Goal: Communication & Community: Answer question/provide support

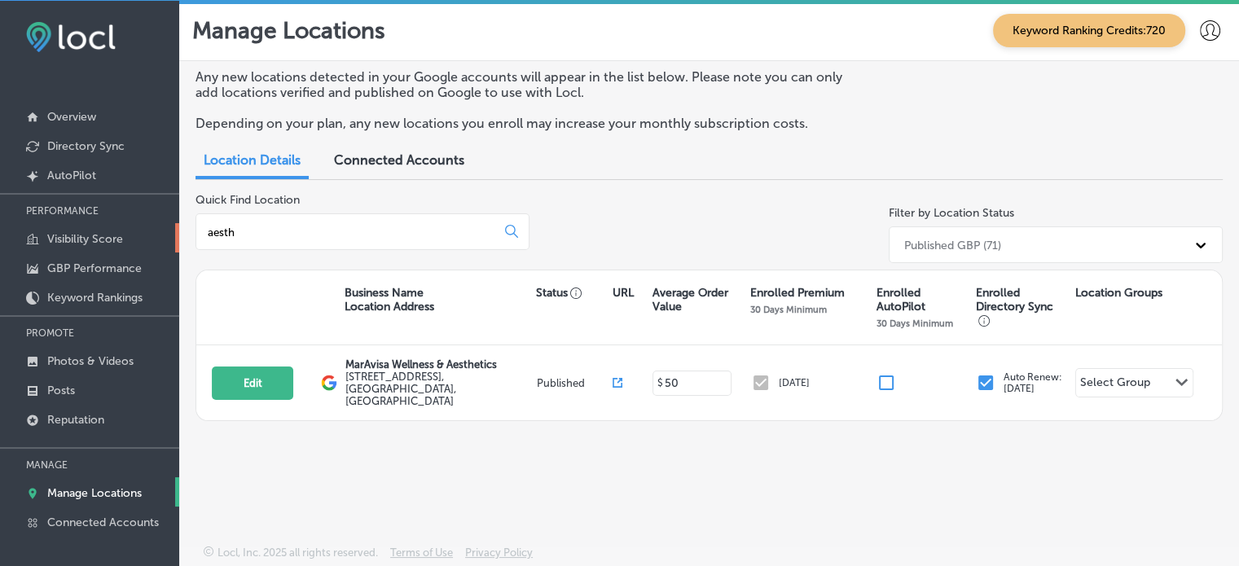
drag, startPoint x: 277, startPoint y: 235, endPoint x: 173, endPoint y: 230, distance: 104.3
click at [173, 230] on div "iconmonstr-menu-thin copy Created with Sketch. Overview Directory Sync Created …" at bounding box center [619, 284] width 1239 height 566
paste input "It's Just us/Graceful Aesthetics"
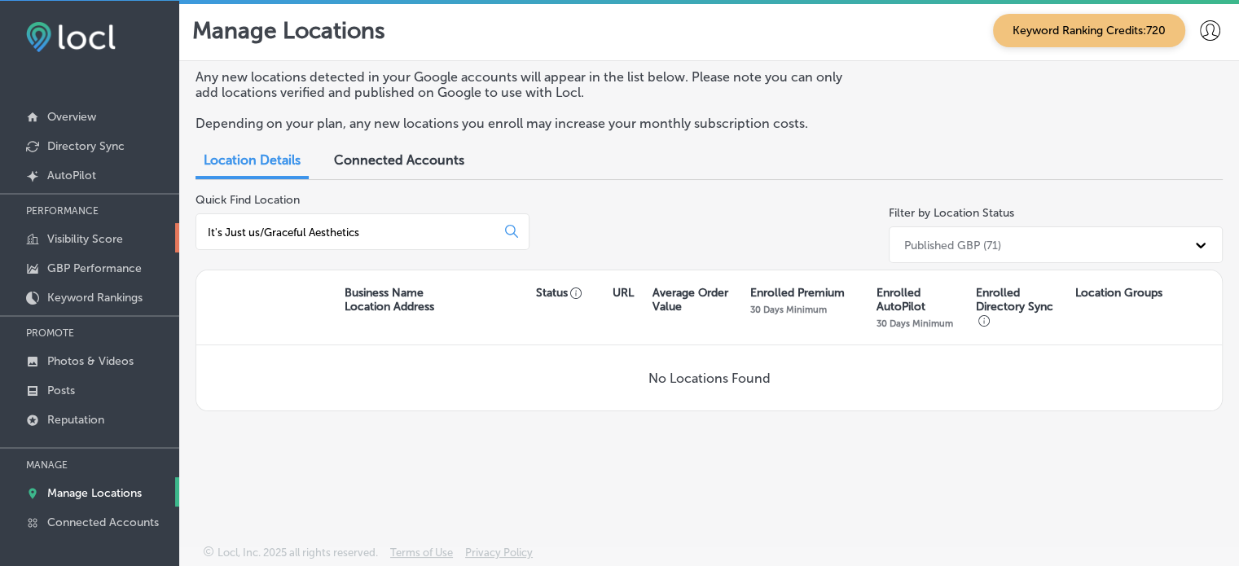
drag, startPoint x: 264, startPoint y: 230, endPoint x: 138, endPoint y: 227, distance: 125.4
click at [138, 227] on div "iconmonstr-menu-thin copy Created with Sketch. Overview Directory Sync Created …" at bounding box center [619, 284] width 1239 height 566
drag, startPoint x: 311, startPoint y: 228, endPoint x: 161, endPoint y: 233, distance: 149.9
click at [161, 233] on div "iconmonstr-menu-thin copy Created with Sketch. Overview Directory Sync Created …" at bounding box center [619, 284] width 1239 height 566
paste input "It's Just us/"
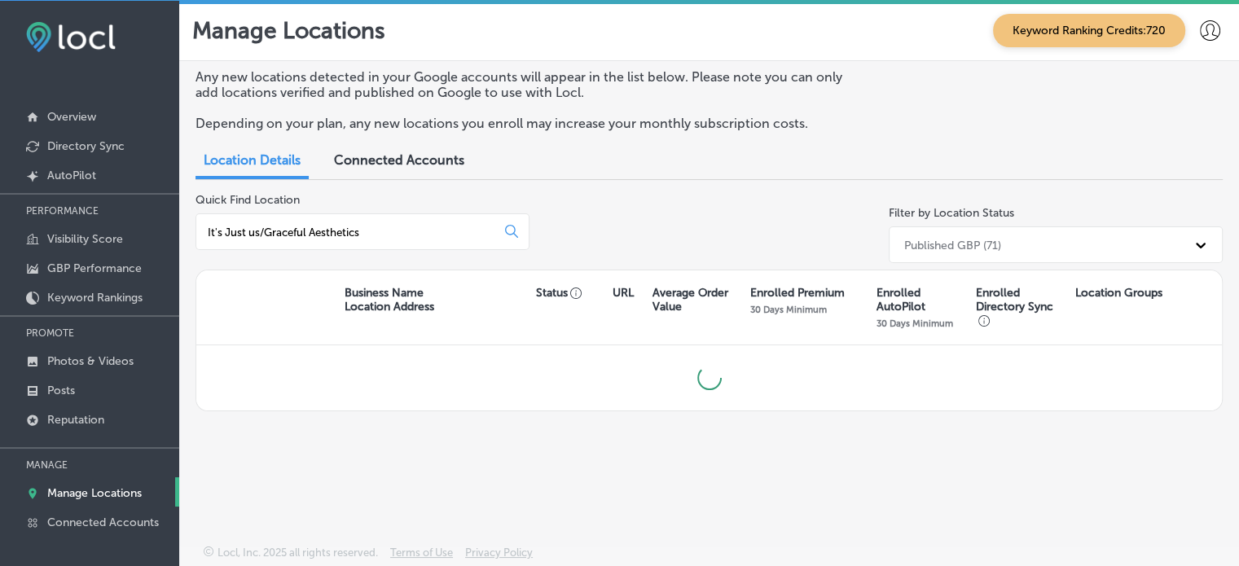
drag, startPoint x: 261, startPoint y: 230, endPoint x: 453, endPoint y: 243, distance: 192.7
click at [453, 243] on div "It's Just us/Graceful Aesthetics" at bounding box center [362, 231] width 334 height 37
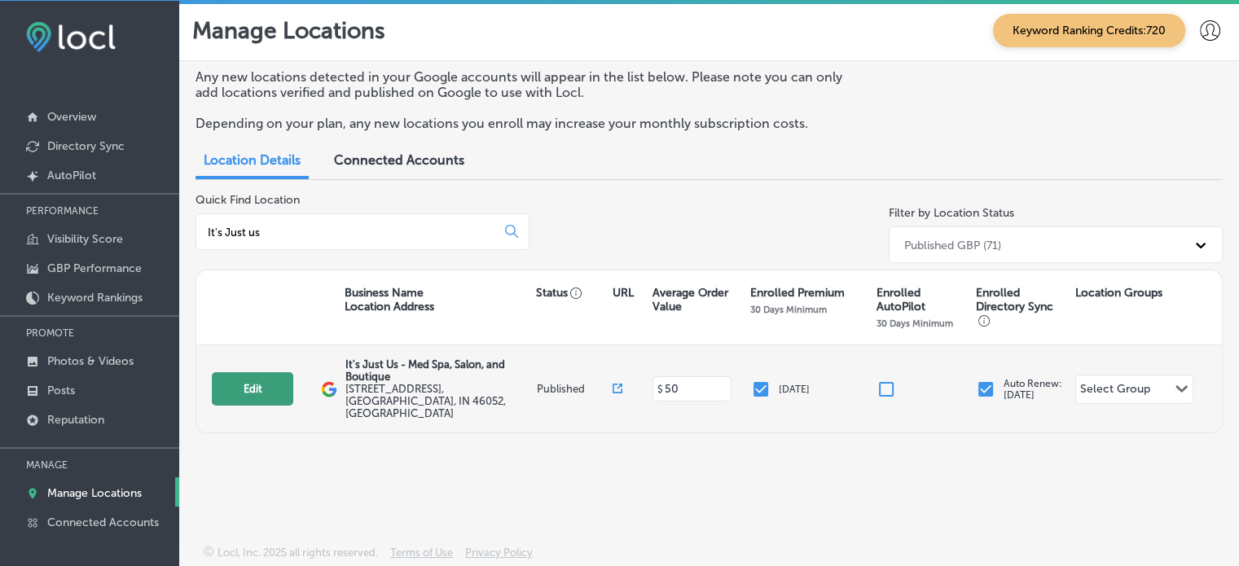
type input "It's Just us"
click at [262, 382] on button "Edit" at bounding box center [252, 388] width 81 height 33
select select "US"
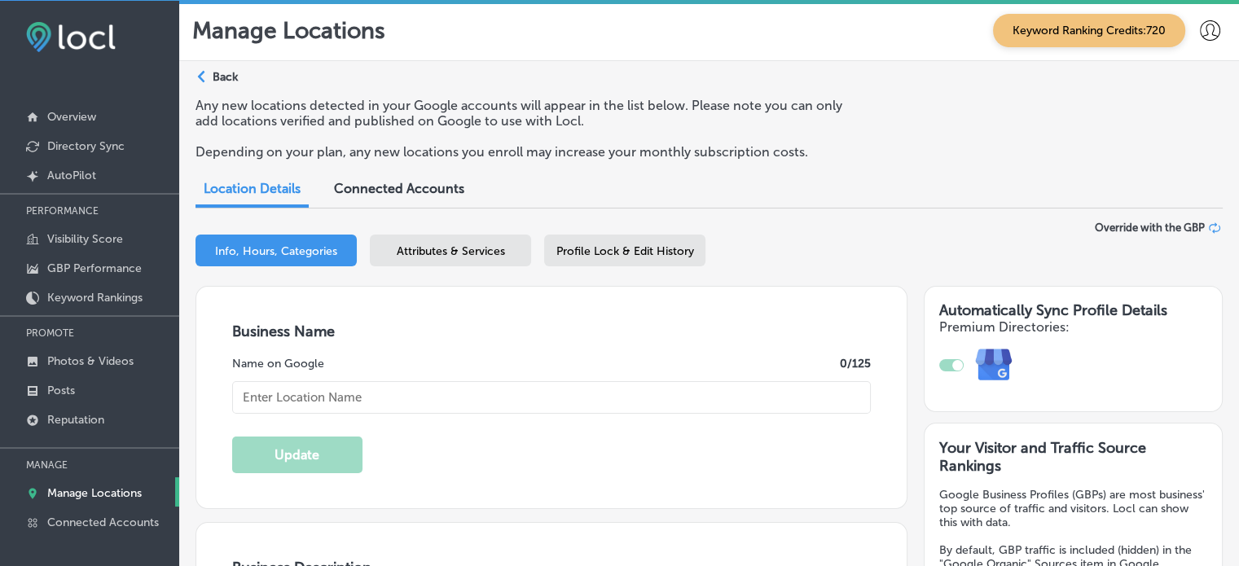
type input "It's Just Us - Med Spa, Salon, and Boutique"
type input "[STREET_ADDRESS]"
type input "[GEOGRAPHIC_DATA]"
type input "46052"
type input "US"
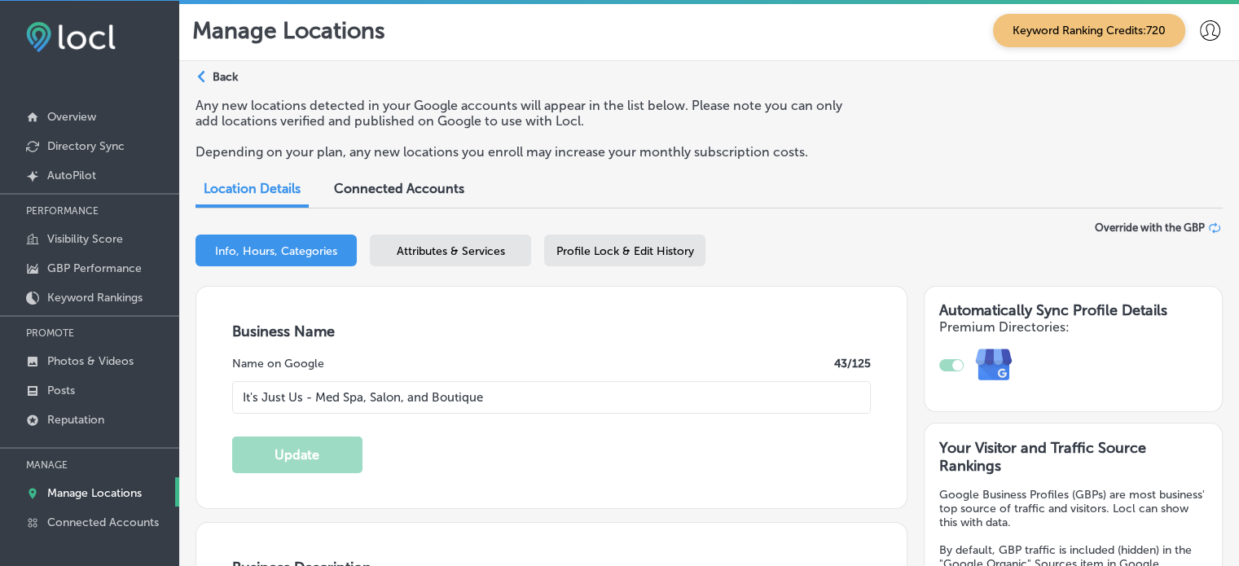
checkbox input "true"
type input "[URL][DOMAIN_NAME]"
type textarea "At It's Just Us - Med Spa, Salon, and Boutique, we offer a comprehensive experi…"
type input "[PHONE_NUMBER]"
click at [381, 396] on input "It's Just Us - Med Spa, Salon, and Boutique" at bounding box center [551, 397] width 639 height 33
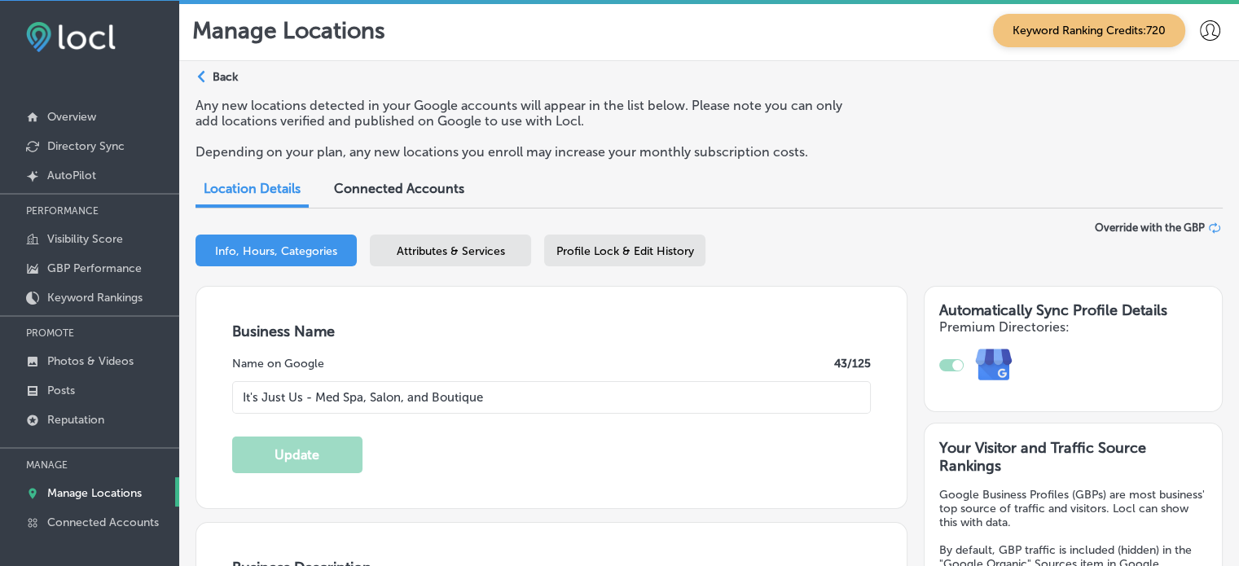
click at [381, 396] on input "It's Just Us - Med Spa, Salon, and Boutique" at bounding box center [551, 397] width 639 height 33
click at [454, 254] on span "Attributes & Services" at bounding box center [451, 251] width 108 height 14
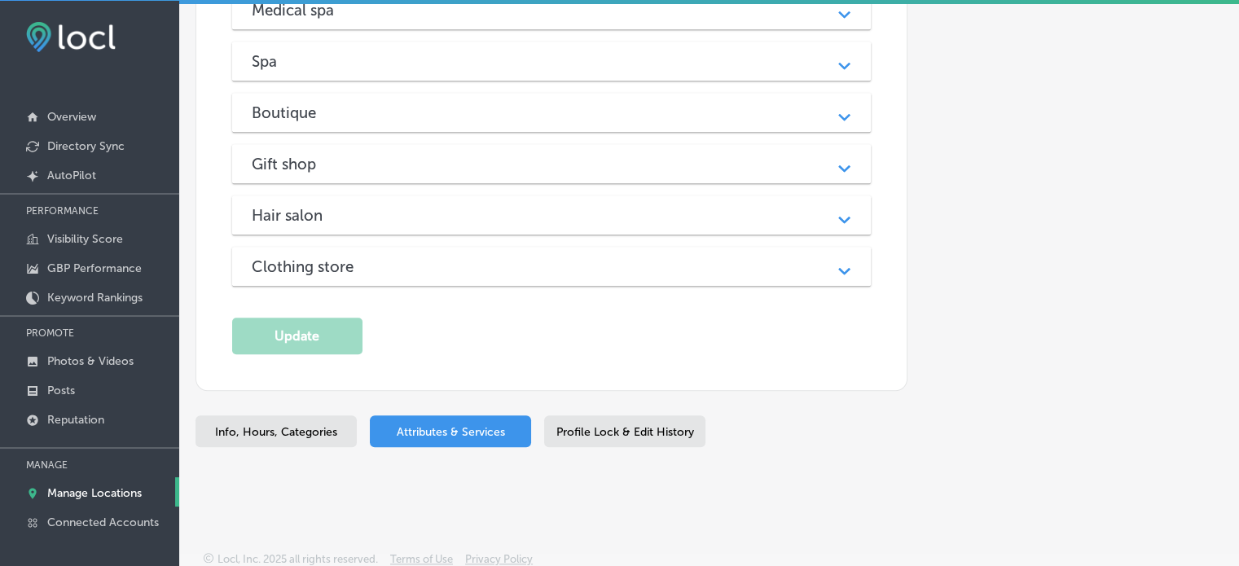
scroll to position [1509, 0]
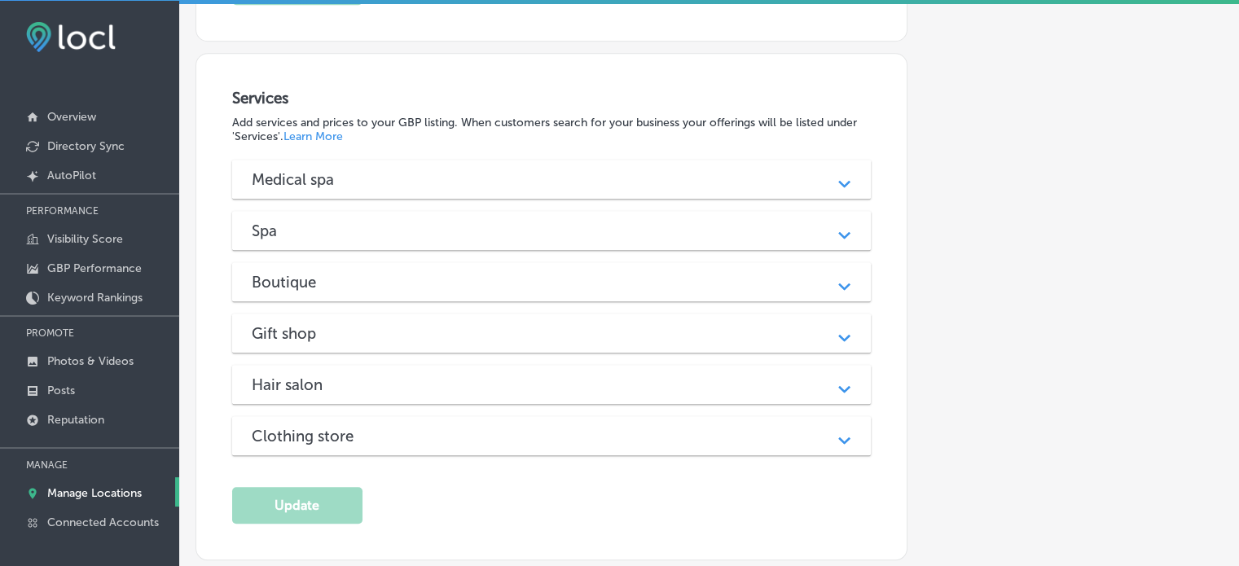
click at [458, 170] on div "Medical spa" at bounding box center [552, 179] width 600 height 19
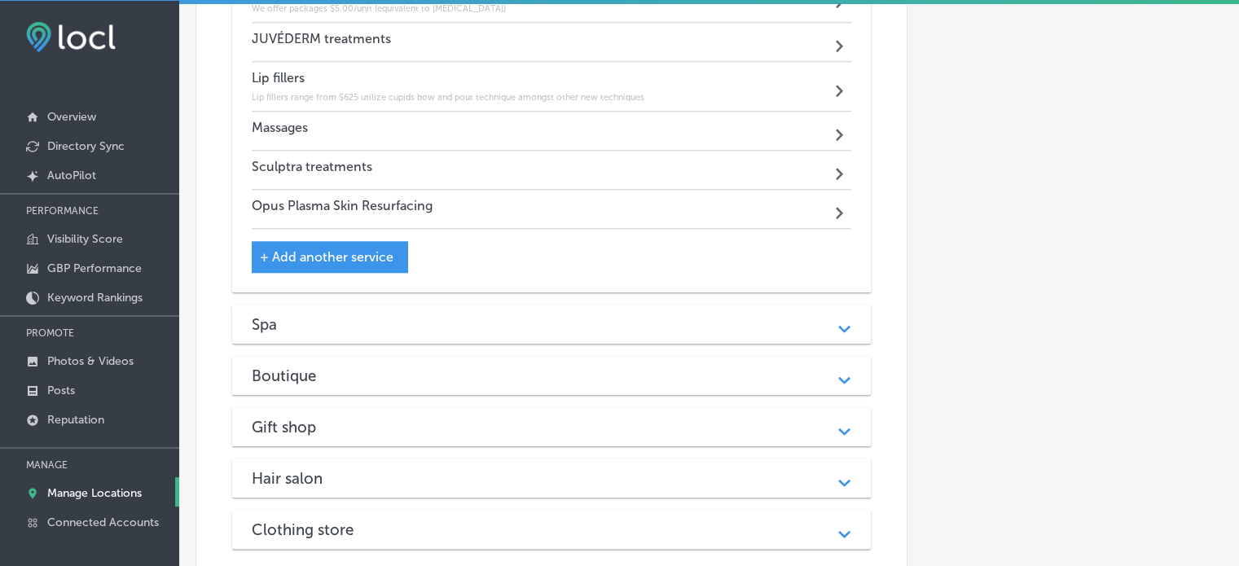
scroll to position [1795, 0]
click at [462, 314] on div "Spa" at bounding box center [552, 323] width 600 height 19
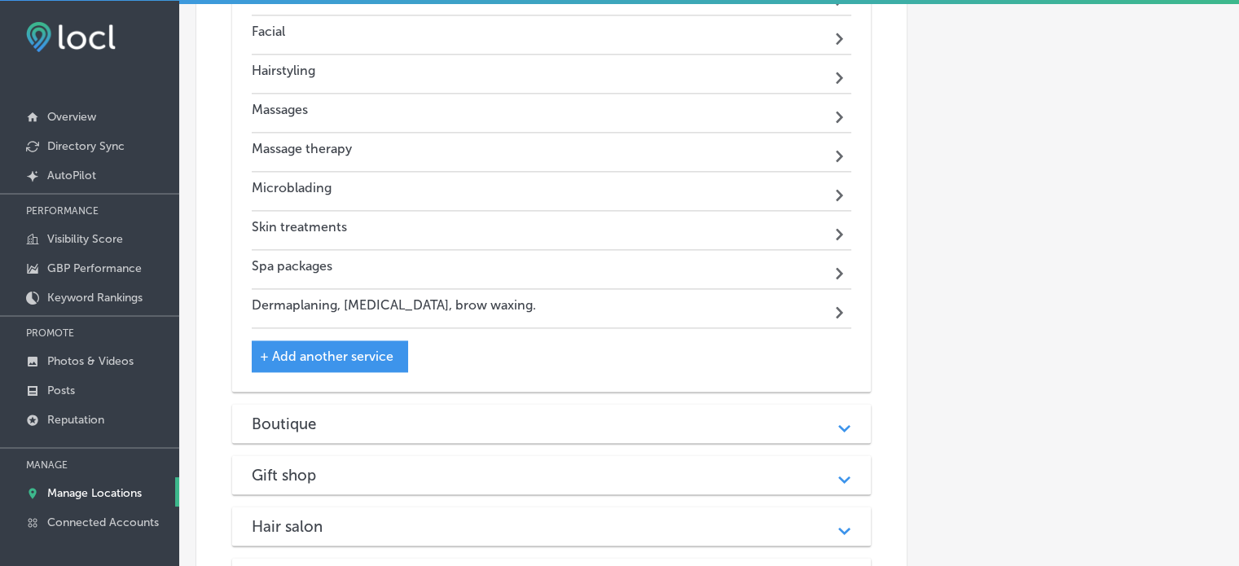
scroll to position [2231, 0]
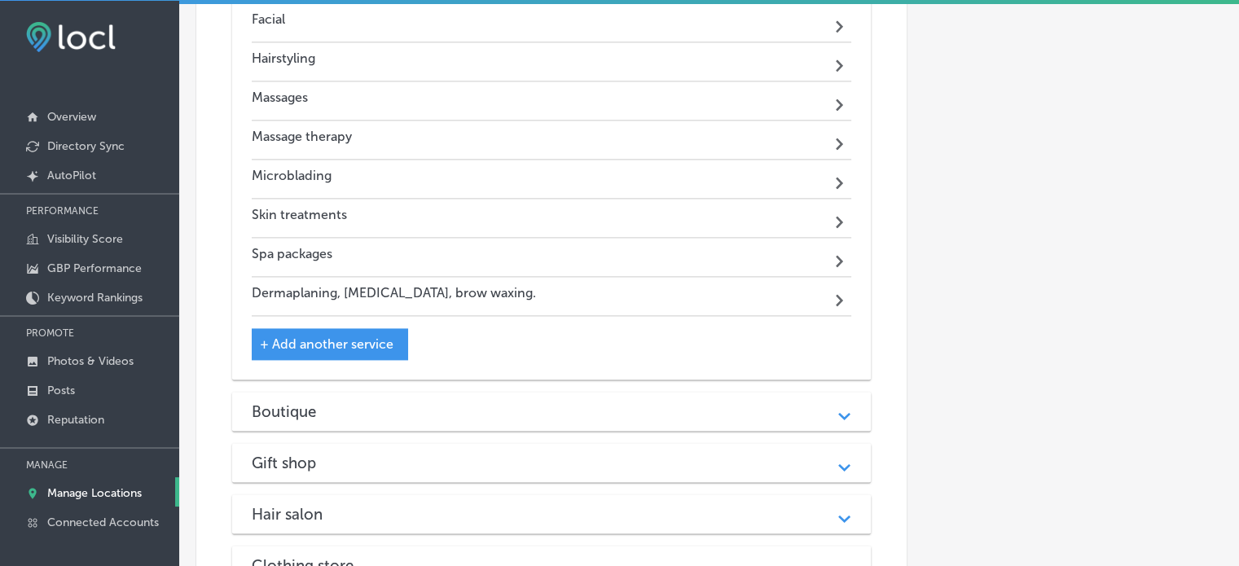
click at [471, 402] on div "Boutique" at bounding box center [552, 411] width 600 height 19
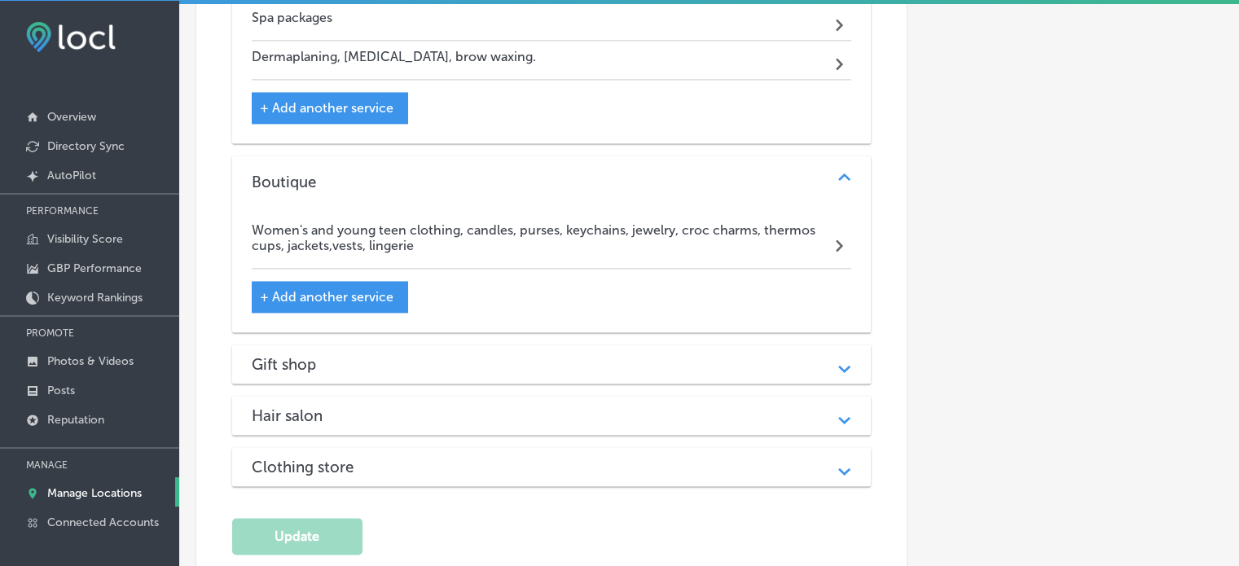
scroll to position [2469, 0]
click at [486, 374] on div "Gift shop Path Created with Sketch." at bounding box center [551, 362] width 639 height 39
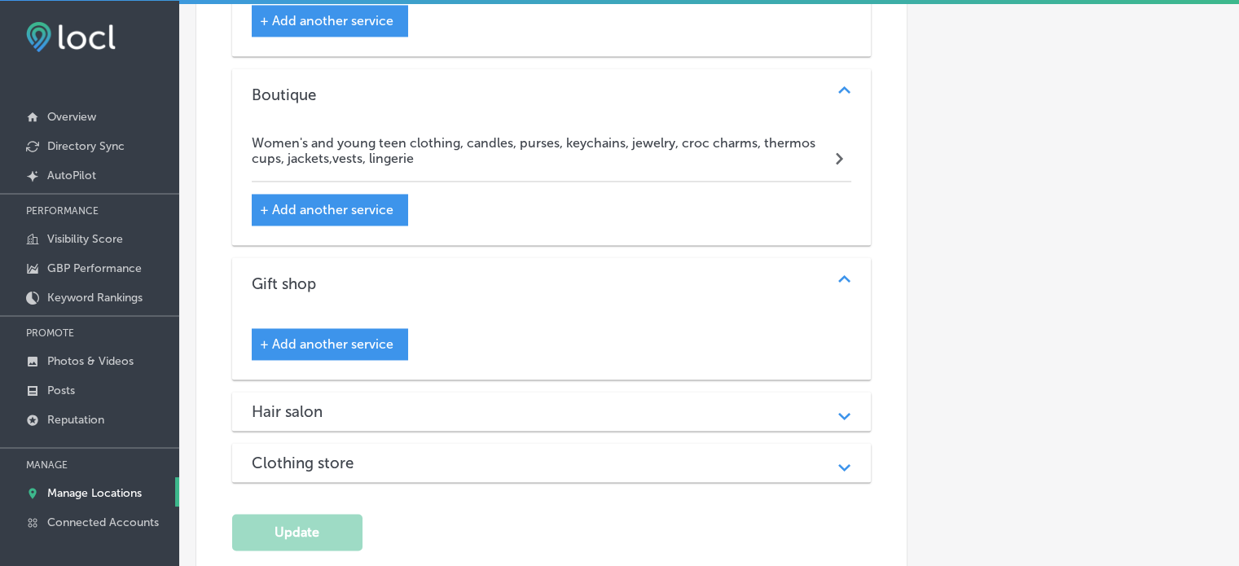
click at [490, 402] on div "Hair salon" at bounding box center [552, 411] width 600 height 19
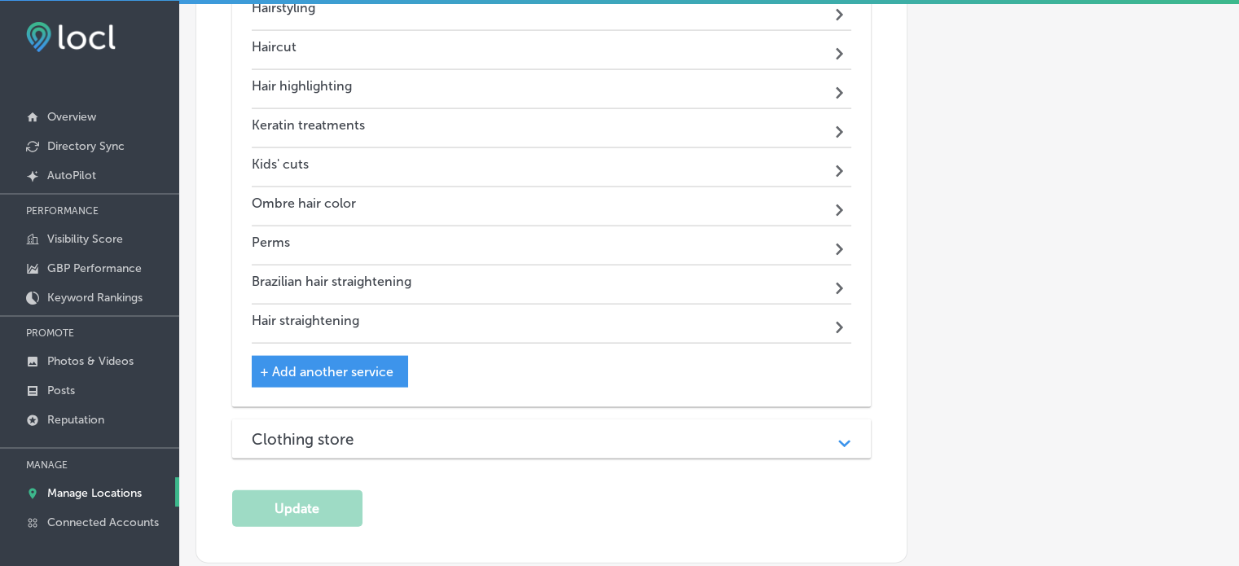
scroll to position [3444, 0]
click at [498, 421] on div "Clothing store Path Created with Sketch." at bounding box center [551, 438] width 639 height 39
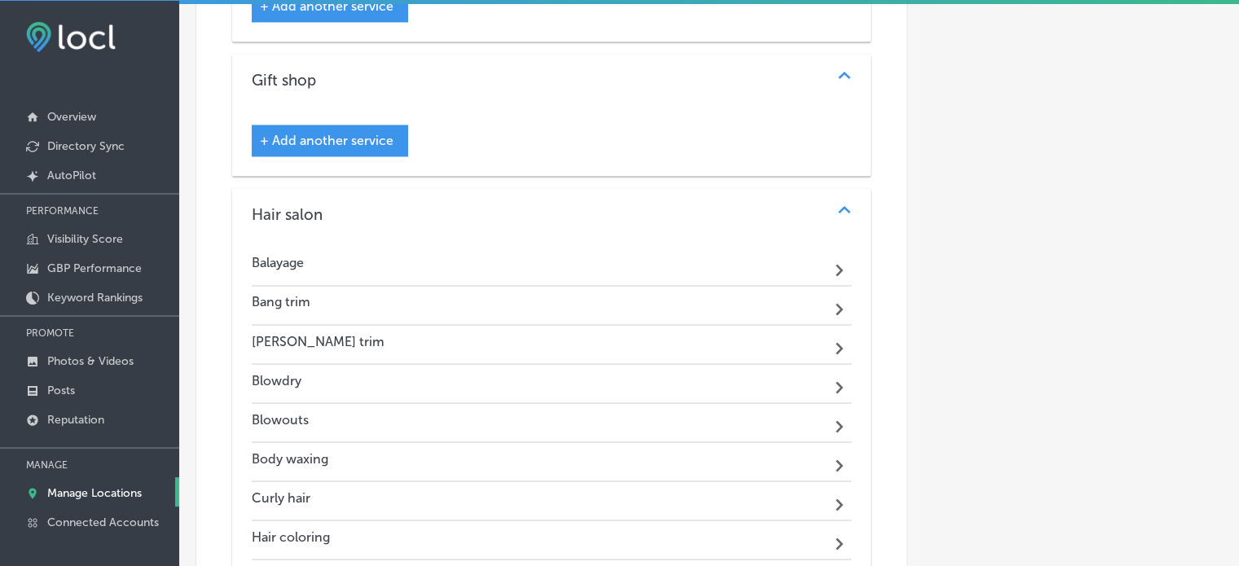
scroll to position [2757, 0]
click at [838, 207] on icon "Path Created with Sketch." at bounding box center [844, 210] width 12 height 7
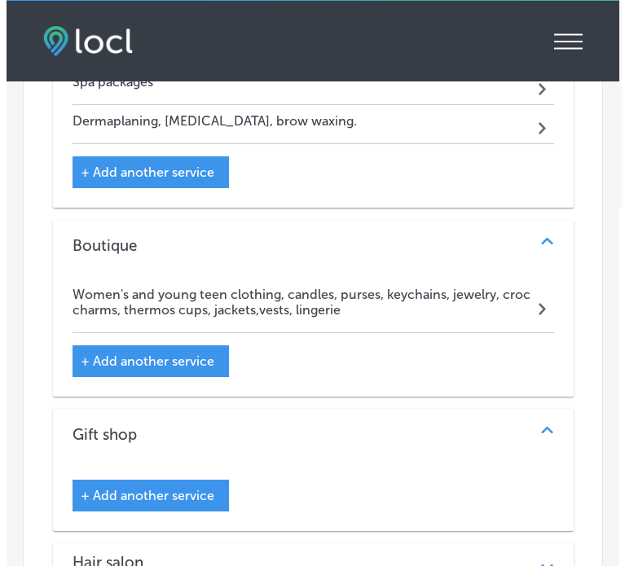
scroll to position [2710, 0]
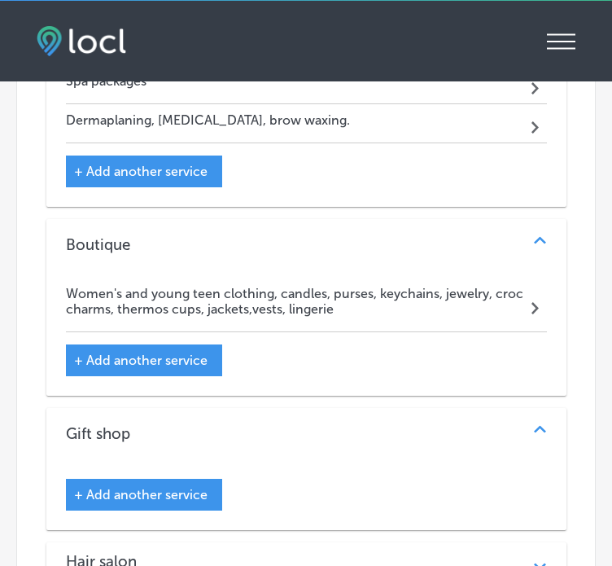
click at [164, 353] on span "+ Add another service" at bounding box center [141, 360] width 134 height 15
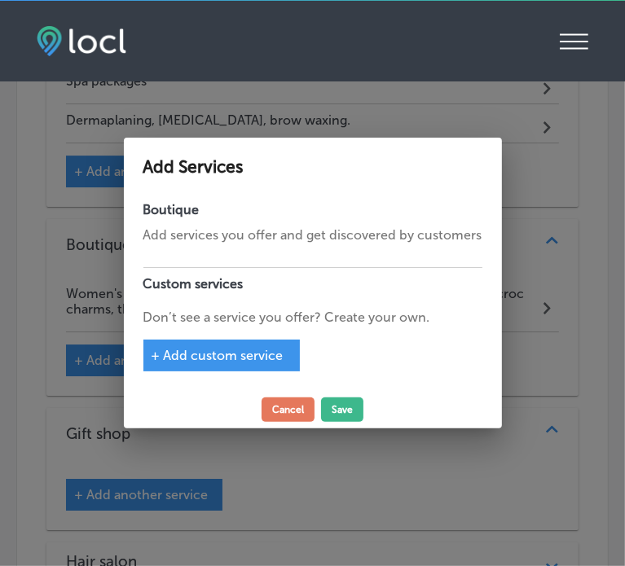
click at [257, 354] on span "+ Add custom service" at bounding box center [217, 355] width 132 height 15
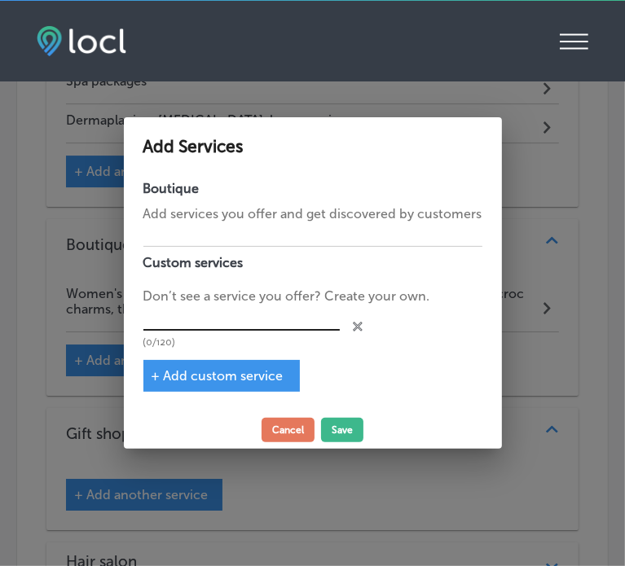
paste input "Affordable trendy women's fashion"
click at [229, 322] on input "text" at bounding box center [241, 318] width 196 height 25
type input "Affordable trendy women's fashion"
click at [343, 426] on button "Save" at bounding box center [342, 430] width 42 height 24
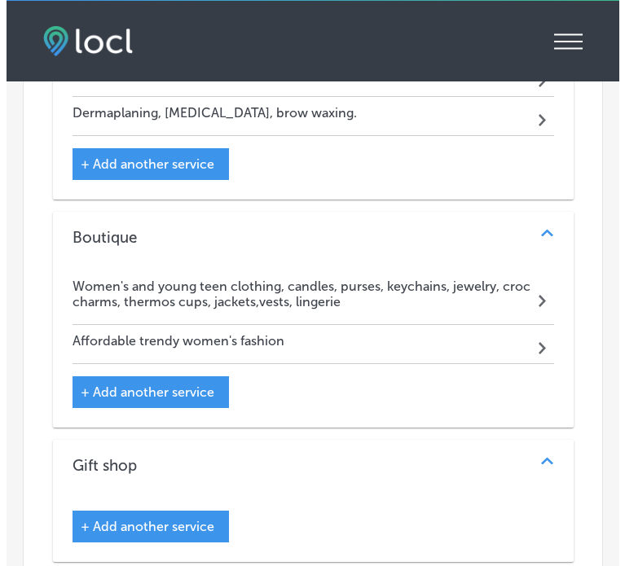
scroll to position [2710, 0]
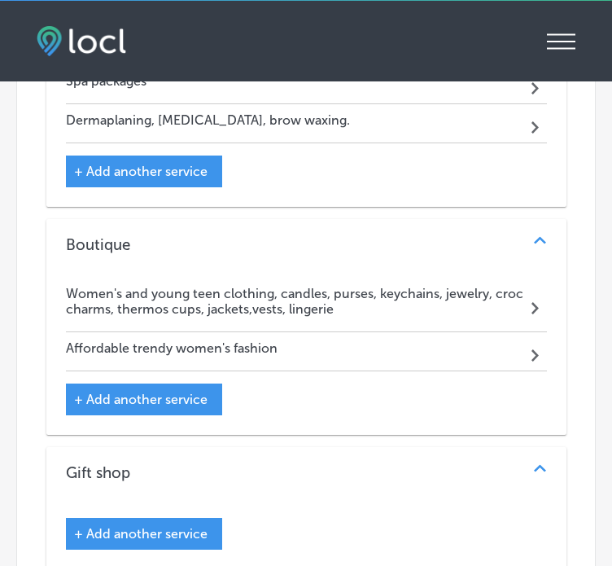
click at [168, 392] on span "+ Add another service" at bounding box center [141, 399] width 134 height 15
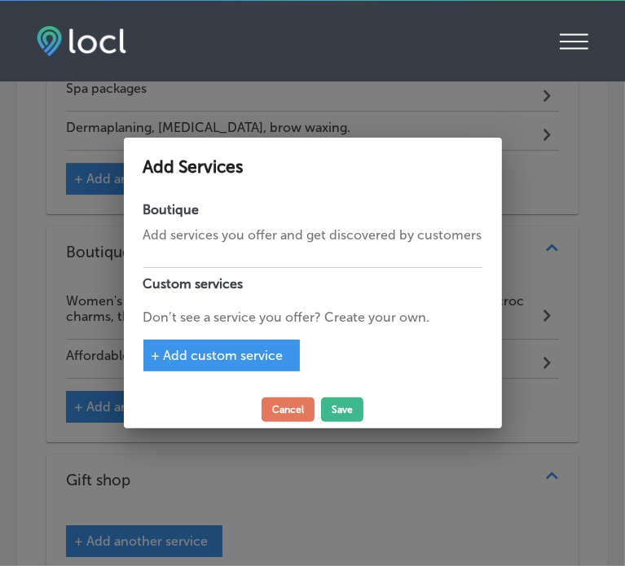
scroll to position [2717, 0]
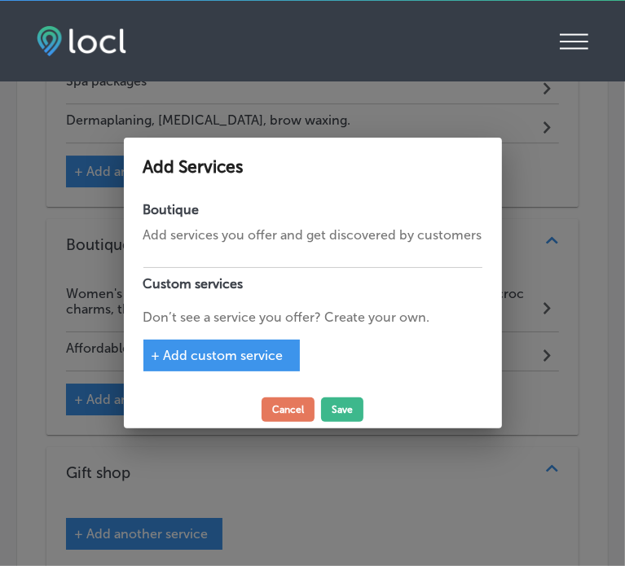
click at [215, 352] on span "+ Add custom service" at bounding box center [217, 355] width 132 height 15
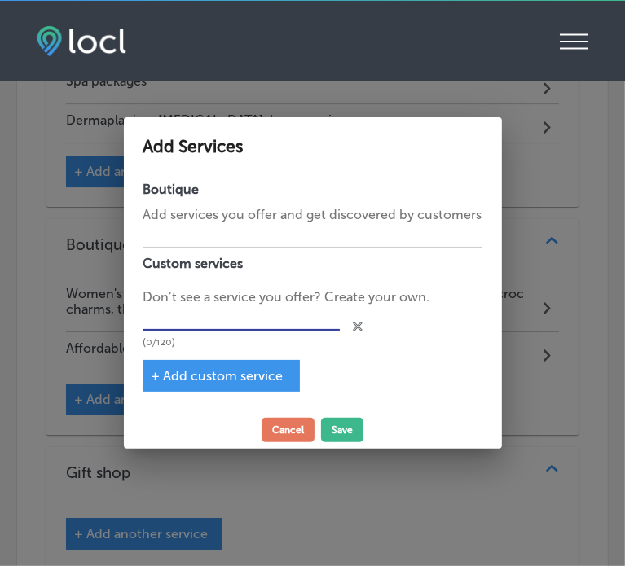
click at [218, 324] on input "text" at bounding box center [241, 318] width 196 height 25
paste input "Unique limited edition boutique apparel"
type input "Unique limited edition boutique apparel"
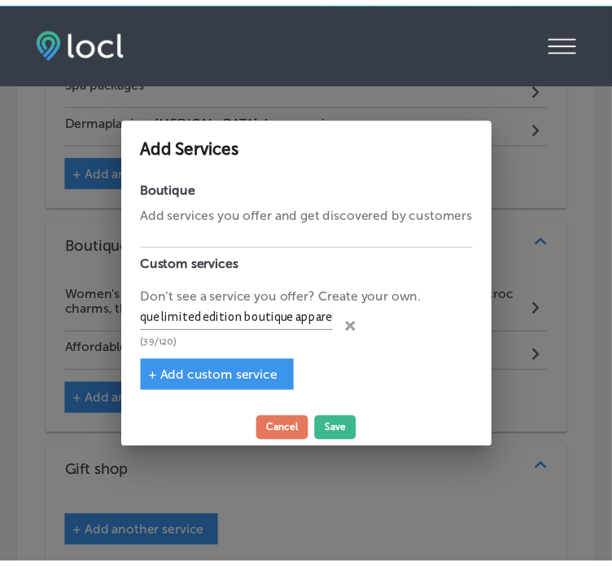
scroll to position [0, 0]
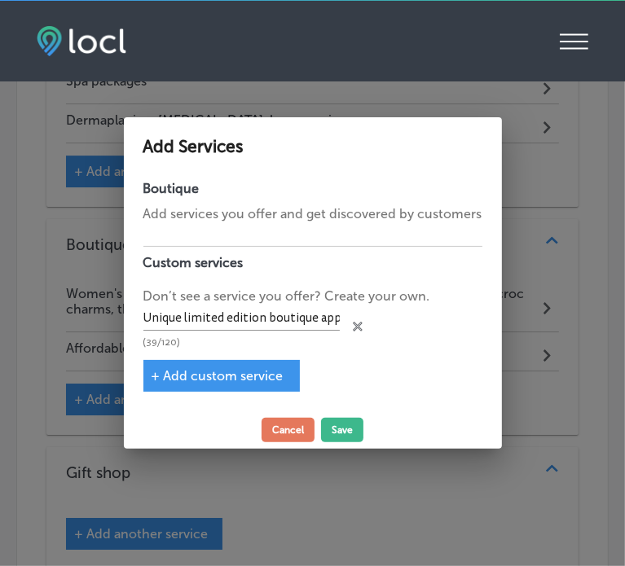
click at [239, 379] on span "+ Add custom service" at bounding box center [217, 375] width 132 height 15
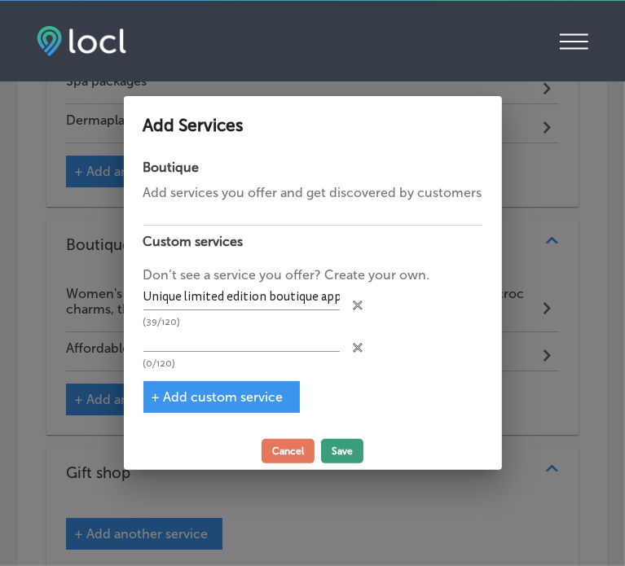
click at [341, 458] on button "Save" at bounding box center [342, 451] width 42 height 24
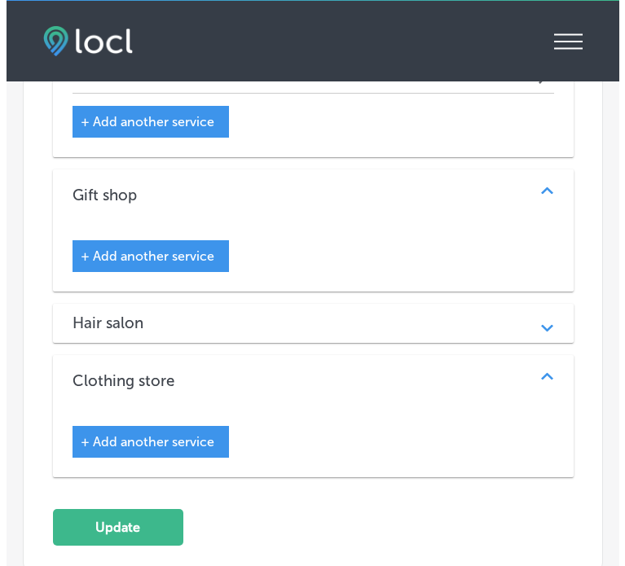
scroll to position [3048, 0]
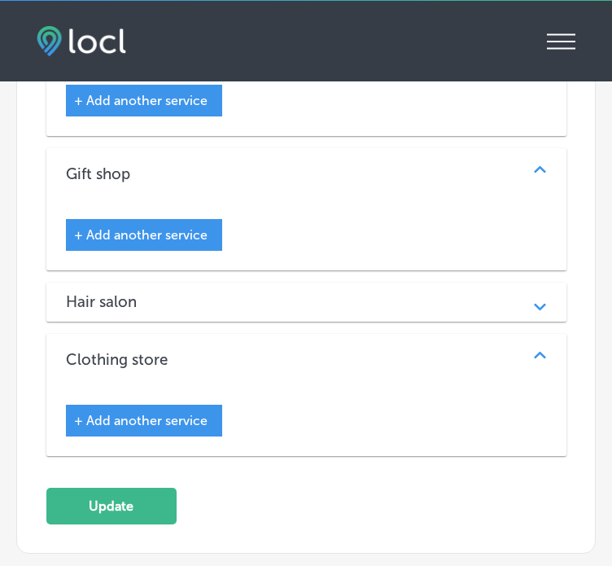
click at [184, 227] on span "+ Add another service" at bounding box center [141, 234] width 134 height 15
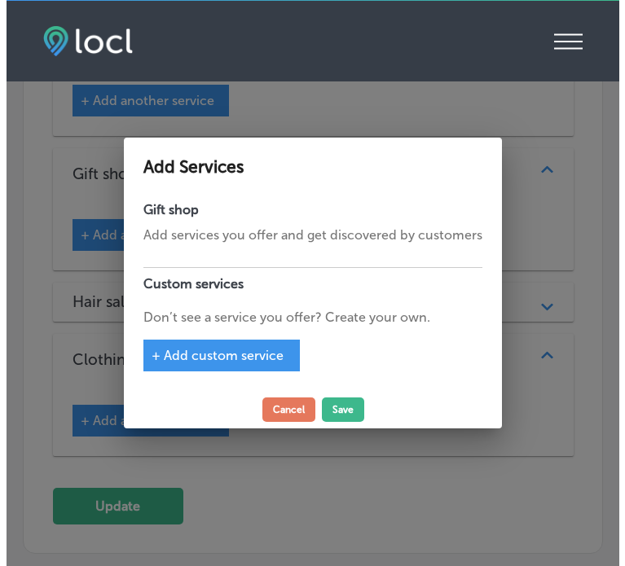
scroll to position [3055, 0]
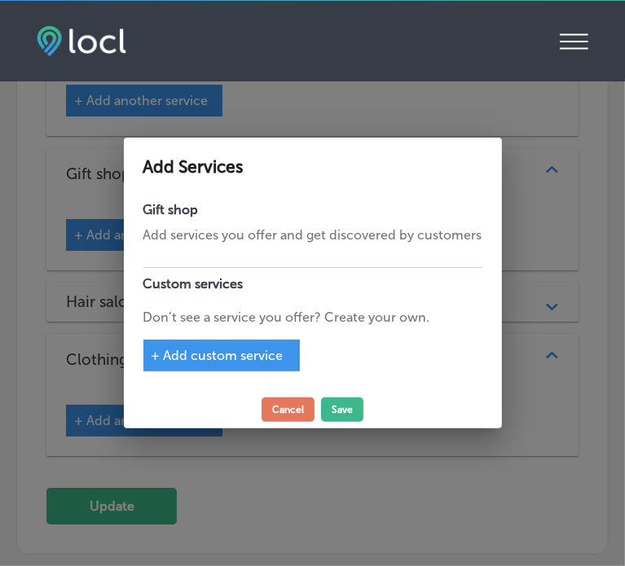
click at [259, 357] on span "+ Add custom service" at bounding box center [217, 355] width 132 height 15
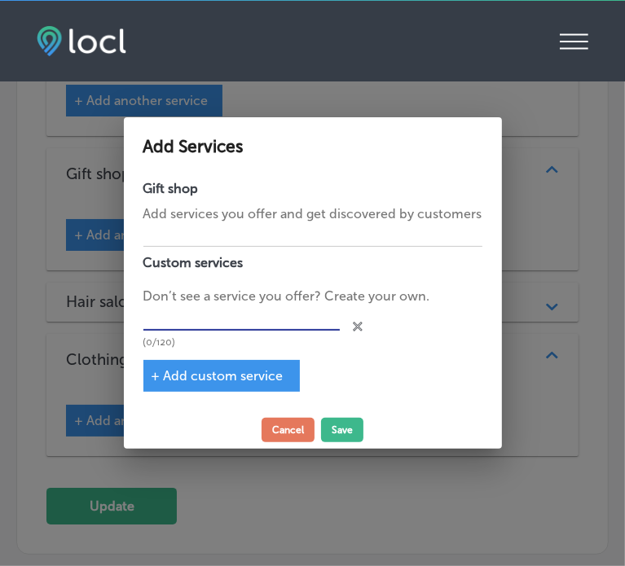
click at [246, 315] on input "text" at bounding box center [241, 318] width 196 height 25
paste input "Local bakery and coffee shop Boone County"
drag, startPoint x: 262, startPoint y: 316, endPoint x: 606, endPoint y: 278, distance: 345.7
click at [606, 278] on div "Add Services Gift shop Add services you offer and get discovered by customers C…" at bounding box center [312, 283] width 625 height 566
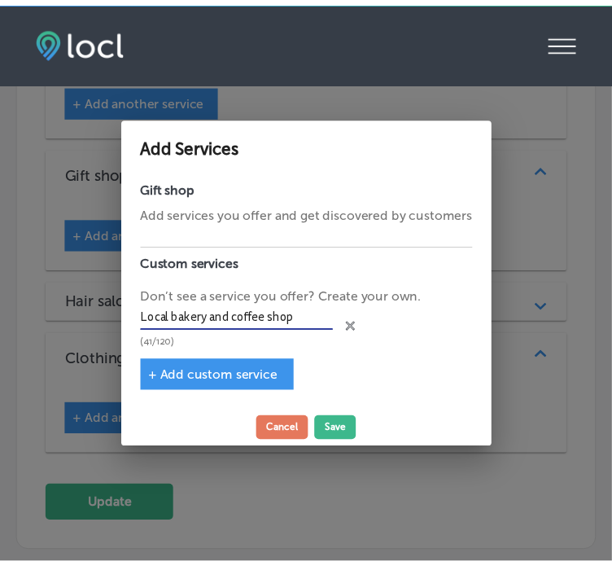
scroll to position [0, 0]
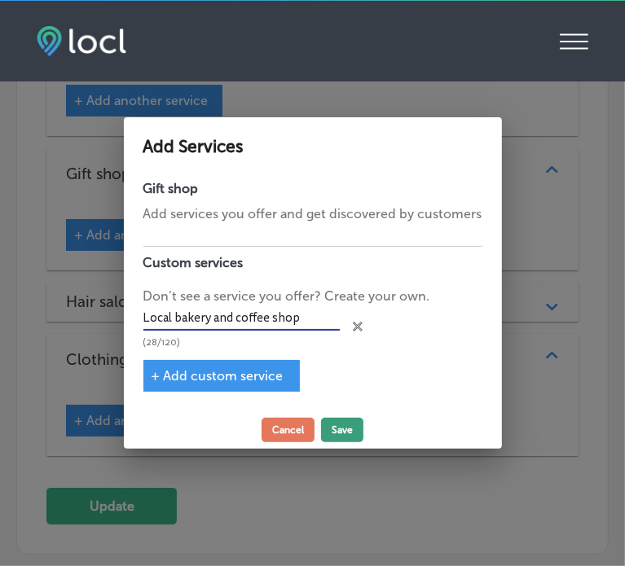
type input "Local bakery and coffee shop"
click at [351, 421] on button "Save" at bounding box center [342, 430] width 42 height 24
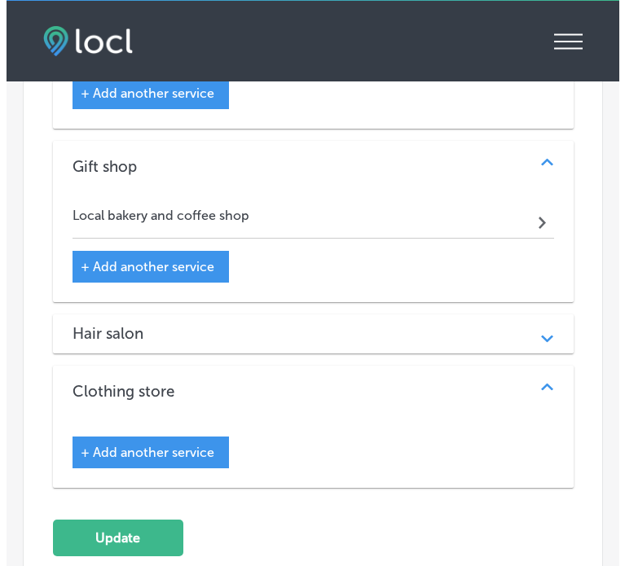
scroll to position [3048, 0]
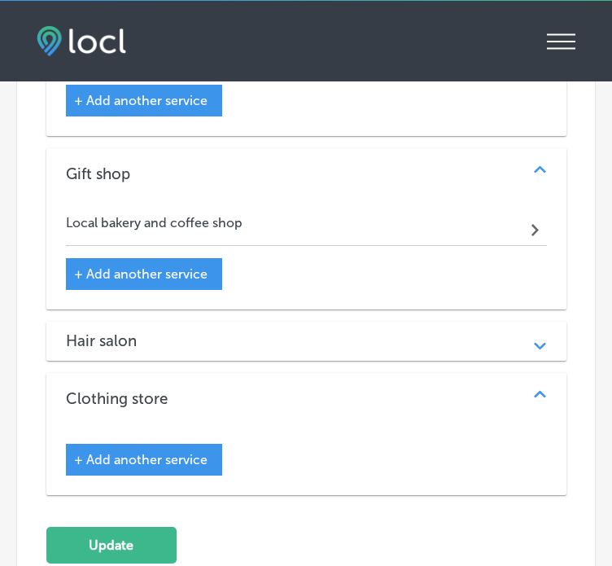
click at [182, 452] on span "+ Add another service" at bounding box center [141, 459] width 134 height 15
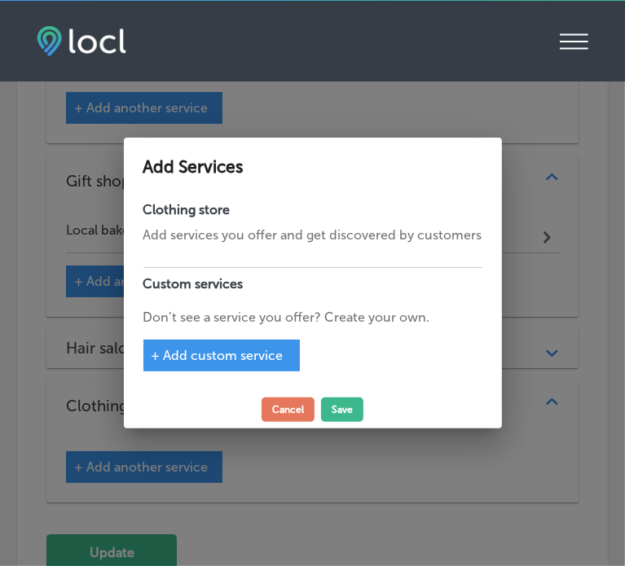
scroll to position [3055, 0]
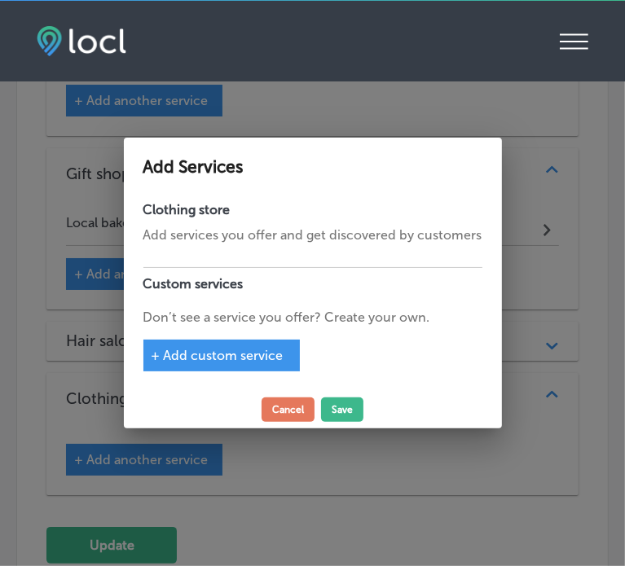
click at [252, 348] on span "+ Add custom service" at bounding box center [217, 355] width 132 height 15
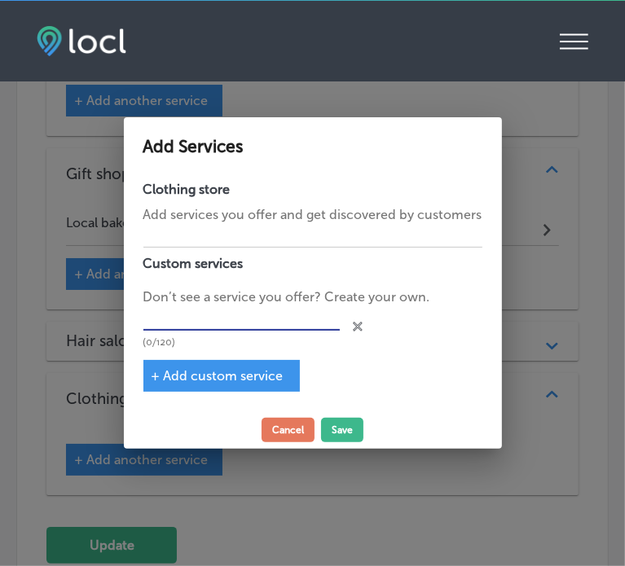
paste input "Boutique clothing Boone County"
click at [246, 322] on input "Boutique clothing Boone County" at bounding box center [241, 318] width 196 height 25
type input "Boutique clothing Boone County"
click at [174, 378] on span "+ Add custom service" at bounding box center [217, 375] width 132 height 15
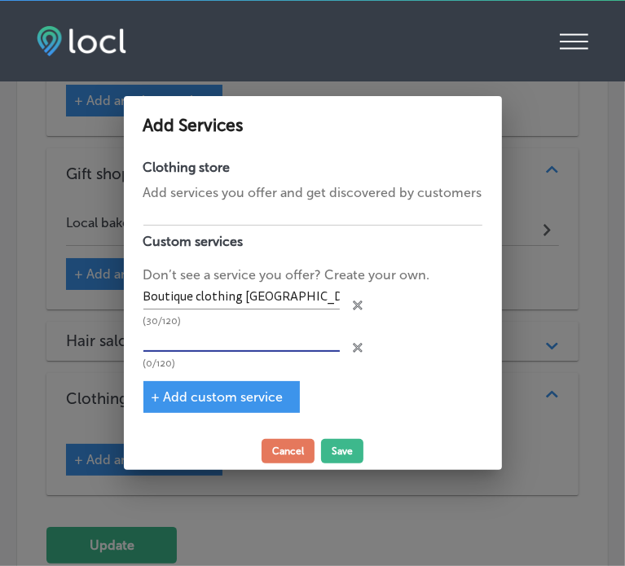
paste input "Affordable trendy women's fashion"
click at [222, 344] on input "Affordable trendy women's fashion" at bounding box center [241, 339] width 196 height 25
type input "Affordable trendy women's fashion"
click at [214, 393] on span "+ Add custom service" at bounding box center [217, 396] width 132 height 15
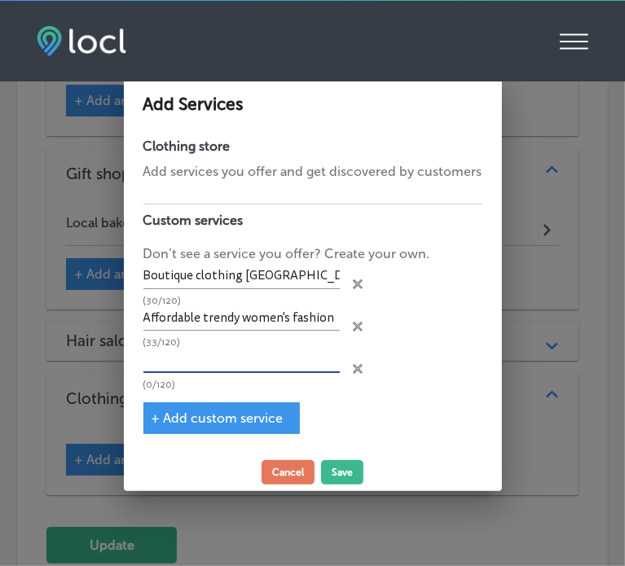
click at [278, 351] on input "text" at bounding box center [241, 360] width 196 height 25
paste input "Unique limited edition boutique apparel"
type input "Unique limited edition boutique apparel"
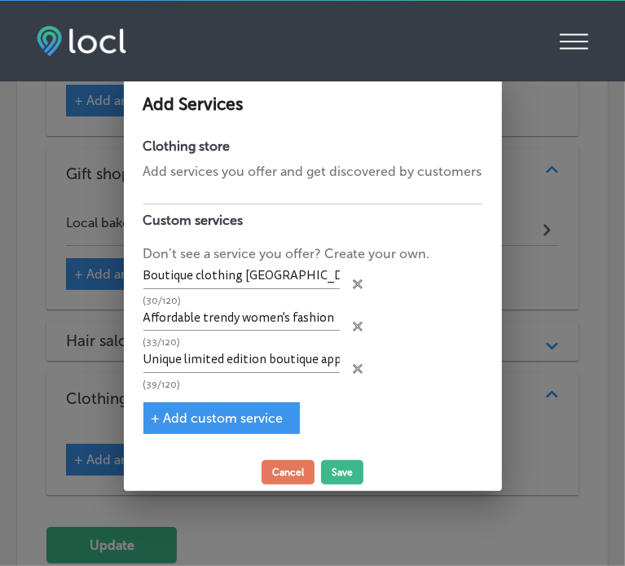
click at [235, 418] on span "+ Add custom service" at bounding box center [217, 417] width 132 height 15
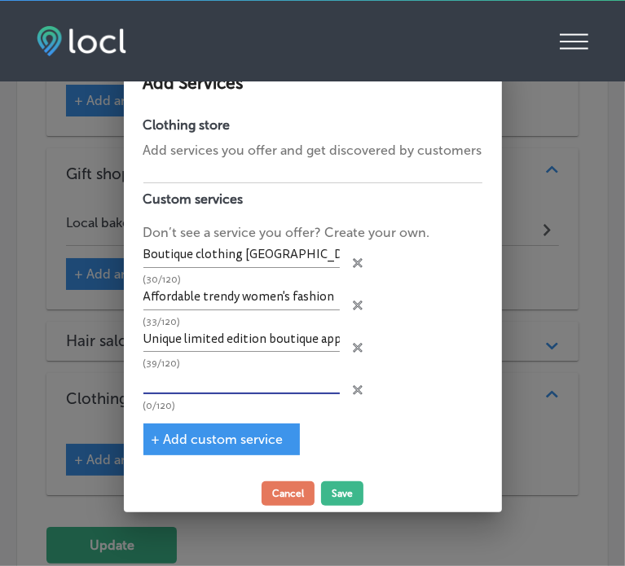
click at [228, 389] on input "text" at bounding box center [241, 381] width 196 height 25
paste input "Salon services in Boone County"
type input "Salon services in Boone County"
click at [244, 436] on span "+ Add custom service" at bounding box center [217, 439] width 132 height 15
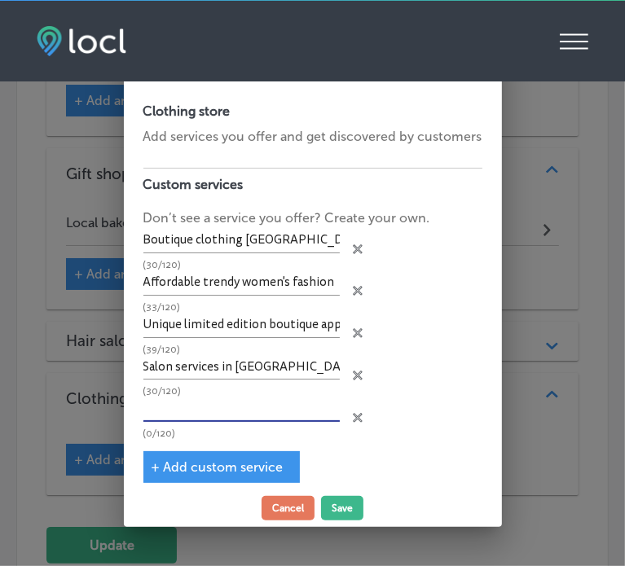
click at [213, 403] on input "text" at bounding box center [241, 409] width 196 height 25
paste input "Brazilian Blowout specialists near me"
type input "Brazilian Blowout specialists near me"
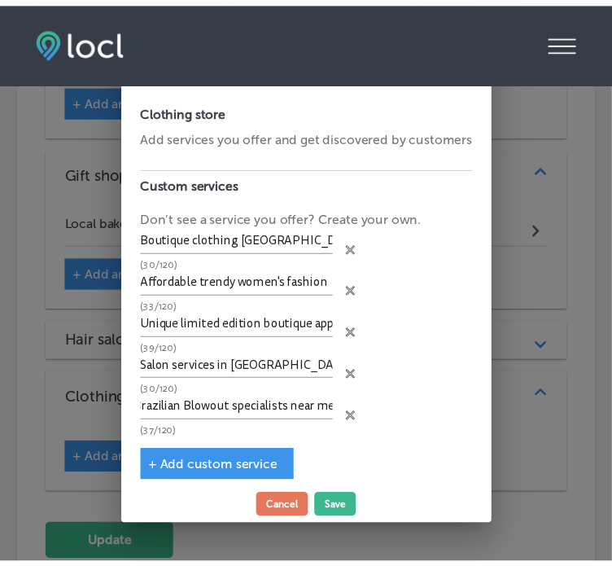
scroll to position [0, 0]
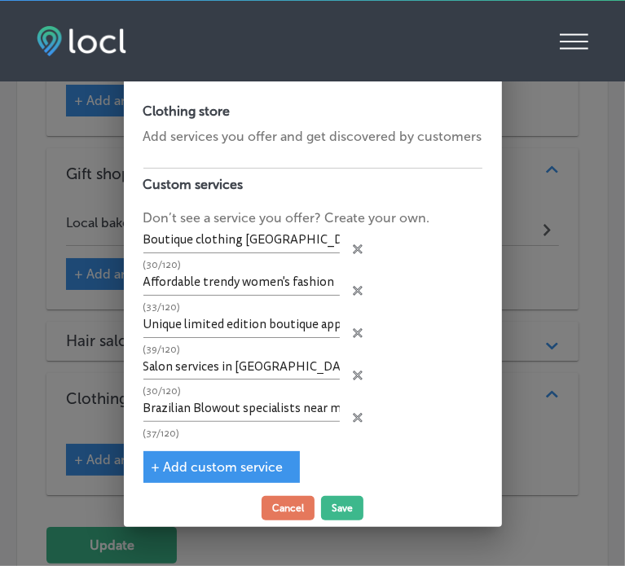
click at [250, 460] on span "+ Add custom service" at bounding box center [217, 466] width 132 height 15
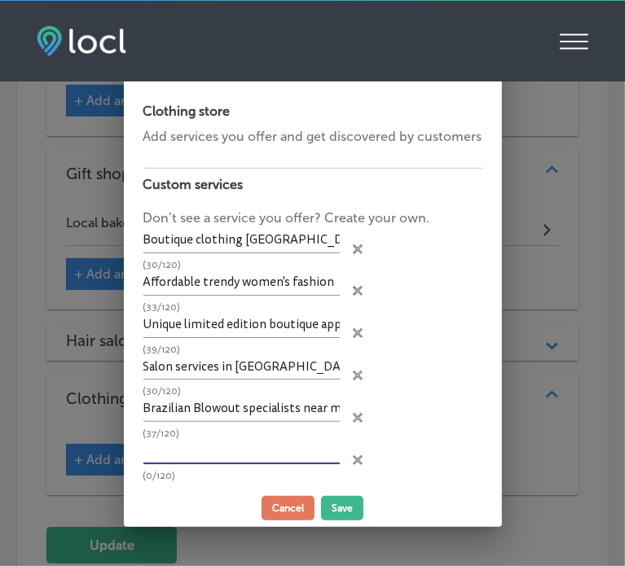
click at [229, 455] on input "text" at bounding box center [241, 451] width 196 height 25
paste input "Plasma skin resurfacing treatments"
type input "Plasma skin resurfacing treatments"
click at [344, 454] on div "Plasma skin resurfacing treatments (34/120) close Created with Sketch." at bounding box center [312, 460] width 339 height 42
click at [353, 254] on icon at bounding box center [358, 249] width 10 height 10
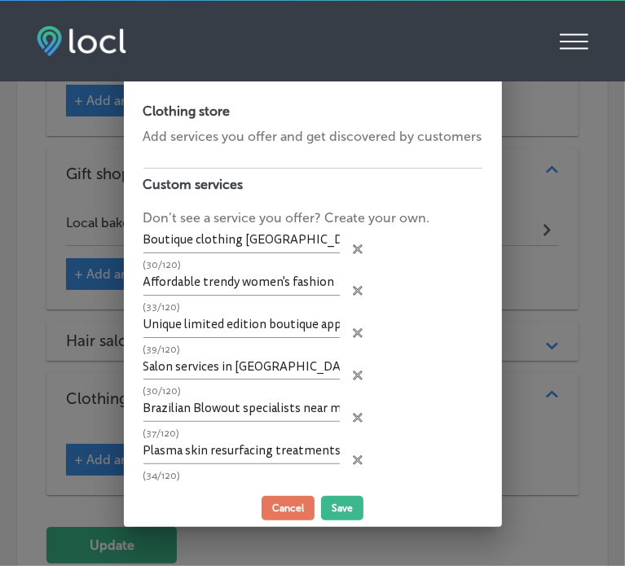
type input "Plasma skin resurfacing treatments"
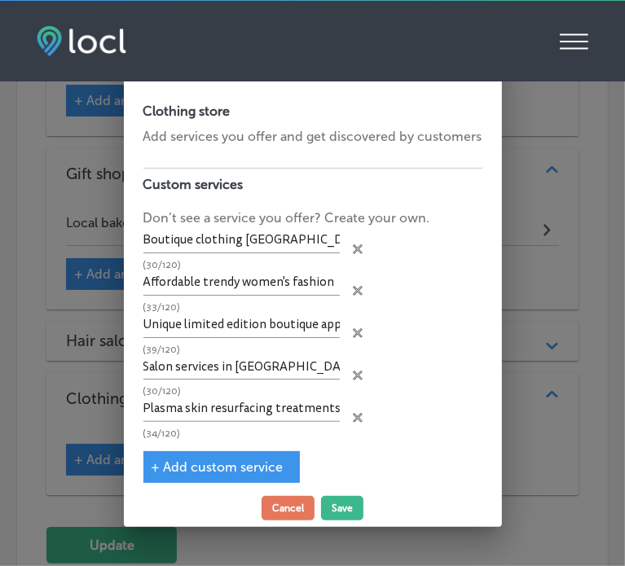
click at [351, 405] on div "Plasma skin resurfacing treatments (34/120) close Created with Sketch." at bounding box center [312, 418] width 339 height 42
click at [356, 365] on div "Salon services in Boone County (30/120) close Created with Sketch." at bounding box center [312, 376] width 339 height 42
click at [353, 371] on icon "close Created with Sketch." at bounding box center [358, 376] width 10 height 10
type input "Plasma skin resurfacing treatments"
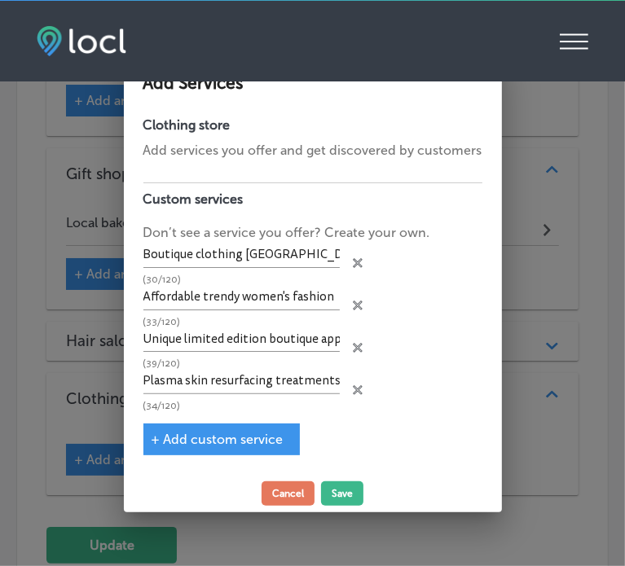
click at [359, 383] on div "close Created with Sketch." at bounding box center [358, 388] width 10 height 10
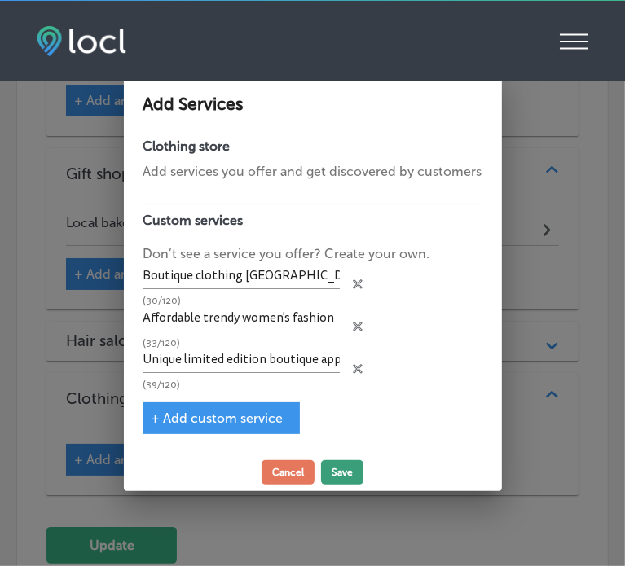
click at [339, 466] on button "Save" at bounding box center [342, 472] width 42 height 24
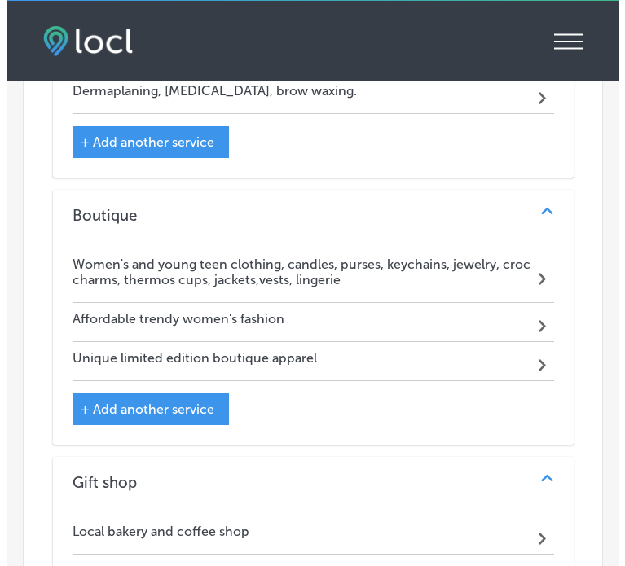
scroll to position [2738, 0]
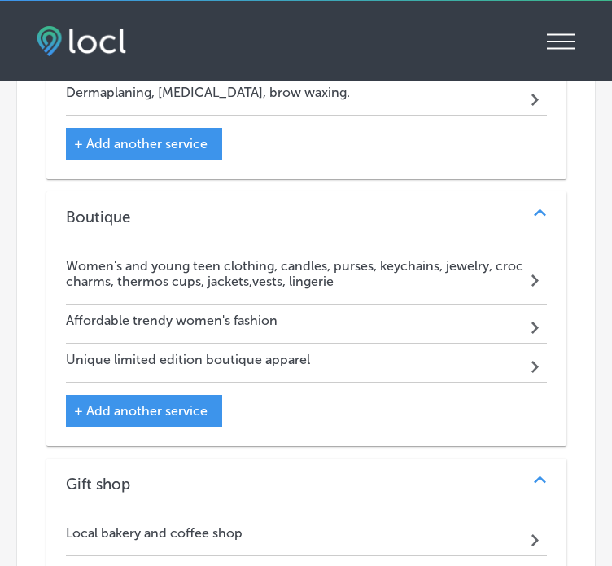
click at [188, 403] on span "+ Add another service" at bounding box center [141, 410] width 134 height 15
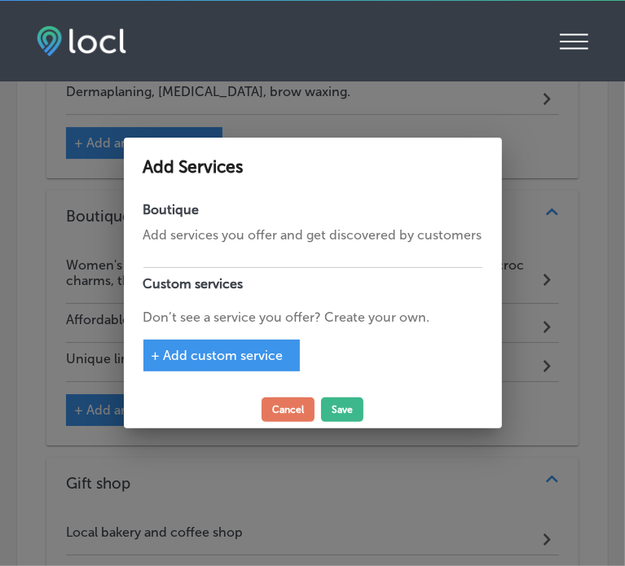
click at [231, 348] on span "+ Add custom service" at bounding box center [217, 355] width 132 height 15
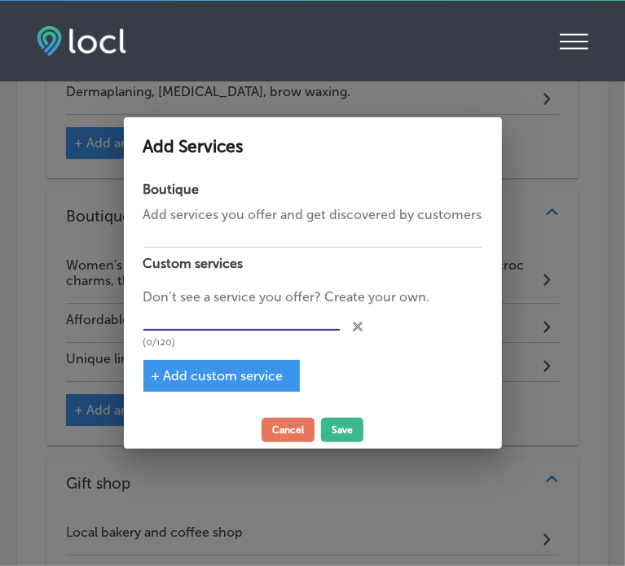
click at [227, 318] on input "text" at bounding box center [241, 318] width 196 height 25
paste input "Boutique clothing Boone County"
type input "Boutique clothing Boone County"
click at [339, 428] on button "Save" at bounding box center [342, 430] width 42 height 24
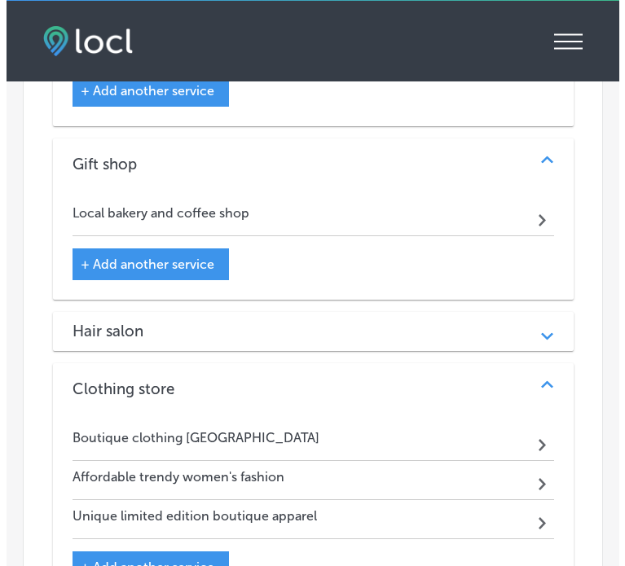
scroll to position [3111, 0]
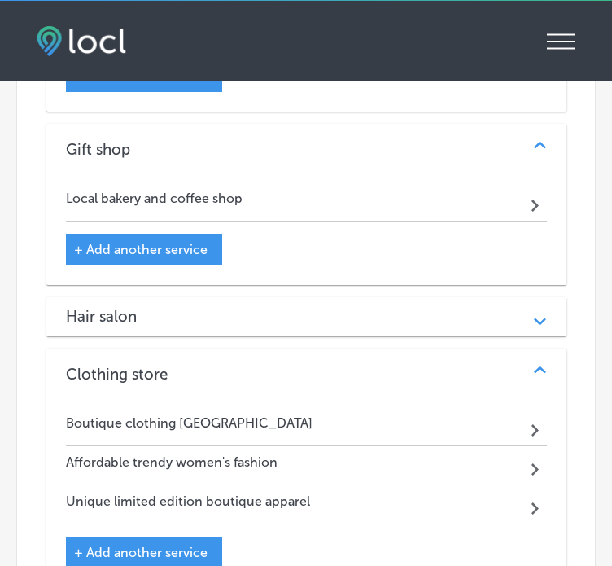
click at [302, 307] on div "Hair salon" at bounding box center [306, 316] width 481 height 19
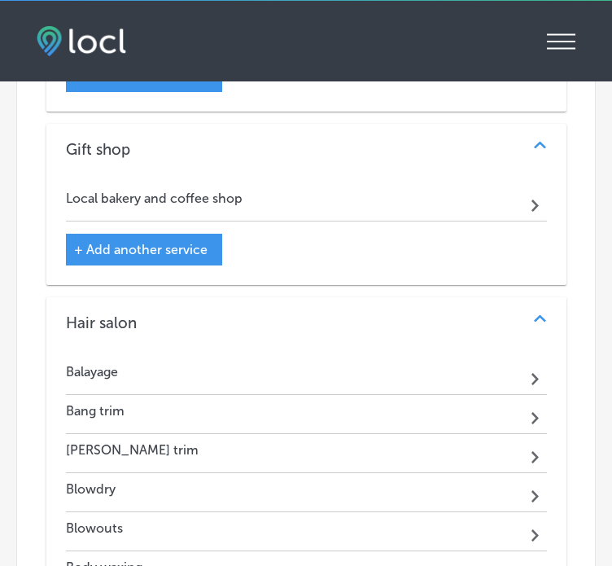
click at [195, 242] on span "+ Add another service" at bounding box center [141, 249] width 134 height 15
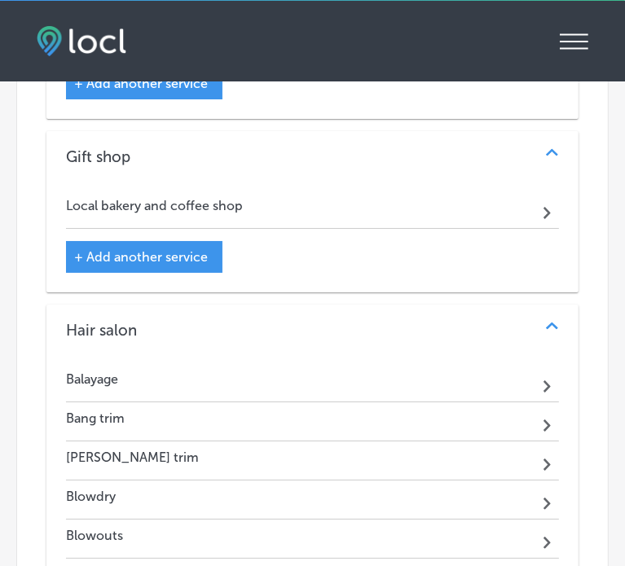
scroll to position [3120, 0]
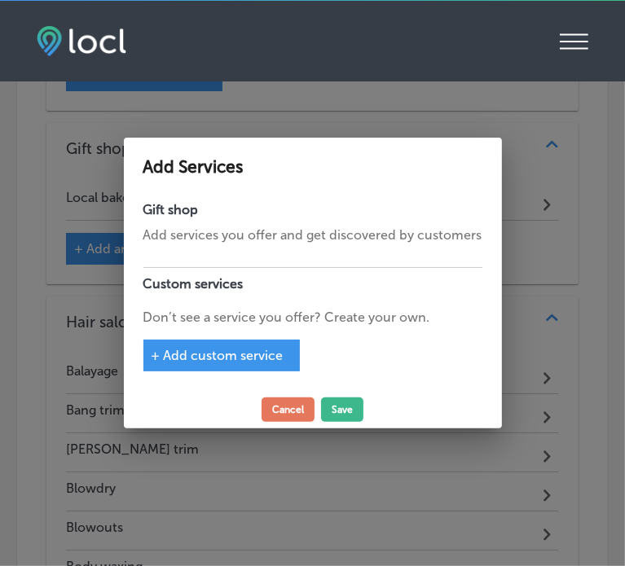
click at [205, 345] on div "+ Add custom service" at bounding box center [221, 356] width 156 height 32
click at [273, 348] on span "+ Add custom service" at bounding box center [217, 355] width 132 height 15
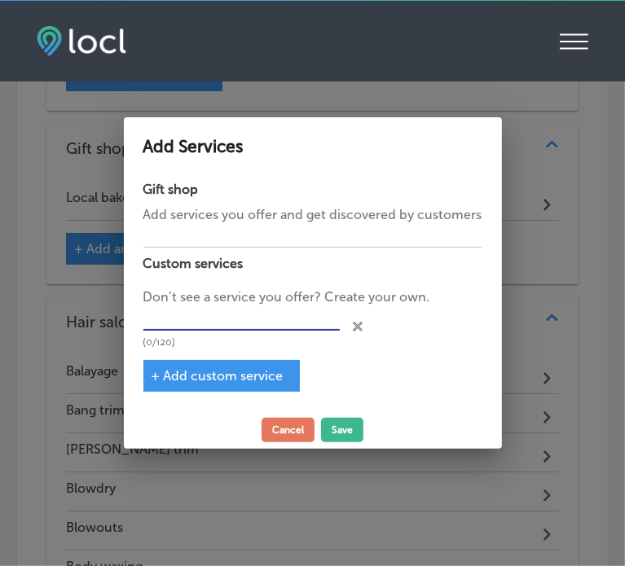
click at [264, 322] on input "text" at bounding box center [241, 318] width 196 height 25
paste input "Boutique clothing Boone County"
type input "Boutique clothing Boone County"
click at [254, 372] on span "+ Add custom service" at bounding box center [217, 375] width 132 height 15
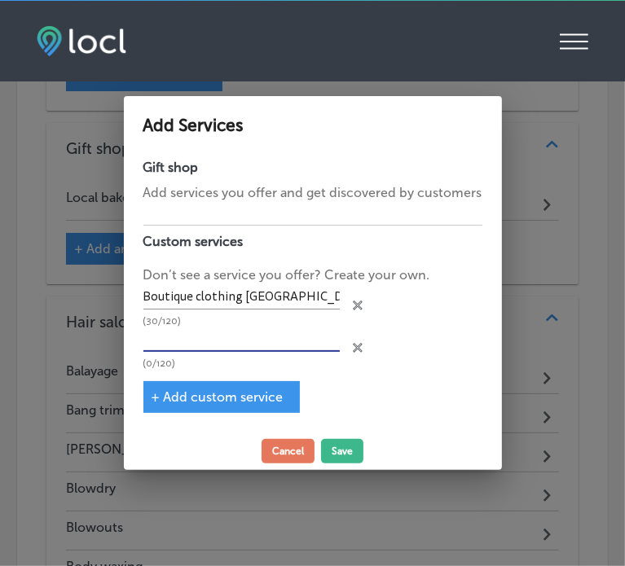
paste input "Affordable trendy women's fashion"
click at [230, 345] on input "Affordable trendy women's fashion" at bounding box center [241, 339] width 196 height 25
type input "Affordable trendy women's fashion"
click at [227, 393] on span "+ Add custom service" at bounding box center [217, 396] width 132 height 15
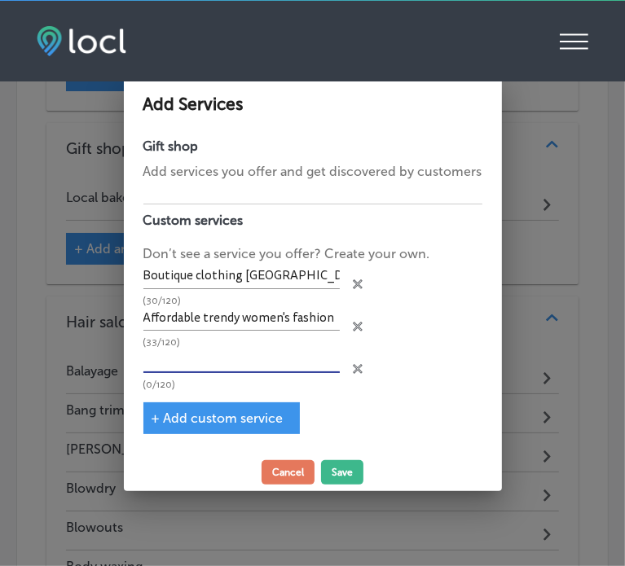
click at [212, 353] on input "text" at bounding box center [241, 360] width 196 height 25
paste input "Unique limited edition boutique apparel"
type input "Unique limited edition boutique apparel"
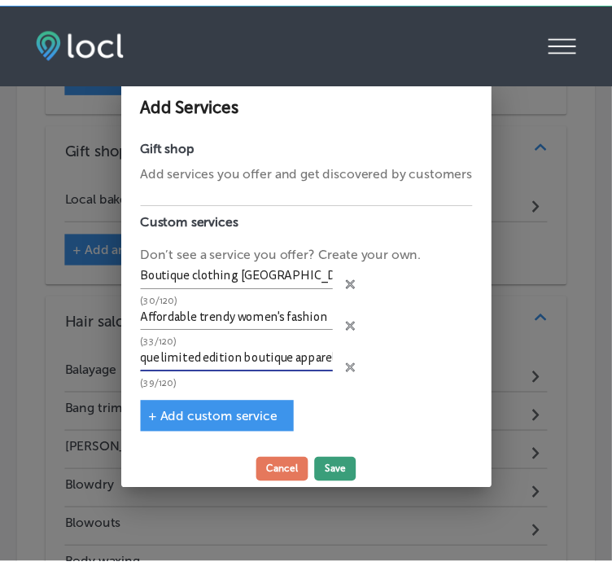
scroll to position [0, 0]
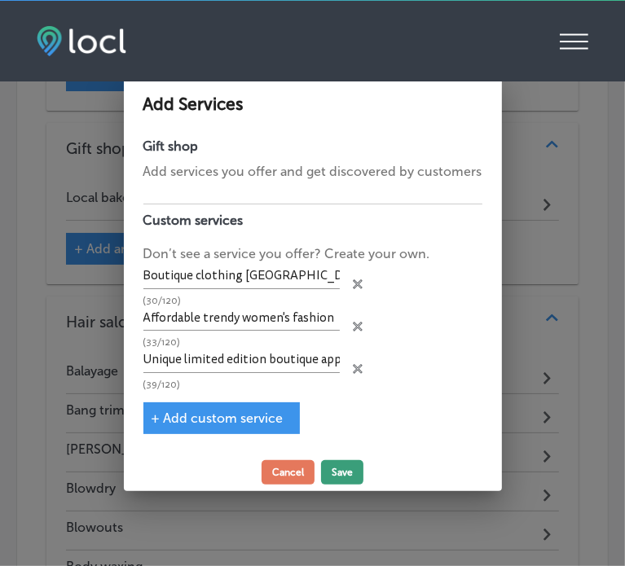
click at [338, 467] on button "Save" at bounding box center [342, 472] width 42 height 24
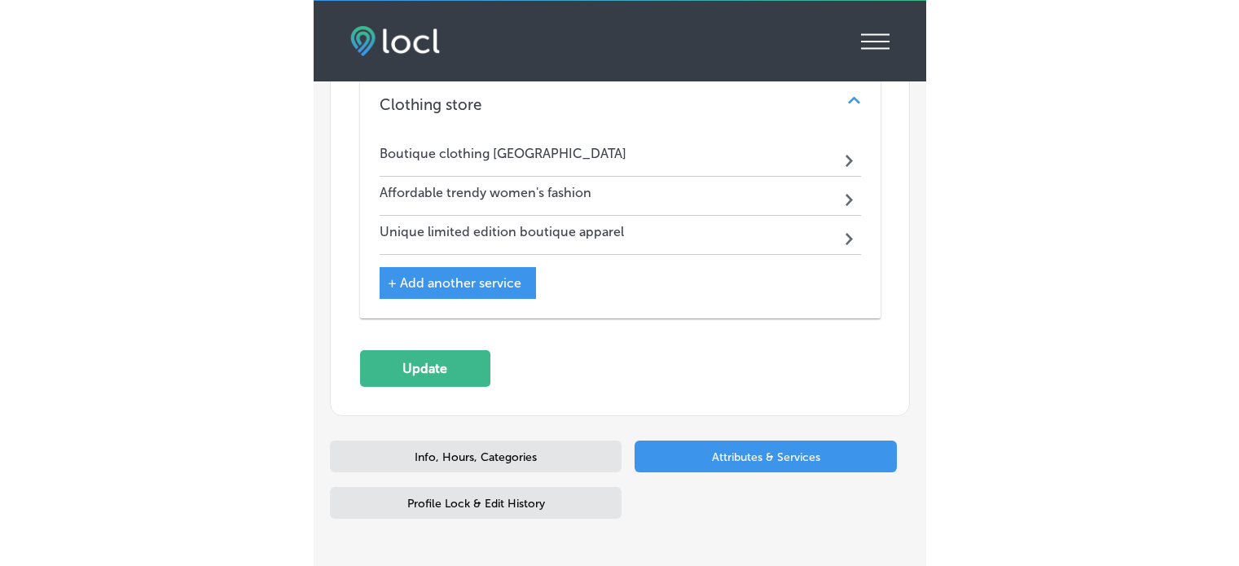
scroll to position [4364, 0]
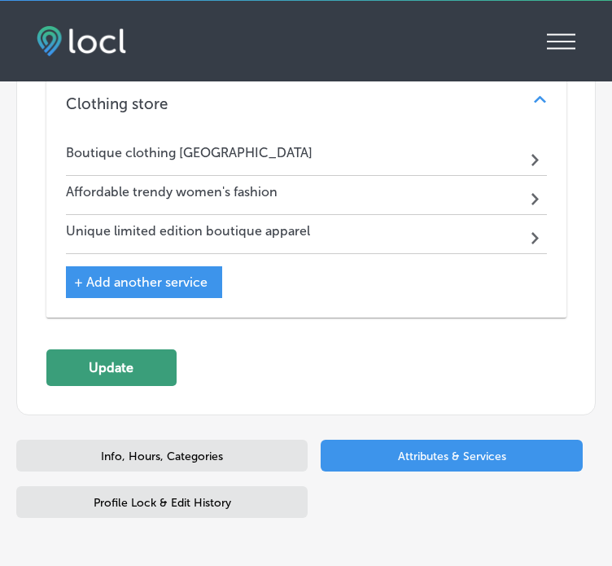
click at [133, 349] on button "Update" at bounding box center [111, 367] width 130 height 37
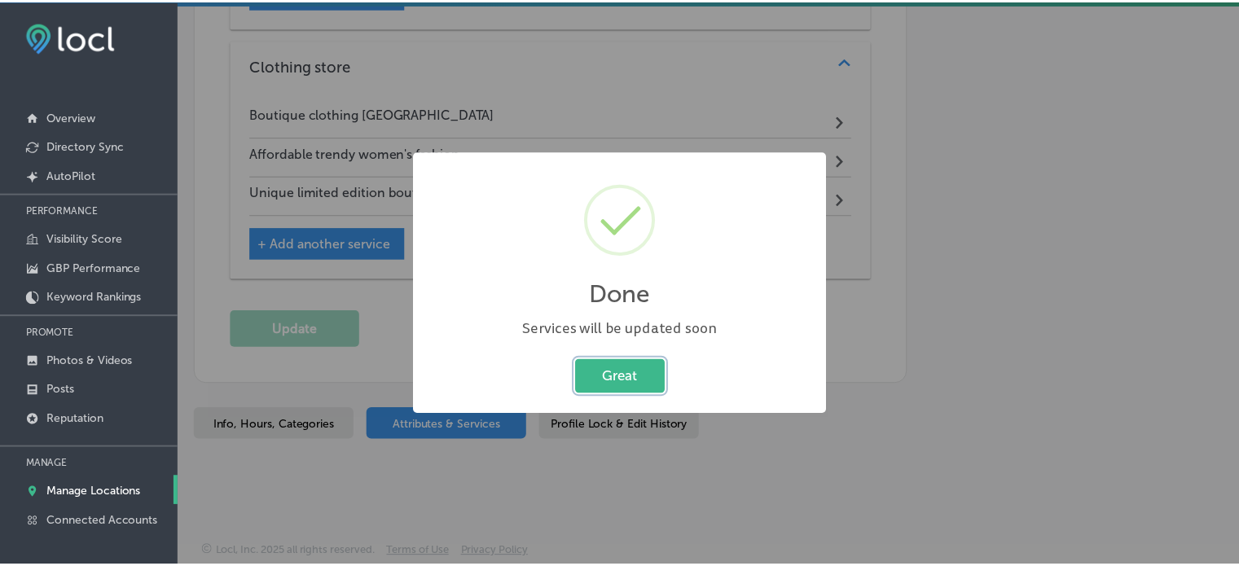
scroll to position [4094, 0]
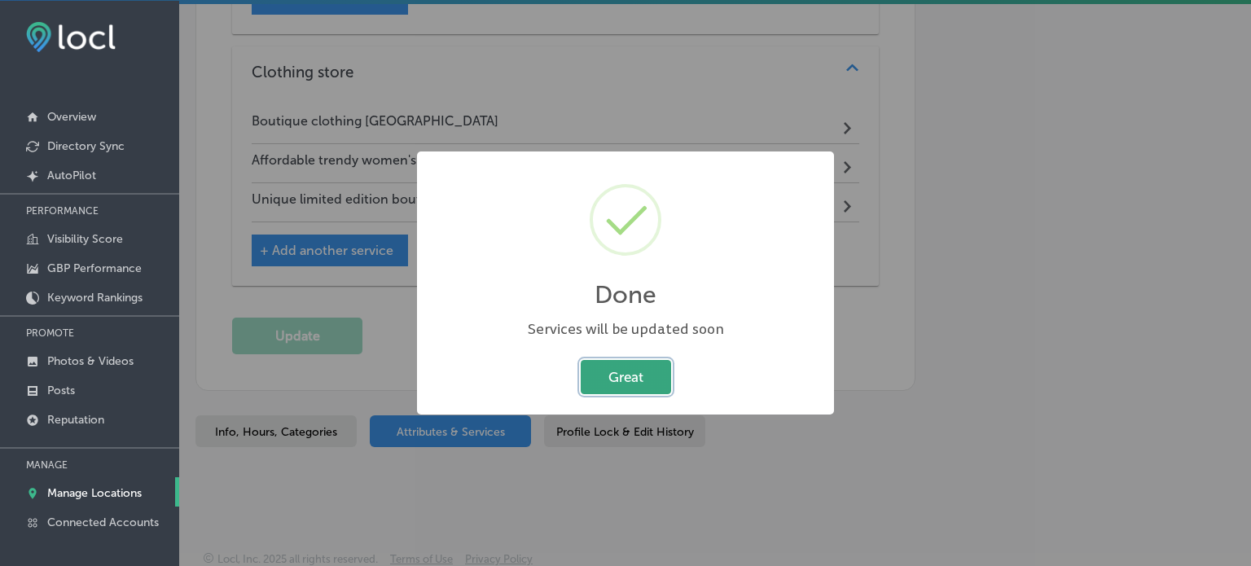
click at [632, 380] on button "Great" at bounding box center [626, 376] width 90 height 33
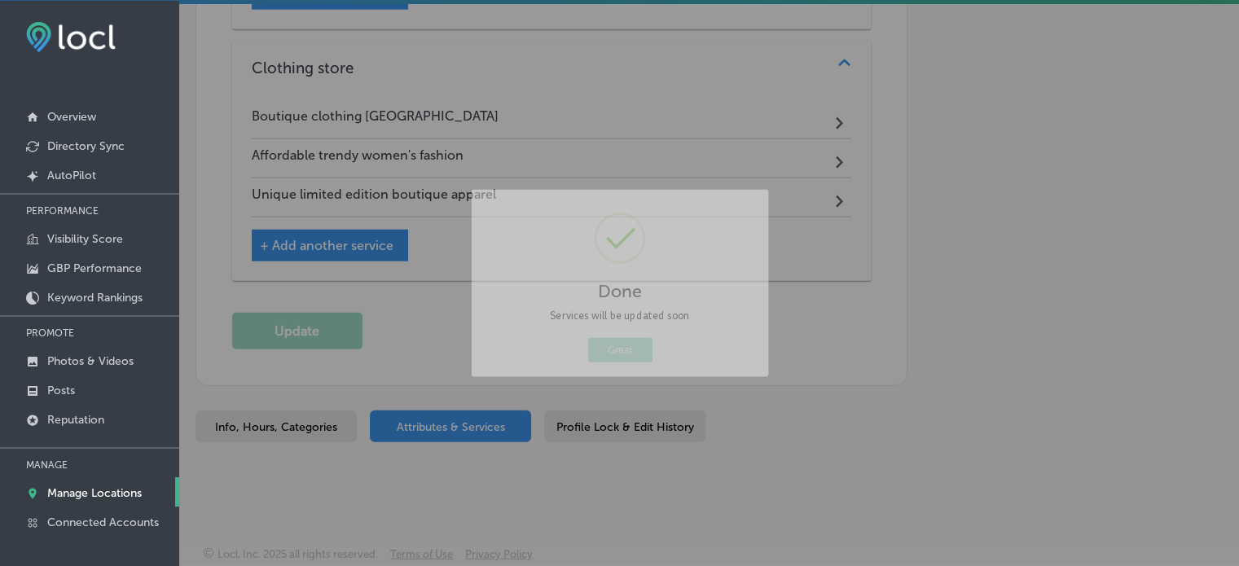
scroll to position [4090, 0]
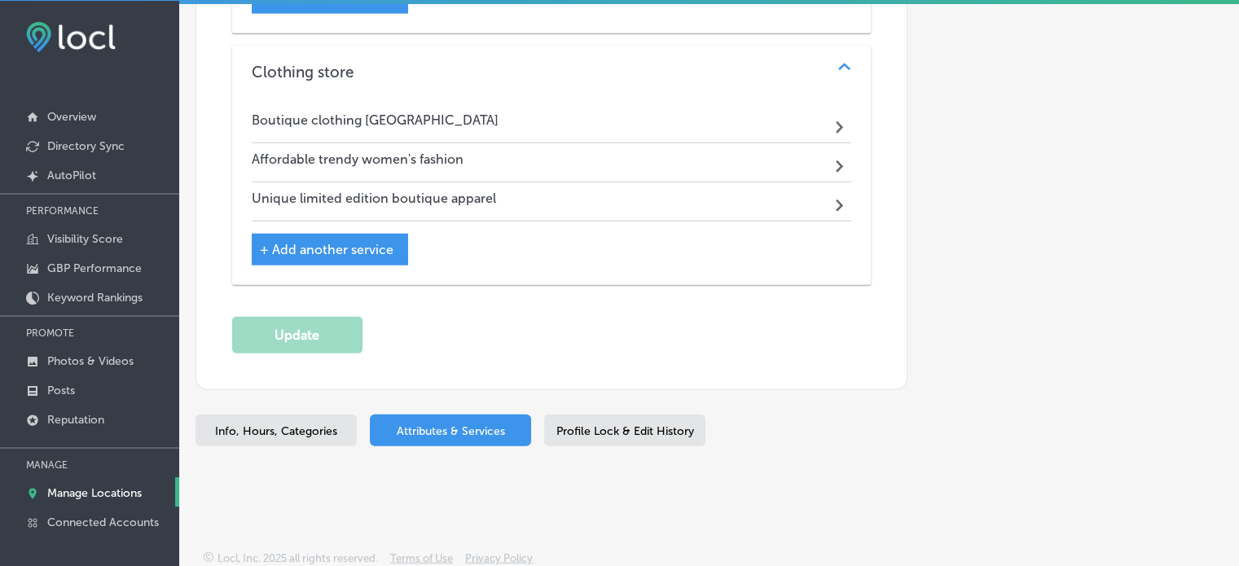
click at [104, 488] on p "Manage Locations" at bounding box center [94, 493] width 94 height 14
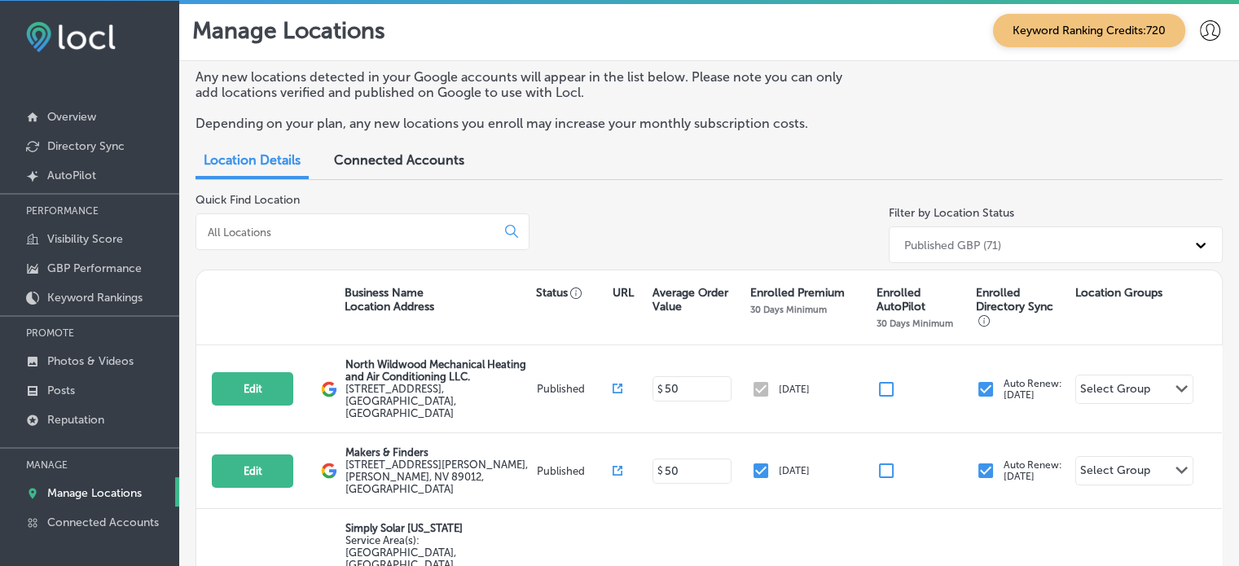
click at [331, 230] on input at bounding box center [349, 232] width 286 height 15
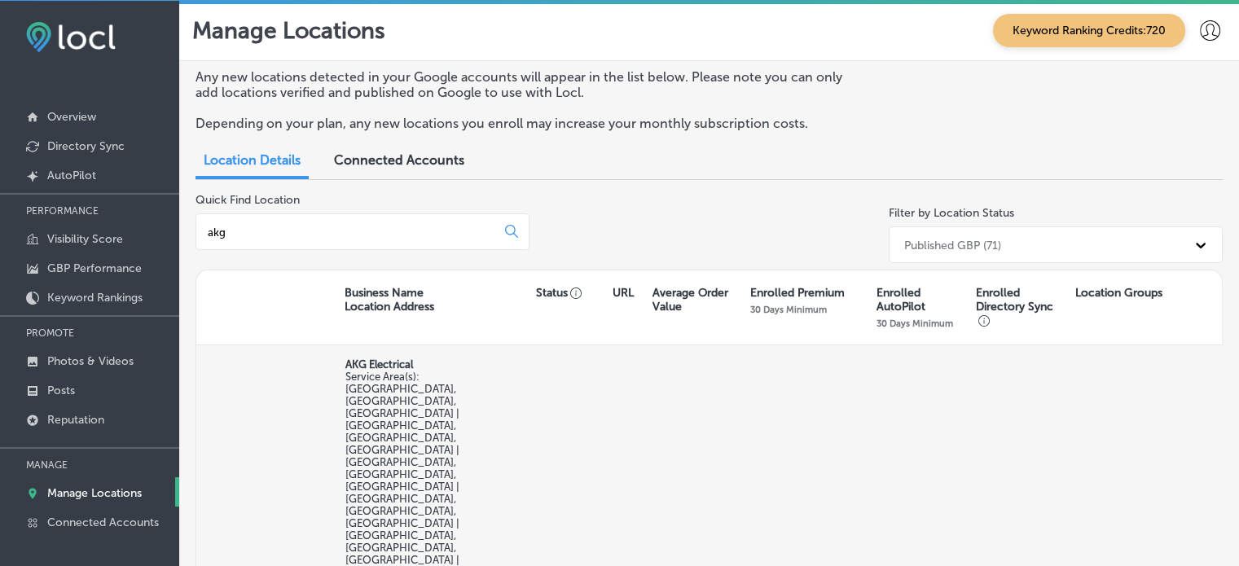
scroll to position [109, 0]
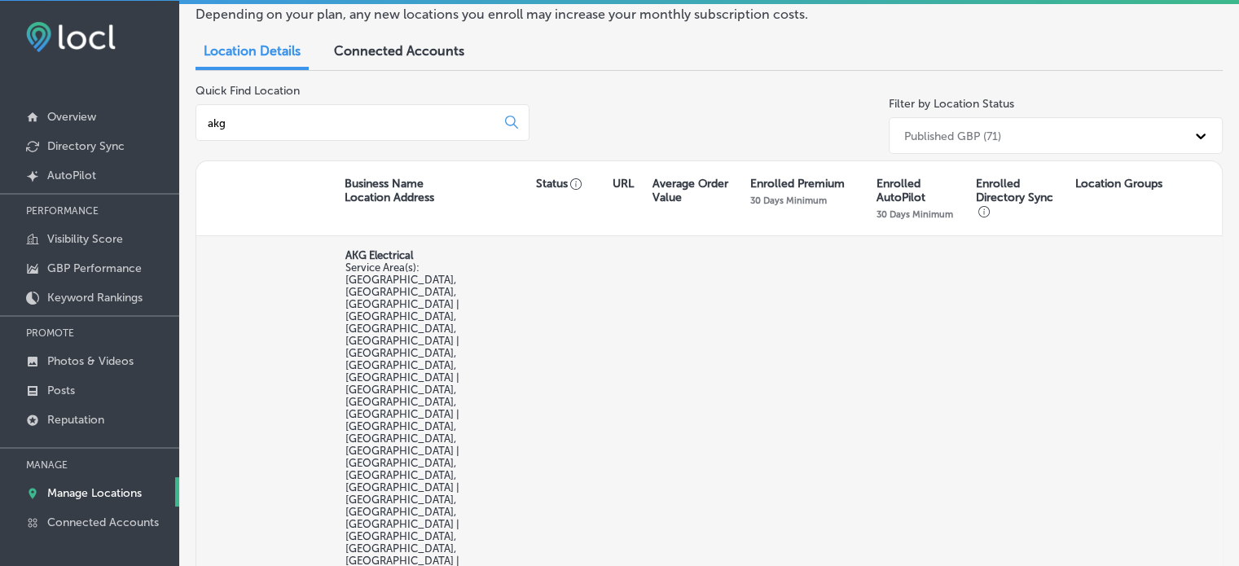
type input "akg"
select select "US"
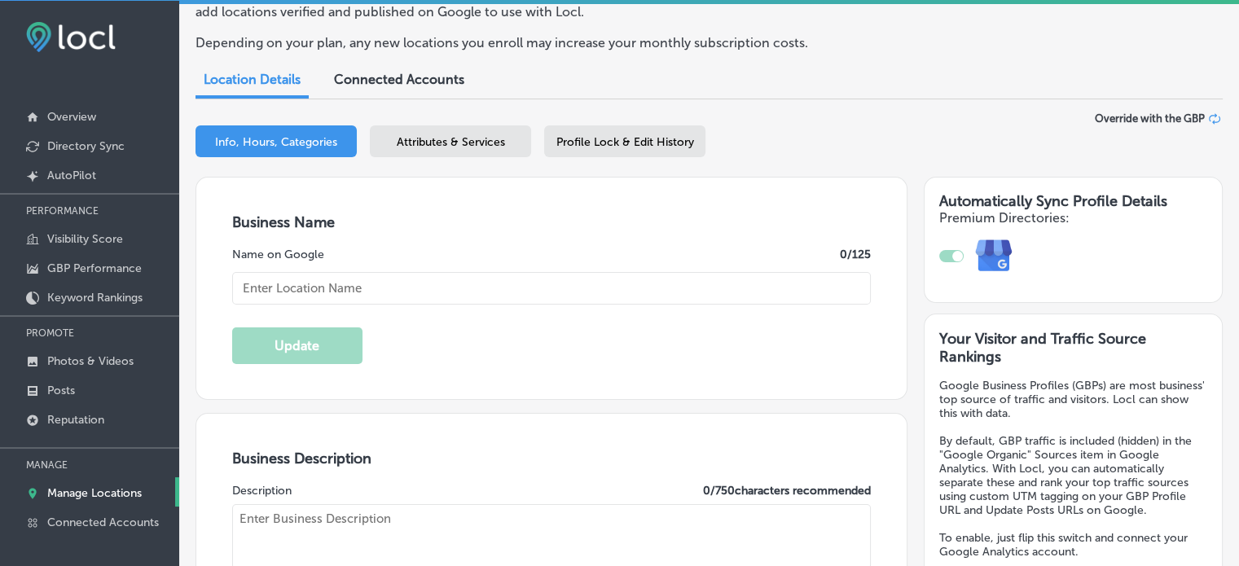
scroll to position [138, 0]
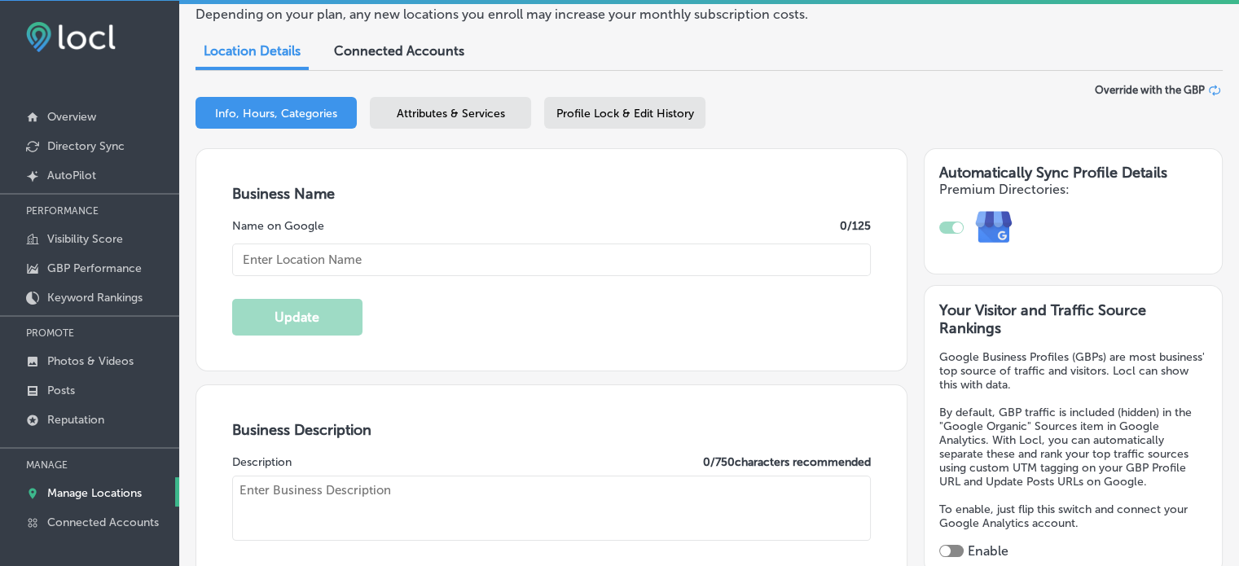
checkbox input "true"
type textarea "AKG Electrical is a trusted electrical company serving Winter Park, Breckenridg…"
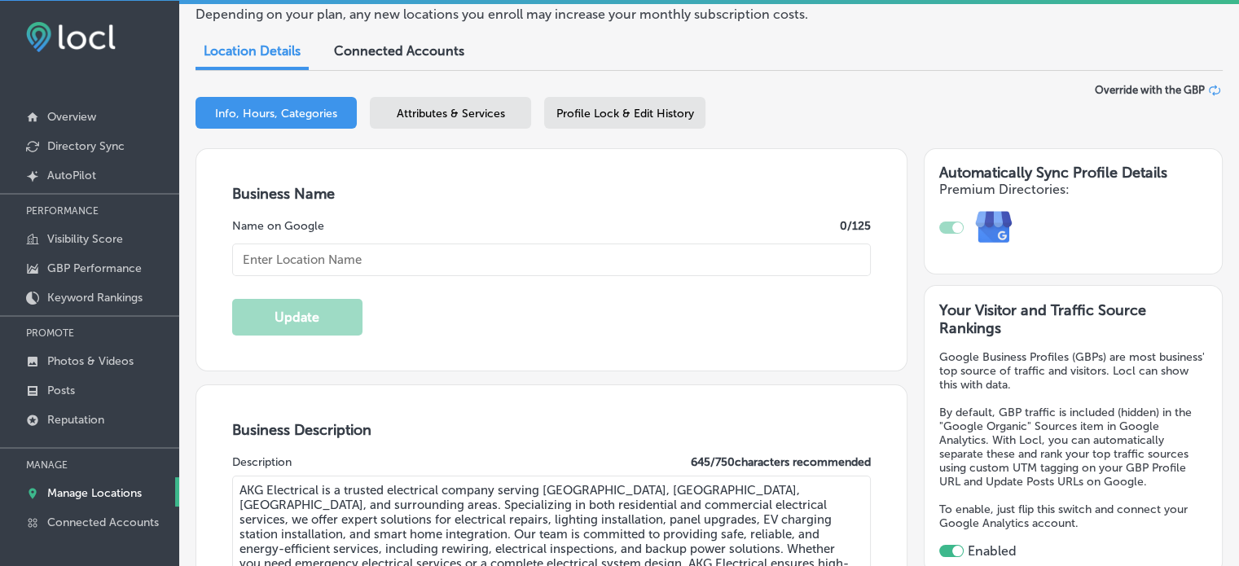
type input "5635 carr"
type input "Arvada"
type input "80002"
type input "US"
type input "https://akgelectrical.com/"
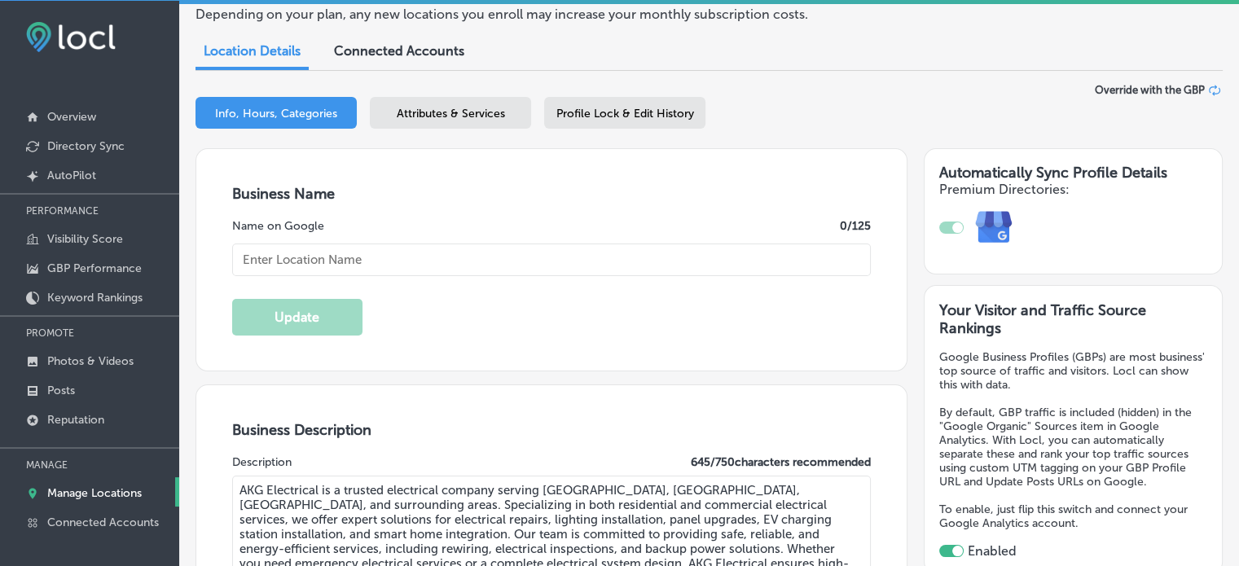
type input "AKG Electrical"
type input "+1 720 760 4922"
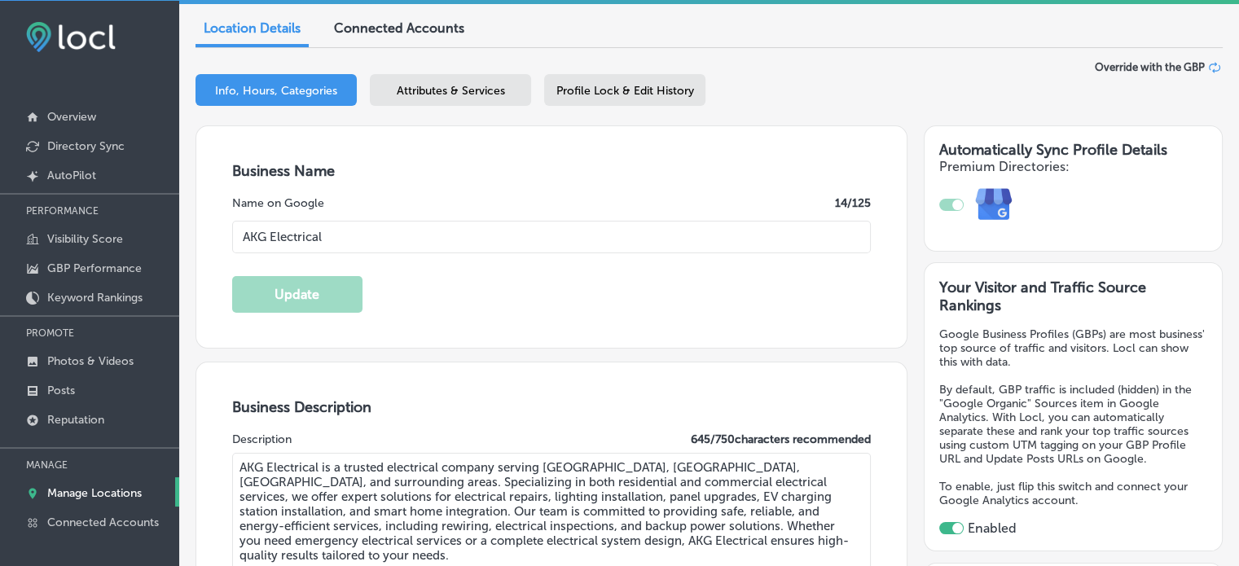
scroll to position [156, 0]
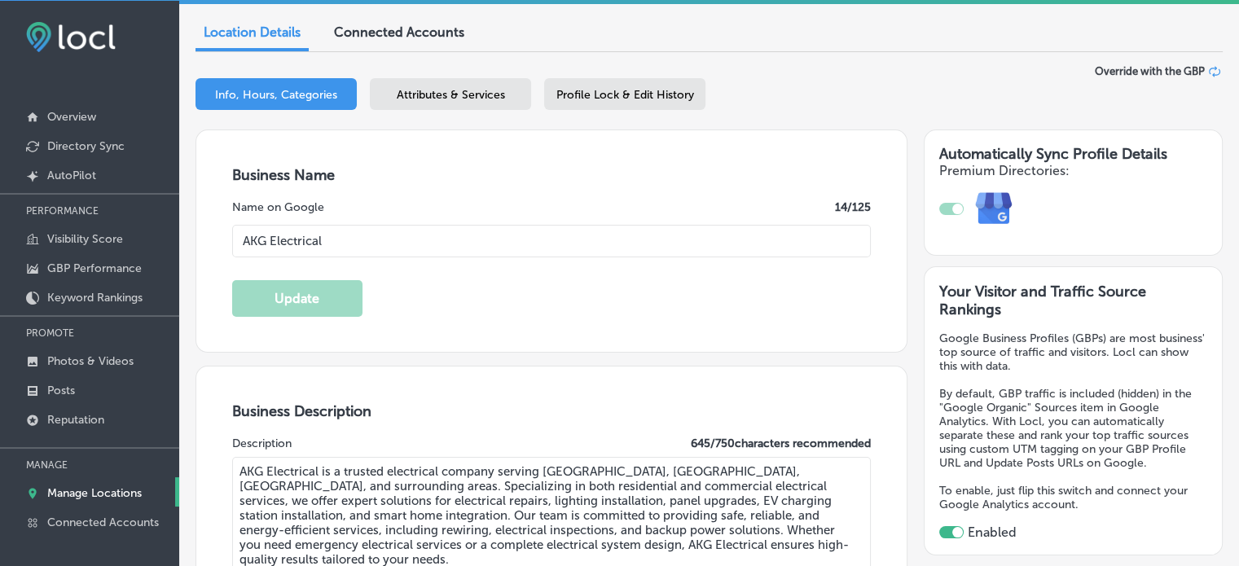
click at [470, 91] on span "Attributes & Services" at bounding box center [451, 95] width 108 height 14
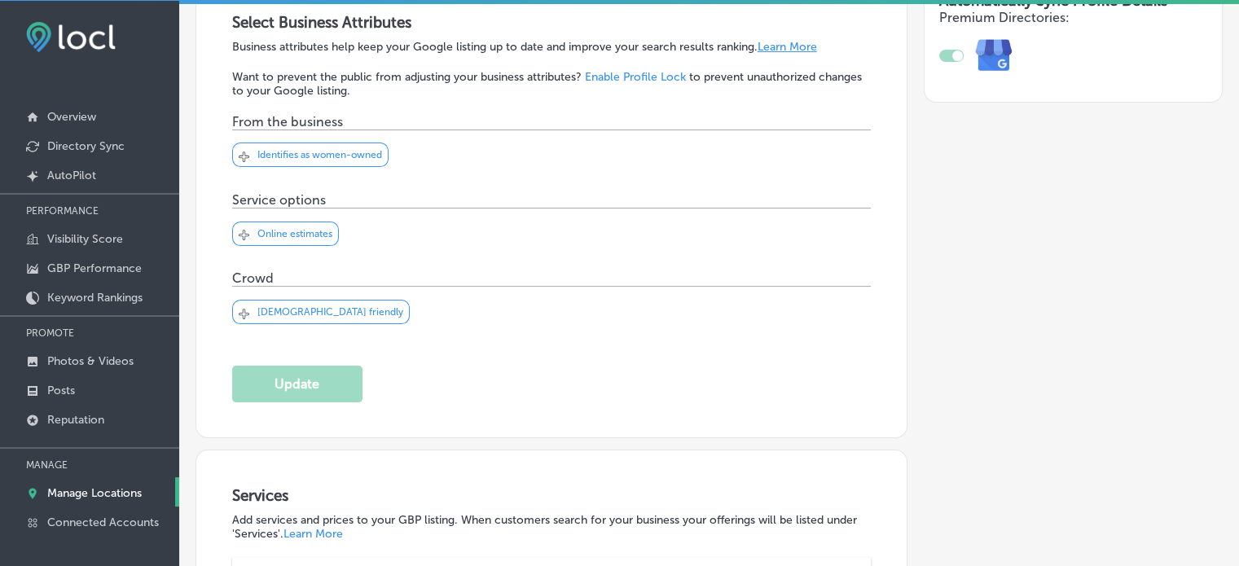
scroll to position [621, 0]
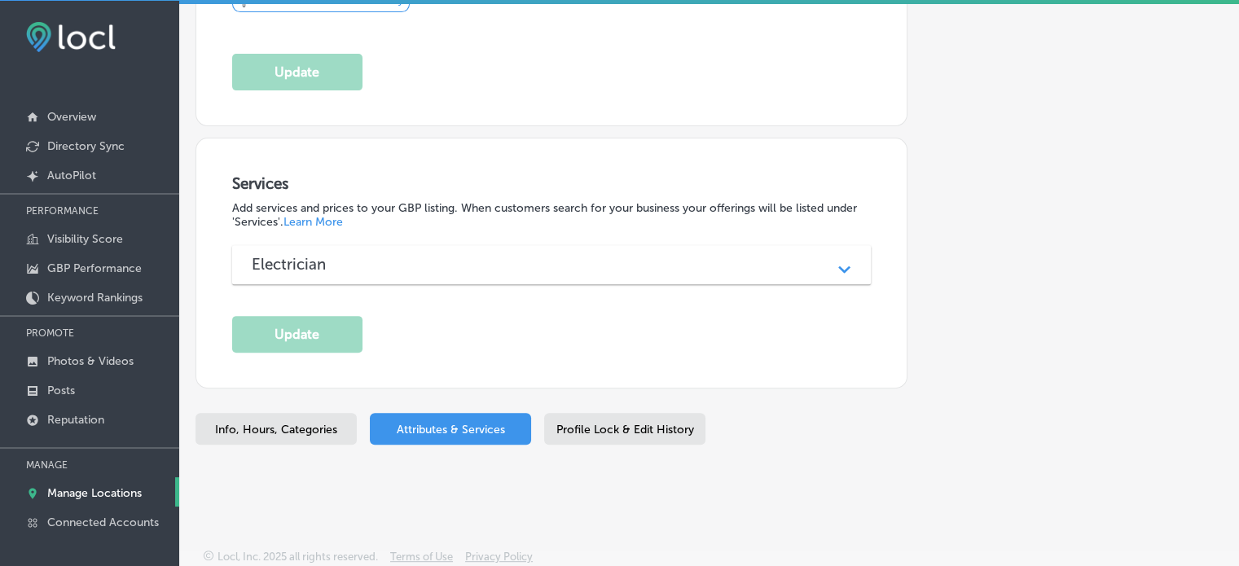
click at [452, 266] on div "Electrician" at bounding box center [552, 264] width 600 height 19
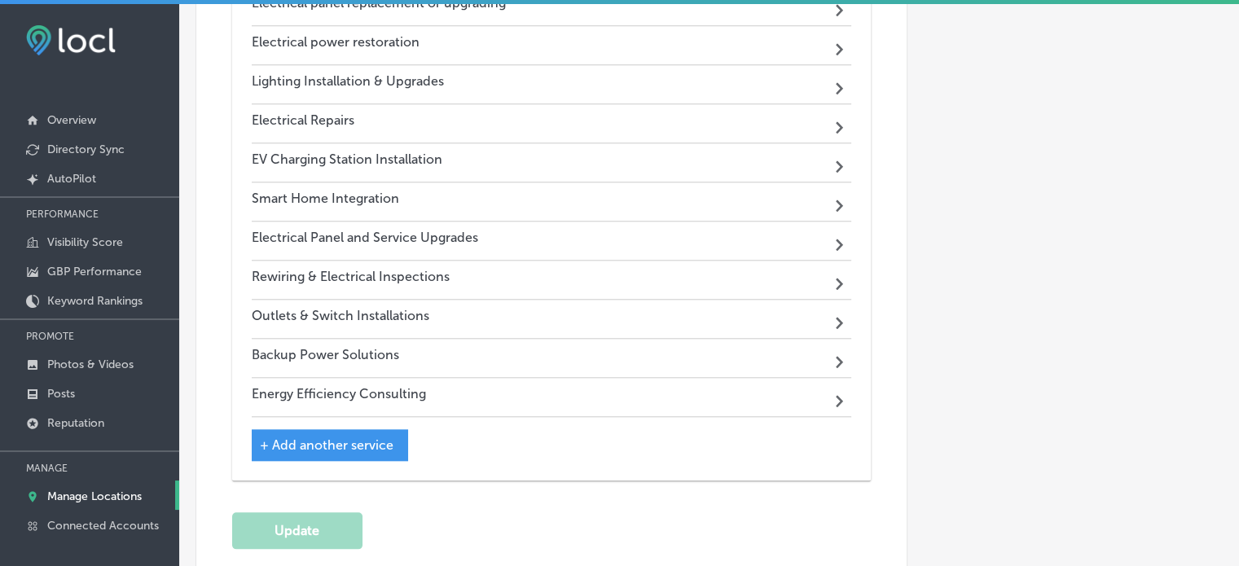
scroll to position [1619, 0]
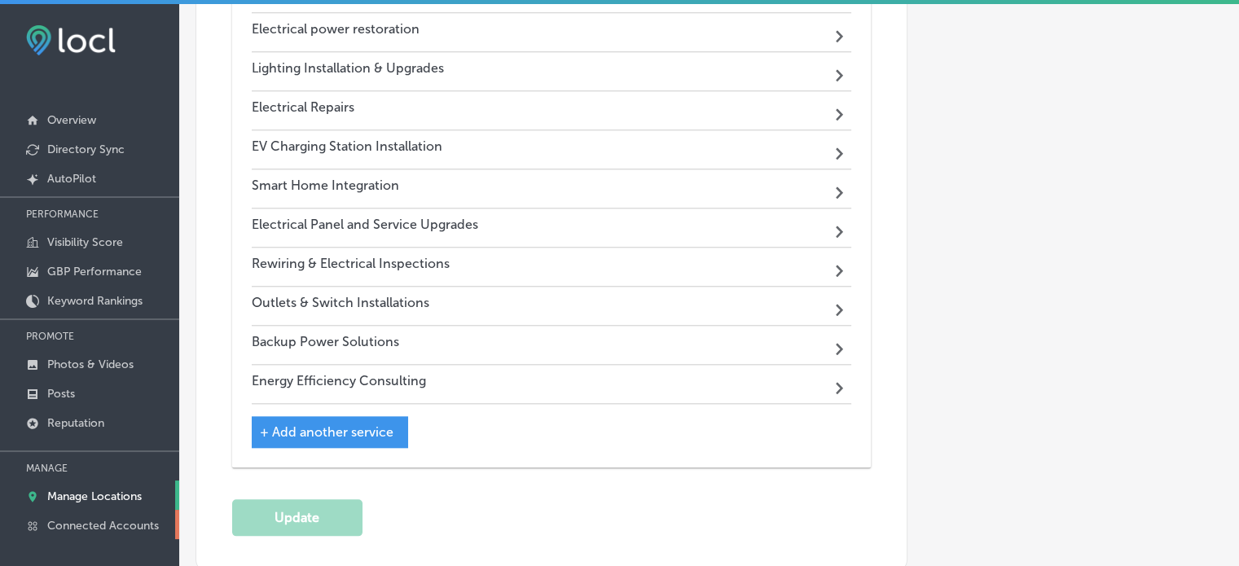
click at [99, 515] on link "Connected Accounts" at bounding box center [89, 524] width 179 height 29
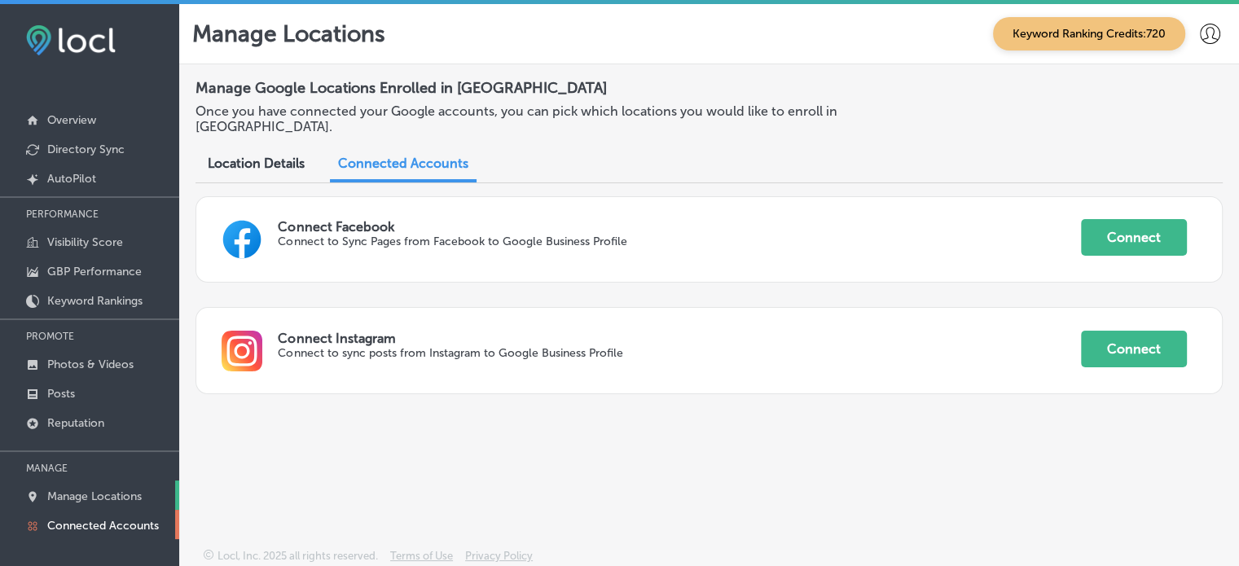
click at [98, 498] on p "Manage Locations" at bounding box center [94, 496] width 94 height 14
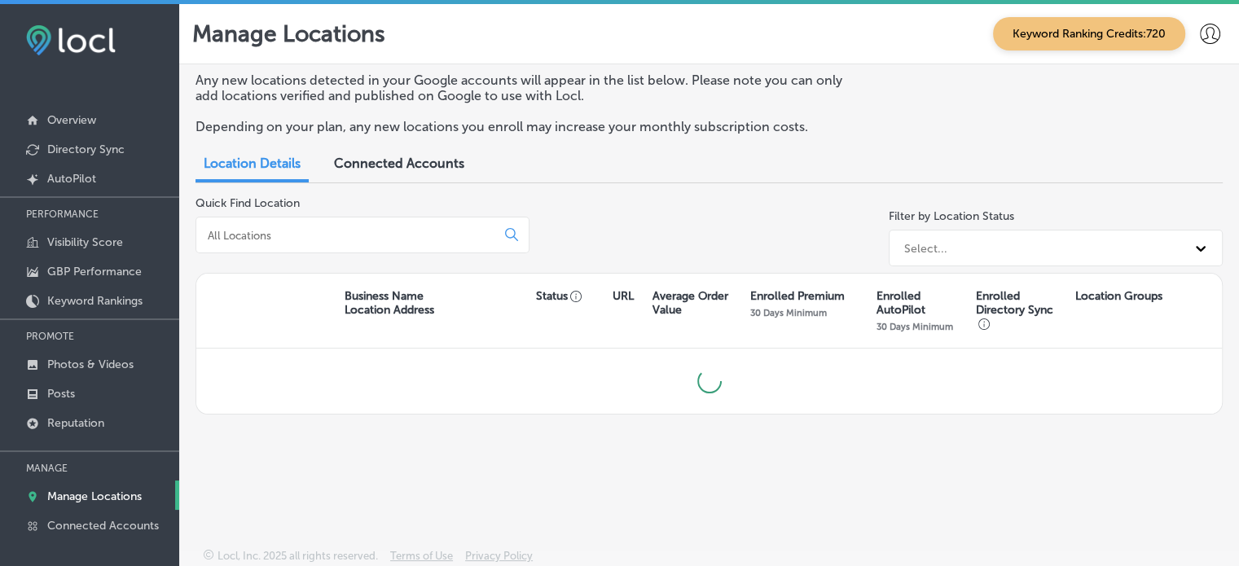
click at [406, 243] on div at bounding box center [362, 235] width 334 height 37
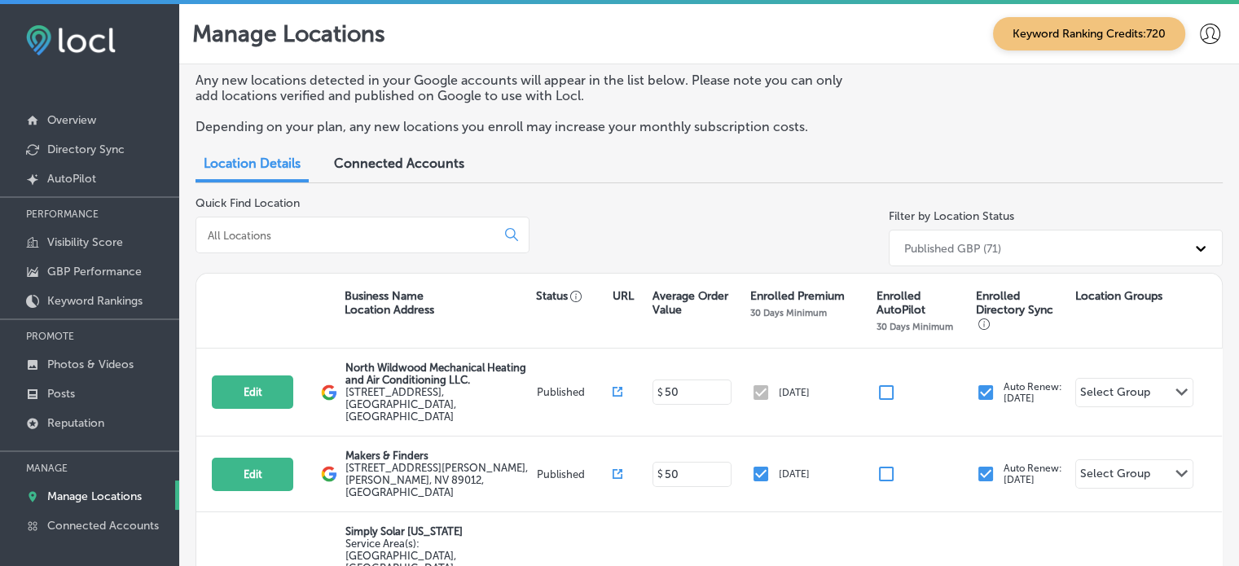
click at [406, 237] on input at bounding box center [349, 235] width 286 height 15
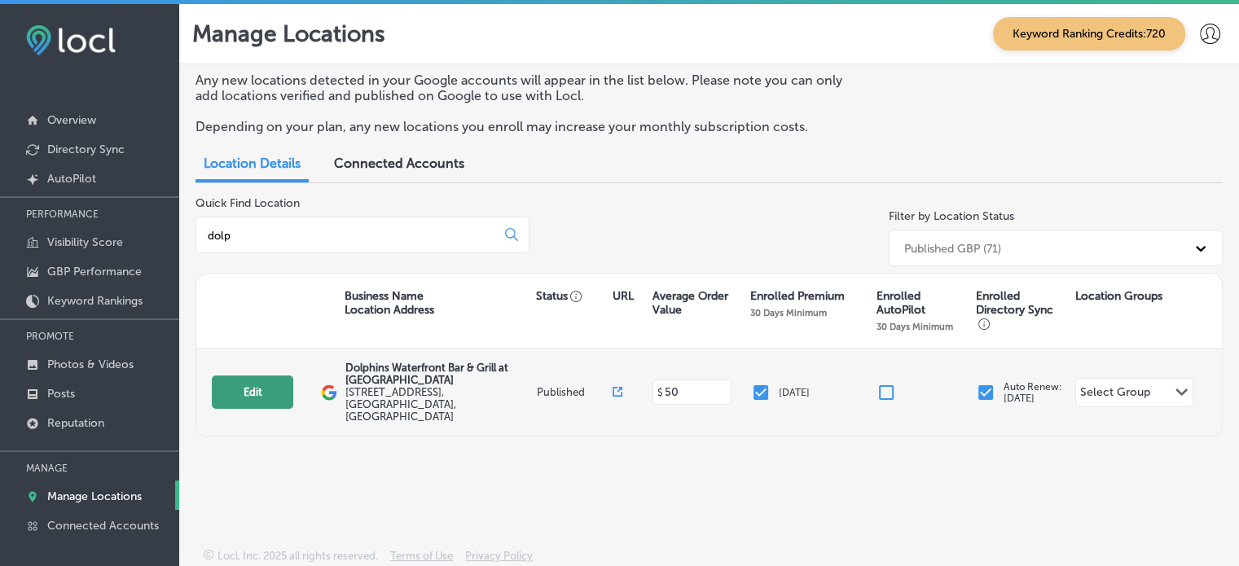
type input "dolp"
click at [280, 389] on button "Edit" at bounding box center [252, 391] width 81 height 33
select select "US"
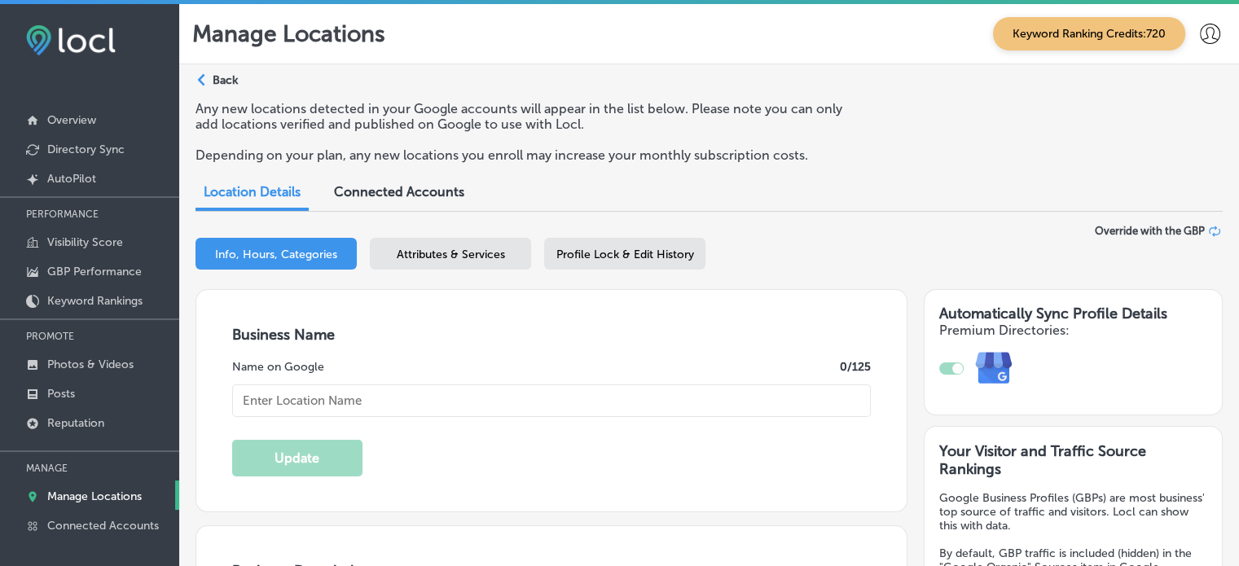
checkbox input "true"
type input "Dolphins Waterfront Bar & Grill at [GEOGRAPHIC_DATA]"
type textarea "Dolphins Waterfront Bar & Grill at Cape Crossing is Florida’s Space Coast newes…"
type input "[STREET_ADDRESS]"
type input "[PERSON_NAME][GEOGRAPHIC_DATA]"
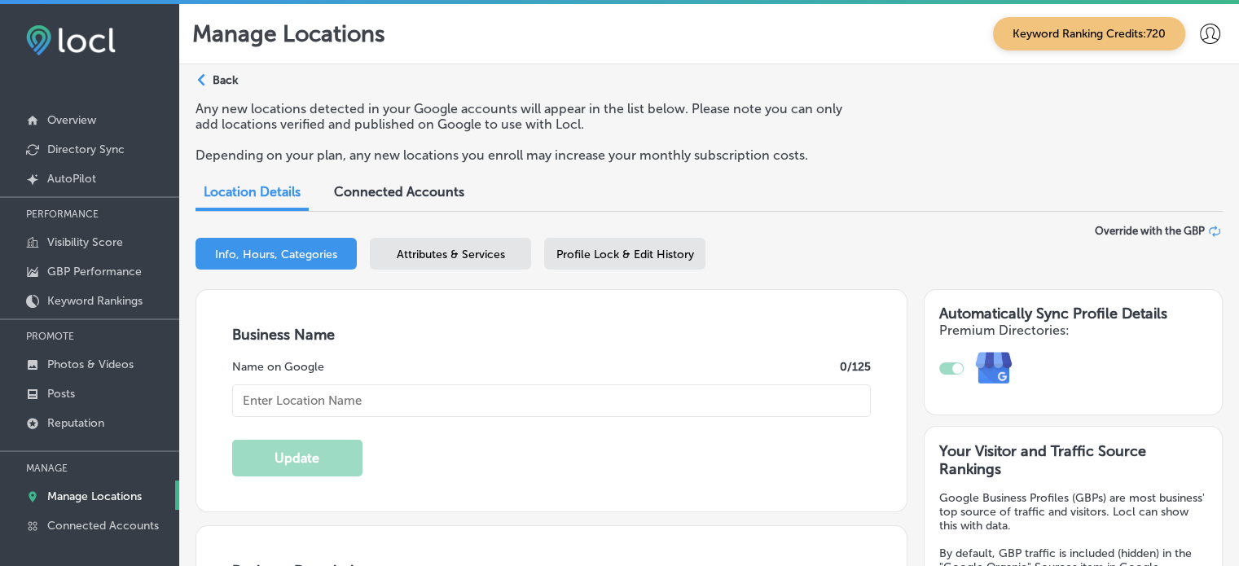
type input "32953"
type input "US"
type input "http://dolphinsgrill.com/"
type input "+1 321 338 2220"
click at [445, 250] on span "Attributes & Services" at bounding box center [451, 255] width 108 height 14
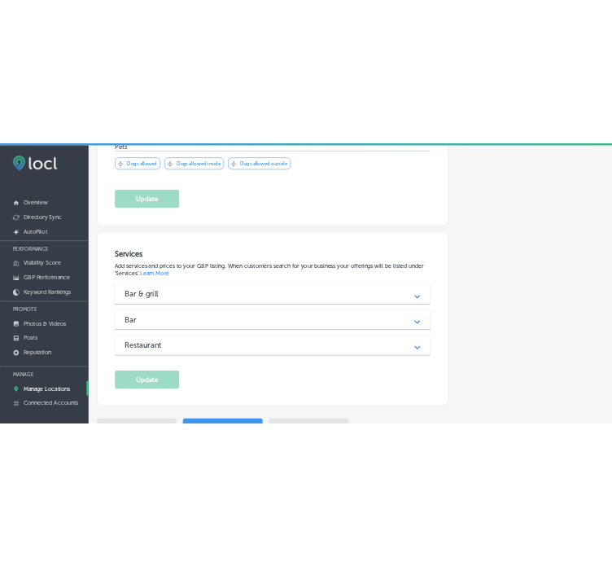
scroll to position [2032, 0]
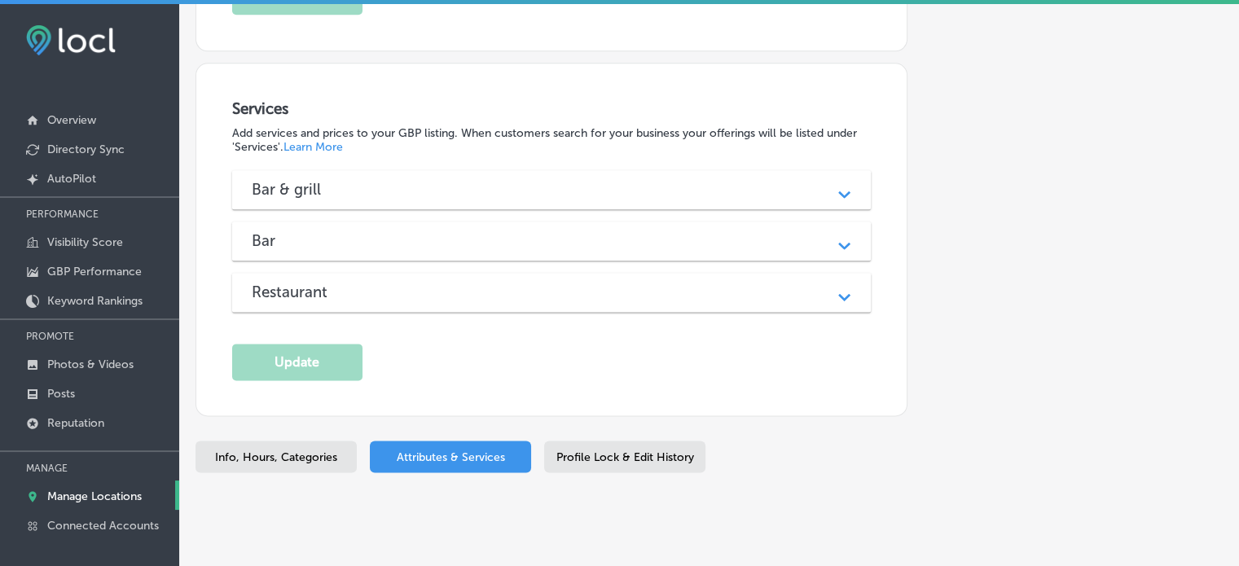
click at [510, 195] on div "Bar & grill Path Created with Sketch." at bounding box center [551, 189] width 639 height 39
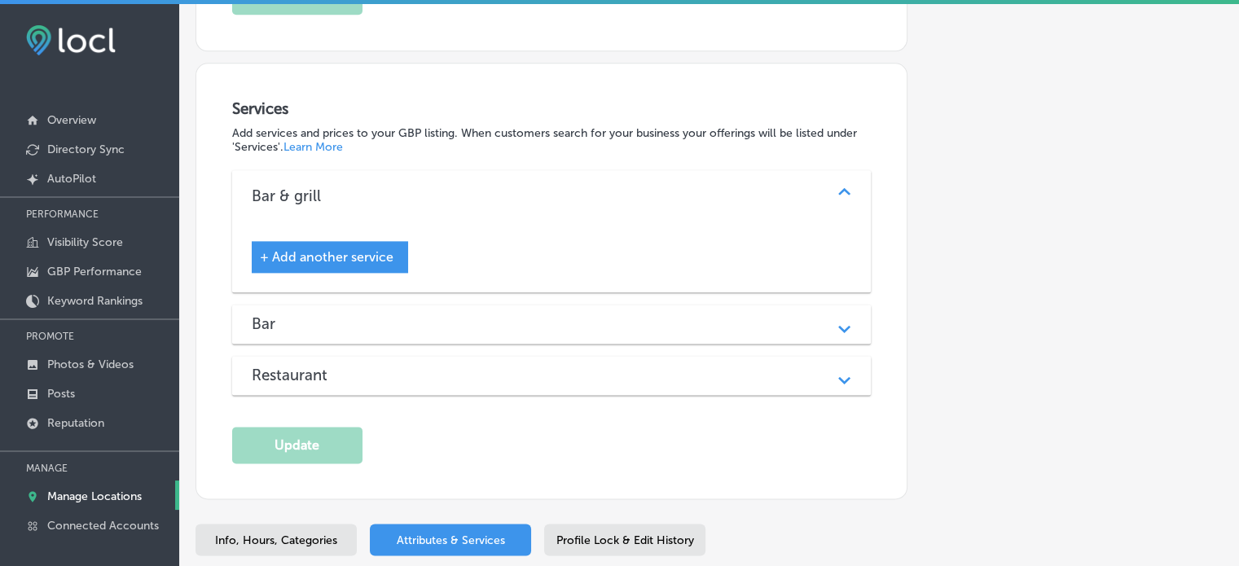
click at [506, 318] on div "Bar" at bounding box center [552, 323] width 600 height 19
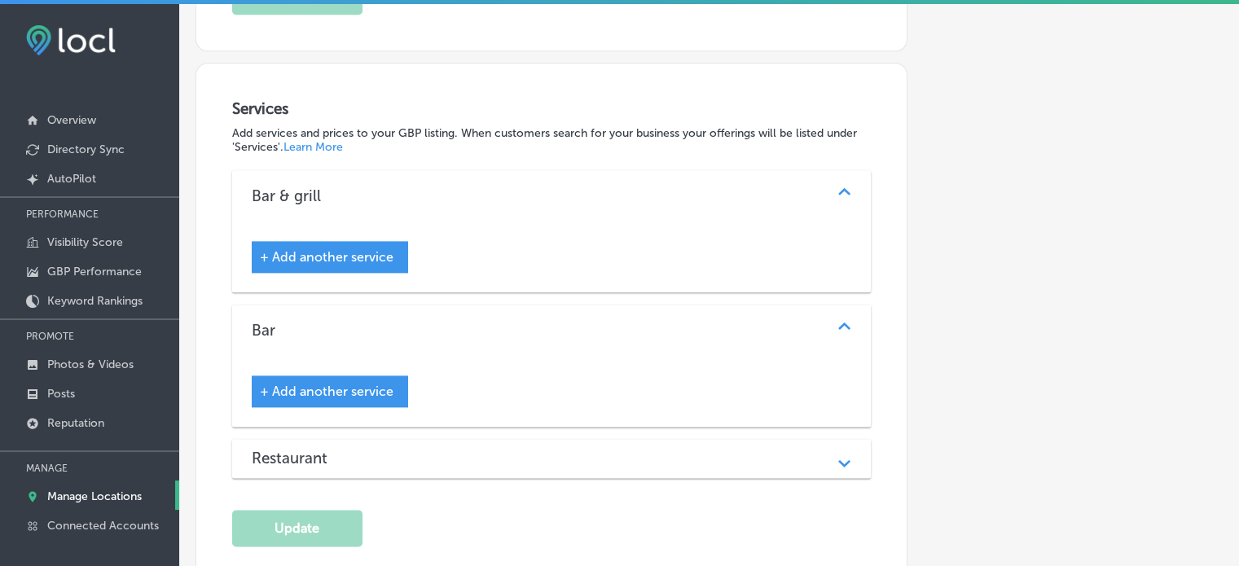
click at [511, 449] on div "Restaurant" at bounding box center [552, 458] width 600 height 19
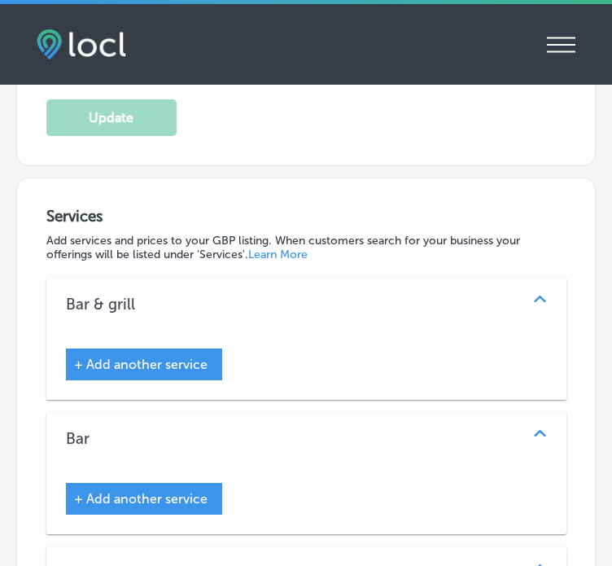
scroll to position [2367, 0]
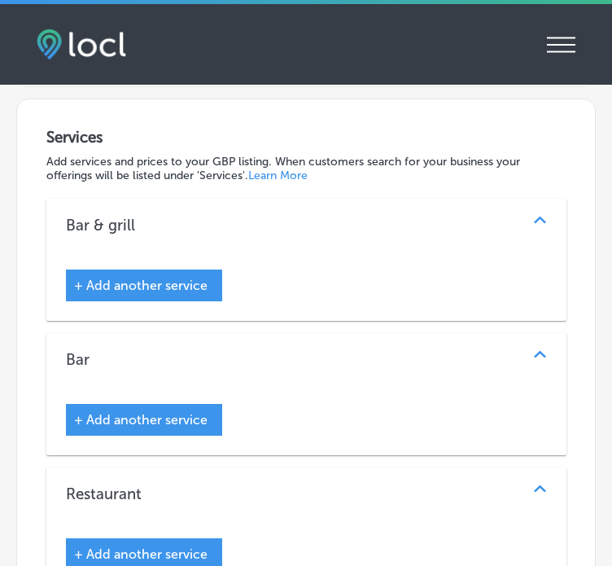
click at [156, 270] on div "+ Add another service" at bounding box center [144, 286] width 156 height 32
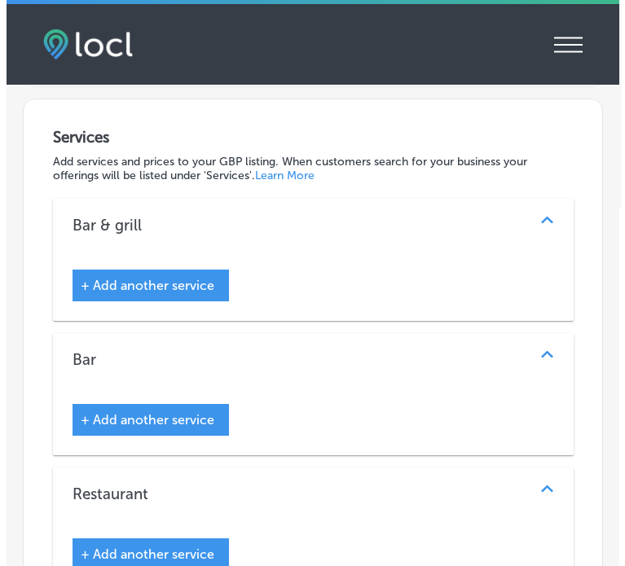
scroll to position [2401, 0]
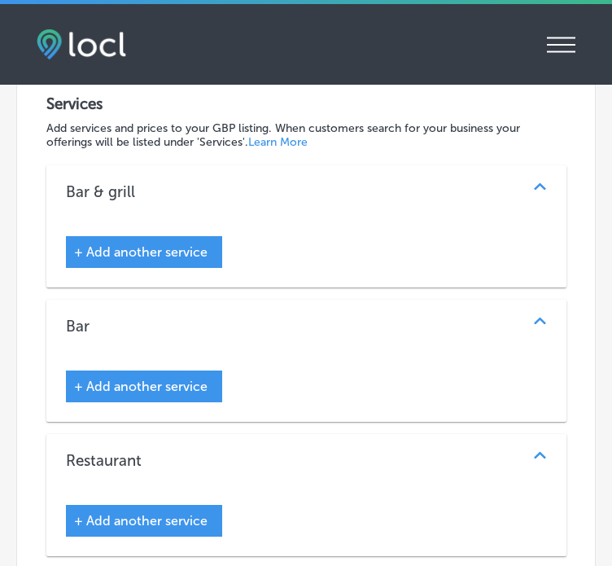
click at [134, 244] on span "+ Add another service" at bounding box center [141, 251] width 134 height 15
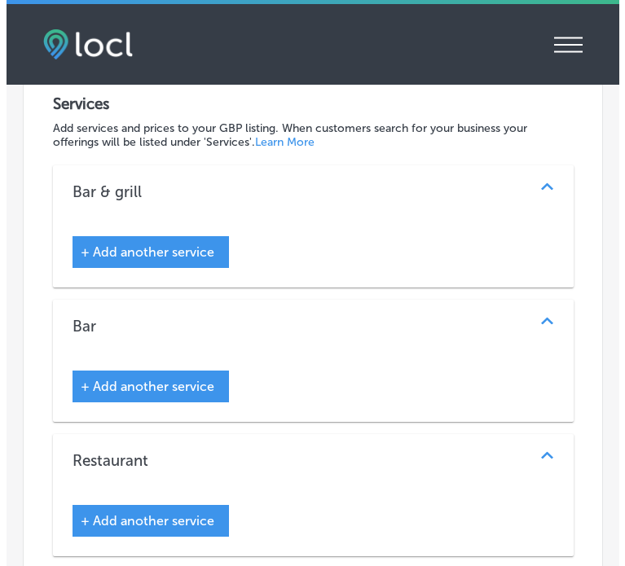
scroll to position [2409, 0]
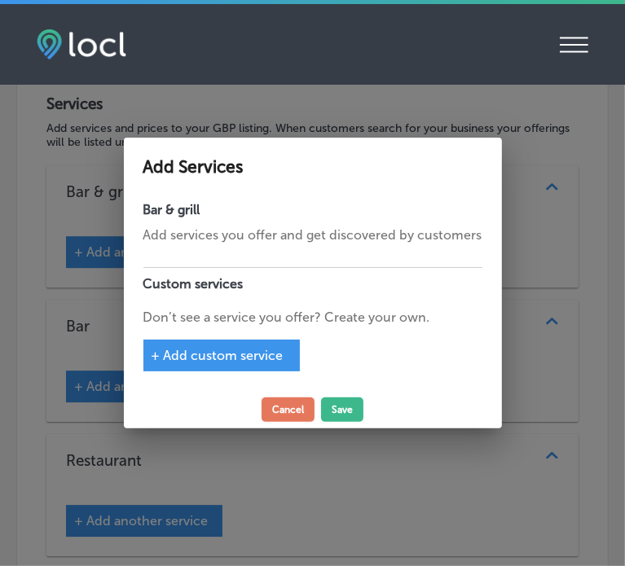
click at [226, 351] on span "+ Add custom service" at bounding box center [217, 355] width 132 height 15
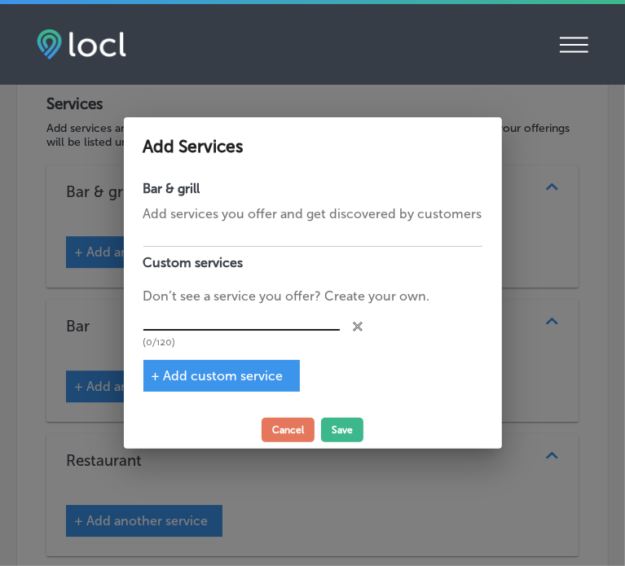
drag, startPoint x: 261, startPoint y: 335, endPoint x: 257, endPoint y: 326, distance: 10.2
click at [257, 326] on div "(0/120)" at bounding box center [241, 327] width 196 height 42
click at [257, 326] on input "text" at bounding box center [241, 318] width 196 height 25
paste input "Happy Hour specials near me"
type input "Happy Hour specials near me"
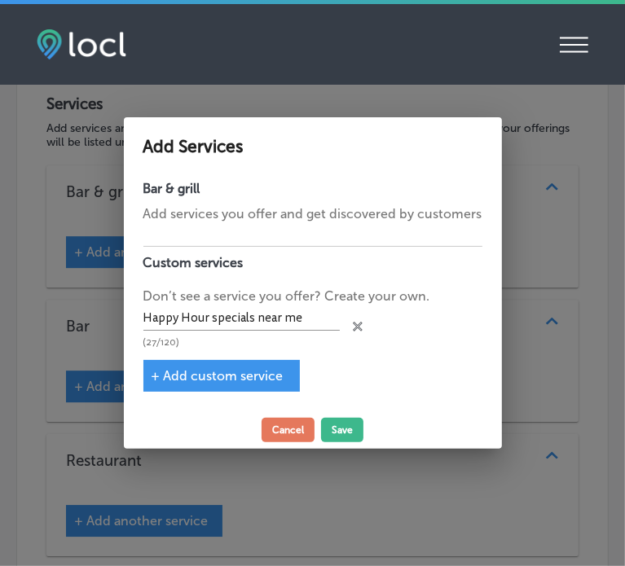
click at [235, 379] on span "+ Add custom service" at bounding box center [217, 375] width 132 height 15
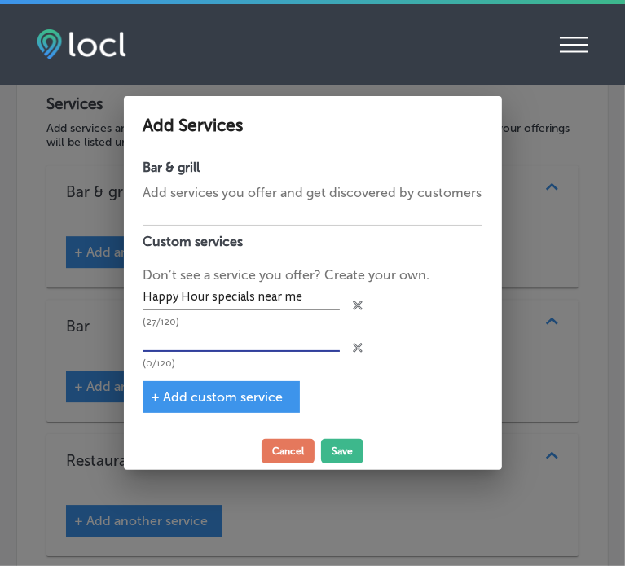
paste input "$1 off draft beer and wine by the glass"
click at [218, 345] on input "text" at bounding box center [241, 339] width 196 height 25
type input "$1 off draft beer and wine by the glass"
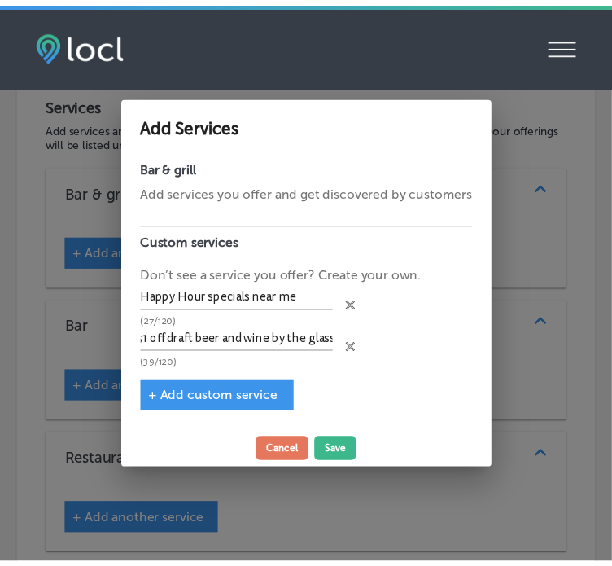
scroll to position [0, 0]
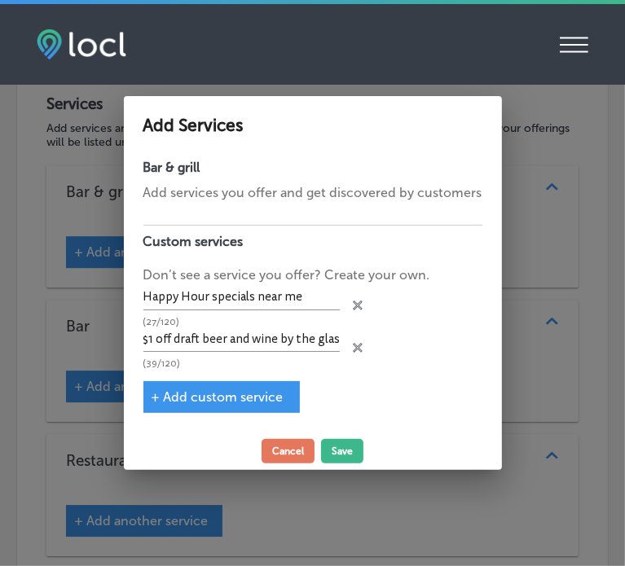
click at [208, 392] on span "+ Add custom service" at bounding box center [217, 396] width 132 height 15
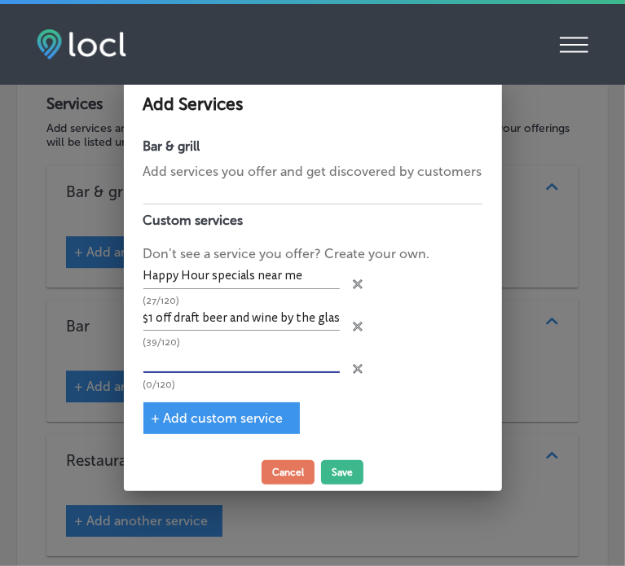
click at [244, 363] on input "text" at bounding box center [241, 360] width 196 height 25
paste input "Best happy hour deals"
type input "Best happy hour deals"
click at [192, 421] on span "+ Add custom service" at bounding box center [217, 417] width 132 height 15
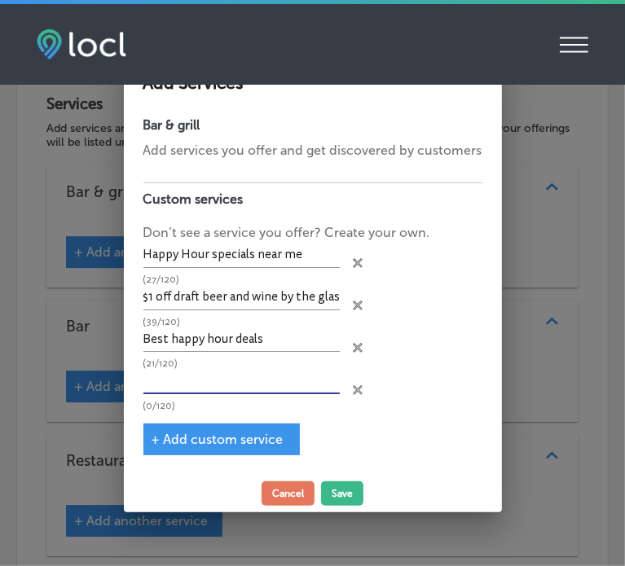
click at [231, 374] on input "text" at bounding box center [241, 381] width 196 height 25
paste input "Dolphins Grill happy hour"
type input "Dolphins Grill happy hour"
click at [217, 453] on div "+ Add custom service" at bounding box center [221, 439] width 156 height 32
click at [225, 436] on span "+ Add custom service" at bounding box center [217, 439] width 132 height 15
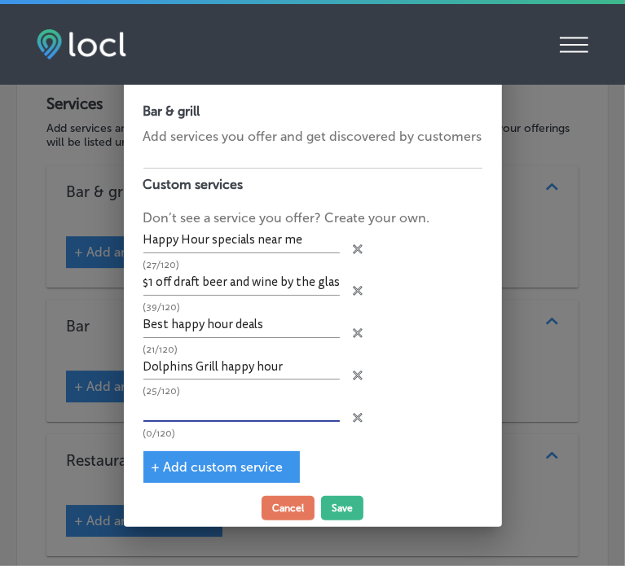
click at [183, 404] on input "text" at bounding box center [241, 409] width 196 height 25
paste input "Draft beer happy hour specials"
type input "Draft beer happy hour specials"
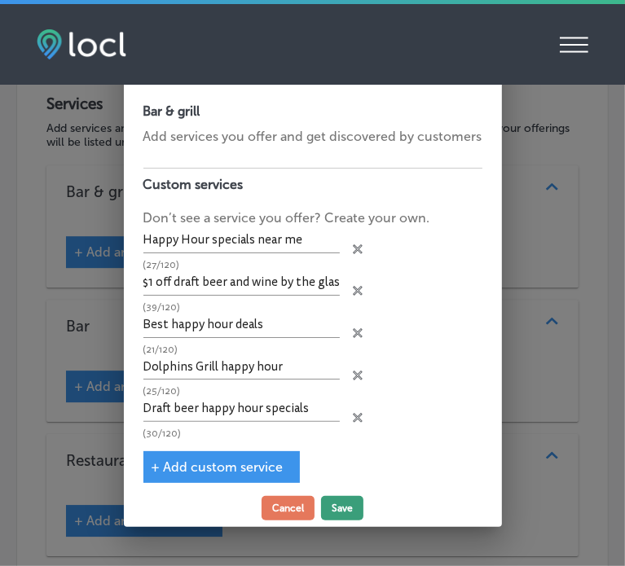
click at [343, 511] on button "Save" at bounding box center [342, 508] width 42 height 24
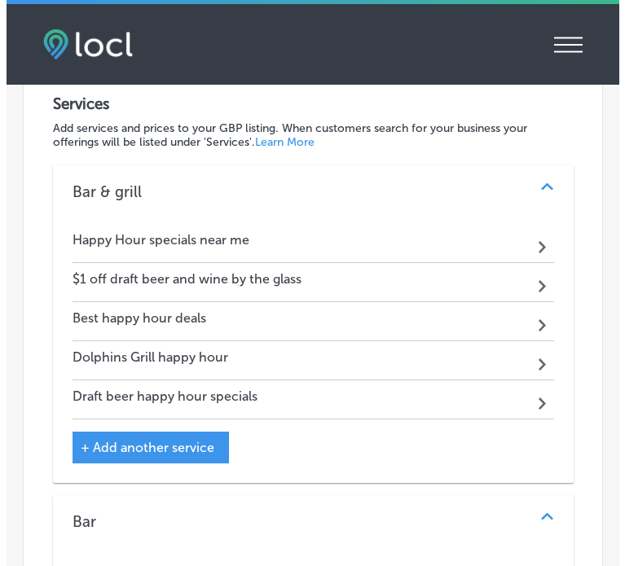
scroll to position [2540, 0]
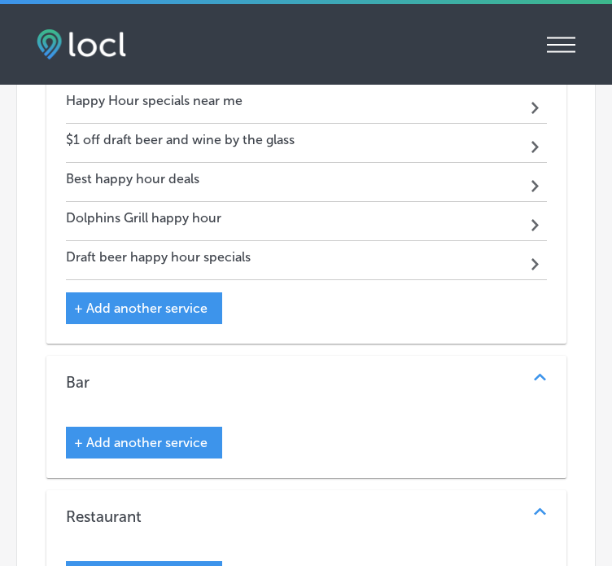
click at [144, 435] on span "+ Add another service" at bounding box center [141, 442] width 134 height 15
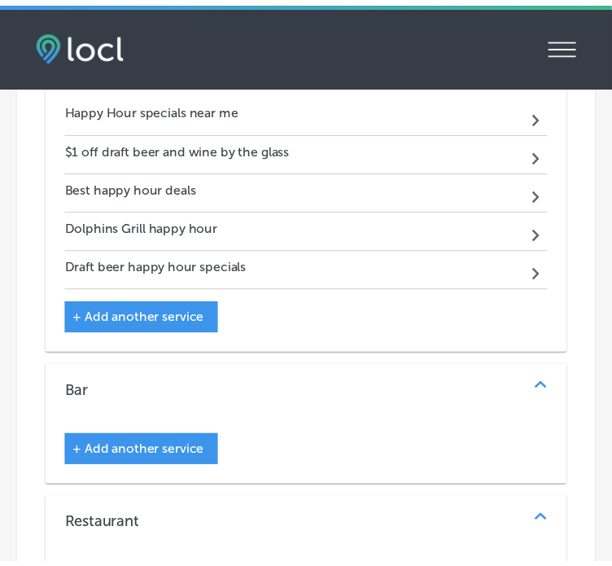
scroll to position [2549, 0]
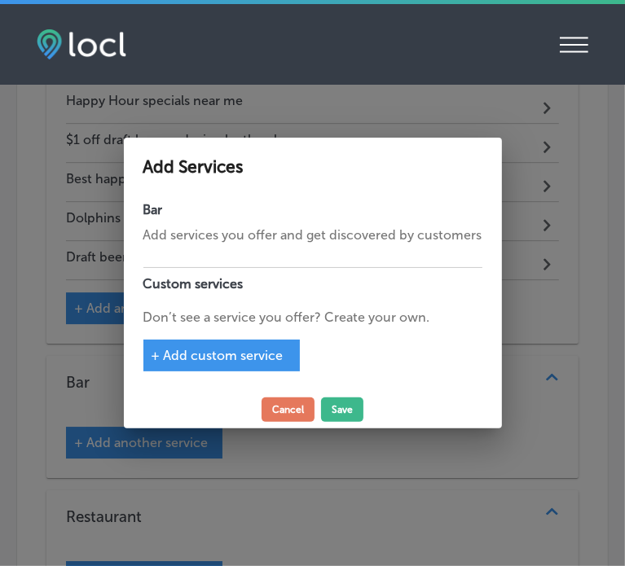
click at [228, 361] on span "+ Add custom service" at bounding box center [217, 355] width 132 height 15
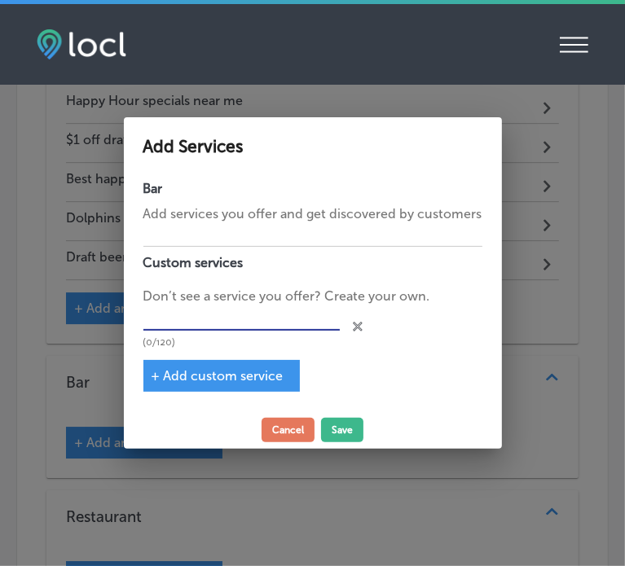
paste input "Wine by the glass deals"
click at [177, 322] on input "text" at bounding box center [241, 318] width 196 height 25
type input "Wine by the glass deals"
click at [256, 369] on span "+ Add custom service" at bounding box center [217, 375] width 132 height 15
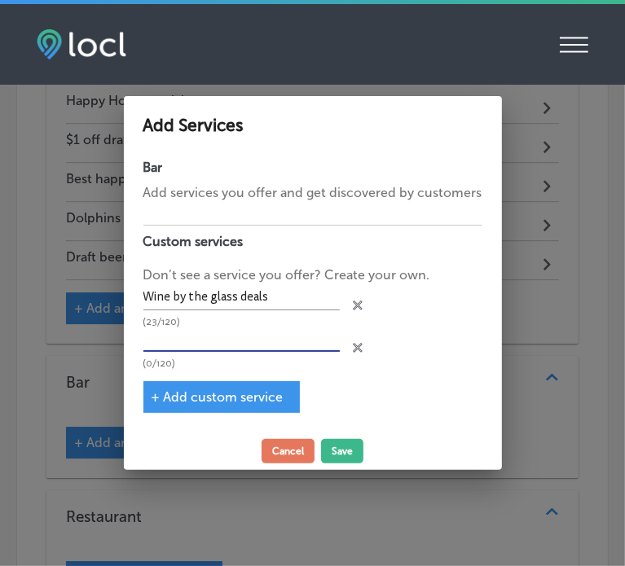
click at [205, 335] on input "text" at bounding box center [241, 339] width 196 height 25
paste input "Seafood appetizers near me"
type input "Seafood appetizers near me"
click at [196, 417] on div "Bar Add services you offer and get discovered by customers Custom services Don’…" at bounding box center [313, 291] width 378 height 281
click at [197, 405] on div "+ Add custom service" at bounding box center [221, 397] width 156 height 32
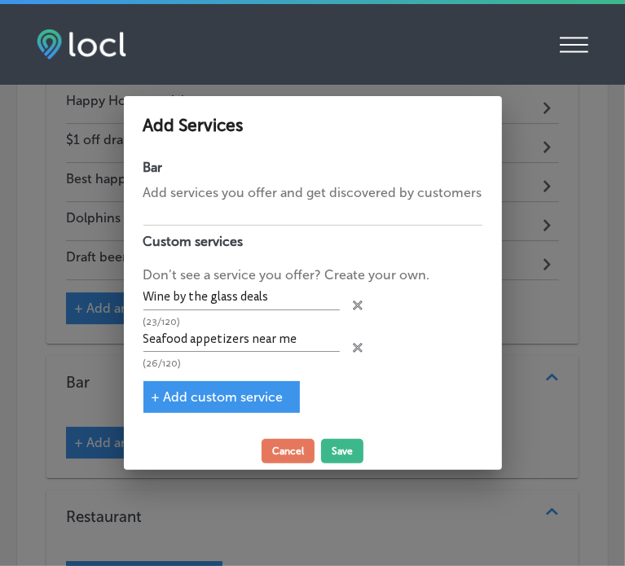
click at [186, 392] on span "+ Add custom service" at bounding box center [217, 396] width 132 height 15
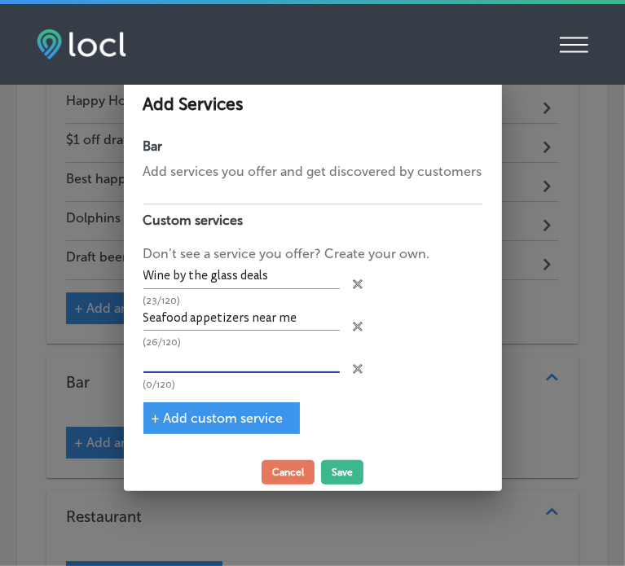
click at [211, 354] on input "text" at bounding box center [241, 360] width 196 height 25
paste input "Tuna Nachos appetizer"
type input "Tuna Nachos appetizer"
click at [208, 410] on span "+ Add custom service" at bounding box center [217, 417] width 132 height 15
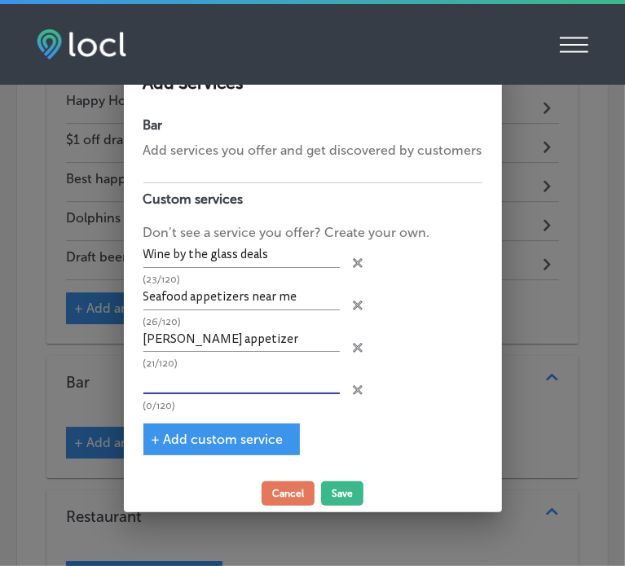
click at [190, 380] on input "text" at bounding box center [241, 381] width 196 height 25
paste input "Hawaiian garlic shrimp appetizer"
type input "Hawaiian garlic shrimp appetizer"
click at [192, 442] on span "+ Add custom service" at bounding box center [217, 439] width 132 height 15
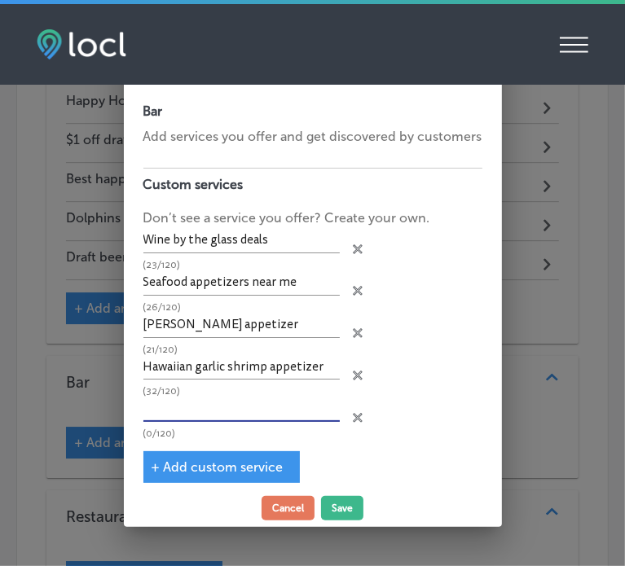
click at [205, 409] on input "text" at bounding box center [241, 409] width 196 height 25
paste input "Fresh seafood salad with shrimp"
type input "Fresh seafood salad with shrimp"
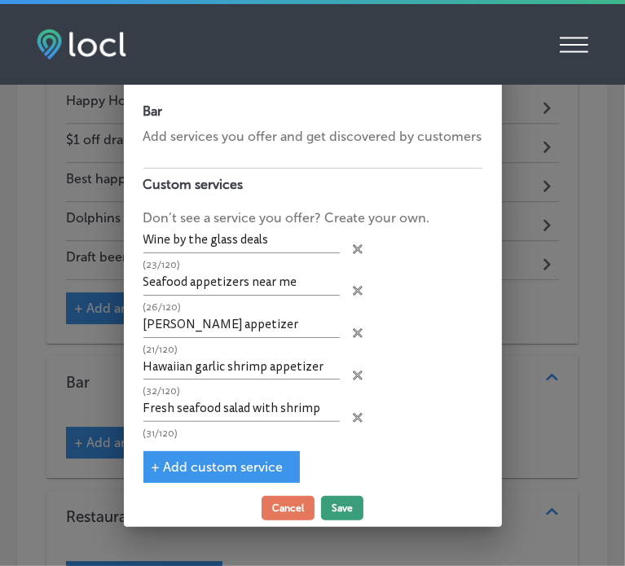
click at [337, 503] on button "Save" at bounding box center [342, 508] width 42 height 24
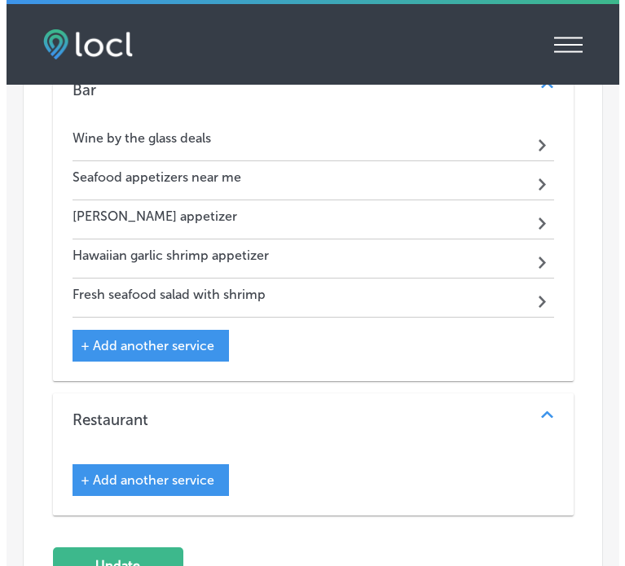
scroll to position [2833, 0]
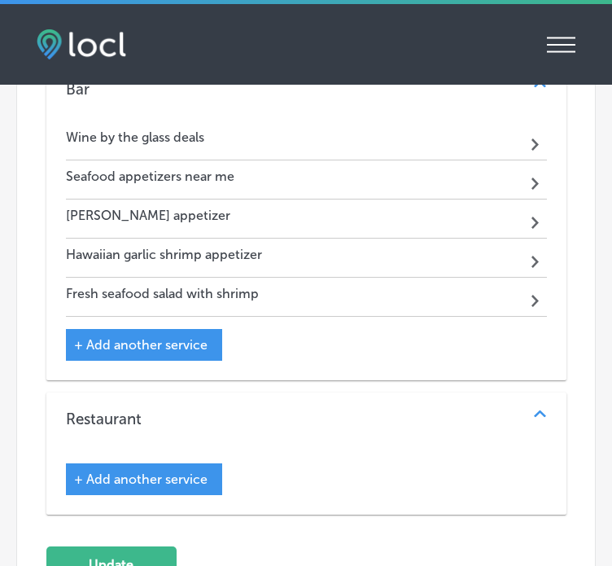
click at [169, 471] on span "+ Add another service" at bounding box center [141, 478] width 134 height 15
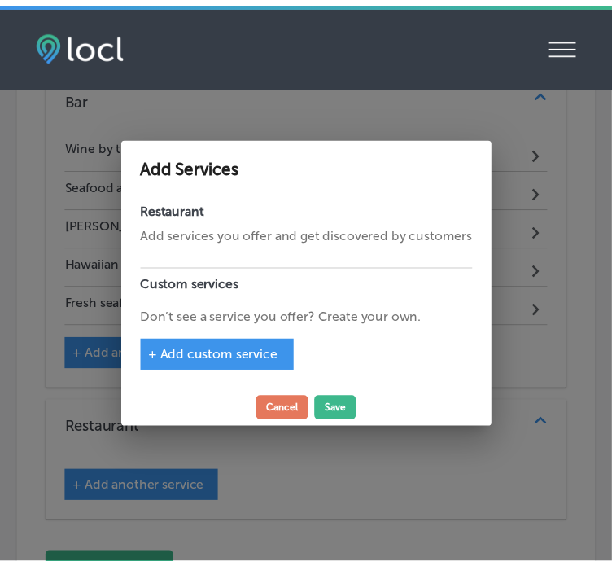
scroll to position [2841, 0]
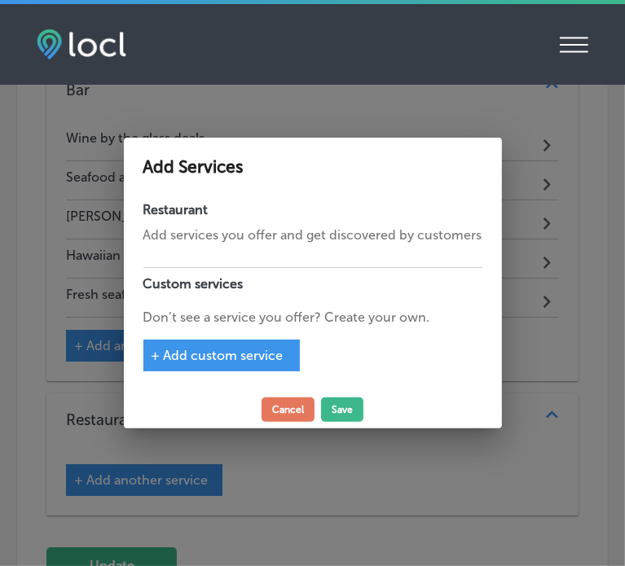
click at [257, 350] on span "+ Add custom service" at bounding box center [217, 355] width 132 height 15
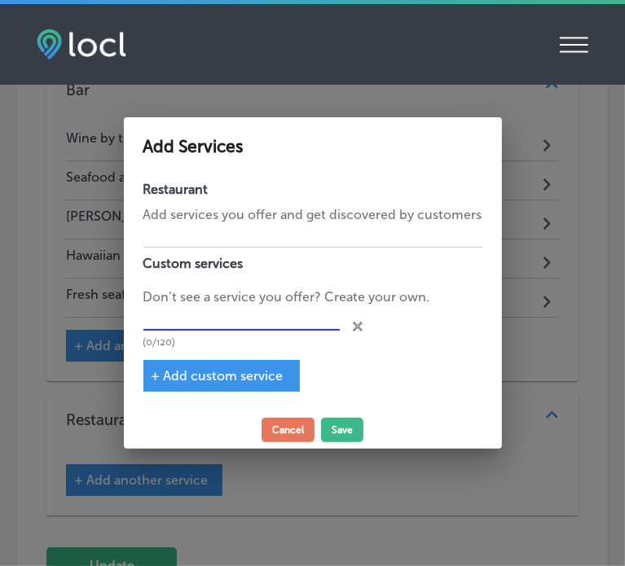
click at [192, 312] on input "text" at bounding box center [241, 318] width 196 height 25
paste input "Poké Bowl restaurant"
type input "Poké Bowl restaurant"
click at [212, 386] on div "+ Add custom service" at bounding box center [221, 376] width 156 height 32
click at [252, 379] on span "+ Add custom service" at bounding box center [217, 375] width 132 height 15
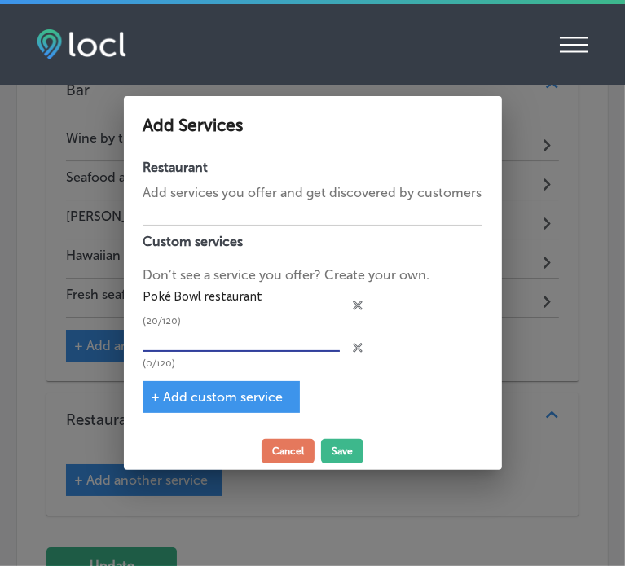
paste input "Kalua pork sandwich near me"
click at [178, 338] on input "Kalua pork sandwich near me" at bounding box center [241, 339] width 196 height 25
type input "Kalua pork sandwich near me"
click at [226, 399] on span "+ Add custom service" at bounding box center [217, 396] width 132 height 15
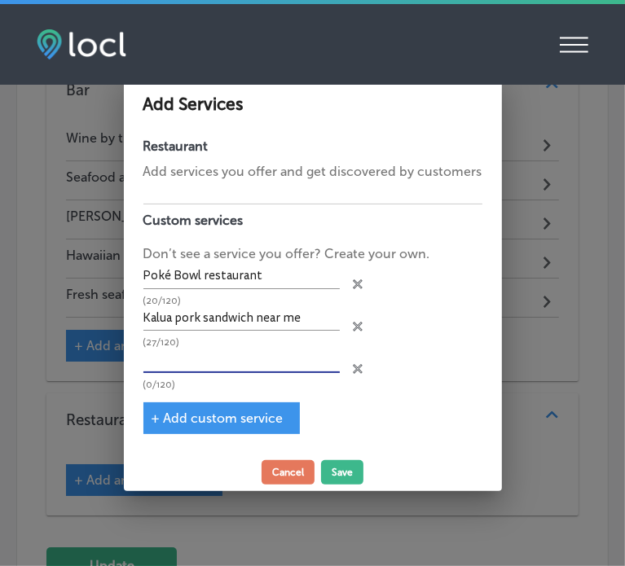
paste input "Aloha curry entree"
click at [210, 365] on input "Aloha curry entree" at bounding box center [241, 360] width 196 height 25
type input "Aloha curry entree"
click at [195, 423] on span "+ Add custom service" at bounding box center [217, 417] width 132 height 15
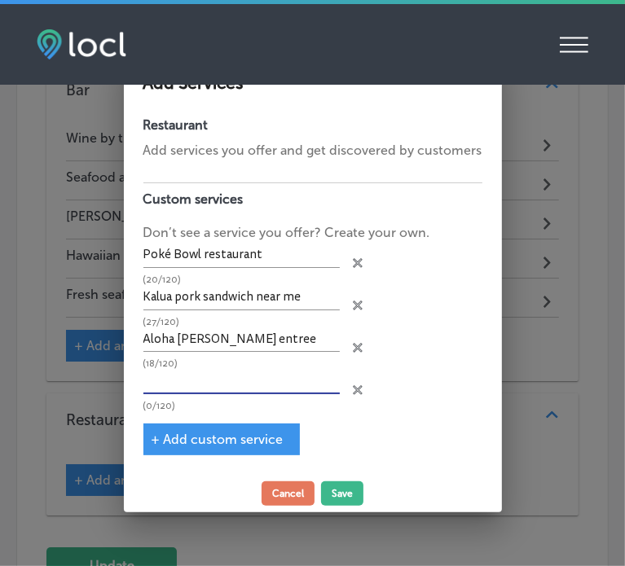
click at [187, 388] on input "text" at bounding box center [241, 381] width 196 height 25
paste input "Key lime pie dessert near me"
type input "Key lime pie dessert near me"
click at [202, 436] on span "+ Add custom service" at bounding box center [217, 439] width 132 height 15
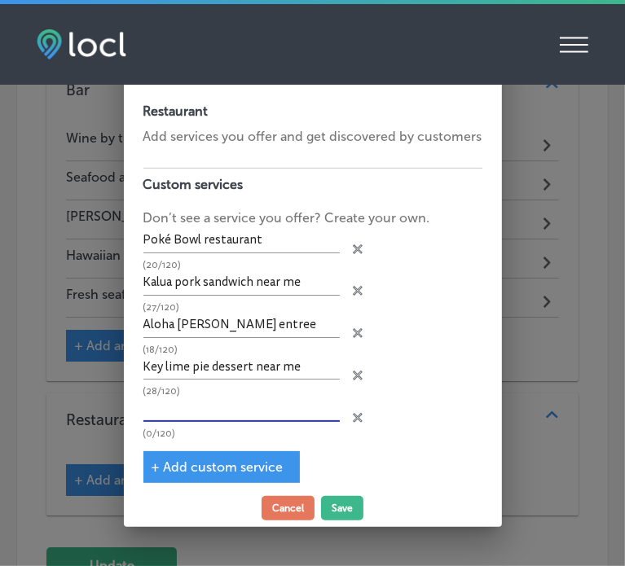
click at [174, 411] on input "text" at bounding box center [241, 409] width 196 height 25
paste input "Live music events near me"
type input "Live music events near me"
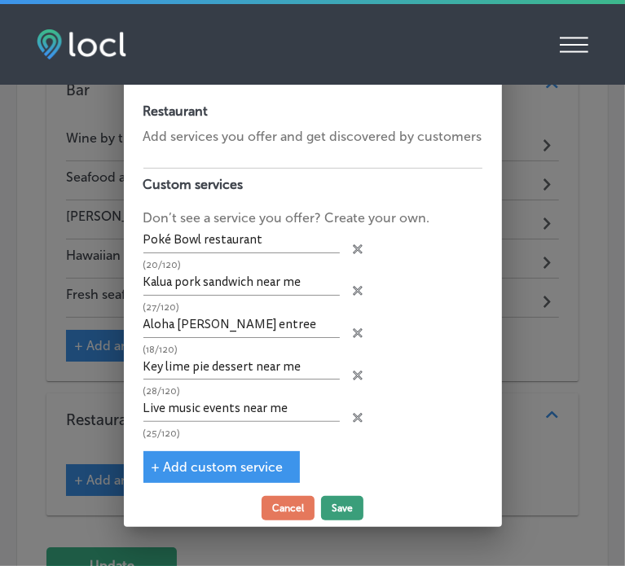
click at [342, 504] on button "Save" at bounding box center [342, 508] width 42 height 24
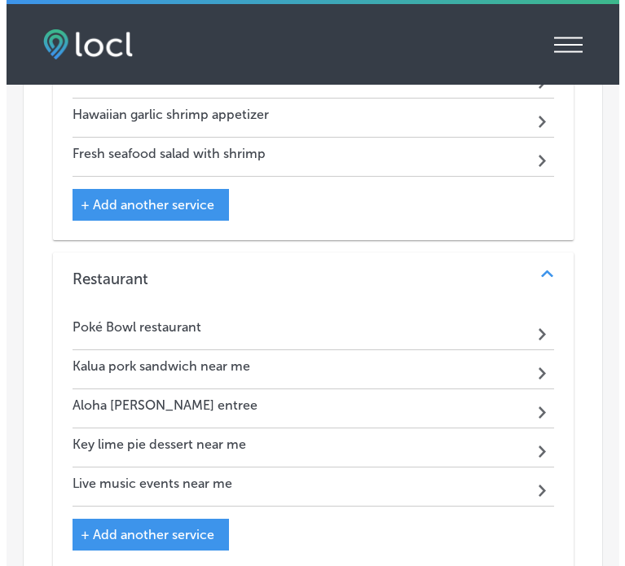
scroll to position [2973, 0]
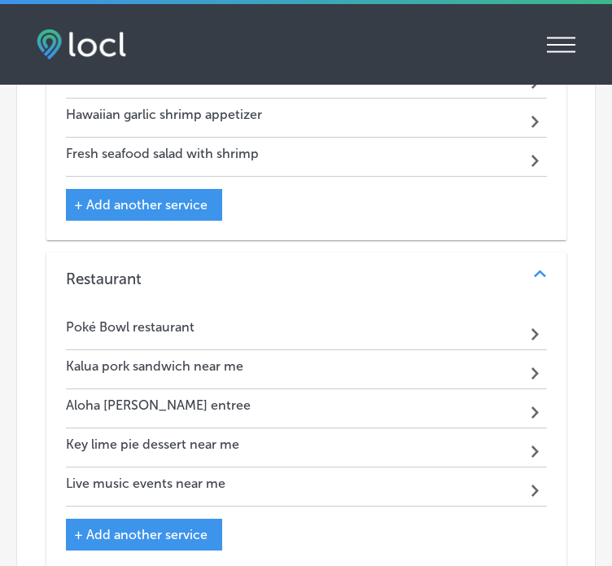
click at [215, 467] on div "Live music events near me Path Created with Sketch." at bounding box center [306, 486] width 481 height 39
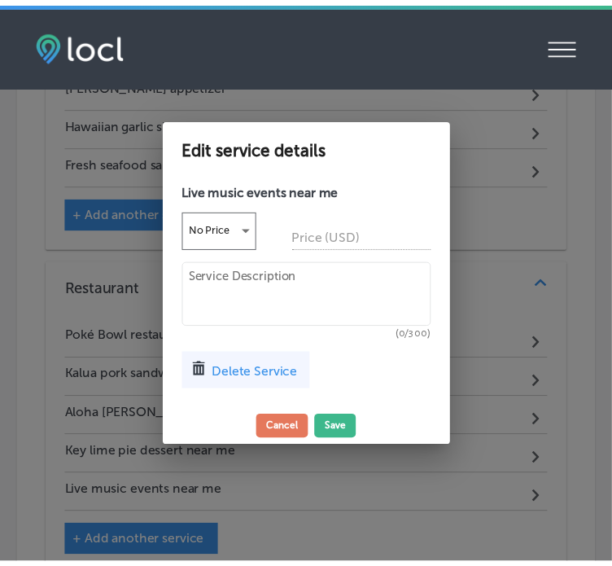
scroll to position [2982, 0]
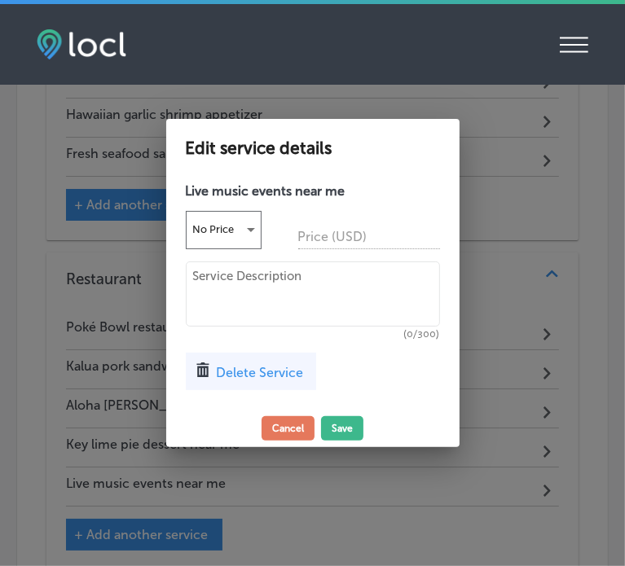
click at [217, 362] on div "Delete Service" at bounding box center [251, 371] width 130 height 37
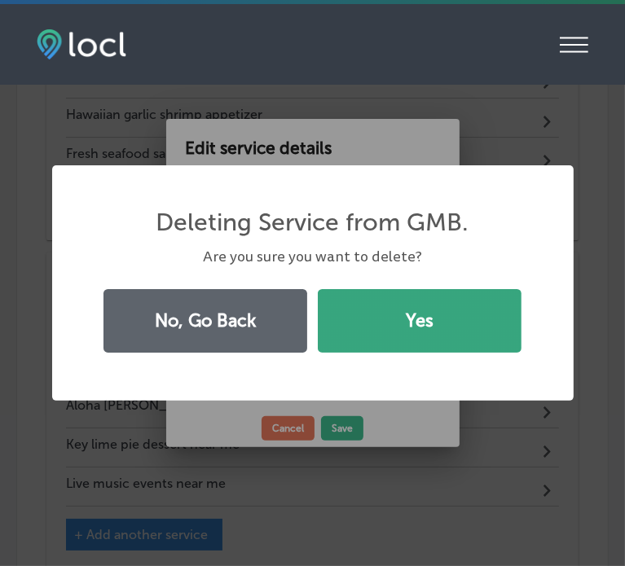
click at [361, 337] on button "Yes" at bounding box center [420, 321] width 204 height 64
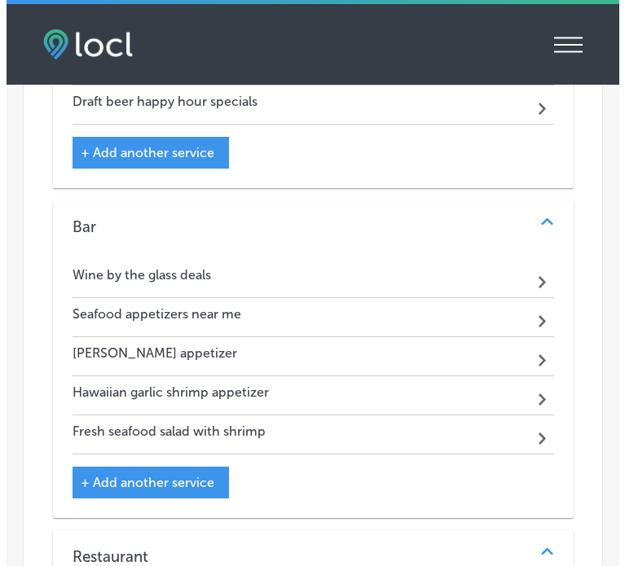
scroll to position [2642, 0]
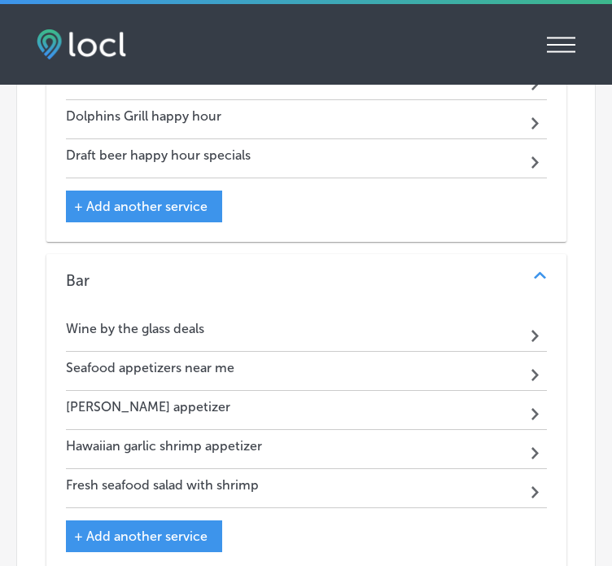
click at [195, 528] on span "+ Add another service" at bounding box center [141, 535] width 134 height 15
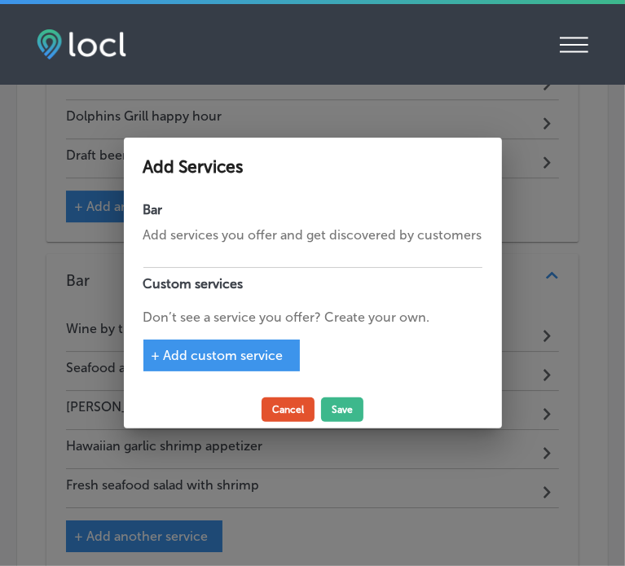
click at [298, 410] on button "Cancel" at bounding box center [287, 409] width 53 height 24
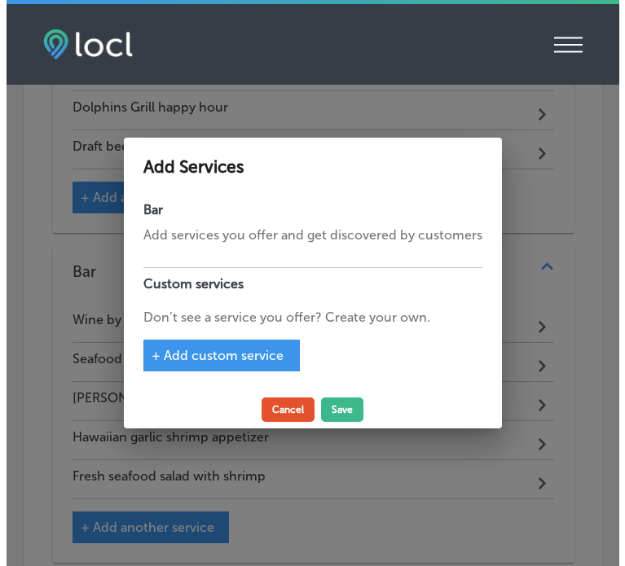
scroll to position [2642, 0]
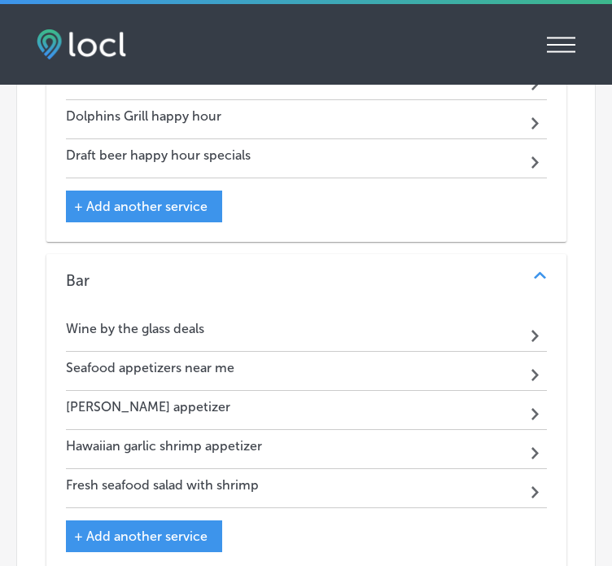
click at [230, 360] on h4 "Seafood appetizers near me" at bounding box center [150, 367] width 169 height 15
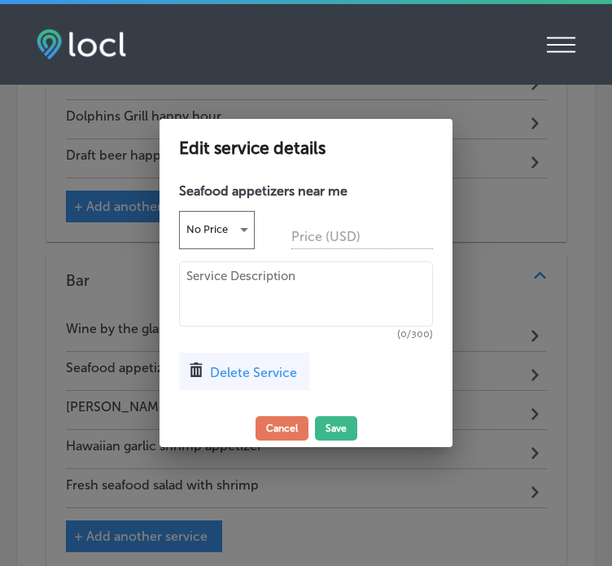
scroll to position [2651, 0]
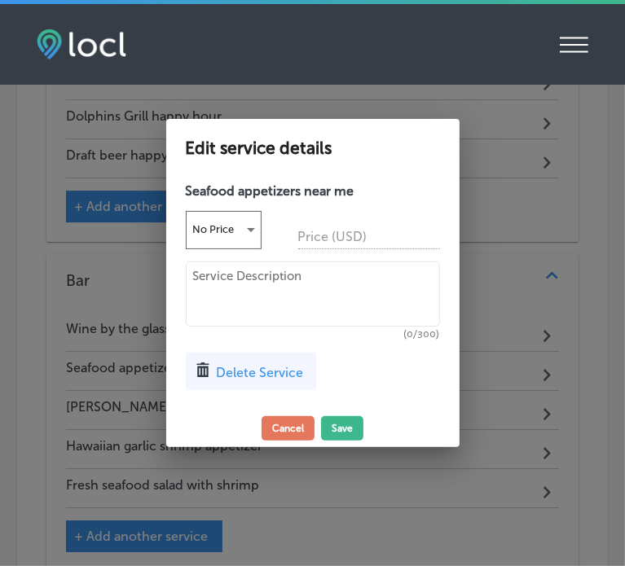
click at [257, 380] on div "Delete Service" at bounding box center [251, 371] width 130 height 37
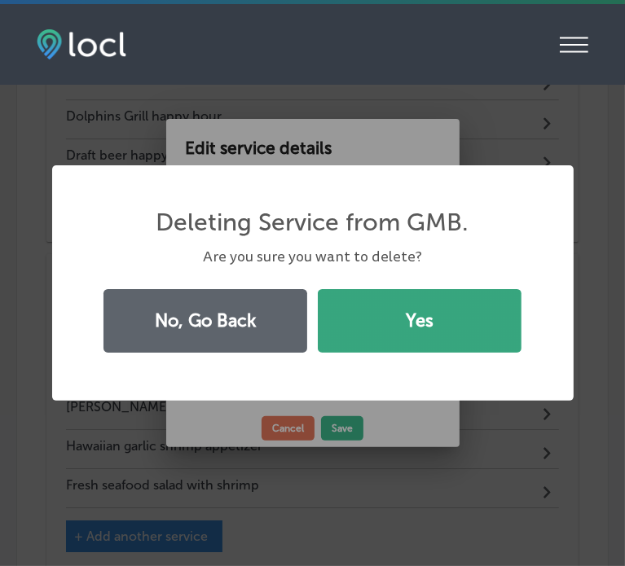
click at [364, 336] on button "Yes" at bounding box center [420, 321] width 204 height 64
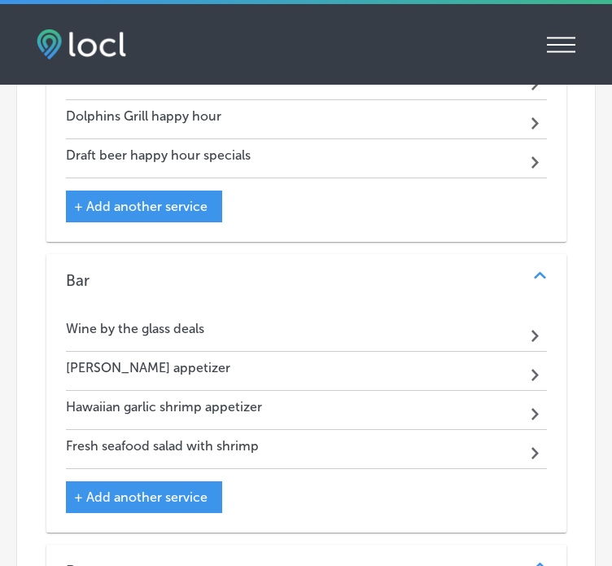
click at [212, 399] on h4 "Hawaiian garlic shrimp appetizer" at bounding box center [164, 406] width 196 height 15
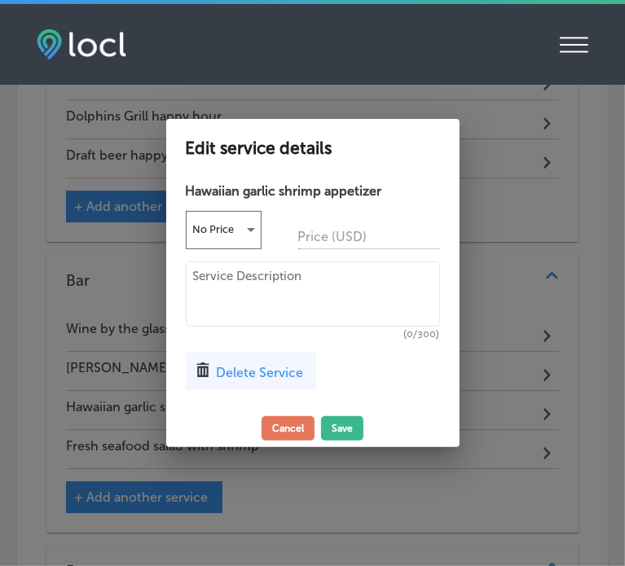
click at [255, 366] on span "Delete Service" at bounding box center [260, 372] width 87 height 15
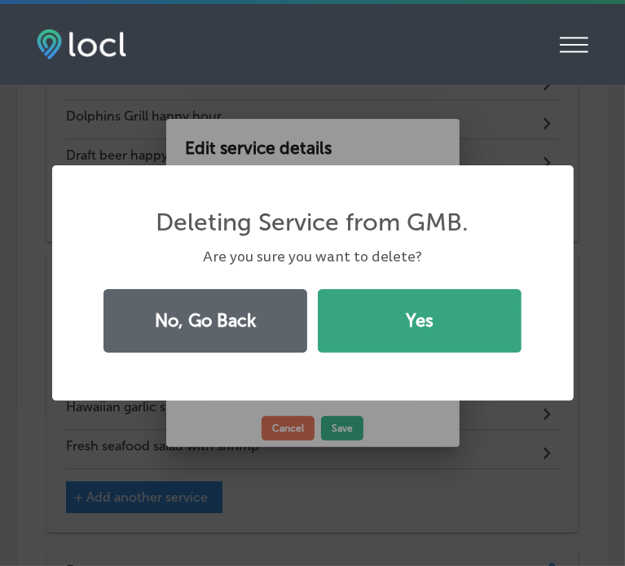
click at [354, 334] on button "Yes" at bounding box center [420, 321] width 204 height 64
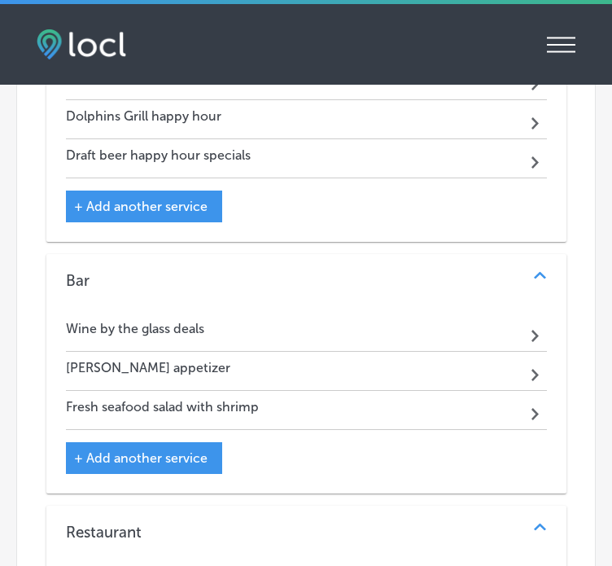
click at [229, 352] on div "Tuna Nachos appetizer Path Created with Sketch." at bounding box center [306, 371] width 481 height 39
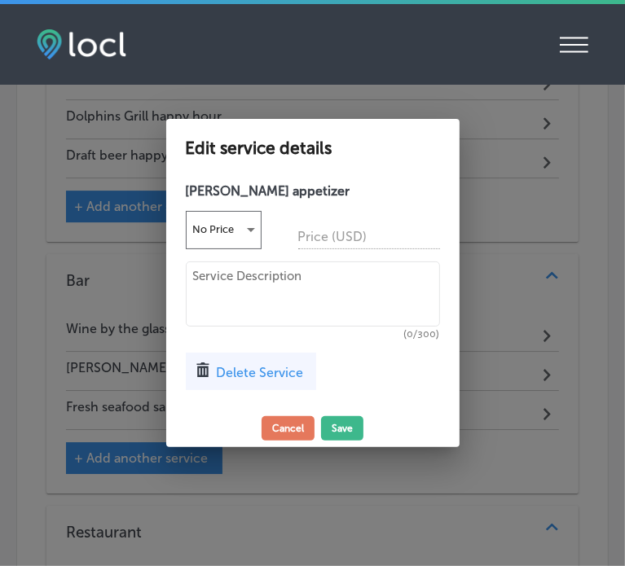
click at [273, 365] on span "Delete Service" at bounding box center [260, 372] width 87 height 15
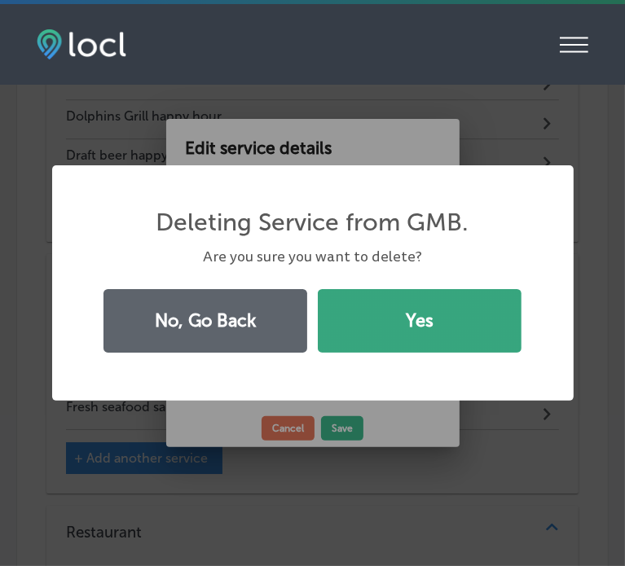
click at [401, 302] on button "Yes" at bounding box center [420, 321] width 204 height 64
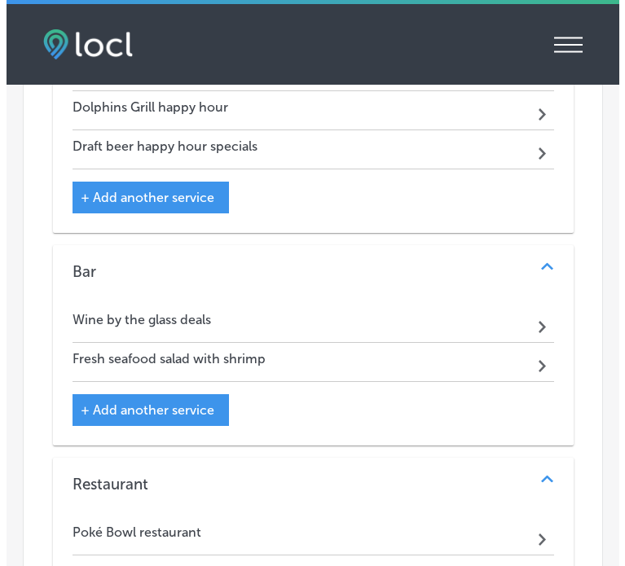
scroll to position [2642, 0]
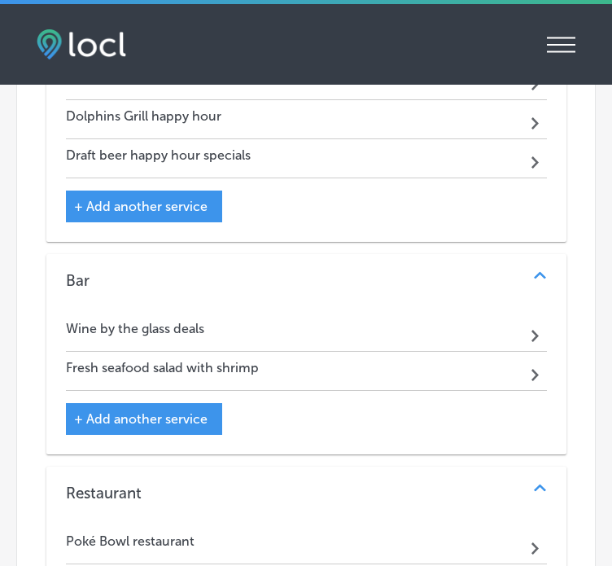
click at [188, 360] on h4 "Fresh seafood salad with shrimp" at bounding box center [162, 367] width 193 height 15
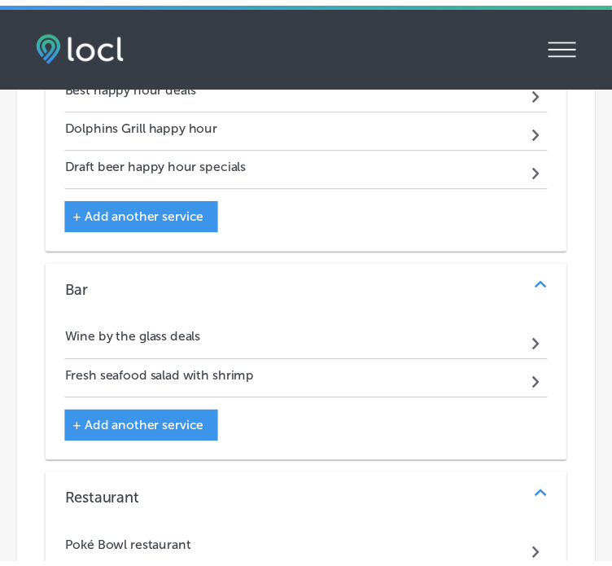
scroll to position [2651, 0]
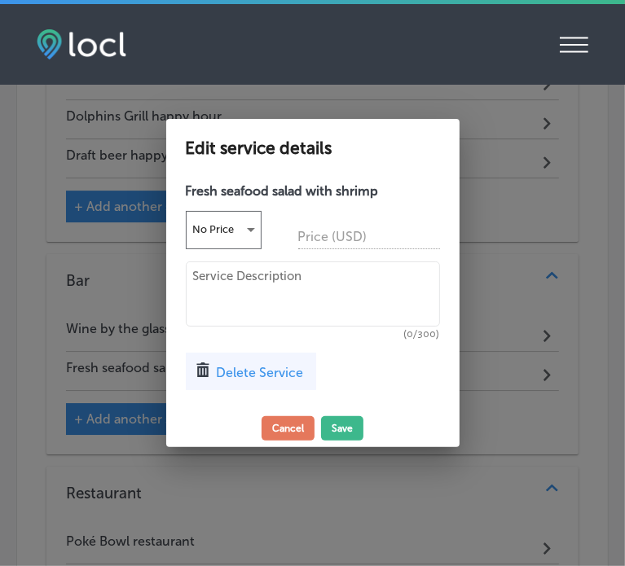
click at [277, 371] on span "Delete Service" at bounding box center [260, 372] width 87 height 15
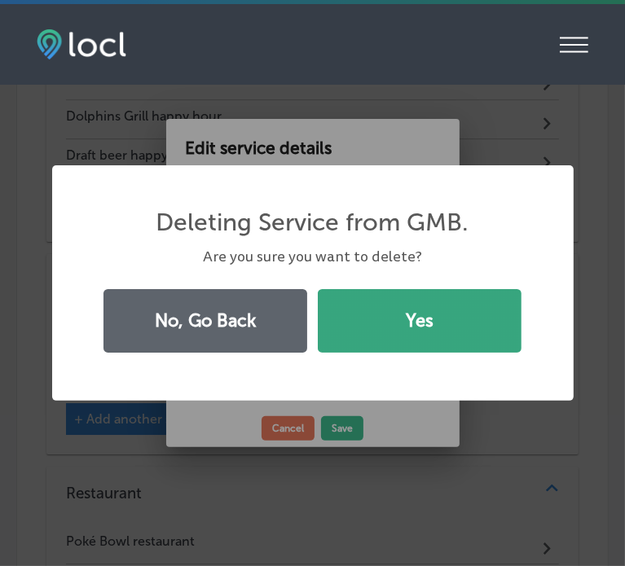
click at [397, 330] on button "Yes" at bounding box center [420, 321] width 204 height 64
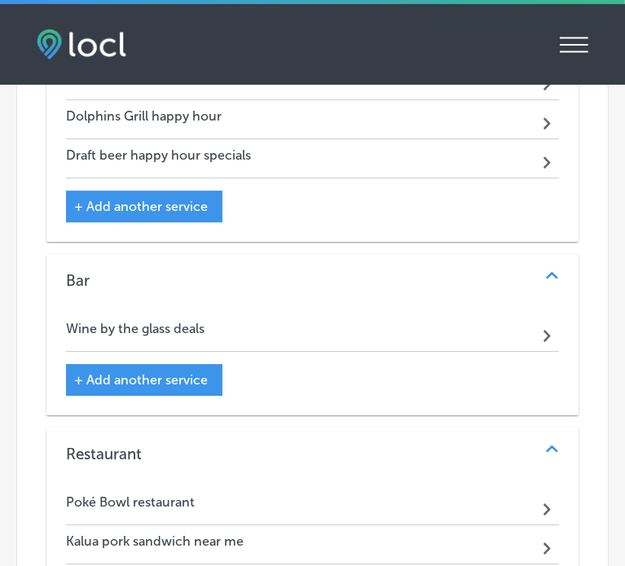
scroll to position [2642, 0]
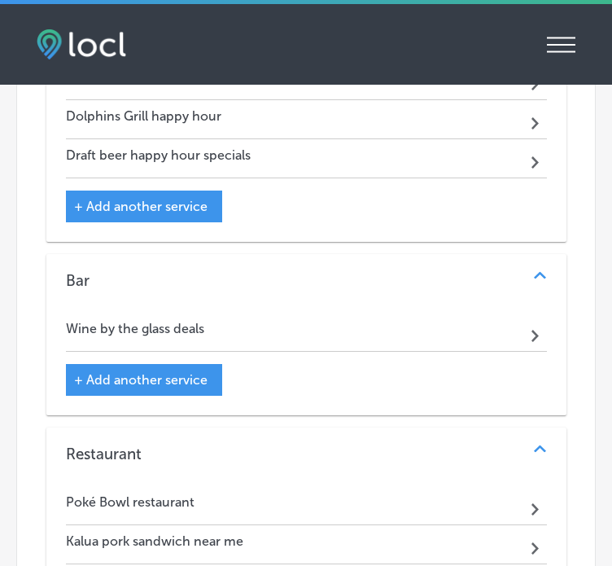
click at [146, 372] on span "+ Add another service" at bounding box center [141, 379] width 134 height 15
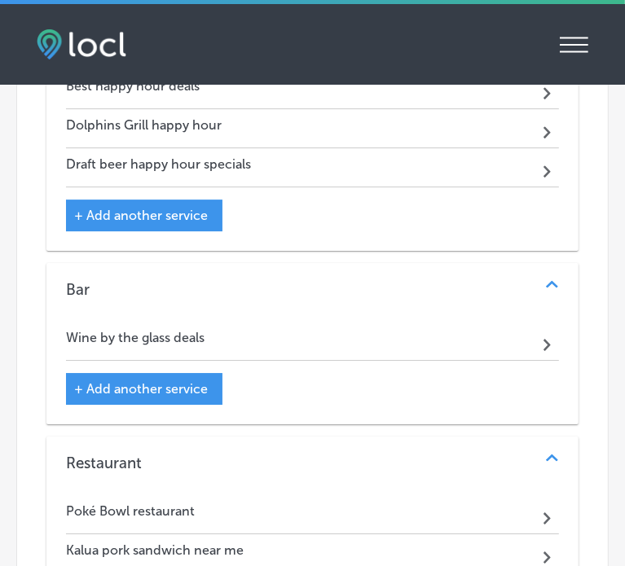
scroll to position [2651, 0]
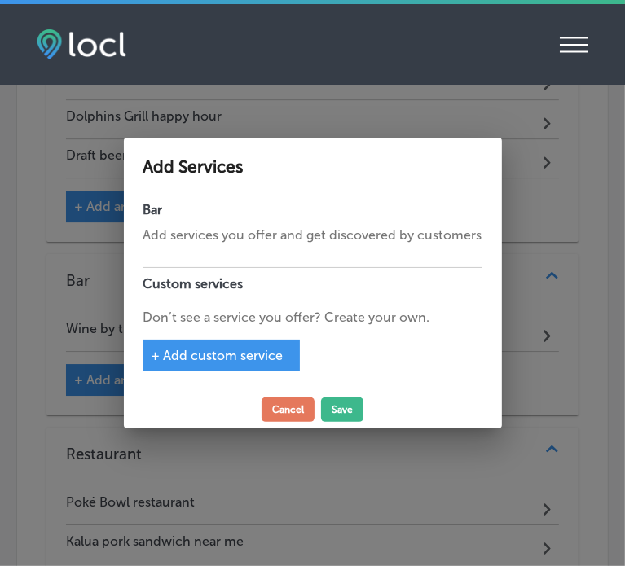
click at [236, 348] on span "+ Add custom service" at bounding box center [217, 355] width 132 height 15
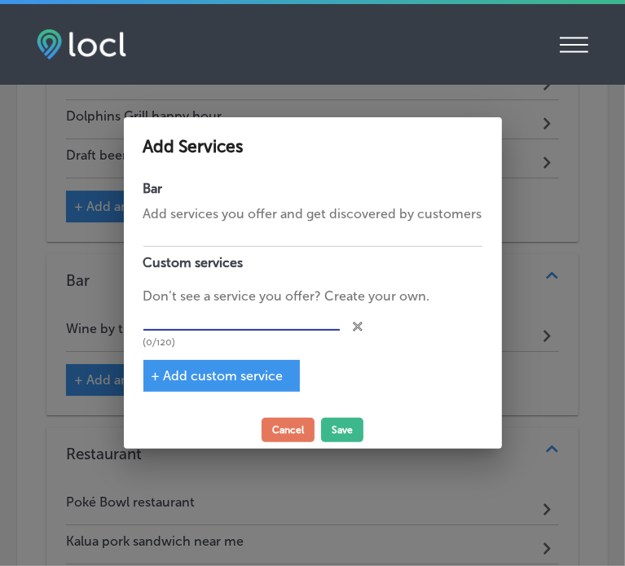
click at [186, 322] on input "text" at bounding box center [241, 318] width 196 height 25
paste input "Draft beer happy hour specials"
type input "Draft beer happy hour specials"
click at [186, 367] on div "+ Add custom service" at bounding box center [221, 376] width 156 height 32
click at [181, 381] on span "+ Add custom service" at bounding box center [217, 375] width 132 height 15
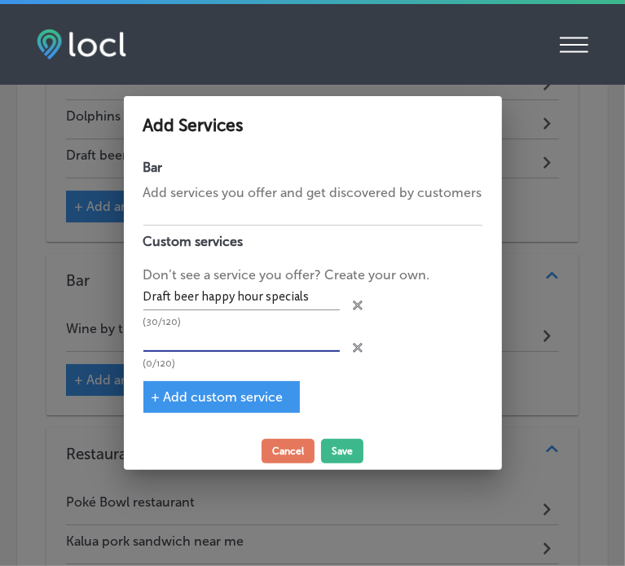
click at [186, 350] on input "text" at bounding box center [241, 339] width 196 height 25
paste input "Dolphins Grill happy hour"
type input "Dolphins Grill happy hour"
click at [188, 390] on span "+ Add custom service" at bounding box center [217, 396] width 132 height 15
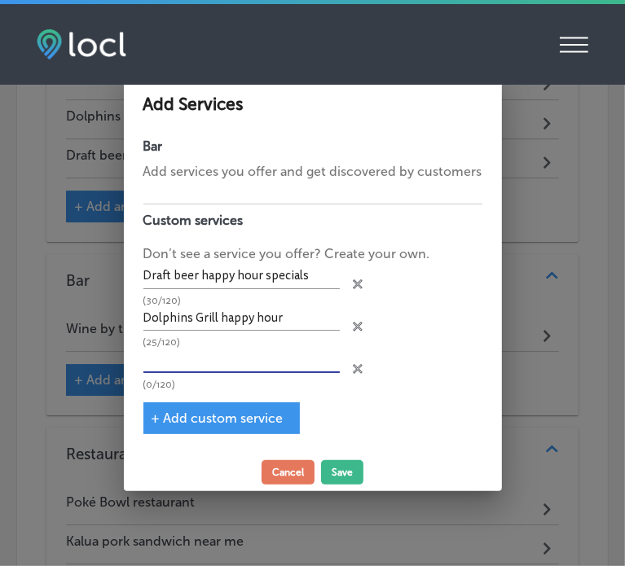
click at [200, 371] on input "text" at bounding box center [241, 360] width 196 height 25
paste input "Best happy hour deals"
type input "Best happy hour deals"
click at [196, 406] on div "+ Add custom service" at bounding box center [221, 418] width 156 height 32
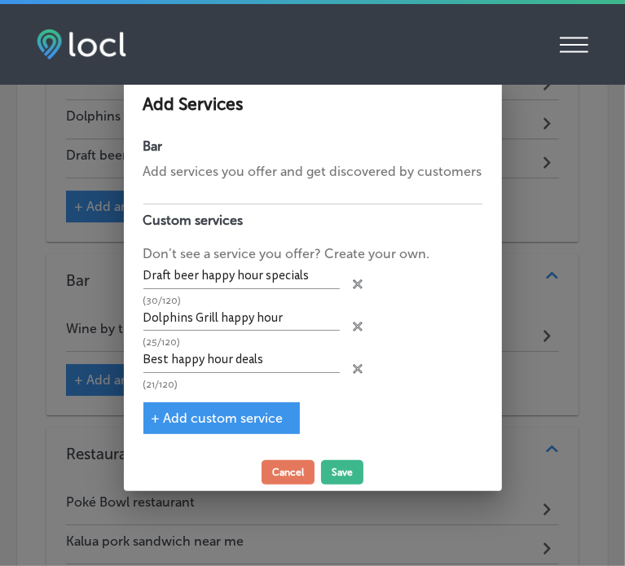
click at [196, 419] on span "+ Add custom service" at bounding box center [217, 417] width 132 height 15
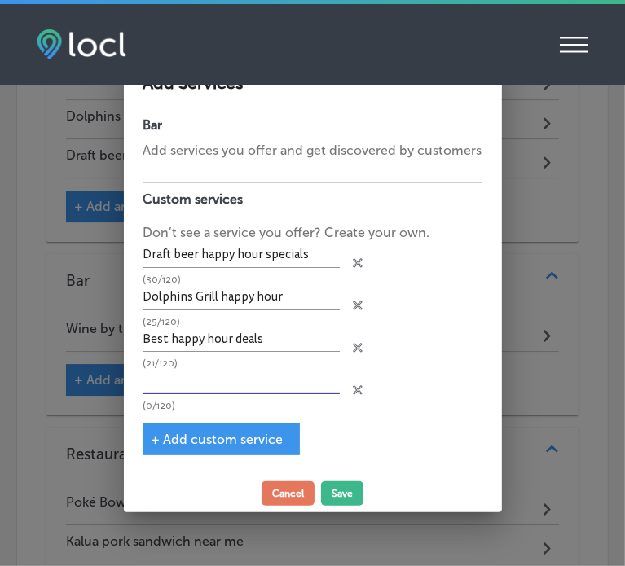
click at [196, 379] on input "text" at bounding box center [241, 381] width 196 height 25
paste input "$1 off draft beer and wine by the glass"
type input "$1 off draft beer and wine by the glass"
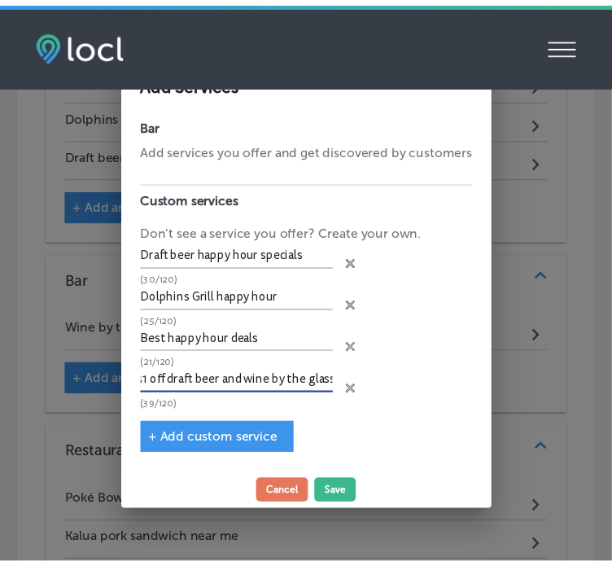
scroll to position [0, 0]
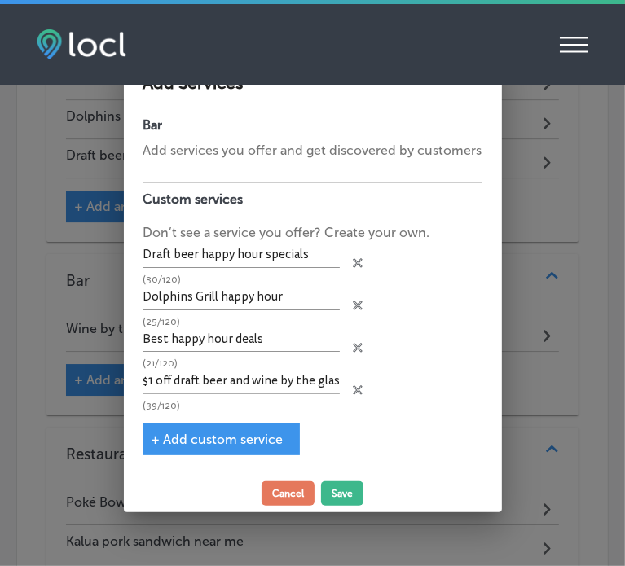
click at [200, 436] on span "+ Add custom service" at bounding box center [217, 439] width 132 height 15
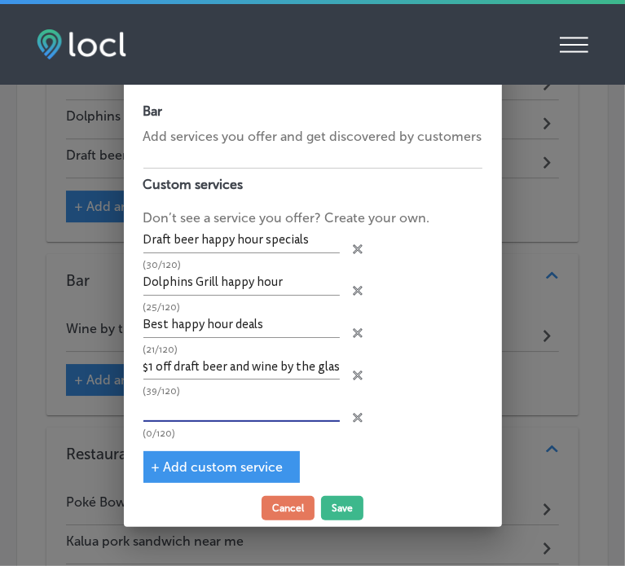
click at [215, 410] on input "text" at bounding box center [241, 409] width 196 height 25
paste input "Happy Hour specials near me"
type input "Happy Hour specials near me"
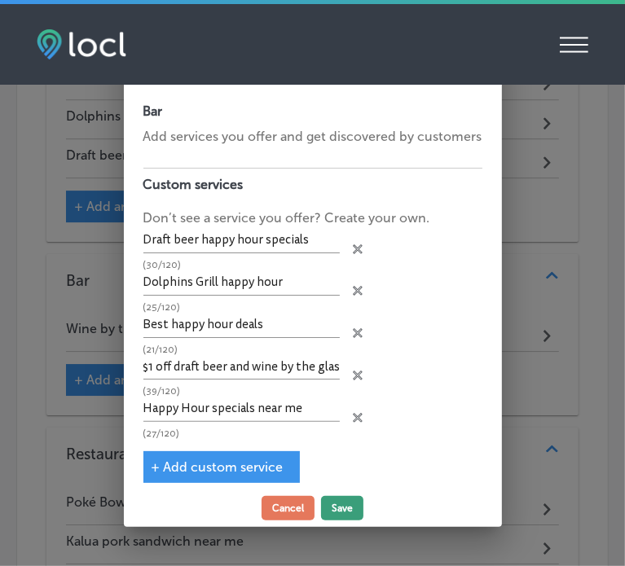
click at [342, 501] on button "Save" at bounding box center [342, 508] width 42 height 24
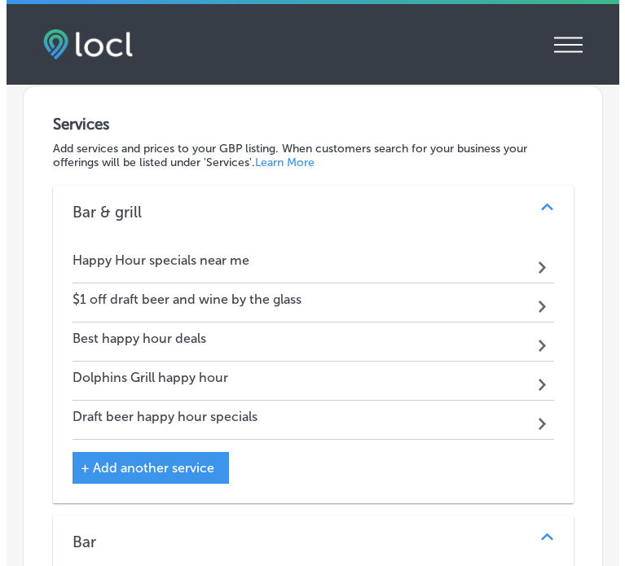
scroll to position [2380, 0]
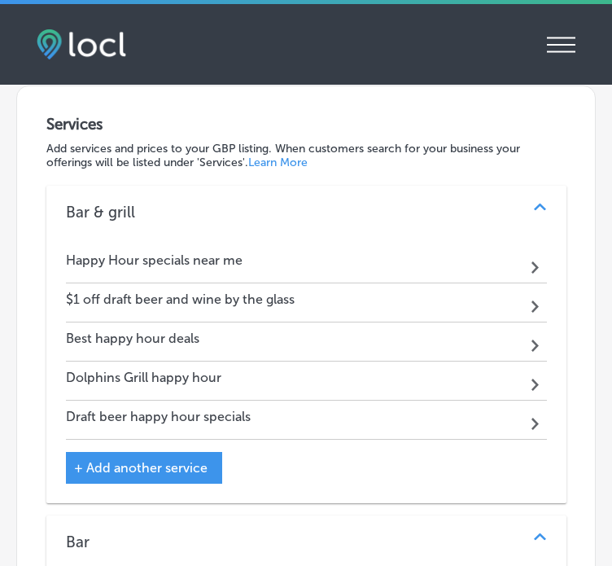
click at [159, 452] on div "+ Add another service" at bounding box center [144, 468] width 156 height 32
click at [144, 460] on span "+ Add another service" at bounding box center [141, 467] width 134 height 15
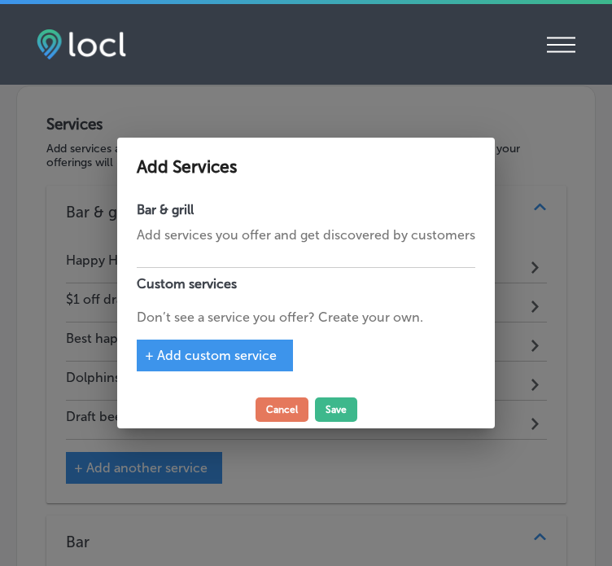
scroll to position [2389, 0]
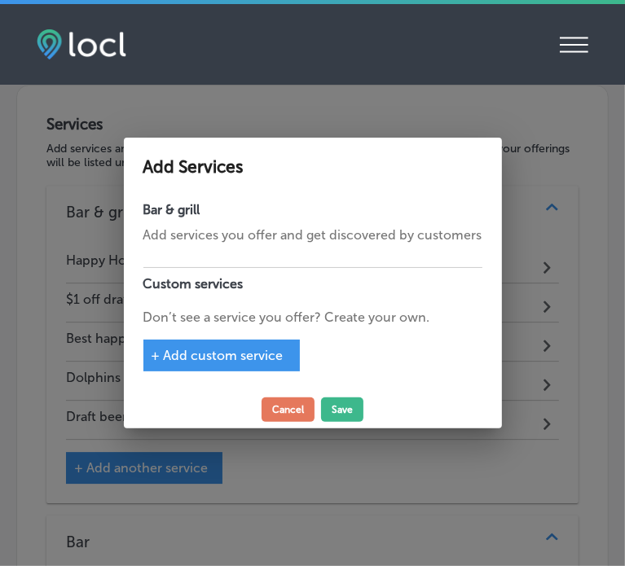
click at [208, 345] on div "+ Add custom service" at bounding box center [221, 356] width 156 height 32
click at [203, 363] on div "+ Add custom service" at bounding box center [221, 356] width 156 height 32
click at [200, 356] on span "+ Add custom service" at bounding box center [217, 355] width 132 height 15
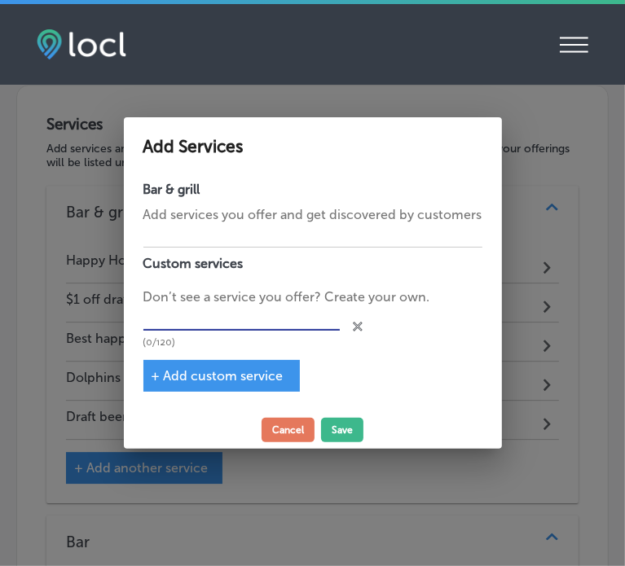
click at [195, 308] on input "text" at bounding box center [241, 318] width 196 height 25
paste input "Seafood appetizers near me"
type input "Seafood appetizers near me"
click at [200, 364] on div "+ Add custom service" at bounding box center [221, 376] width 156 height 32
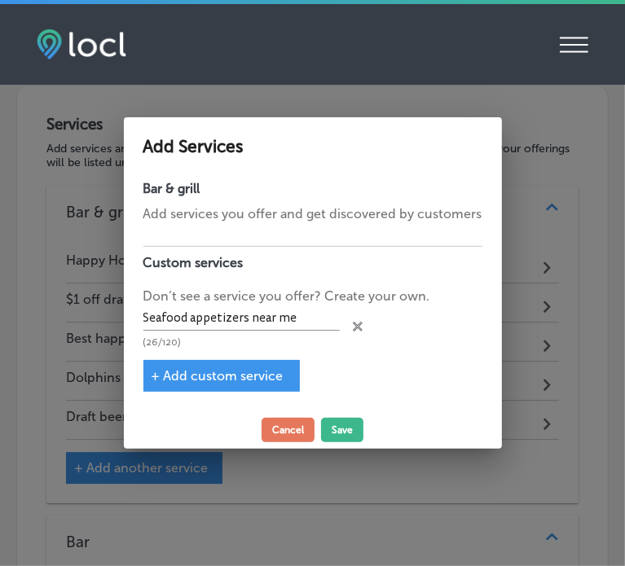
click at [202, 368] on span "+ Add custom service" at bounding box center [217, 375] width 132 height 15
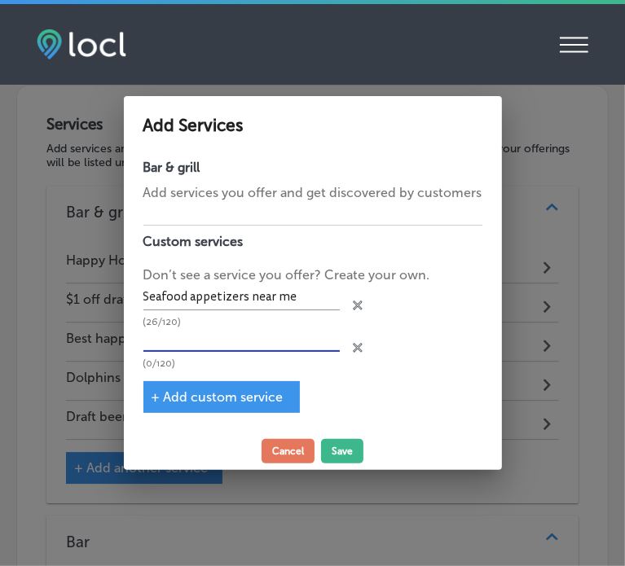
click at [182, 337] on input "text" at bounding box center [241, 339] width 196 height 25
paste input "Tuna Nachos appetizer"
type input "Tuna Nachos appetizer"
click at [235, 403] on span "+ Add custom service" at bounding box center [217, 396] width 132 height 15
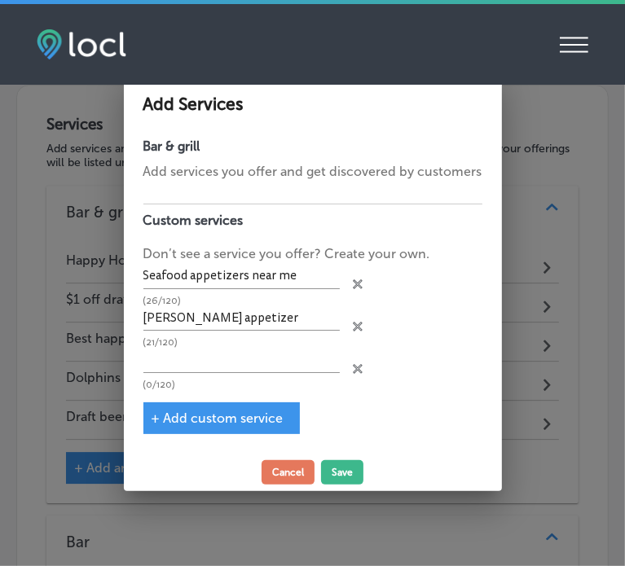
click at [235, 403] on div "+ Add custom service" at bounding box center [221, 418] width 156 height 32
drag, startPoint x: 217, startPoint y: 375, endPoint x: 213, endPoint y: 364, distance: 12.1
click at [213, 364] on div "(0/120)" at bounding box center [241, 369] width 196 height 42
paste input "Hawaiian garlic shrimp appetizer"
click at [213, 364] on input "Hawaiian garlic shrimp appetizer" at bounding box center [241, 360] width 196 height 25
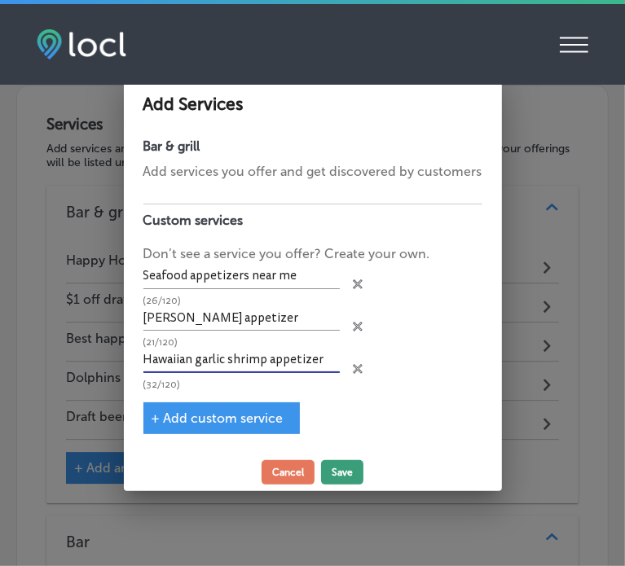
type input "Hawaiian garlic shrimp appetizer"
click at [336, 469] on button "Save" at bounding box center [342, 472] width 42 height 24
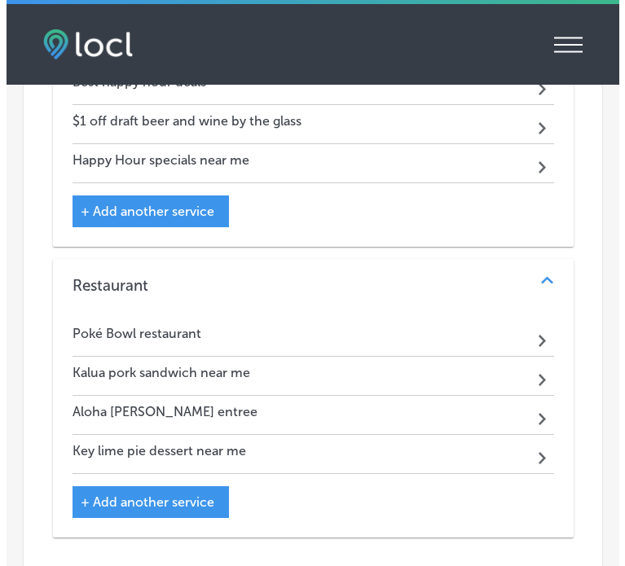
scroll to position [3243, 0]
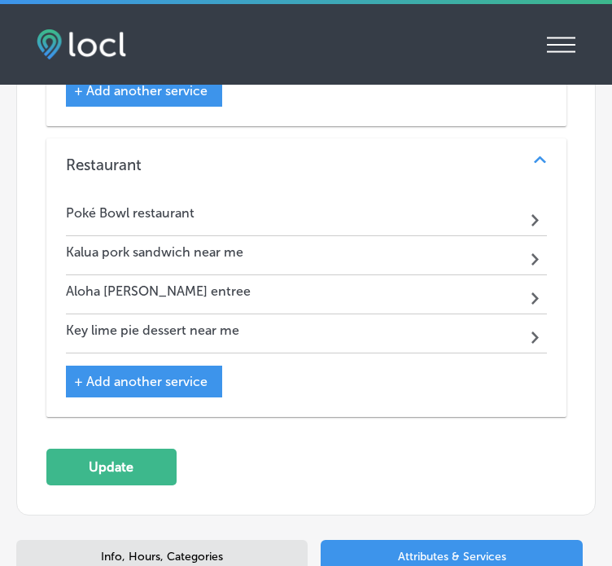
click at [123, 374] on span "+ Add another service" at bounding box center [141, 381] width 134 height 15
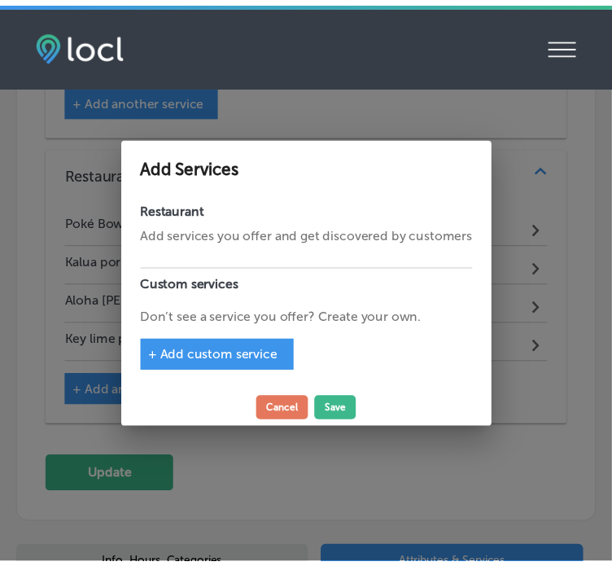
scroll to position [3251, 0]
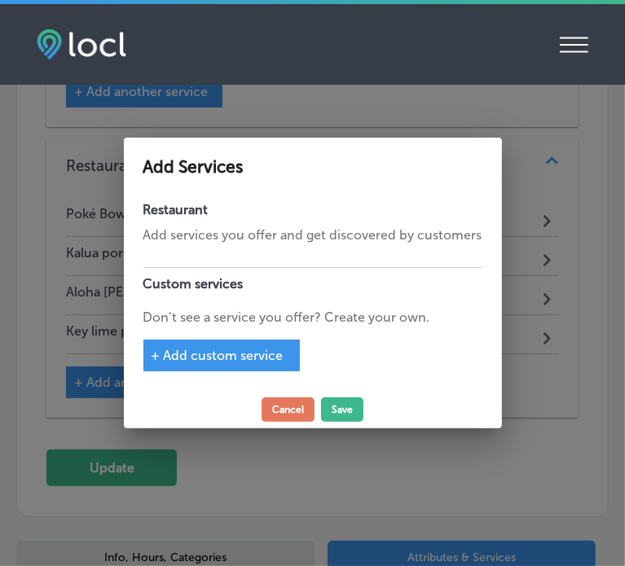
click at [203, 354] on span "+ Add custom service" at bounding box center [217, 355] width 132 height 15
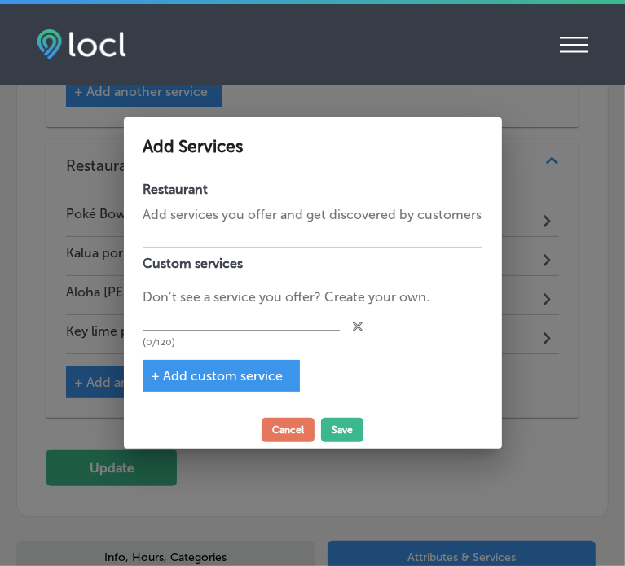
click at [203, 354] on div "Restaurant Add services you offer and get discovered by customers Custom servic…" at bounding box center [313, 292] width 378 height 239
paste input "Fresh seafood salad with shrimp"
click at [183, 322] on input "Fresh seafood salad with shrimp" at bounding box center [241, 318] width 196 height 25
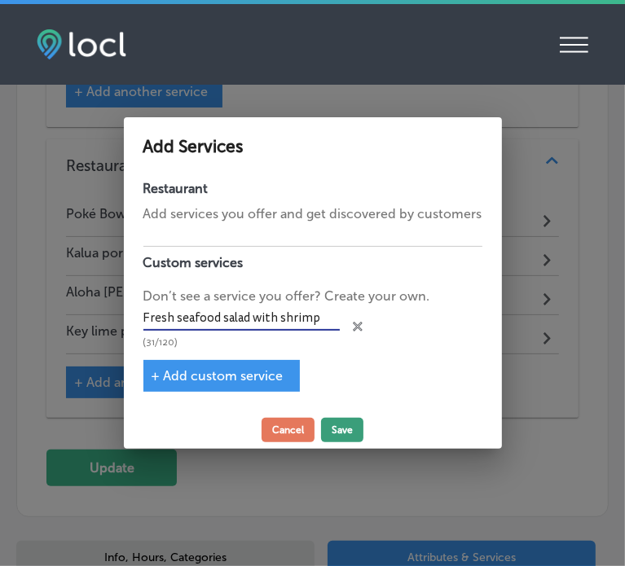
type input "Fresh seafood salad with shrimp"
click at [334, 429] on button "Save" at bounding box center [342, 430] width 42 height 24
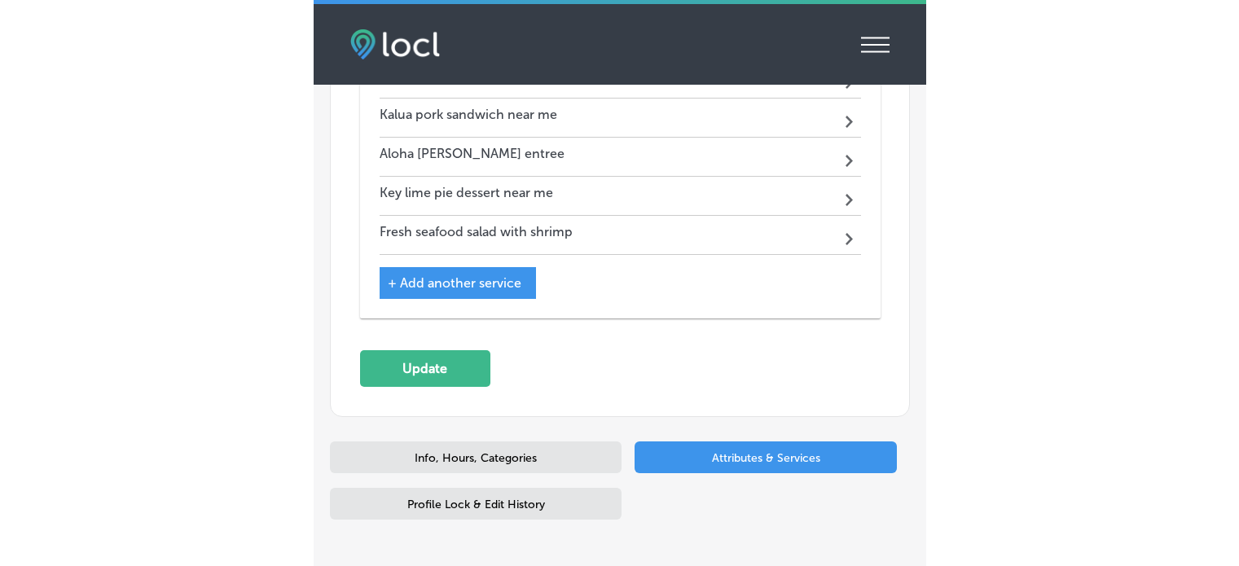
scroll to position [3414, 0]
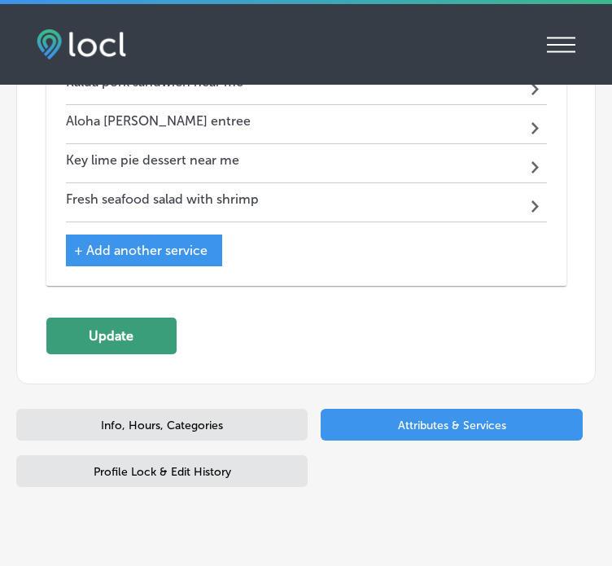
click at [124, 318] on button "Update" at bounding box center [111, 336] width 130 height 37
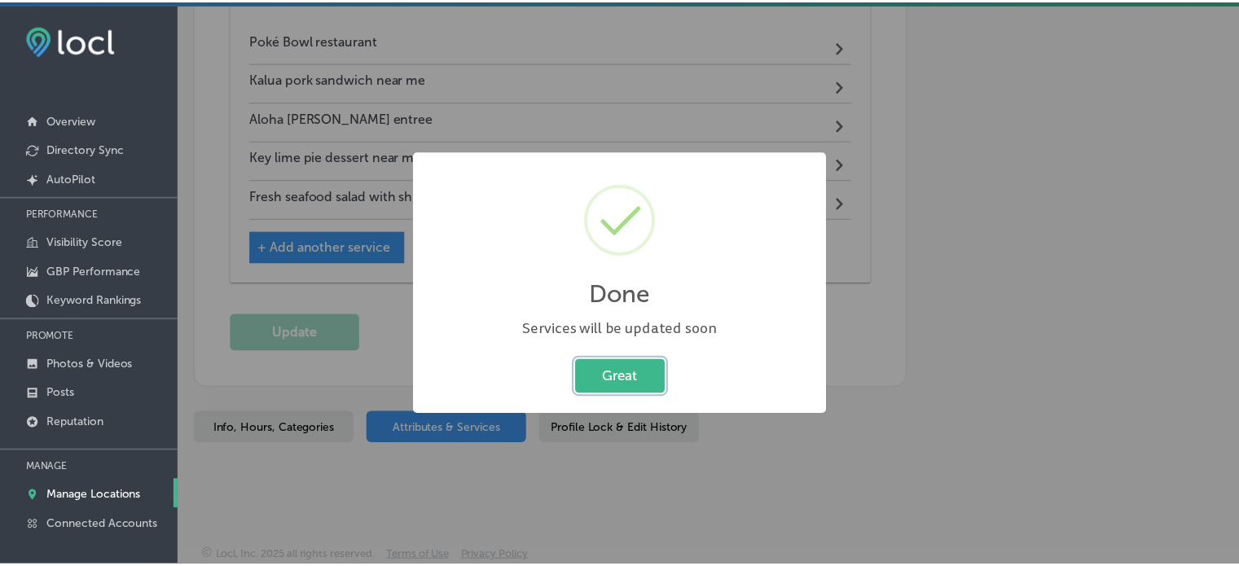
scroll to position [3050, 0]
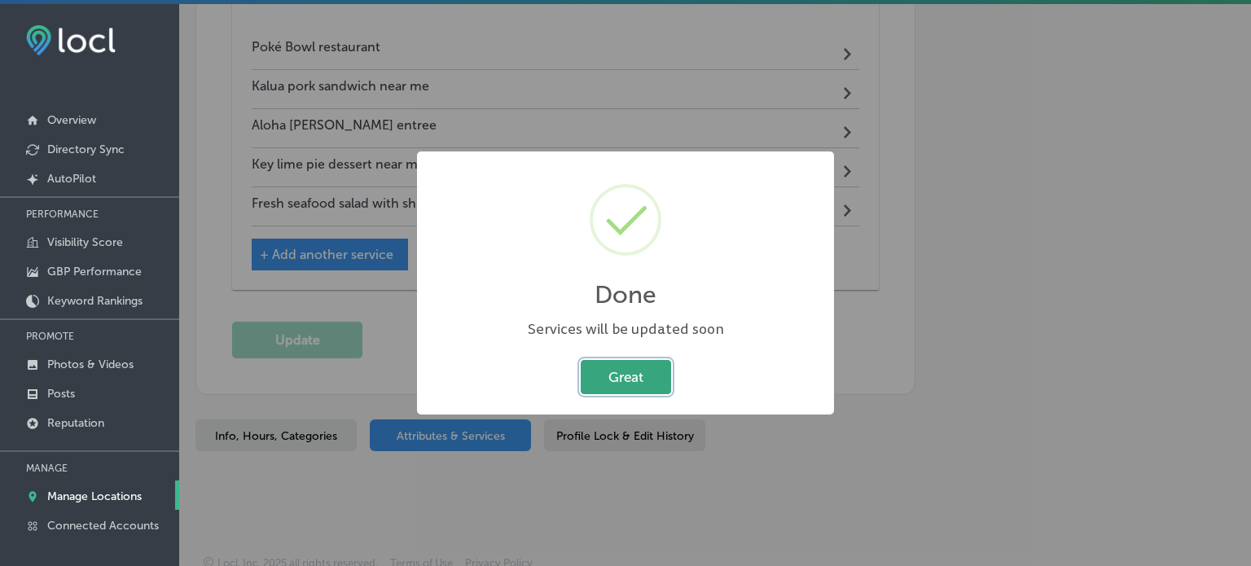
click at [633, 380] on button "Great" at bounding box center [626, 376] width 90 height 33
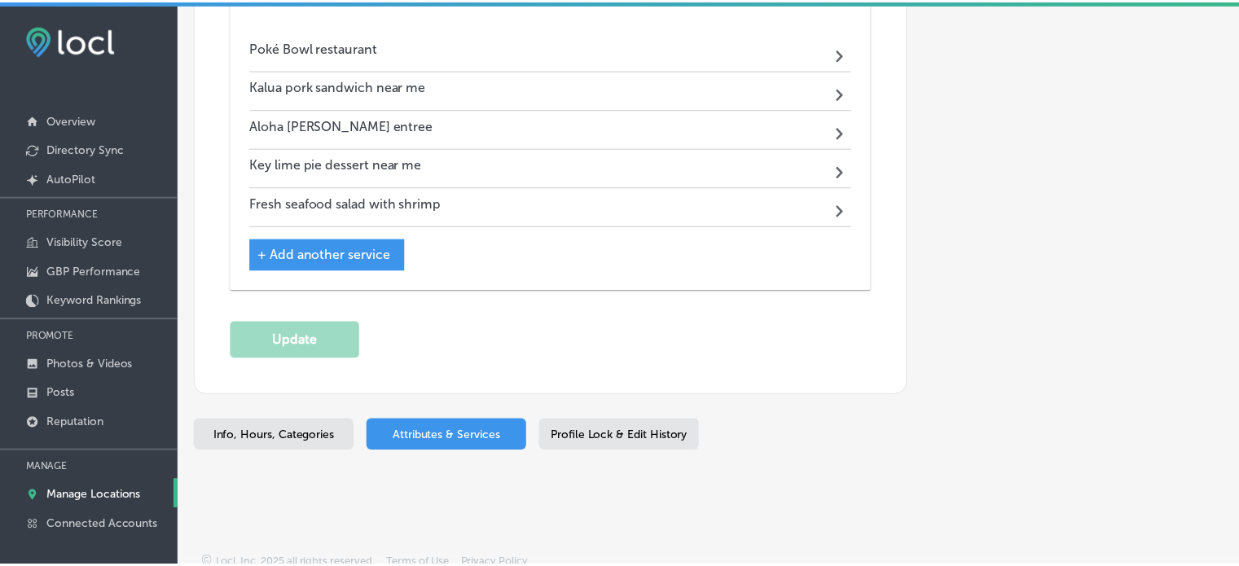
scroll to position [3045, 0]
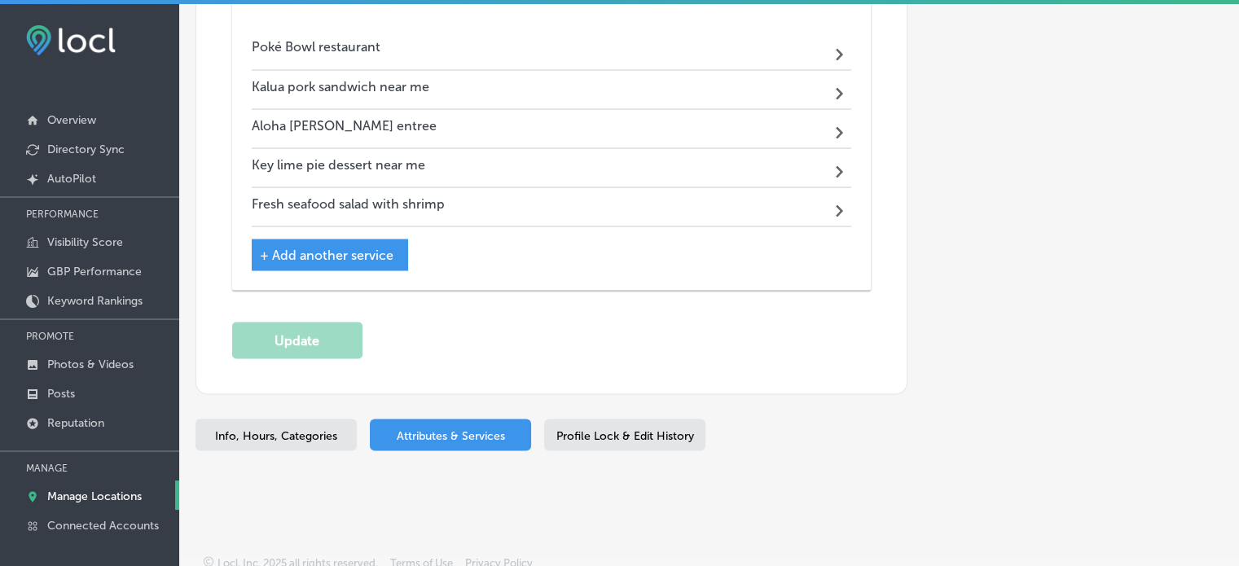
click at [129, 489] on p "Manage Locations" at bounding box center [94, 496] width 94 height 14
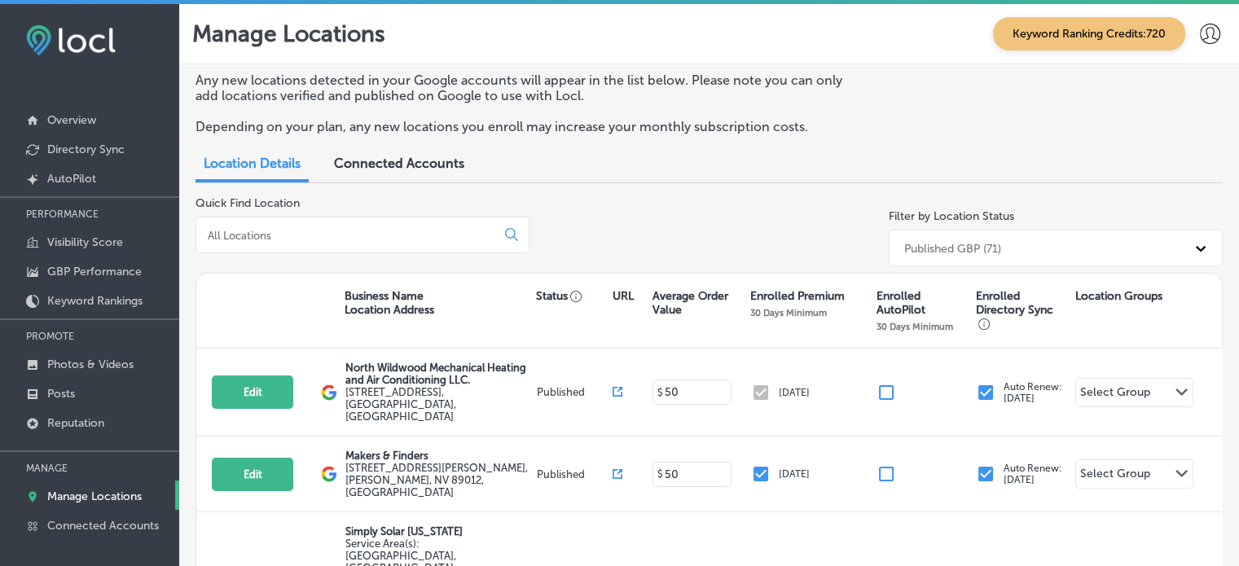
click at [342, 230] on input at bounding box center [349, 235] width 286 height 15
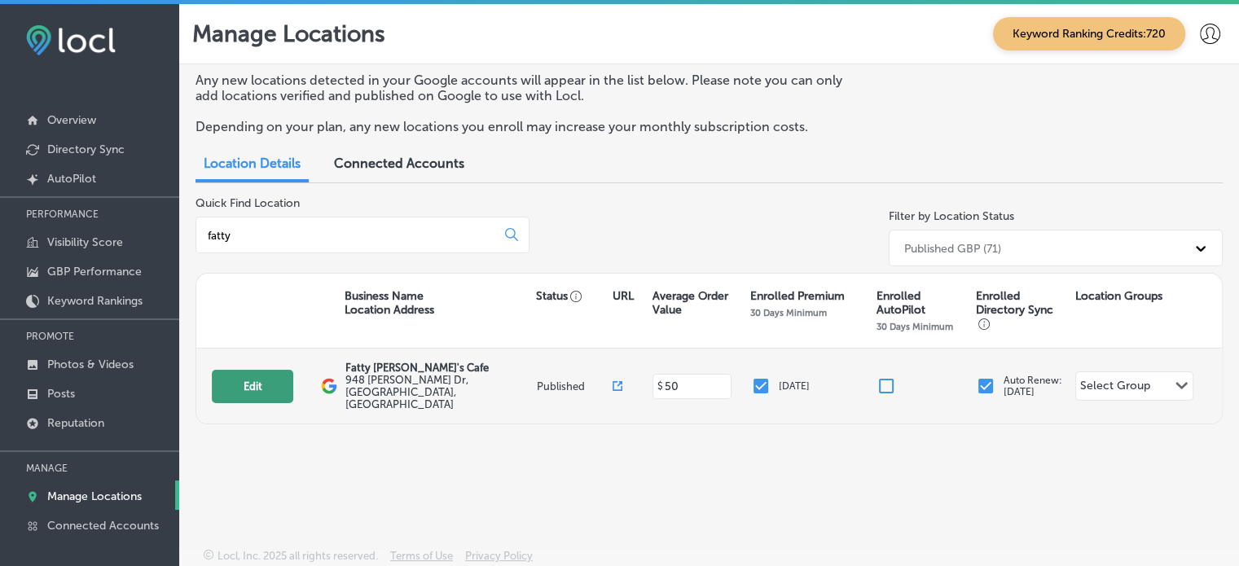
type input "fatty"
click at [256, 376] on button "Edit" at bounding box center [252, 386] width 81 height 33
select select "US"
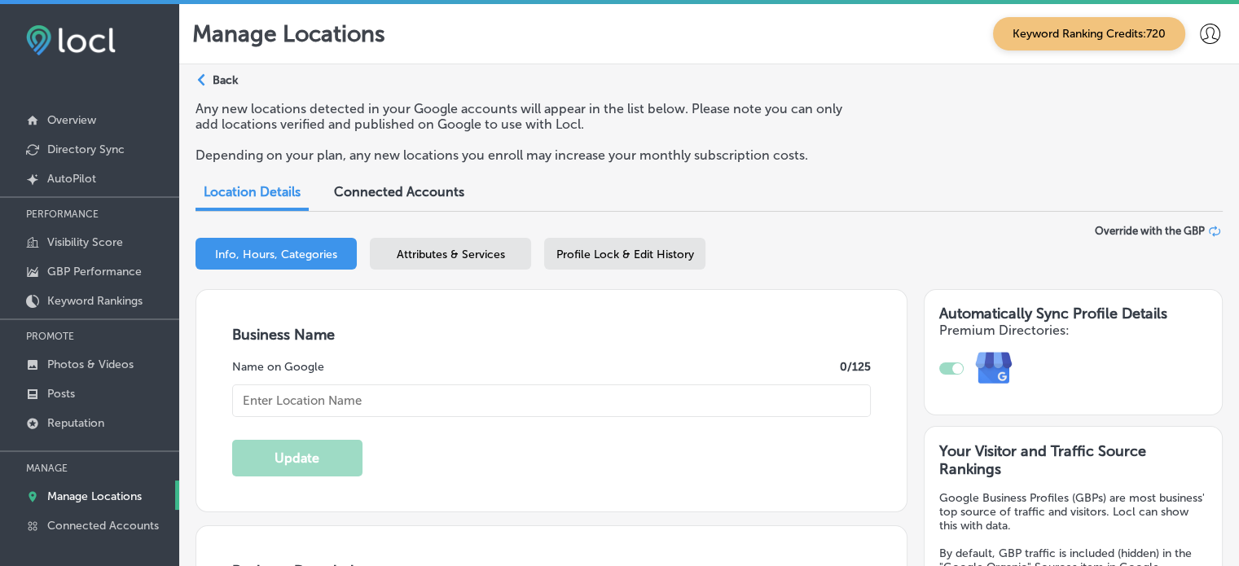
type input "Fatty [PERSON_NAME]'s Cafe"
type input "948 [PERSON_NAME] Dr"
type input "[GEOGRAPHIC_DATA]"
type input "32408"
type input "US"
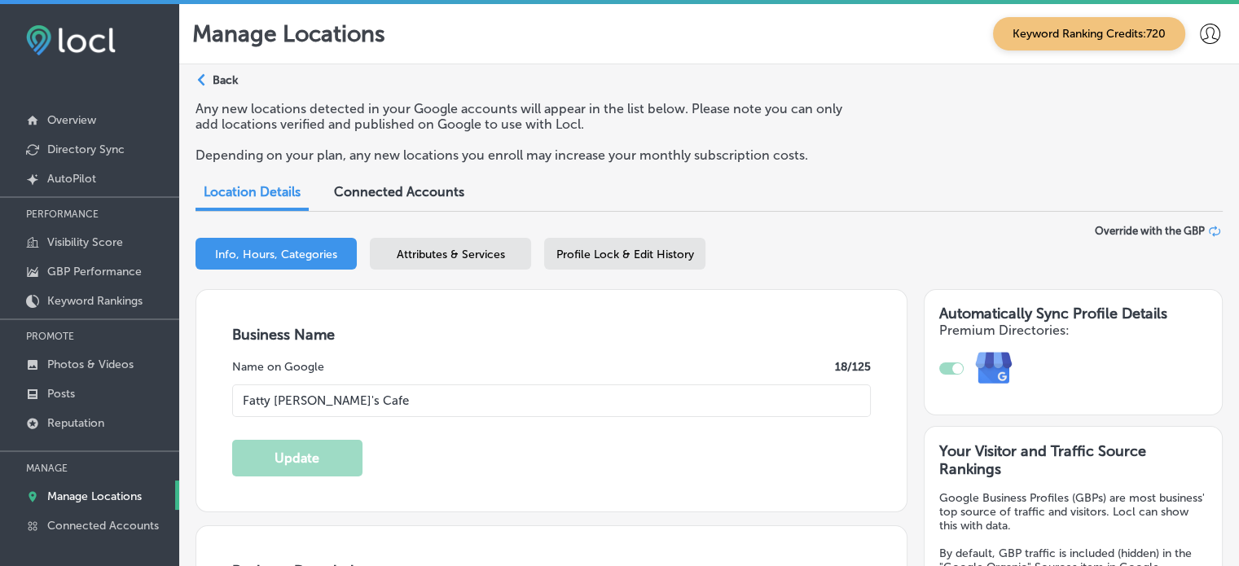
checkbox input "true"
type input "https://fattypattyscafe.com/"
type textarea "At Fatty Patty's Cafe, we offer a great place to eat with a down-home atmospher…"
type input "+1 850 236 9276"
click at [458, 256] on span "Attributes & Services" at bounding box center [451, 255] width 108 height 14
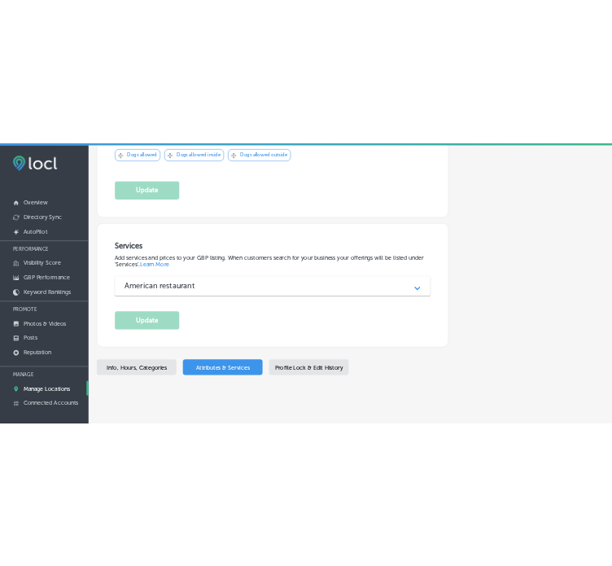
scroll to position [1914, 0]
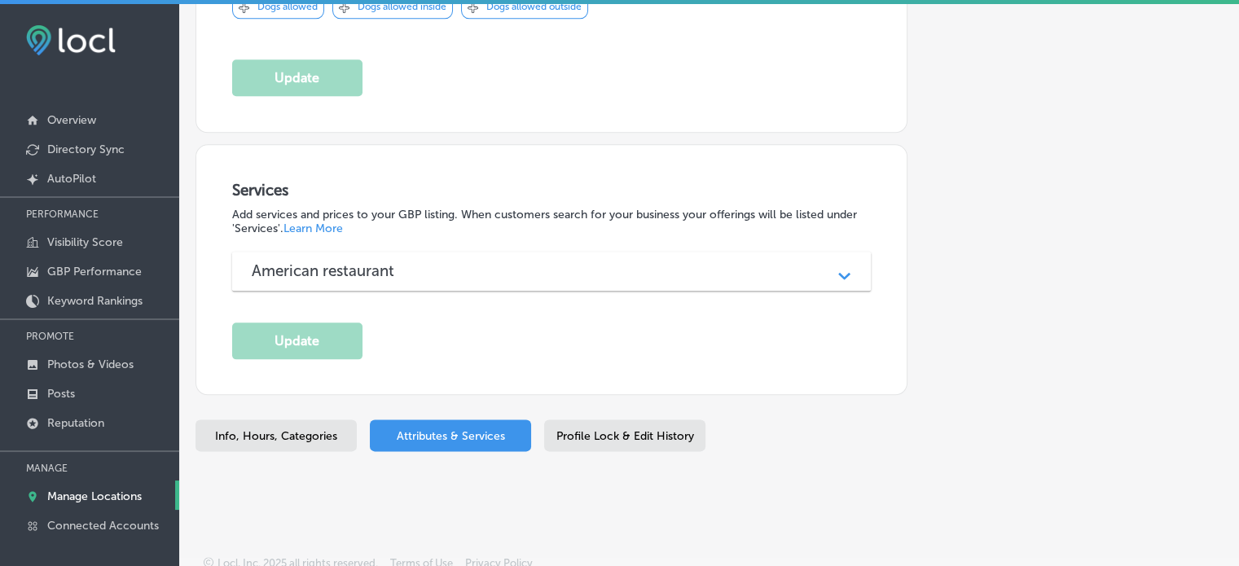
click at [445, 265] on div "American restaurant" at bounding box center [552, 270] width 600 height 19
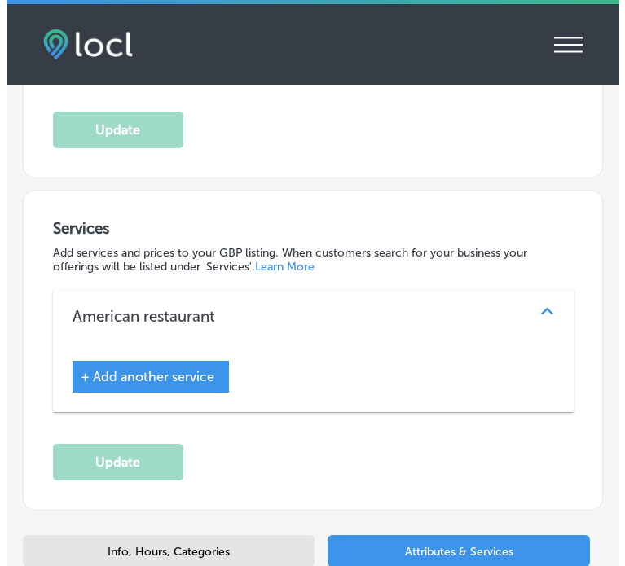
scroll to position [2267, 0]
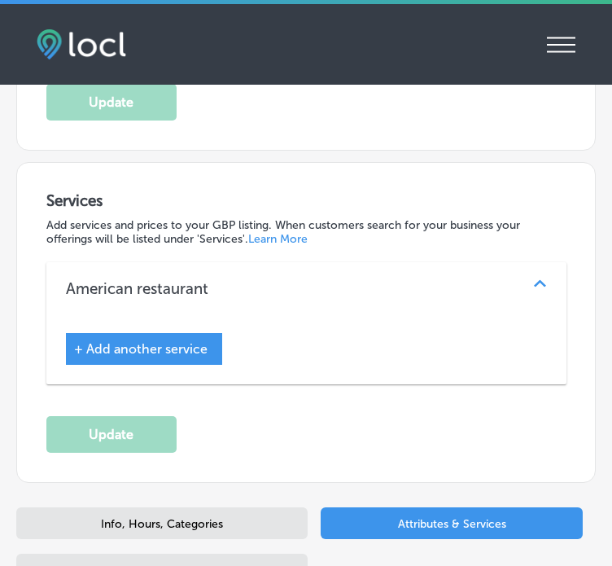
click at [174, 341] on span "+ Add another service" at bounding box center [141, 348] width 134 height 15
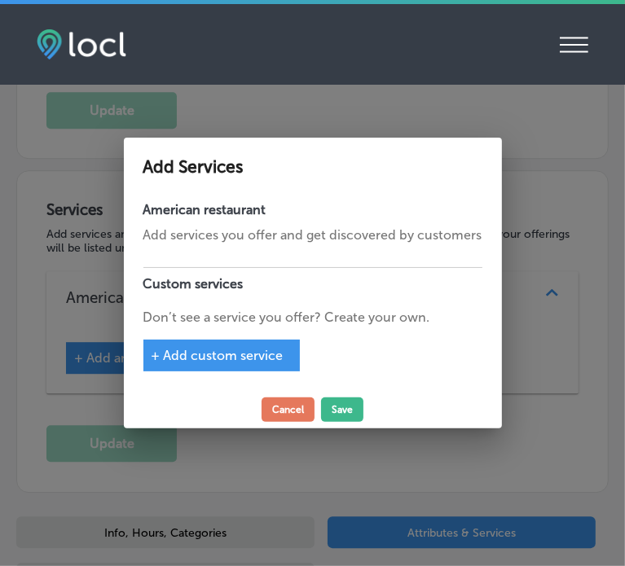
click at [225, 355] on span "+ Add custom service" at bounding box center [217, 355] width 132 height 15
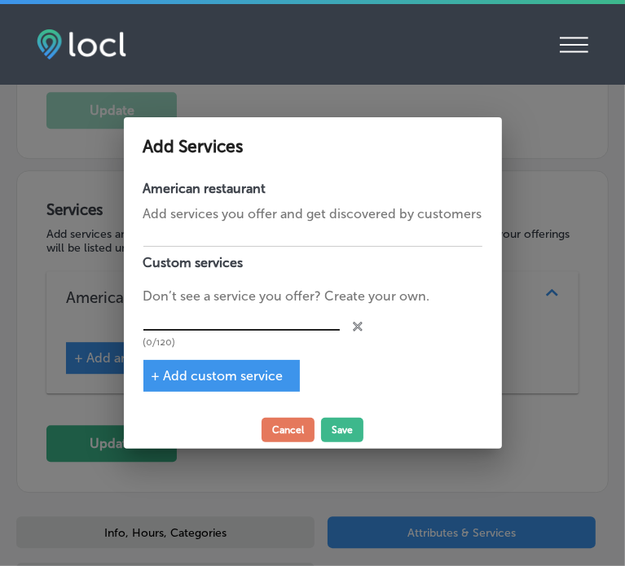
click at [194, 322] on input "text" at bounding box center [241, 318] width 196 height 25
paste input "Country fried steak and eggs"
type input "Country fried steak and eggs"
click at [213, 371] on span "+ Add custom service" at bounding box center [217, 375] width 132 height 15
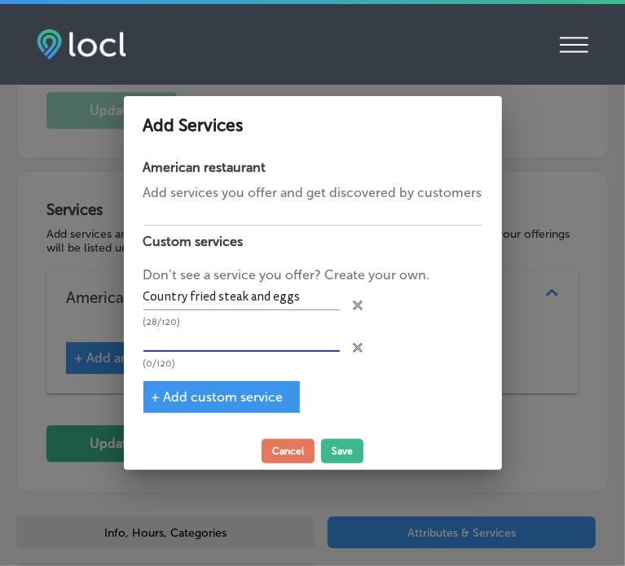
click at [224, 336] on input "text" at bounding box center [241, 339] width 196 height 25
paste input "Breakfast burrito near me"
type input "Breakfast burrito near me"
click at [235, 390] on span "+ Add custom service" at bounding box center [217, 396] width 132 height 15
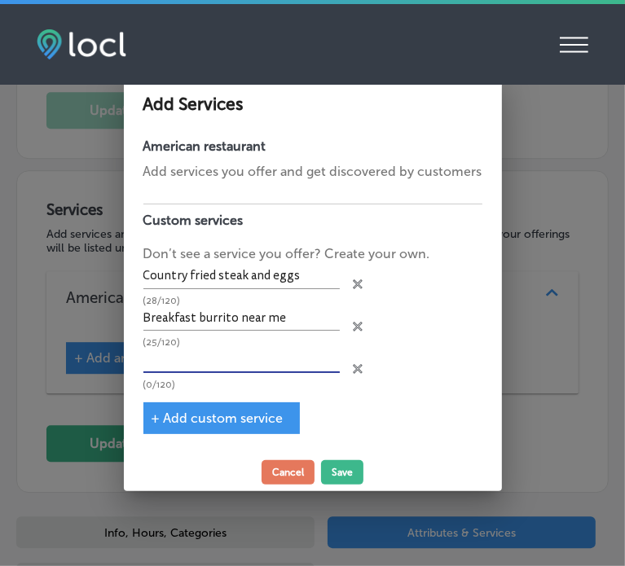
click at [293, 366] on input "text" at bounding box center [241, 360] width 196 height 25
paste input "Southern chicken biscuit breakfast"
type input "Southern chicken biscuit breakfast"
click at [261, 422] on span "+ Add custom service" at bounding box center [217, 417] width 132 height 15
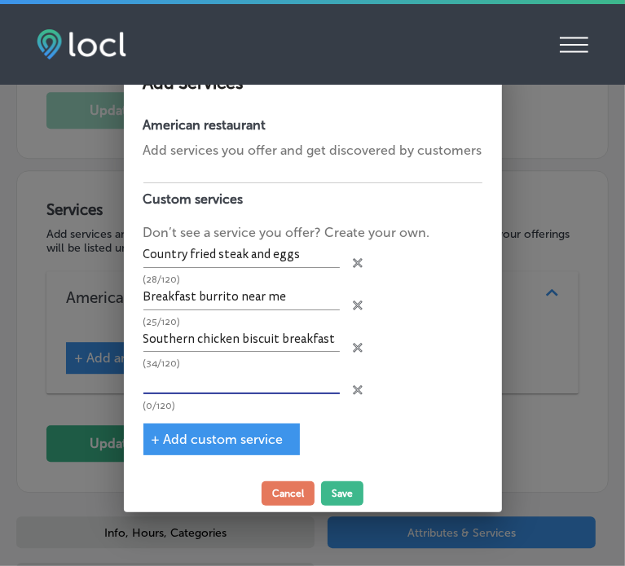
click at [273, 381] on input "text" at bounding box center [241, 381] width 196 height 25
paste input "Pancake breakfast specials"
type input "Pancake breakfast specials"
click at [265, 433] on span "+ Add custom service" at bounding box center [217, 439] width 132 height 15
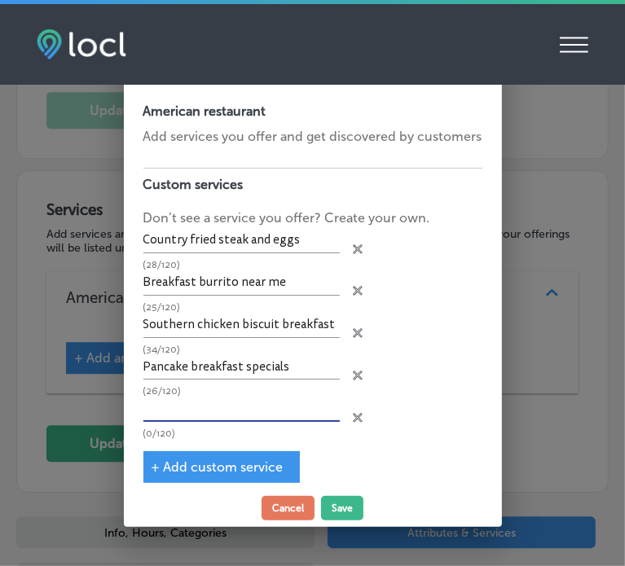
click at [254, 413] on input "text" at bounding box center [241, 409] width 196 height 25
paste input "French toast breakfast menu"
type input "French toast breakfast menu"
click at [240, 453] on div "+ Add custom service" at bounding box center [221, 467] width 156 height 32
click at [253, 465] on span "+ Add custom service" at bounding box center [217, 466] width 132 height 15
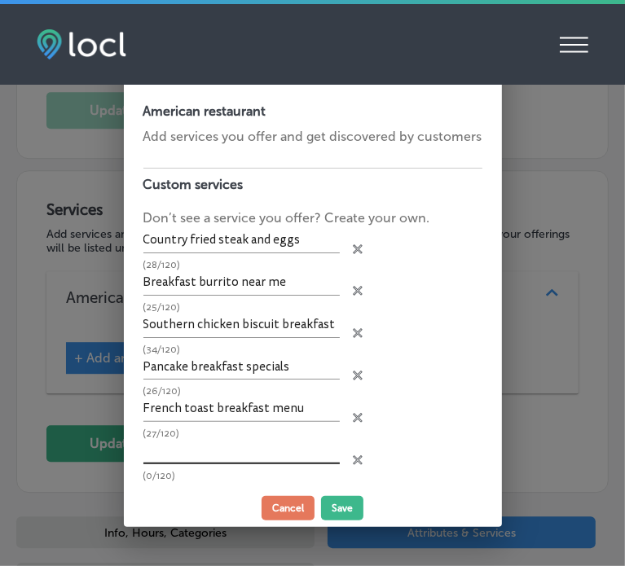
click at [228, 448] on input "text" at bounding box center [241, 451] width 196 height 25
paste input "Chicken and waffles"
type input "Chicken and waffles"
click at [339, 504] on button "Save" at bounding box center [342, 508] width 42 height 24
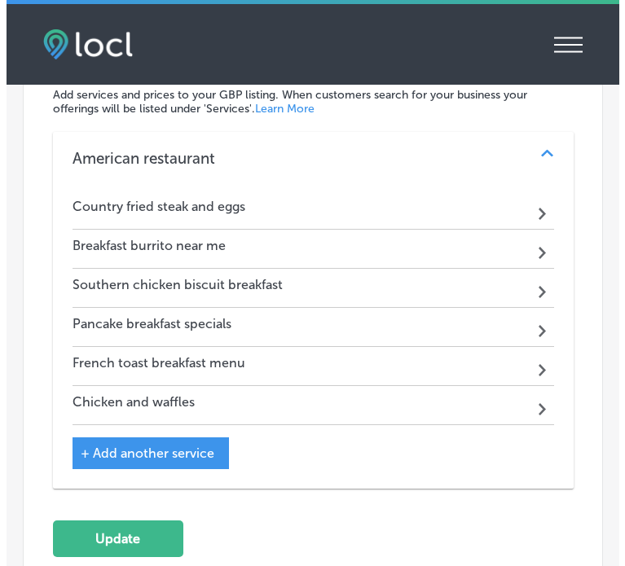
scroll to position [2398, 0]
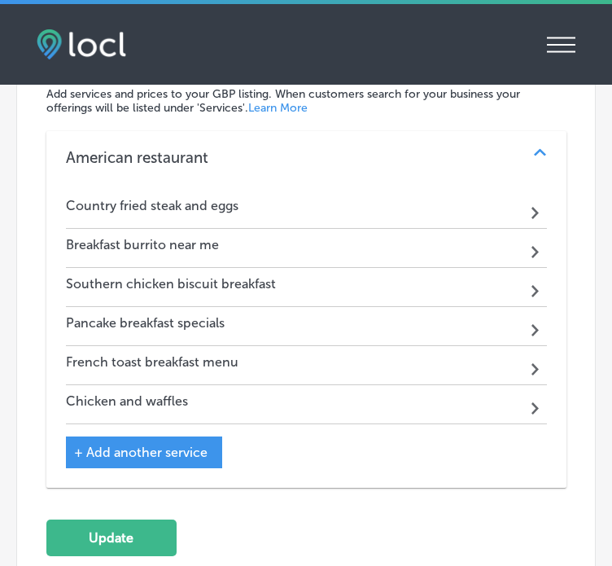
click at [172, 445] on span "+ Add another service" at bounding box center [141, 452] width 134 height 15
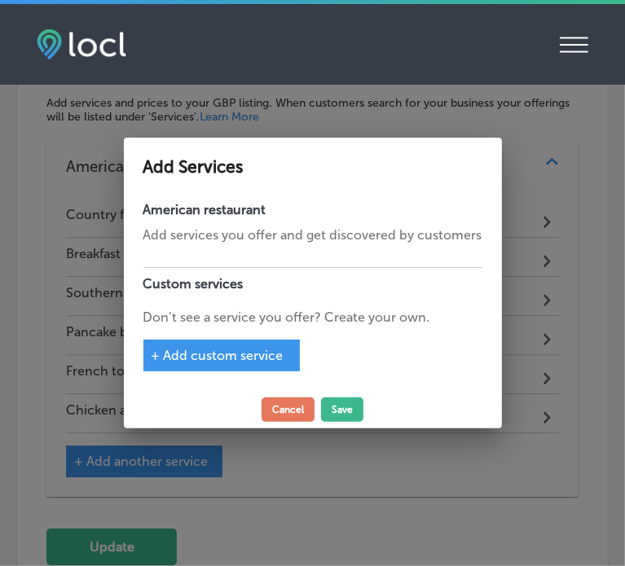
scroll to position [2371, 0]
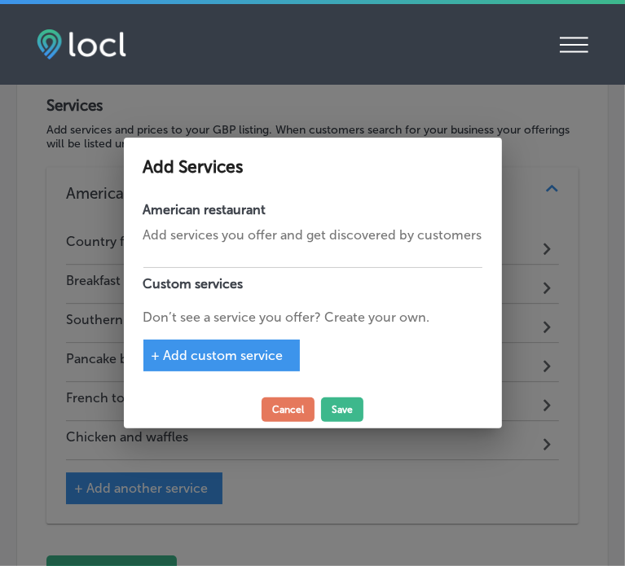
click at [288, 349] on div "+ Add custom service" at bounding box center [221, 356] width 156 height 32
click at [239, 351] on span "+ Add custom service" at bounding box center [217, 355] width 132 height 15
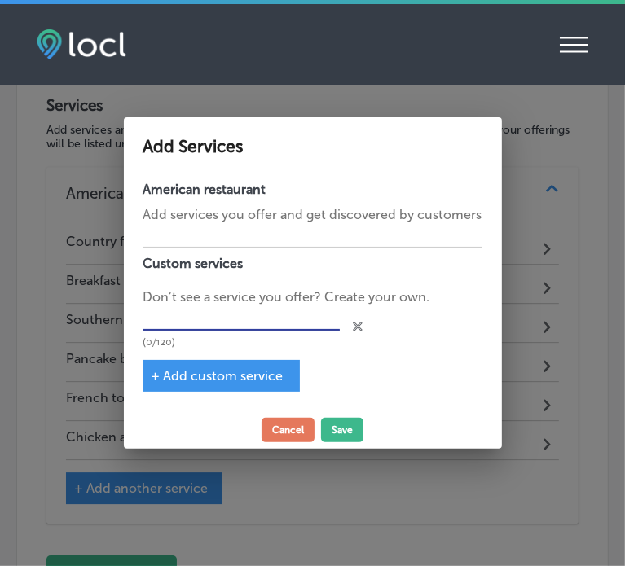
click at [235, 322] on input "text" at bounding box center [241, 318] width 196 height 25
paste input "Breakfast menu items"
type input "Breakfast menu items"
click at [226, 379] on span "+ Add custom service" at bounding box center [217, 375] width 132 height 15
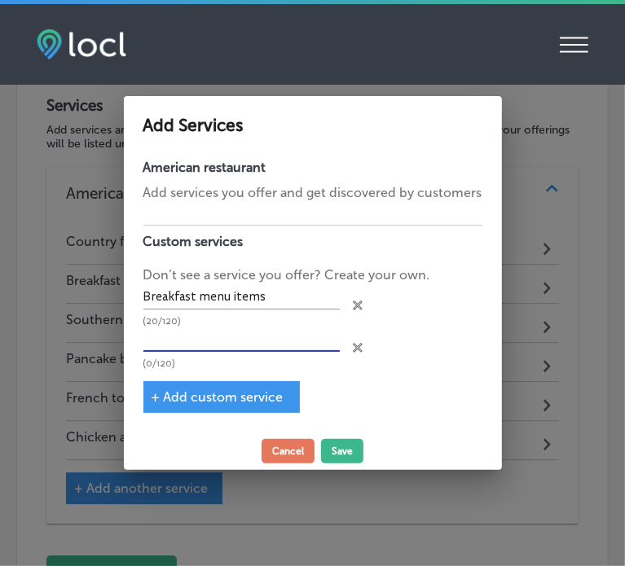
paste input "Best breakfast plates"
click at [221, 350] on input "text" at bounding box center [241, 339] width 196 height 25
type input "Best breakfast plates"
click at [252, 395] on span "+ Add custom service" at bounding box center [217, 396] width 132 height 15
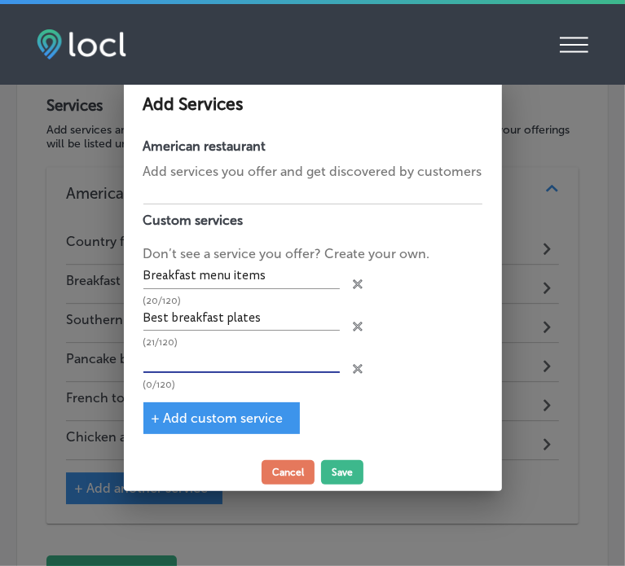
click at [273, 361] on input "text" at bounding box center [241, 360] width 196 height 25
paste input "Omelet your way breakfast"
type input "Omelet your way breakfast"
click at [231, 419] on span "+ Add custom service" at bounding box center [217, 417] width 132 height 15
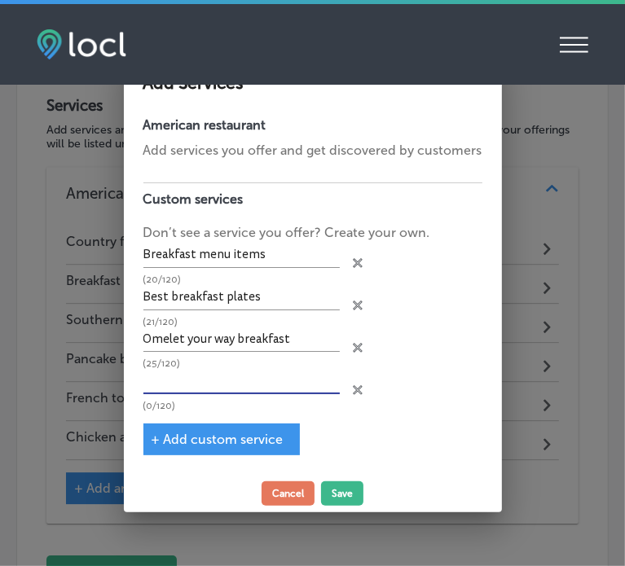
click at [252, 374] on input "text" at bounding box center [241, 381] width 196 height 25
paste input "Classic eggs benedict"
drag, startPoint x: 252, startPoint y: 374, endPoint x: 237, endPoint y: 447, distance: 74.9
click at [237, 447] on div "American restaurant Add services you offer and get discovered by customers Cust…" at bounding box center [313, 292] width 378 height 366
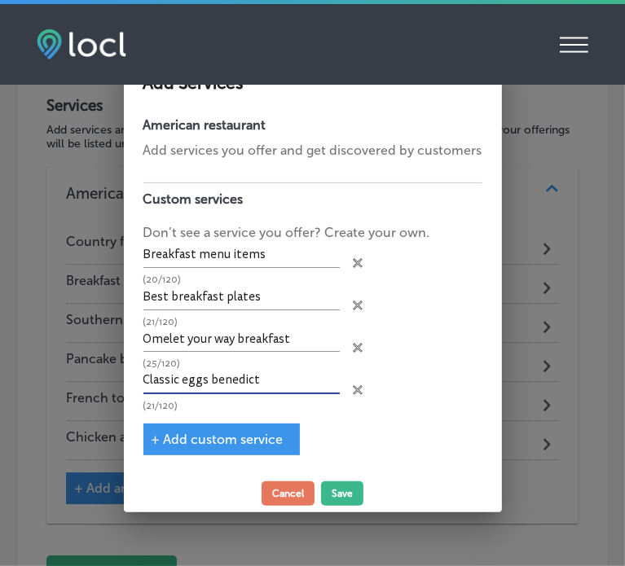
type input "Classic eggs benedict"
click at [237, 447] on div "+ Add custom service" at bounding box center [221, 439] width 156 height 32
click at [234, 439] on span "+ Add custom service" at bounding box center [217, 439] width 132 height 15
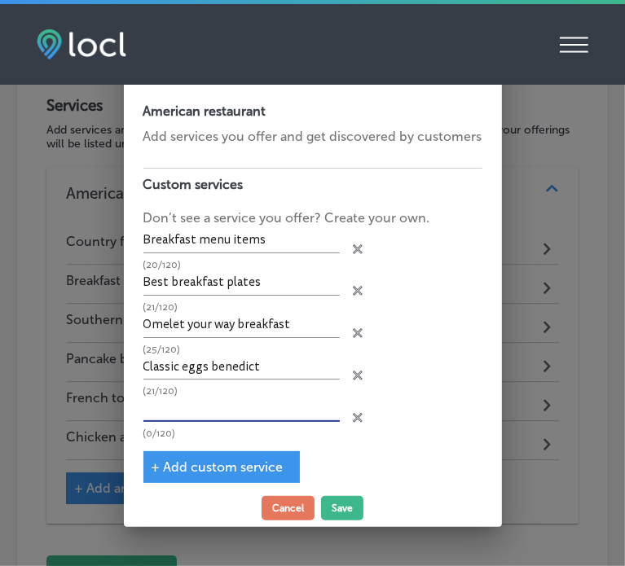
paste input "Breakfast sandwiches near me"
click at [257, 410] on input "text" at bounding box center [241, 409] width 196 height 25
type input "Breakfast sandwiches near me"
click at [229, 465] on span "+ Add custom service" at bounding box center [217, 466] width 132 height 15
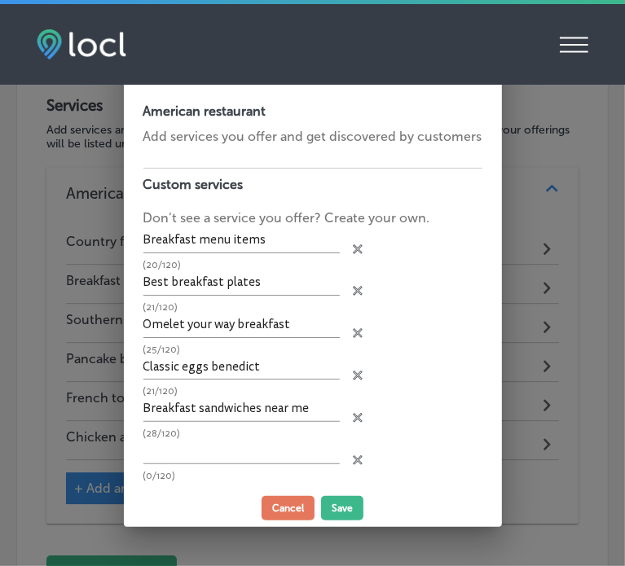
scroll to position [50, 0]
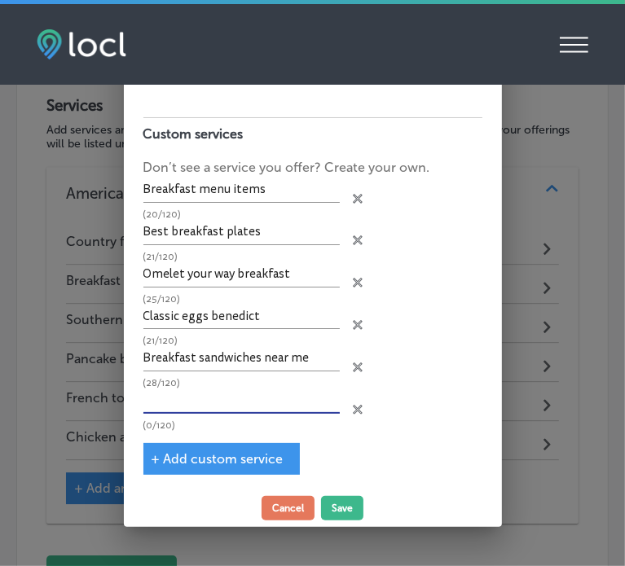
click at [209, 406] on input "text" at bounding box center [241, 400] width 196 height 25
paste input "Lunch sandwiches menu"
type input "Lunch sandwiches menu"
click at [273, 458] on span "+ Add custom service" at bounding box center [217, 458] width 132 height 15
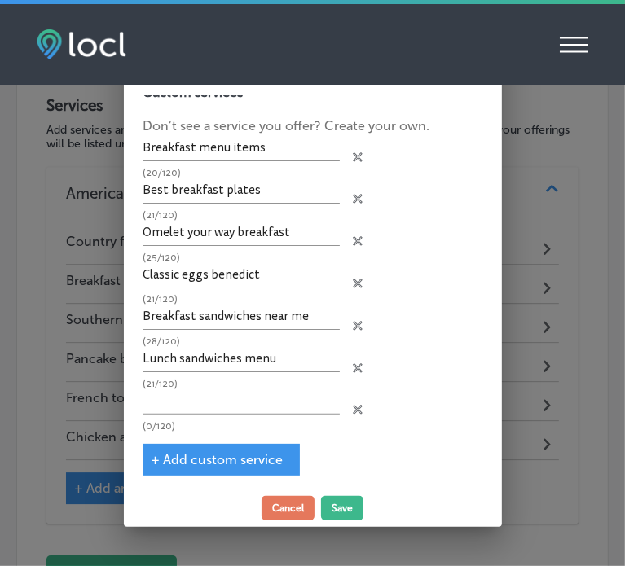
scroll to position [91, 0]
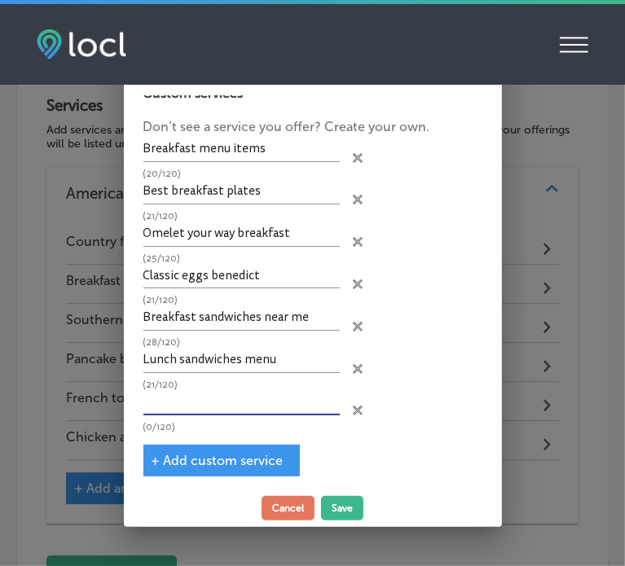
click at [215, 396] on input "text" at bounding box center [241, 402] width 196 height 25
paste input "Fried chicken tenders"
type input "Fried chicken tenders"
click at [218, 460] on span "+ Add custom service" at bounding box center [217, 460] width 132 height 15
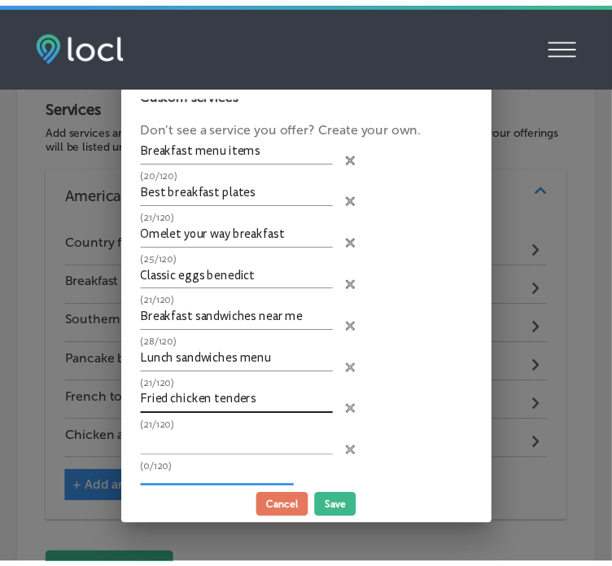
scroll to position [134, 0]
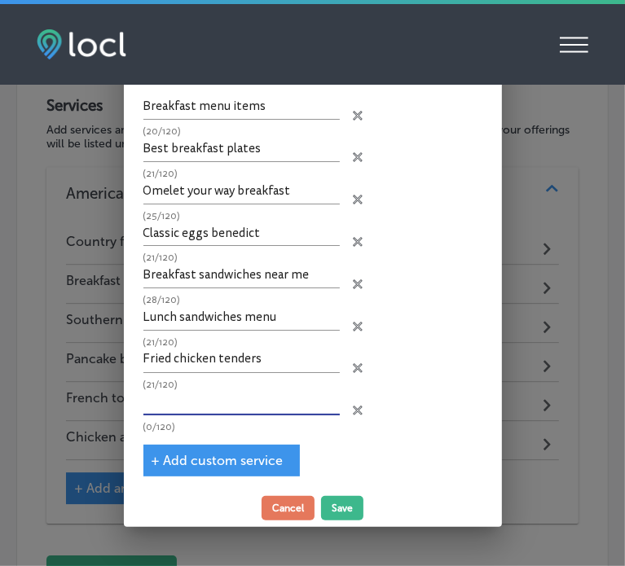
click at [195, 390] on input "text" at bounding box center [241, 402] width 196 height 25
paste input "BBQ bacon cheeseburger"
type input "BBQ bacon cheeseburger"
click at [216, 454] on span "+ Add custom service" at bounding box center [217, 460] width 132 height 15
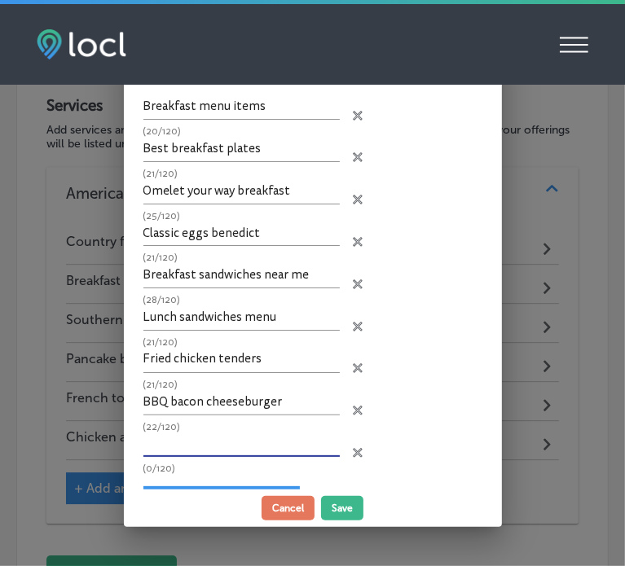
click at [231, 449] on input "text" at bounding box center [241, 444] width 196 height 25
paste input "Side dishes for burgers"
type input "Side dishes for burgers"
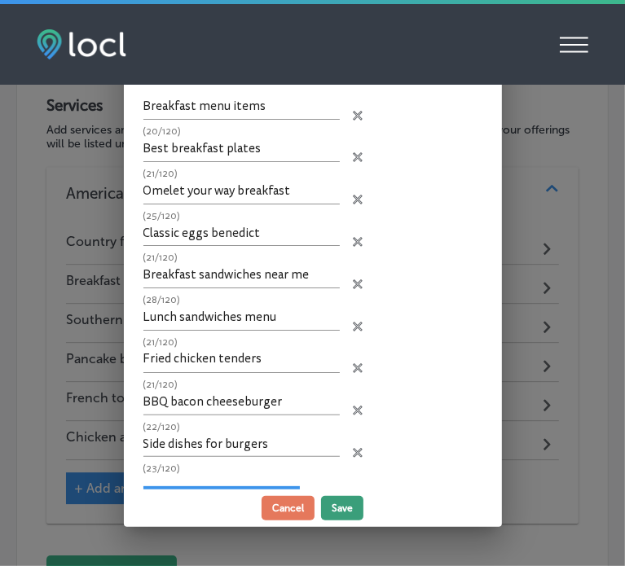
click at [331, 507] on button "Save" at bounding box center [342, 508] width 42 height 24
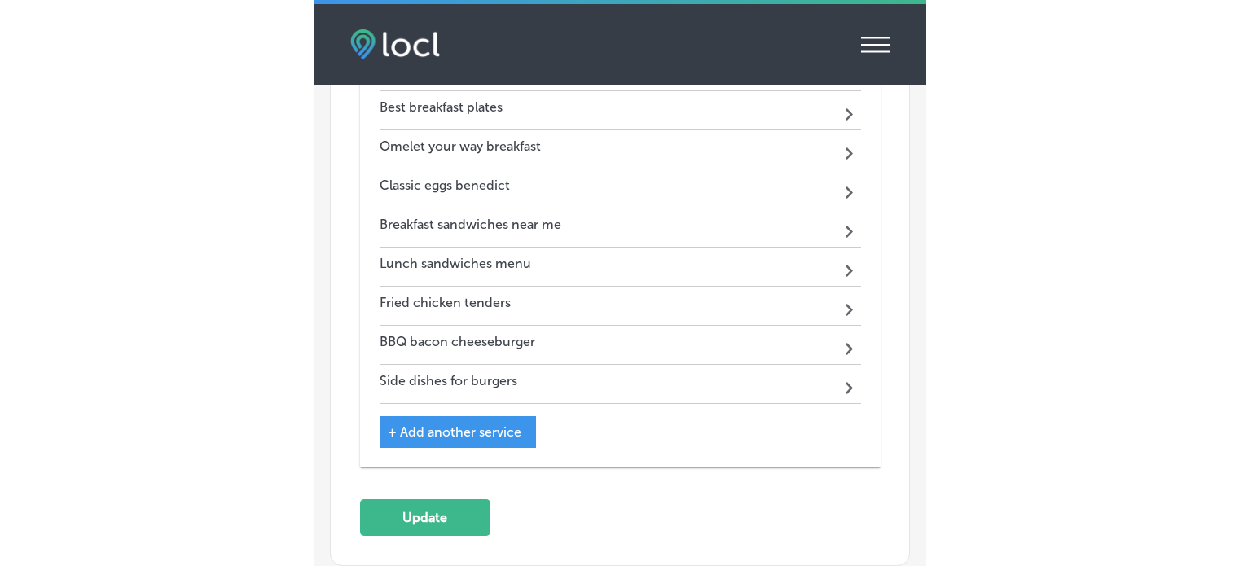
scroll to position [2786, 0]
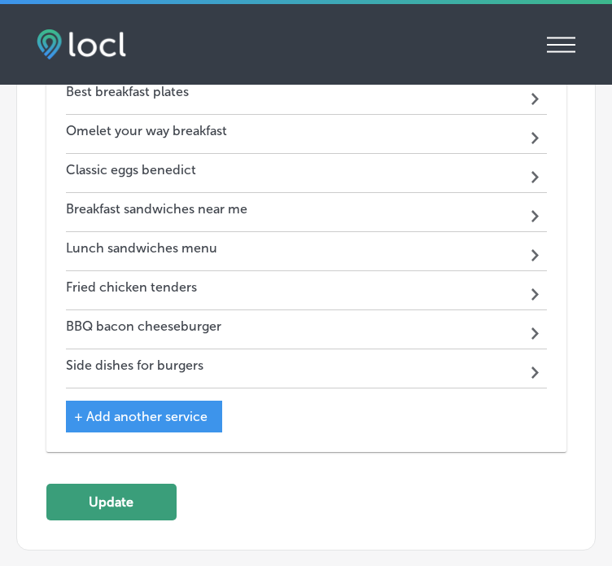
click at [135, 484] on button "Update" at bounding box center [111, 502] width 130 height 37
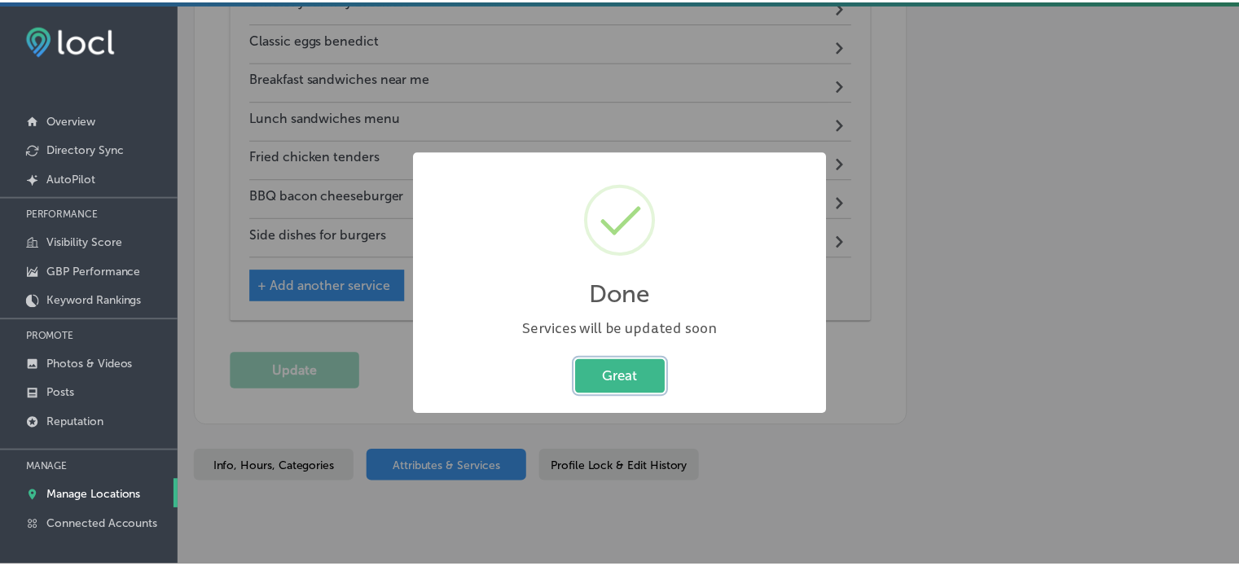
scroll to position [2563, 0]
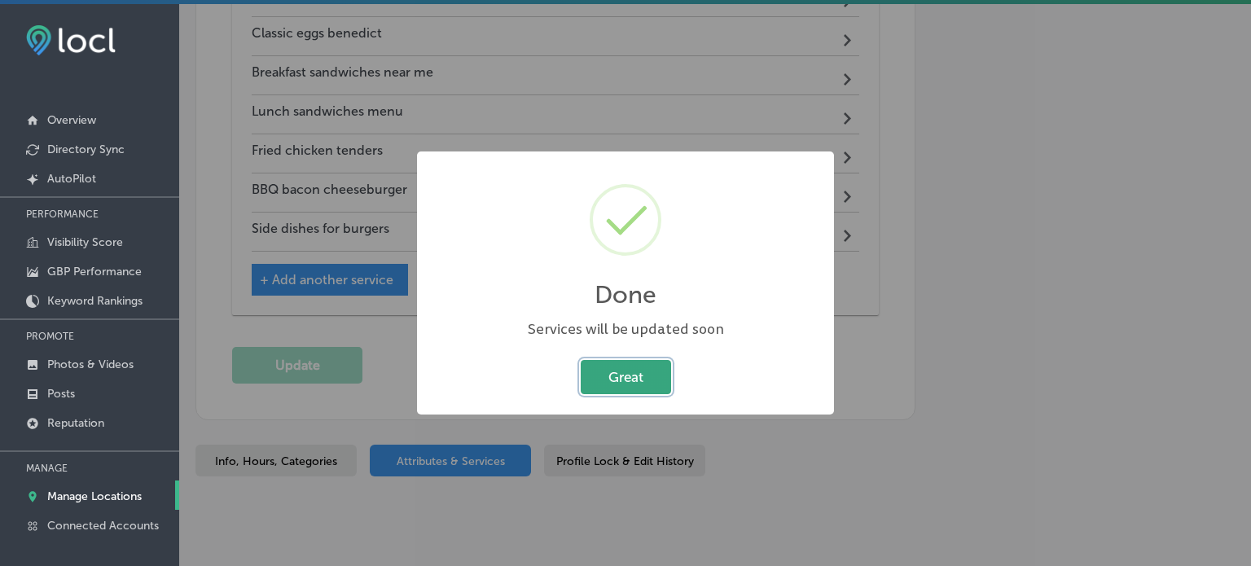
click at [639, 370] on button "Great" at bounding box center [626, 376] width 90 height 33
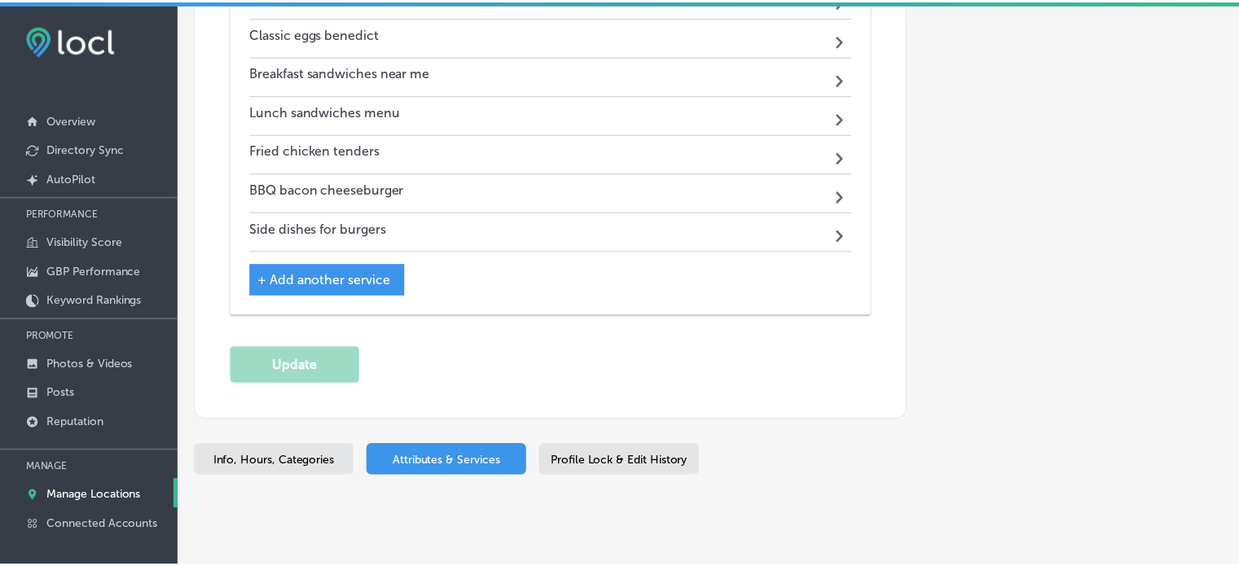
scroll to position [2558, 0]
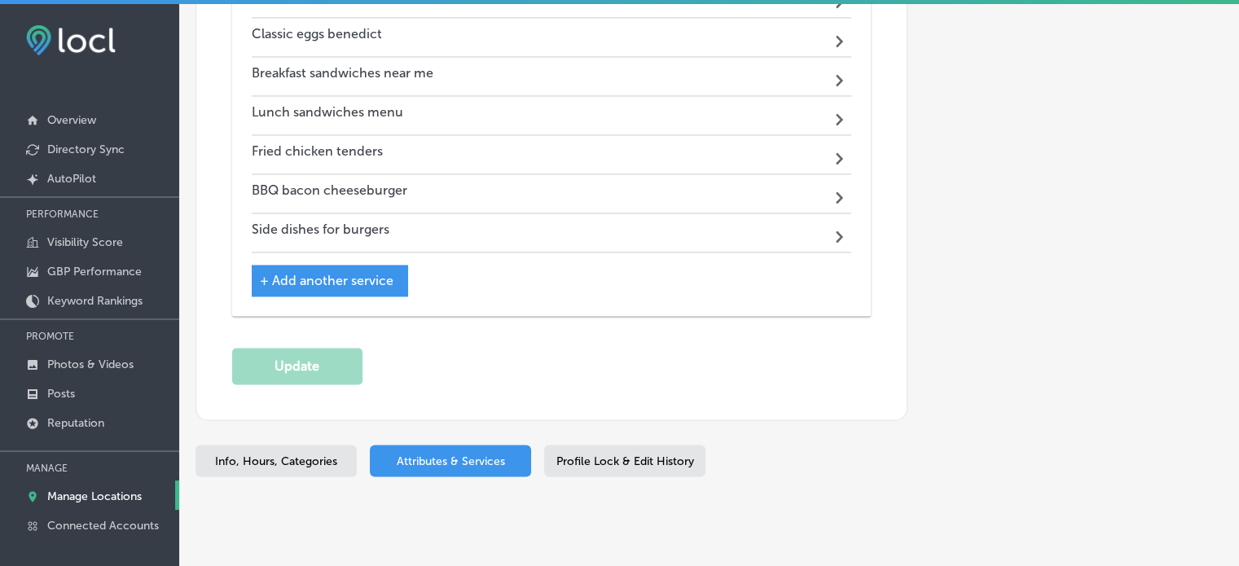
click at [95, 503] on link "Manage Locations" at bounding box center [89, 494] width 179 height 29
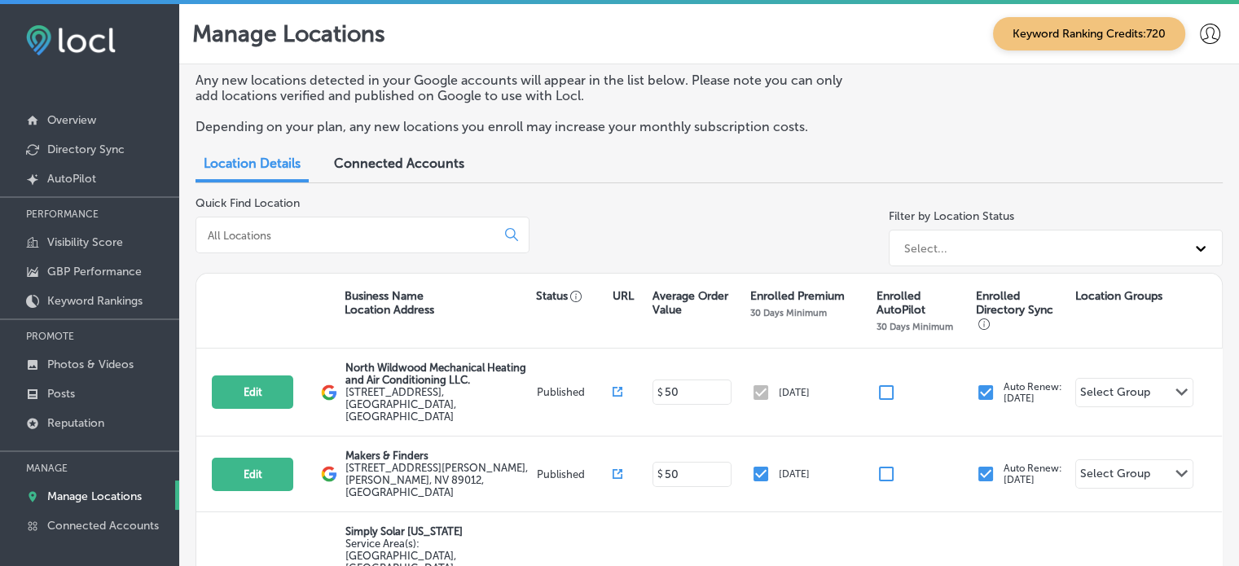
click at [363, 228] on input at bounding box center [349, 235] width 286 height 15
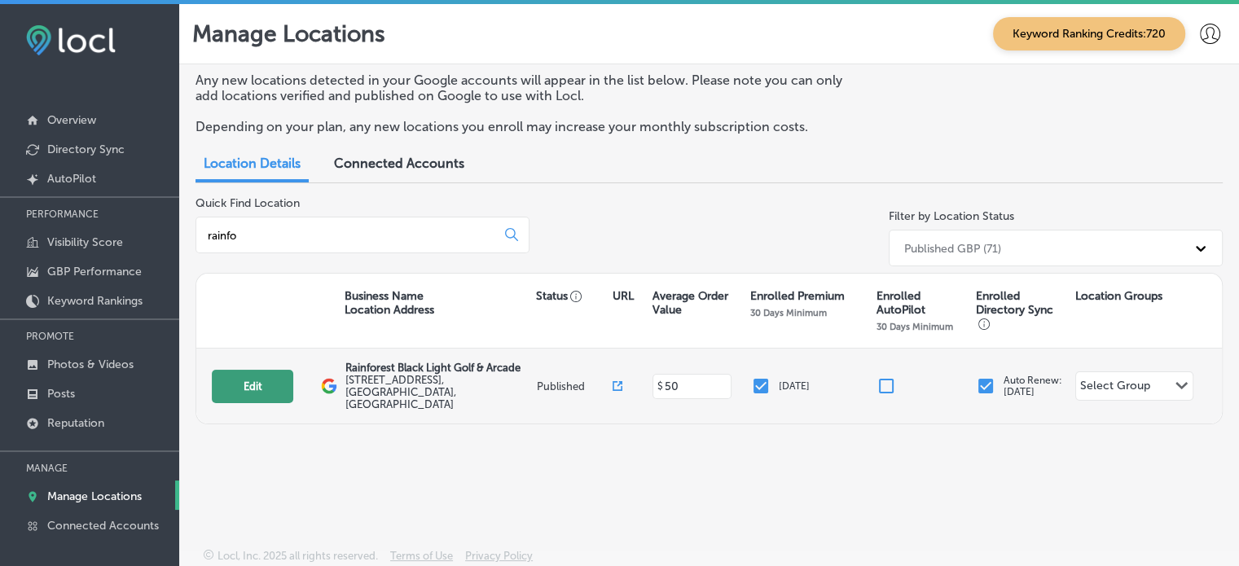
type input "rainfo"
click at [243, 375] on button "Edit" at bounding box center [252, 386] width 81 height 33
select select "US"
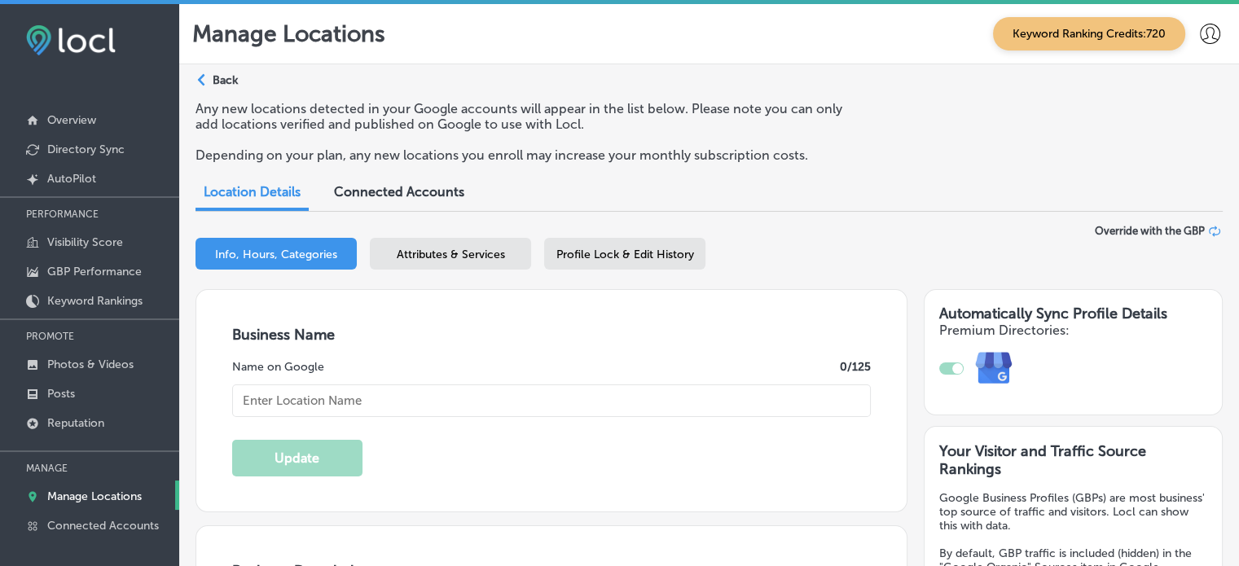
checkbox input "true"
type input "Rainforest Black Light Golf & Arcade"
type input "[STREET_ADDRESS]"
type input "[GEOGRAPHIC_DATA]"
type input "32407"
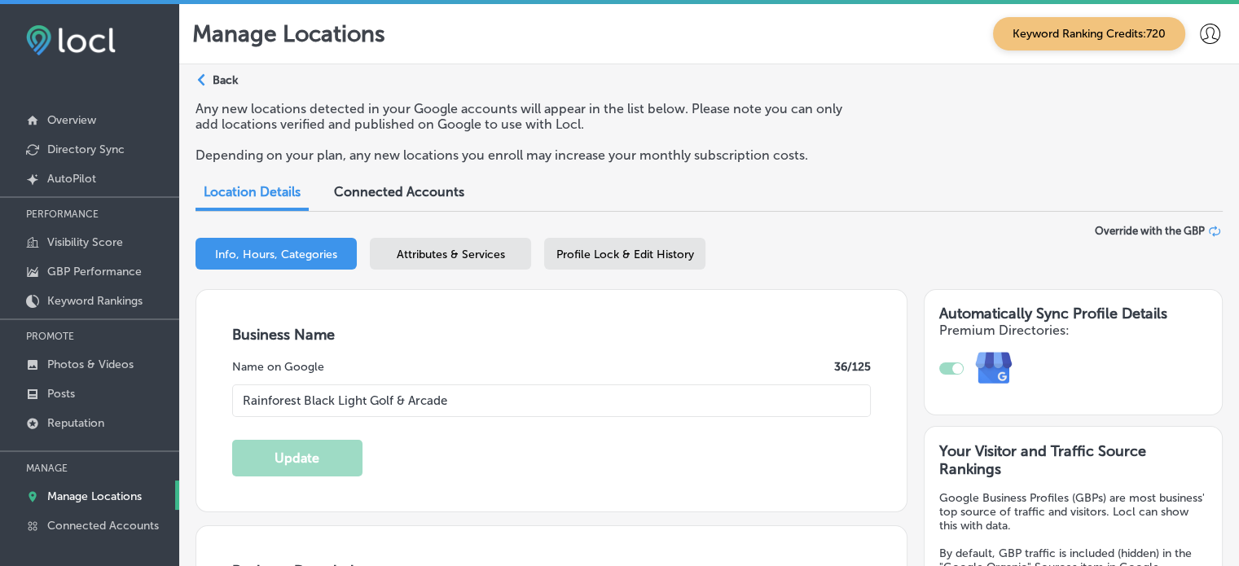
type input "US"
type input "http://rainforestblacklightgolf.com/"
type textarea "Welcome to Rainforest Black Light Golf & Arcade, where you'll find a variety of…"
type input "+1 850 249 5615"
click at [453, 252] on span "Attributes & Services" at bounding box center [451, 255] width 108 height 14
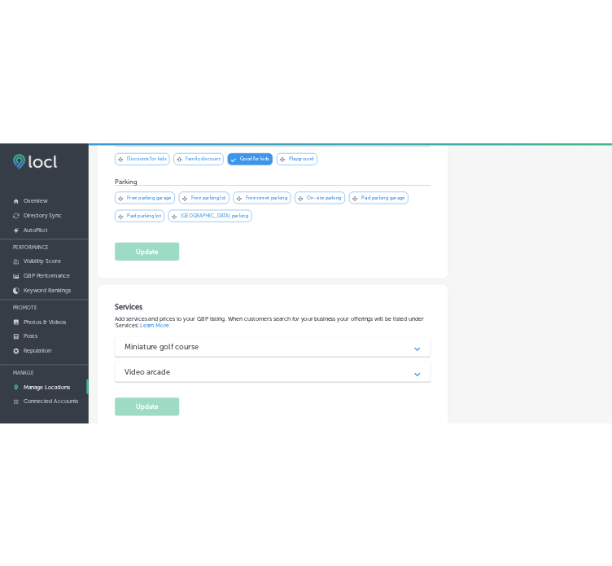
scroll to position [1506, 0]
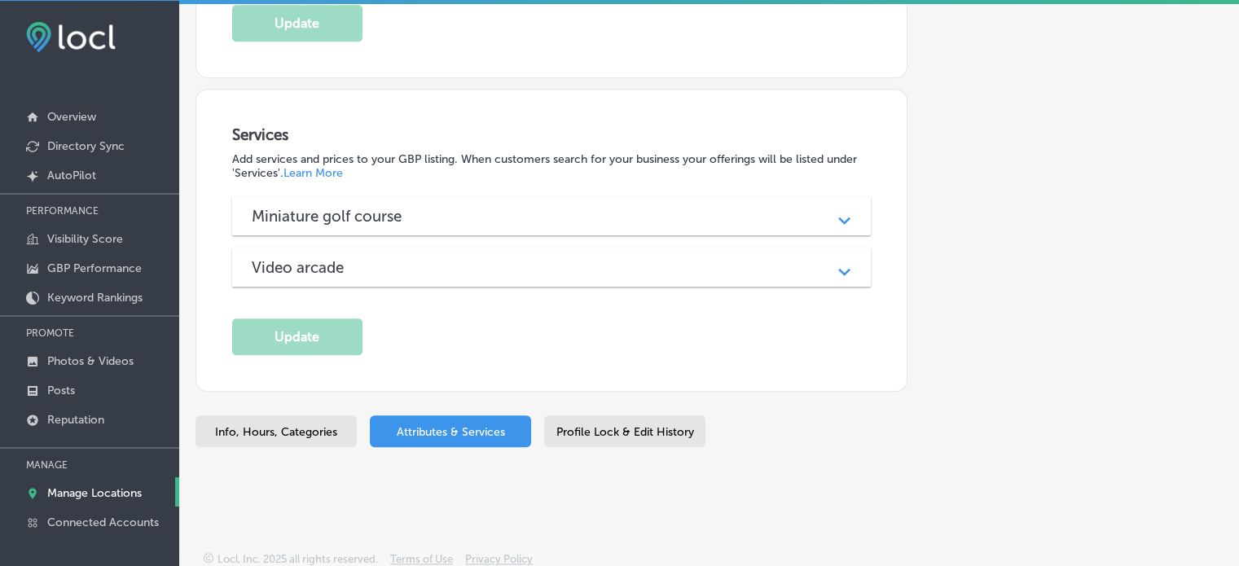
click at [471, 223] on div "Miniature golf course Path Created with Sketch." at bounding box center [551, 215] width 639 height 39
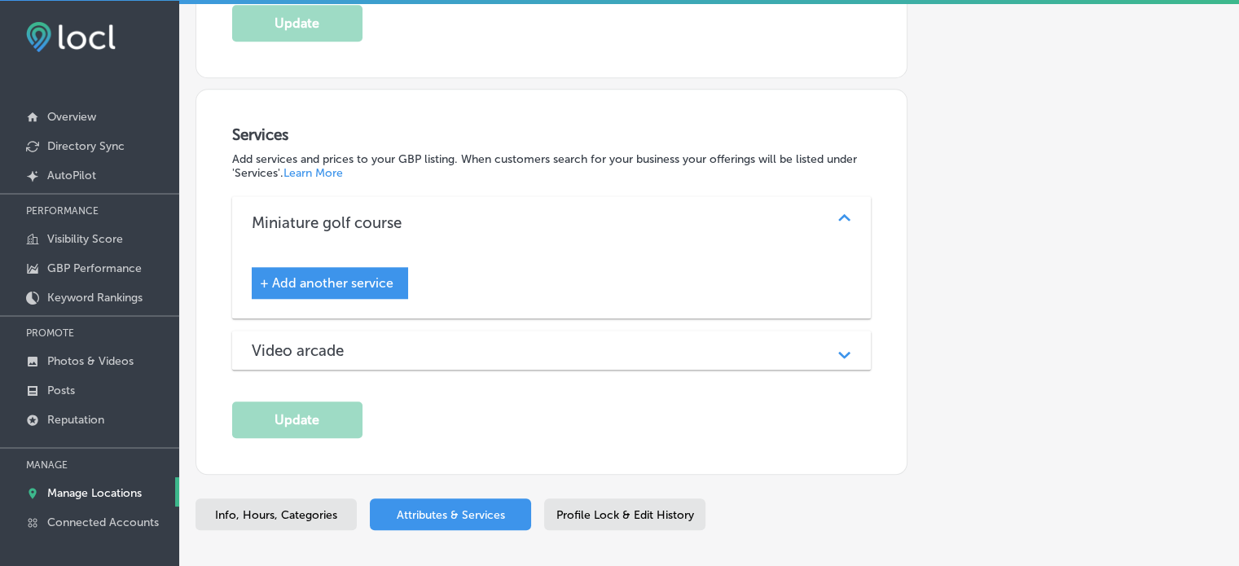
click at [489, 346] on div "Video arcade" at bounding box center [552, 350] width 600 height 19
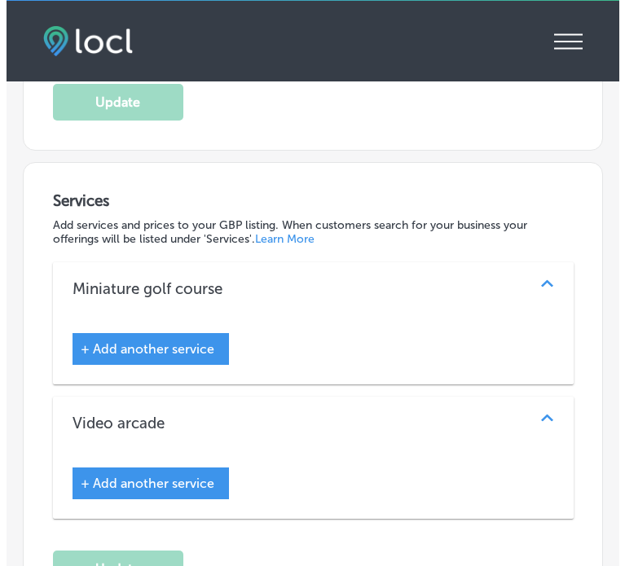
scroll to position [1774, 0]
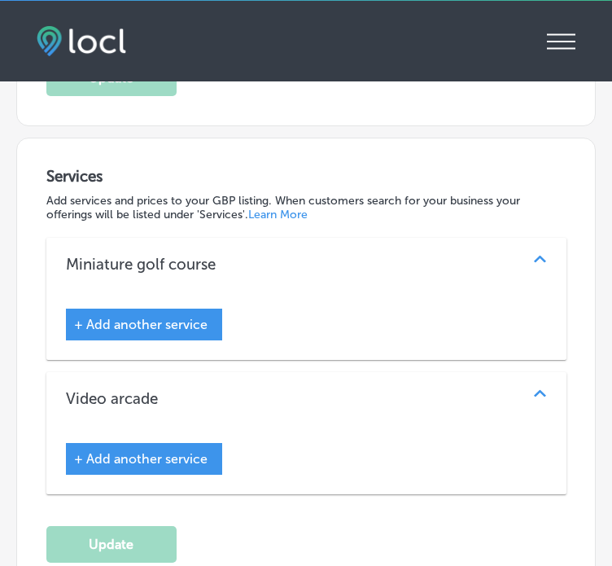
click at [186, 317] on span "+ Add another service" at bounding box center [141, 324] width 134 height 15
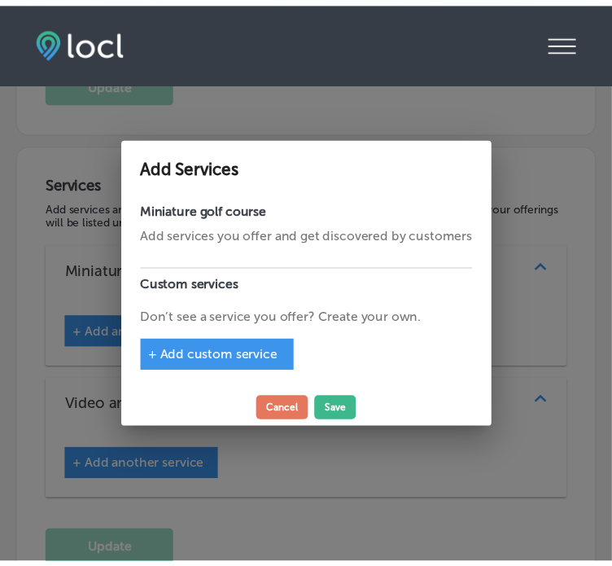
scroll to position [1775, 0]
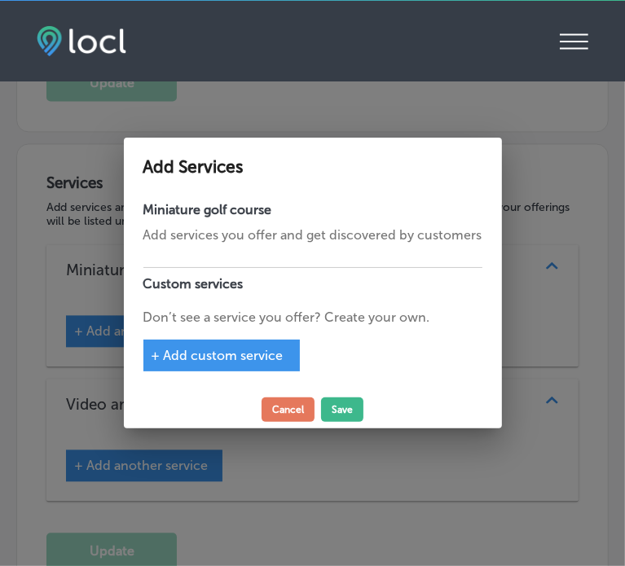
click at [280, 351] on span "+ Add custom service" at bounding box center [217, 355] width 132 height 15
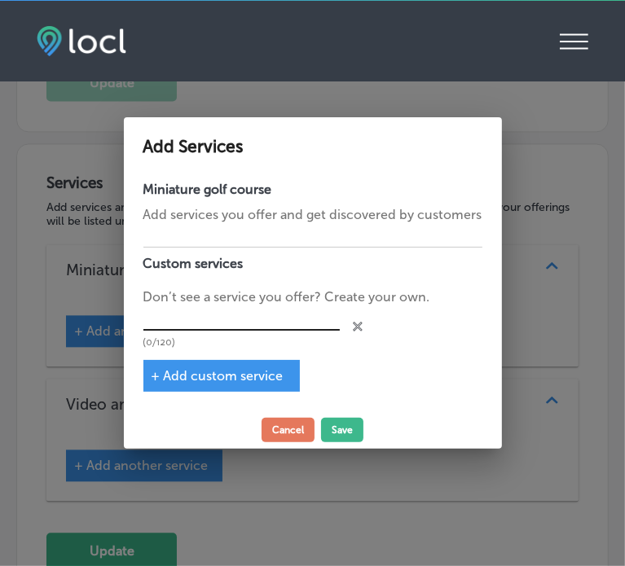
click at [260, 328] on input "text" at bounding box center [241, 318] width 196 height 25
paste input "Indoor miniature golf near me"
type input "Indoor miniature golf near me"
click at [256, 373] on span "+ Add custom service" at bounding box center [217, 375] width 132 height 15
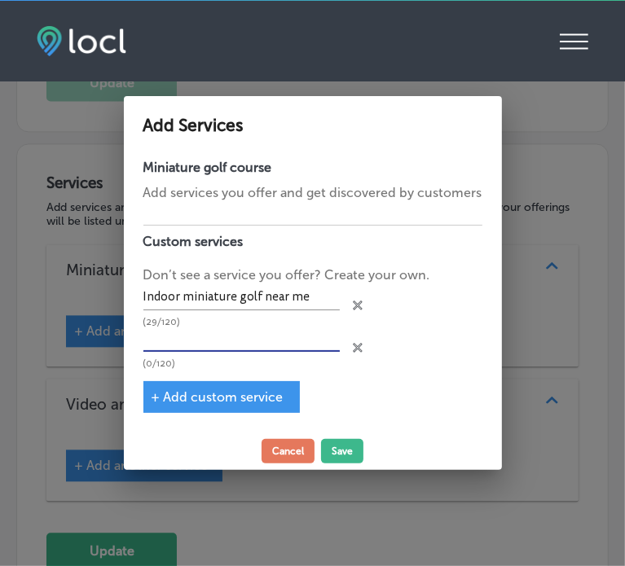
paste input "Indoor mini golf courses"
click at [238, 341] on input "text" at bounding box center [241, 339] width 196 height 25
type input "Indoor mini golf courses"
click at [230, 395] on span "+ Add custom service" at bounding box center [217, 396] width 132 height 15
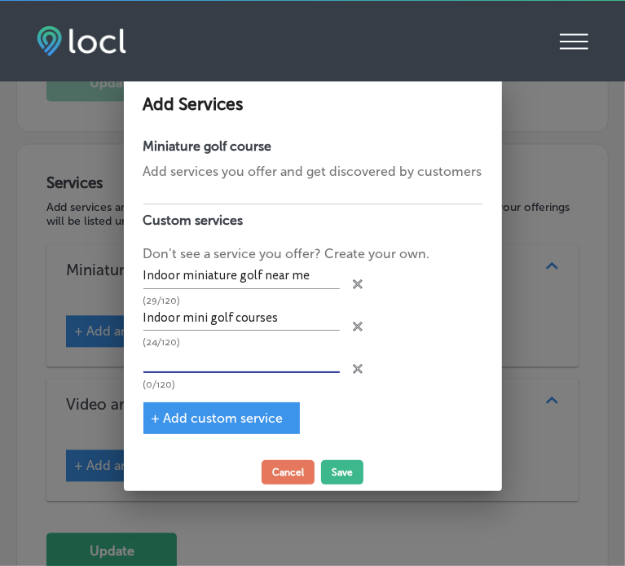
paste input "Black light mini golf"
click at [264, 356] on input "text" at bounding box center [241, 360] width 196 height 25
type input "Black light mini golf"
click at [235, 419] on span "+ Add custom service" at bounding box center [217, 417] width 132 height 15
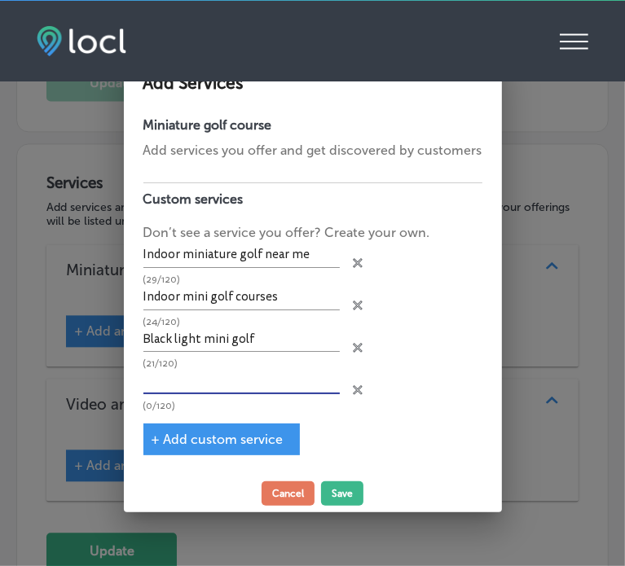
click at [292, 377] on input "text" at bounding box center [241, 381] width 196 height 25
paste input "18-hole mini golf indoor"
type input "18-hole mini golf indoor"
click at [244, 432] on span "+ Add custom service" at bounding box center [217, 439] width 132 height 15
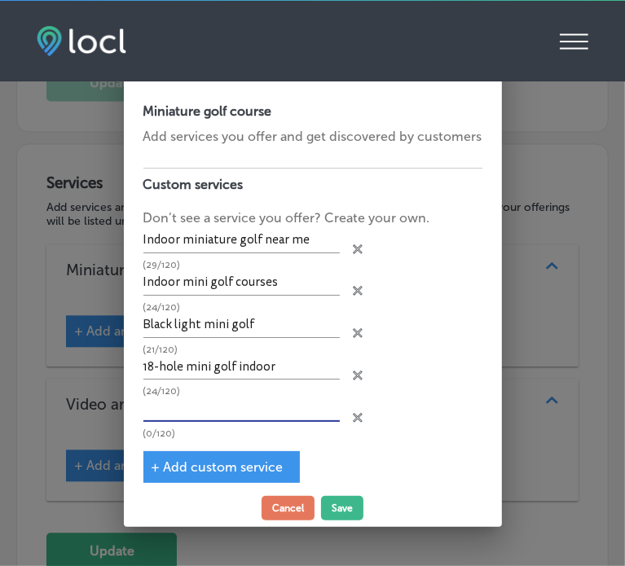
click at [247, 407] on input "text" at bounding box center [241, 409] width 196 height 25
paste input "Indoor glow golf"
type input "Indoor glow golf"
click at [341, 507] on button "Save" at bounding box center [342, 508] width 42 height 24
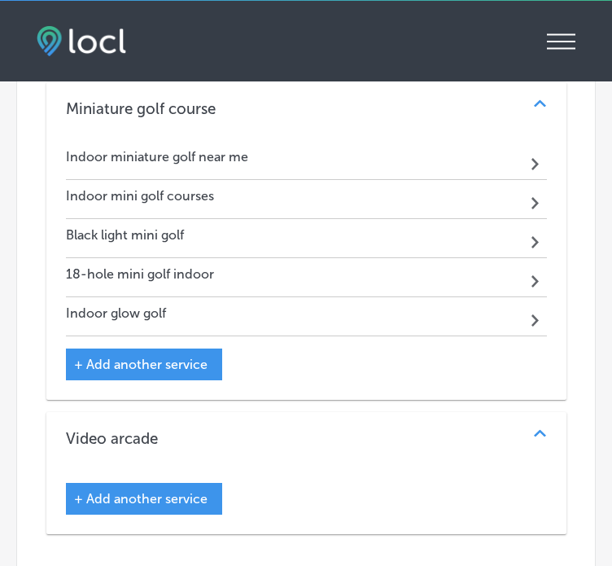
click at [195, 491] on span "+ Add another service" at bounding box center [141, 498] width 134 height 15
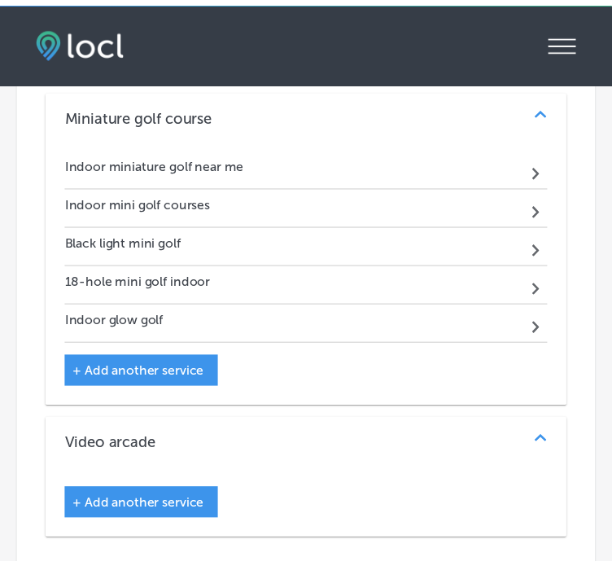
scroll to position [1937, 0]
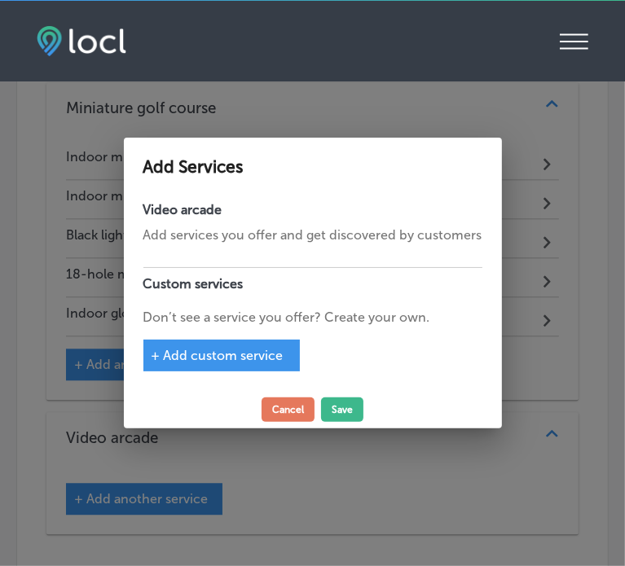
click at [252, 357] on span "+ Add custom service" at bounding box center [217, 355] width 132 height 15
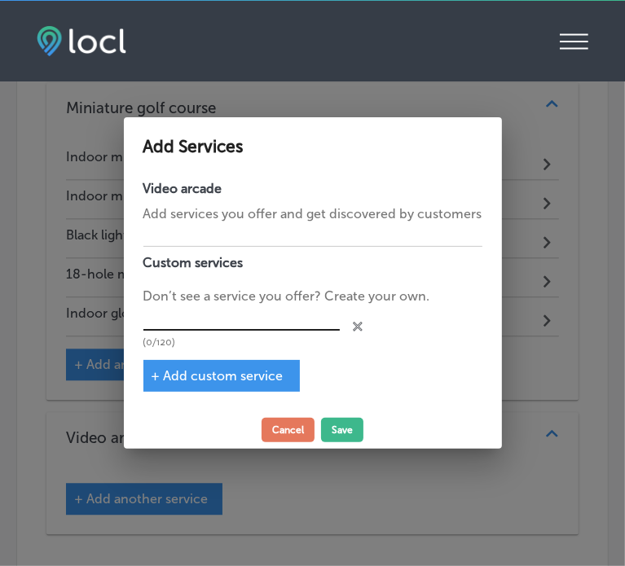
paste input "Mini golf and arcade center"
click at [212, 326] on input "Mini golf and arcade center" at bounding box center [241, 318] width 196 height 25
type input "Mini golf and arcade center"
click at [224, 375] on span "+ Add custom service" at bounding box center [217, 375] width 132 height 15
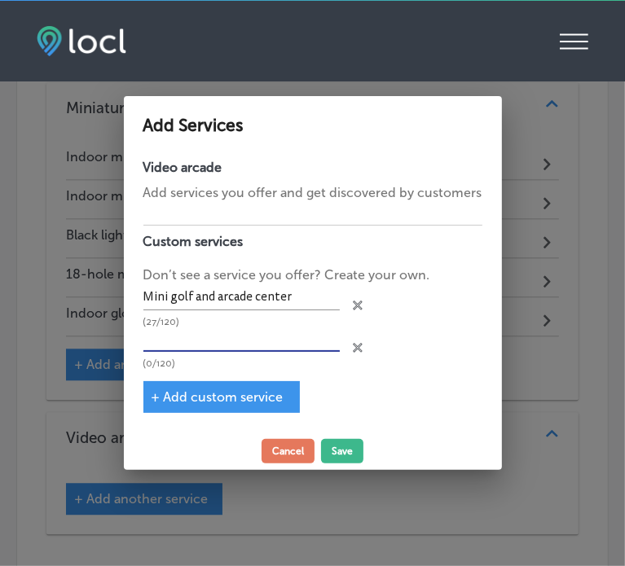
paste input "Mini golf arcade combo"
click at [274, 346] on input "Mini golf arcade combo" at bounding box center [241, 339] width 196 height 25
type input "Mini golf arcade combo"
click at [235, 403] on span "+ Add custom service" at bounding box center [217, 396] width 132 height 15
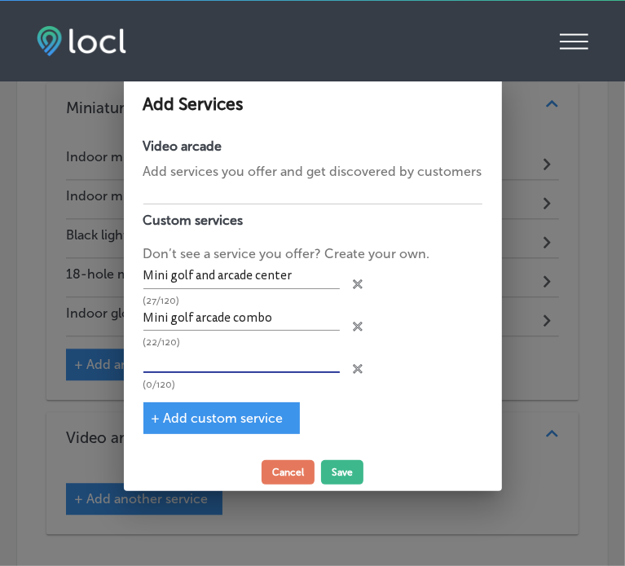
paste input "Indoor mini golf with arcade"
click at [200, 356] on input "Indoor mini golf with arcade" at bounding box center [241, 360] width 196 height 25
type input "Indoor mini golf with arcade"
click at [242, 411] on span "+ Add custom service" at bounding box center [217, 417] width 132 height 15
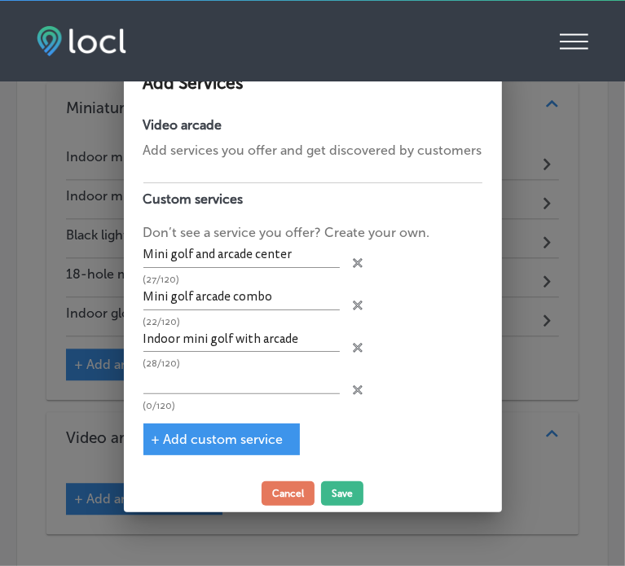
click at [261, 394] on div "(0/120)" at bounding box center [241, 390] width 196 height 42
click at [248, 380] on input "text" at bounding box center [241, 381] width 196 height 25
paste input "Arcade games and mini golf"
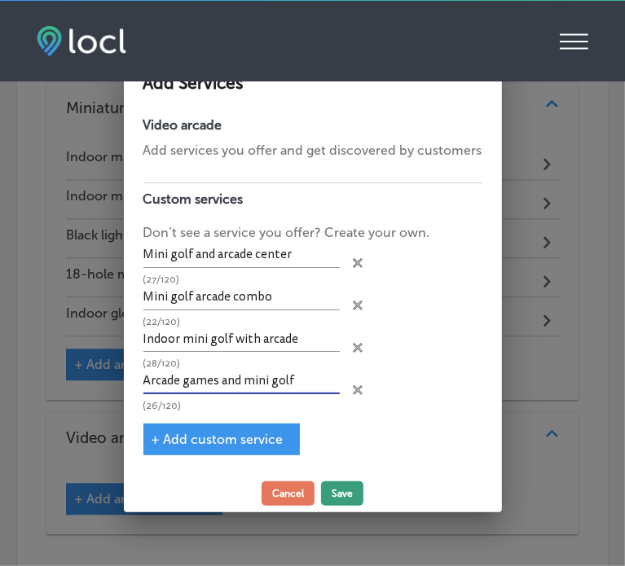
type input "Arcade games and mini golf"
click at [342, 501] on button "Save" at bounding box center [342, 493] width 42 height 24
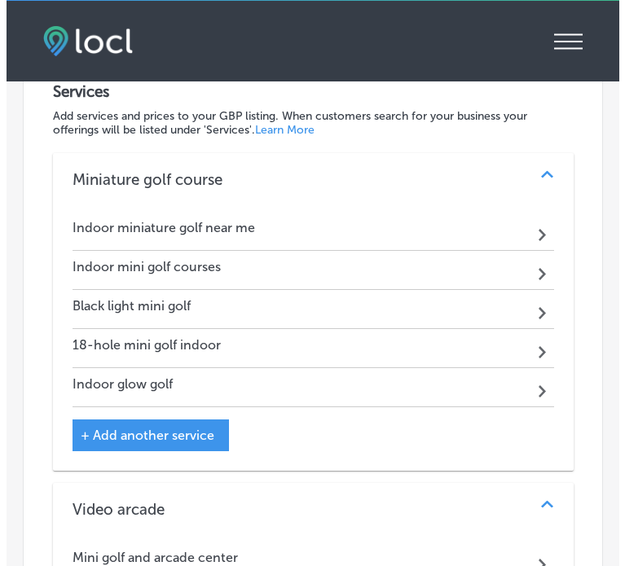
scroll to position [1840, 0]
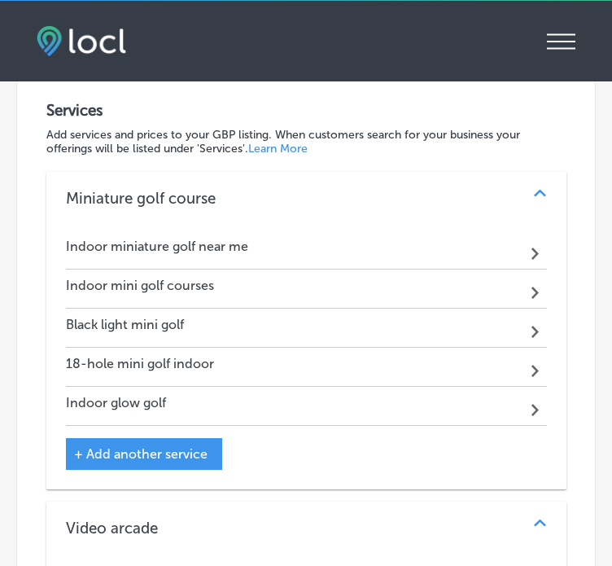
click at [169, 446] on span "+ Add another service" at bounding box center [141, 453] width 134 height 15
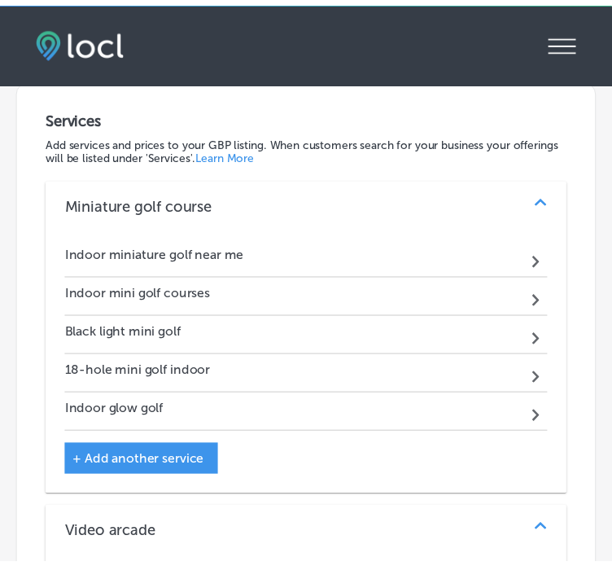
scroll to position [1847, 0]
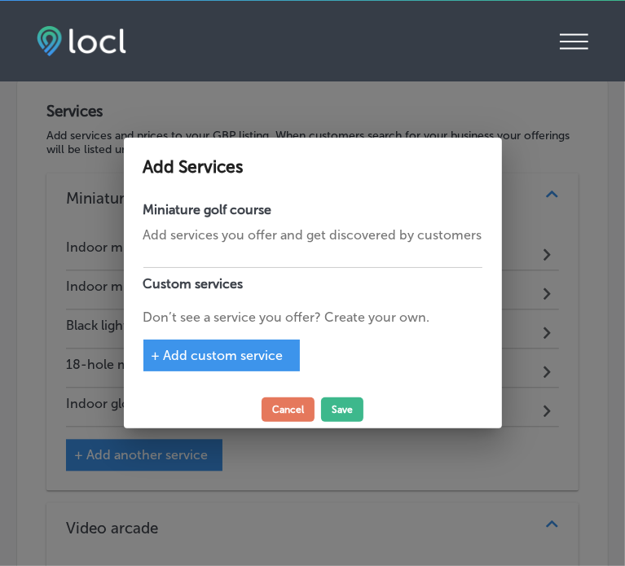
click at [235, 357] on span "+ Add custom service" at bounding box center [217, 355] width 132 height 15
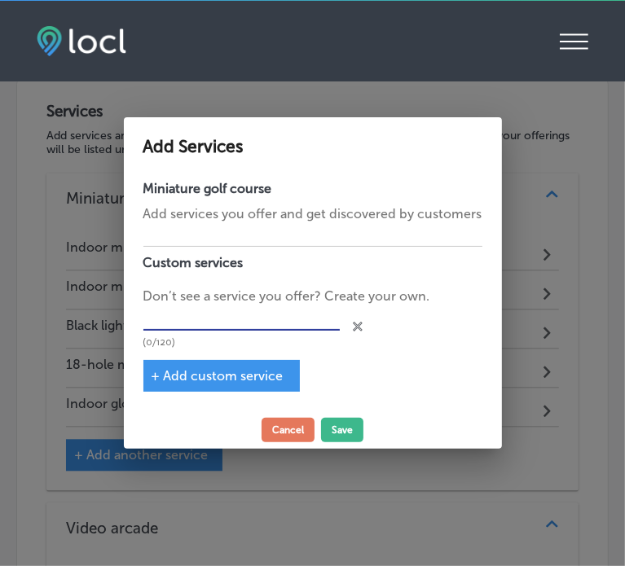
click at [276, 322] on input "text" at bounding box center [241, 318] width 196 height 25
paste input "Family indoor mini golf"
type input "Family indoor mini golf"
click at [201, 380] on span "+ Add custom service" at bounding box center [217, 375] width 132 height 15
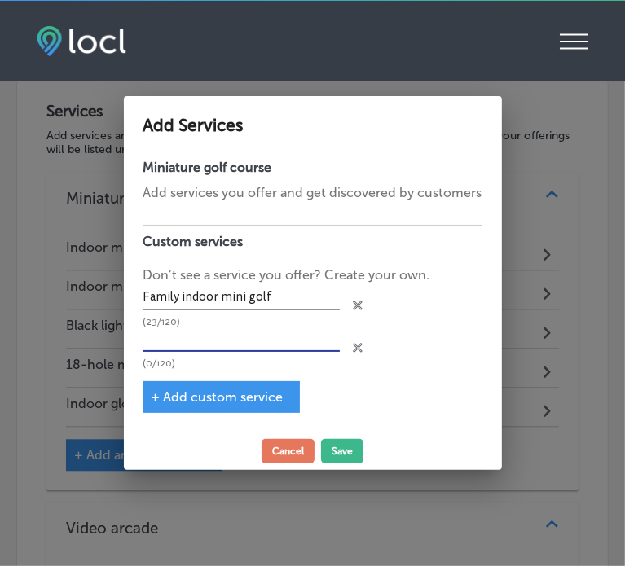
click at [276, 345] on input "text" at bounding box center [241, 339] width 196 height 25
paste input "Black light golf course"
type input "Black light golf course"
click at [235, 402] on span "+ Add custom service" at bounding box center [217, 396] width 132 height 15
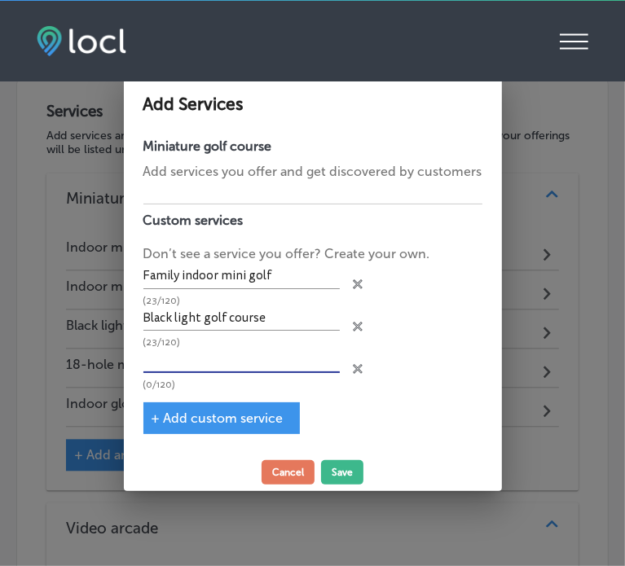
click at [276, 354] on input "text" at bounding box center [241, 360] width 196 height 25
paste input "Best indoor mini golf"
type input "Best indoor mini golf"
click at [232, 419] on span "+ Add custom service" at bounding box center [217, 417] width 132 height 15
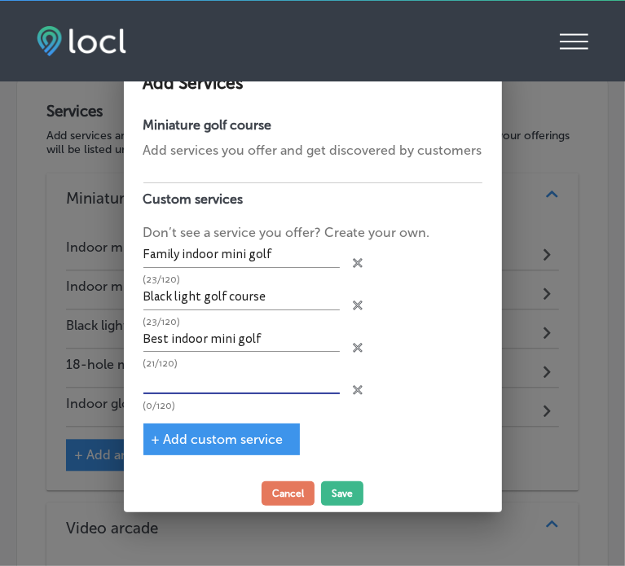
click at [218, 377] on input "text" at bounding box center [241, 381] width 196 height 25
paste input "Glow in the dark mini golf"
type input "Glow in the dark mini golf"
click at [226, 438] on span "+ Add custom service" at bounding box center [217, 439] width 132 height 15
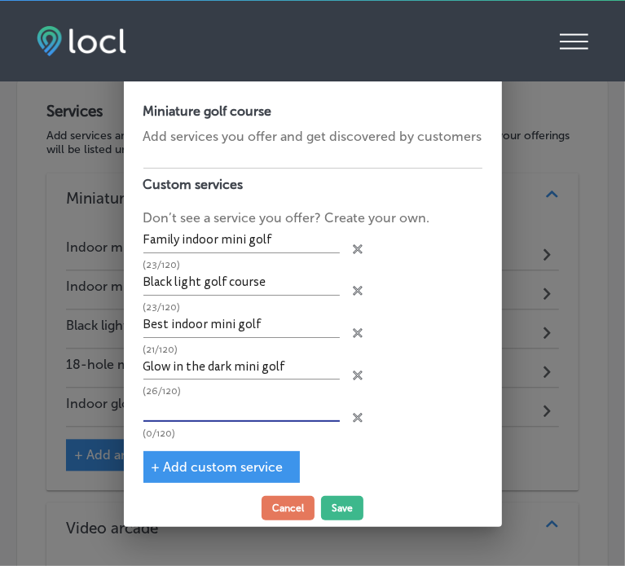
click at [292, 414] on input "text" at bounding box center [241, 409] width 196 height 25
paste input "Indoor miniature golf for kids"
type input "Indoor miniature golf for kids"
click at [238, 459] on span "+ Add custom service" at bounding box center [217, 466] width 132 height 15
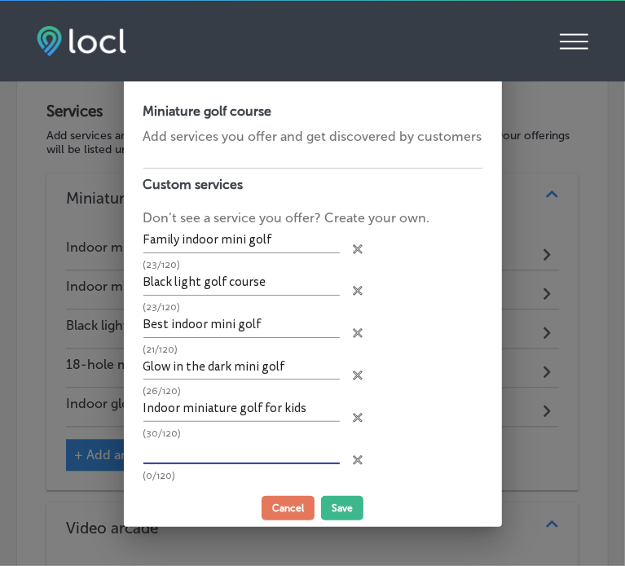
click at [178, 445] on input "text" at bounding box center [241, 451] width 196 height 25
paste input "18-hole black light mini golf"
type input "18-hole black light mini golf"
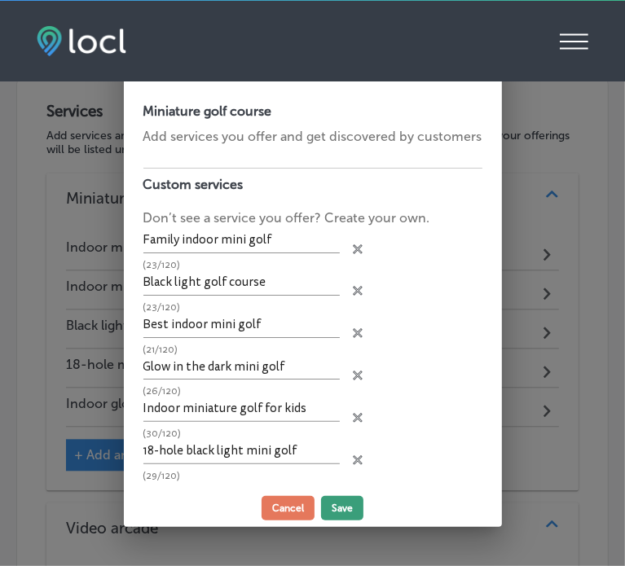
click at [337, 507] on button "Save" at bounding box center [342, 508] width 42 height 24
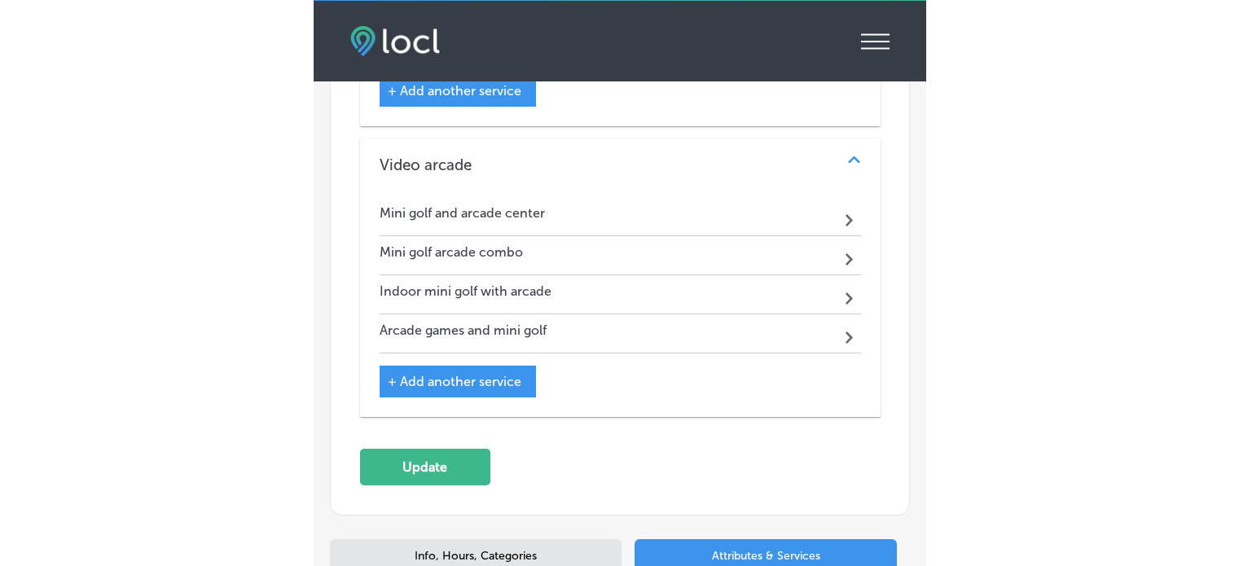
scroll to position [2476, 0]
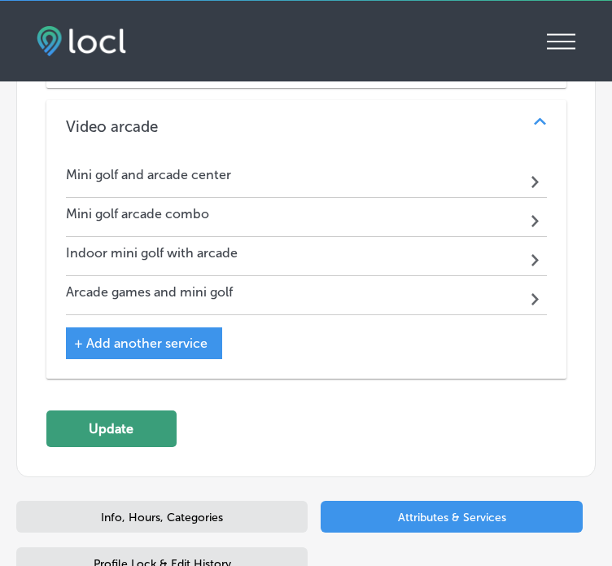
click at [119, 410] on button "Update" at bounding box center [111, 428] width 130 height 37
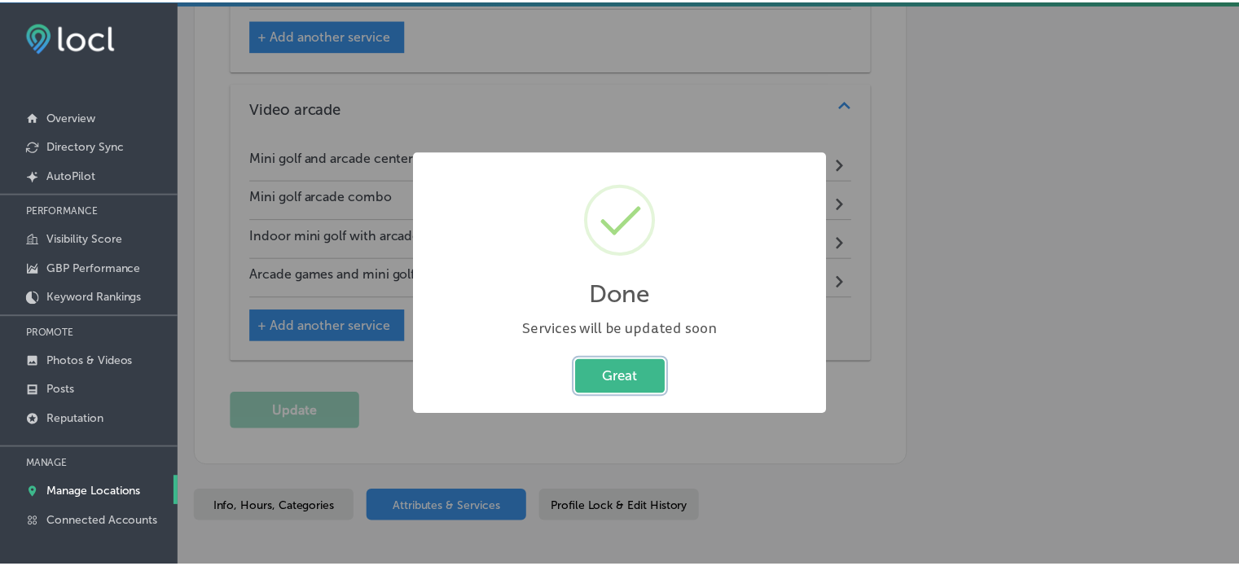
scroll to position [2191, 0]
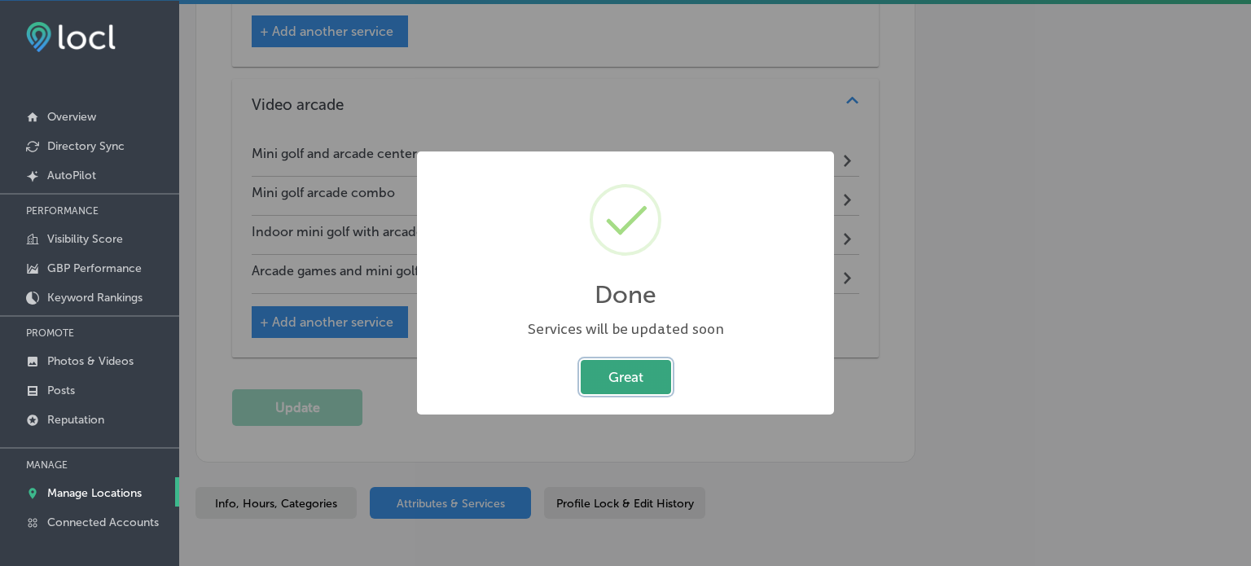
click at [637, 375] on button "Great" at bounding box center [626, 376] width 90 height 33
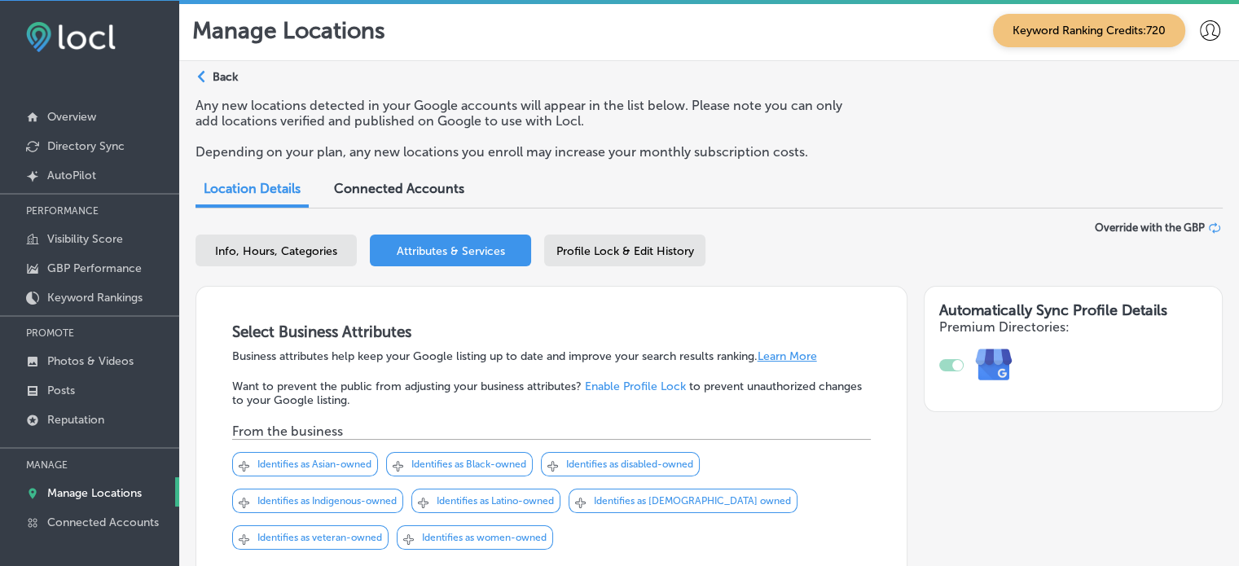
scroll to position [0, 0]
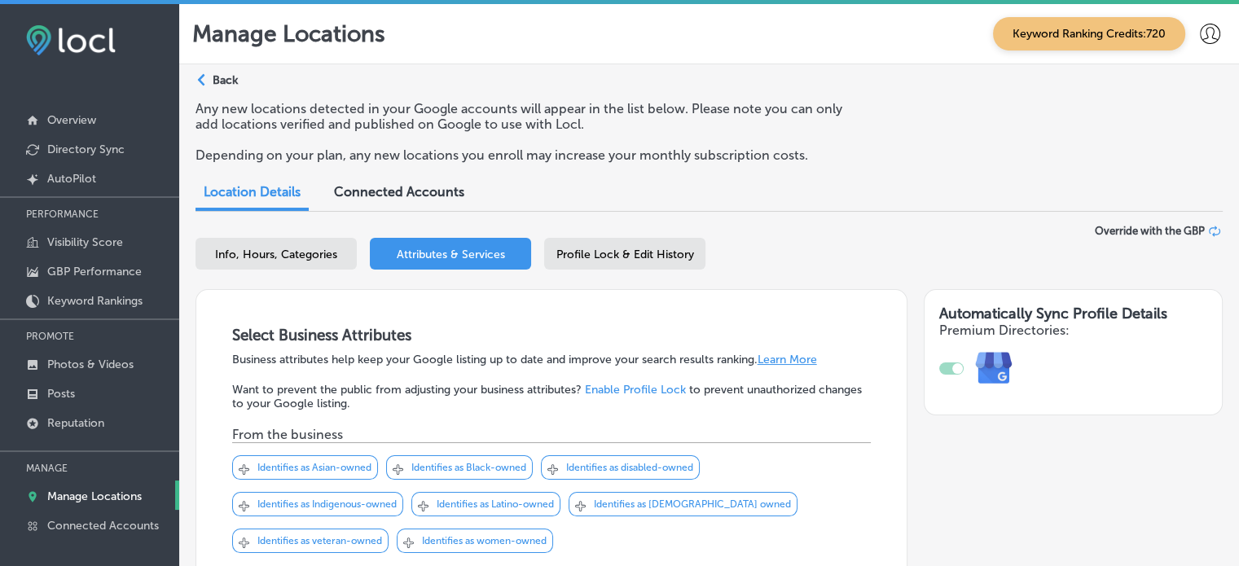
click at [288, 270] on div "Info, Hours, Categories Attributes & Services Profile Lock & Edit History" at bounding box center [708, 257] width 1027 height 38
click at [289, 265] on div "Info, Hours, Categories" at bounding box center [275, 254] width 161 height 32
select select "US"
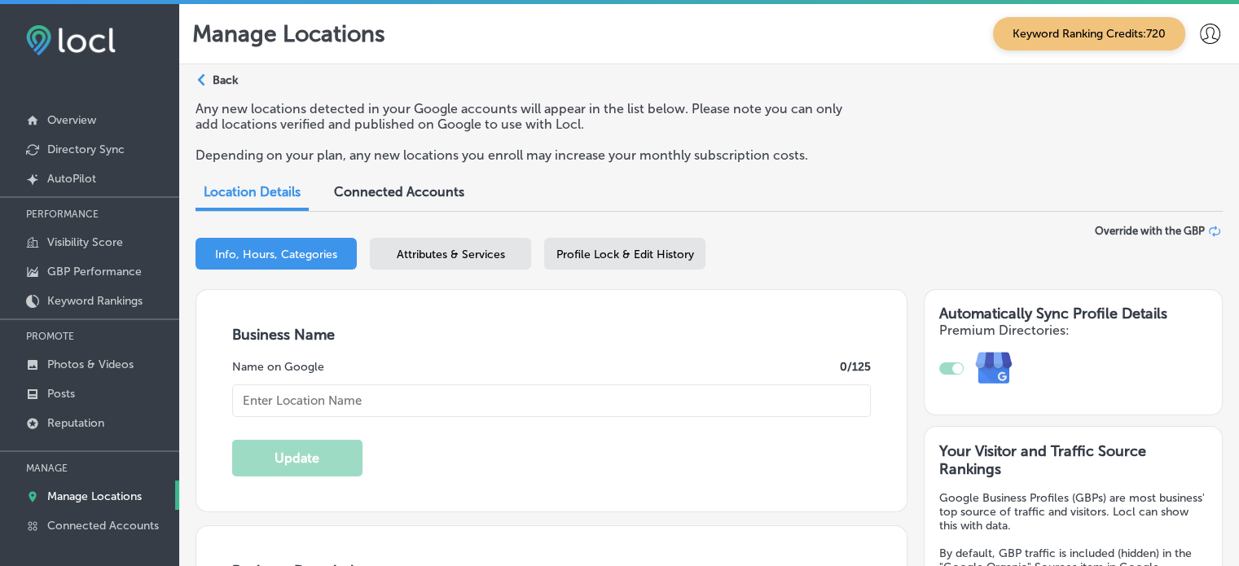
type input "Rainforest Black Light Golf & Arcade"
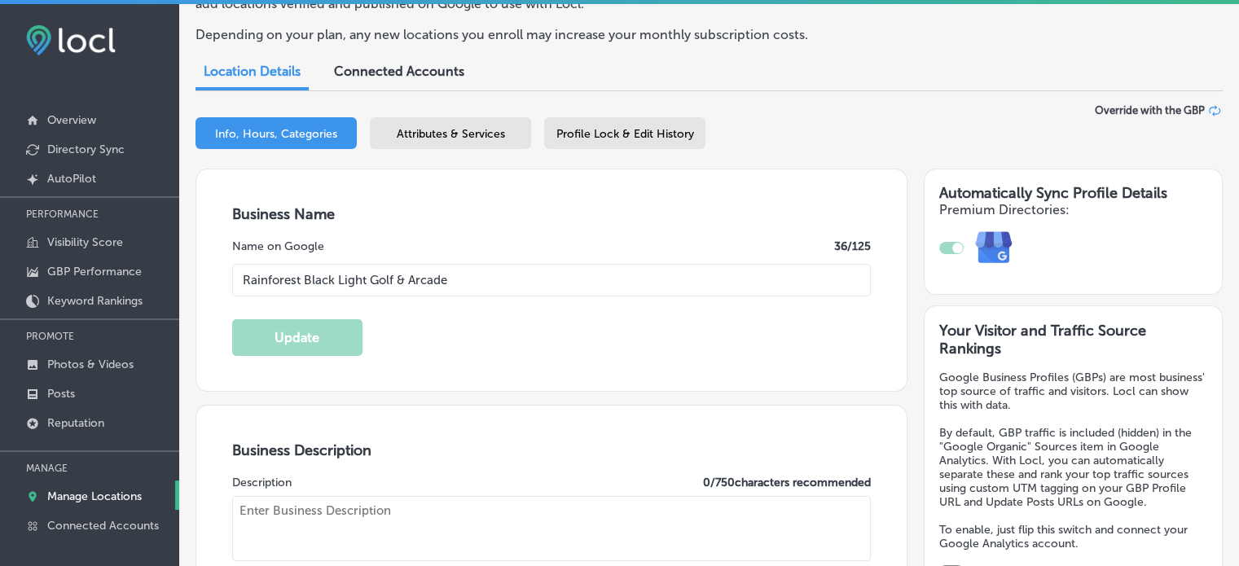
scroll to position [124, 0]
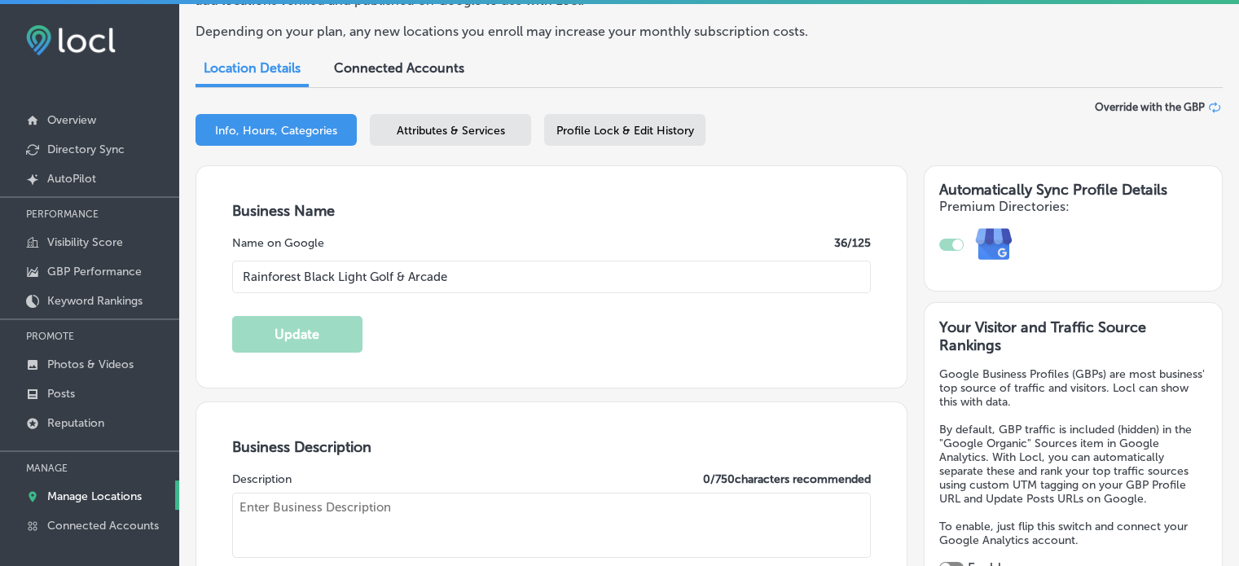
type input "[STREET_ADDRESS]"
type input "[GEOGRAPHIC_DATA]"
type input "32407"
type input "US"
checkbox input "true"
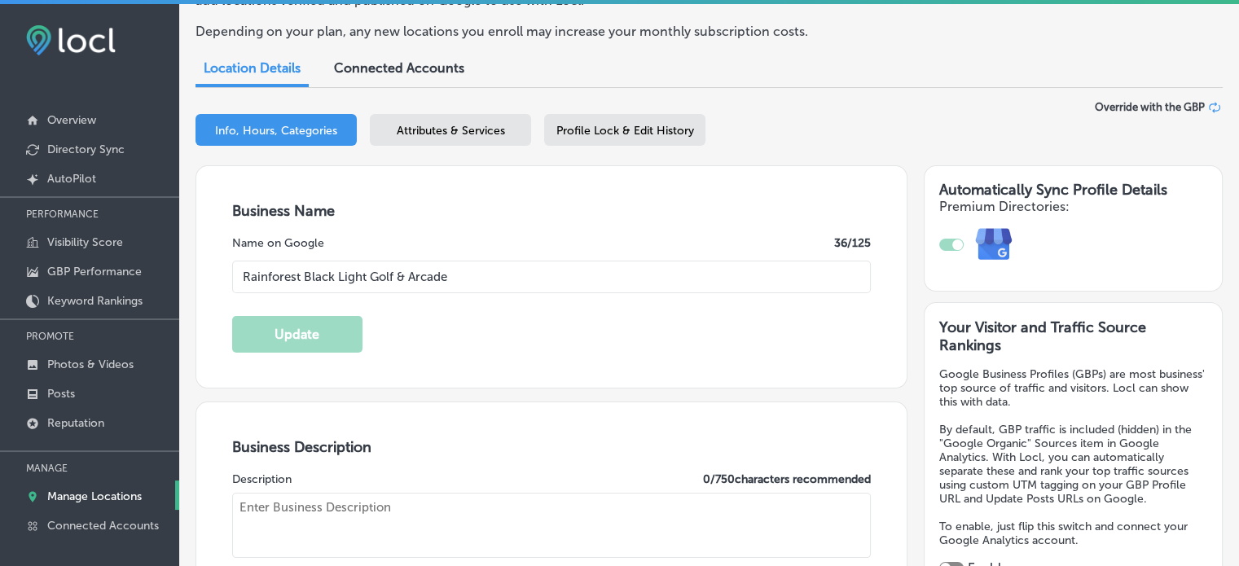
type textarea "Welcome to Rainforest Black Light Golf & Arcade, where you'll find a variety of…"
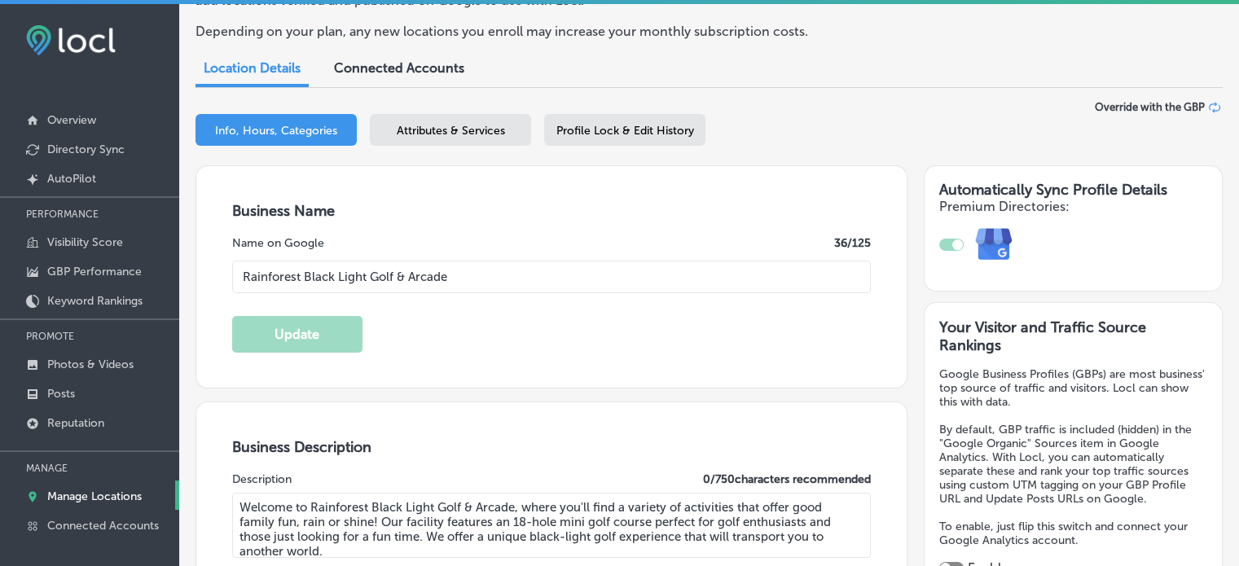
type input "+1 850 249 5615"
type input "http://rainforestblacklightgolf.com/"
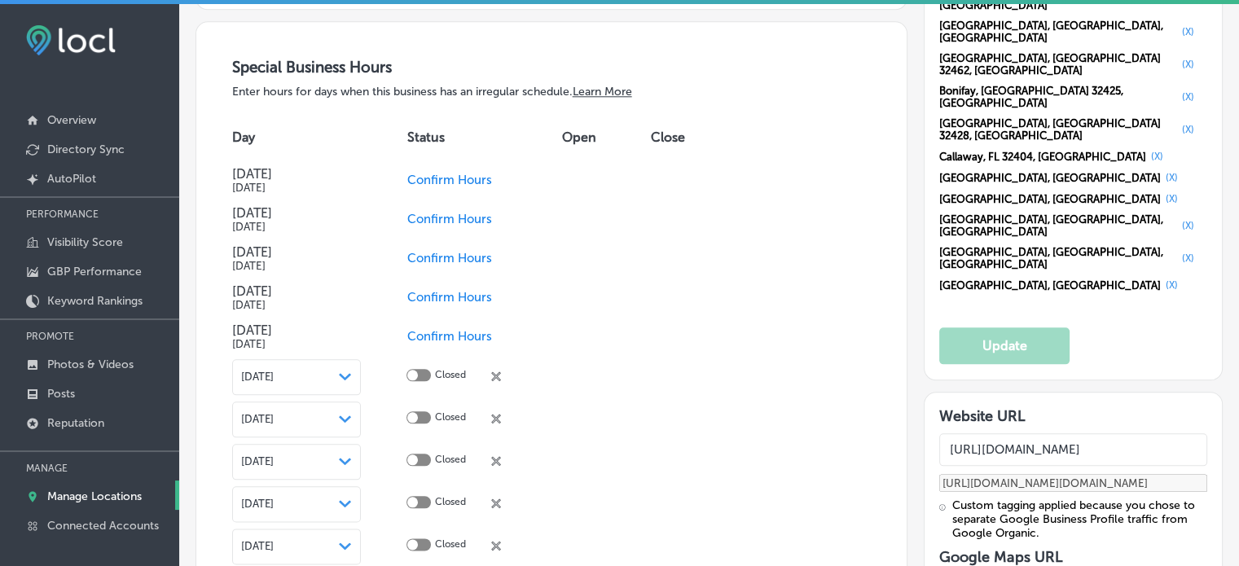
scroll to position [1811, 0]
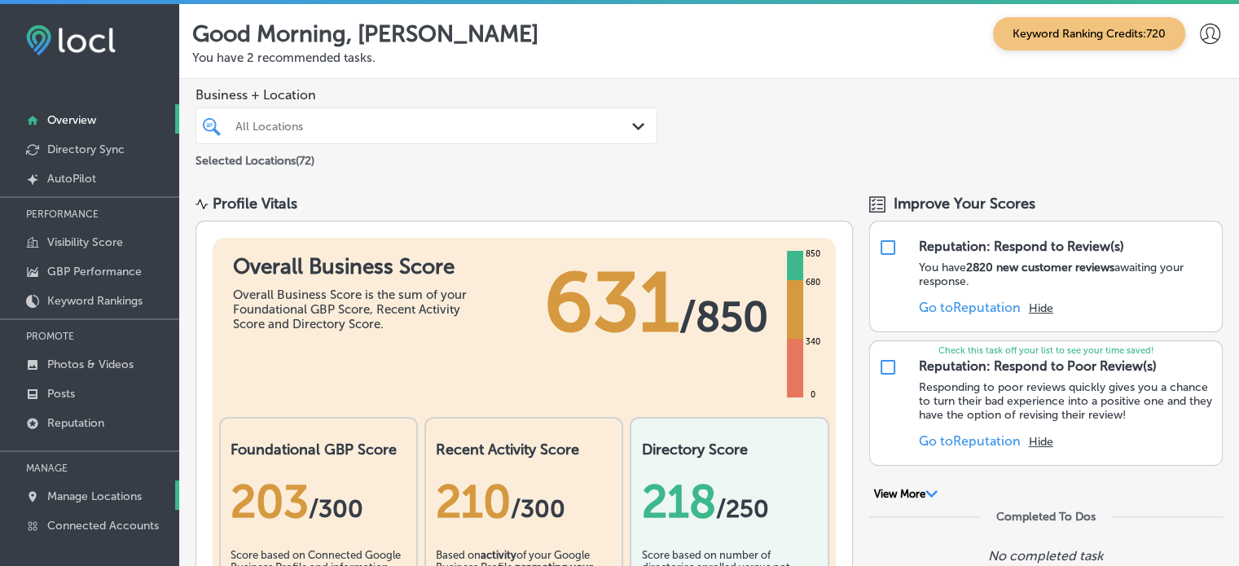
click at [94, 493] on p "Manage Locations" at bounding box center [94, 496] width 94 height 14
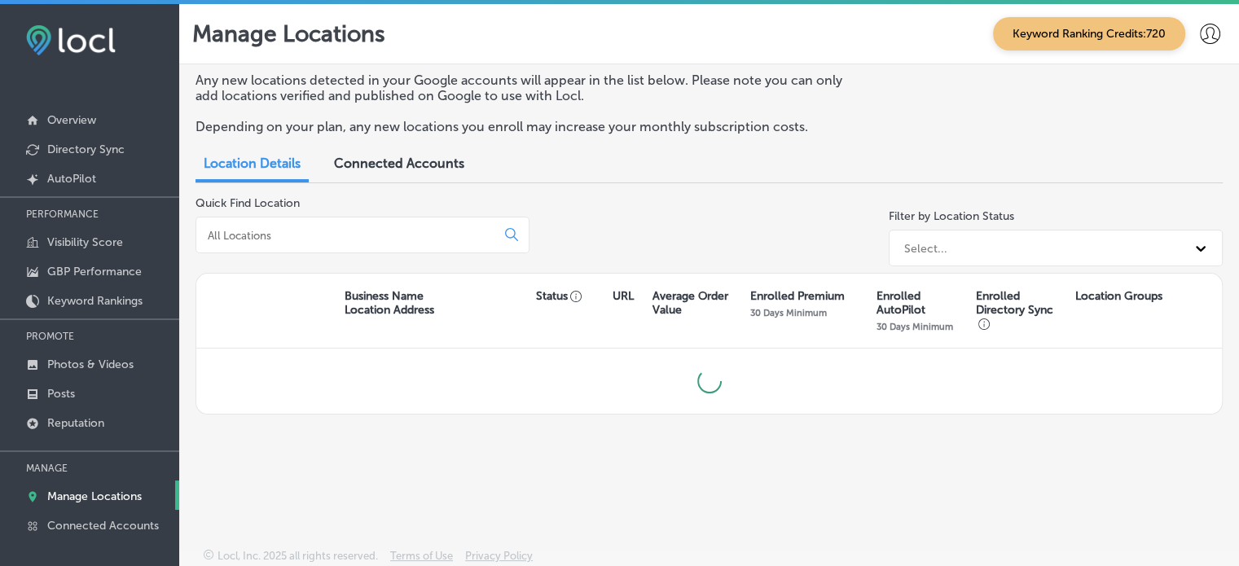
click at [331, 242] on input at bounding box center [349, 235] width 286 height 15
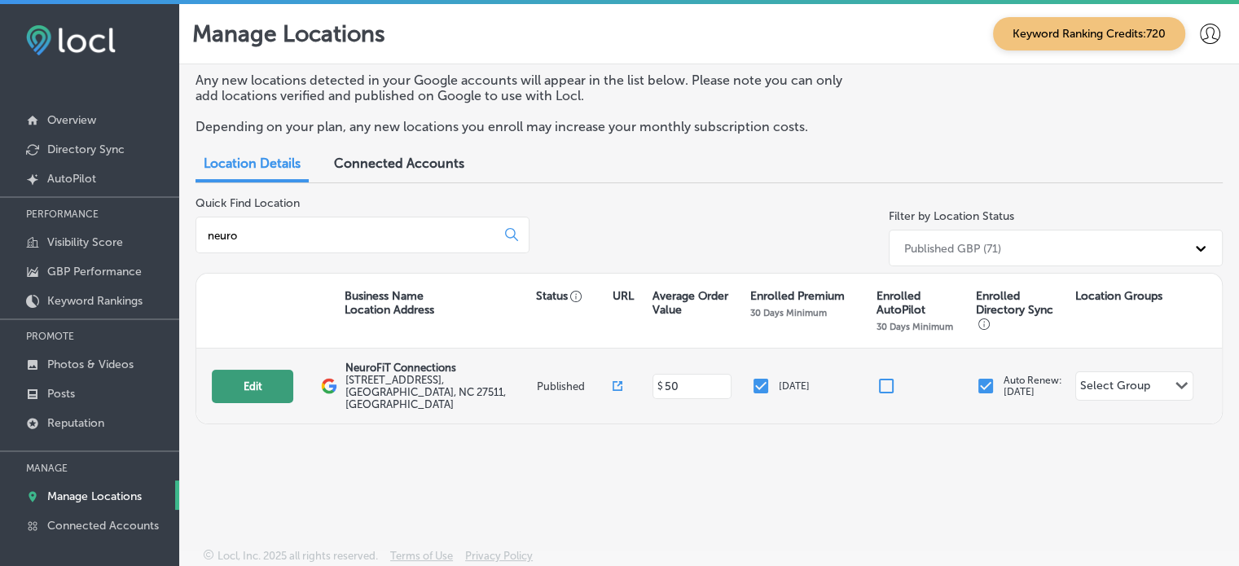
type input "neuro"
click at [252, 388] on button "Edit" at bounding box center [252, 386] width 81 height 33
select select "US"
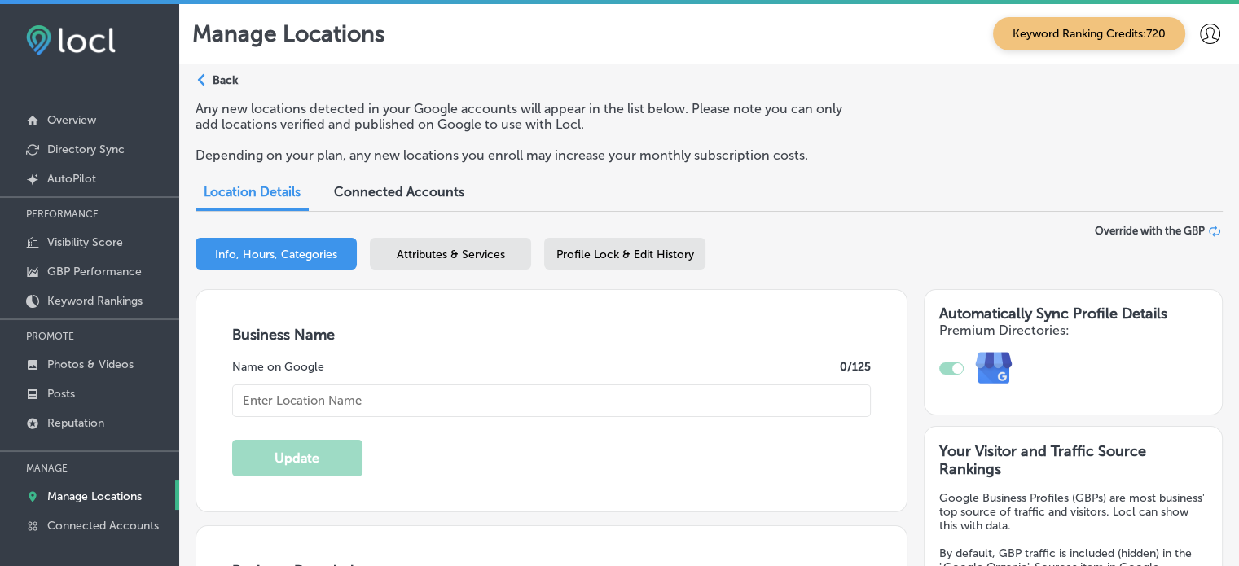
checkbox input "true"
type input "NeuroFiT Connections"
type input "[STREET_ADDRESS]"
type input "[PERSON_NAME]"
type input "27511"
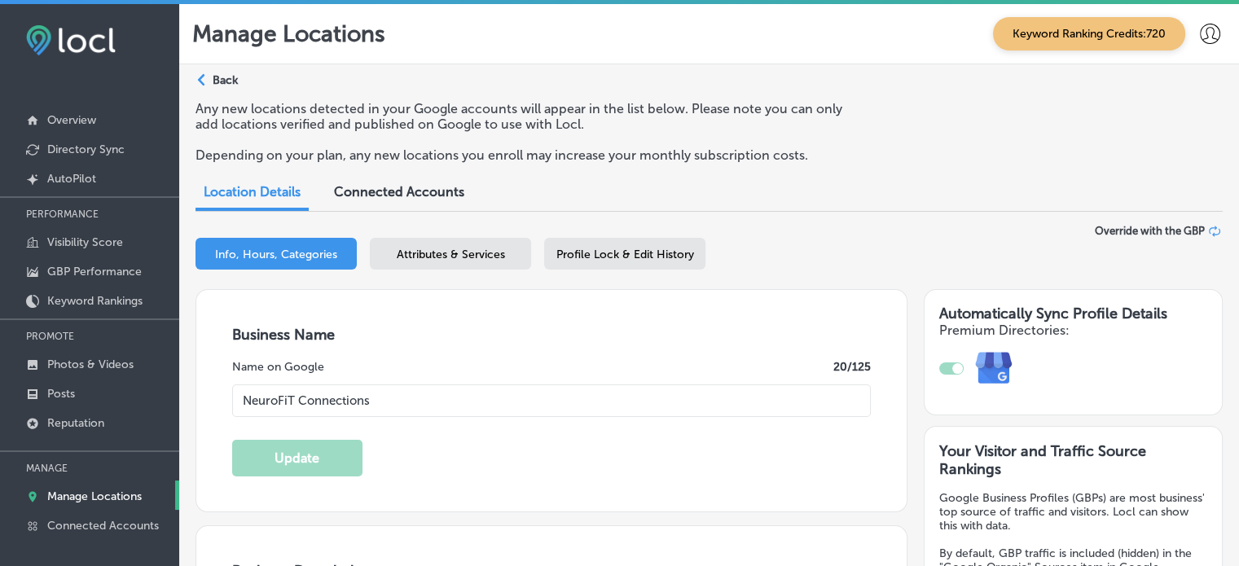
type input "US"
type input "https://www.neurofitconnections.com/"
type textarea "NeuroFiT Connections in Cary, NC, specializes in disability services, supportin…"
type input "+1 833 632 5437"
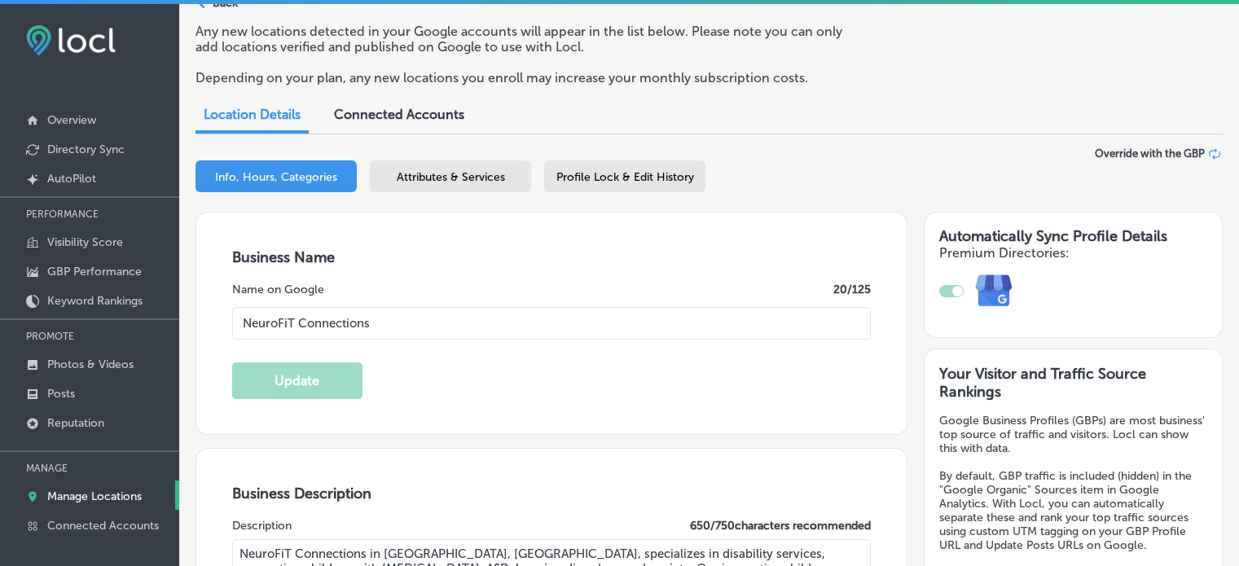
scroll to position [81, 0]
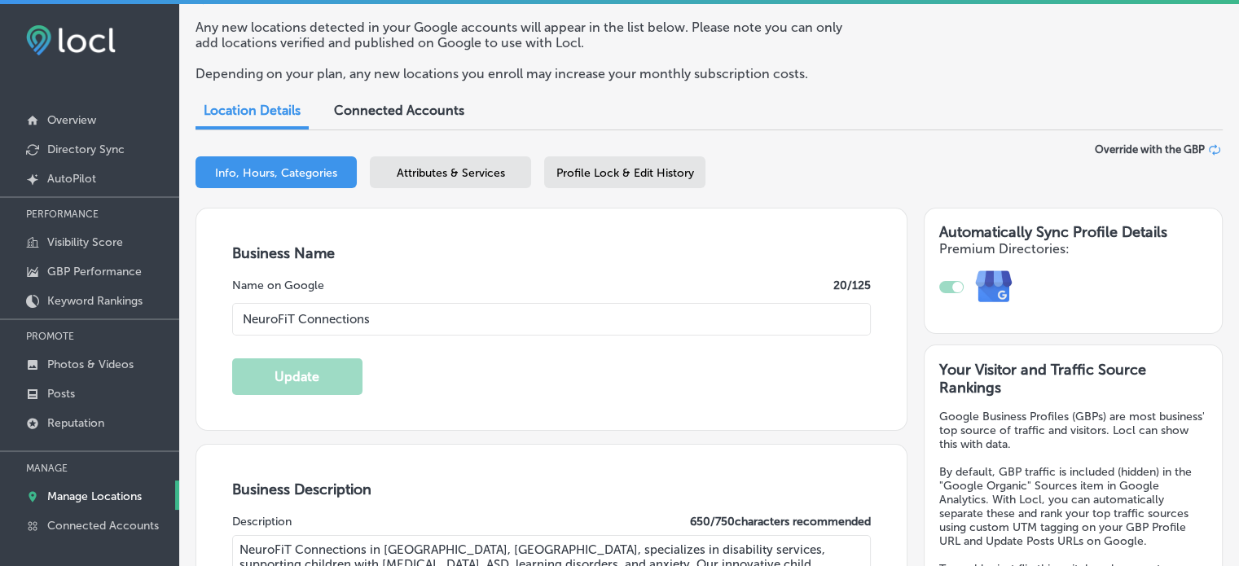
click at [485, 183] on div "Attributes & Services" at bounding box center [450, 172] width 161 height 32
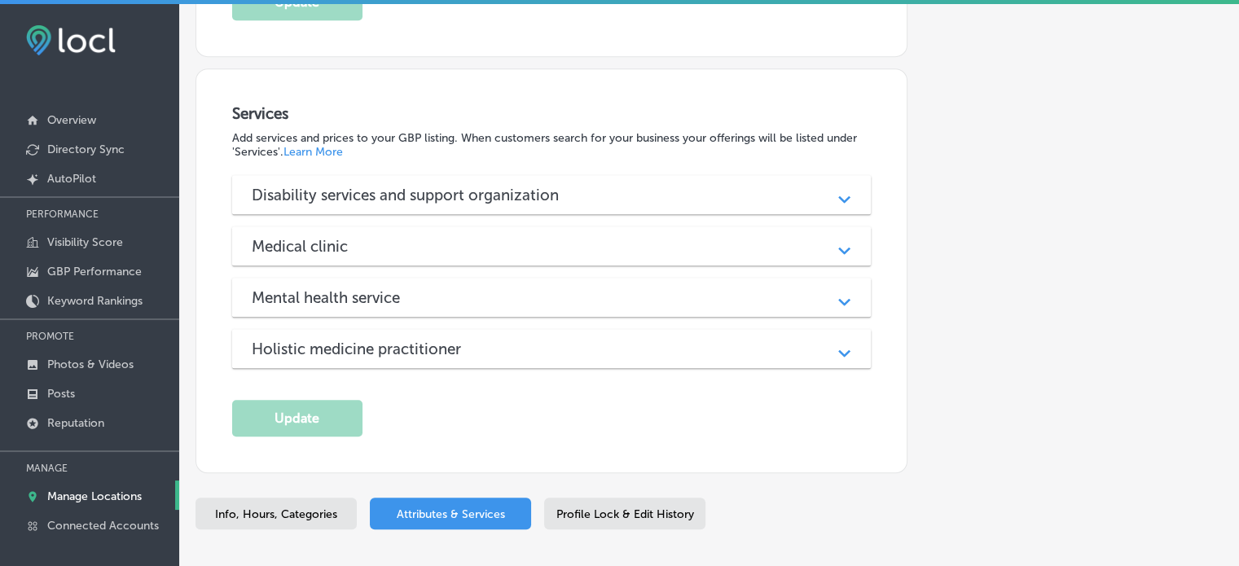
scroll to position [1337, 0]
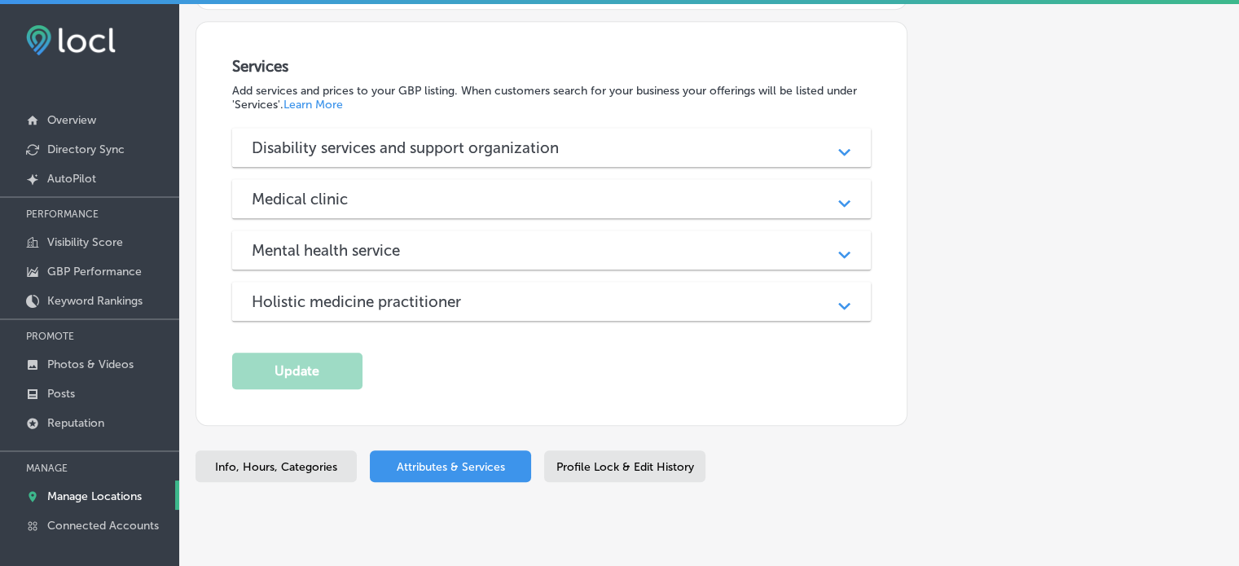
click at [547, 138] on h3 "Disability services and support organization" at bounding box center [418, 147] width 333 height 19
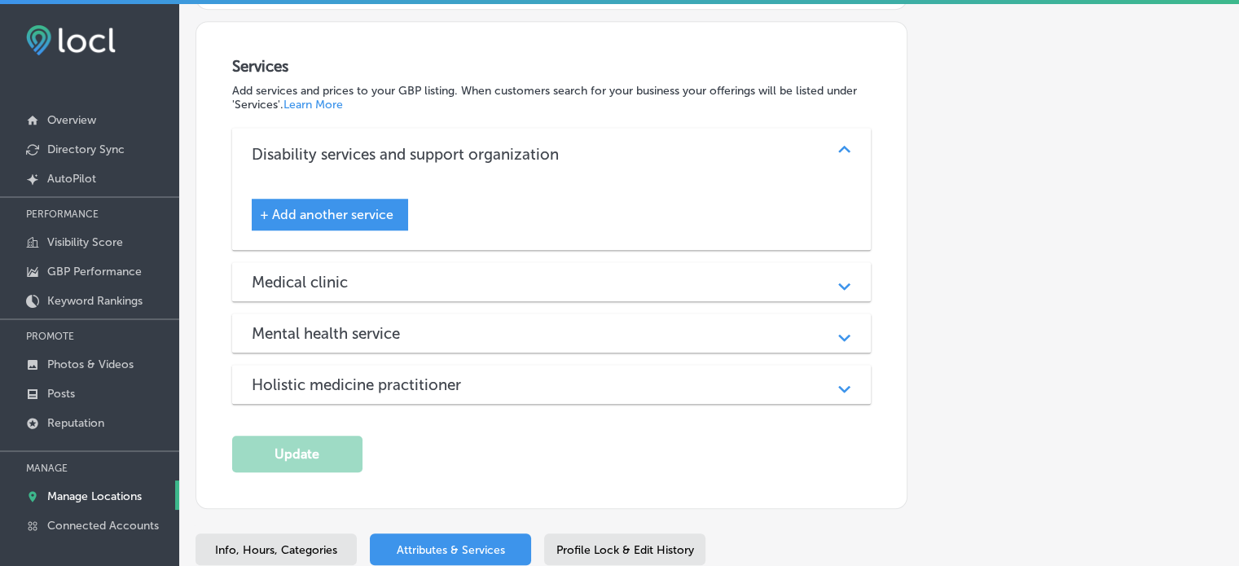
click at [538, 263] on div "Medical clinic Path Created with Sketch." at bounding box center [551, 281] width 639 height 39
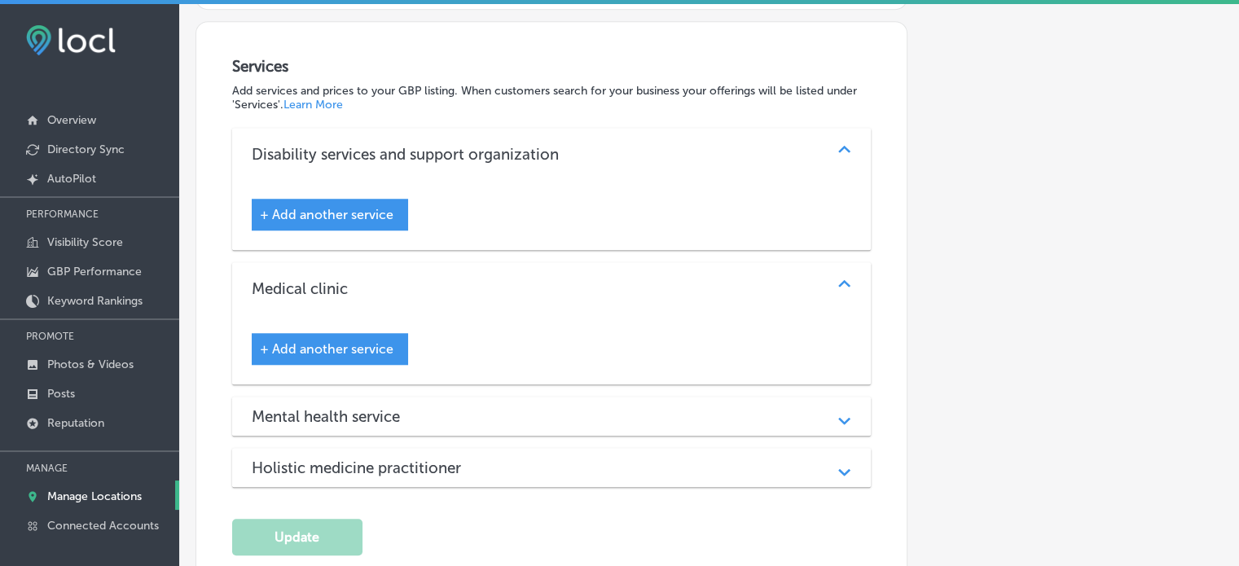
click at [545, 279] on div "Medical clinic" at bounding box center [552, 288] width 600 height 19
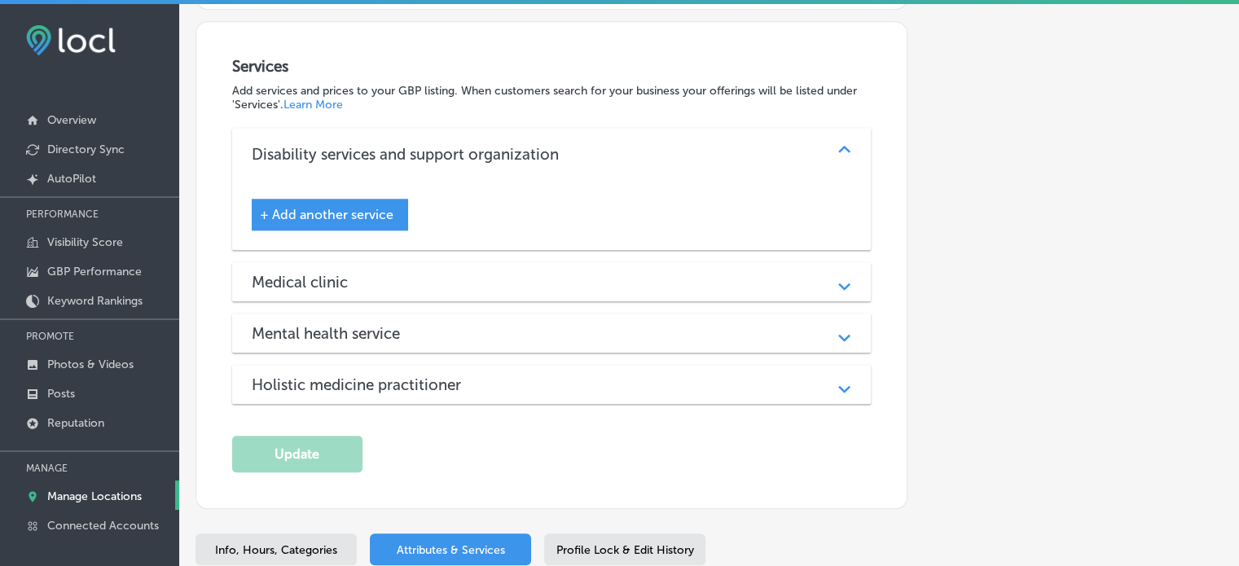
click at [556, 314] on div "Mental health service Path Created with Sketch." at bounding box center [551, 333] width 639 height 39
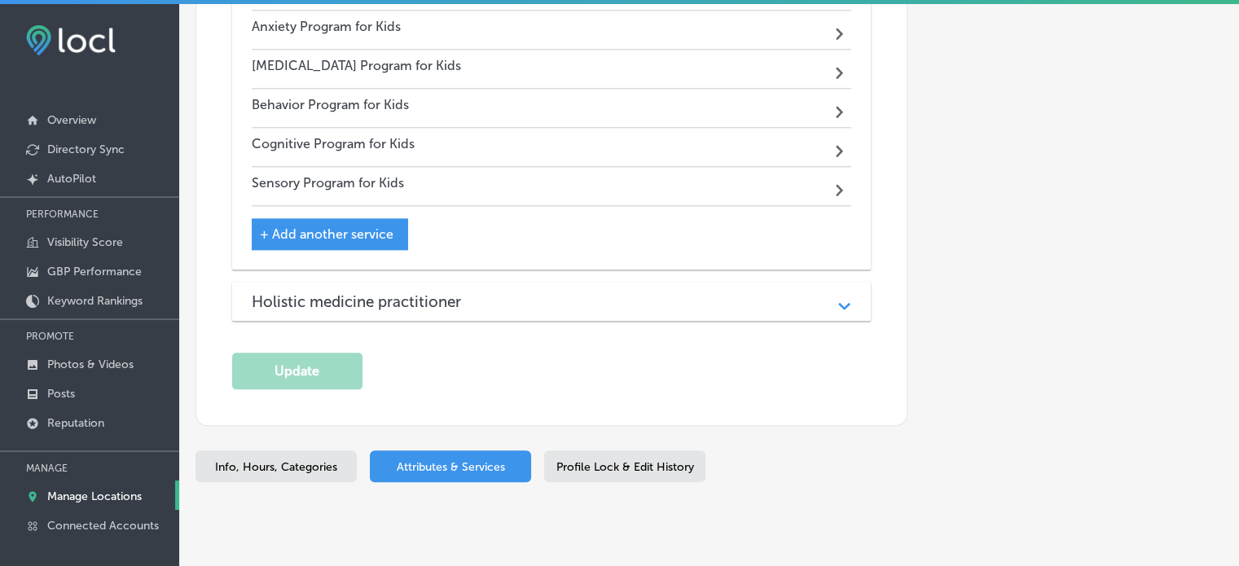
scroll to position [3, 0]
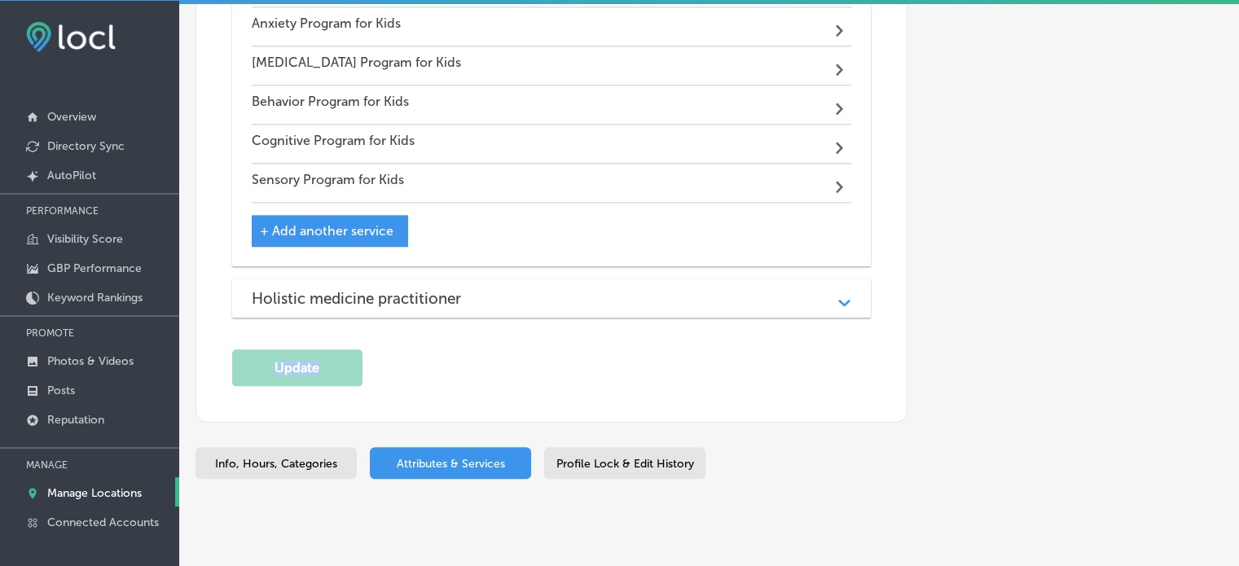
drag, startPoint x: 580, startPoint y: 284, endPoint x: 590, endPoint y: 260, distance: 26.3
click at [590, 260] on div "Services Add services and prices to your GBP listing. When customers search for…" at bounding box center [551, 19] width 639 height 733
click at [590, 289] on div "Holistic medicine practitioner" at bounding box center [552, 298] width 600 height 19
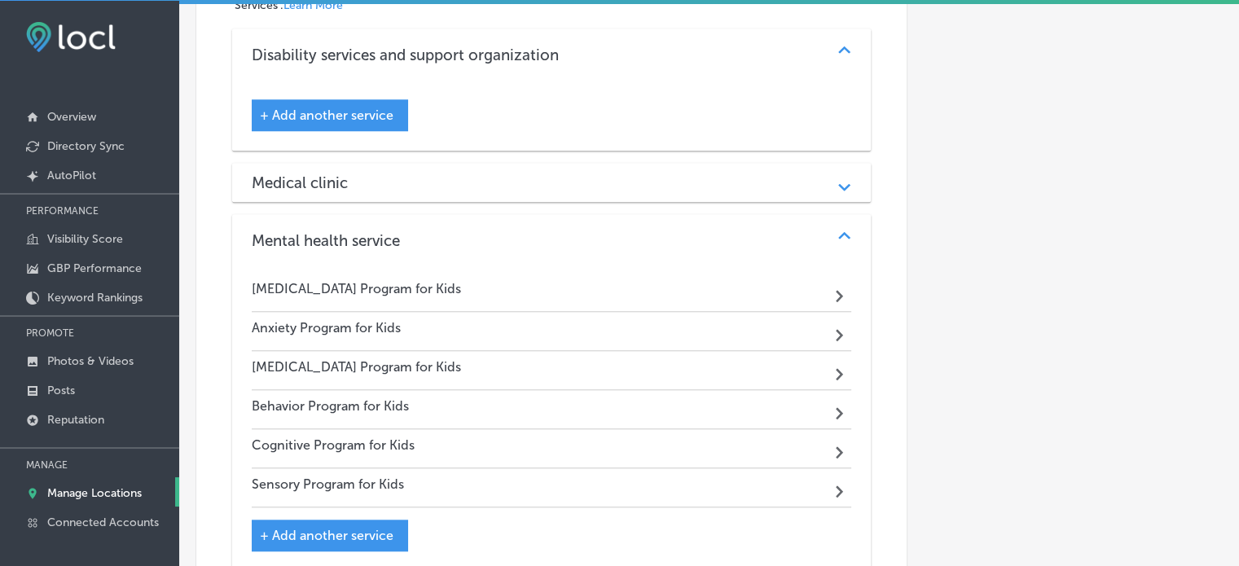
scroll to position [1353, 0]
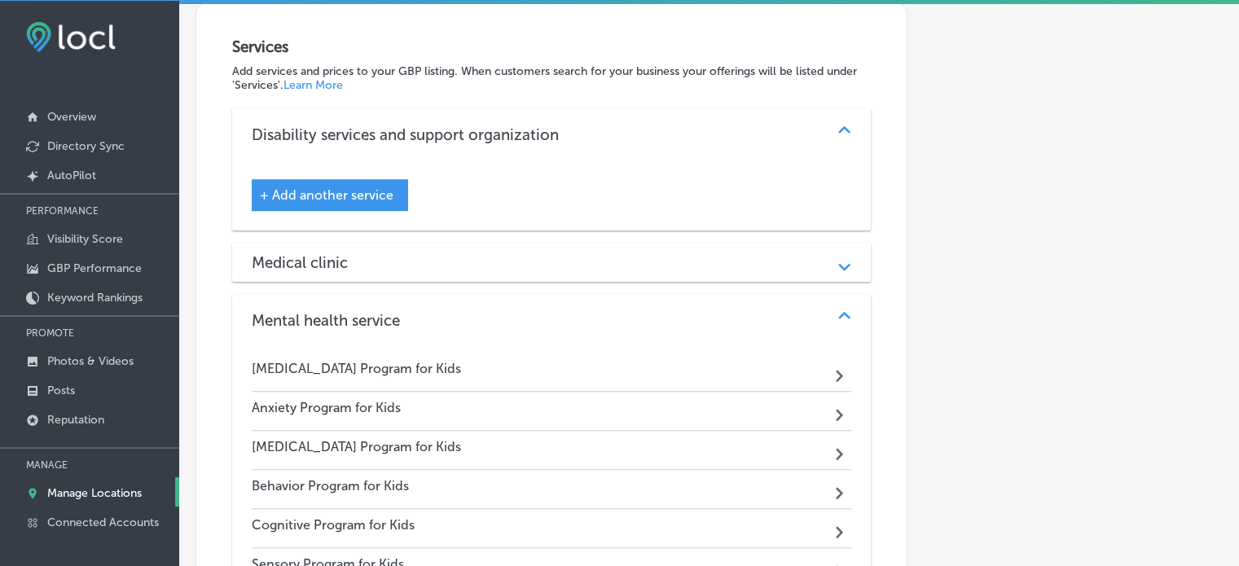
click at [720, 311] on div "Mental health service" at bounding box center [552, 320] width 600 height 19
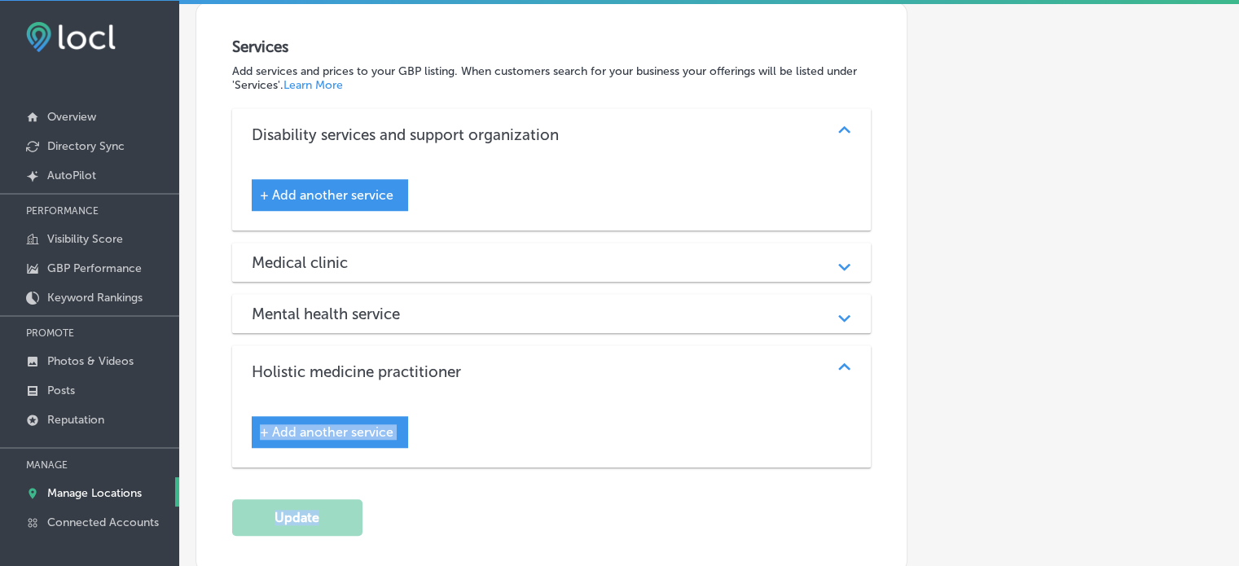
click at [654, 253] on div "Medical clinic" at bounding box center [552, 262] width 600 height 19
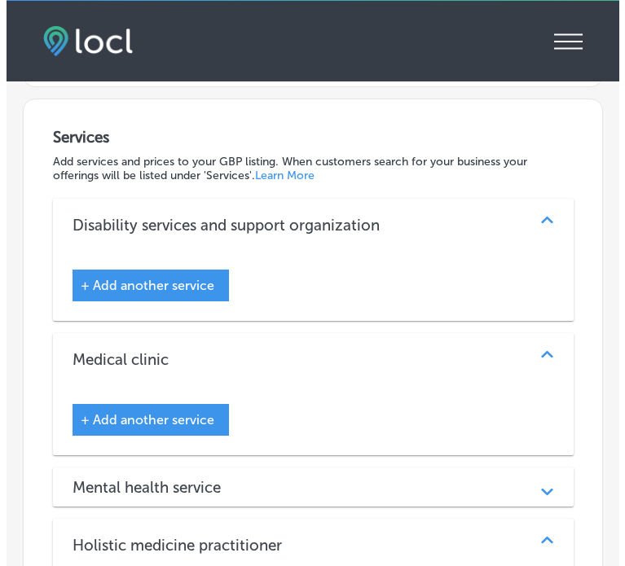
scroll to position [1717, 0]
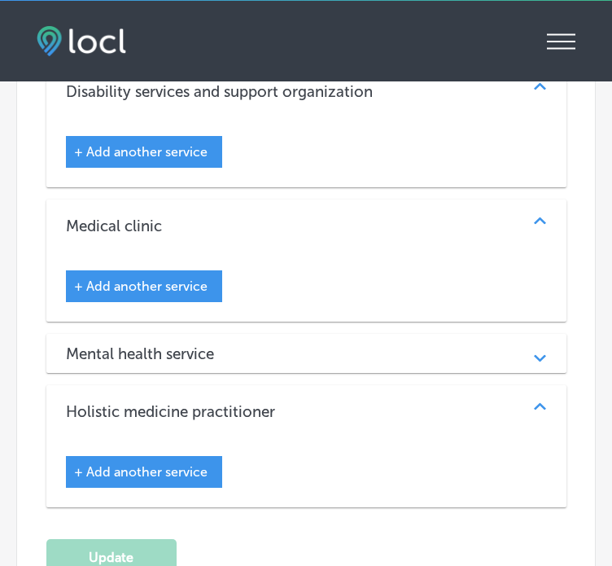
click at [172, 464] on span "+ Add another service" at bounding box center [141, 471] width 134 height 15
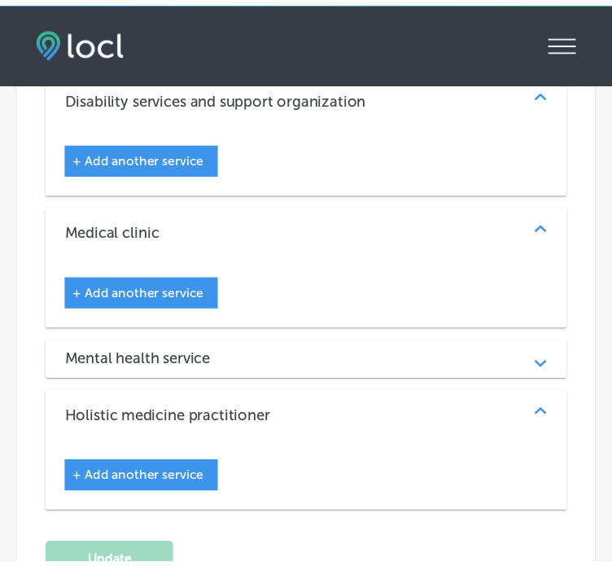
scroll to position [1723, 0]
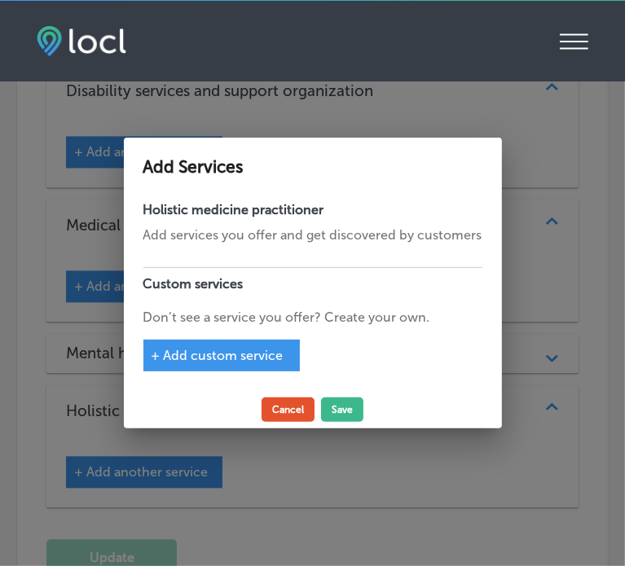
click at [281, 409] on button "Cancel" at bounding box center [287, 409] width 53 height 24
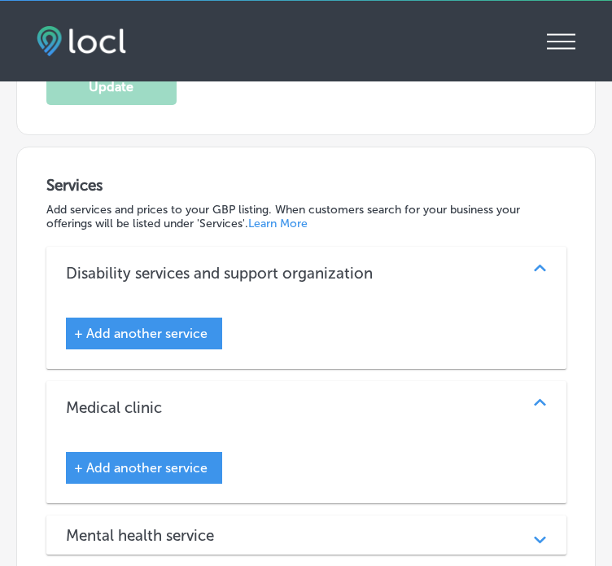
click at [183, 326] on span "+ Add another service" at bounding box center [141, 333] width 134 height 15
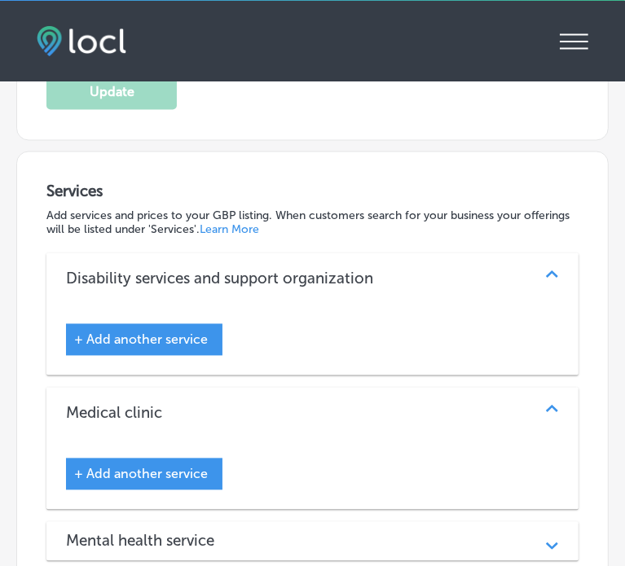
scroll to position [1536, 0]
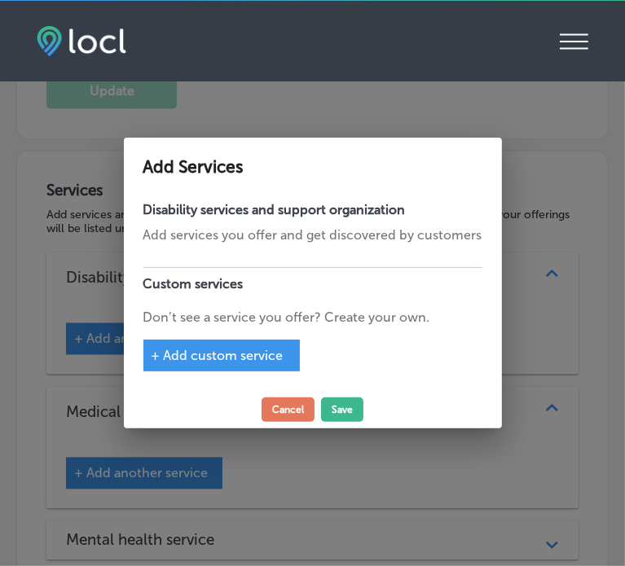
click at [256, 348] on span "+ Add custom service" at bounding box center [217, 355] width 132 height 15
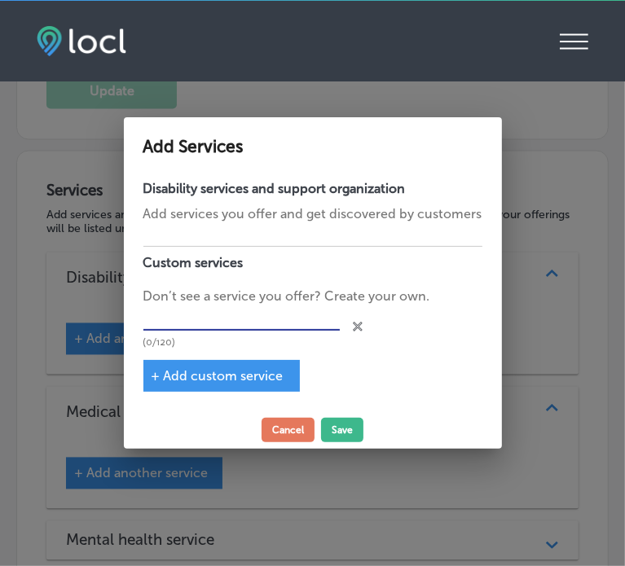
click at [231, 319] on input "text" at bounding box center [241, 318] width 196 height 25
paste input "ADHD treatment without medication"
type input "ADHD treatment without medication"
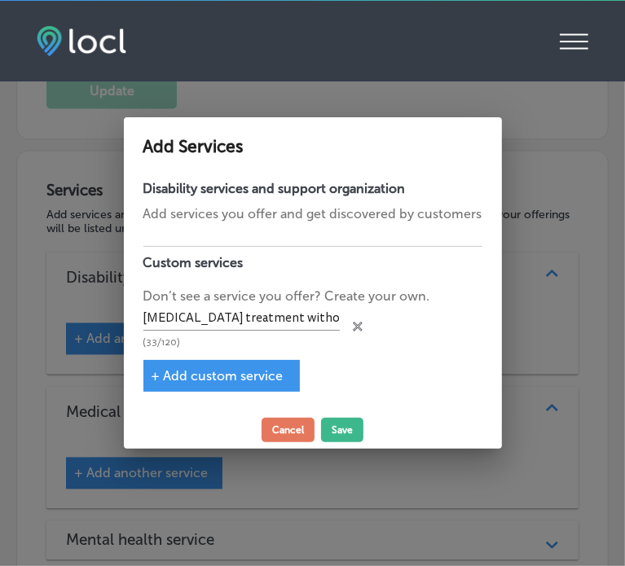
click at [227, 378] on span "+ Add custom service" at bounding box center [217, 375] width 132 height 15
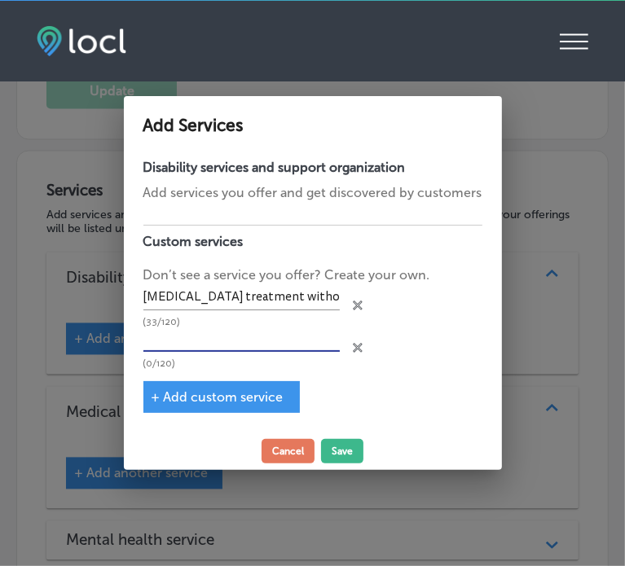
click at [283, 328] on input "text" at bounding box center [241, 339] width 196 height 25
paste input "Non-invasive ADHD therapy"
type input "Non-invasive ADHD therapy"
click at [218, 390] on span "+ Add custom service" at bounding box center [217, 396] width 132 height 15
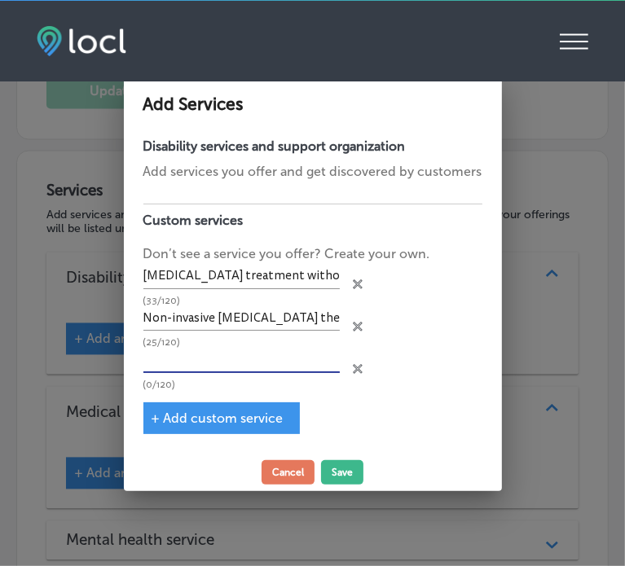
click at [248, 358] on input "text" at bounding box center [241, 360] width 196 height 25
paste input "Proven ADHD treatment methodology"
type input "Proven ADHD treatment methodology"
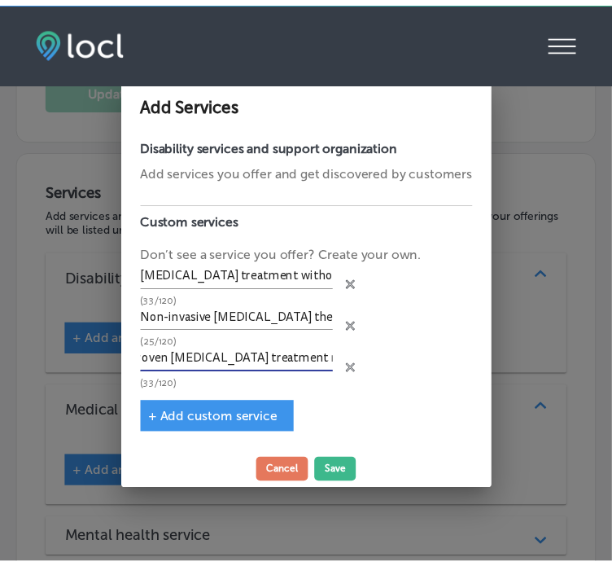
scroll to position [0, 0]
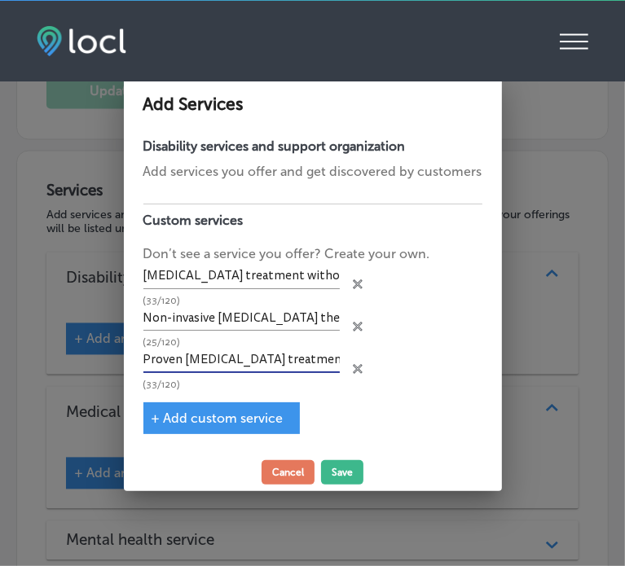
click at [236, 406] on div "+ Add custom service" at bounding box center [221, 418] width 156 height 32
click at [241, 413] on span "+ Add custom service" at bounding box center [217, 417] width 132 height 15
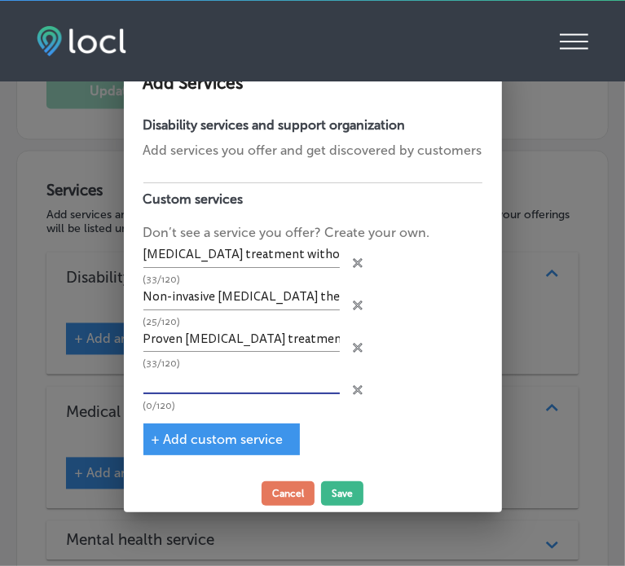
click at [205, 384] on input "text" at bounding box center [241, 381] width 196 height 25
paste input "ADHD symptom resolution program"
type input "ADHD symptom resolution program"
click at [226, 442] on span "+ Add custom service" at bounding box center [217, 439] width 132 height 15
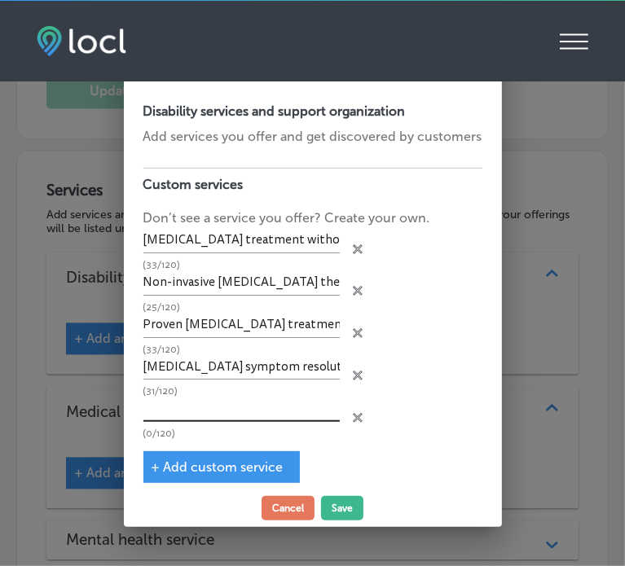
click at [225, 417] on input "text" at bounding box center [241, 409] width 196 height 25
paste input "Child wellness program for ADHD"
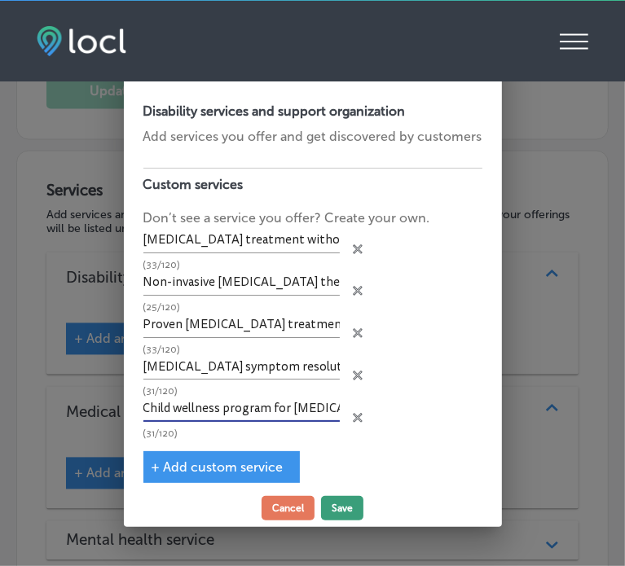
type input "Child wellness program for ADHD"
click at [340, 506] on button "Save" at bounding box center [342, 508] width 42 height 24
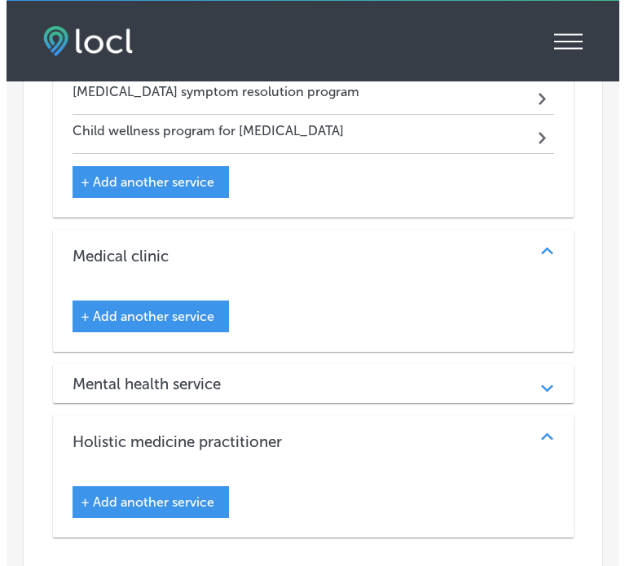
scroll to position [1890, 0]
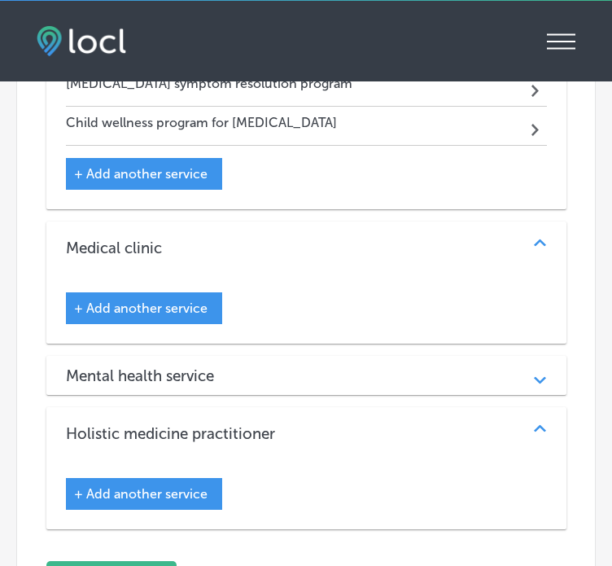
click at [185, 300] on span "+ Add another service" at bounding box center [141, 307] width 134 height 15
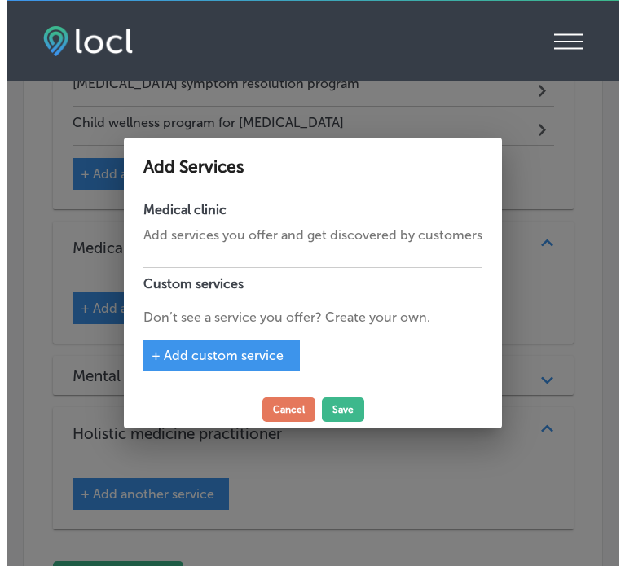
scroll to position [1896, 0]
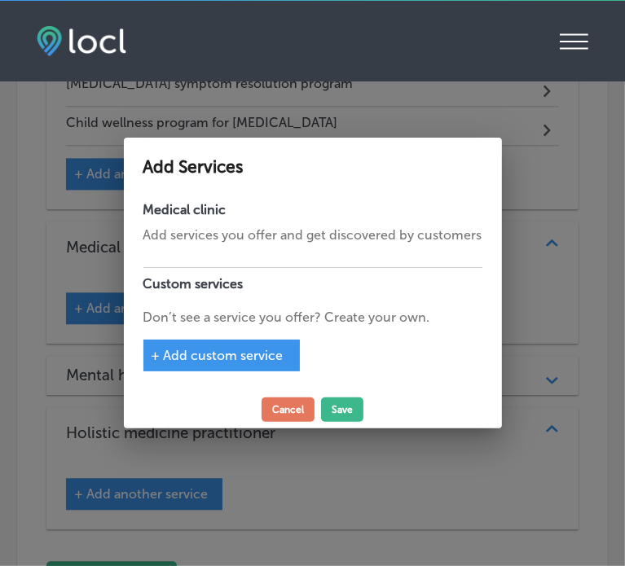
click at [270, 357] on span "+ Add custom service" at bounding box center [217, 355] width 132 height 15
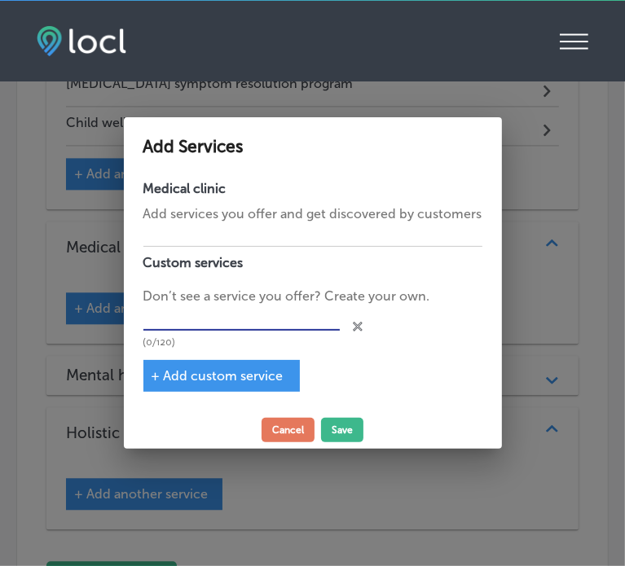
click at [268, 318] on input "text" at bounding box center [241, 318] width 196 height 25
paste input "NeuroFiT Connections ADHD treatment"
type input "NeuroFiT Connections ADHD treatment"
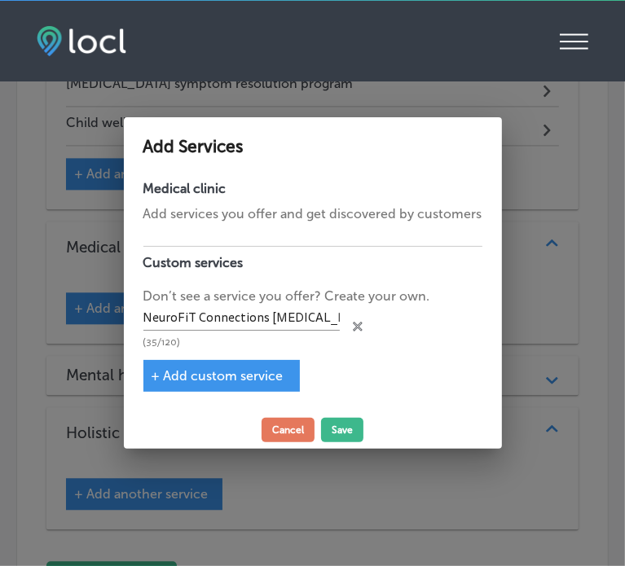
click at [241, 380] on span "+ Add custom service" at bounding box center [217, 375] width 132 height 15
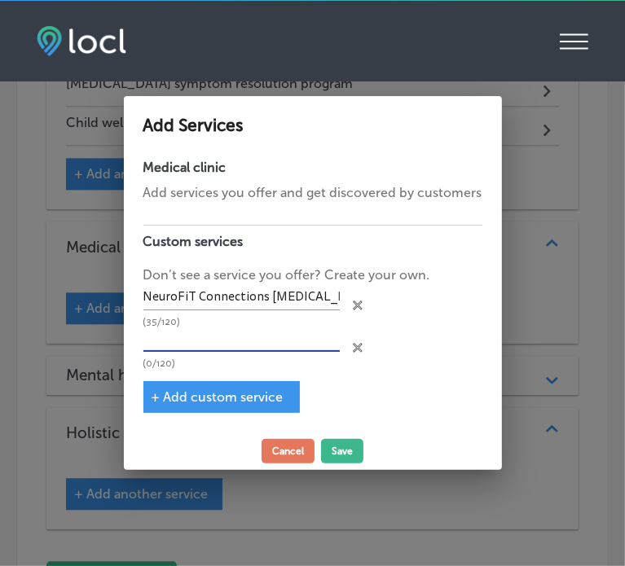
click at [257, 349] on input "text" at bounding box center [241, 339] width 196 height 25
paste input "Scientific ADHD treatment methods"
type input "Scientific ADHD treatment methods"
click at [238, 406] on div "+ Add custom service" at bounding box center [221, 397] width 156 height 32
click at [238, 399] on span "+ Add custom service" at bounding box center [217, 396] width 132 height 15
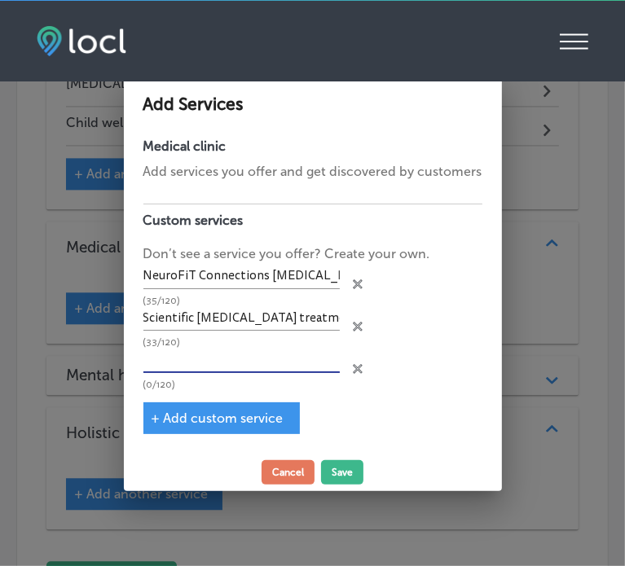
click at [290, 361] on input "text" at bounding box center [241, 360] width 196 height 25
paste input "ADHD and behavior disorder therapy"
type input "ADHD and behavior disorder therapy"
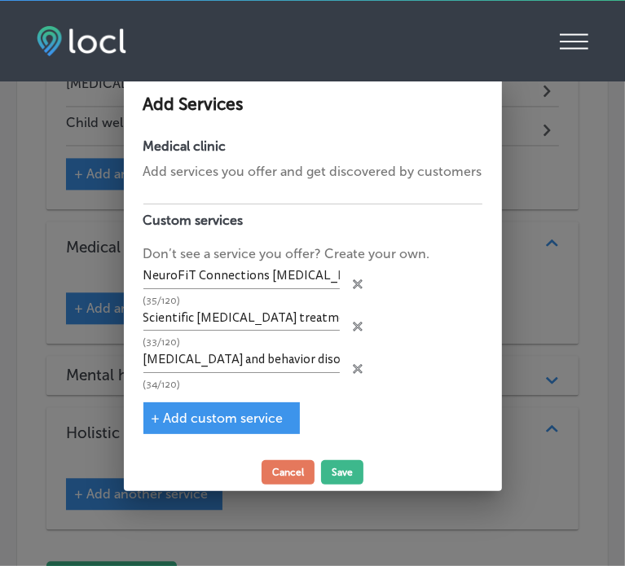
click at [212, 421] on span "+ Add custom service" at bounding box center [217, 417] width 132 height 15
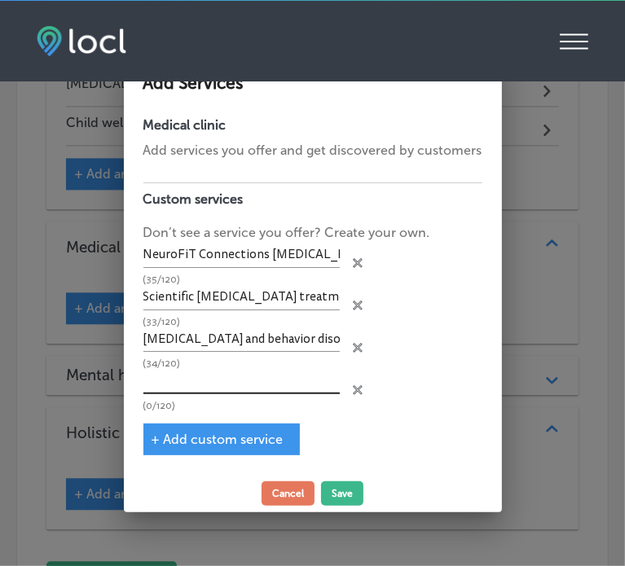
click at [302, 384] on input "text" at bounding box center [241, 381] width 196 height 25
paste input "Treatment for learning and processing disorders"
type input "Treatment for learning and processing disorders"
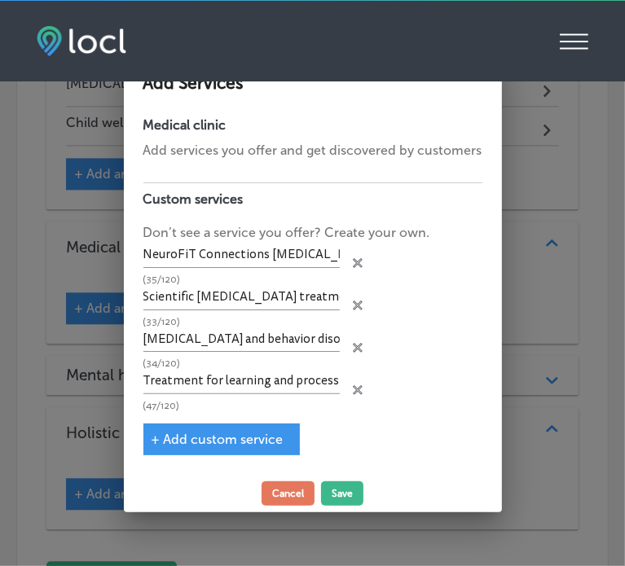
click at [239, 444] on span "+ Add custom service" at bounding box center [217, 439] width 132 height 15
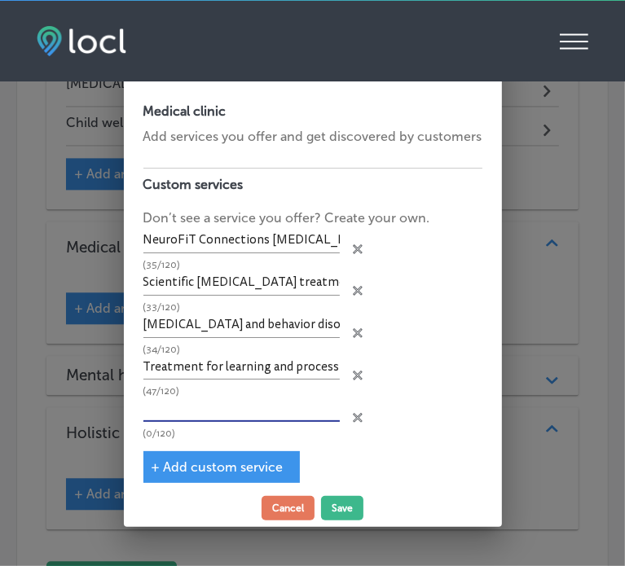
click at [253, 410] on input "text" at bounding box center [241, 409] width 196 height 25
paste input "Anxiety disorder non-medication treatment"
type input "Anxiety disorder non-medication treatment"
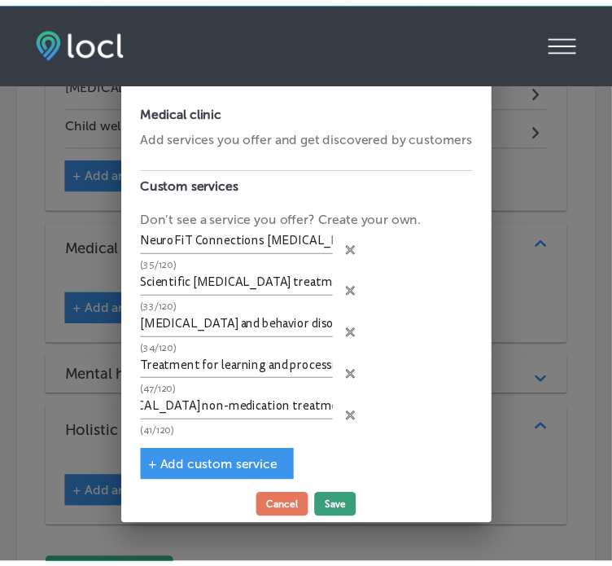
scroll to position [0, 0]
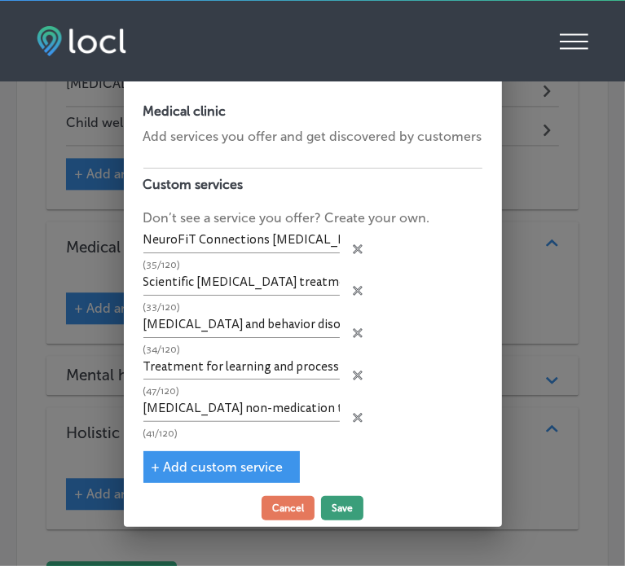
click at [342, 506] on button "Save" at bounding box center [342, 508] width 42 height 24
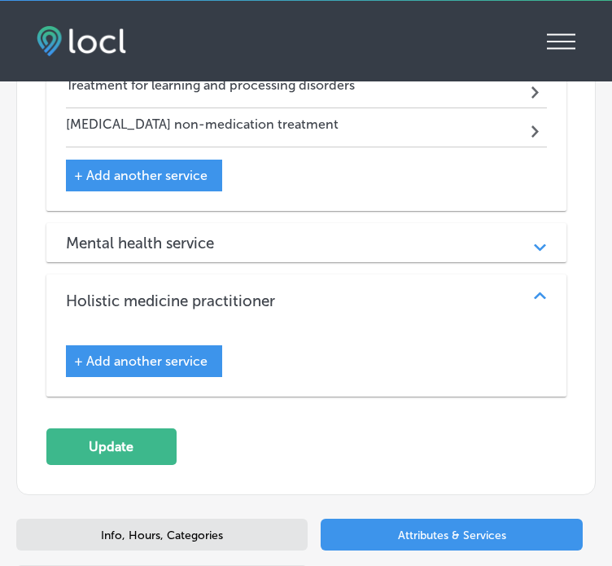
scroll to position [2218, 0]
click at [287, 223] on div "Mental health service Path Created with Sketch." at bounding box center [306, 242] width 520 height 39
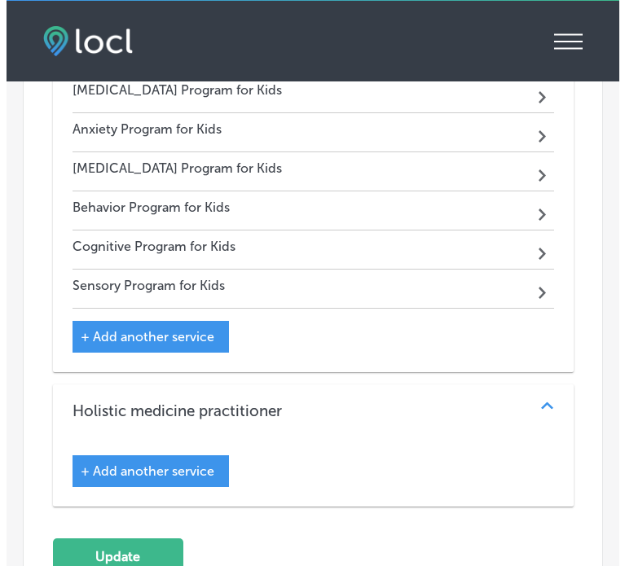
scroll to position [2440, 0]
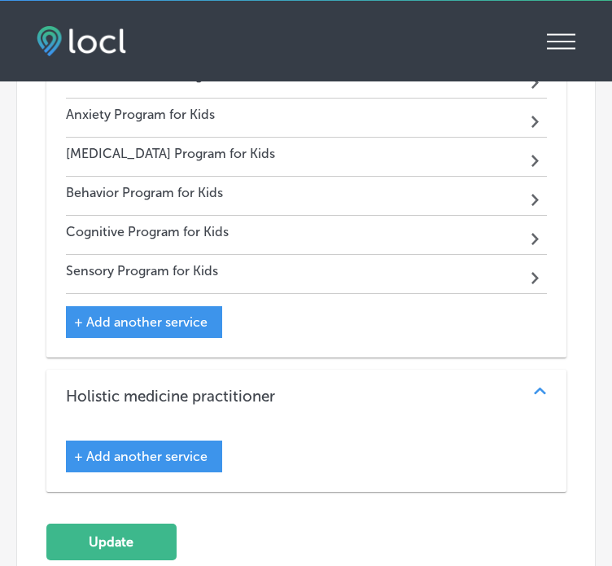
click at [176, 449] on span "+ Add another service" at bounding box center [141, 456] width 134 height 15
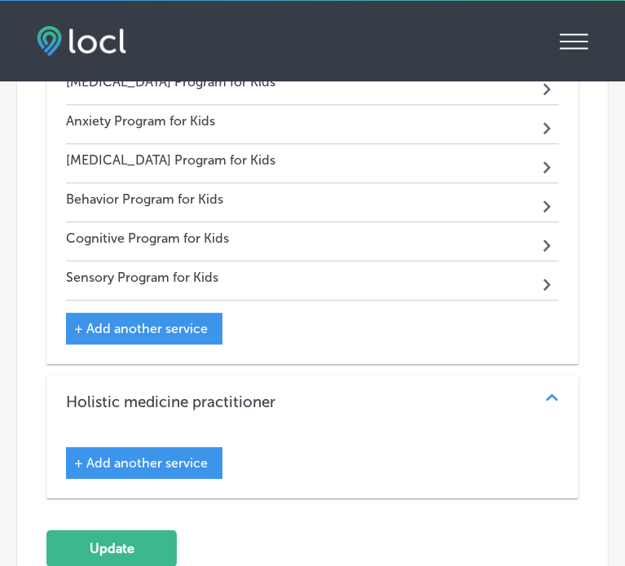
scroll to position [2447, 0]
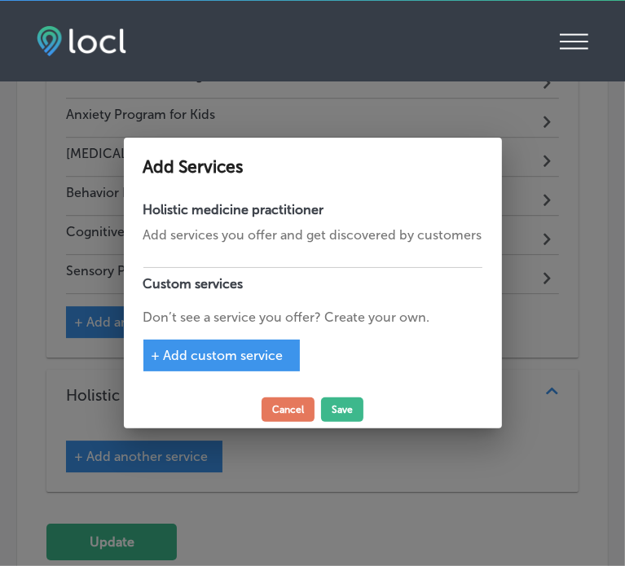
click at [257, 354] on span "+ Add custom service" at bounding box center [217, 355] width 132 height 15
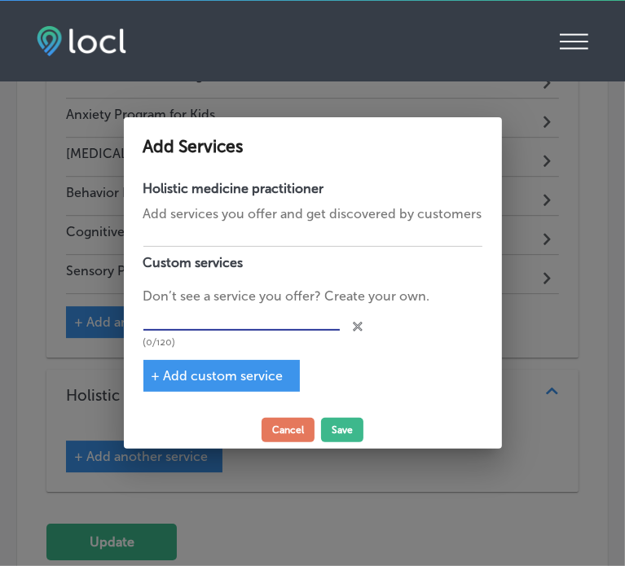
click at [190, 328] on input "text" at bounding box center [241, 318] width 196 height 25
paste input "Brain connection therapy for ADHD"
type input "Brain connection therapy for ADHD"
click at [212, 369] on span "+ Add custom service" at bounding box center [217, 375] width 132 height 15
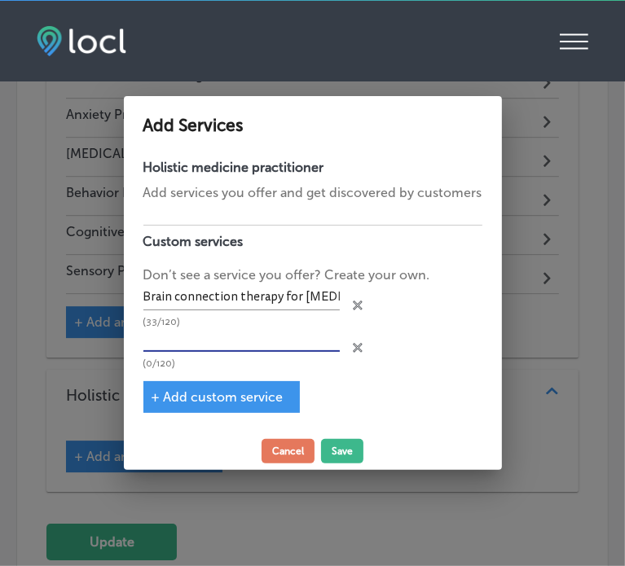
click at [208, 340] on input "text" at bounding box center [241, 339] width 196 height 25
paste input "Root cause ADHD treatment"
type input "Root cause ADHD treatment"
click at [228, 393] on span "+ Add custom service" at bounding box center [217, 396] width 132 height 15
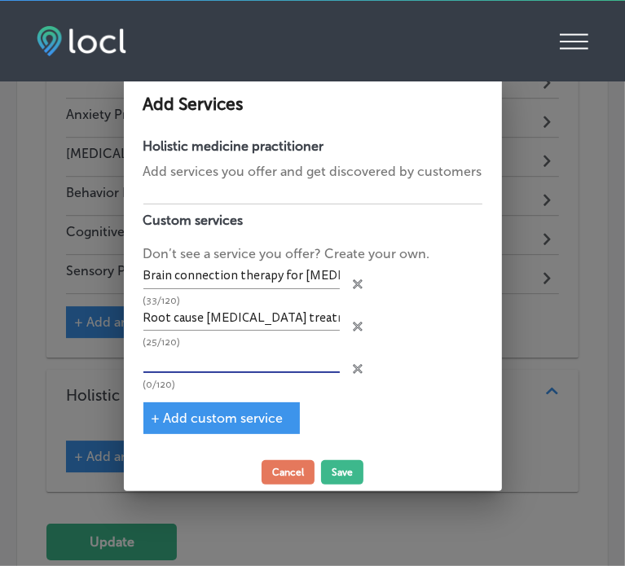
click at [267, 360] on input "text" at bounding box center [241, 360] width 196 height 25
paste input "Neuroplasticity-based ADHD therapy"
type input "Neuroplasticity-based ADHD therapy"
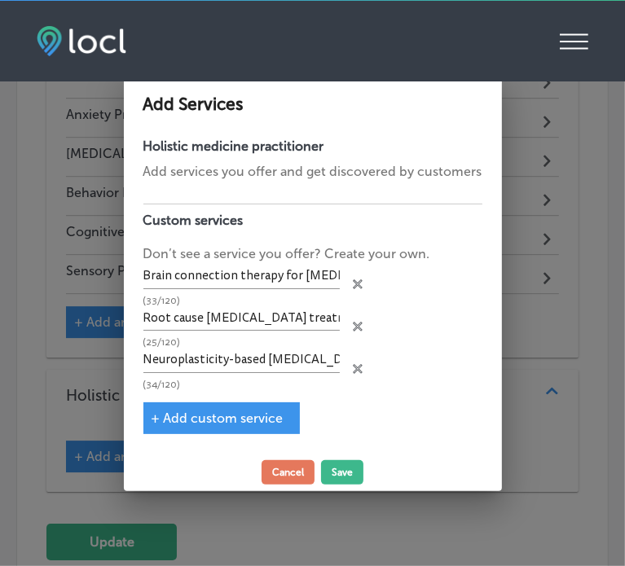
click at [263, 419] on span "+ Add custom service" at bounding box center [217, 417] width 132 height 15
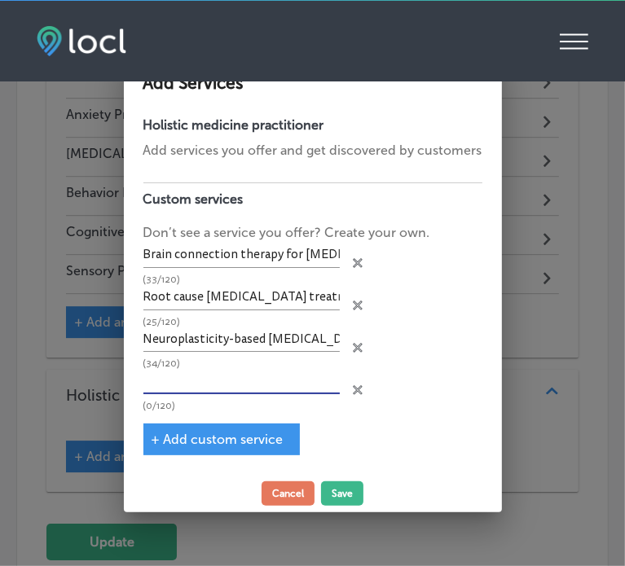
click at [254, 379] on input "text" at bounding box center [241, 381] width 196 height 25
paste input "ASD and ADHD symptom management"
type input "ASD and ADHD symptom management"
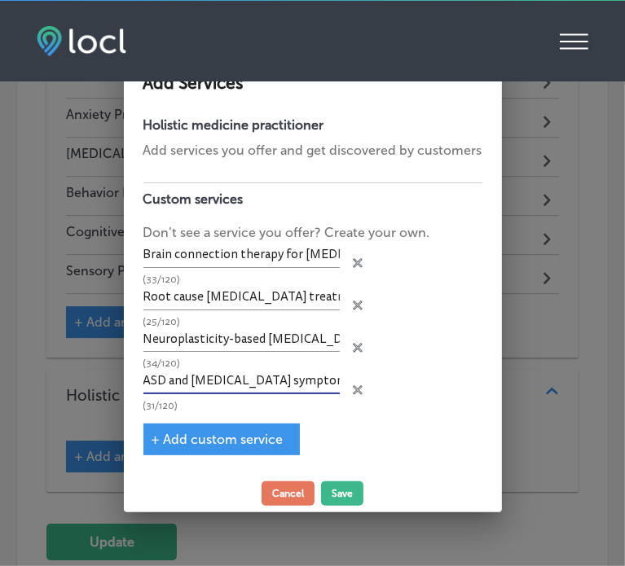
click at [246, 436] on span "+ Add custom service" at bounding box center [217, 439] width 132 height 15
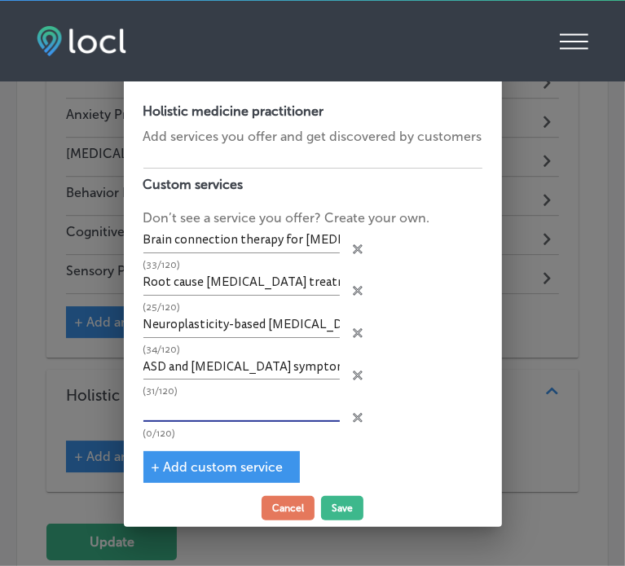
click at [230, 414] on input "text" at bounding box center [241, 409] width 196 height 25
paste input "Child mental health treatment programs"
type input "Child mental health treatment programs"
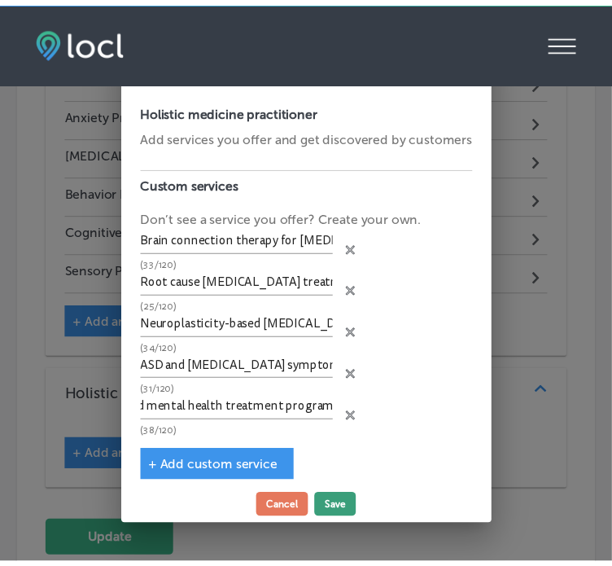
scroll to position [0, 0]
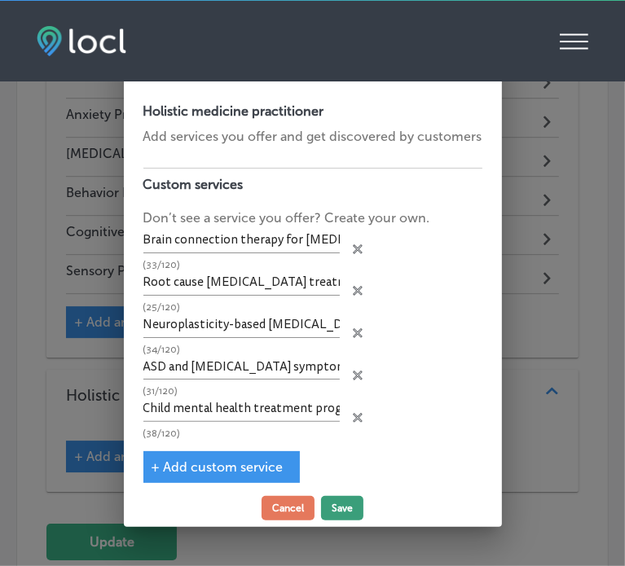
click at [335, 509] on button "Save" at bounding box center [342, 508] width 42 height 24
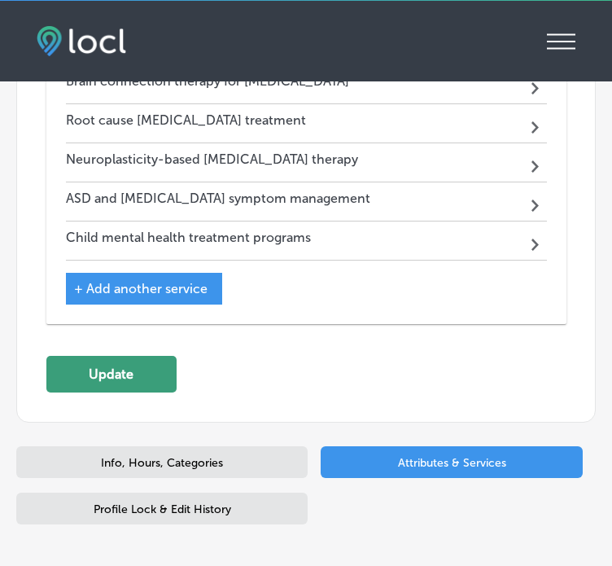
scroll to position [2804, 0]
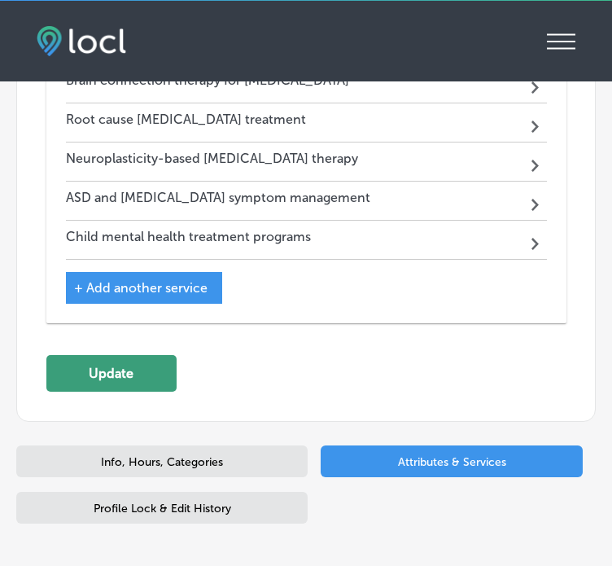
click at [86, 355] on button "Update" at bounding box center [111, 373] width 130 height 37
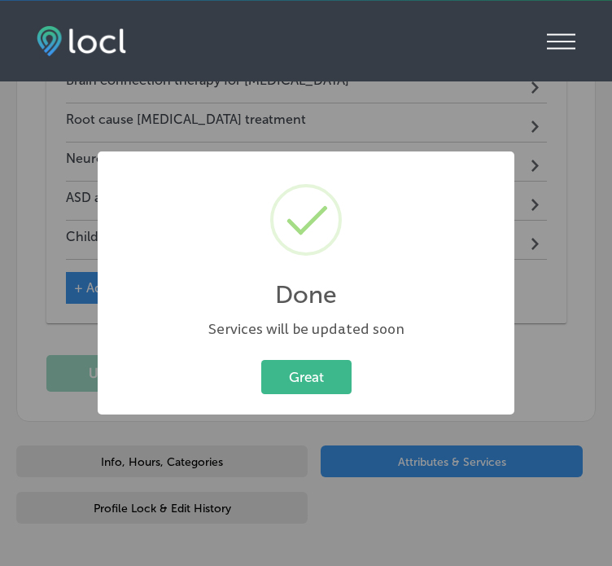
scroll to position [2810, 0]
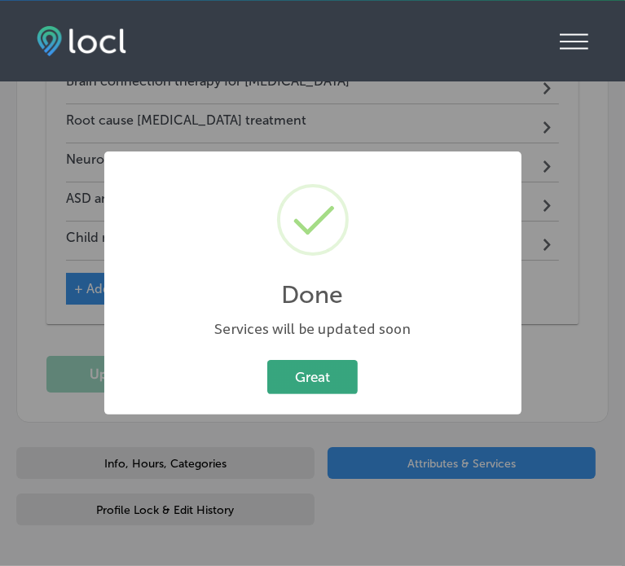
click at [332, 380] on button "Great" at bounding box center [312, 376] width 90 height 33
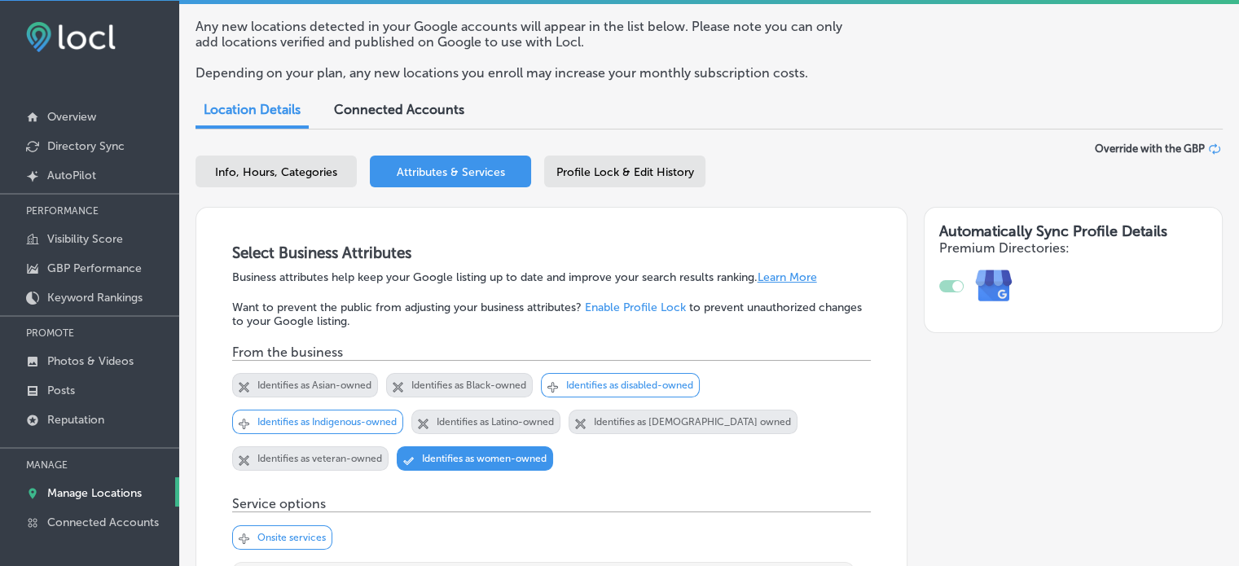
scroll to position [0, 0]
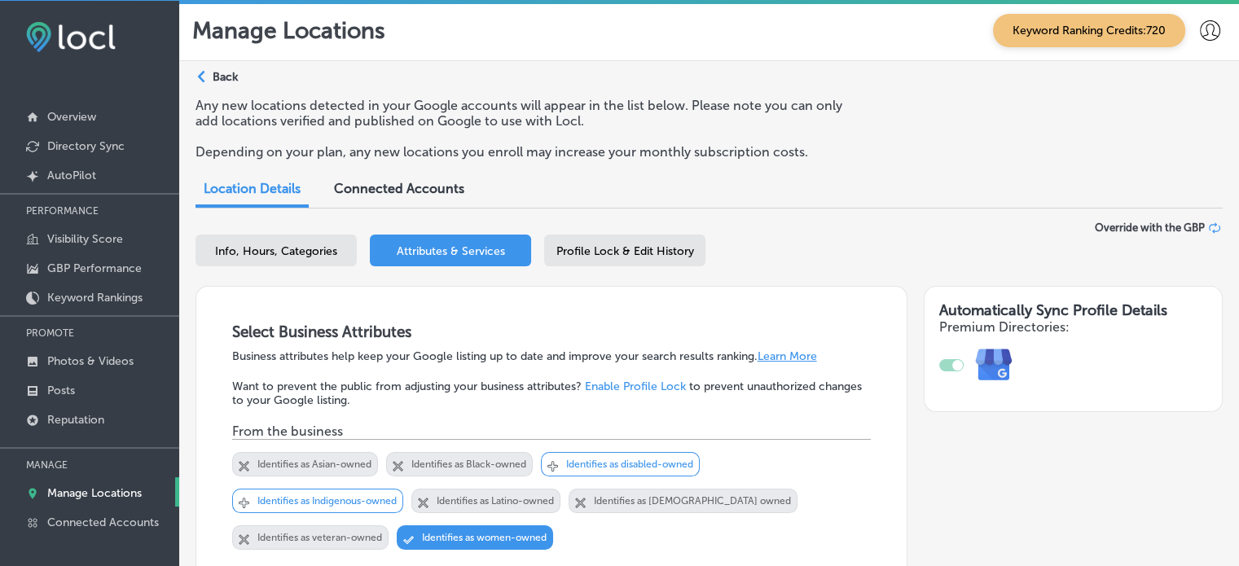
click at [91, 498] on p "Manage Locations" at bounding box center [94, 493] width 94 height 14
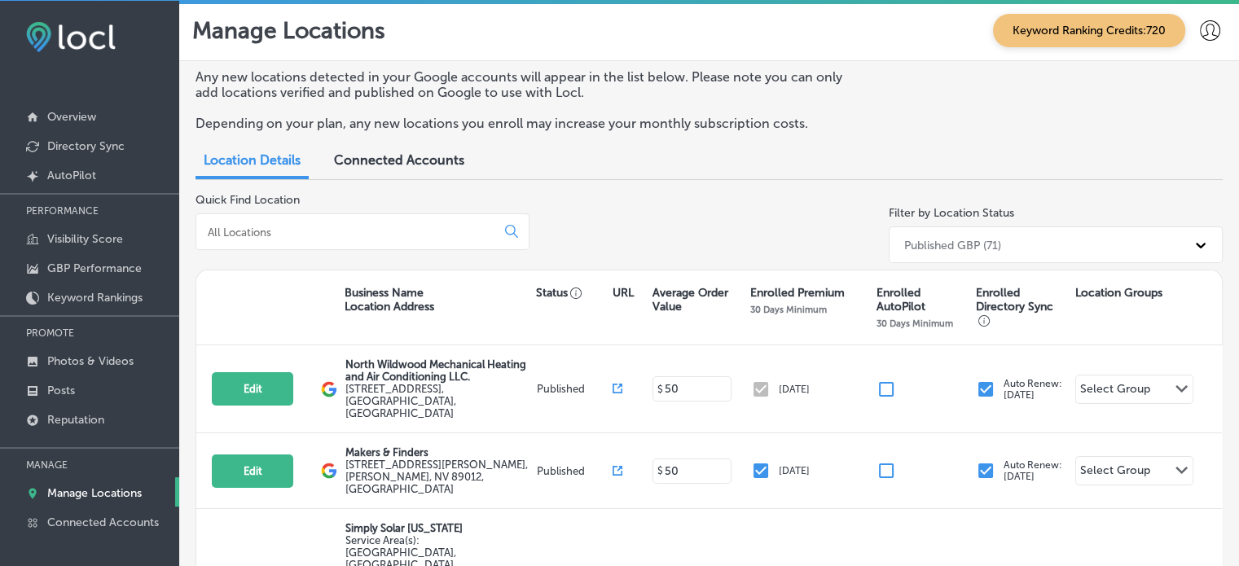
click at [292, 232] on input at bounding box center [349, 232] width 286 height 15
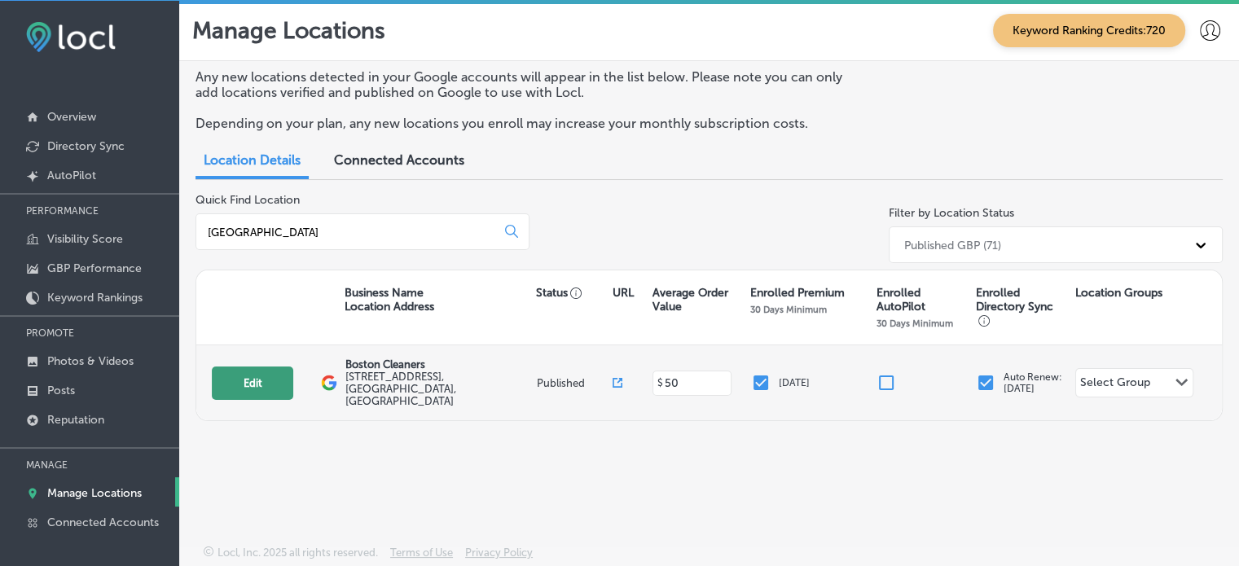
type input "boston"
click at [257, 378] on button "Edit" at bounding box center [252, 382] width 81 height 33
select select "US"
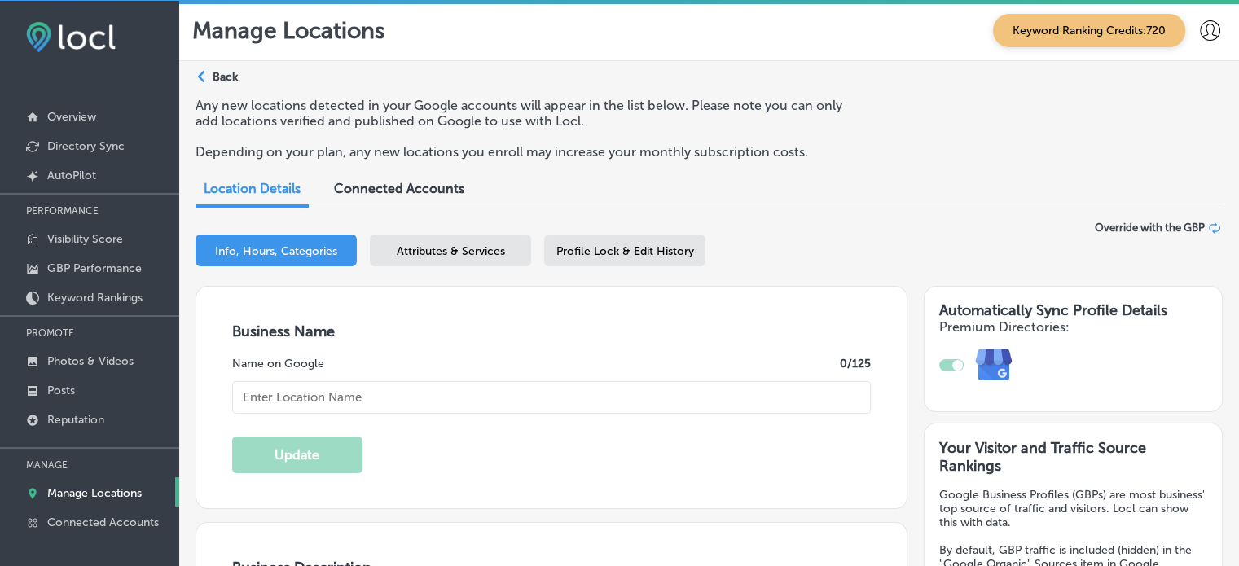
checkbox input "true"
type input "Boston Cleaners"
type textarea "For over 20 years, Boston Cleaners has provided luxury dry cleaning in Las Vega…"
type input "[STREET_ADDRESS]"
type input "[GEOGRAPHIC_DATA] [GEOGRAPHIC_DATA]"
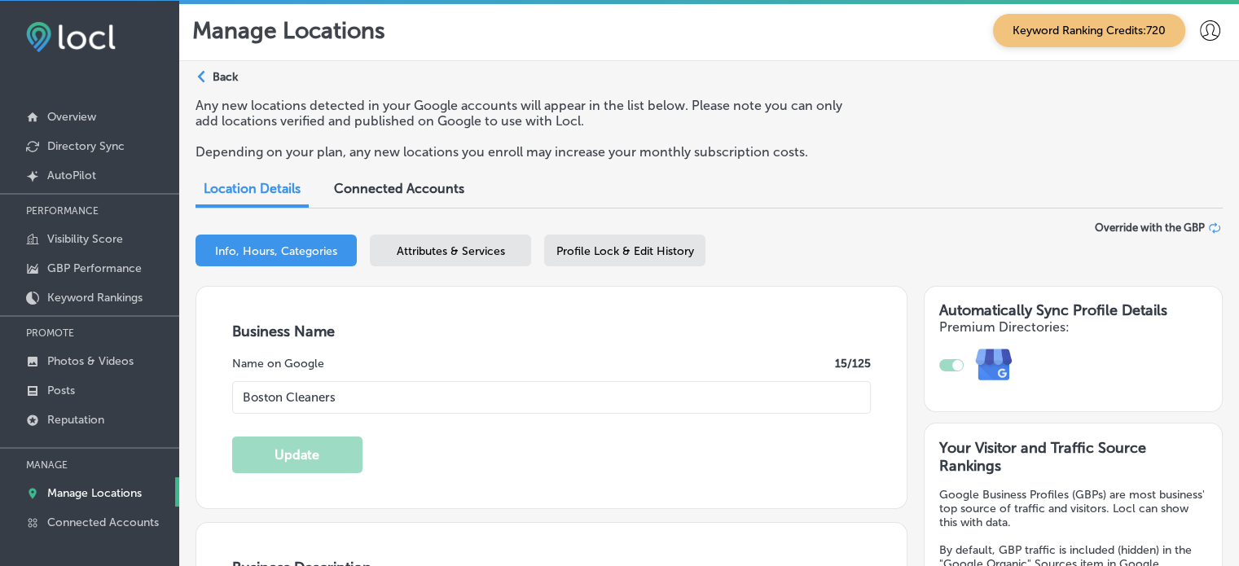
type input "89147"
type input "US"
type input "https://www.bostoncleanerslasvegas.com/"
type input "+1 702 898 6777"
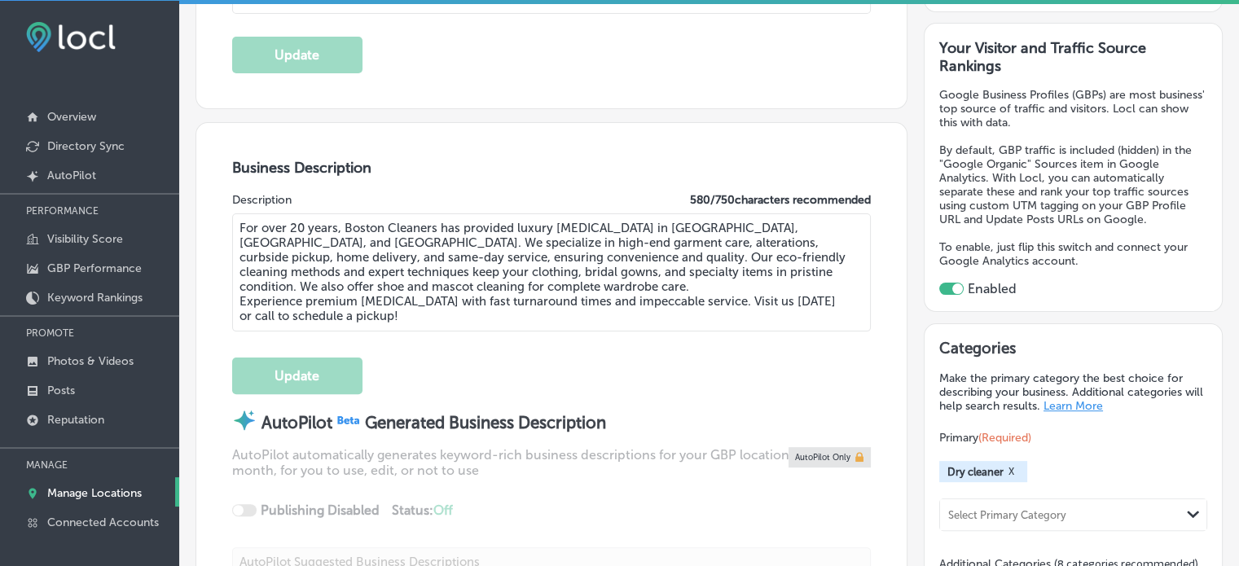
scroll to position [495, 0]
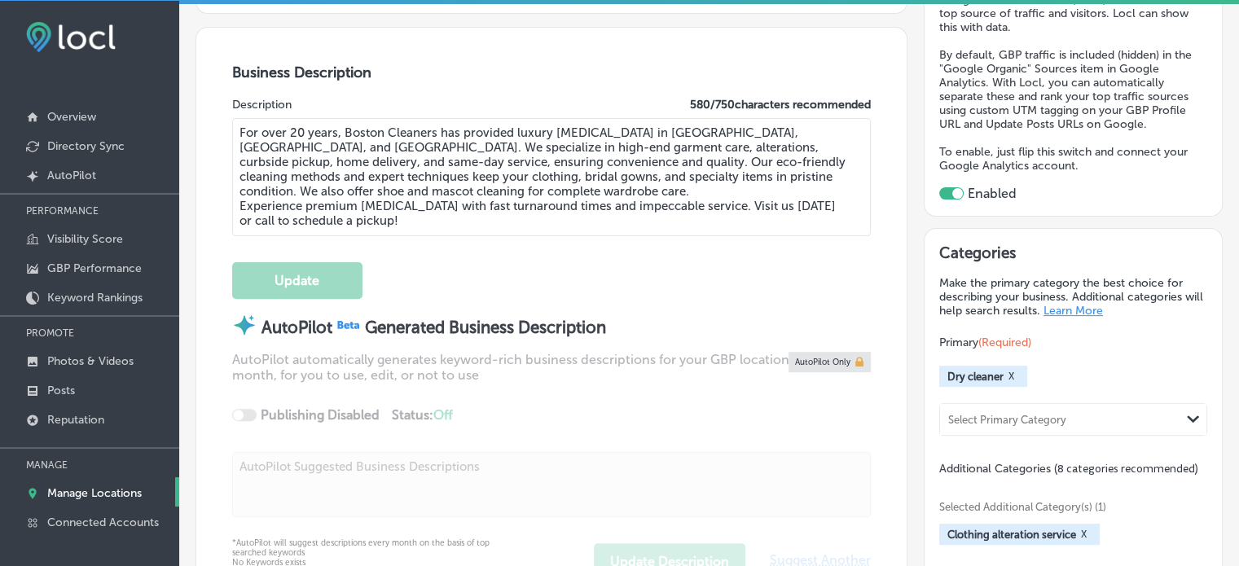
click at [458, 182] on textarea "For over 20 years, Boston Cleaners has provided luxury dry cleaning in Las Vega…" at bounding box center [551, 177] width 639 height 118
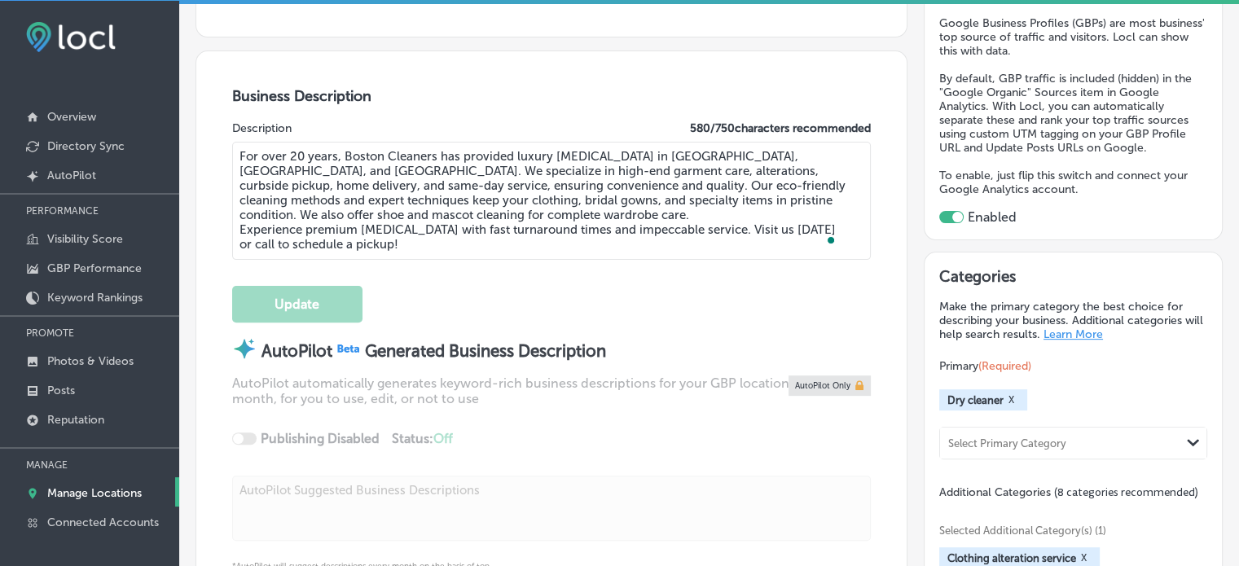
scroll to position [0, 0]
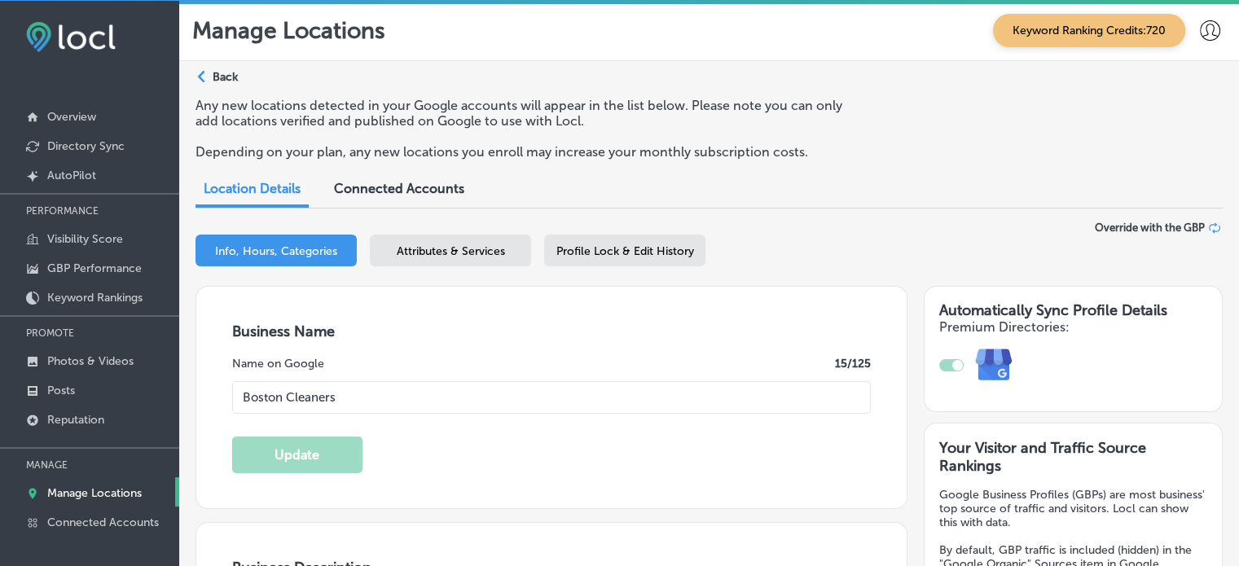
click at [451, 250] on span "Attributes & Services" at bounding box center [451, 251] width 108 height 14
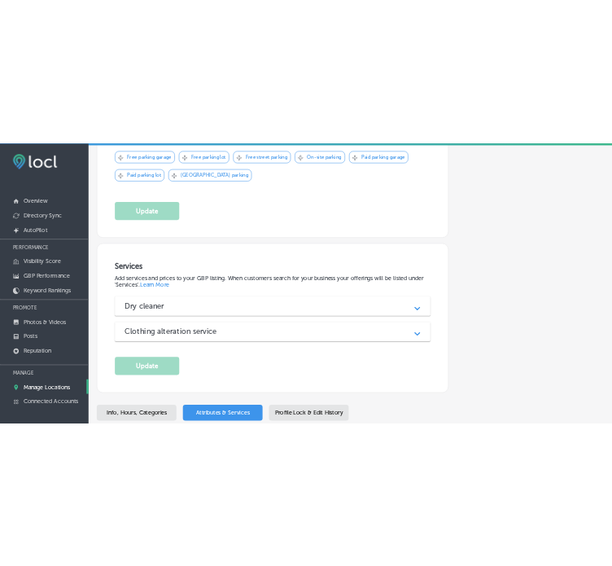
scroll to position [1439, 0]
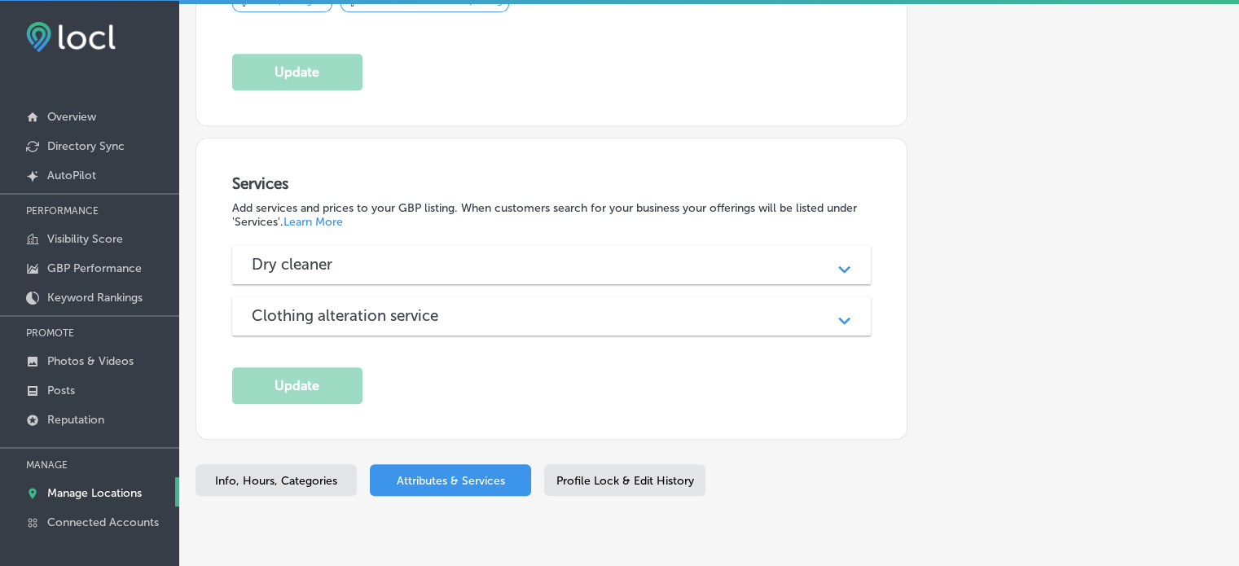
click at [454, 245] on div "Dry cleaner Path Created with Sketch." at bounding box center [551, 264] width 639 height 39
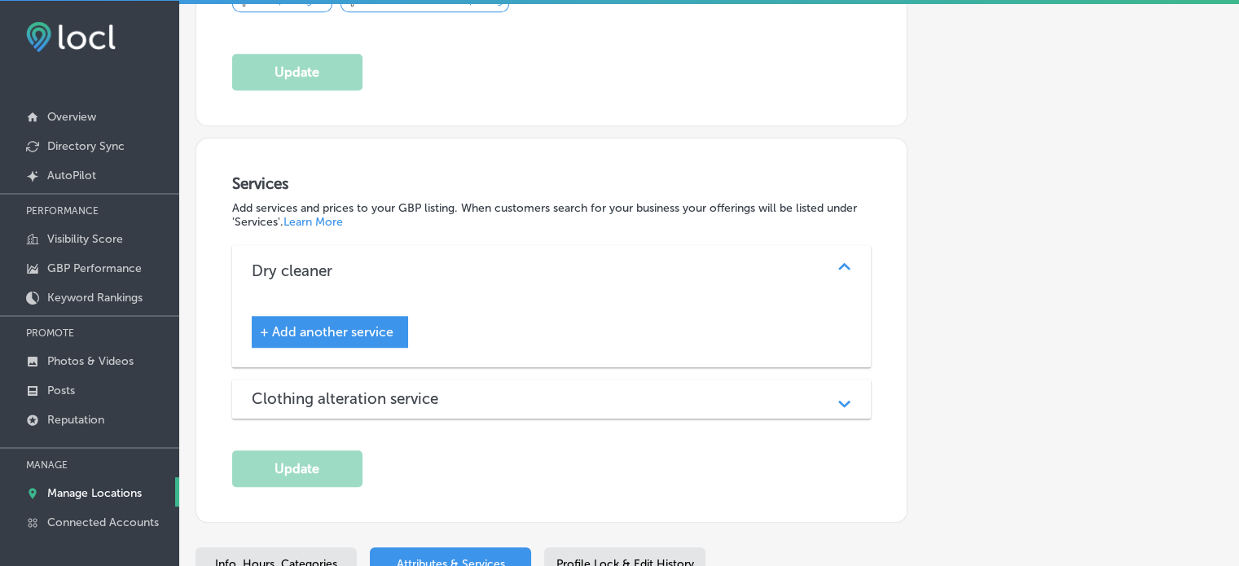
click at [480, 379] on div "Clothing alteration service Path Created with Sketch." at bounding box center [551, 398] width 639 height 39
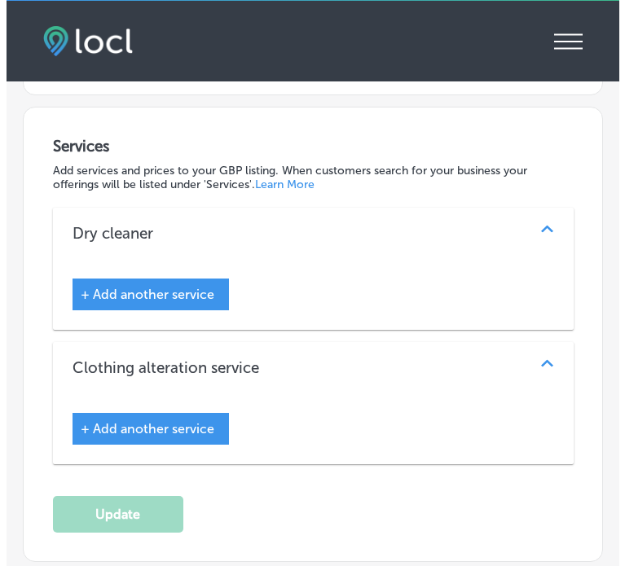
scroll to position [1792, 0]
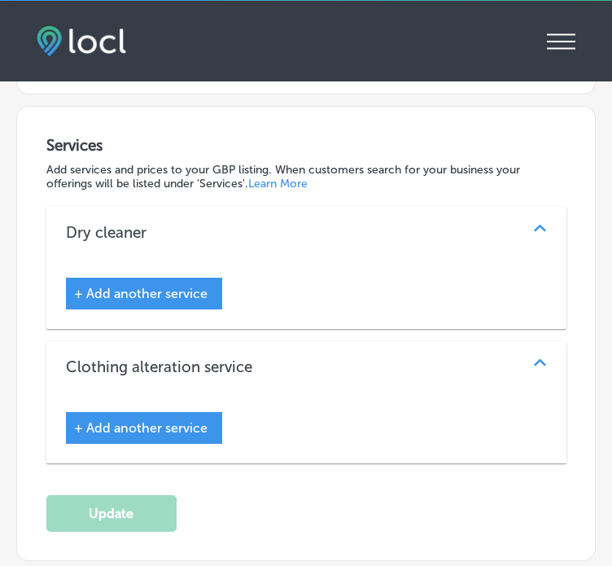
click at [124, 286] on span "+ Add another service" at bounding box center [141, 293] width 134 height 15
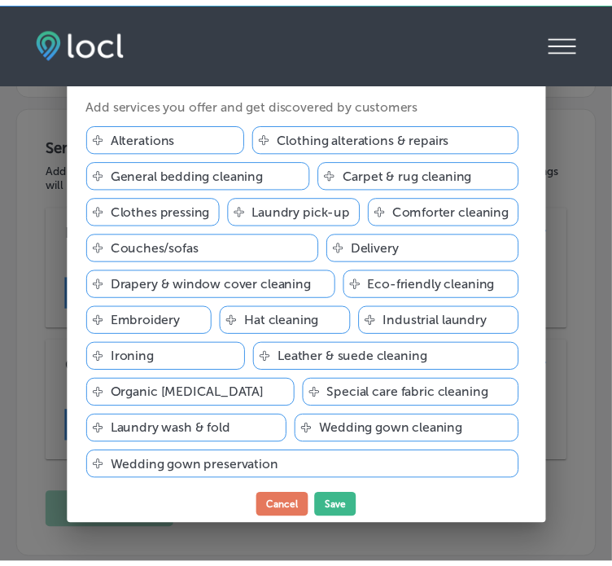
scroll to position [171, 0]
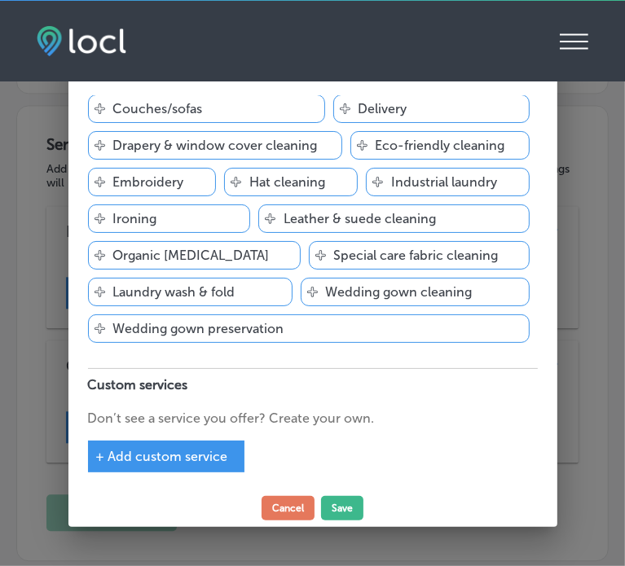
click at [200, 462] on div "+ Add custom service" at bounding box center [166, 457] width 156 height 32
click at [151, 463] on div "+ Add custom service" at bounding box center [166, 457] width 156 height 32
click at [165, 471] on div "Dry cleaner Add services you offer and get discovered by customers Svg Vector I…" at bounding box center [312, 292] width 489 height 395
click at [296, 514] on button "Cancel" at bounding box center [287, 508] width 53 height 24
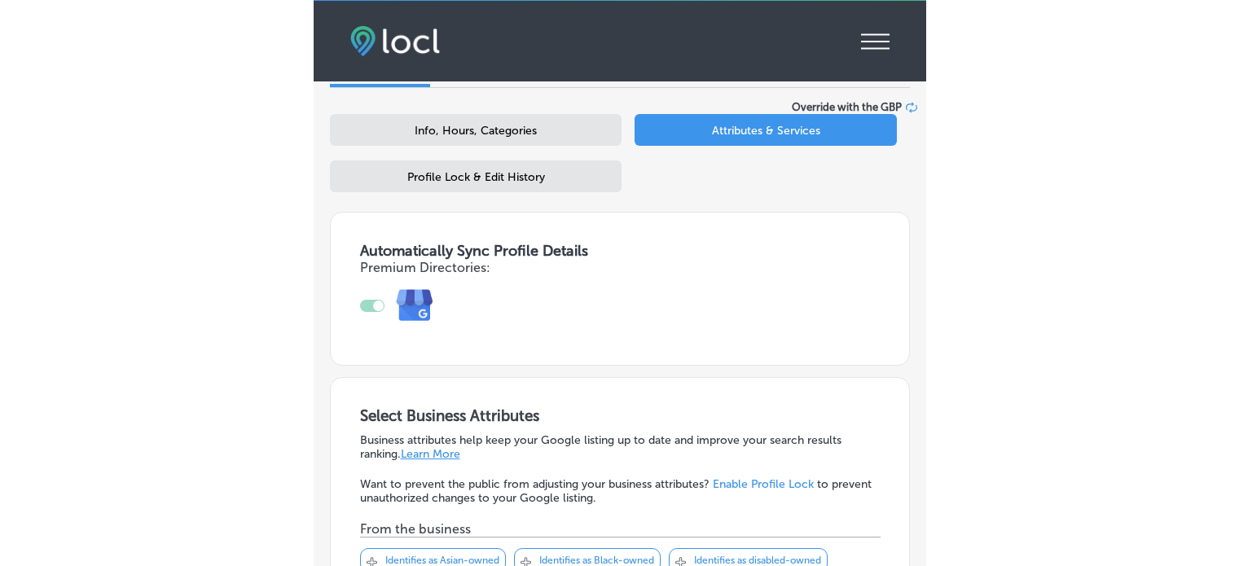
scroll to position [0, 0]
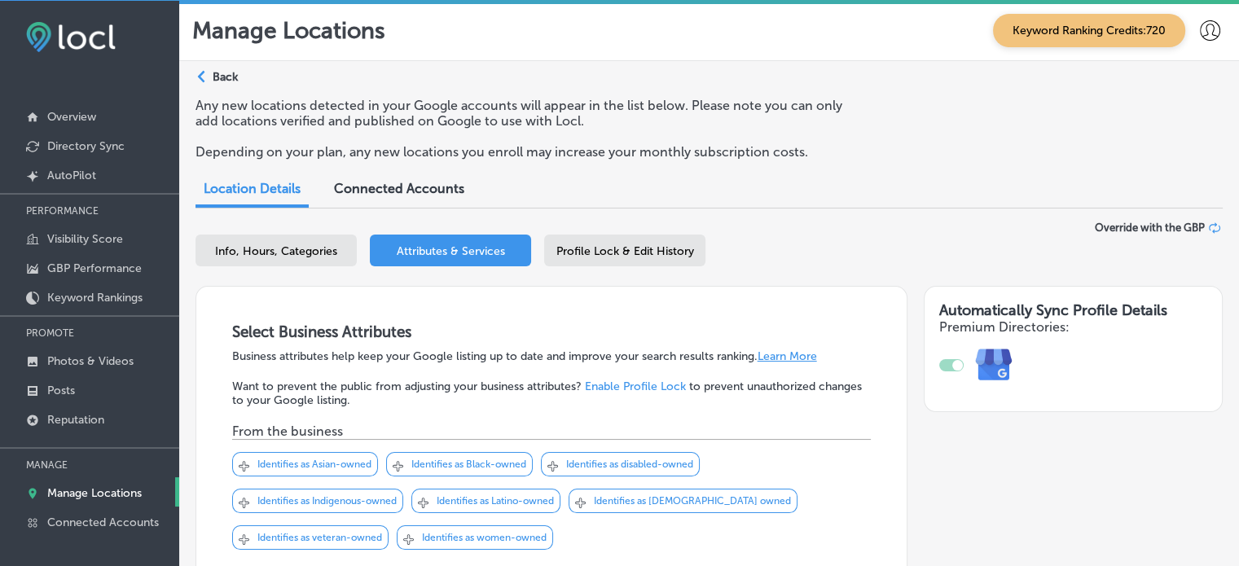
click at [274, 262] on div "Info, Hours, Categories" at bounding box center [275, 251] width 161 height 32
select select "US"
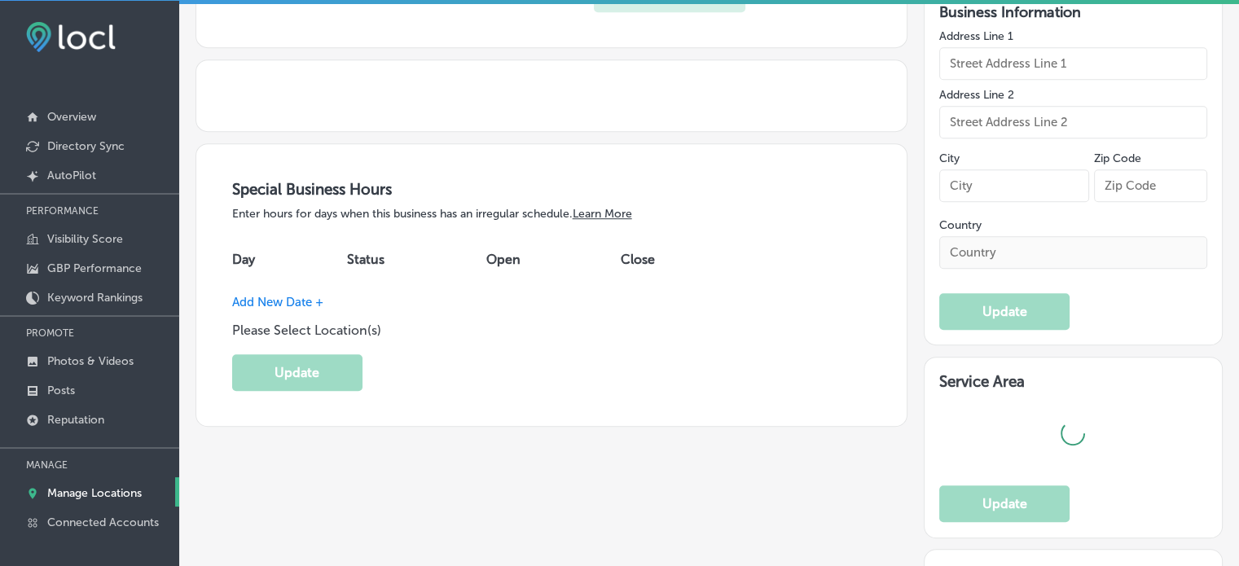
type input "https://www.bostoncleanerslasvegas.com/"
type input "Boston Cleaners"
checkbox input "true"
type input "[STREET_ADDRESS]"
type input "[GEOGRAPHIC_DATA] [GEOGRAPHIC_DATA]"
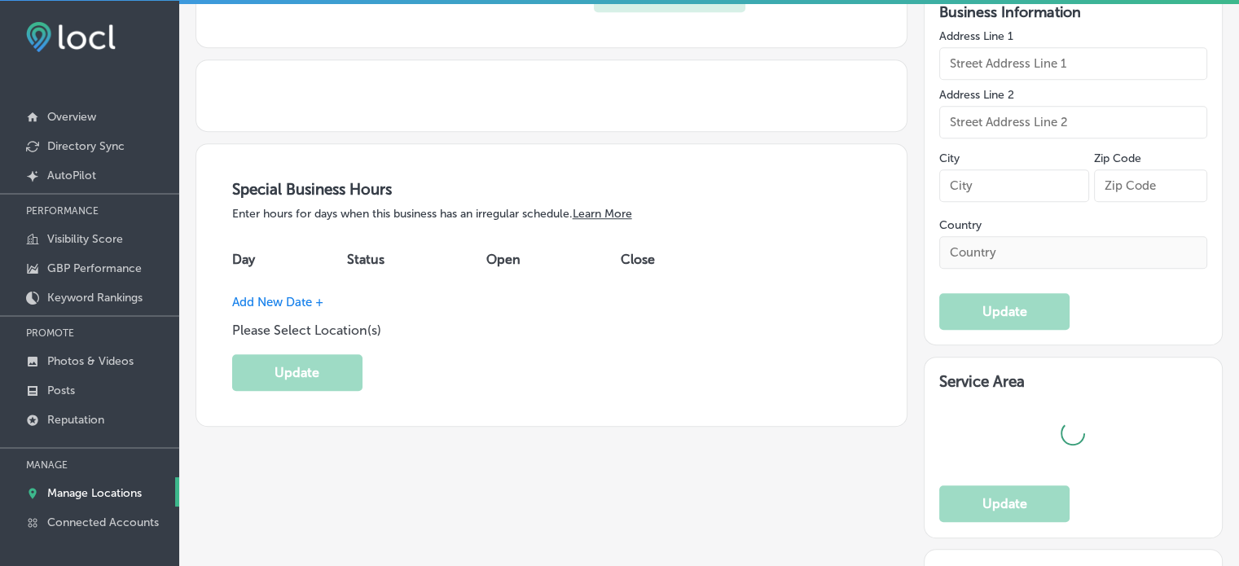
type input "89147"
type input "US"
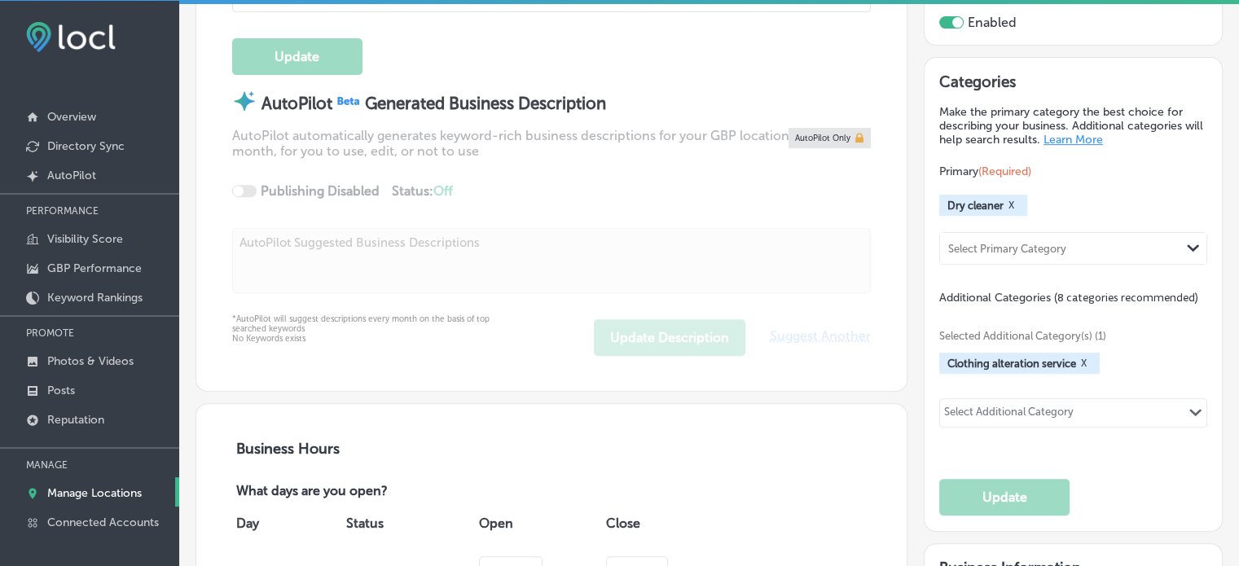
type textarea "For over 20 years, Boston Cleaners has provided luxury dry cleaning in Las Vega…"
type input "+1 702 898 6777"
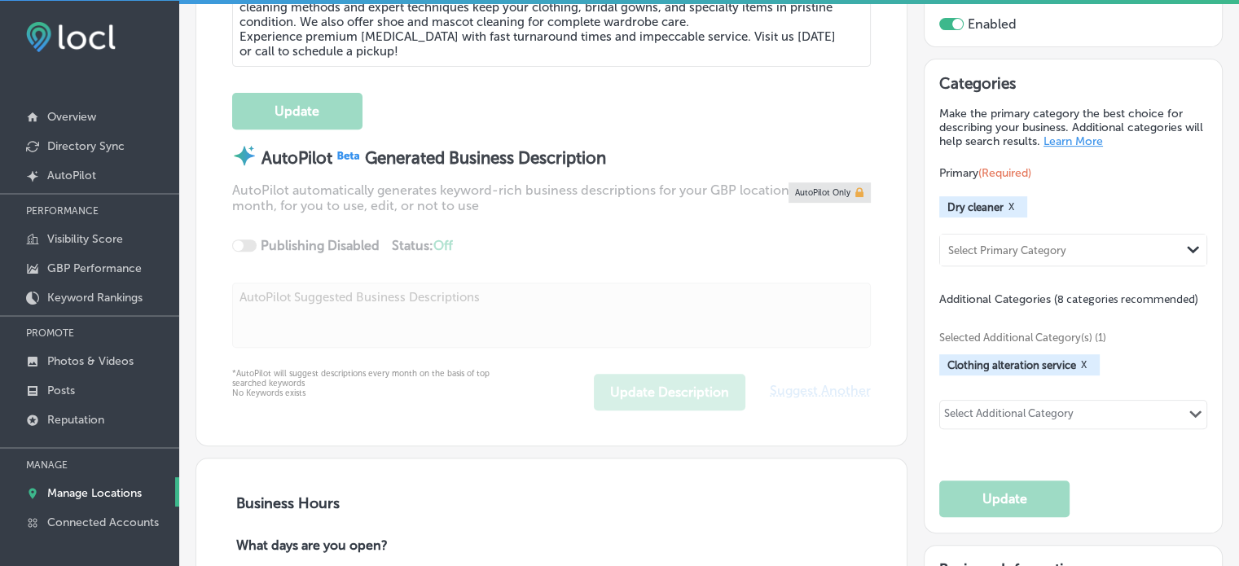
scroll to position [668, 0]
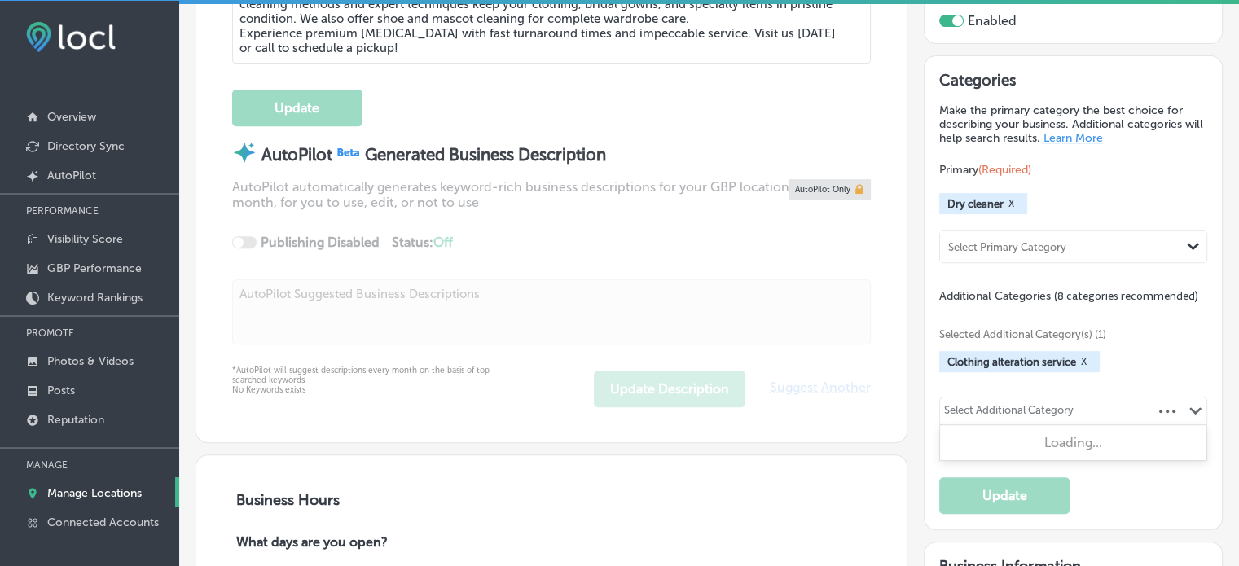
click at [1016, 413] on div "Select Additional Category" at bounding box center [1008, 413] width 129 height 19
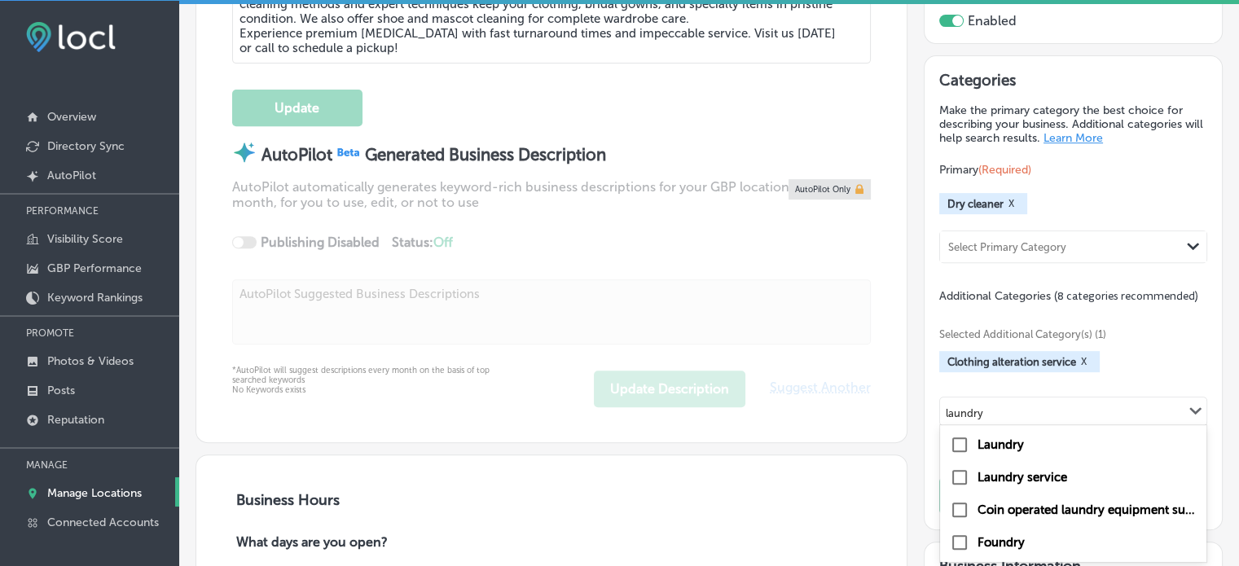
click at [1006, 437] on label "Laundry" at bounding box center [1000, 444] width 46 height 15
type input "laundry"
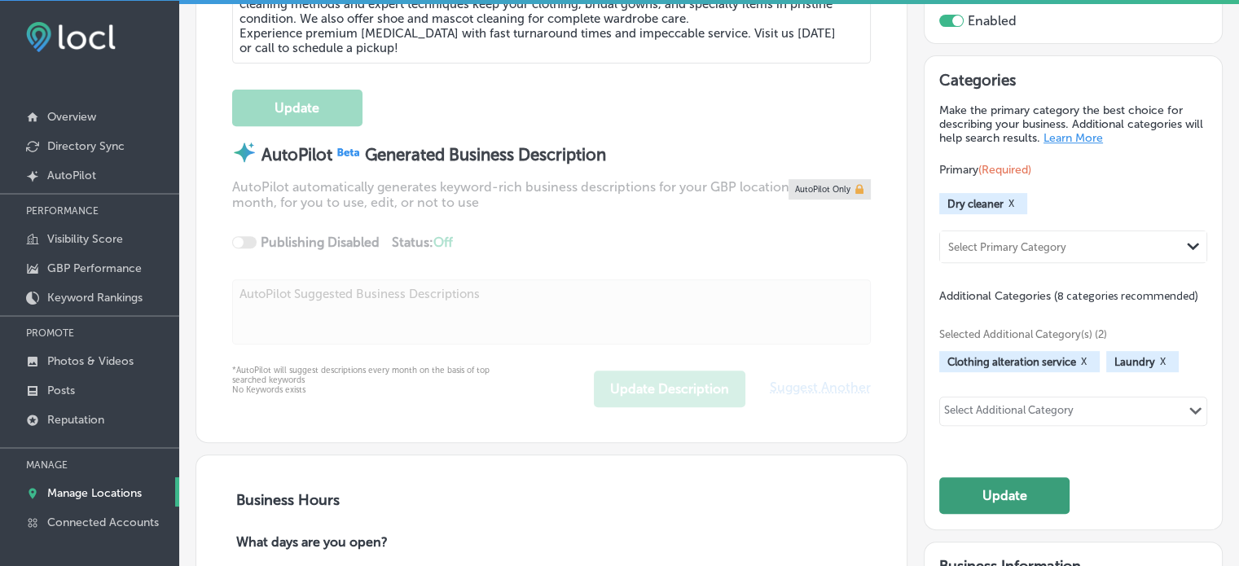
click at [1006, 497] on button "Update" at bounding box center [1004, 495] width 130 height 37
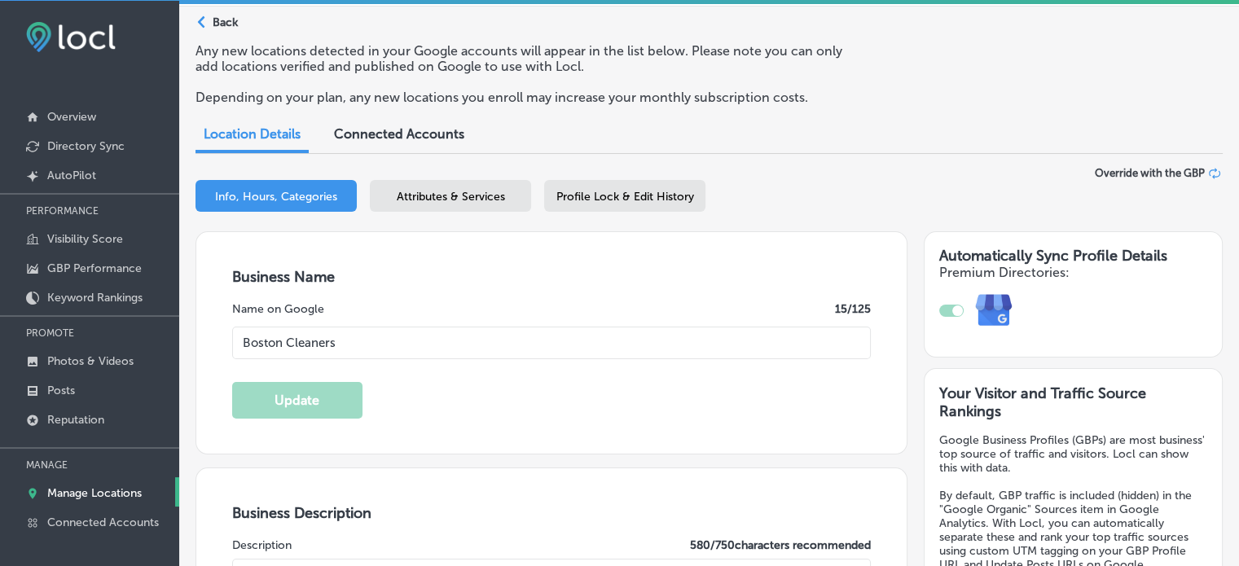
scroll to position [0, 0]
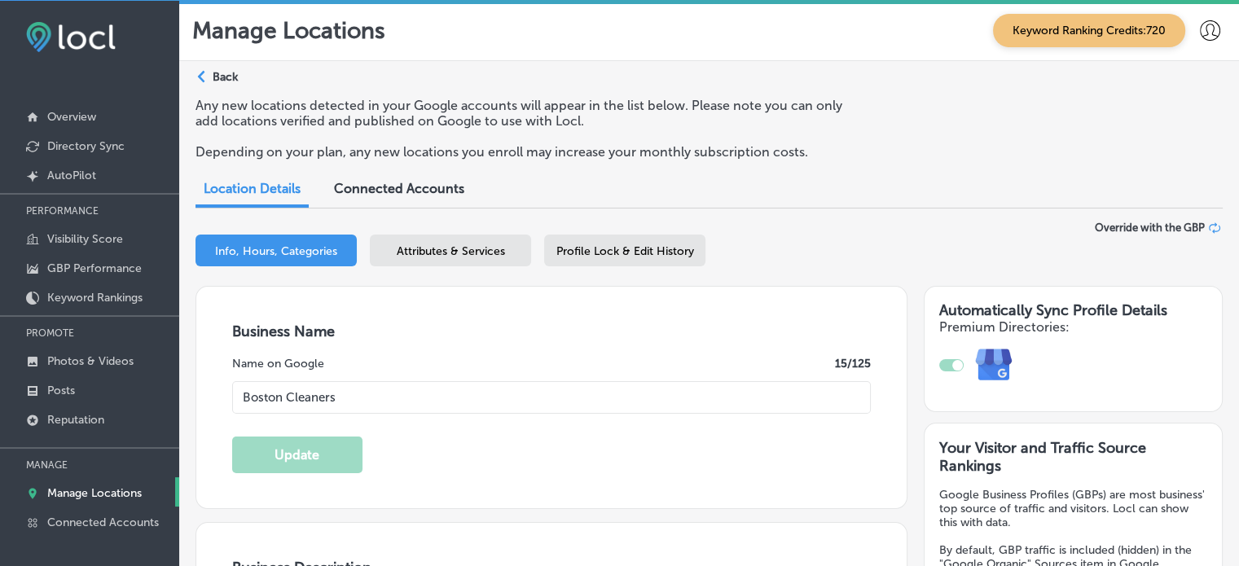
click at [441, 250] on span "Attributes & Services" at bounding box center [451, 251] width 108 height 14
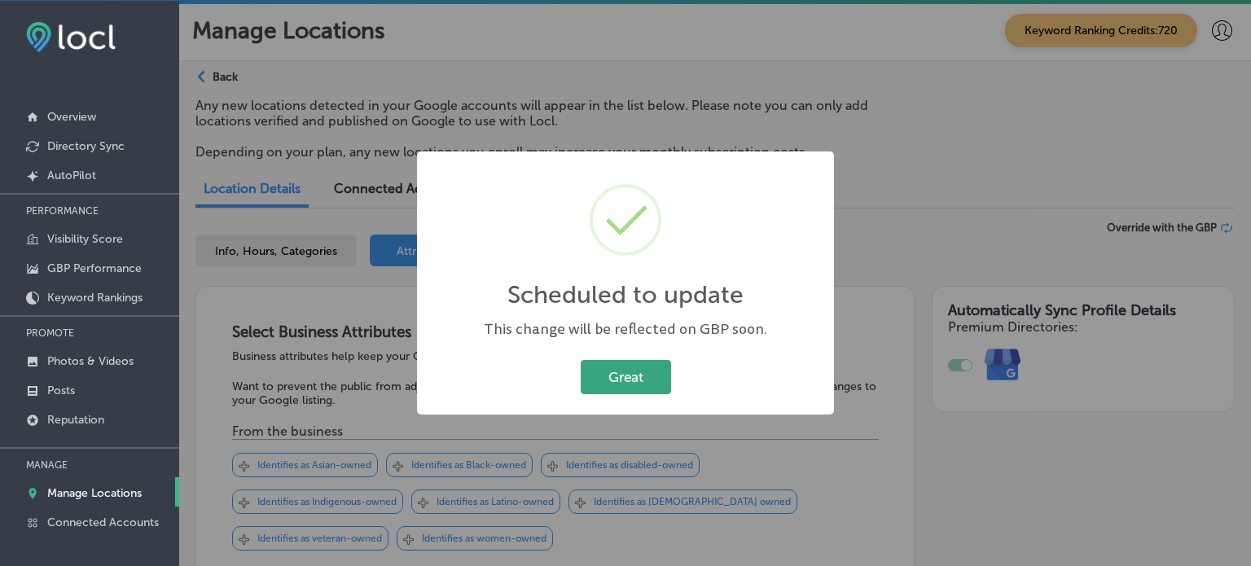
click at [621, 377] on button "Great" at bounding box center [626, 376] width 90 height 33
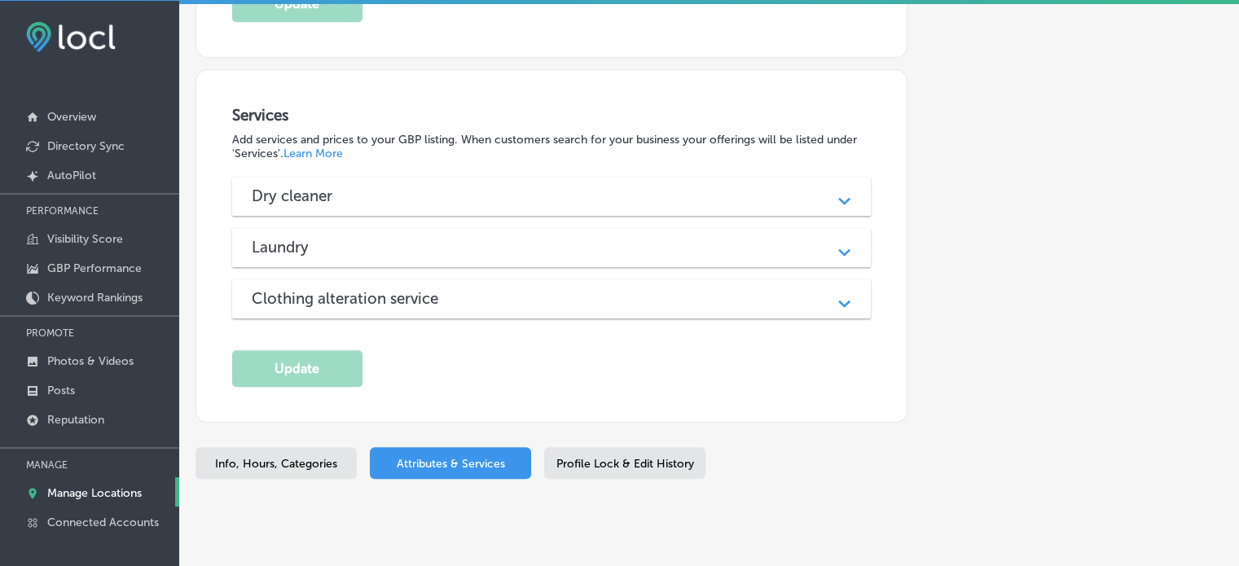
scroll to position [1454, 0]
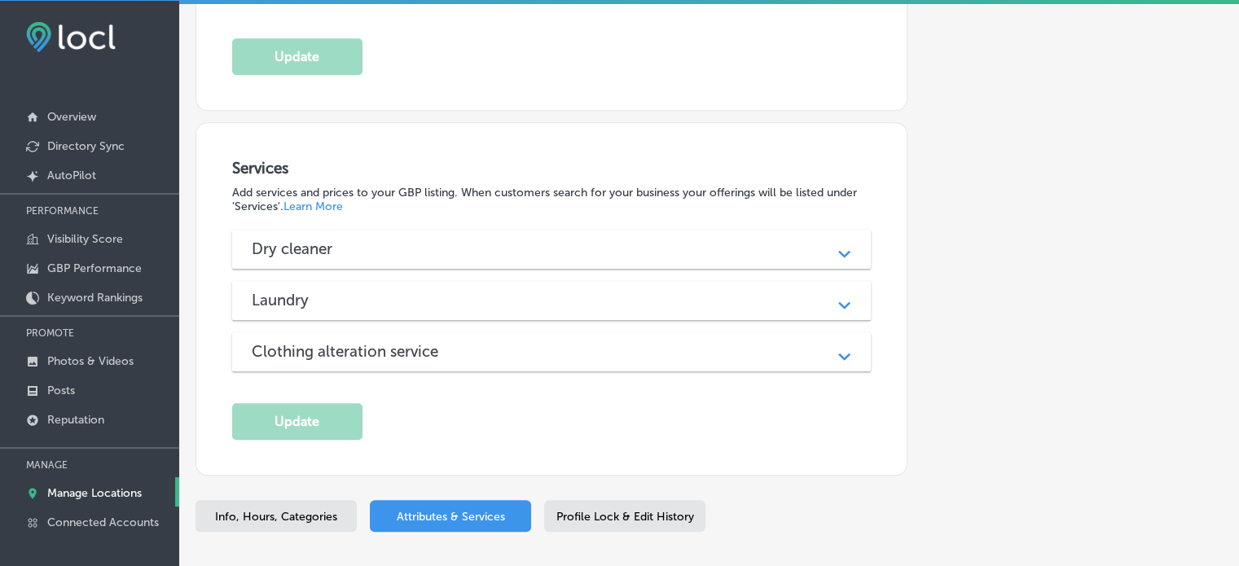
click at [451, 291] on div "Laundry" at bounding box center [552, 300] width 600 height 19
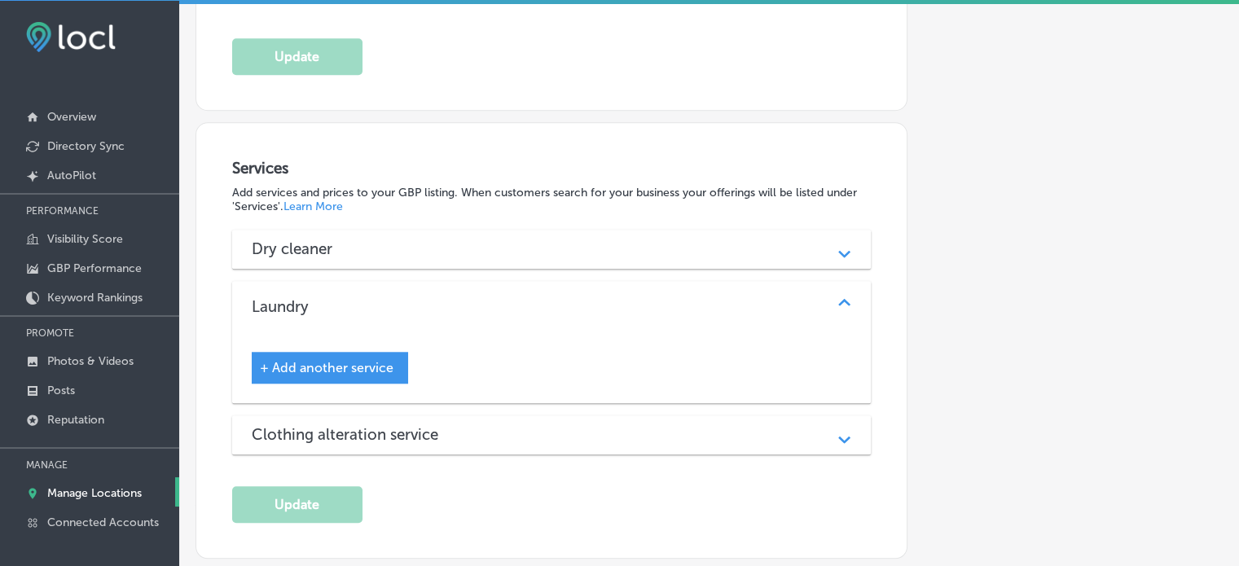
click at [467, 239] on div "Dry cleaner" at bounding box center [552, 248] width 600 height 19
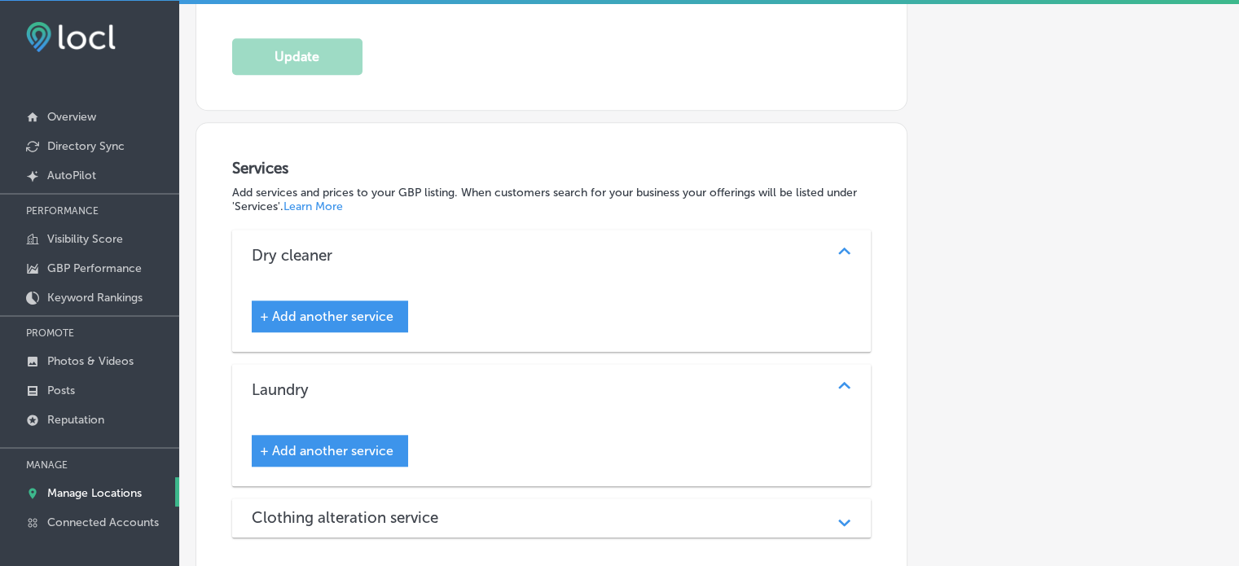
click at [506, 508] on div "Clothing alteration service" at bounding box center [552, 517] width 600 height 19
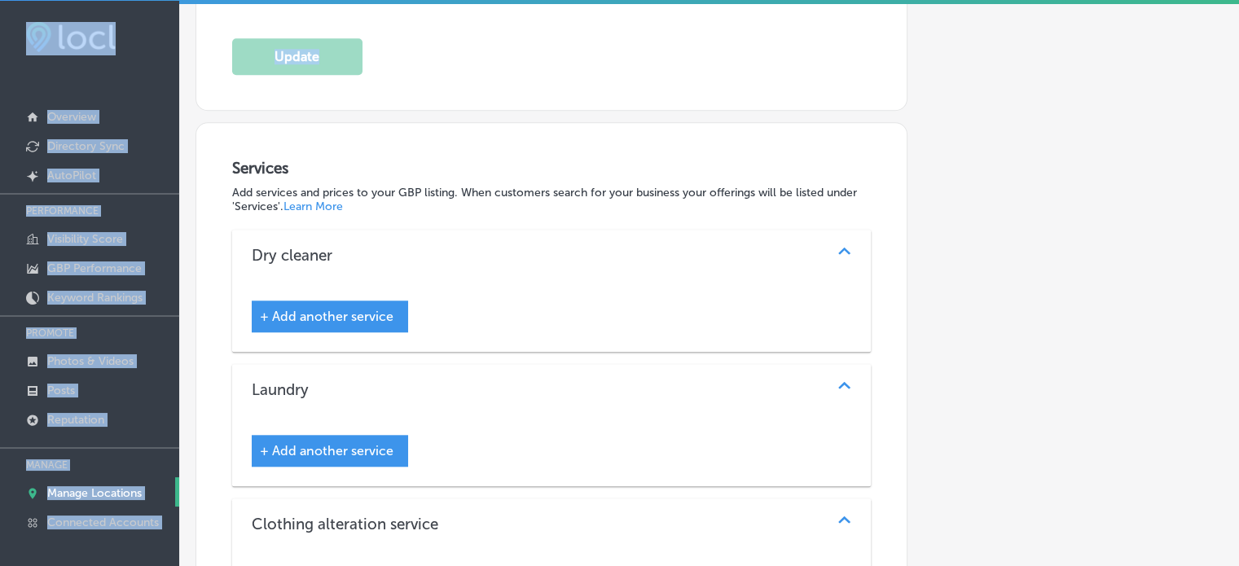
drag, startPoint x: 844, startPoint y: 6, endPoint x: 925, endPoint y: -99, distance: 132.3
click at [925, 0] on html "iconmonstr-menu-thin copy Created with Sketch. Overview Directory Sync Created …" at bounding box center [619, 282] width 1239 height 570
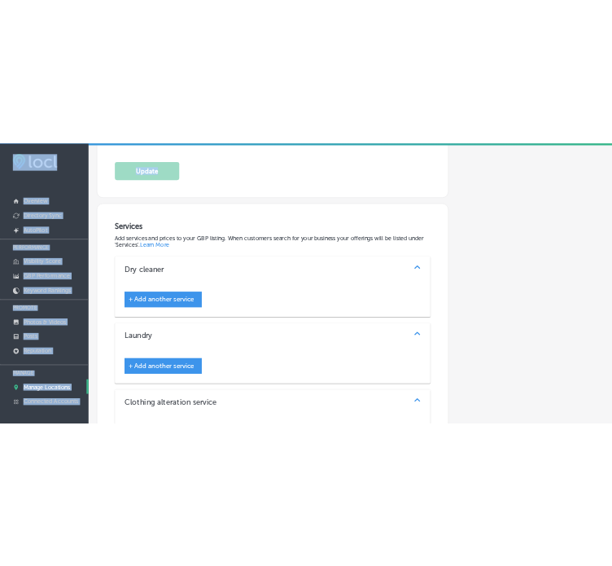
scroll to position [0, 0]
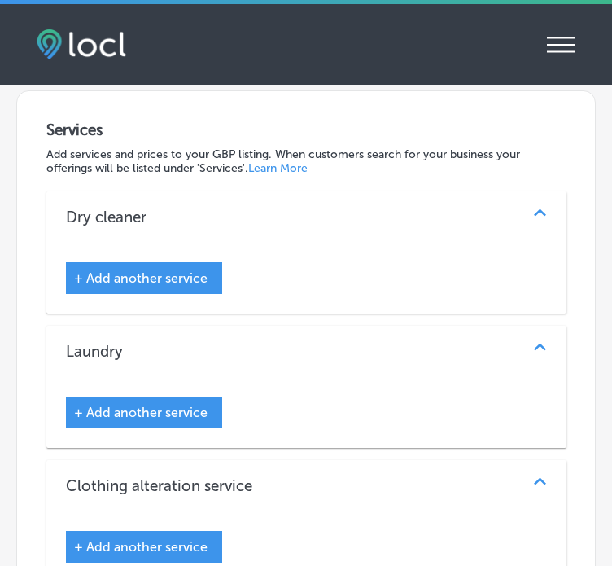
click at [154, 405] on span "+ Add another service" at bounding box center [141, 412] width 134 height 15
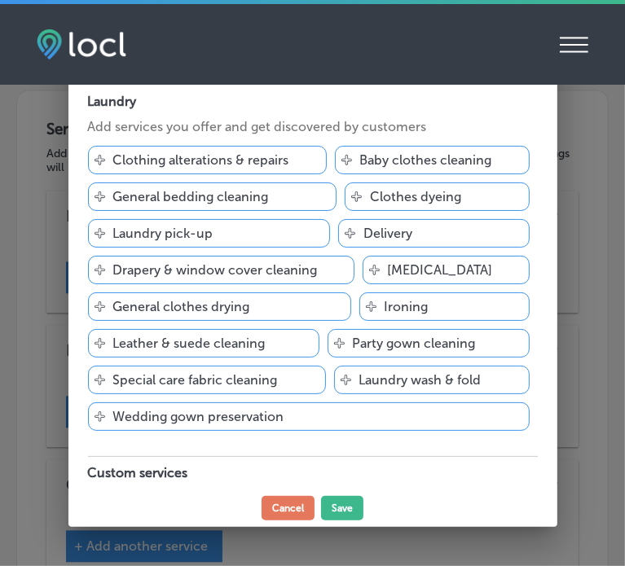
scroll to position [55, 0]
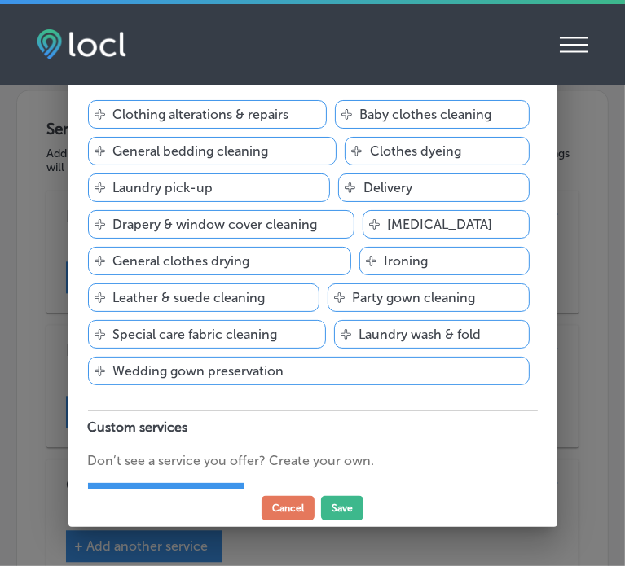
click at [409, 188] on div "Svg Vector Icons : http://www.onlinewebfonts.com/icon Delivery" at bounding box center [433, 187] width 191 height 29
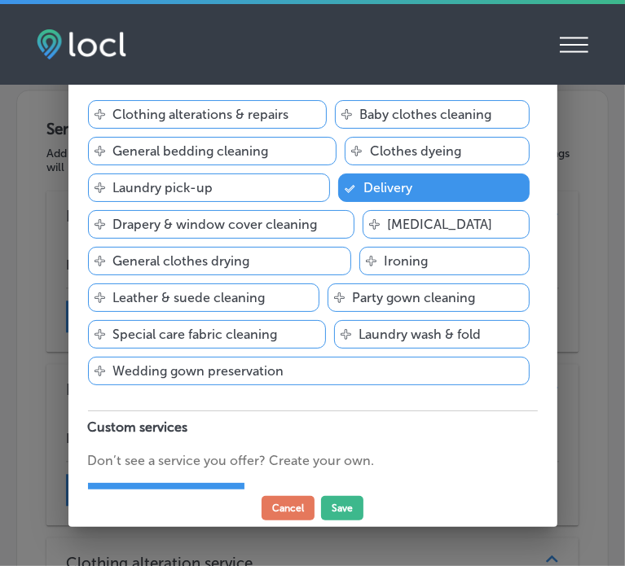
click at [258, 178] on div "Svg Vector Icons : http://www.onlinewebfonts.com/icon Laundry pick-up" at bounding box center [209, 187] width 243 height 29
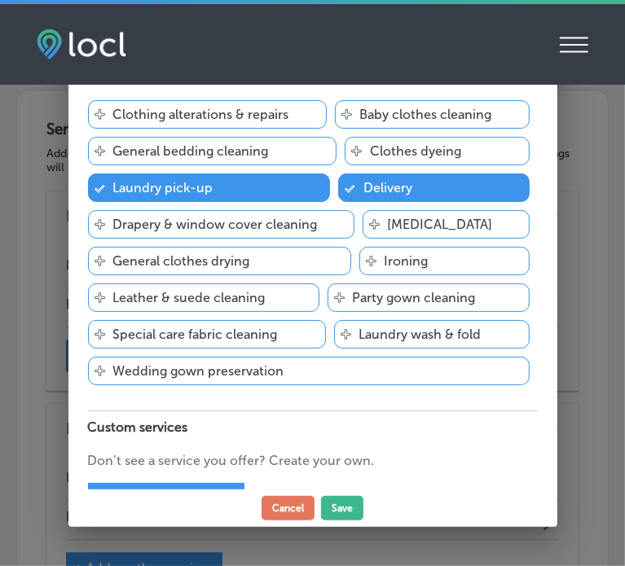
click at [439, 214] on div "Svg Vector Icons : http://www.onlinewebfonts.com/icon Dry cleaning" at bounding box center [445, 224] width 167 height 29
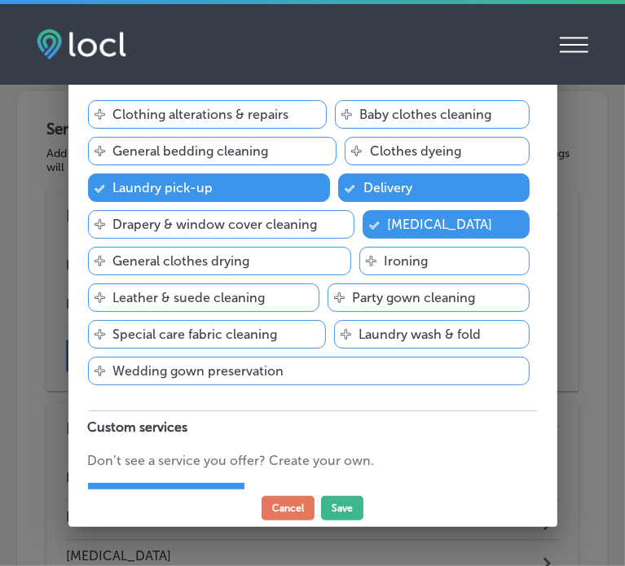
click at [261, 262] on div "Svg Vector Icons : http://www.onlinewebfonts.com/icon General clothes drying" at bounding box center [219, 261] width 263 height 29
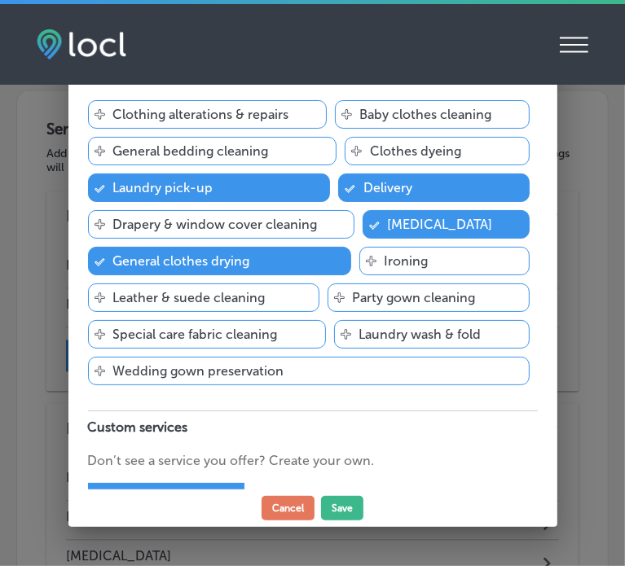
click at [270, 339] on p "Special care fabric cleaning" at bounding box center [195, 334] width 164 height 15
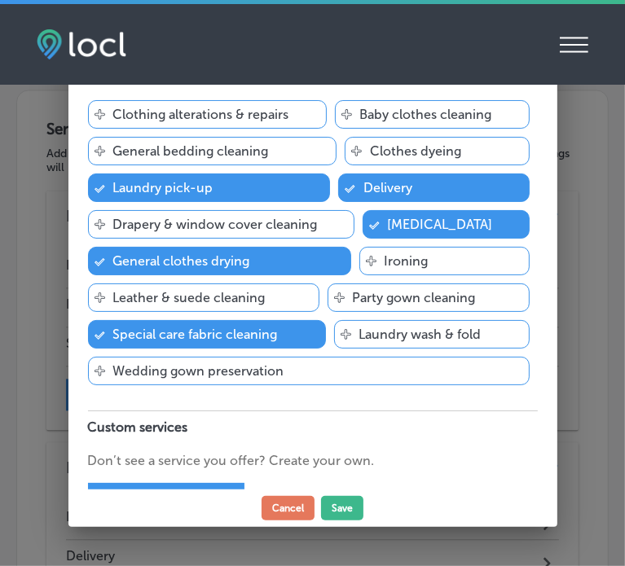
click at [407, 331] on p "Laundry wash & fold" at bounding box center [420, 334] width 122 height 15
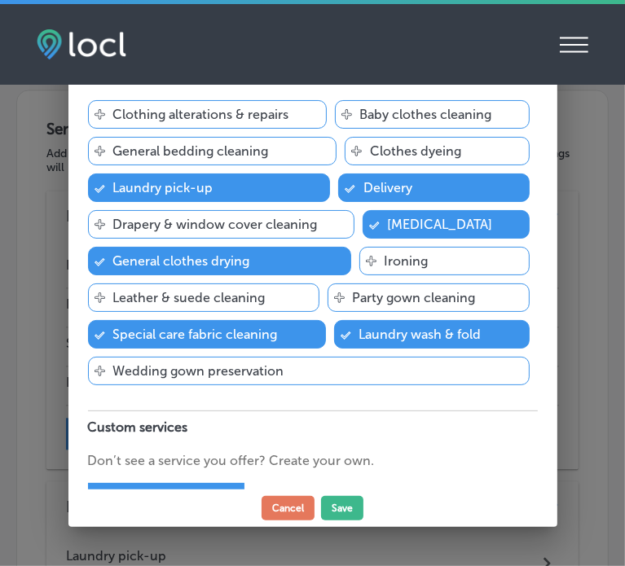
click at [421, 263] on div "Svg Vector Icons : http://www.onlinewebfonts.com/icon Ironing" at bounding box center [444, 261] width 170 height 29
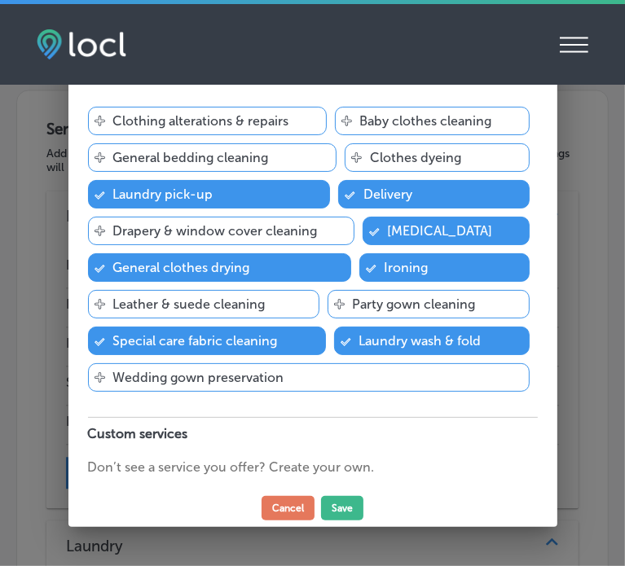
scroll to position [48, 0]
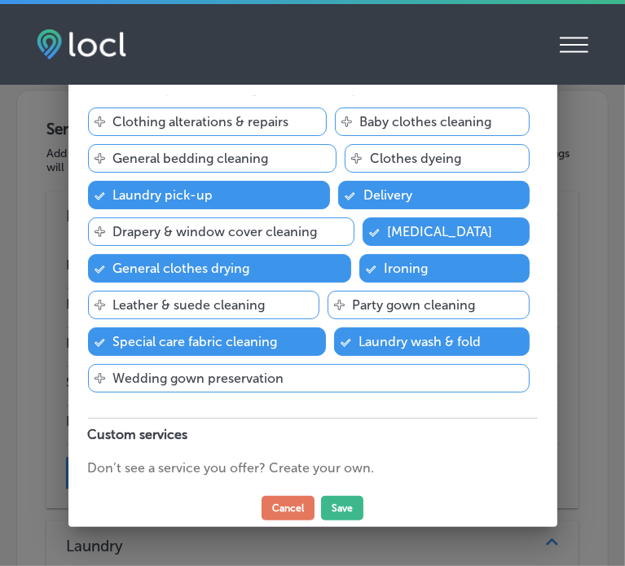
click at [412, 295] on div "Svg Vector Icons : http://www.onlinewebfonts.com/icon Party gown cleaning" at bounding box center [428, 305] width 202 height 29
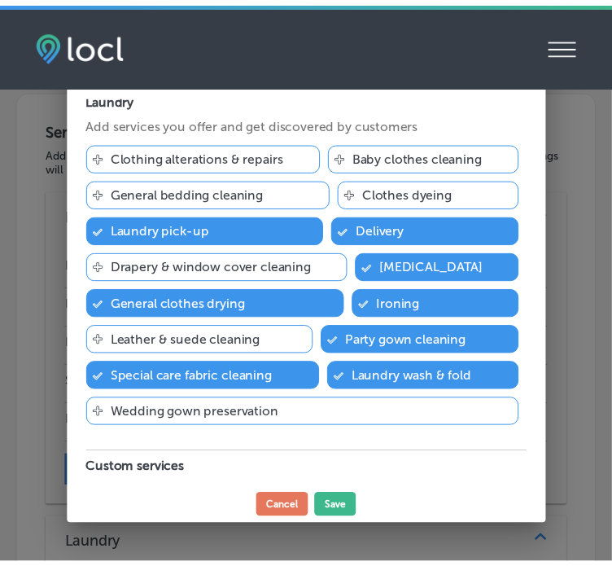
scroll to position [0, 0]
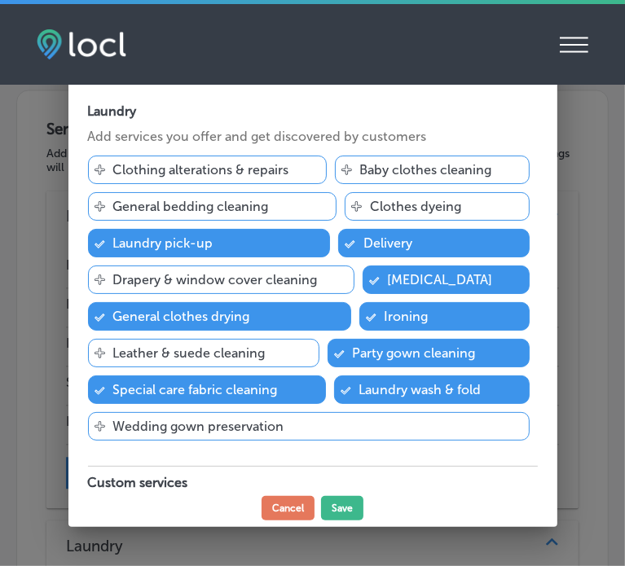
click at [207, 162] on p "Clothing alterations & repairs" at bounding box center [201, 169] width 176 height 15
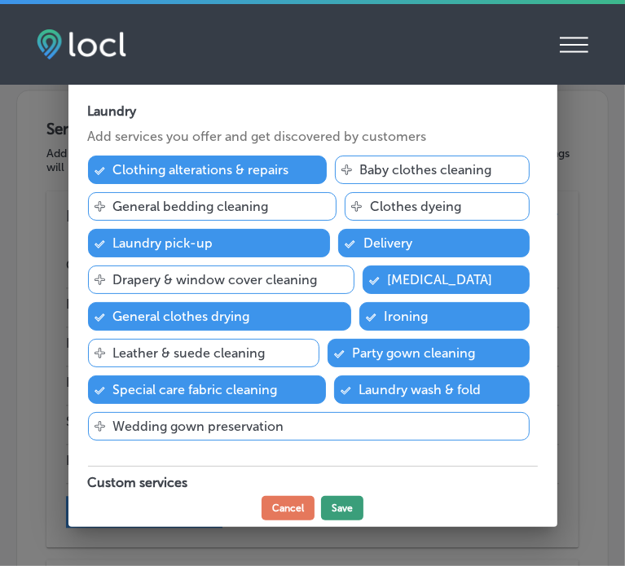
click at [345, 507] on button "Save" at bounding box center [342, 508] width 42 height 24
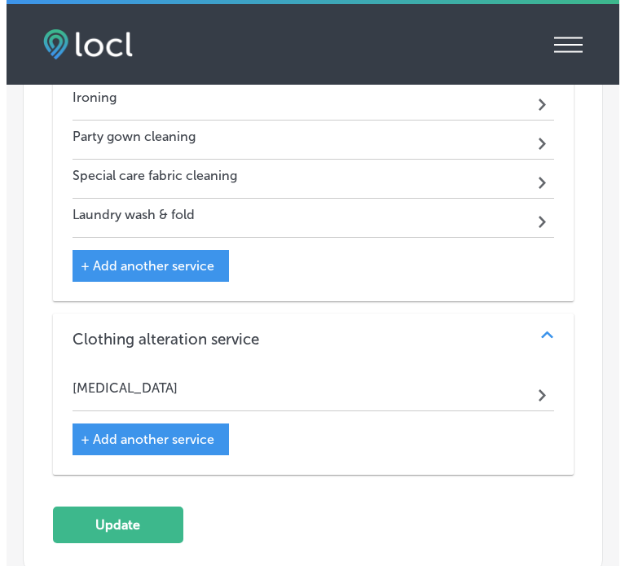
scroll to position [2561, 0]
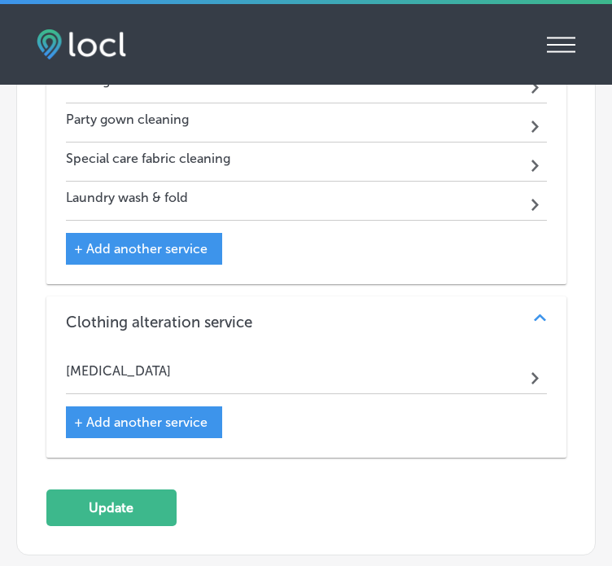
click at [192, 414] on span "+ Add another service" at bounding box center [141, 421] width 134 height 15
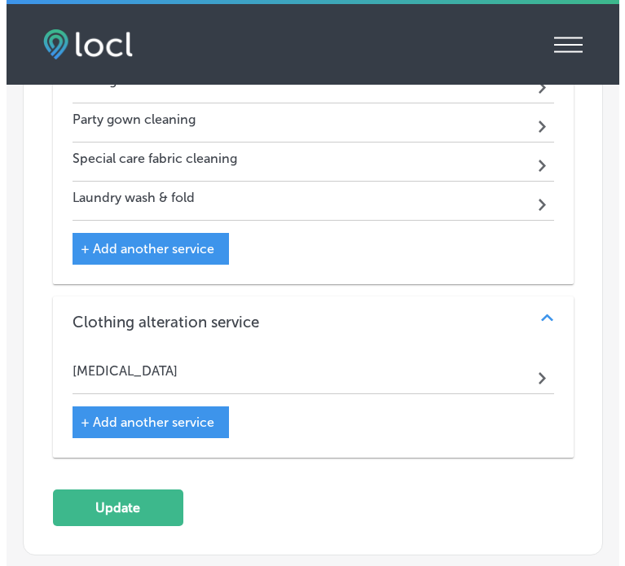
scroll to position [2567, 0]
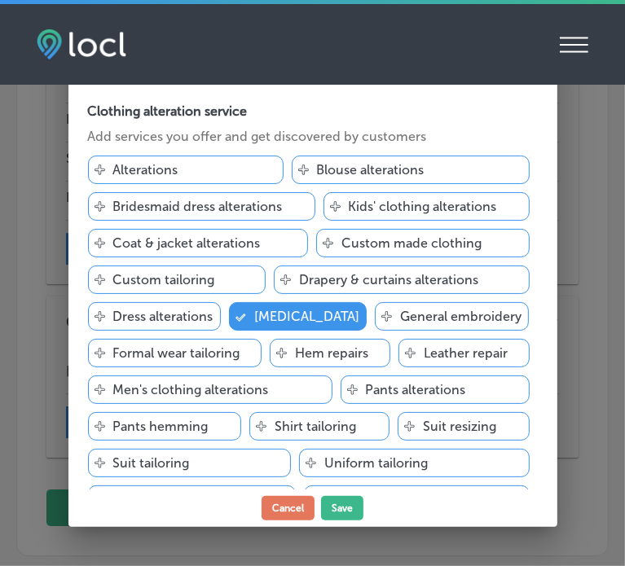
click at [226, 172] on div "Svg Vector Icons : http://www.onlinewebfonts.com/icon Alterations" at bounding box center [185, 170] width 195 height 29
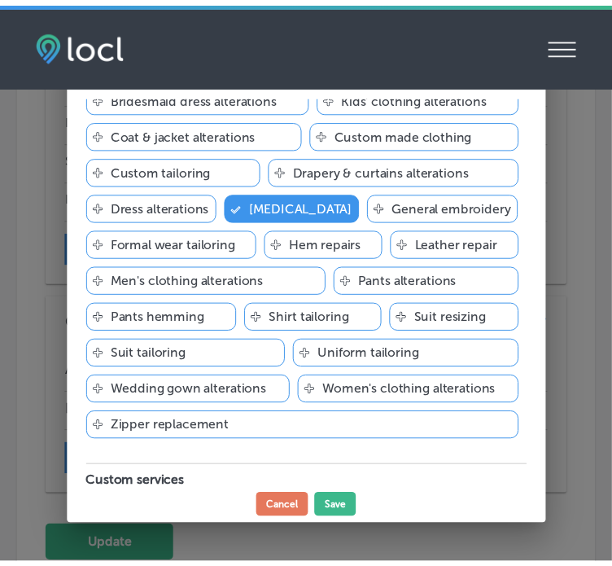
scroll to position [208, 0]
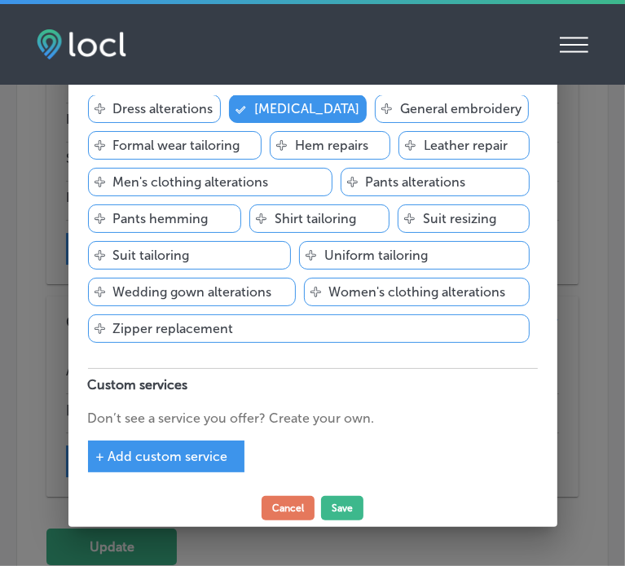
click at [185, 452] on span "+ Add custom service" at bounding box center [162, 456] width 132 height 15
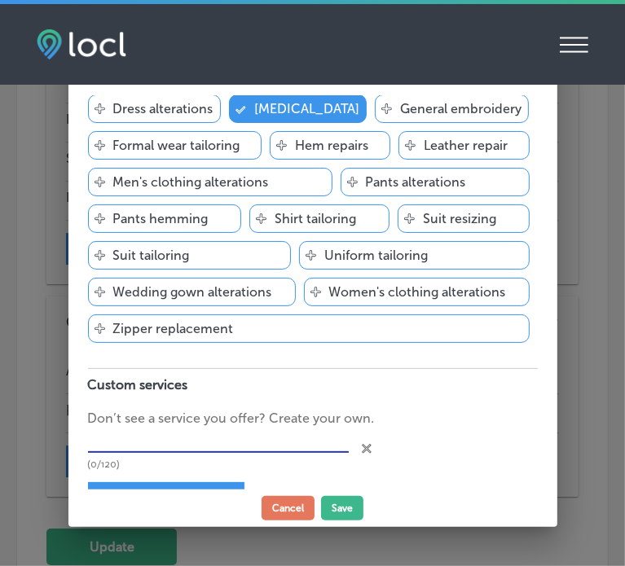
click at [195, 445] on input "text" at bounding box center [218, 440] width 261 height 25
paste input "Laundry service"
type input "Laundry service"
click at [203, 483] on div "+ Add custom service" at bounding box center [166, 498] width 156 height 32
click at [333, 506] on button "Save" at bounding box center [342, 508] width 42 height 24
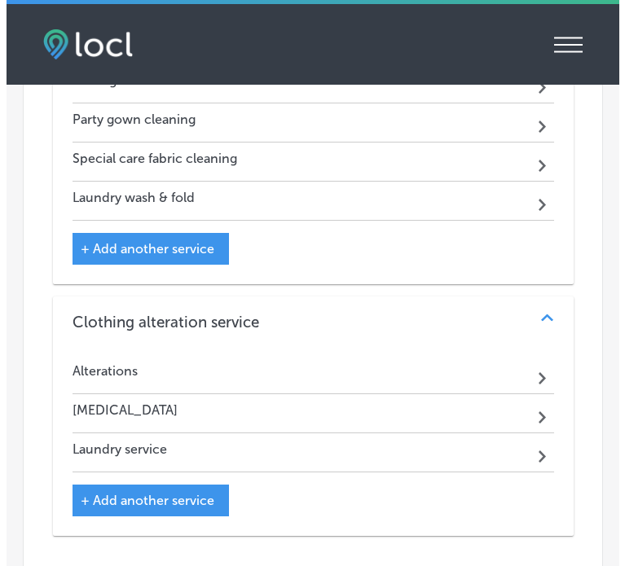
scroll to position [2622, 0]
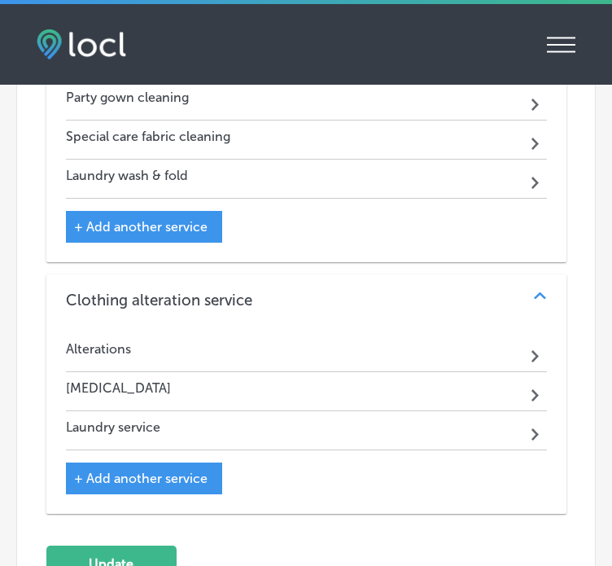
click at [155, 471] on span "+ Add another service" at bounding box center [141, 478] width 134 height 15
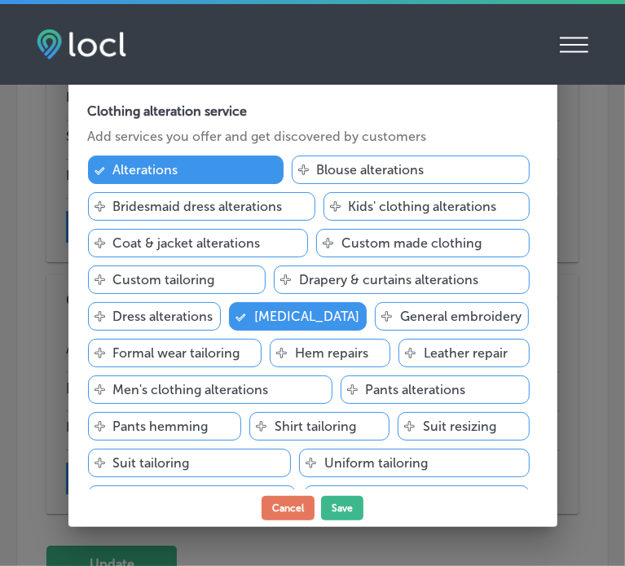
scroll to position [208, 0]
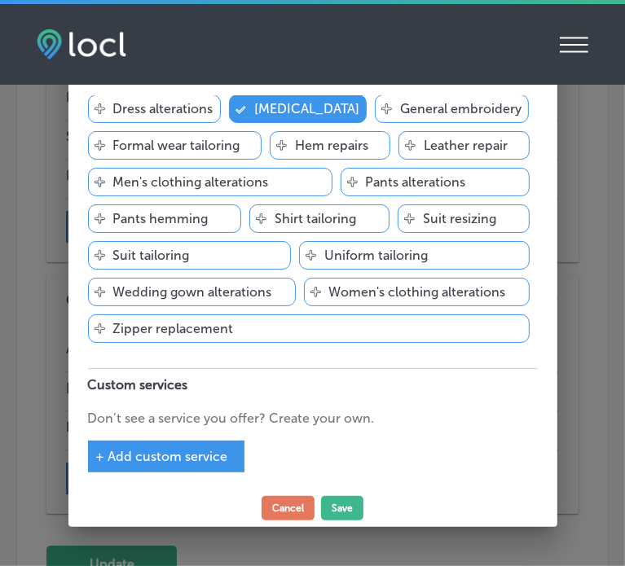
click at [174, 478] on div "Clothing alteration service Add services you offer and get discovered by custom…" at bounding box center [312, 292] width 489 height 395
click at [127, 449] on span "+ Add custom service" at bounding box center [162, 456] width 132 height 15
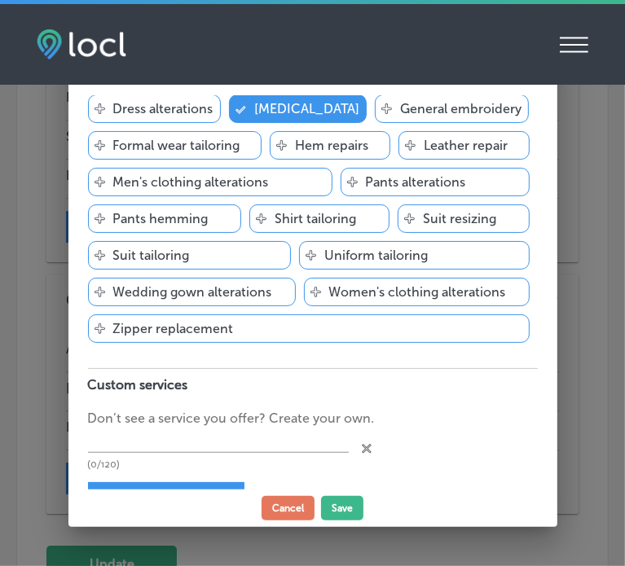
scroll to position [249, 0]
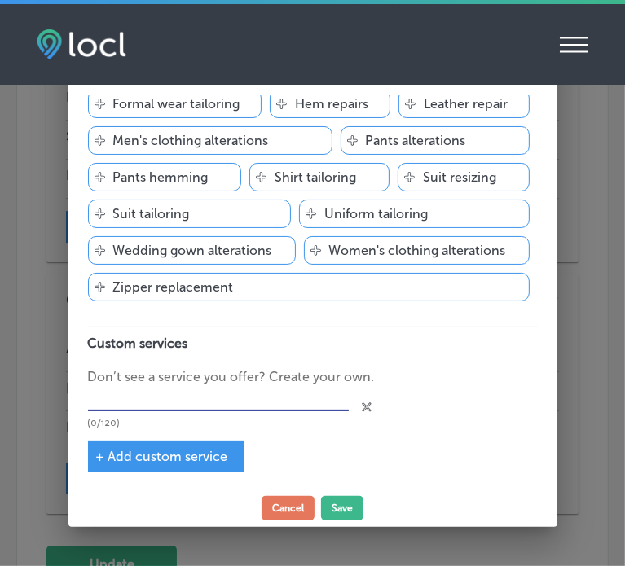
click at [225, 393] on input "text" at bounding box center [218, 399] width 261 height 25
paste input "Same-day laundry service"
type input "Same-day laundry service"
click at [192, 453] on span "+ Add custom service" at bounding box center [162, 456] width 132 height 15
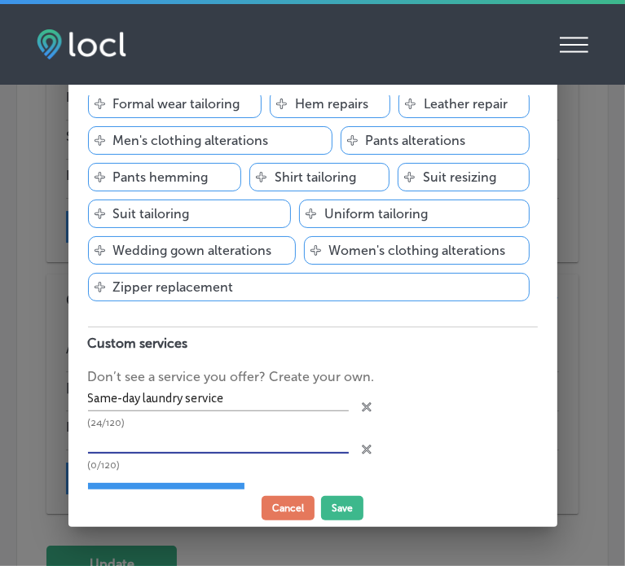
click at [206, 435] on input "text" at bounding box center [218, 440] width 261 height 25
paste input "Suit alterations"
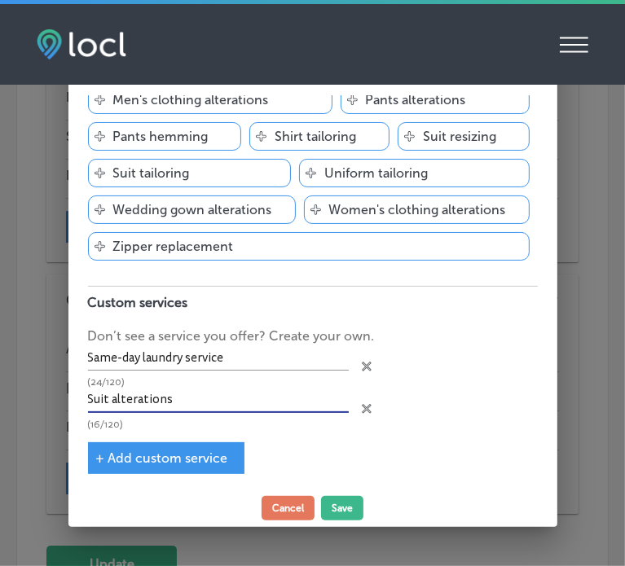
type input "Suit alterations"
click at [206, 442] on div "+ Add custom service" at bounding box center [166, 458] width 156 height 32
click at [205, 450] on span "+ Add custom service" at bounding box center [162, 457] width 132 height 15
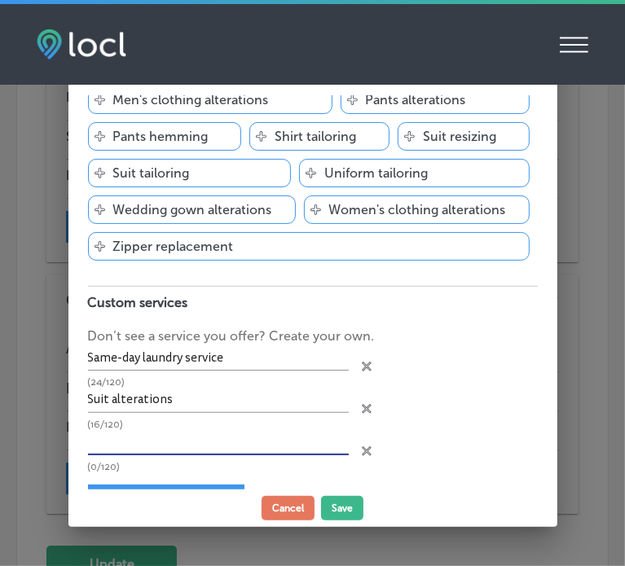
click at [208, 438] on input "text" at bounding box center [218, 442] width 261 height 25
paste input "Bridal alterations"
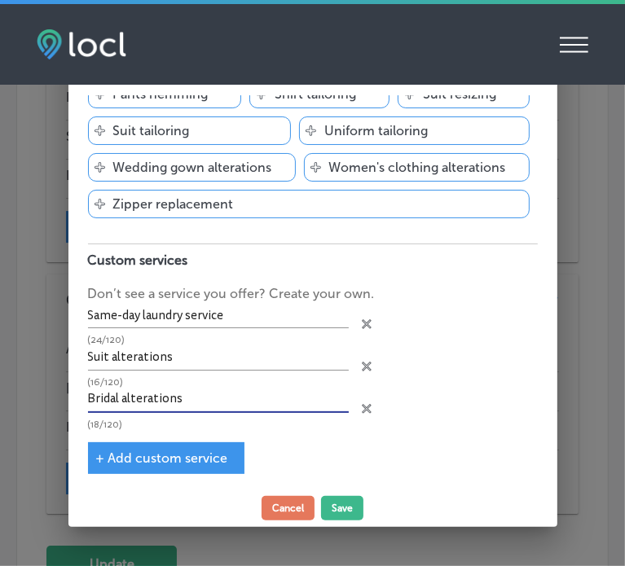
type input "Bridal alterations"
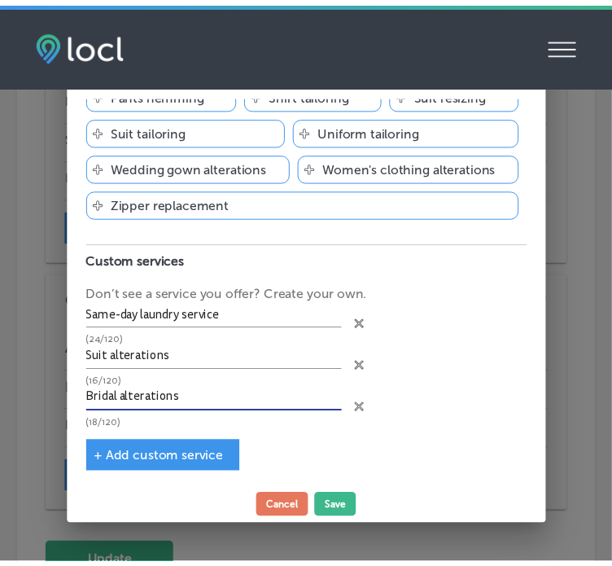
scroll to position [0, 0]
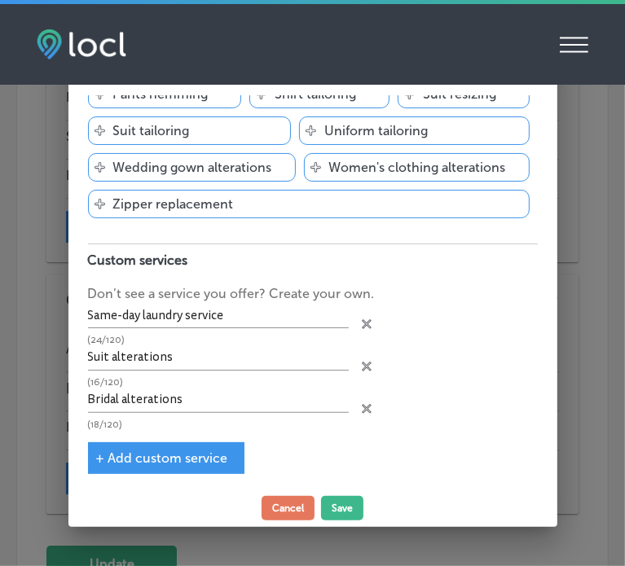
click at [150, 458] on span "+ Add custom service" at bounding box center [162, 457] width 132 height 15
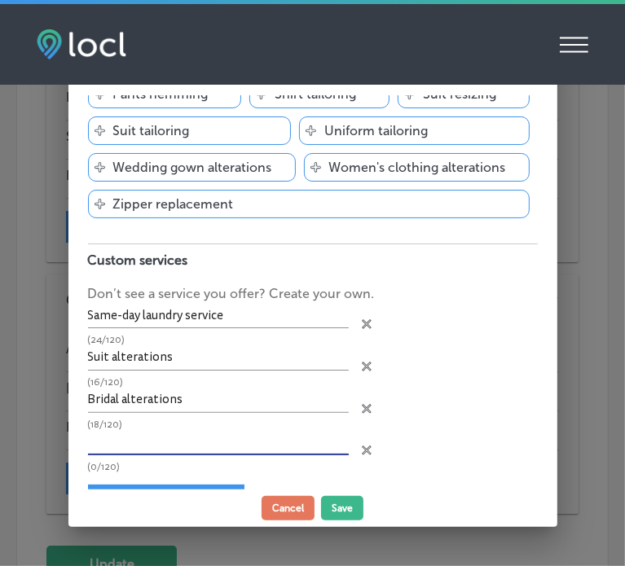
paste input "Alterations and tailoring service"
click at [245, 443] on input "text" at bounding box center [218, 442] width 261 height 25
type input "Alterations and tailoring service"
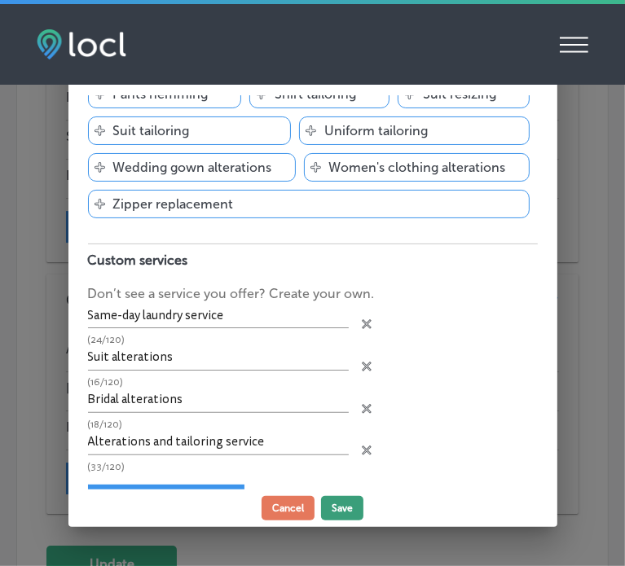
click at [334, 504] on button "Save" at bounding box center [342, 508] width 42 height 24
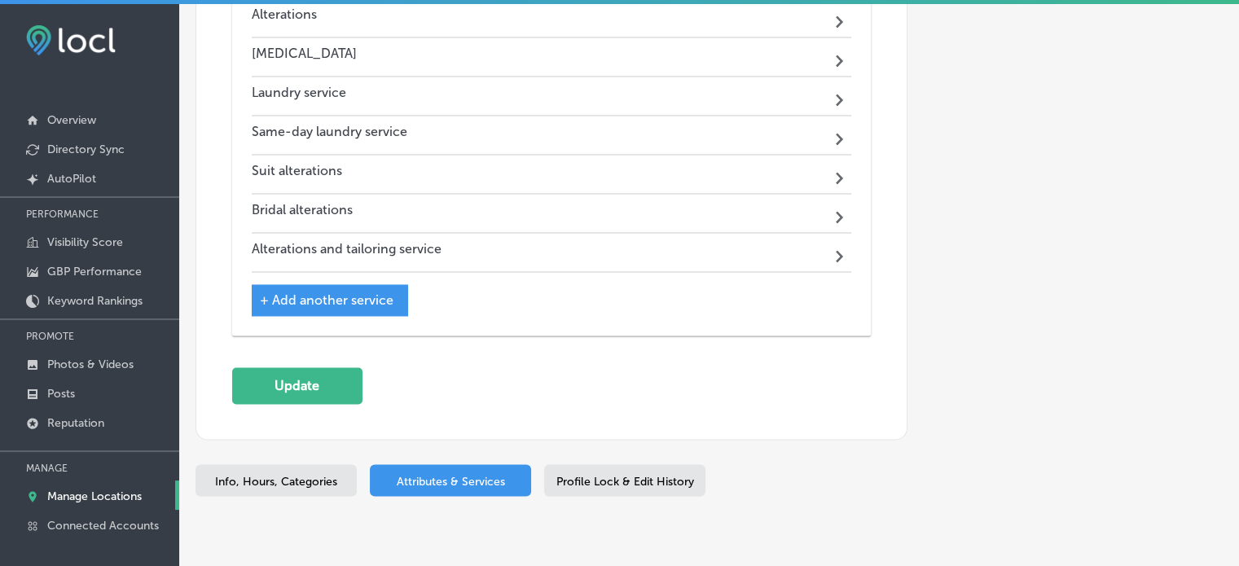
scroll to position [2642, 0]
click at [316, 366] on button "Update" at bounding box center [297, 384] width 130 height 37
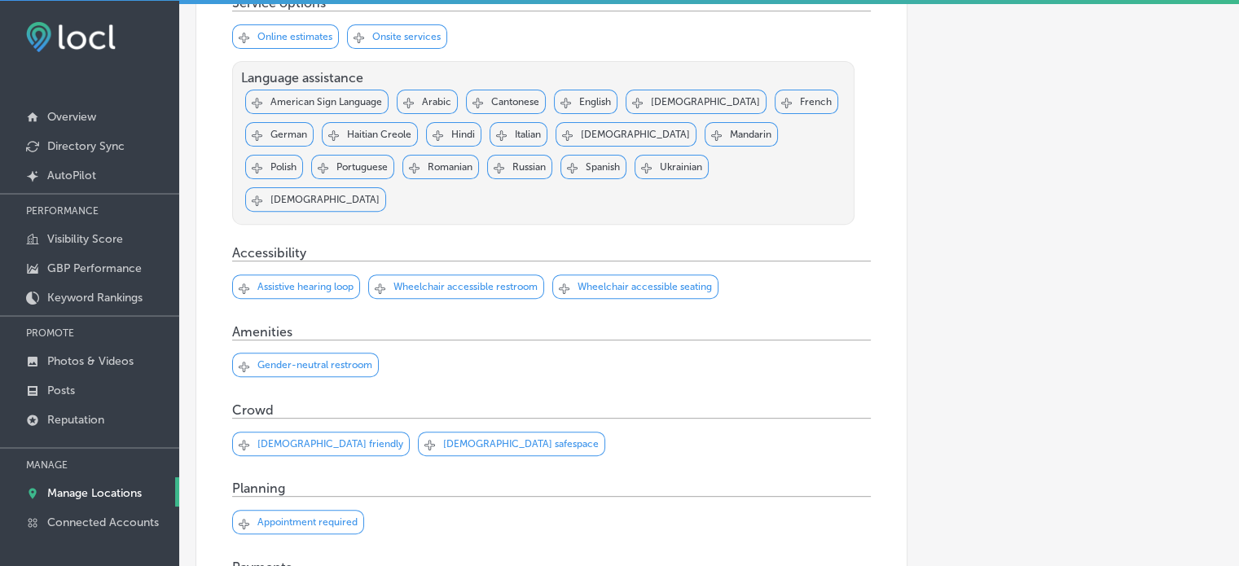
scroll to position [0, 0]
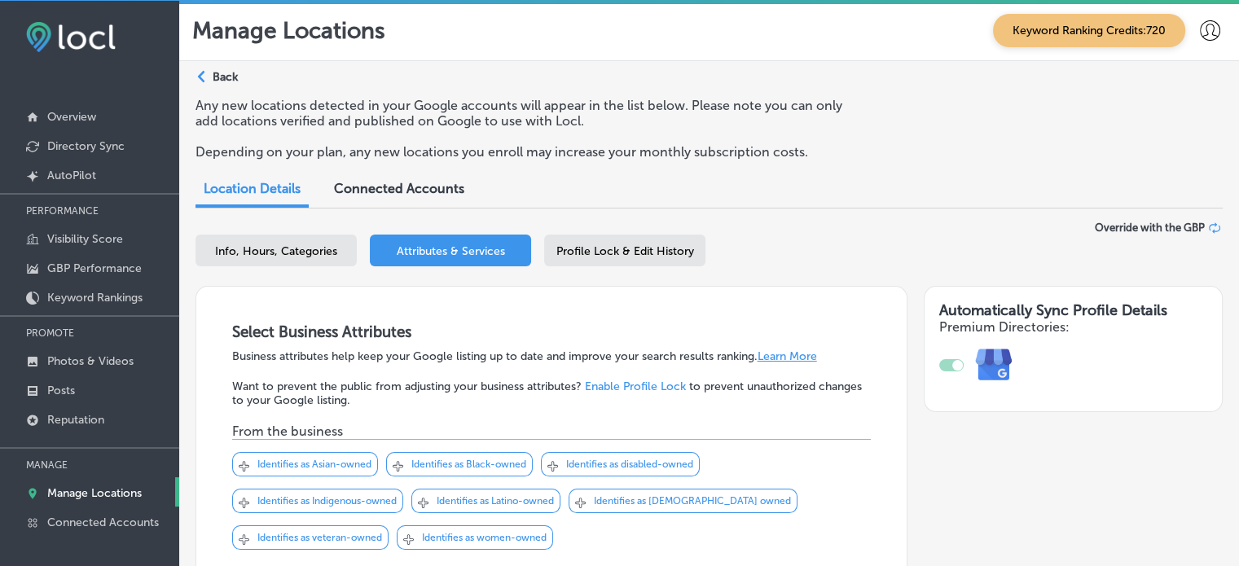
click at [311, 257] on span "Info, Hours, Categories" at bounding box center [276, 251] width 122 height 14
select select "US"
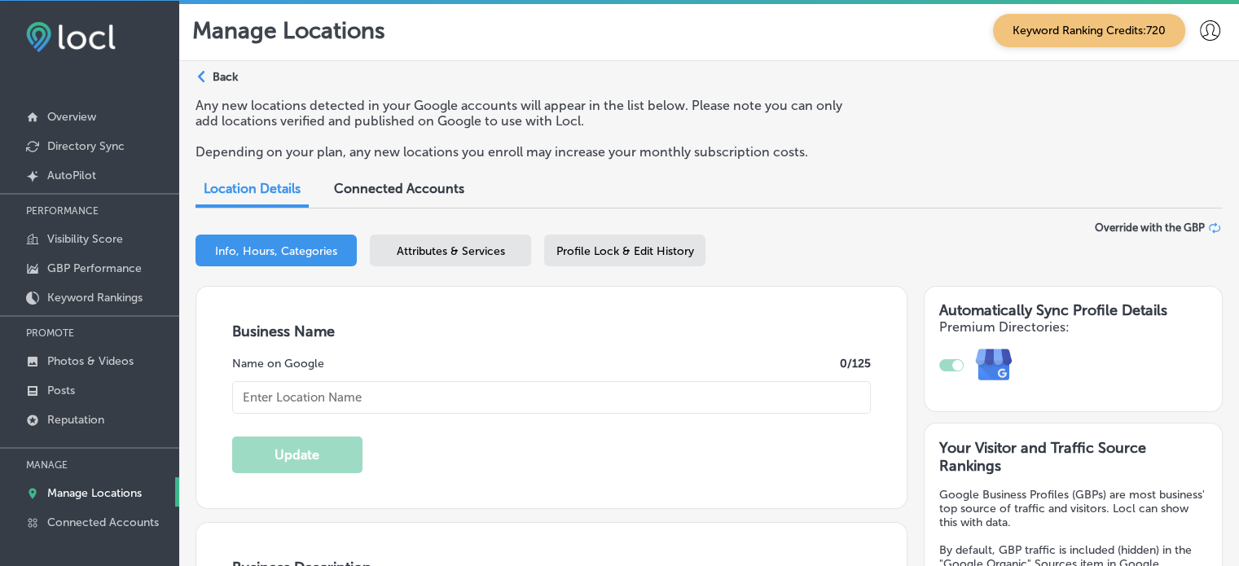
click at [433, 253] on span "Attributes & Services" at bounding box center [451, 251] width 108 height 14
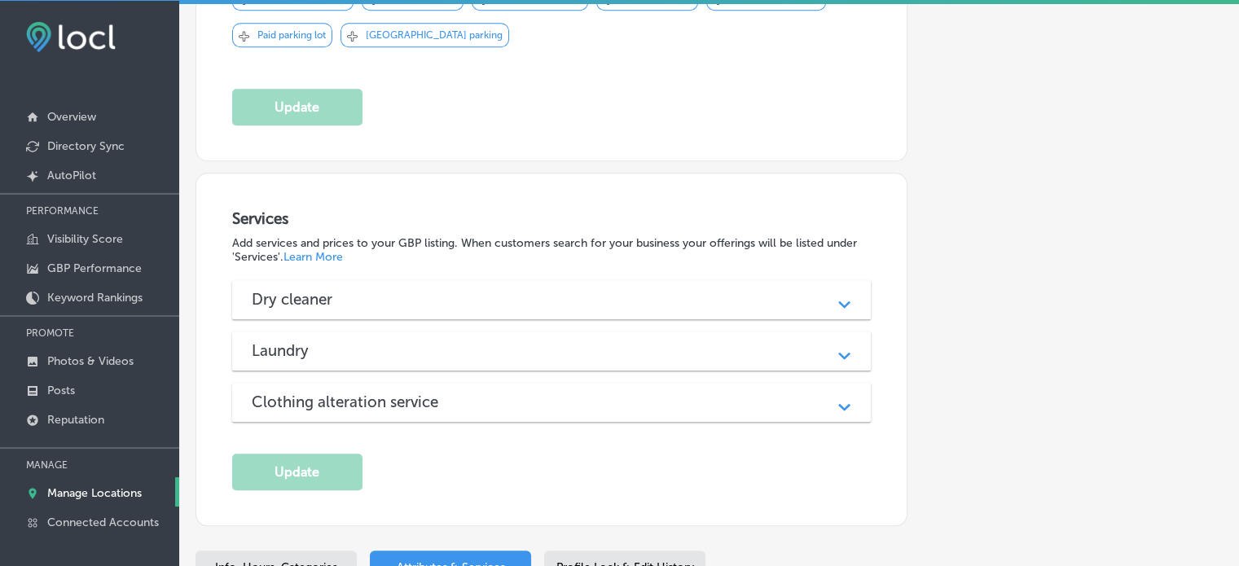
scroll to position [1507, 0]
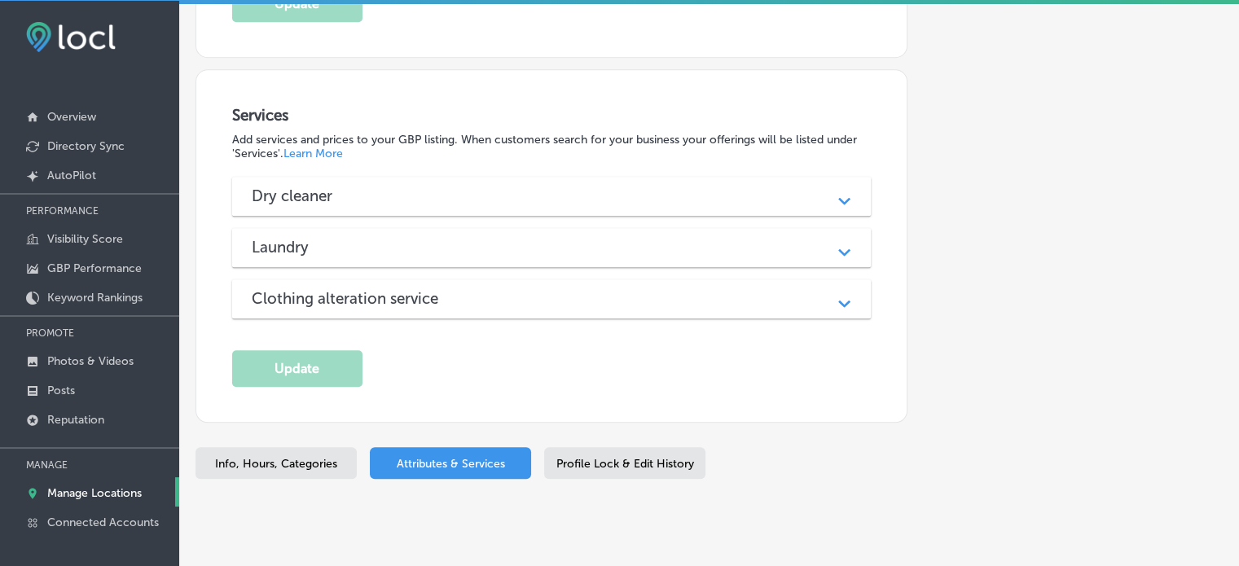
click at [418, 228] on div "Laundry Path Created with Sketch." at bounding box center [551, 247] width 639 height 39
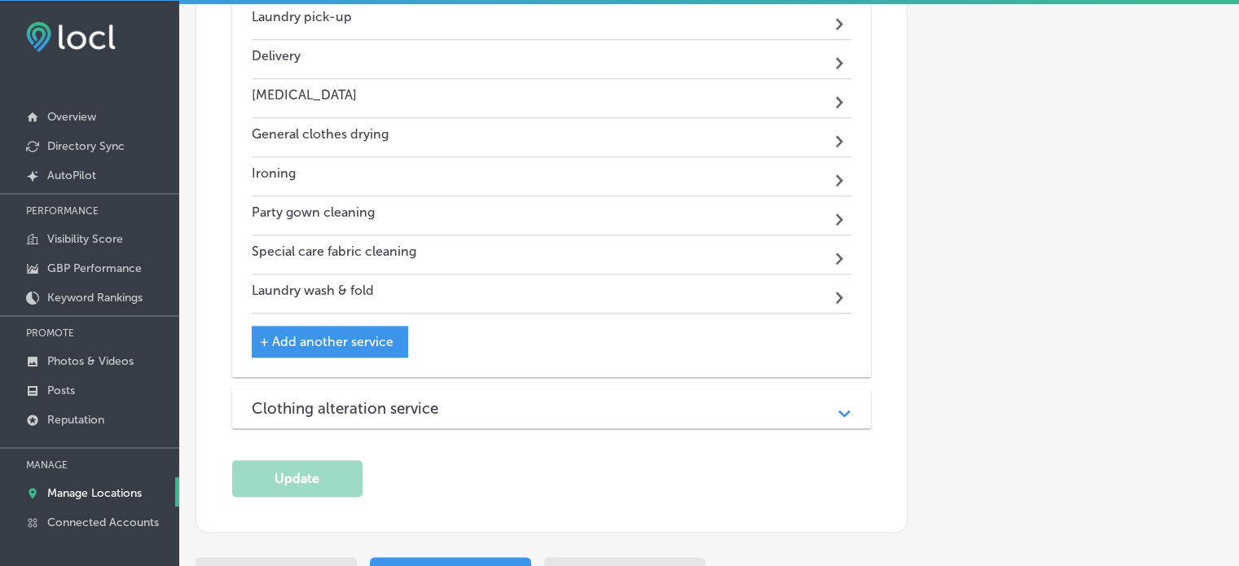
scroll to position [1942, 0]
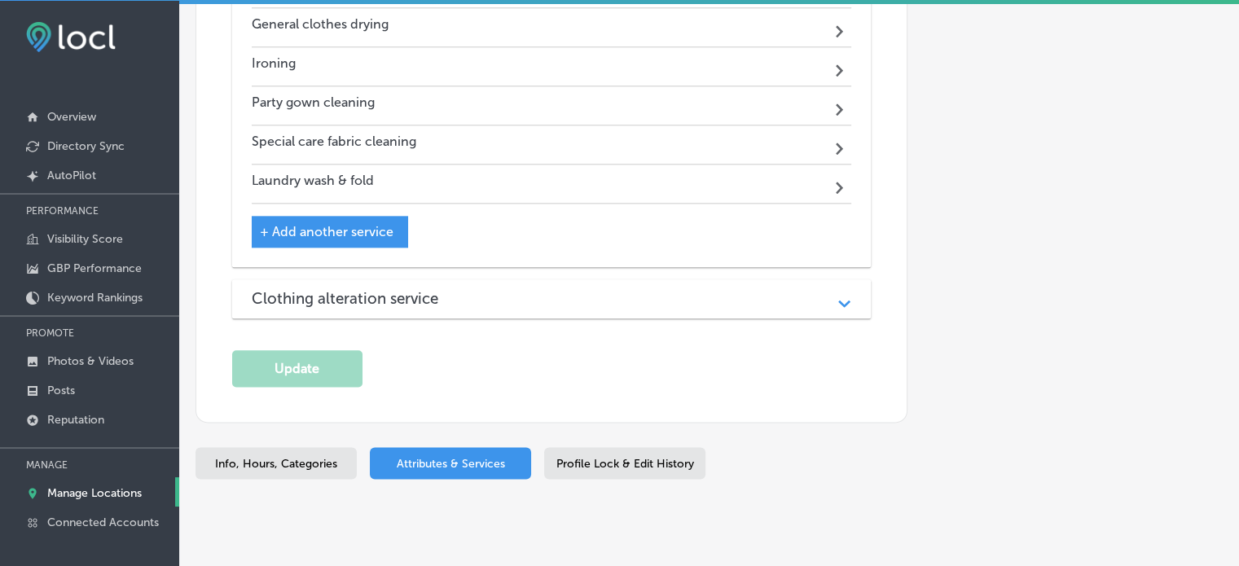
click at [433, 289] on h3 "Clothing alteration service" at bounding box center [358, 298] width 213 height 19
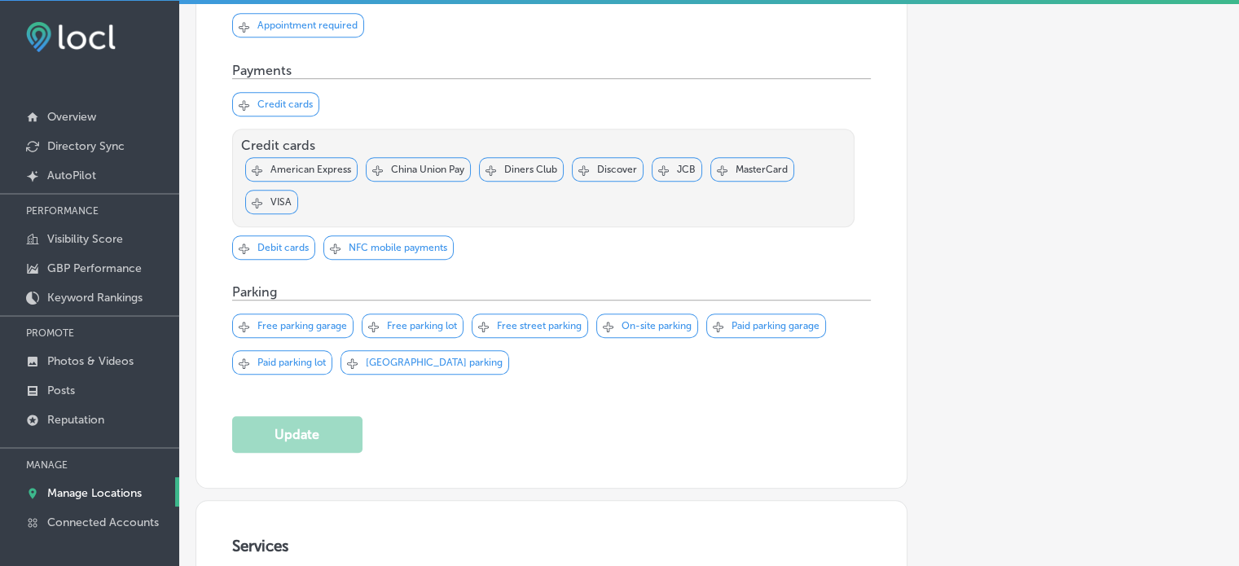
scroll to position [949, 0]
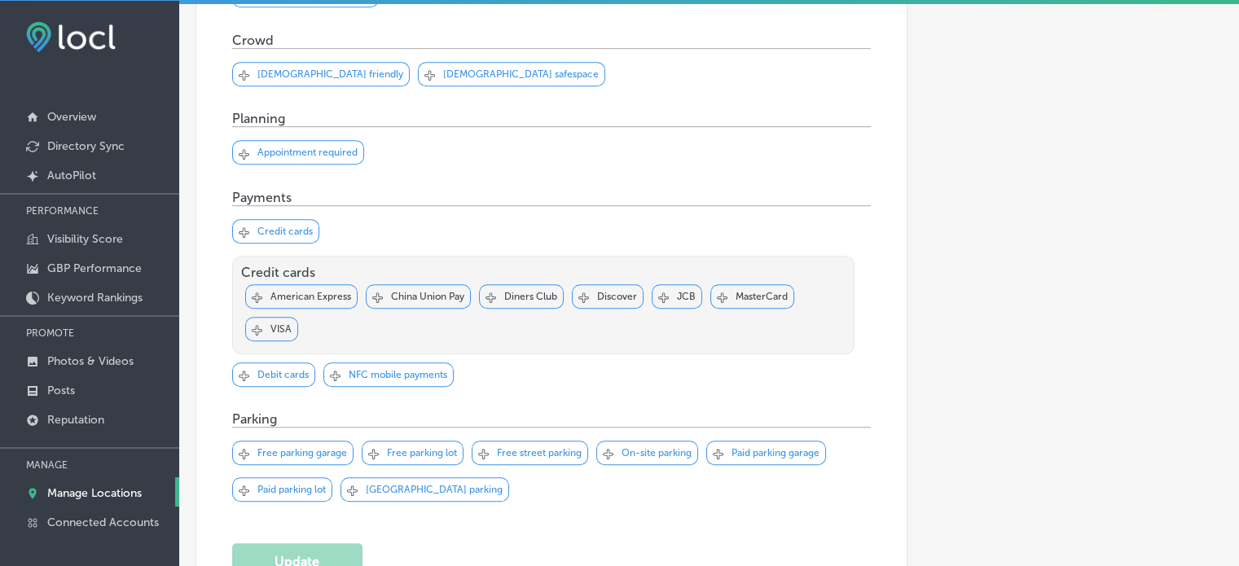
click at [65, 41] on img at bounding box center [71, 37] width 90 height 30
click at [81, 410] on link "Reputation" at bounding box center [89, 418] width 179 height 29
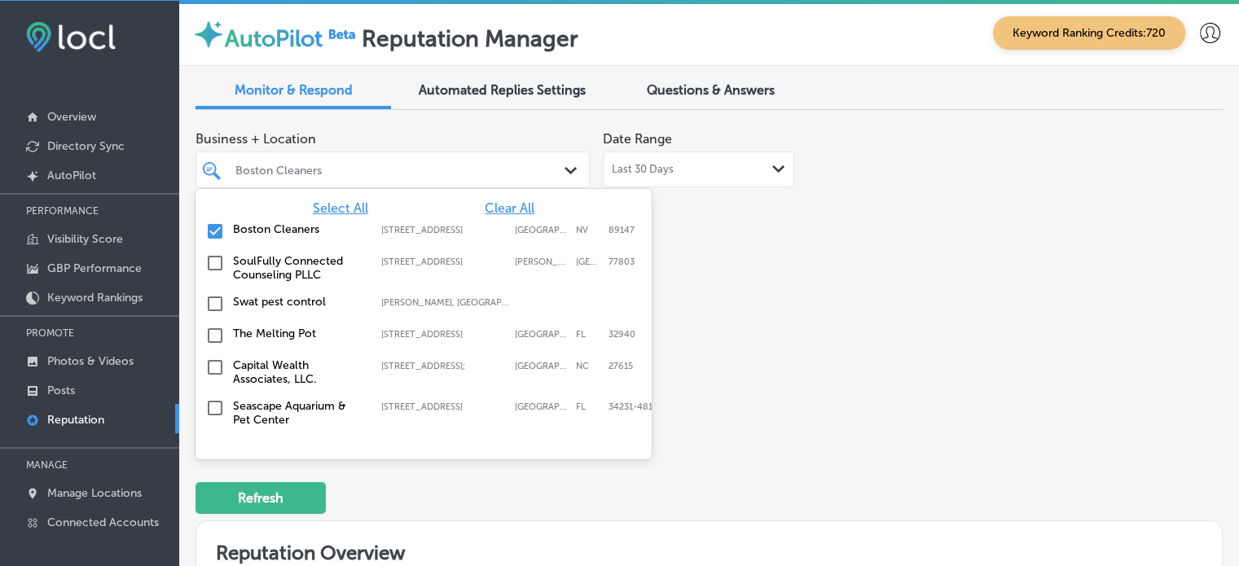
click at [368, 180] on div "Boston Cleaners" at bounding box center [392, 169] width 331 height 25
click at [489, 207] on span "Clear All" at bounding box center [510, 207] width 50 height 15
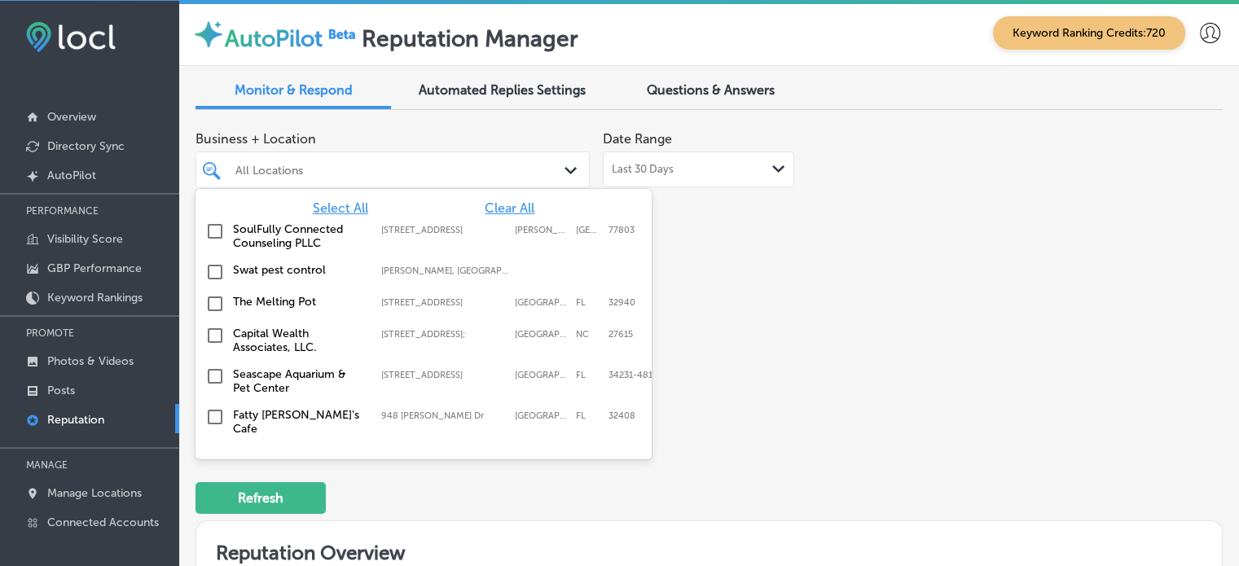
click at [342, 200] on span "Select All" at bounding box center [340, 207] width 55 height 15
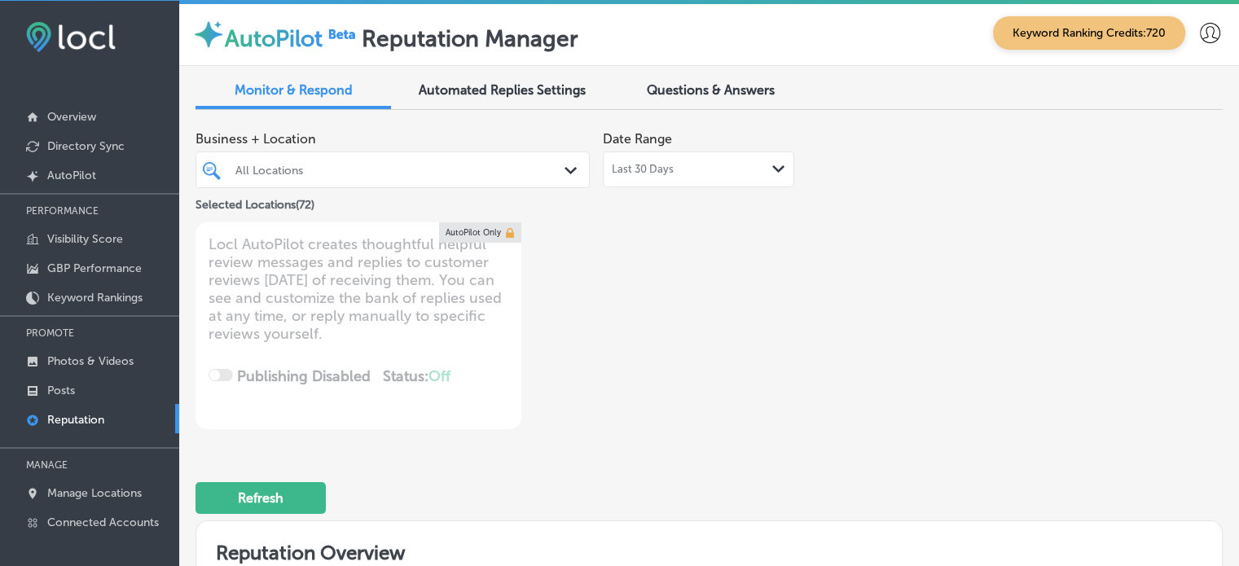
click at [723, 285] on div "Business + Location All Locations Path Created with Sketch. Selected Locations …" at bounding box center [503, 276] width 616 height 306
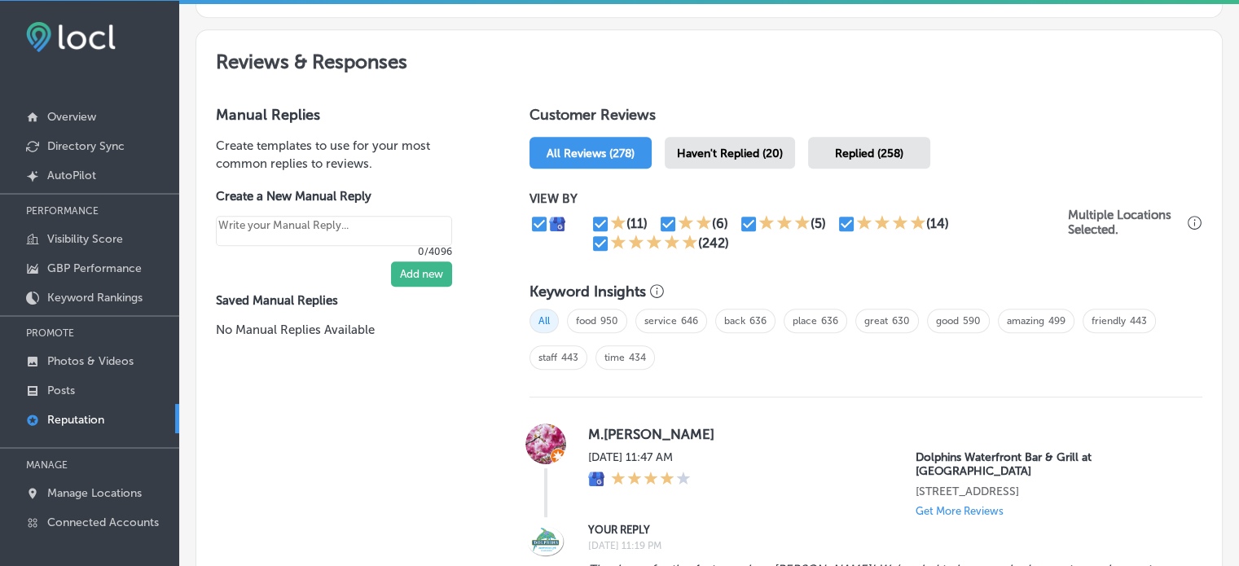
scroll to position [875, 0]
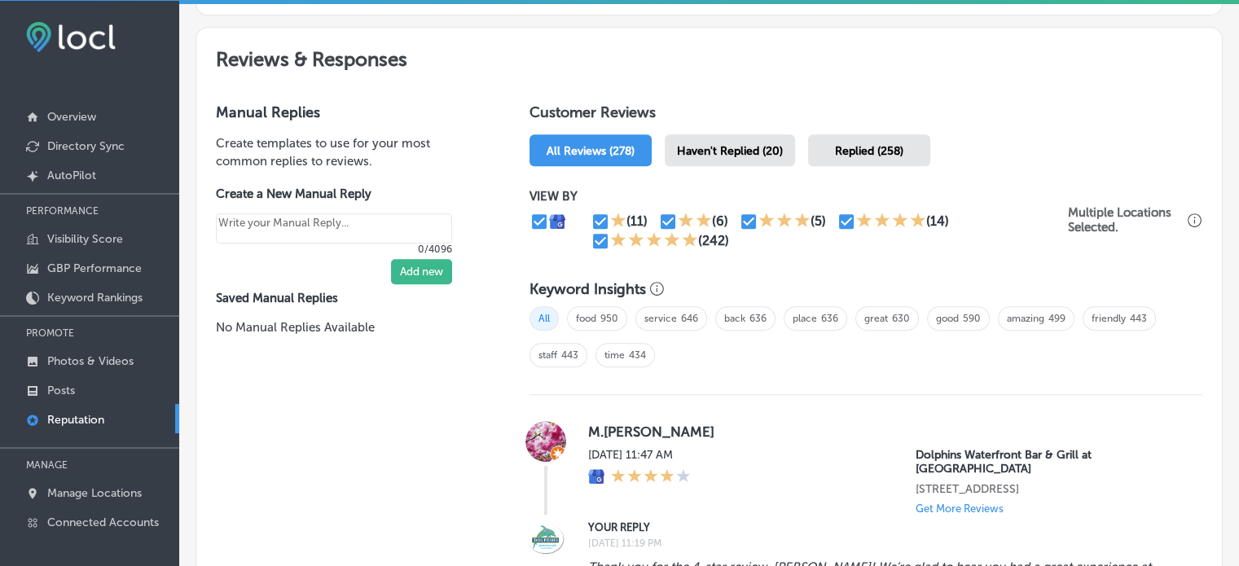
click at [731, 134] on div "Haven't Replied (20)" at bounding box center [729, 150] width 130 height 32
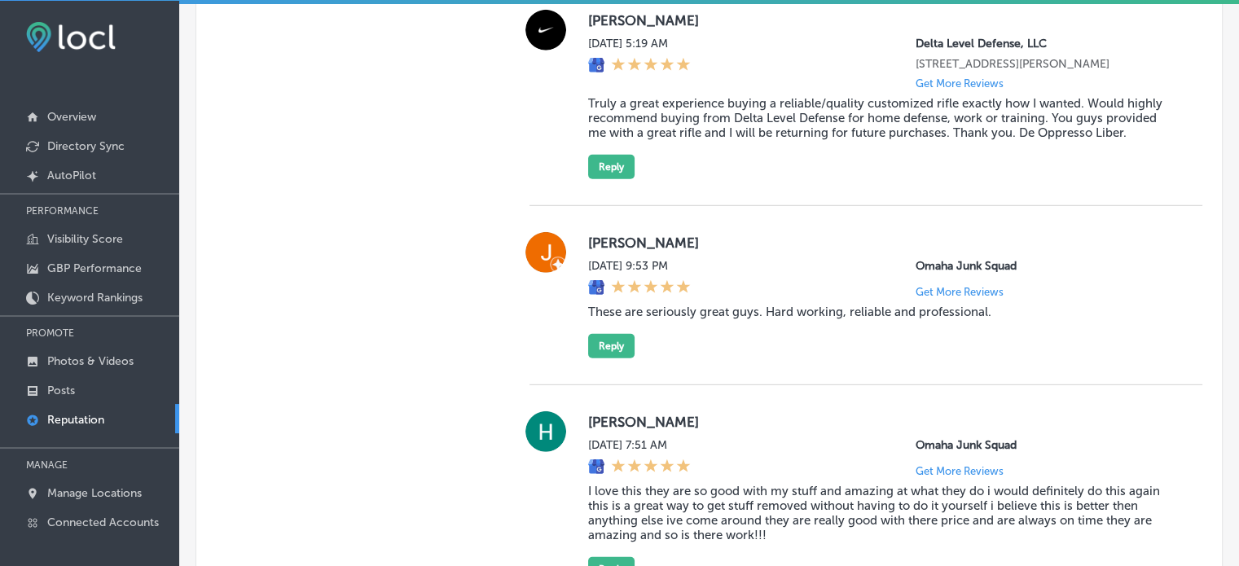
scroll to position [5351, 0]
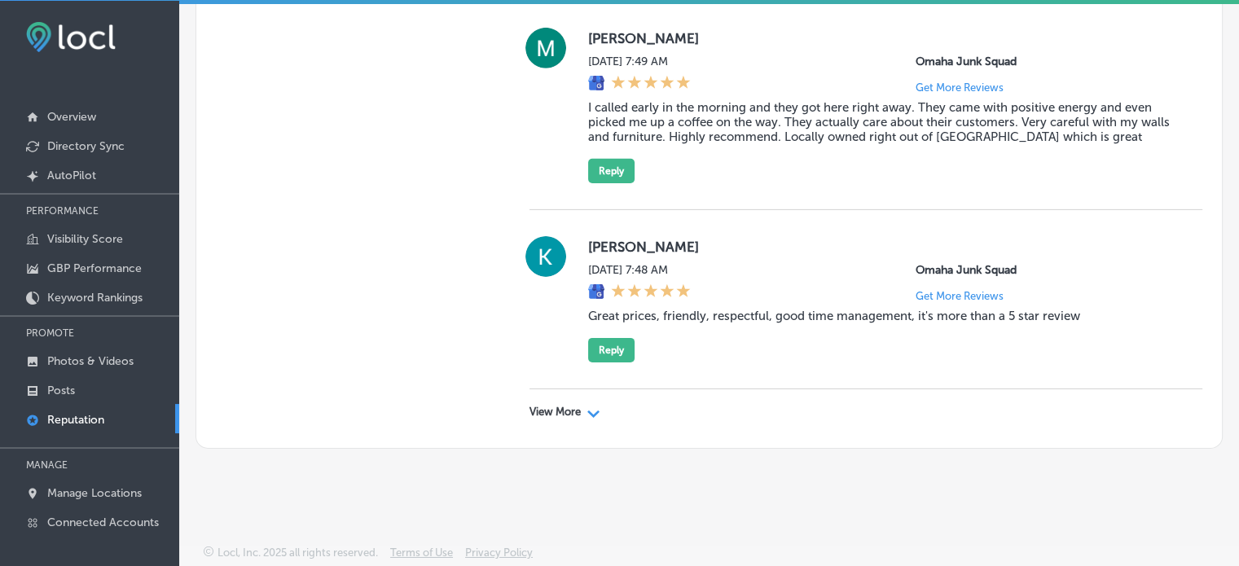
click at [577, 413] on p "View More" at bounding box center [554, 412] width 51 height 13
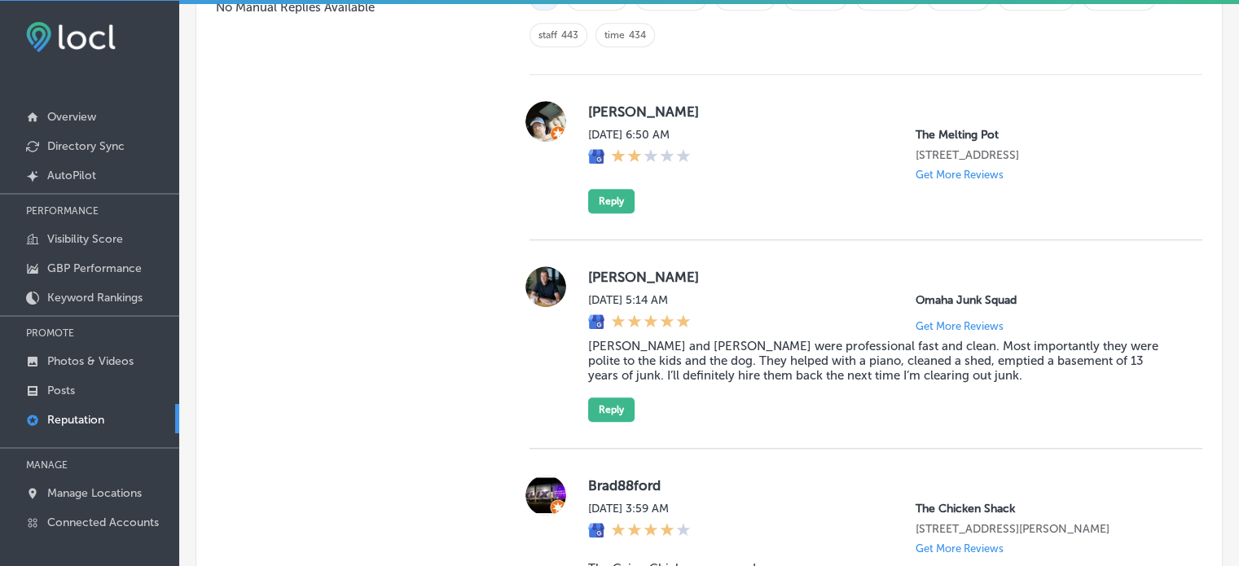
scroll to position [1197, 0]
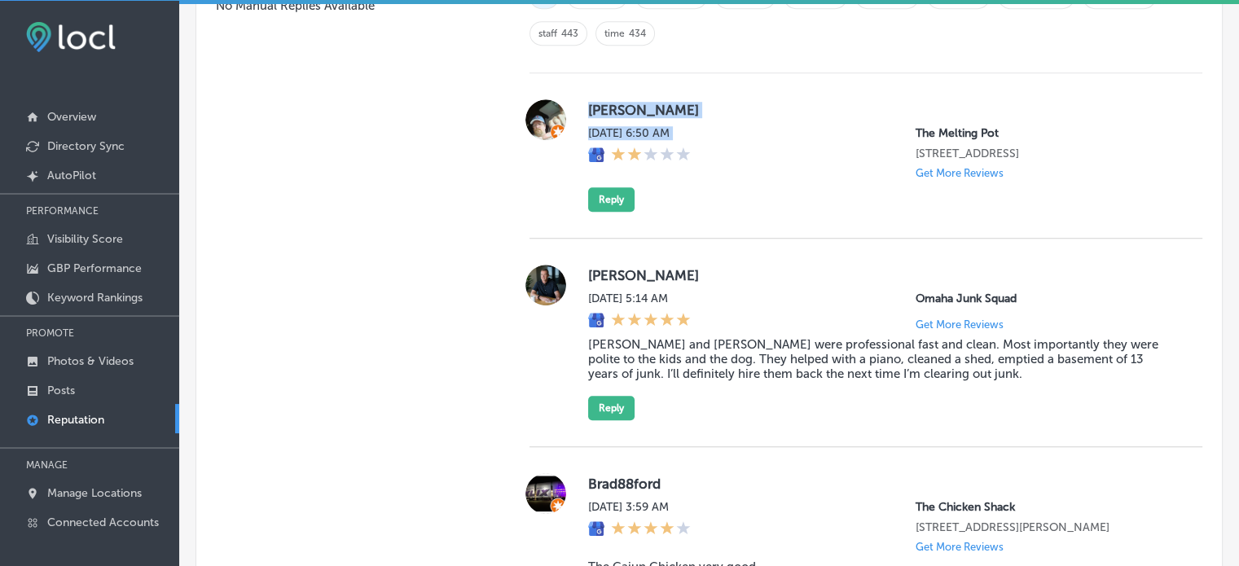
drag, startPoint x: 585, startPoint y: 99, endPoint x: 616, endPoint y: 181, distance: 87.6
click at [616, 181] on div "Kevin Braswell Tue, Aug 12, 2025 6:50 AM The Melting Pot 2230 Town Center Ave S…" at bounding box center [882, 155] width 588 height 112
click at [612, 212] on button "Reply" at bounding box center [611, 199] width 46 height 24
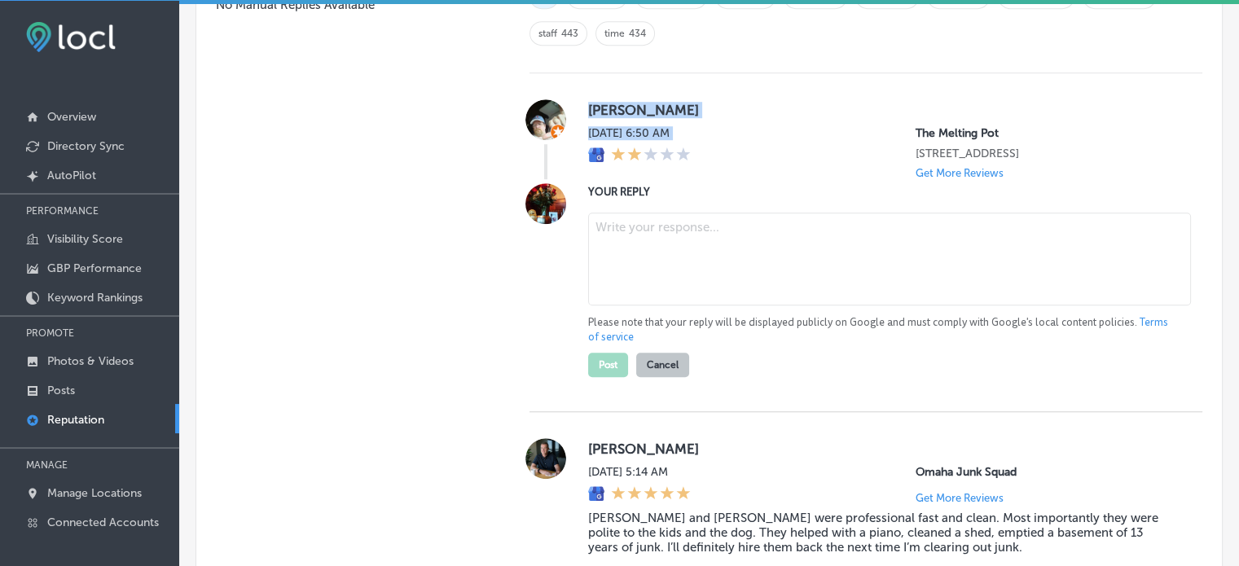
scroll to position [1195, 0]
click at [642, 249] on textarea at bounding box center [889, 260] width 603 height 93
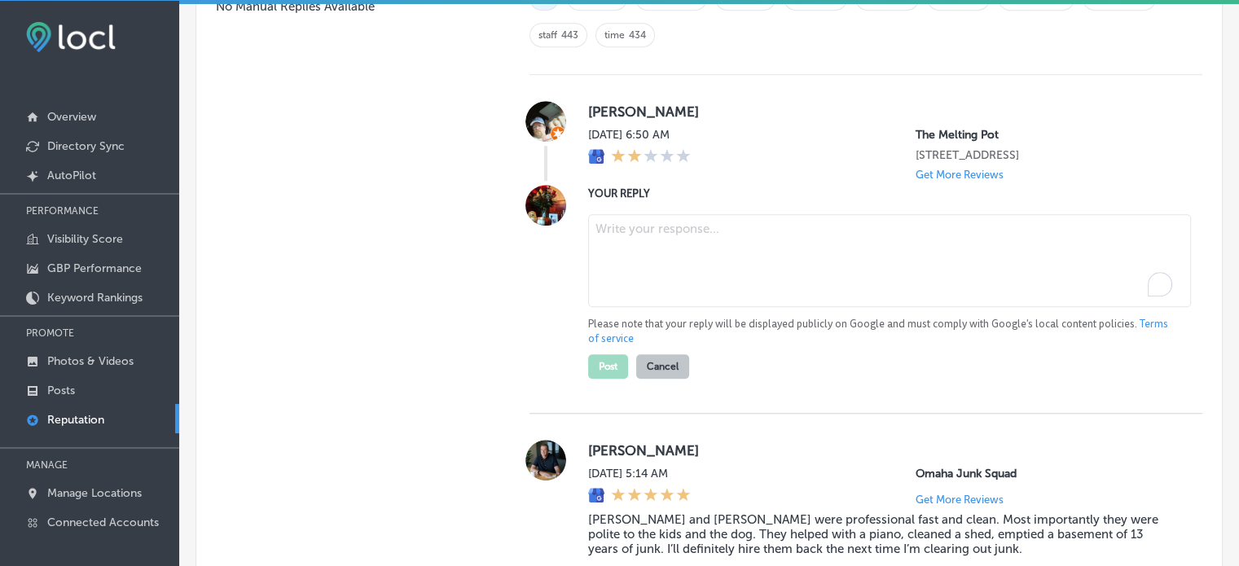
type textarea "x"
paste textarea "Thank you for your feedback, [PERSON_NAME]. We’re sorry to hear your experience…"
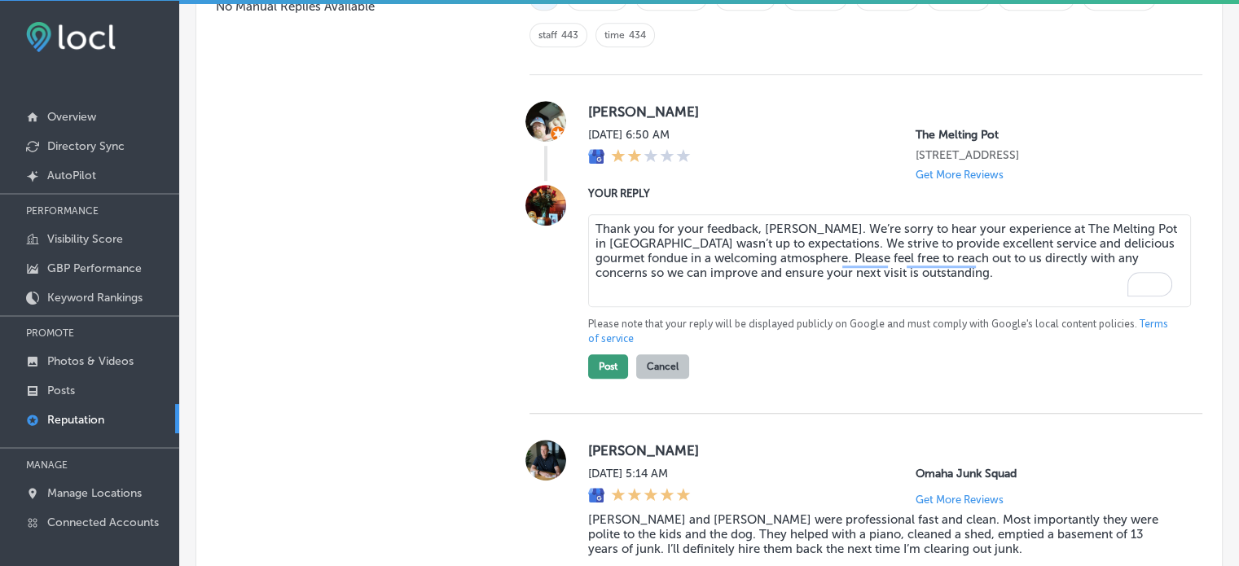
type textarea "Thank you for your feedback, [PERSON_NAME]. We’re sorry to hear your experience…"
click at [607, 377] on button "Post" at bounding box center [608, 366] width 40 height 24
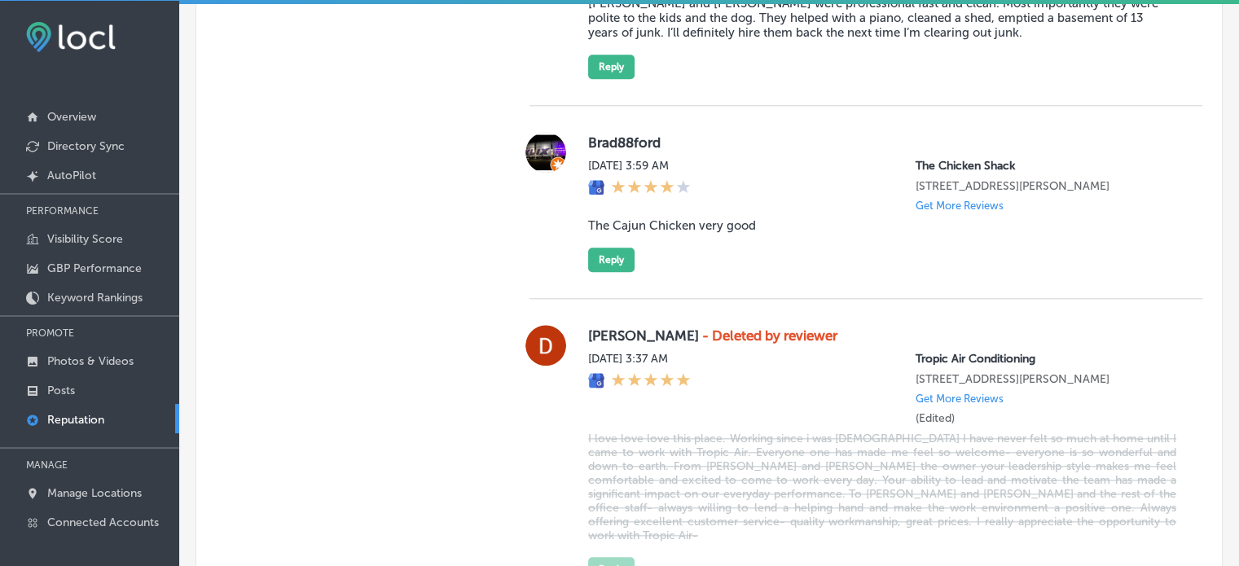
scroll to position [1713, 0]
type textarea "x"
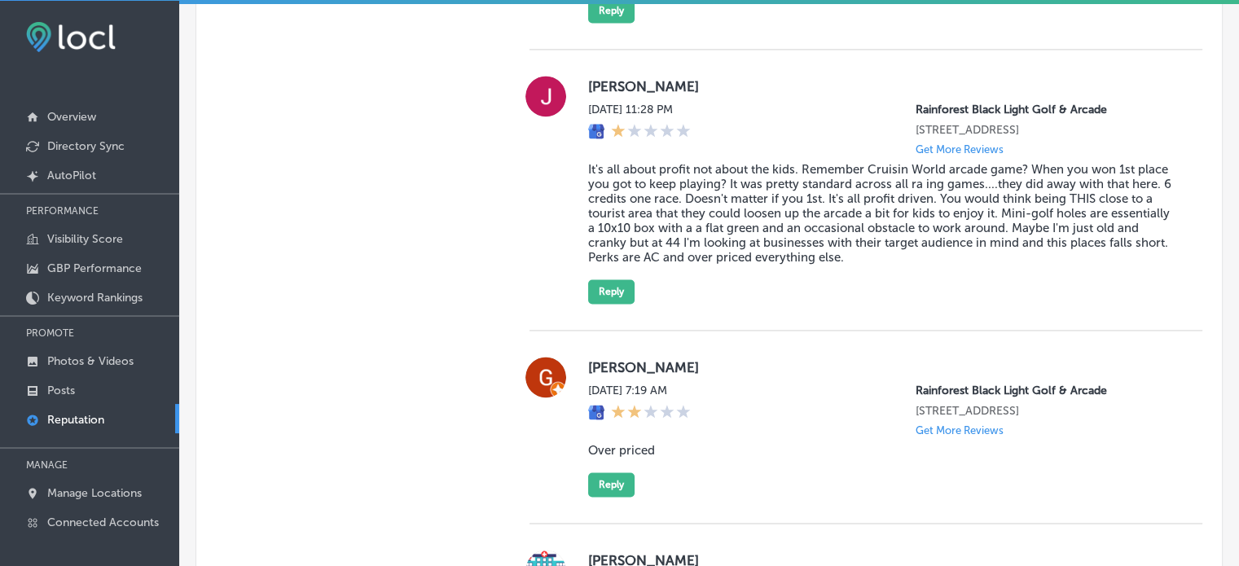
scroll to position [2366, 0]
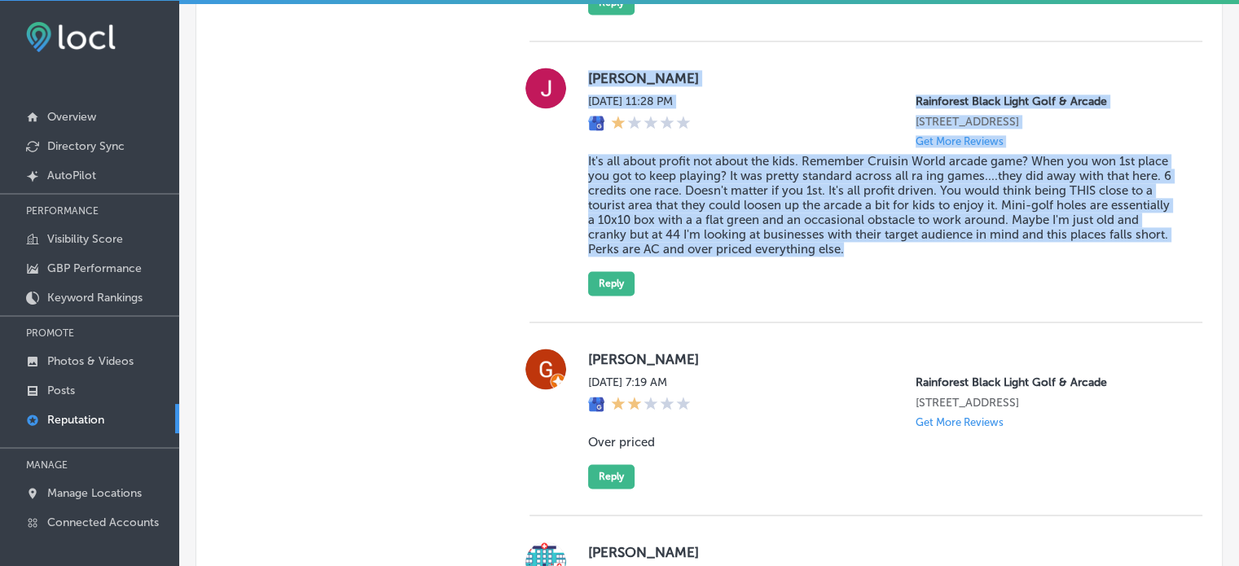
drag, startPoint x: 582, startPoint y: 70, endPoint x: 910, endPoint y: 267, distance: 382.8
click at [910, 267] on div "Justin Nichols Fri, Aug 8, 2025 11:28 PM Rainforest Black Light Golf & Arcade 9…" at bounding box center [865, 182] width 673 height 228
click at [727, 213] on blockquote "It's all about profit not about the kids. Remember Cruisin World arcade game? W…" at bounding box center [882, 205] width 588 height 103
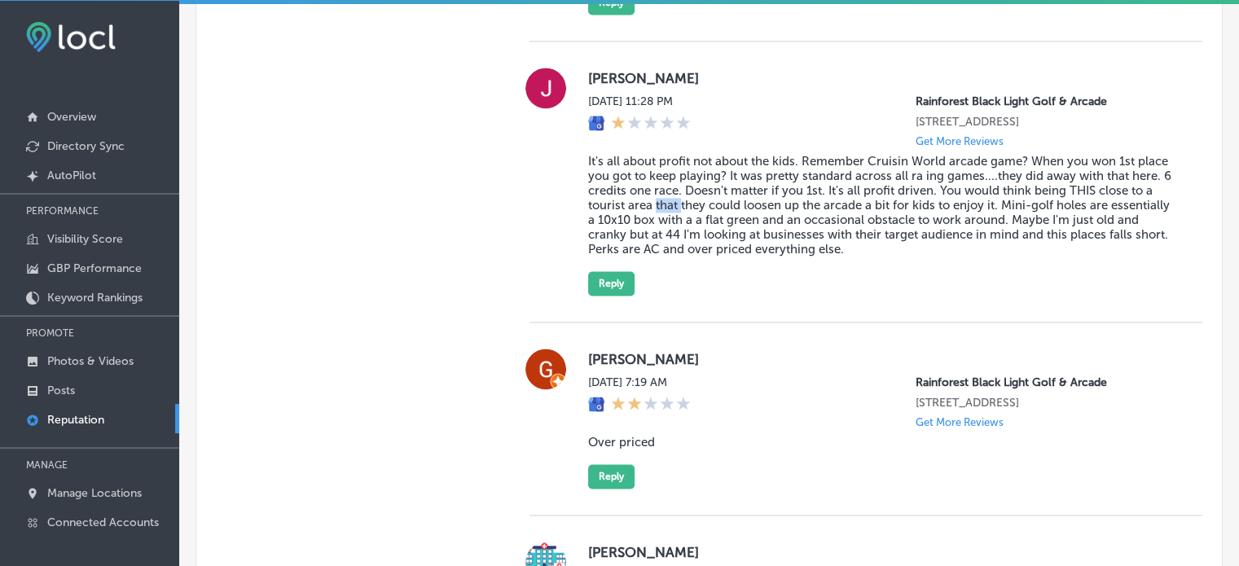
click at [727, 213] on blockquote "It's all about profit not about the kids. Remember Cruisin World arcade game? W…" at bounding box center [882, 205] width 588 height 103
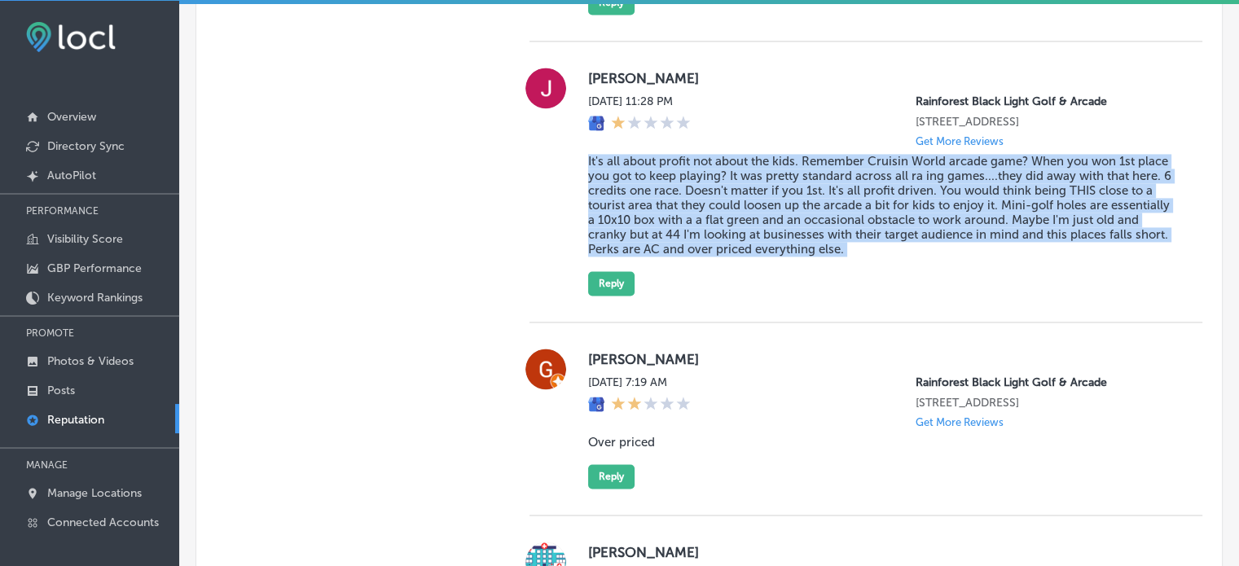
click at [727, 213] on blockquote "It's all about profit not about the kids. Remember Cruisin World arcade game? W…" at bounding box center [882, 205] width 588 height 103
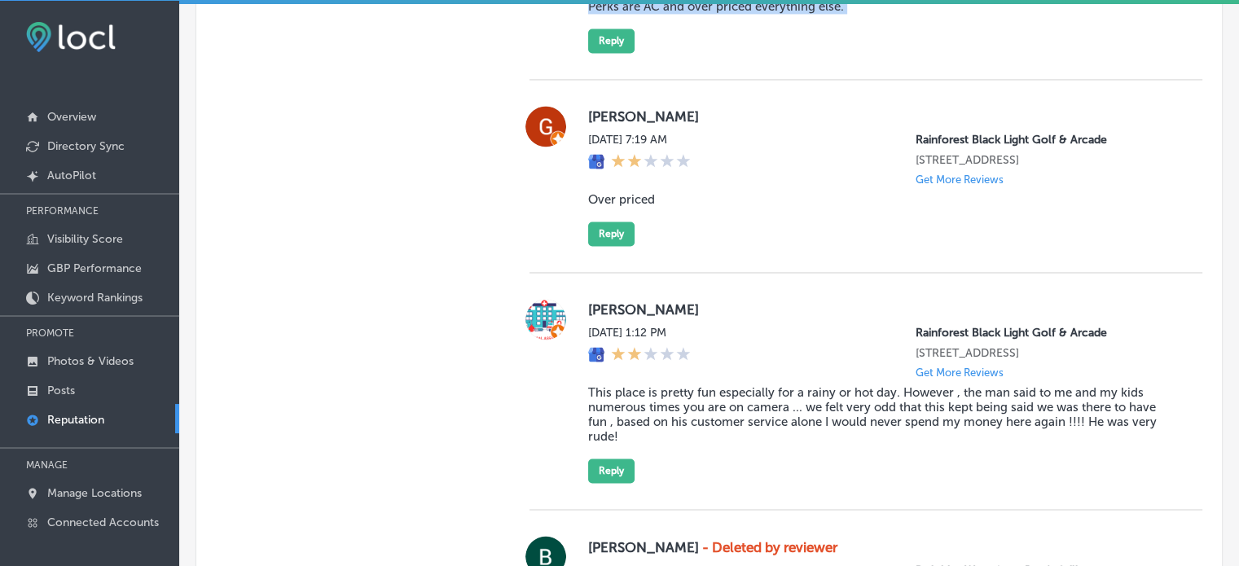
scroll to position [2589, 0]
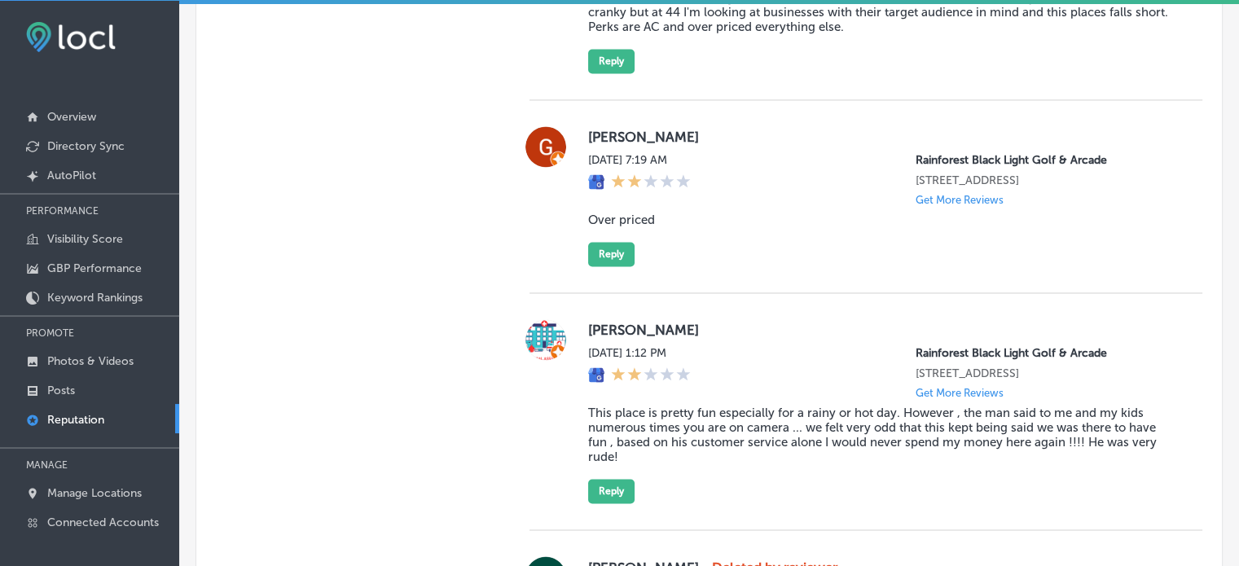
click at [614, 227] on blockquote "Over priced" at bounding box center [882, 220] width 588 height 15
copy blockquote "Over priced"
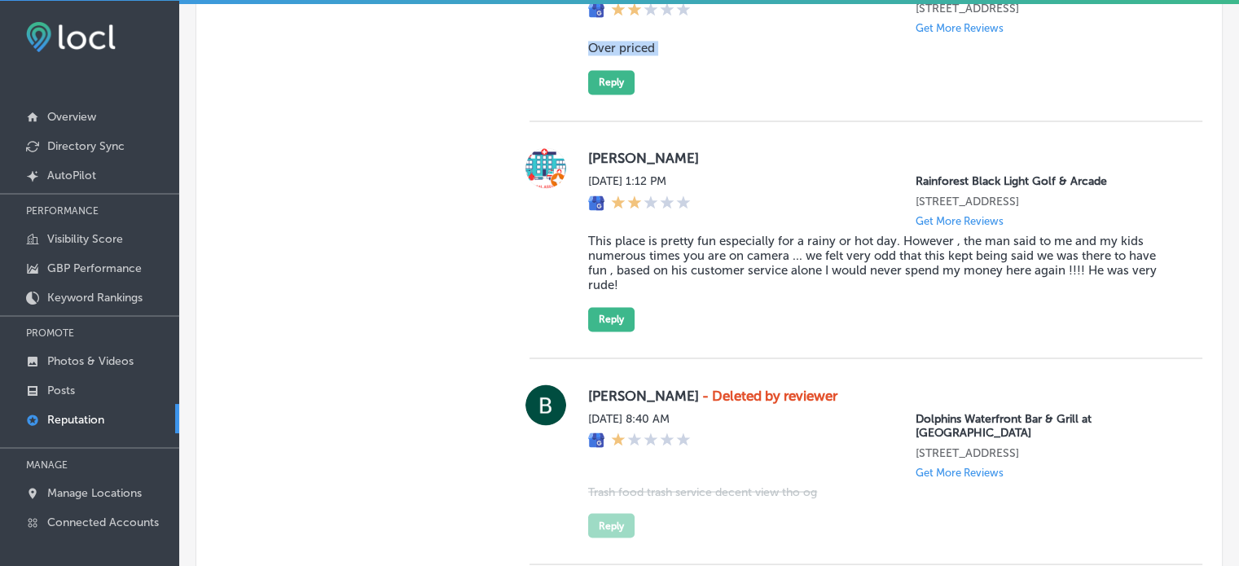
scroll to position [2761, 0]
click at [699, 292] on blockquote "This place is pretty fun especially for a rainy or hot day. However , the man s…" at bounding box center [882, 262] width 588 height 59
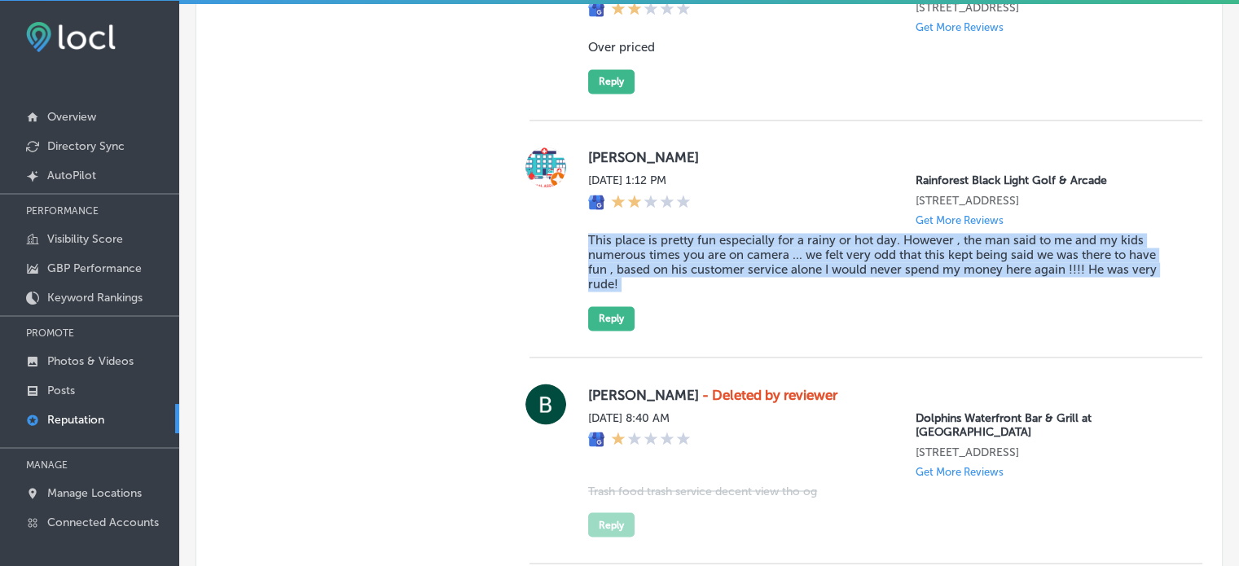
click at [699, 292] on blockquote "This place is pretty fun especially for a rainy or hot day. However , the man s…" at bounding box center [882, 262] width 588 height 59
copy blockquote "This place is pretty fun especially for a rainy or hot day. However , the man s…"
click at [691, 289] on blockquote "This place is pretty fun especially for a rainy or hot day. However , the man s…" at bounding box center [882, 262] width 588 height 59
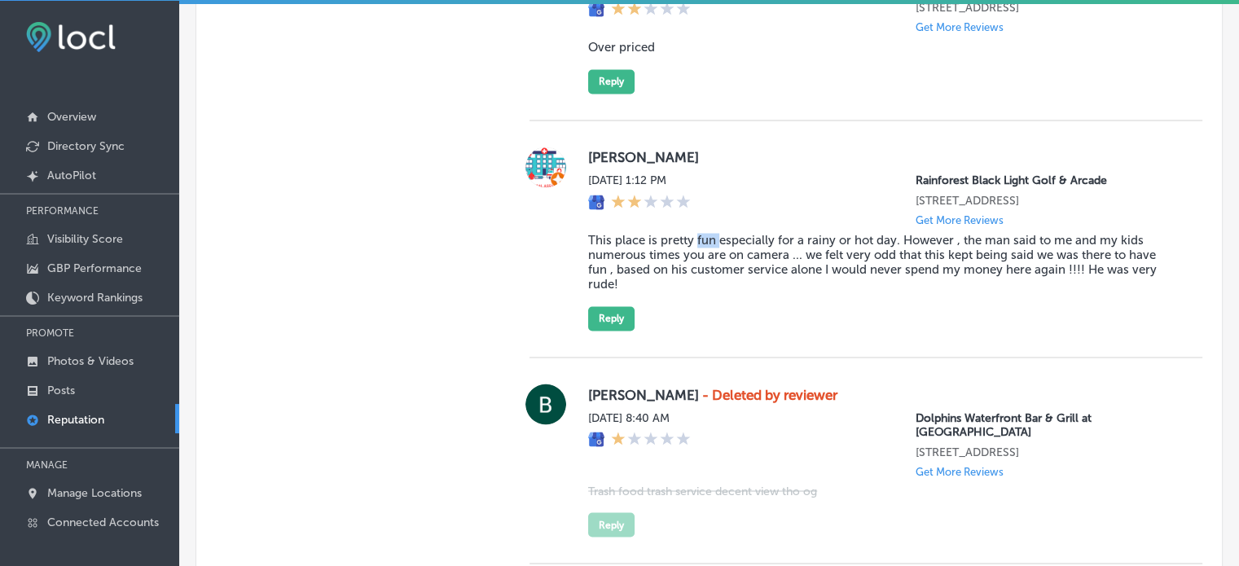
click at [691, 289] on blockquote "This place is pretty fun especially for a rainy or hot day. However , the man s…" at bounding box center [882, 262] width 588 height 59
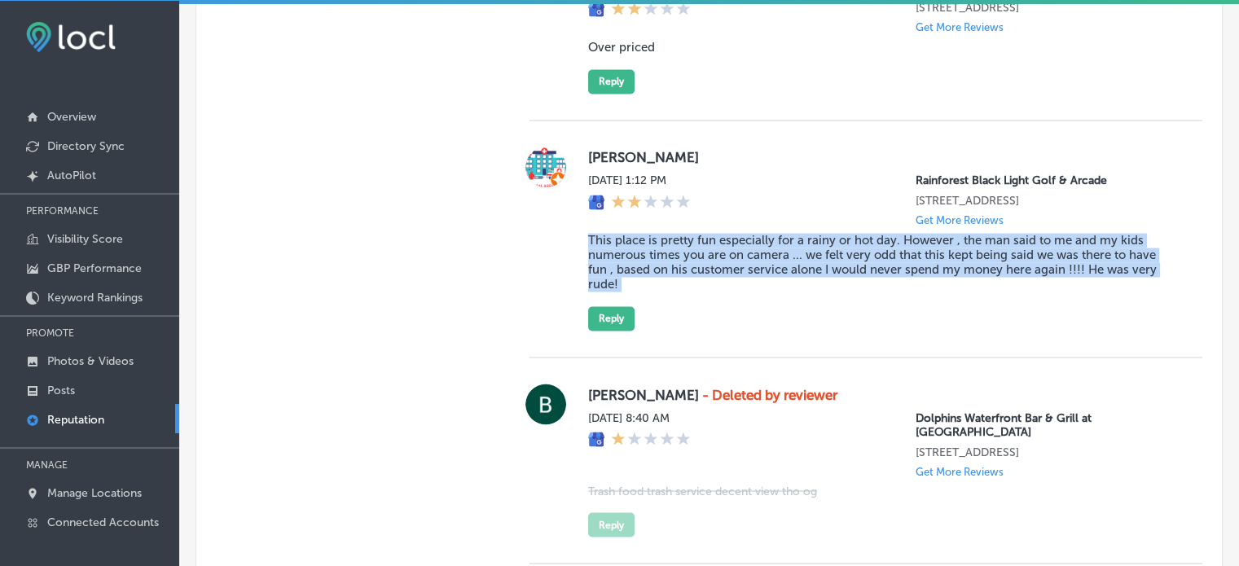
click at [691, 289] on blockquote "This place is pretty fun especially for a rainy or hot day. However , the man s…" at bounding box center [882, 262] width 588 height 59
copy blockquote "This place is pretty fun especially for a rainy or hot day. However , the man s…"
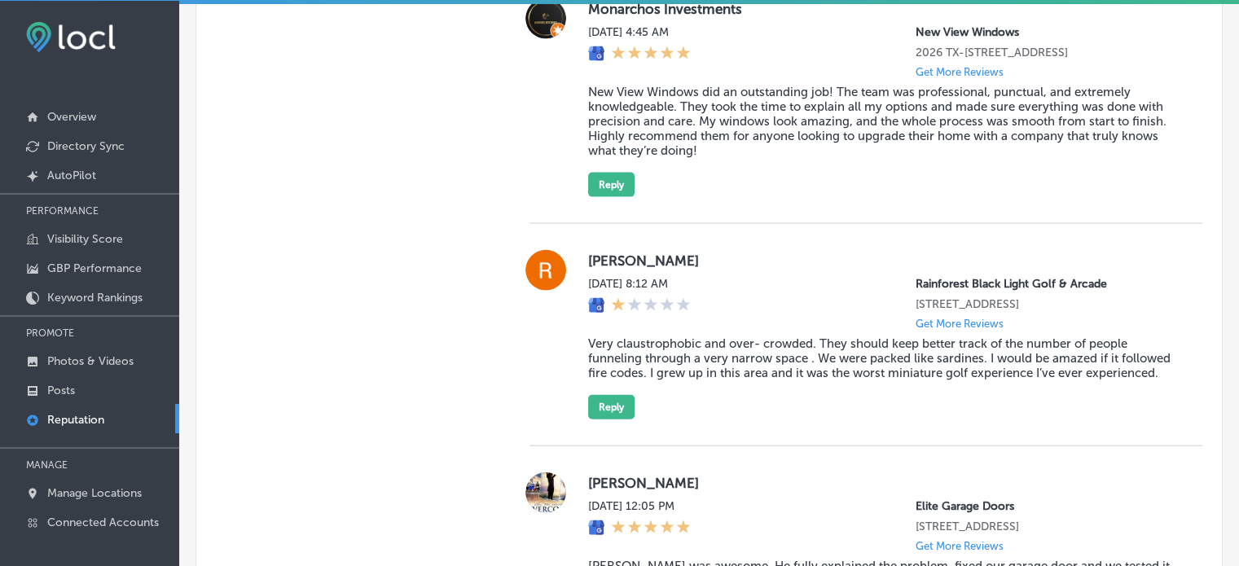
scroll to position [3728, 0]
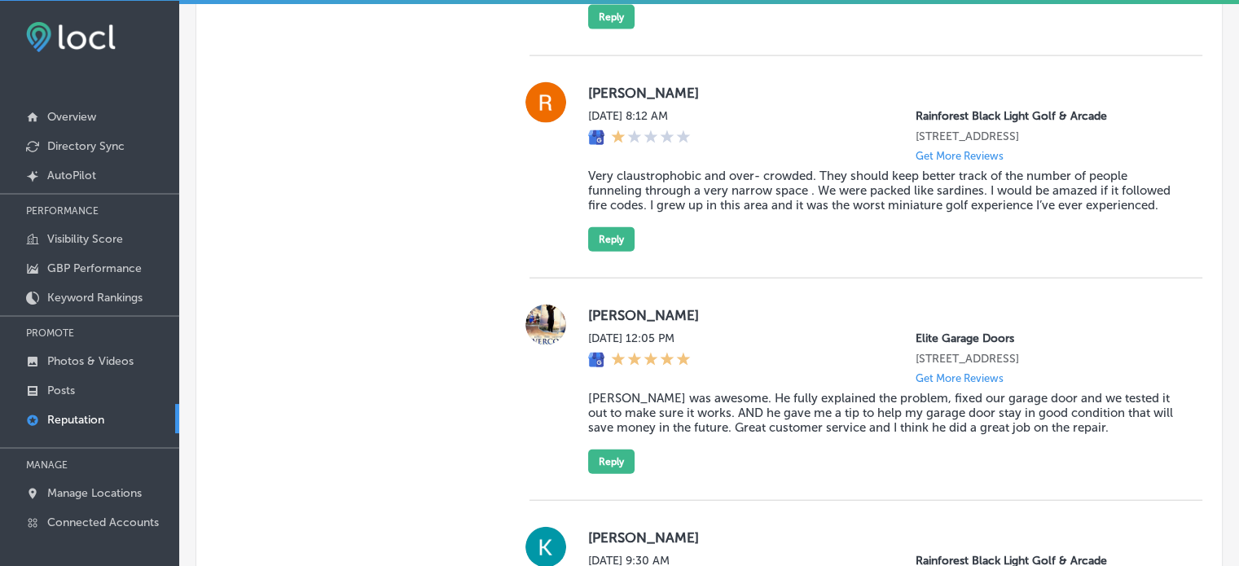
click at [698, 213] on blockquote "Very claustrophobic and over- crowded. They should keep better track of the num…" at bounding box center [882, 191] width 588 height 44
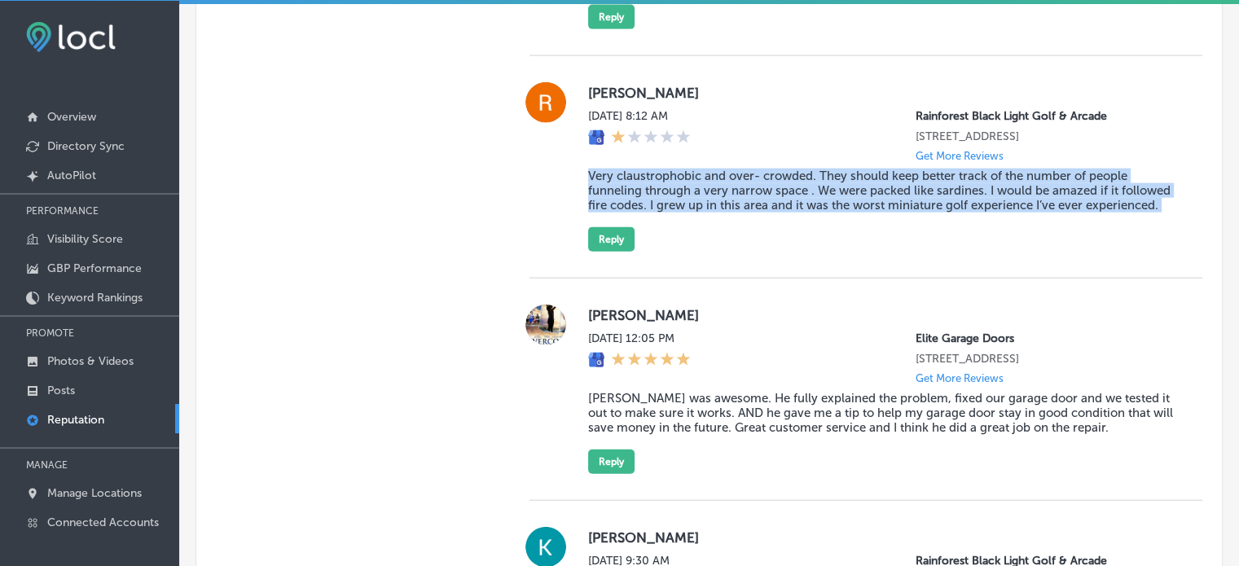
click at [698, 213] on blockquote "Very claustrophobic and over- crowded. They should keep better track of the num…" at bounding box center [882, 191] width 588 height 44
copy blockquote "Very claustrophobic and over- crowded. They should keep better track of the num…"
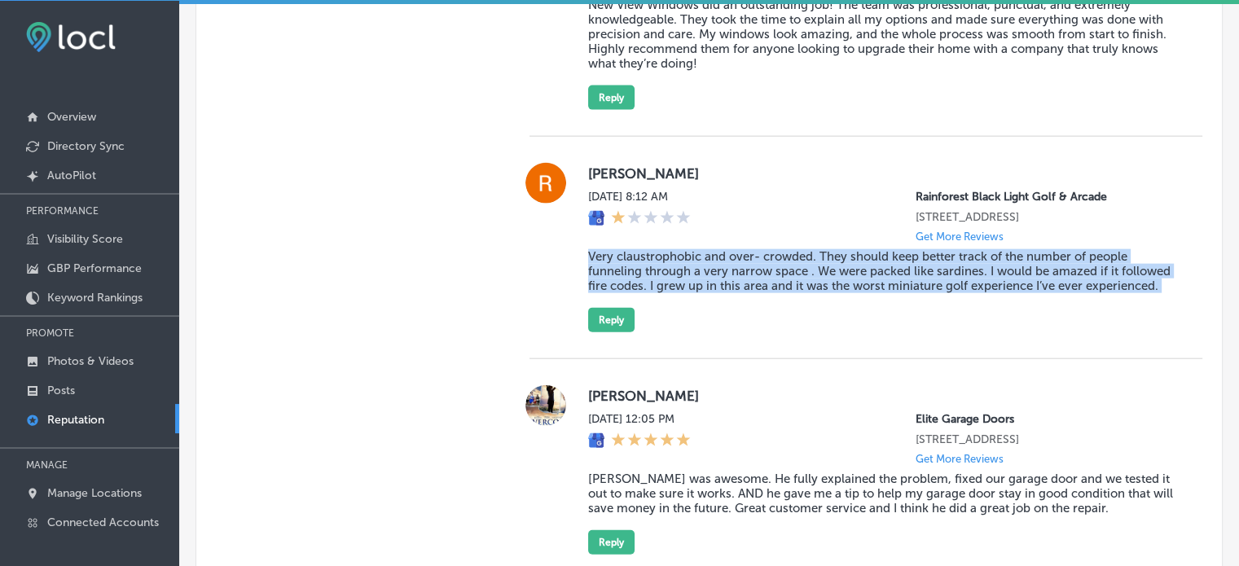
scroll to position [3646, 0]
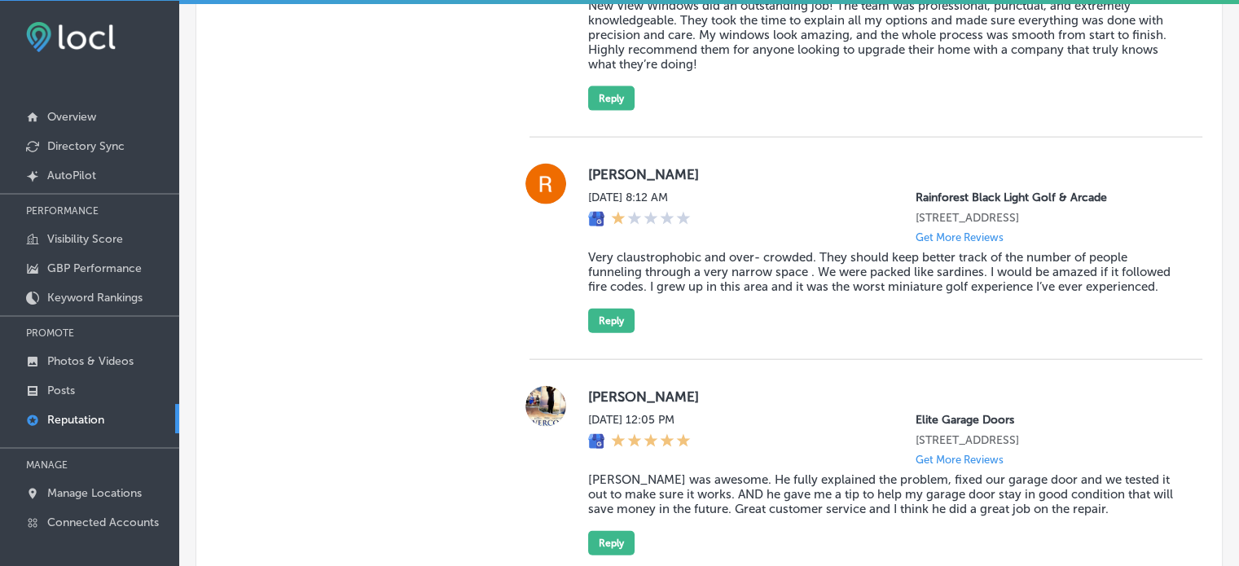
click at [748, 243] on div "Wed, Jul 30, 2025 8:12 AM Rainforest Black Light Golf & Arcade 9129 Front Beach…" at bounding box center [882, 217] width 588 height 53
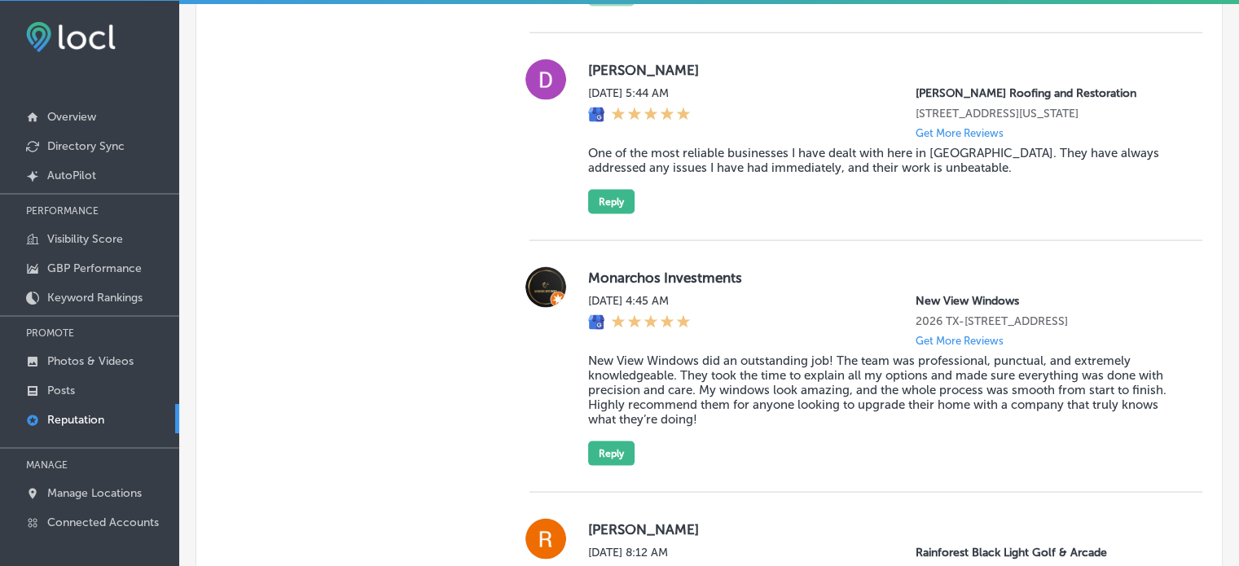
scroll to position [3291, 0]
click at [760, 348] on div "Fri, Aug 1, 2025 4:45 AM New View Windows 2026 TX-66 Suite A Rockwall, TX 75087…" at bounding box center [882, 321] width 588 height 53
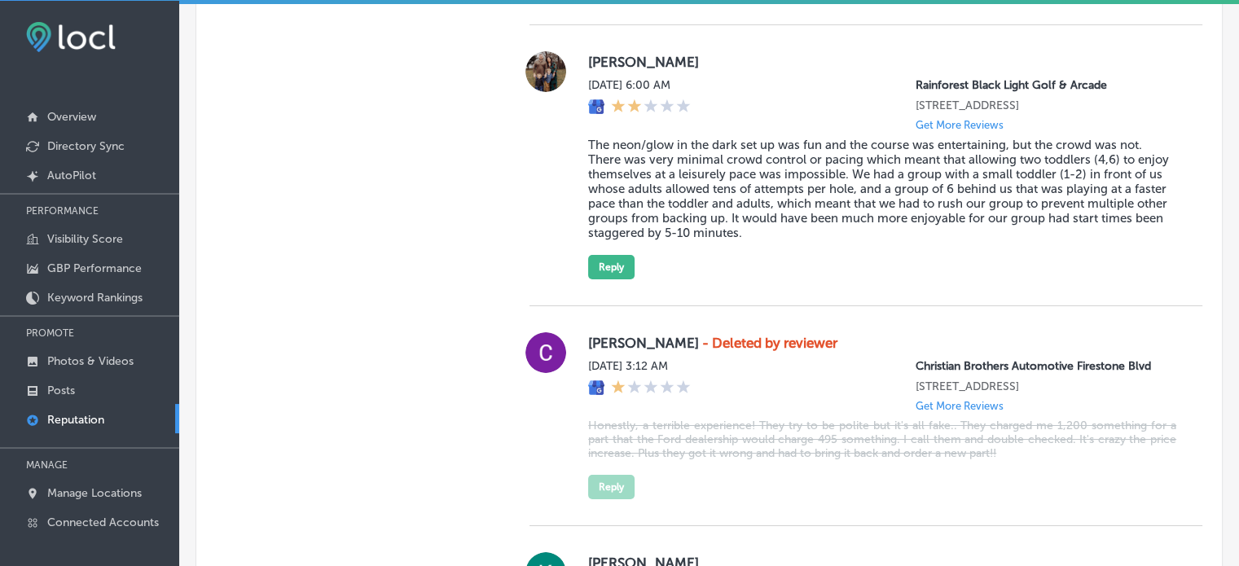
scroll to position [5686, 0]
click at [697, 241] on blockquote "The neon/glow in the dark set up was fun and the course was entertaining, but t…" at bounding box center [882, 189] width 588 height 103
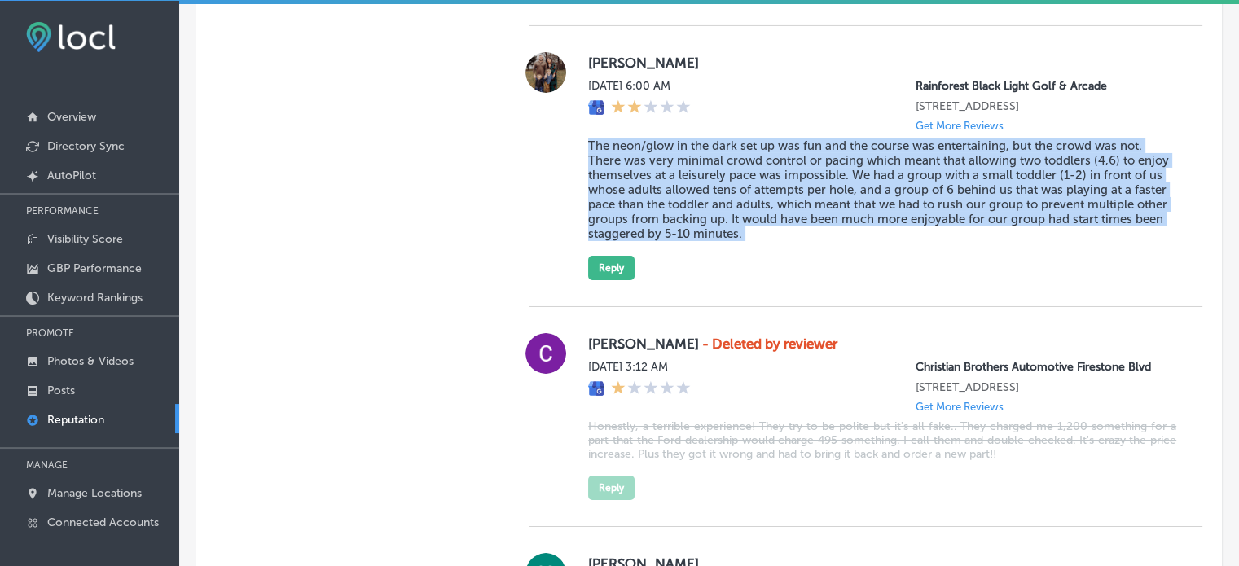
click at [697, 241] on blockquote "The neon/glow in the dark set up was fun and the course was entertaining, but t…" at bounding box center [882, 189] width 588 height 103
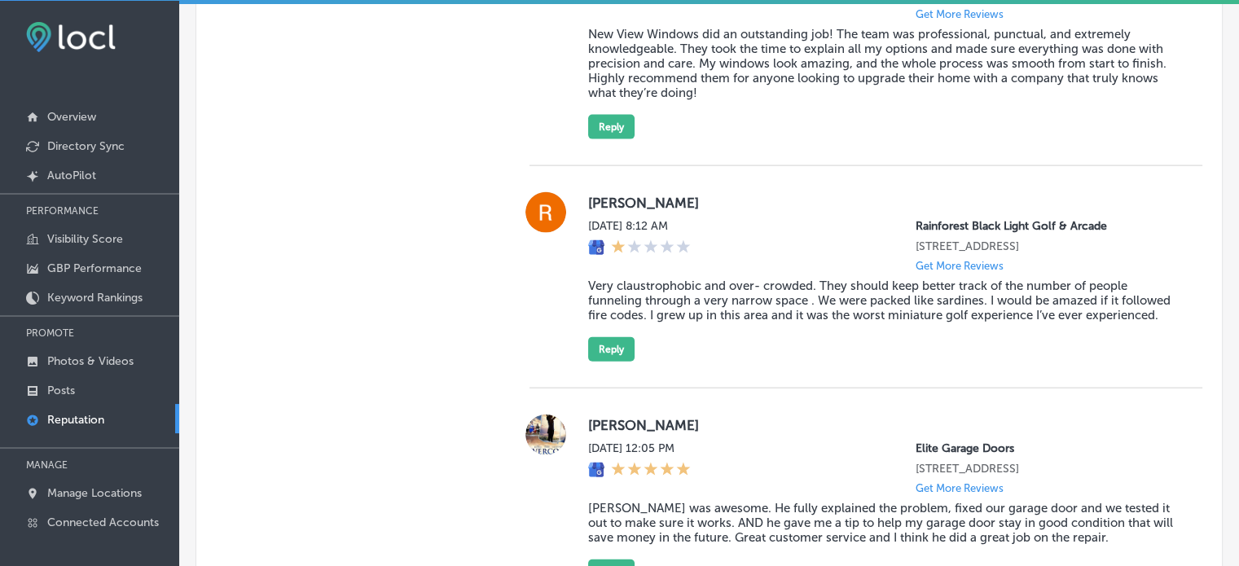
scroll to position [3617, 0]
click at [625, 362] on button "Reply" at bounding box center [611, 350] width 46 height 24
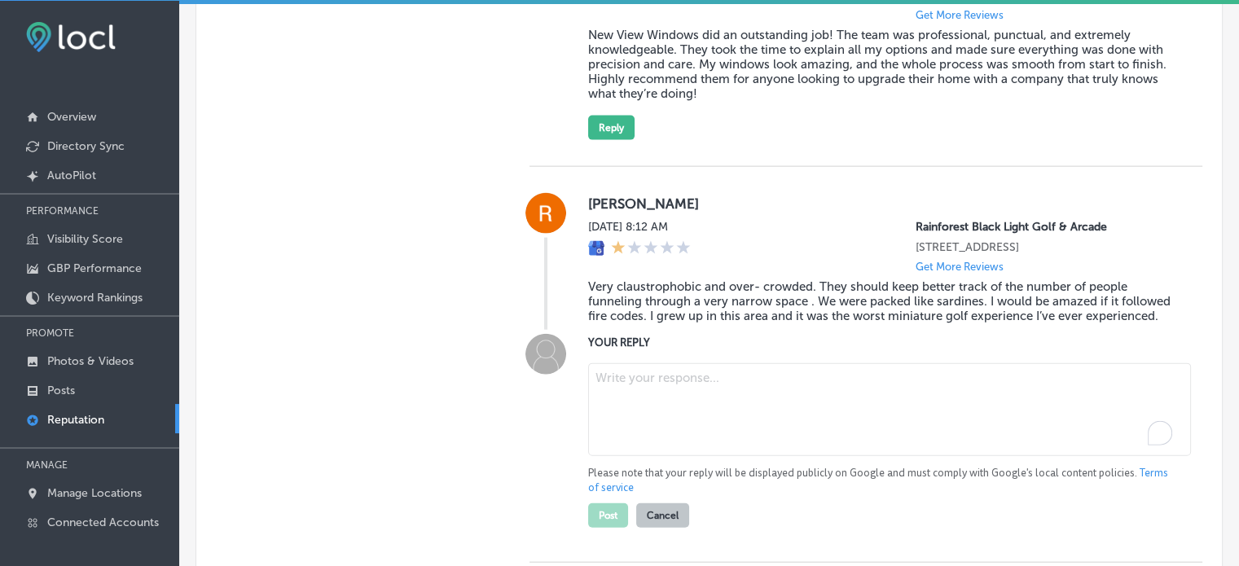
click at [733, 456] on textarea "To enrich screen reader interactions, please activate Accessibility in Grammarl…" at bounding box center [889, 409] width 603 height 93
paste textarea ""Thank you for sharing your feedback, Regina. We're sorry to hear that your exp…"
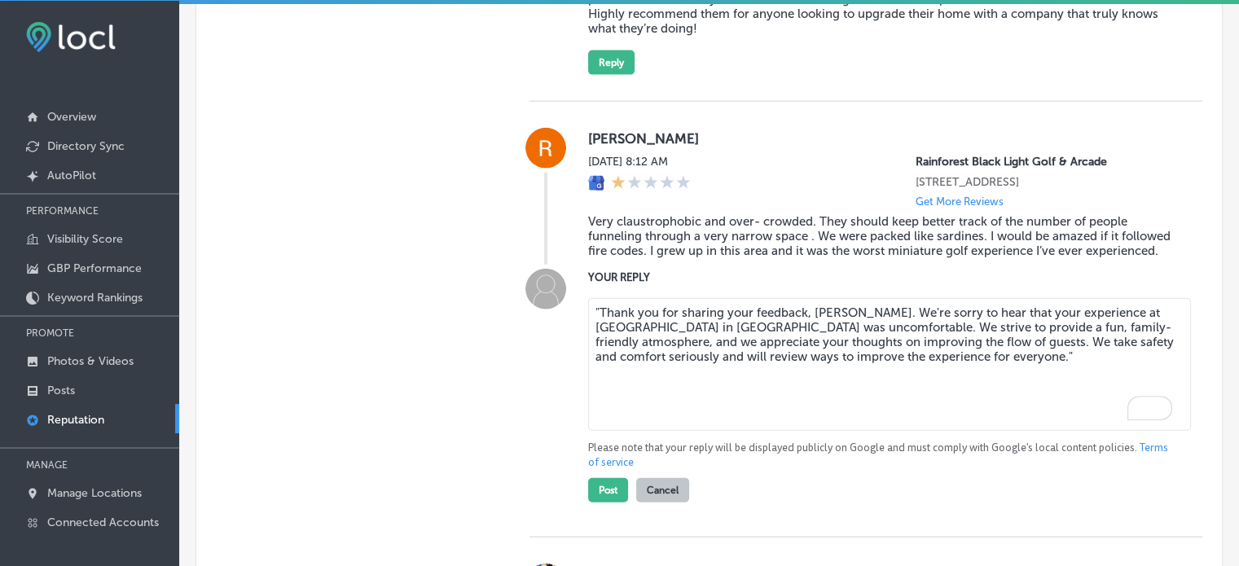
scroll to position [3683, 0]
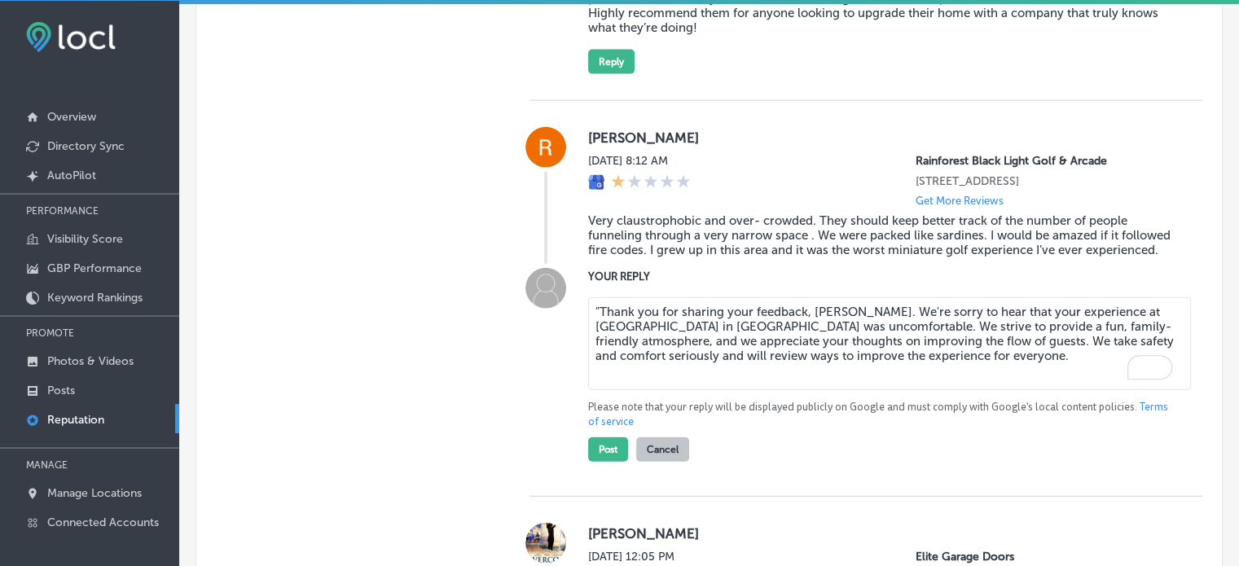
click at [596, 372] on textarea ""Thank you for sharing your feedback, Regina. We're sorry to hear that your exp…" at bounding box center [889, 343] width 603 height 93
type textarea "Thank you for sharing your feedback, Regina. We're sorry to hear that your expe…"
click at [606, 462] on button "Post" at bounding box center [608, 449] width 40 height 24
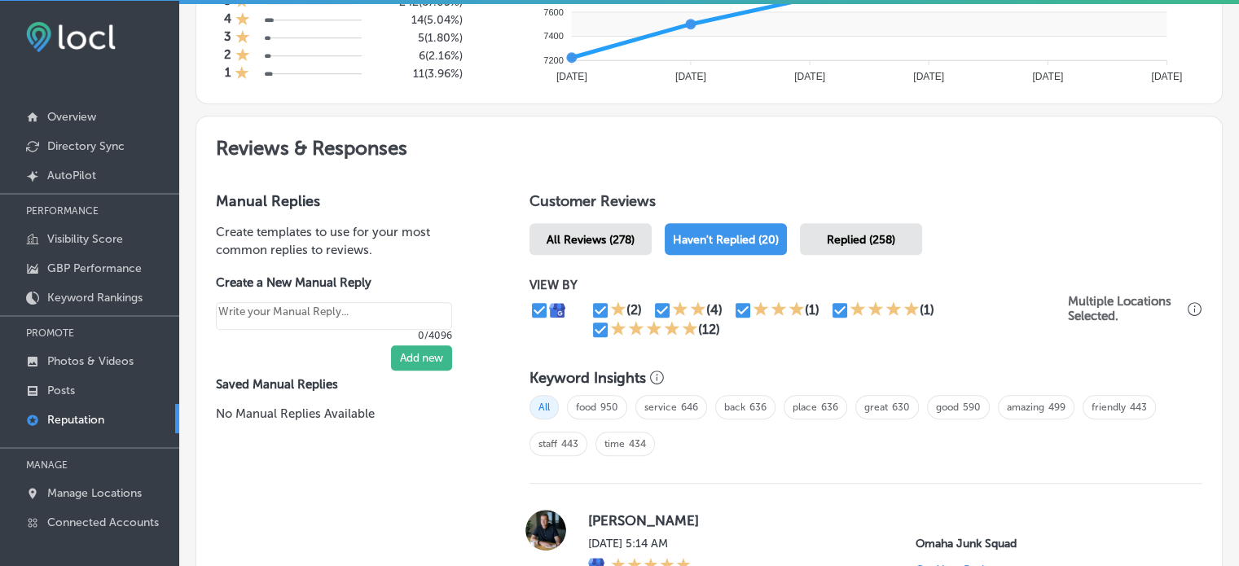
scroll to position [800, 0]
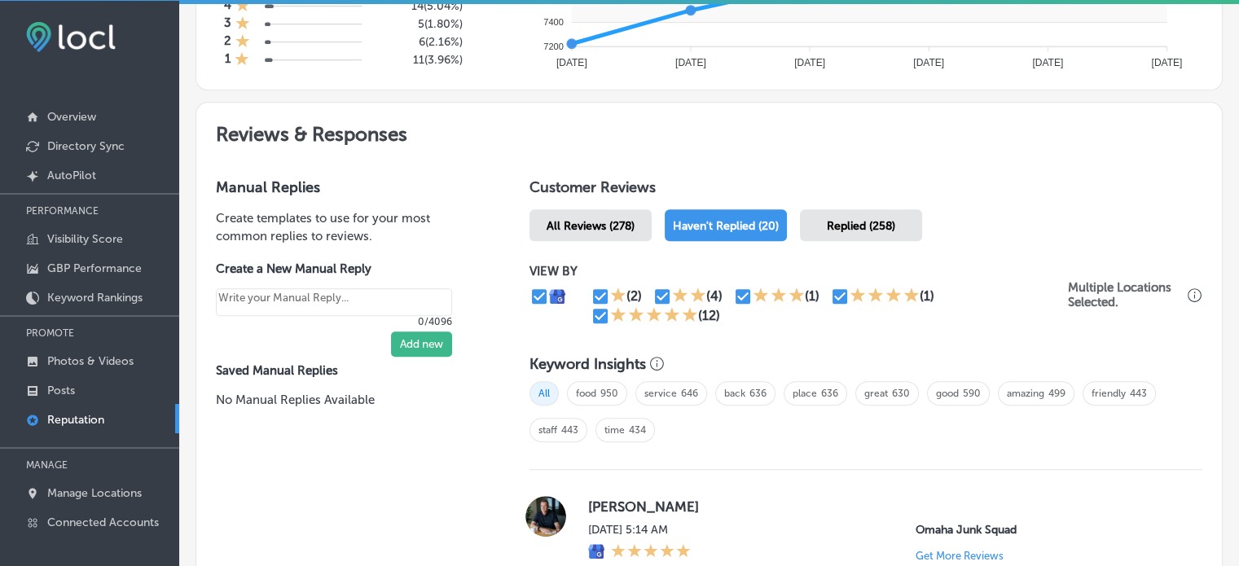
click at [832, 229] on span "Replied (258)" at bounding box center [861, 226] width 68 height 14
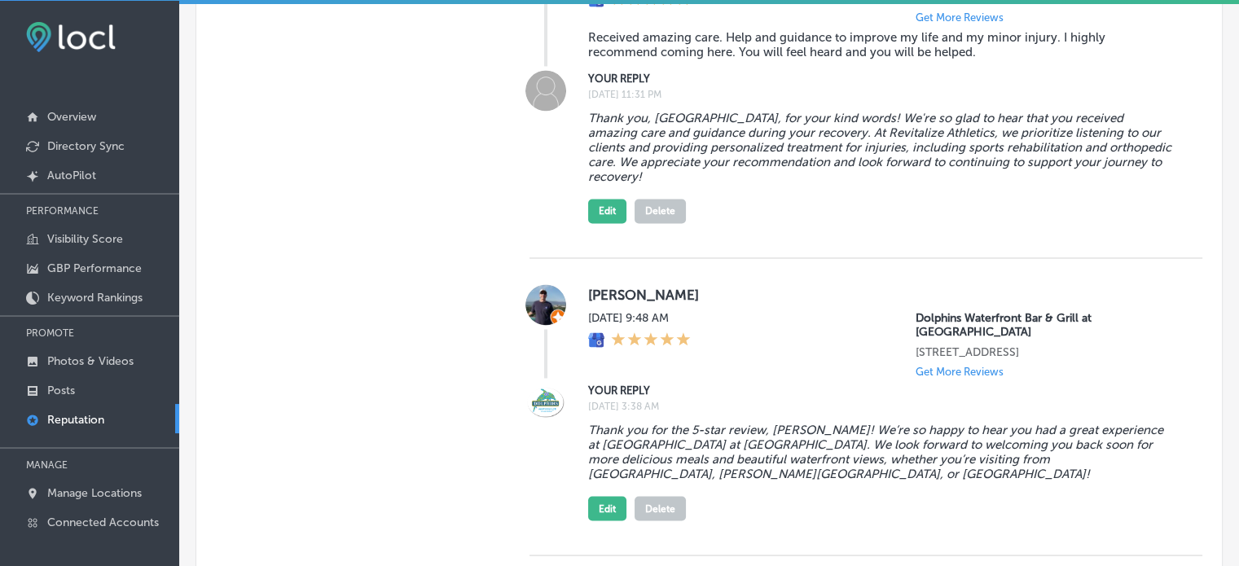
scroll to position [2751, 0]
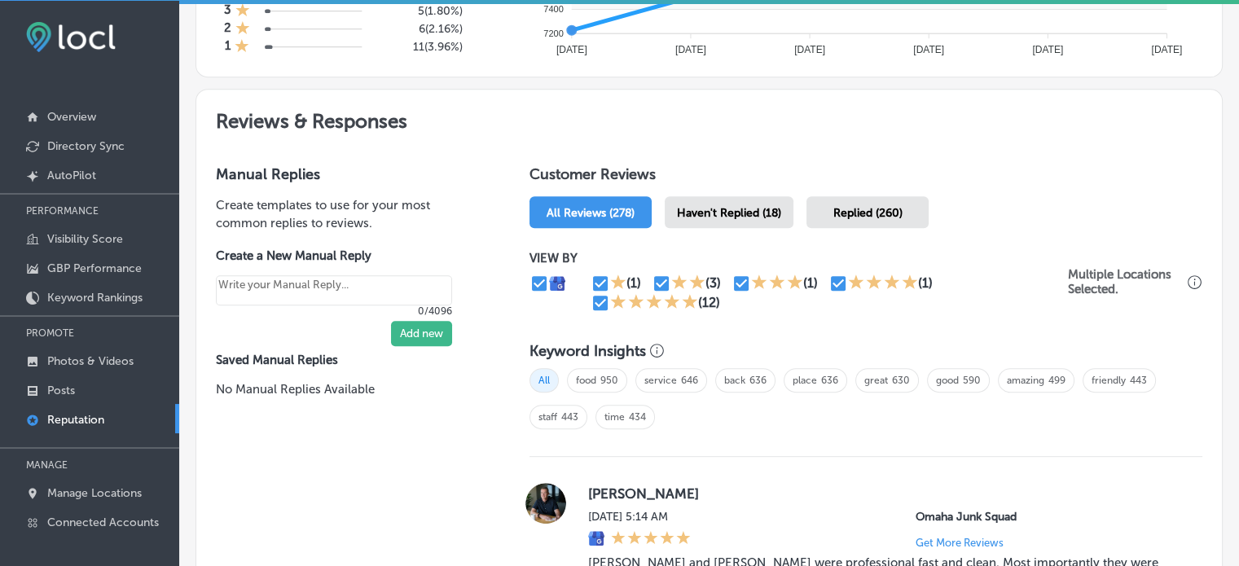
scroll to position [811, 0]
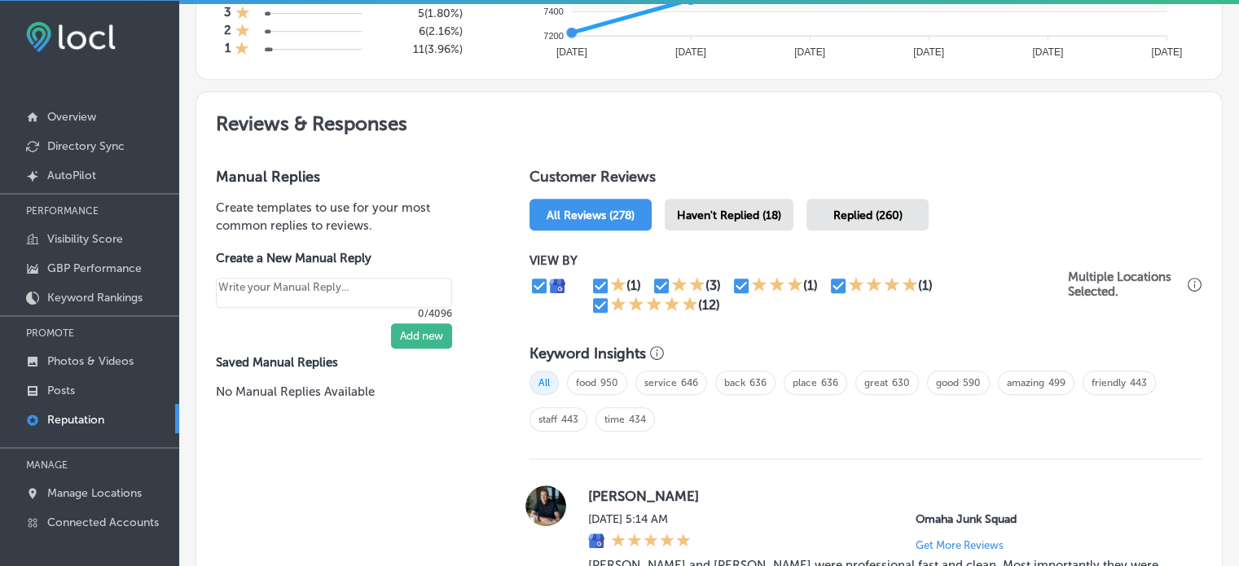
click at [708, 203] on div "Haven't Replied (18)" at bounding box center [728, 215] width 129 height 32
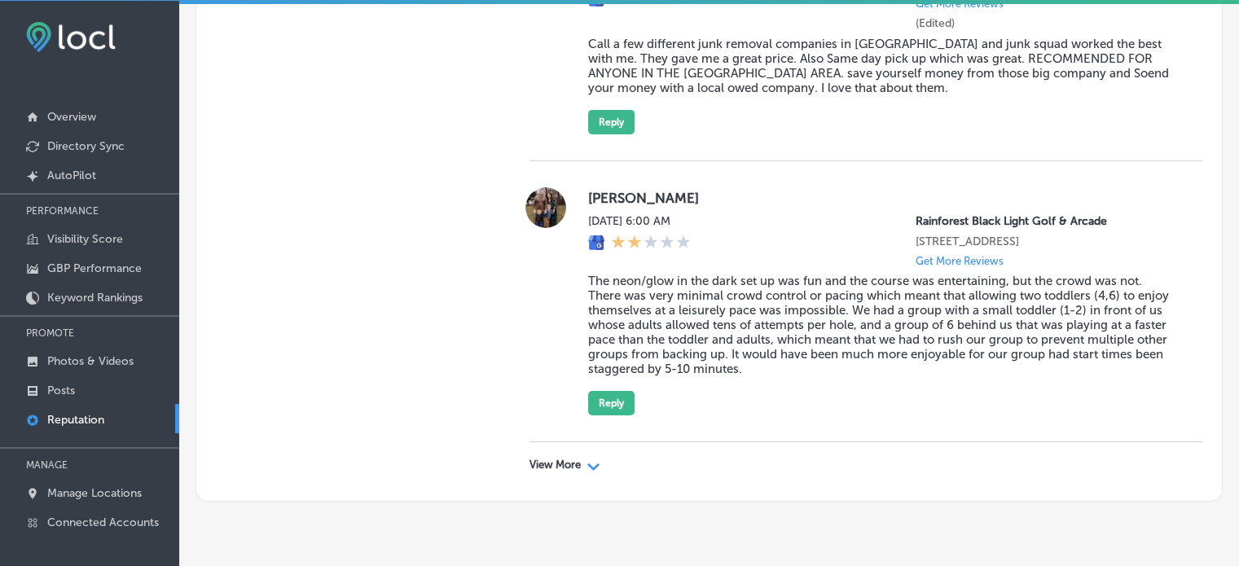
scroll to position [5461, 0]
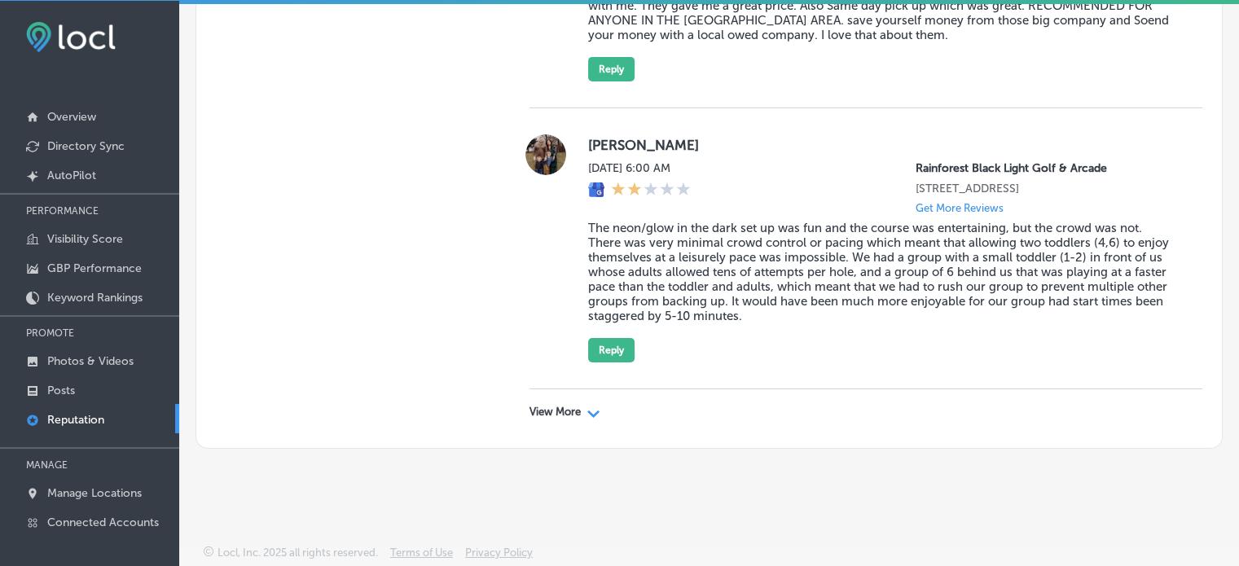
click at [564, 423] on div "View More Path Created with Sketch." at bounding box center [865, 412] width 673 height 46
click at [574, 419] on div "View More Path Created with Sketch." at bounding box center [865, 412] width 673 height 46
click at [596, 417] on div "Path Created with Sketch." at bounding box center [593, 412] width 13 height 13
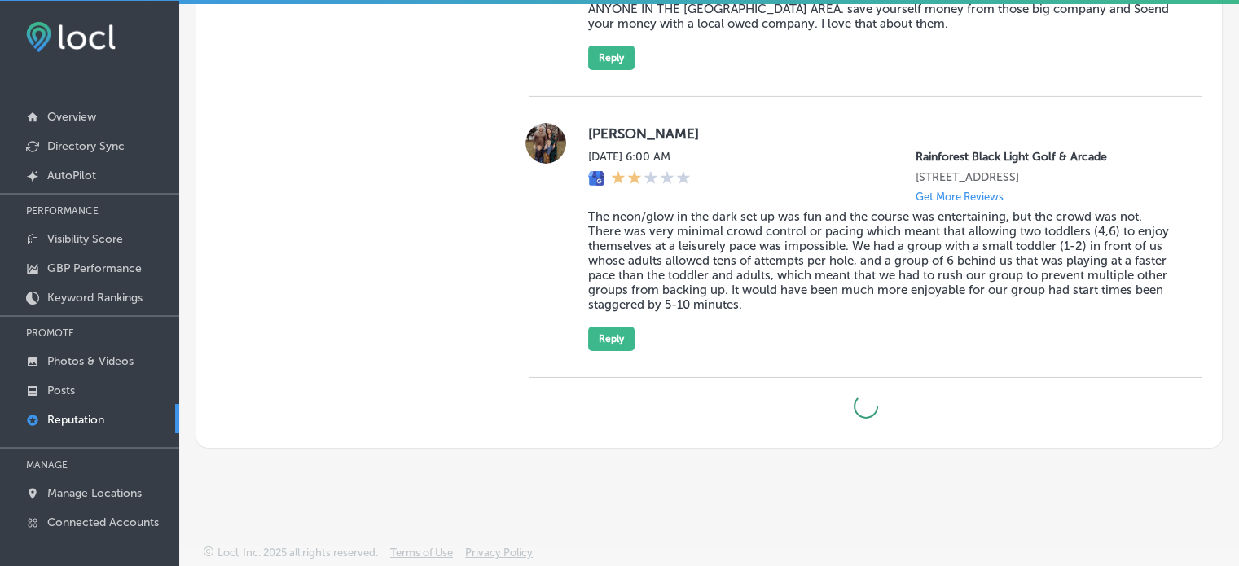
type textarea "x"
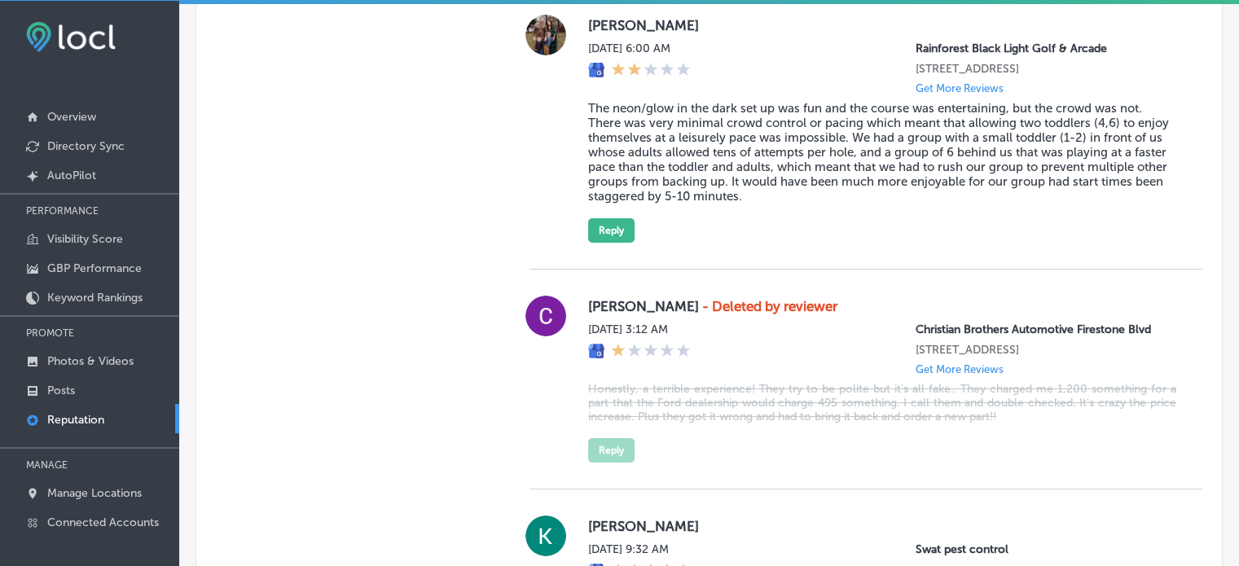
scroll to position [5436, 0]
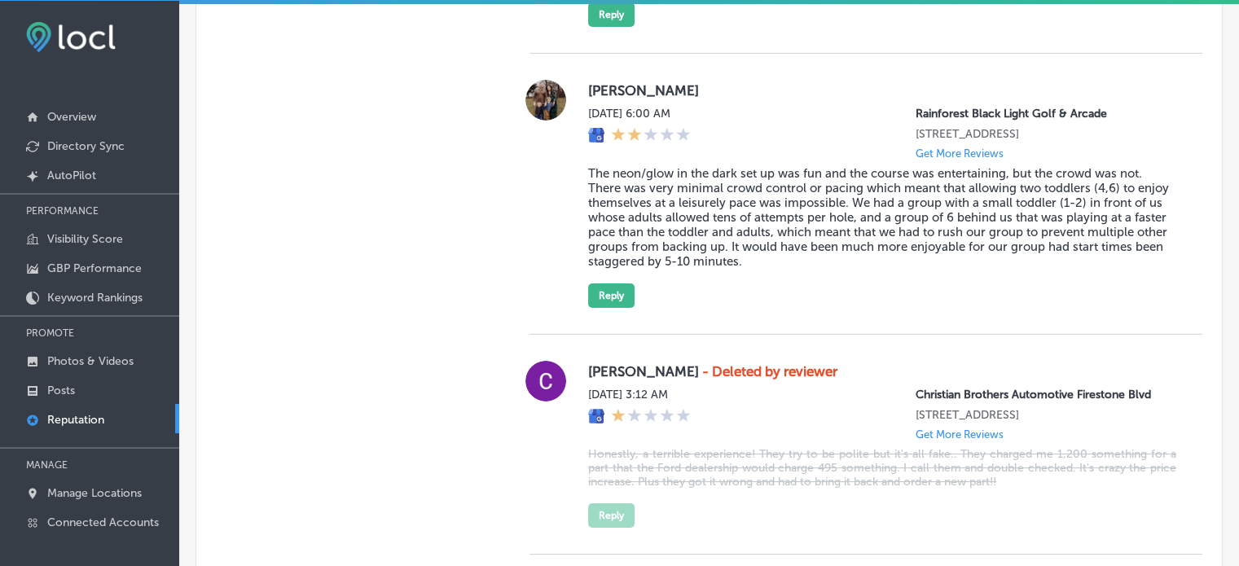
click at [664, 269] on blockquote "The neon/glow in the dark set up was fun and the course was entertaining, but t…" at bounding box center [882, 217] width 588 height 103
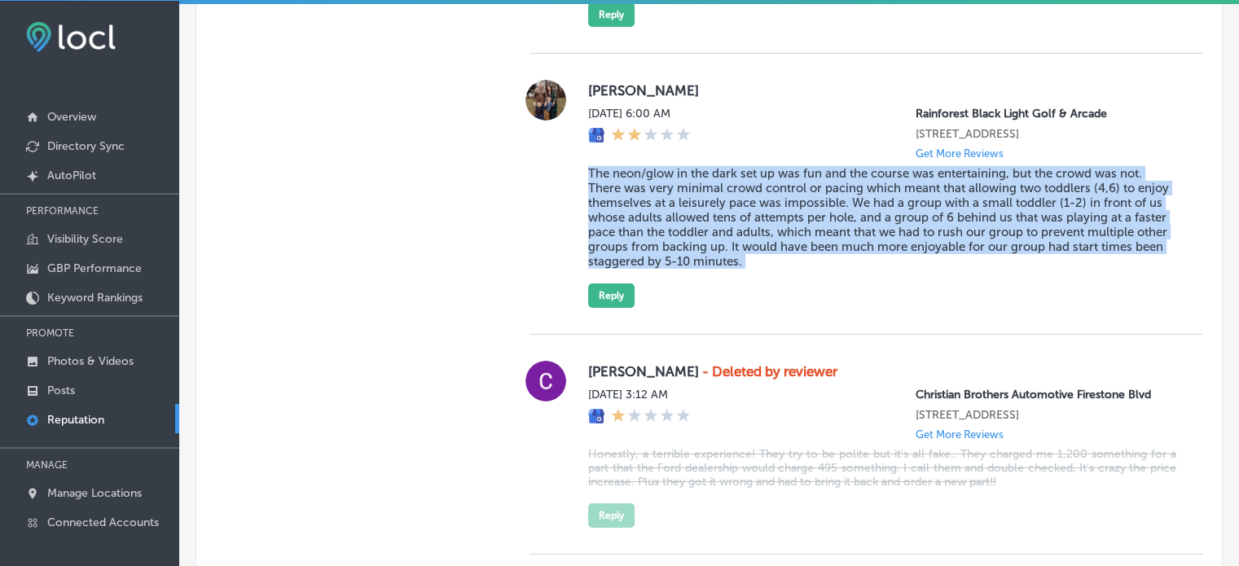
click at [664, 269] on blockquote "The neon/glow in the dark set up was fun and the course was entertaining, but t…" at bounding box center [882, 217] width 588 height 103
copy blockquote "The neon/glow in the dark set up was fun and the course was entertaining, but t…"
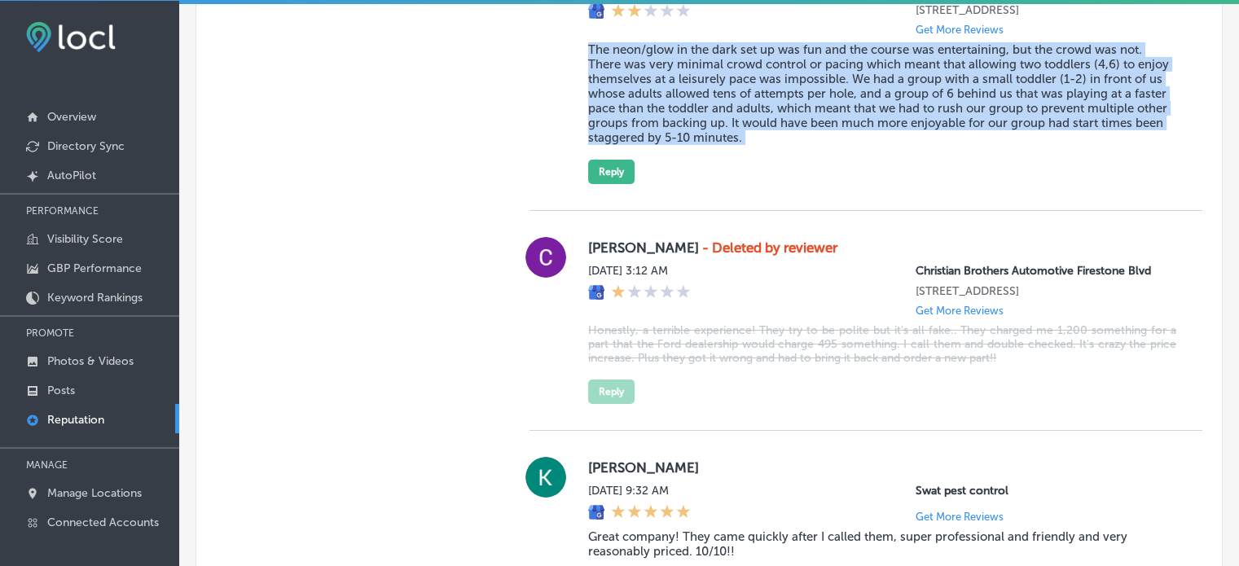
scroll to position [5466, 0]
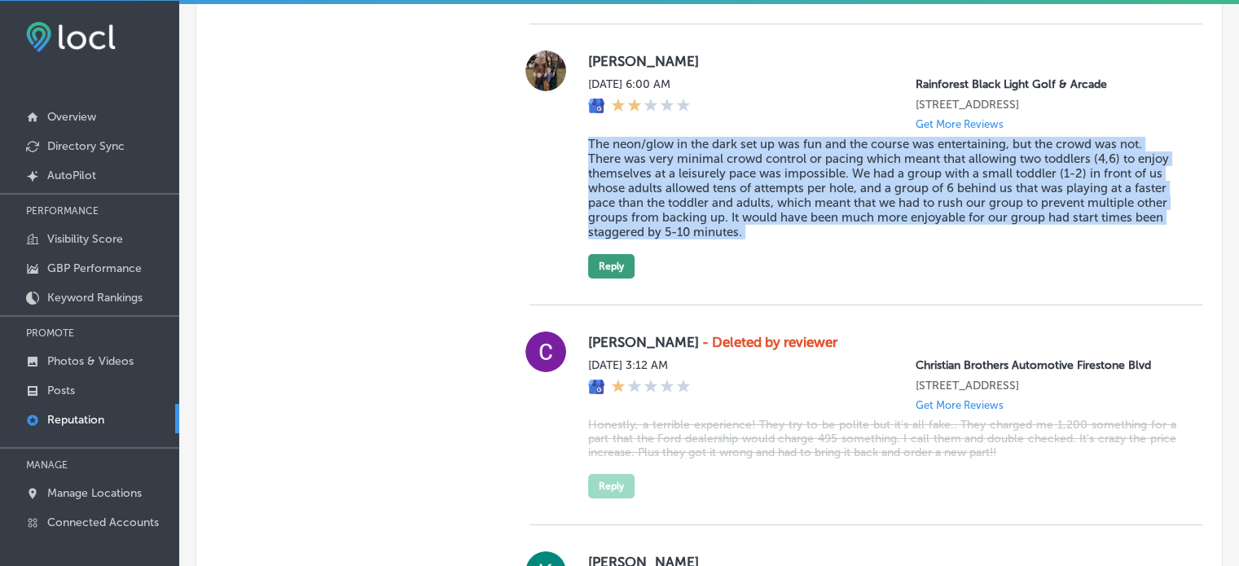
click at [619, 278] on button "Reply" at bounding box center [611, 266] width 46 height 24
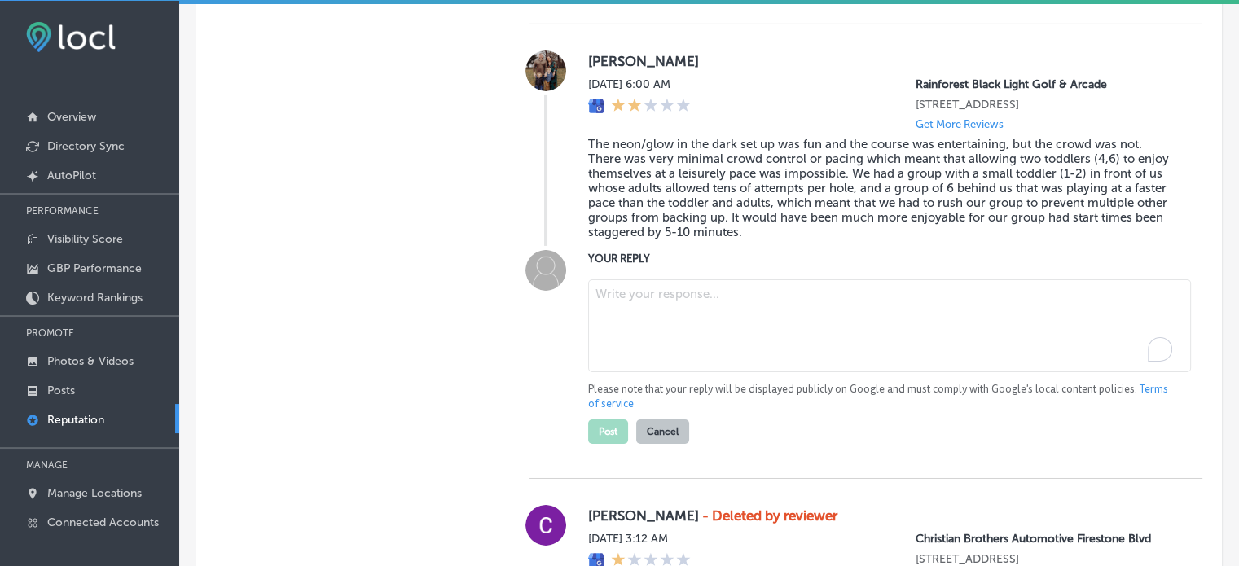
click at [670, 372] on textarea "To enrich screen reader interactions, please activate Accessibility in Grammarl…" at bounding box center [889, 325] width 603 height 93
paste textarea "Thank you for sharing your feedback, Kristin. We're glad to hear you enjoyed th…"
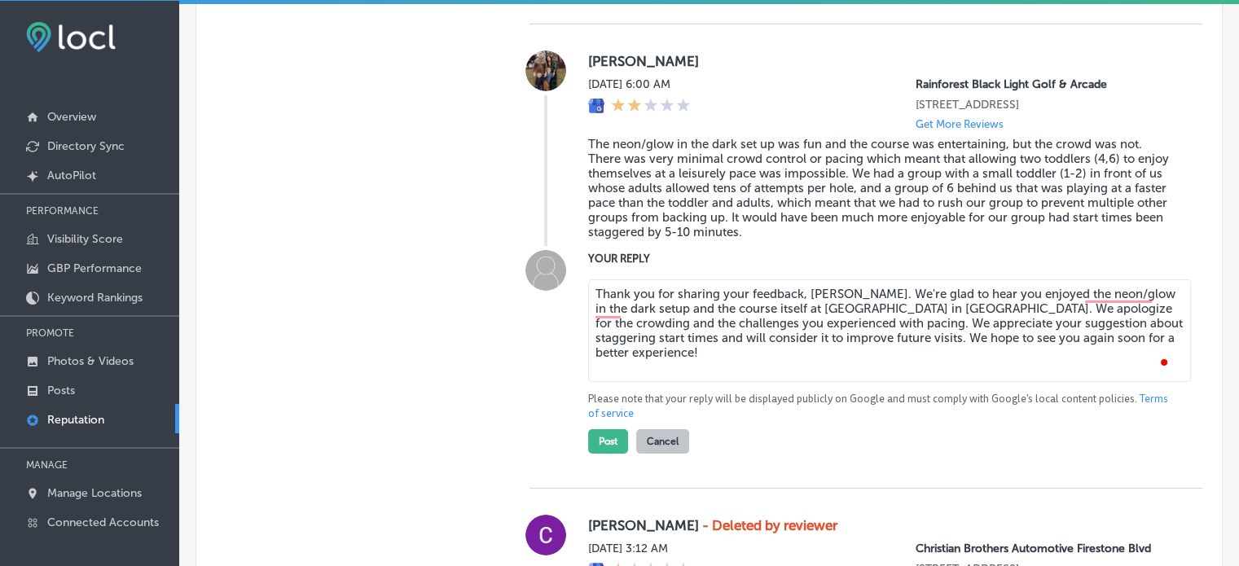
click at [956, 382] on textarea "Thank you for sharing your feedback, Kristin. We're glad to hear you enjoyed th…" at bounding box center [889, 330] width 603 height 103
type textarea "Thank you for sharing your feedback, Kristin. We're glad to hear you enjoyed th…"
click at [609, 454] on button "Post" at bounding box center [608, 441] width 40 height 24
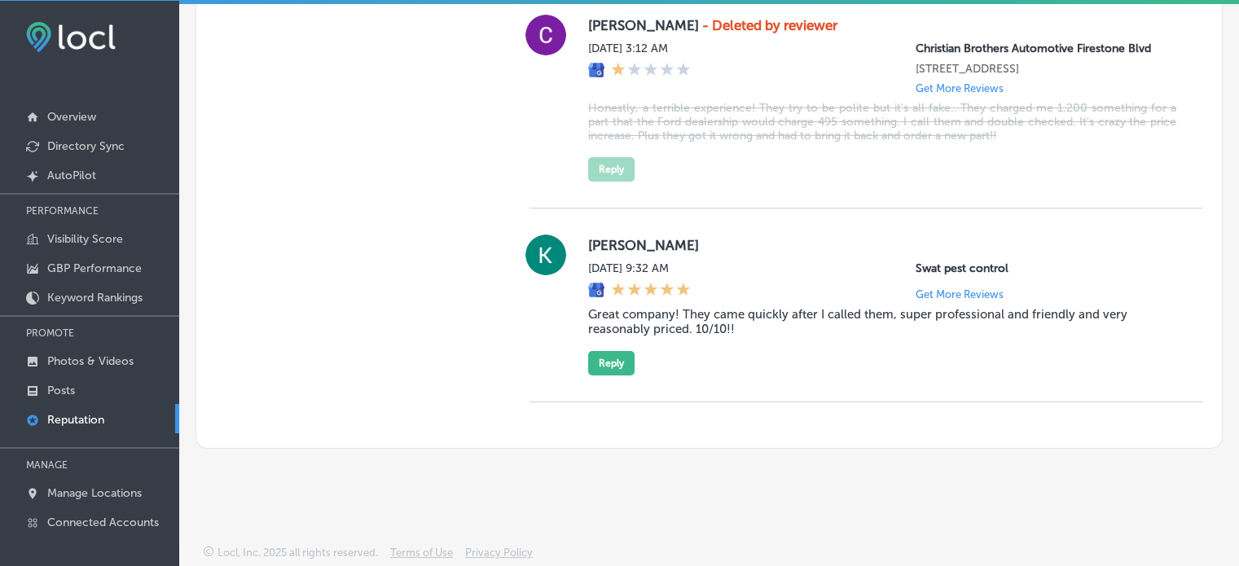
type textarea "x"
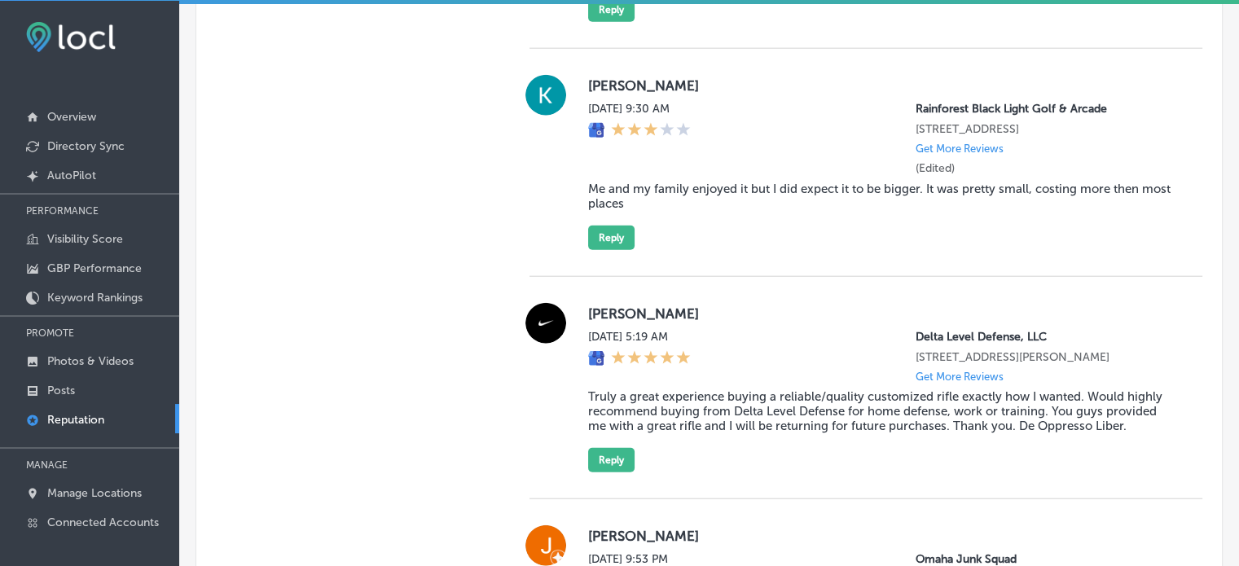
scroll to position [3959, 0]
click at [641, 209] on blockquote "Me and my family enjoyed it but I did expect it to be bigger. It was pretty sma…" at bounding box center [882, 194] width 588 height 29
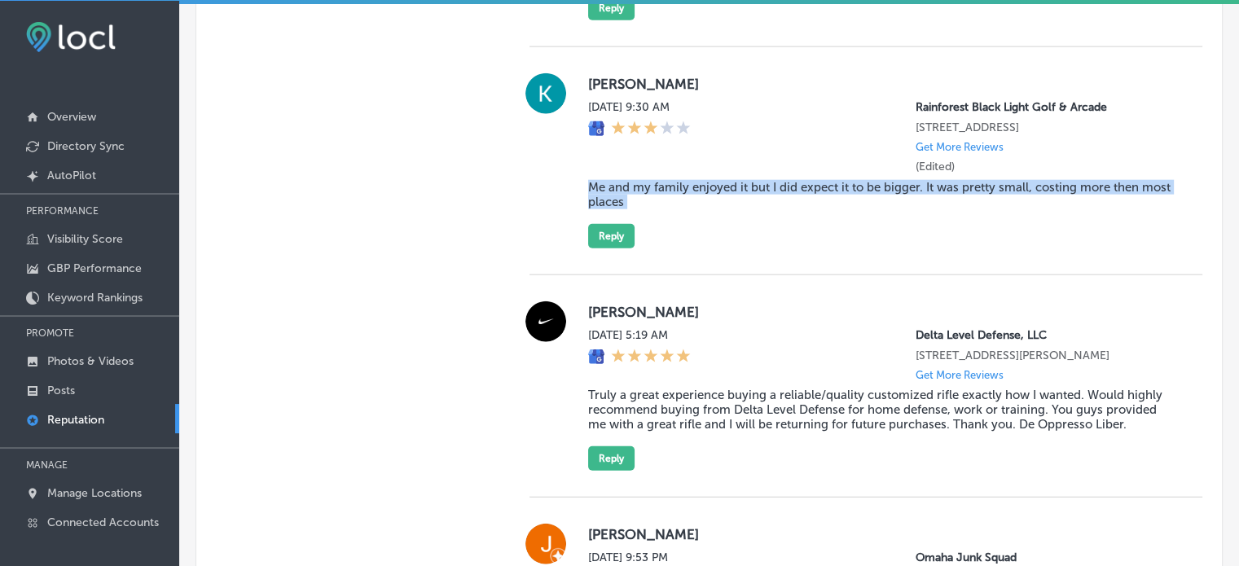
click at [641, 209] on blockquote "Me and my family enjoyed it but I did expect it to be bigger. It was pretty sma…" at bounding box center [882, 194] width 588 height 29
copy blockquote "Me and my family enjoyed it but I did expect it to be bigger. It was pretty sma…"
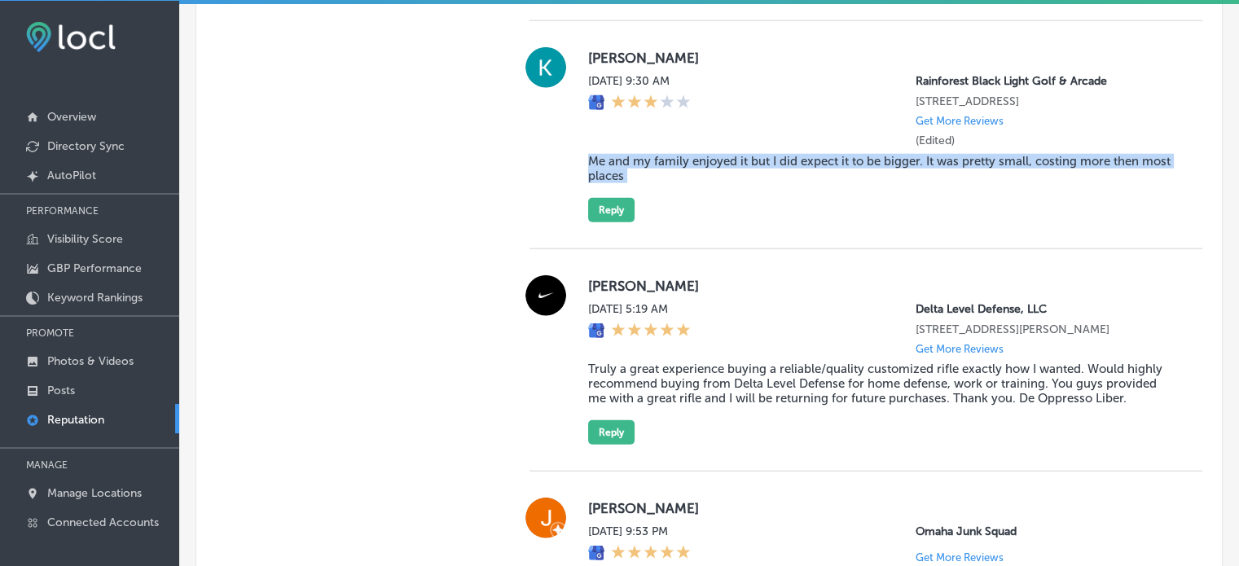
scroll to position [3984, 0]
click at [614, 224] on button "Reply" at bounding box center [611, 212] width 46 height 24
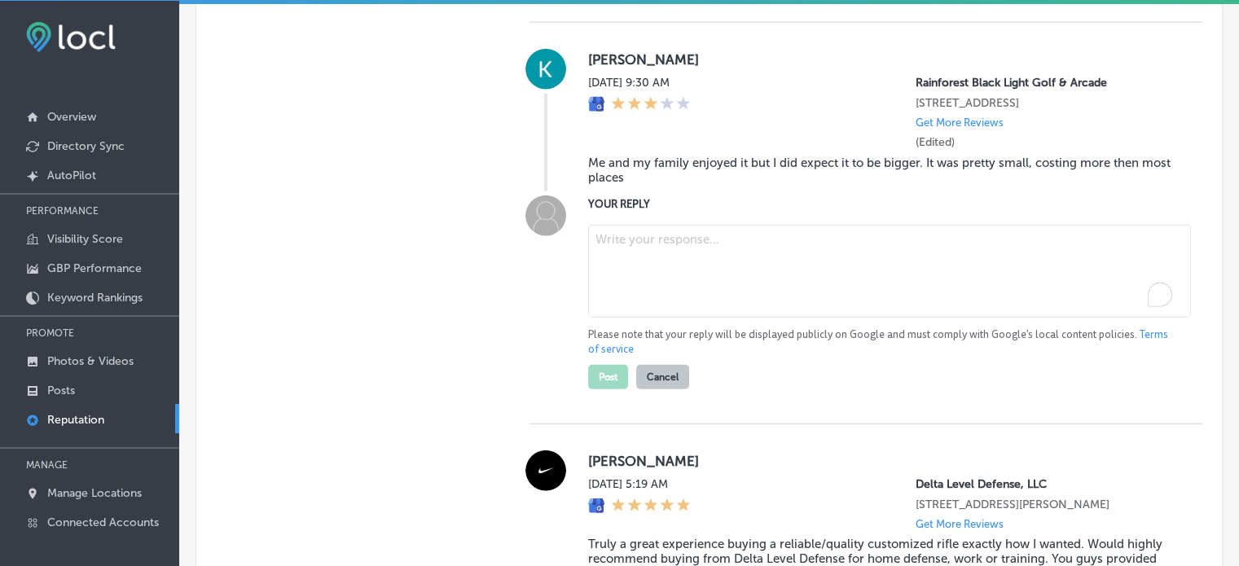
click at [632, 299] on textarea "To enrich screen reader interactions, please activate Accessibility in Grammarl…" at bounding box center [889, 271] width 603 height 93
paste textarea "Thank you for your feedback, Kateline. We’re glad to hear you and your family e…"
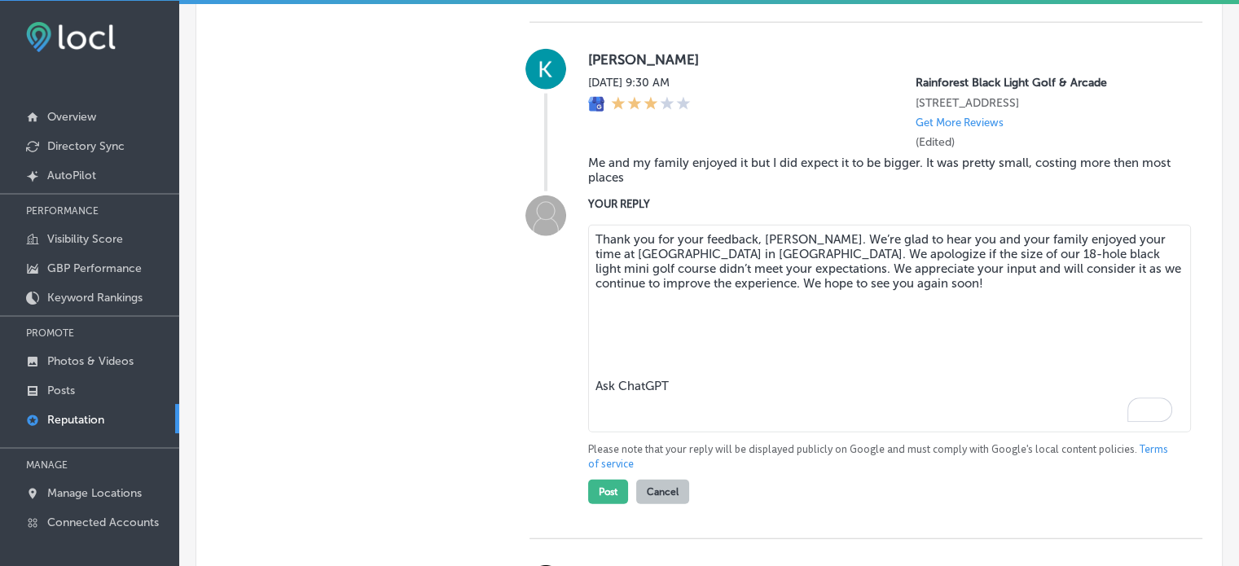
drag, startPoint x: 691, startPoint y: 468, endPoint x: 599, endPoint y: 357, distance: 144.6
click at [599, 357] on textarea "Thank you for your feedback, Kateline. We’re glad to hear you and your family e…" at bounding box center [889, 329] width 603 height 208
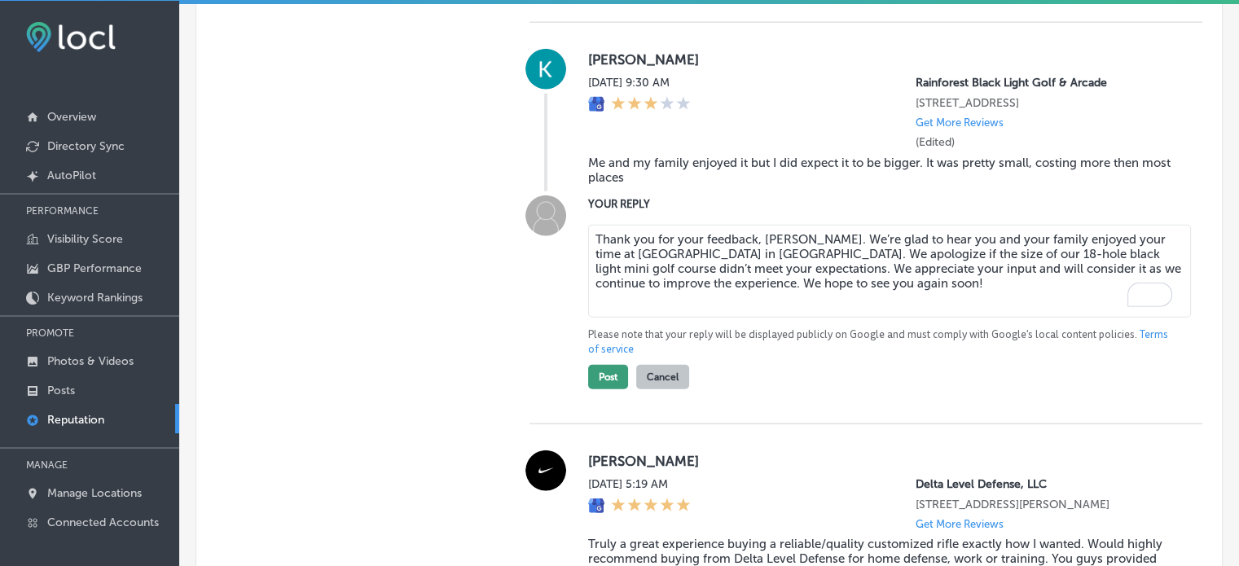
type textarea "Thank you for your feedback, Kateline. We’re glad to hear you and your family e…"
click at [607, 389] on button "Post" at bounding box center [608, 377] width 40 height 24
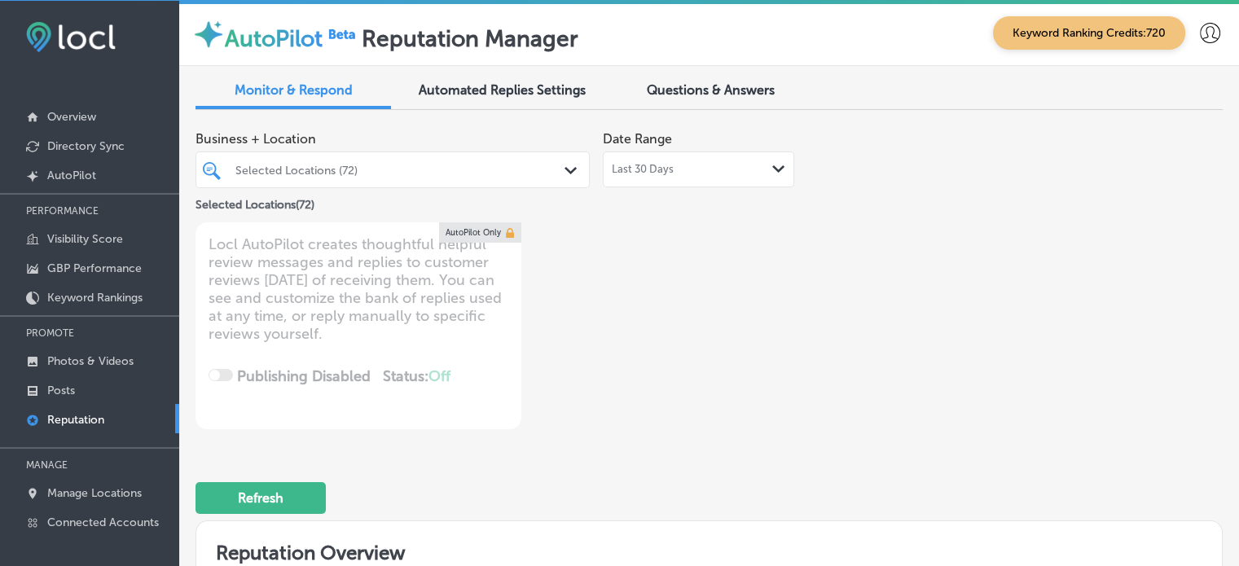
scroll to position [3984, 0]
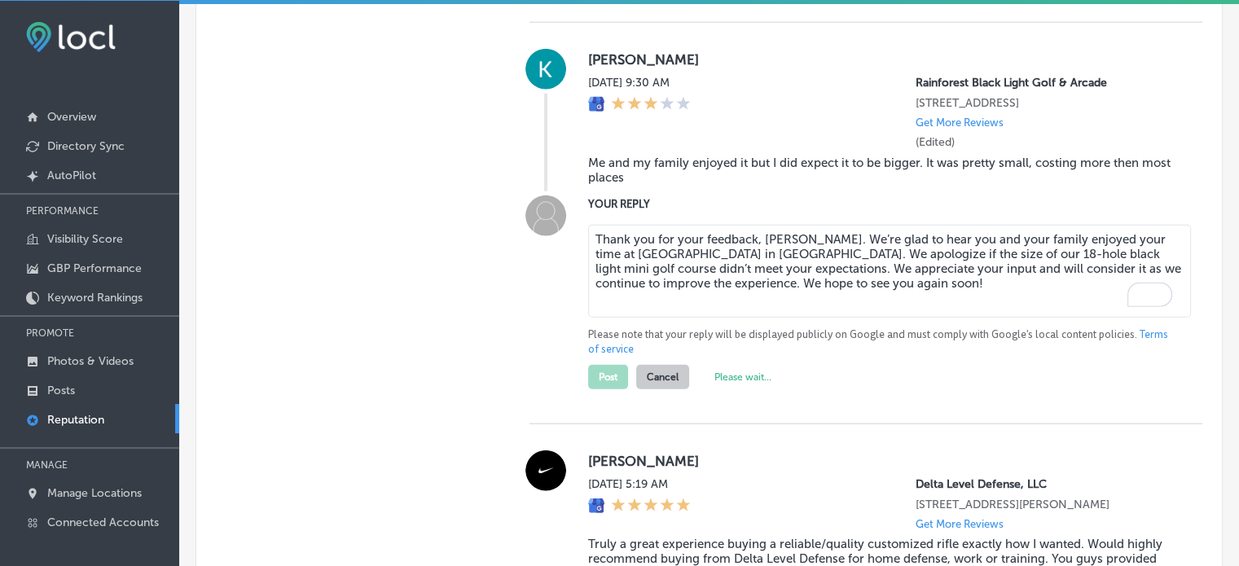
type textarea "x"
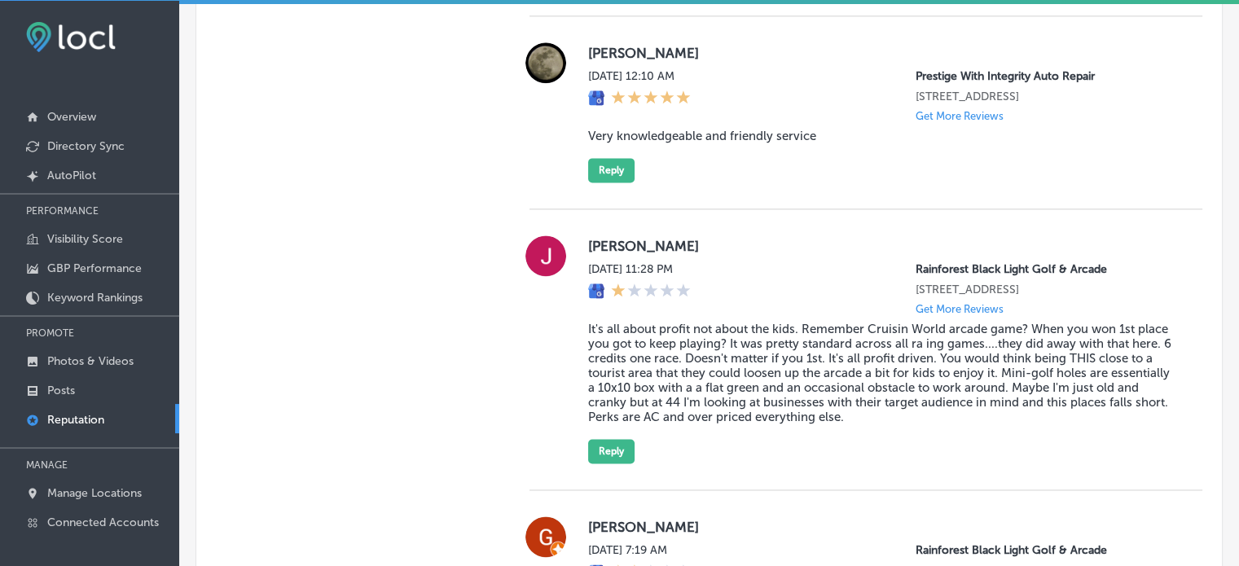
scroll to position [2200, 0]
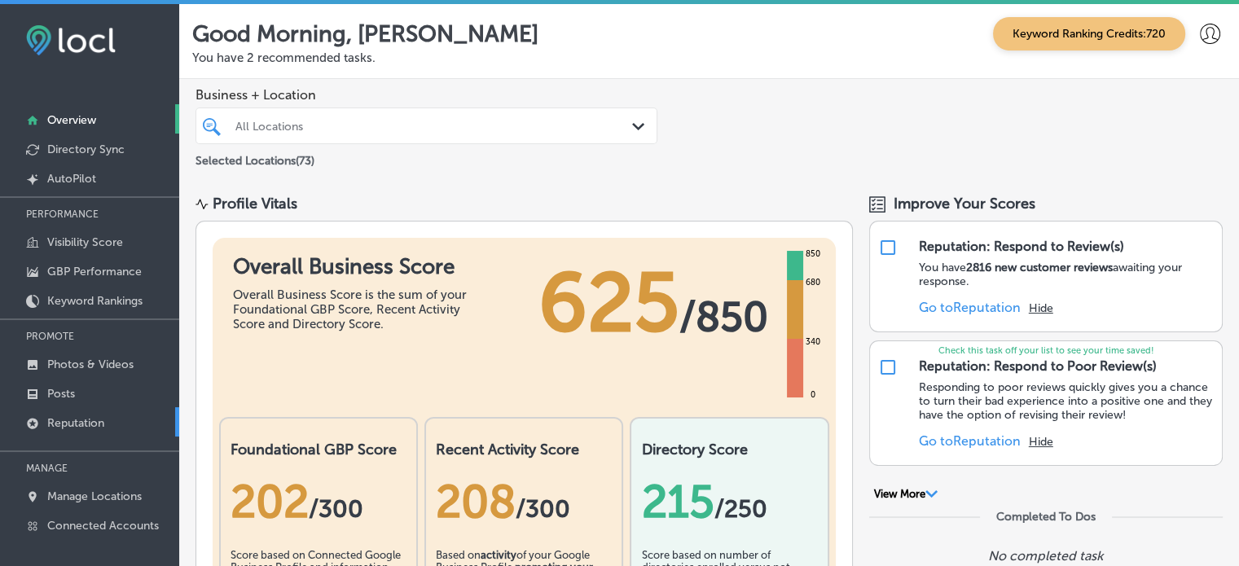
click at [85, 419] on p "Reputation" at bounding box center [75, 423] width 57 height 14
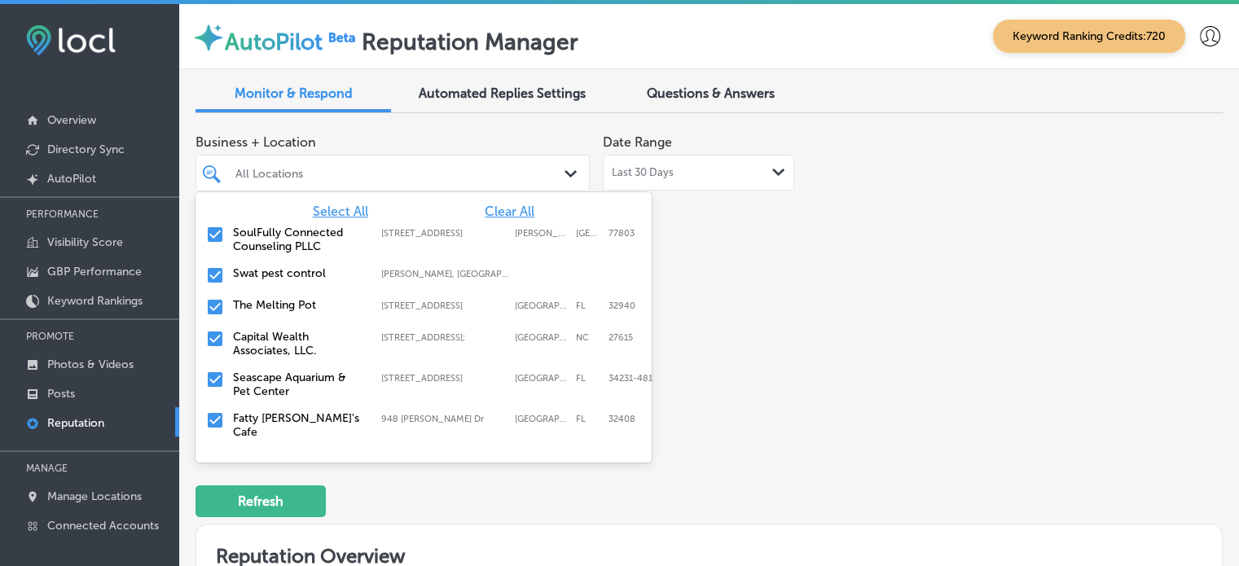
click at [557, 182] on div "All Locations Path Created with Sketch." at bounding box center [392, 172] width 392 height 25
click at [507, 212] on span "Clear All" at bounding box center [510, 211] width 50 height 15
type textarea "x"
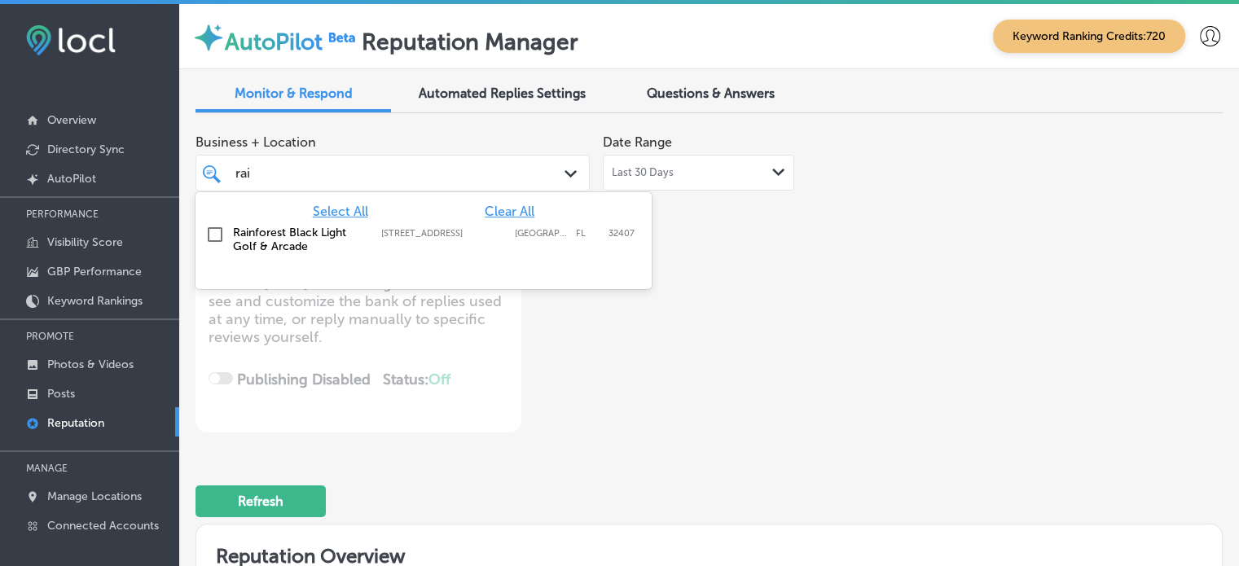
type input "rain"
click at [220, 234] on input "checkbox" at bounding box center [215, 235] width 20 height 20
type textarea "x"
type input "rain"
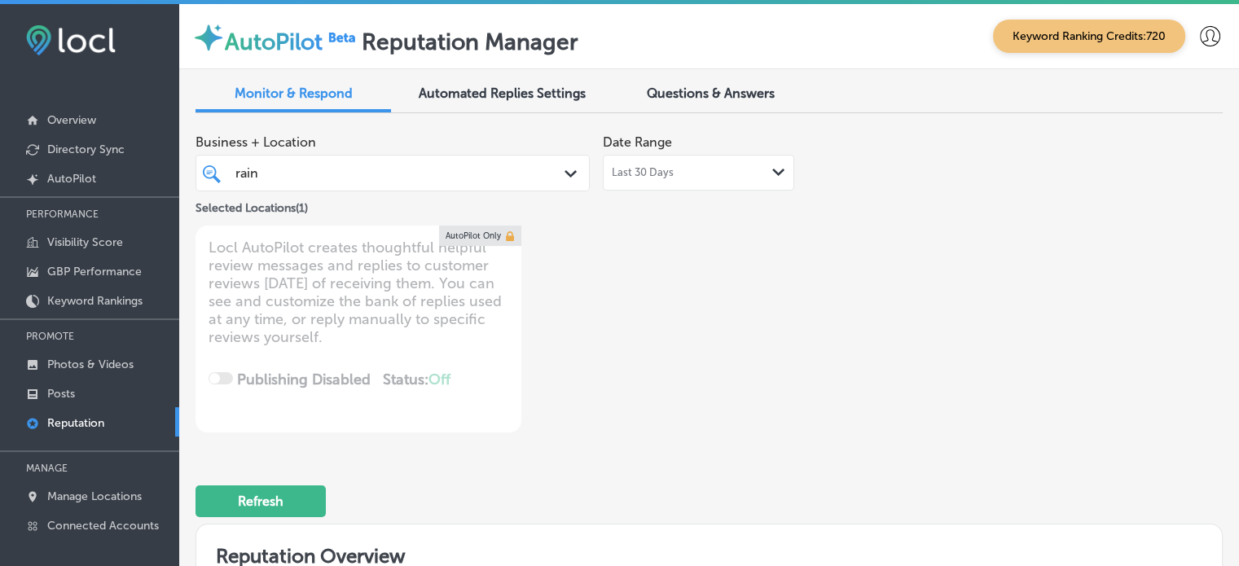
click at [765, 371] on div "Business + Location rain rain Path Created with Sketch. Selected Locations ( 1 …" at bounding box center [503, 279] width 616 height 306
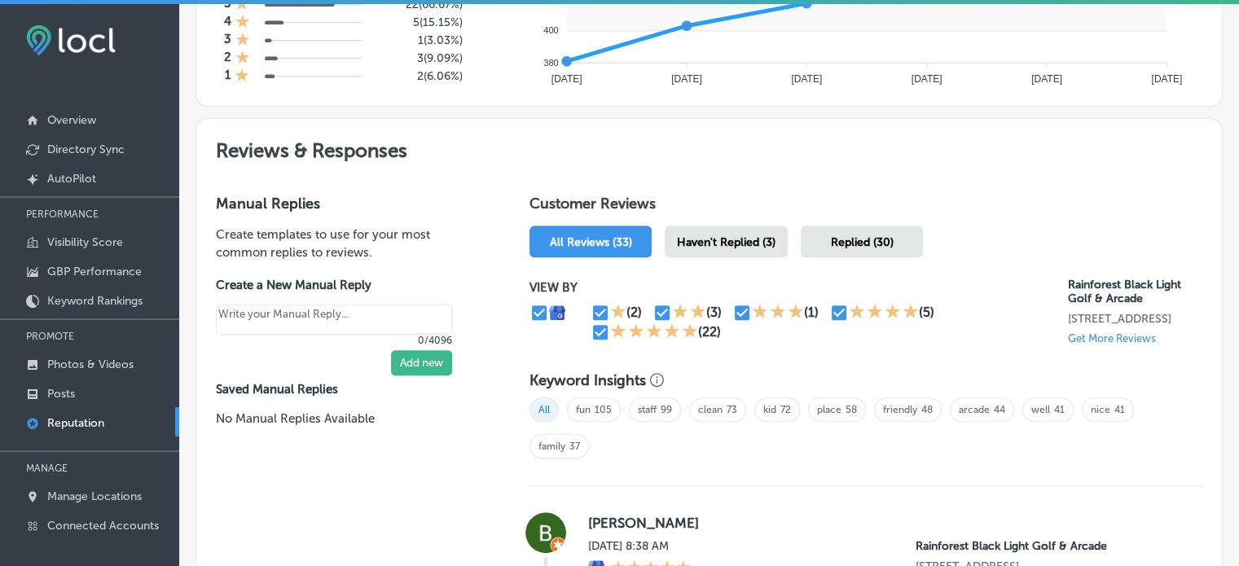
scroll to position [788, 0]
click at [726, 230] on div "Haven't Replied (3)" at bounding box center [725, 241] width 123 height 32
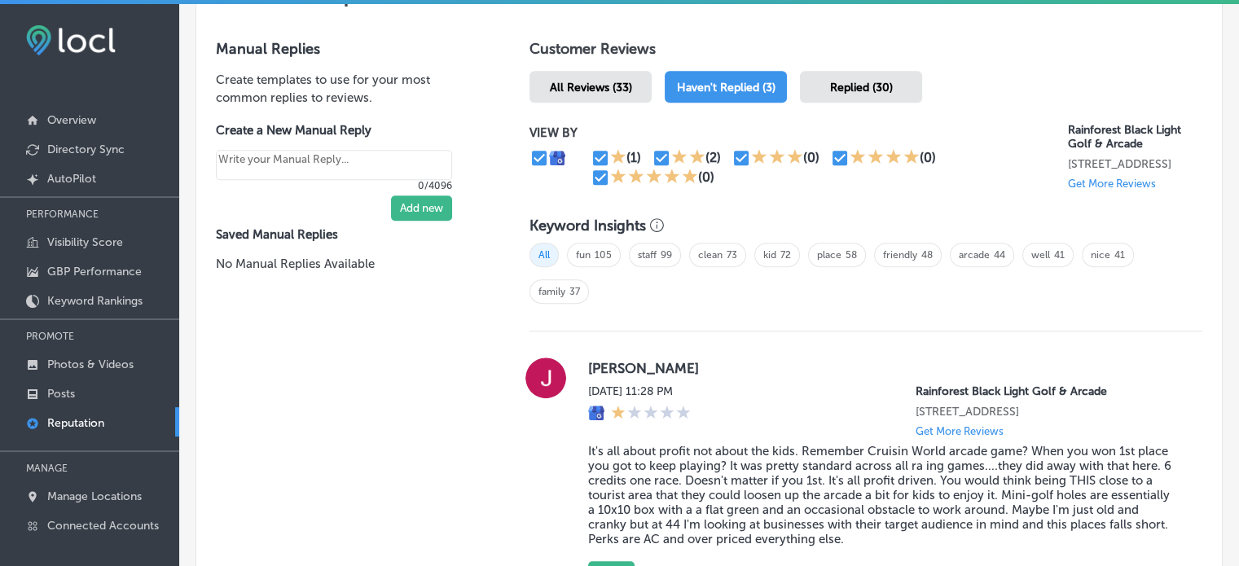
click at [865, 87] on span "Replied (30)" at bounding box center [861, 88] width 63 height 14
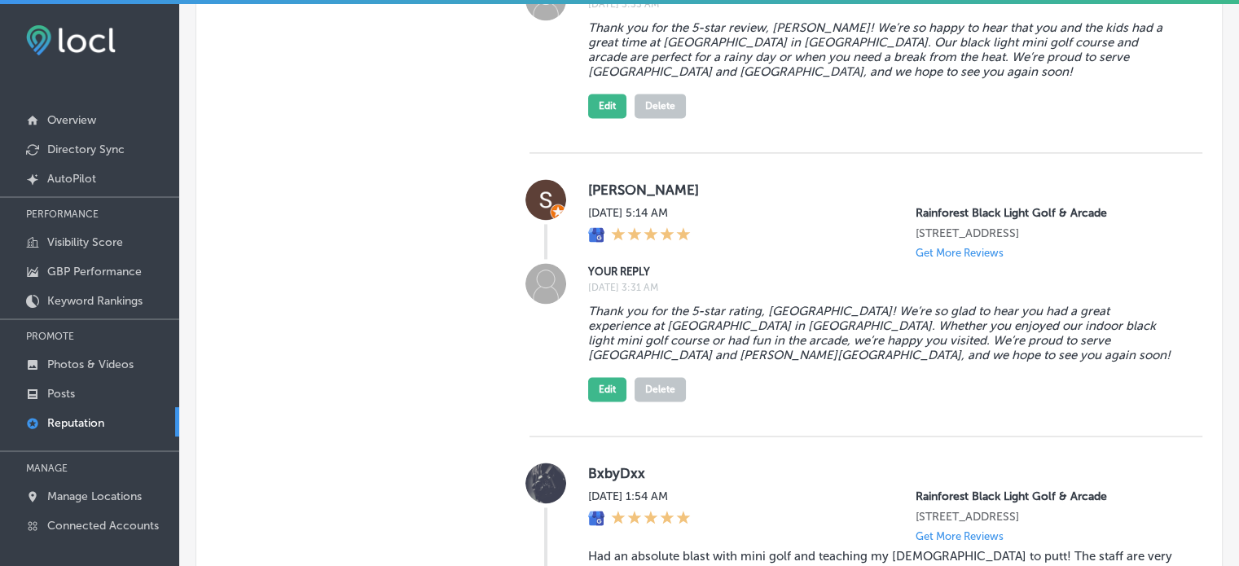
scroll to position [2392, 0]
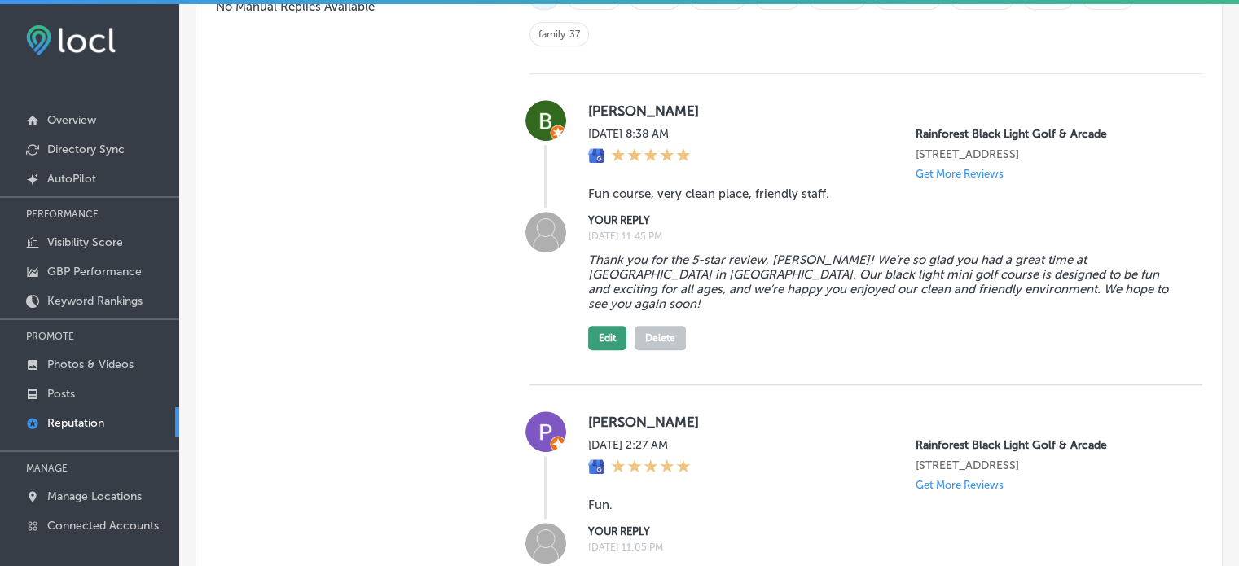
click at [598, 350] on button "Edit" at bounding box center [607, 338] width 38 height 24
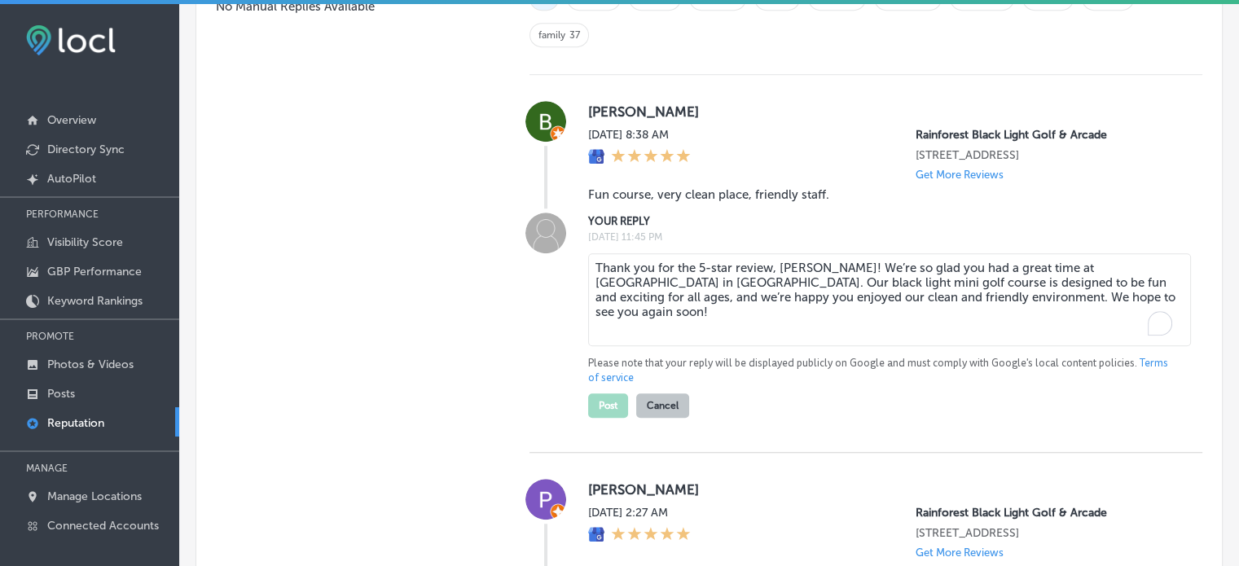
type textarea "x"
drag, startPoint x: 661, startPoint y: 292, endPoint x: 743, endPoint y: 292, distance: 81.4
click at [743, 292] on textarea "Thank you for the 5-star review, [PERSON_NAME]! We’re so glad you had a great t…" at bounding box center [889, 299] width 603 height 93
paste textarea "Panama City Beach, FL"
type textarea "Thank you for the 5-star review, Brad! We’re so glad you had a great time at Ra…"
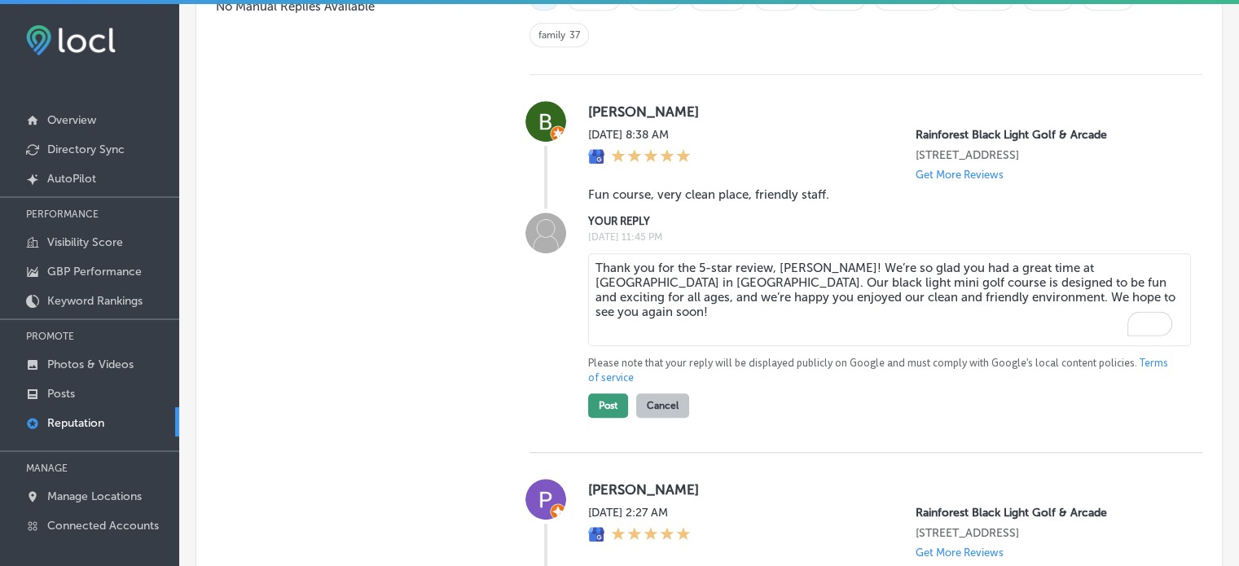
click at [612, 415] on button "Post" at bounding box center [608, 405] width 40 height 24
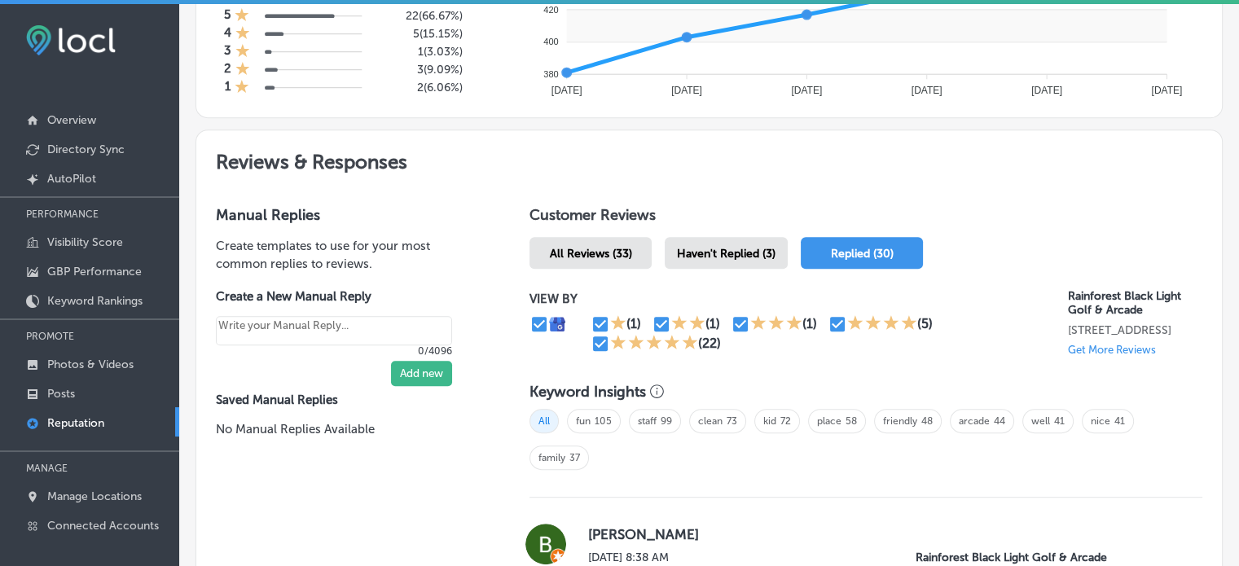
scroll to position [756, 0]
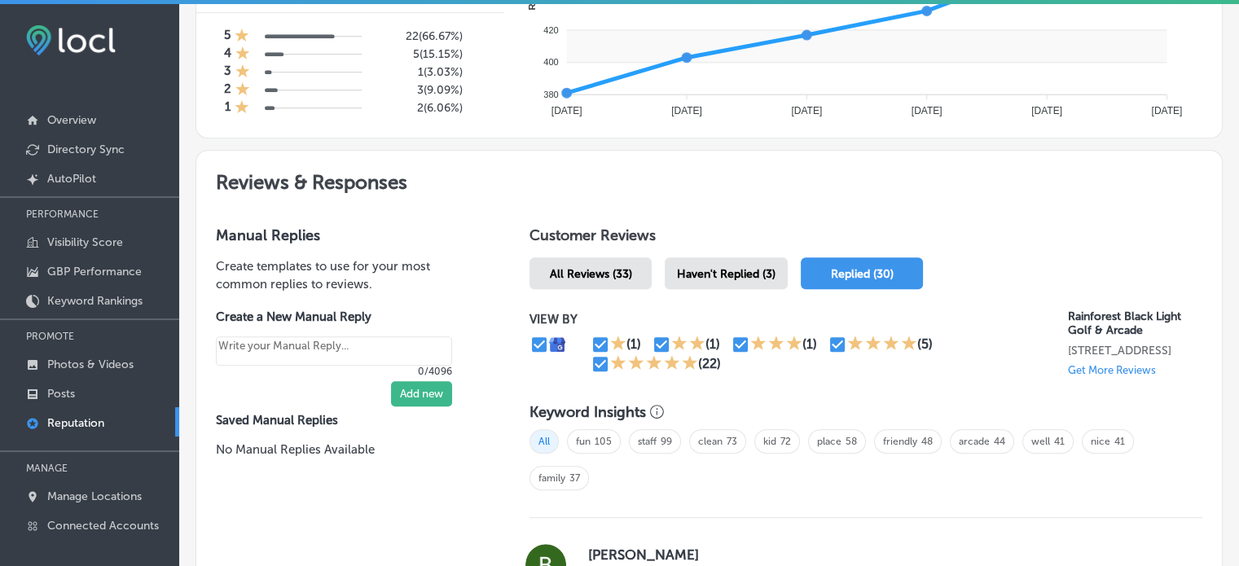
click at [549, 282] on div "All Reviews (33)" at bounding box center [590, 273] width 122 height 32
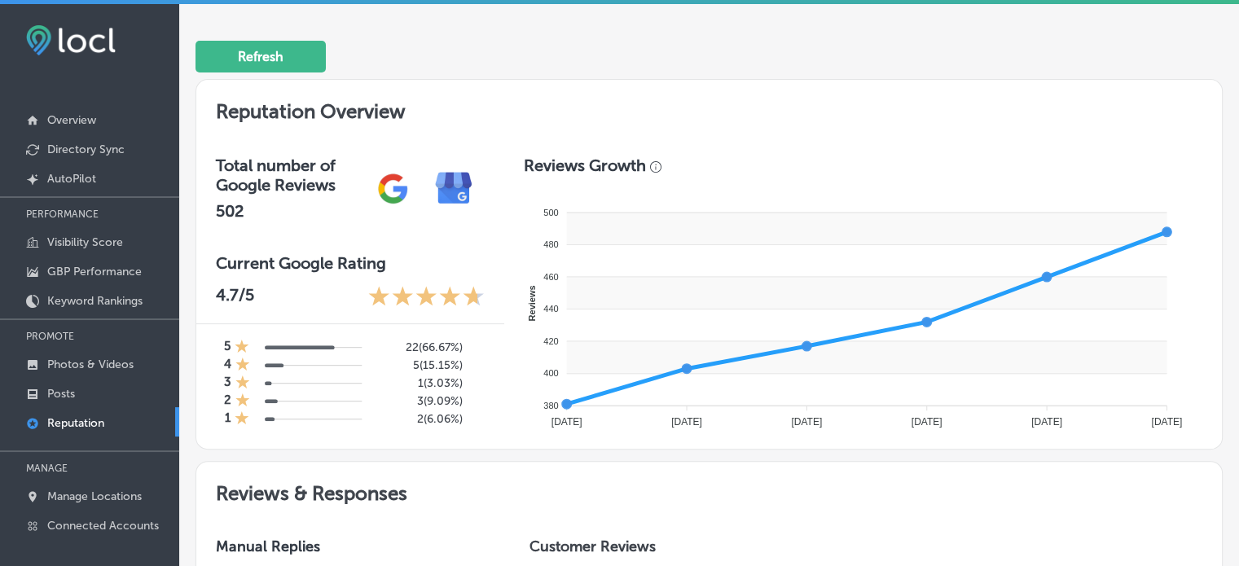
type textarea "x"
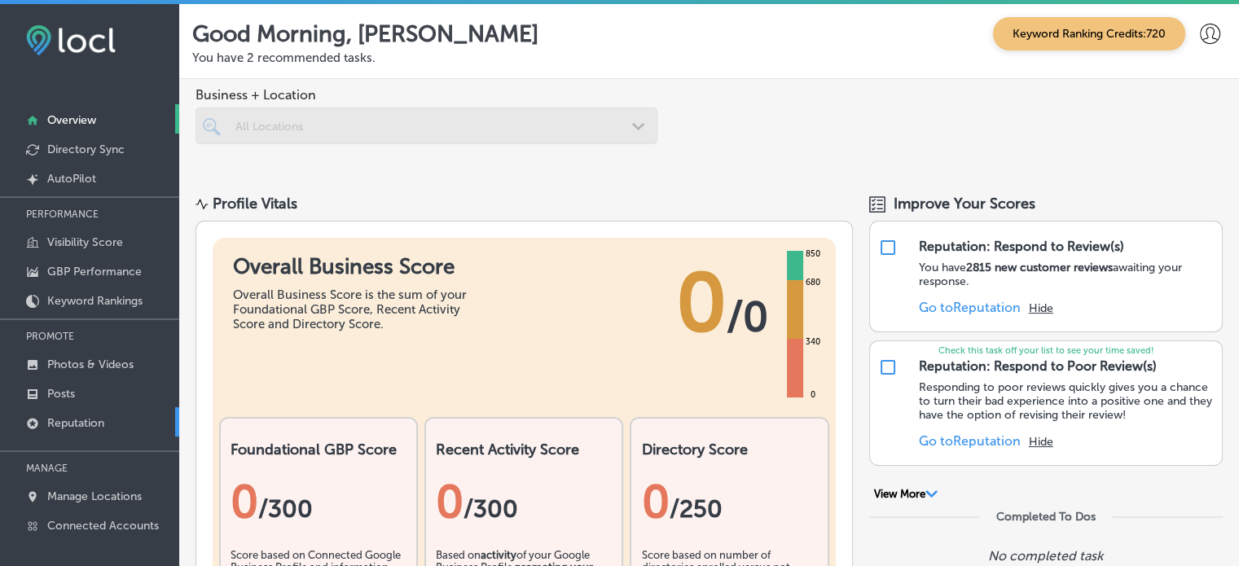
click at [59, 419] on p "Reputation" at bounding box center [75, 423] width 57 height 14
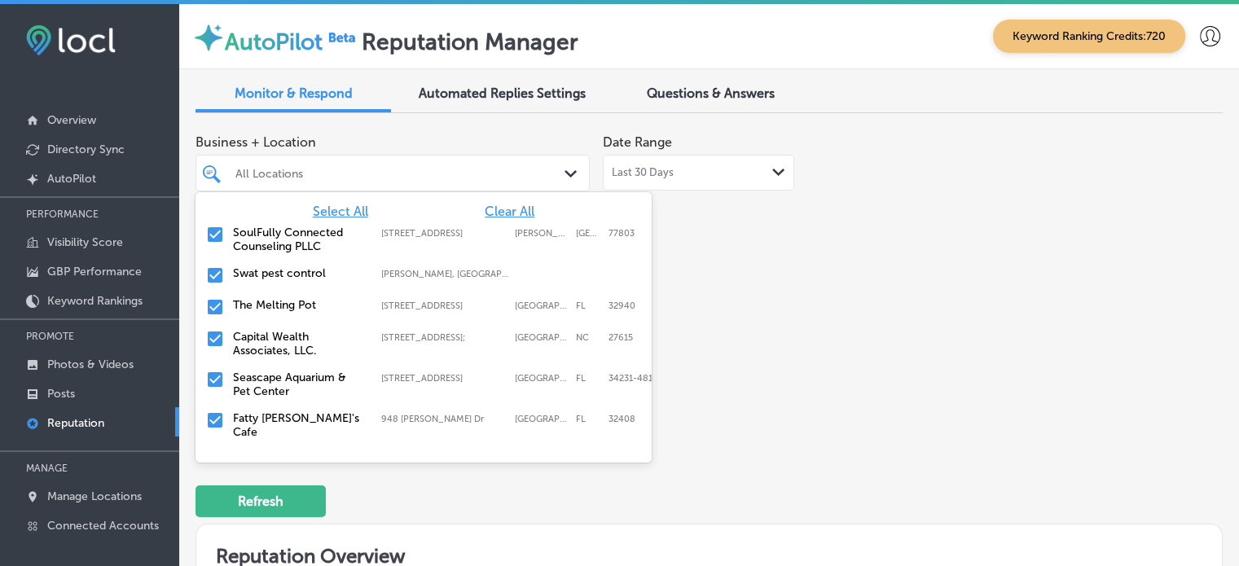
click at [558, 173] on div "All Locations Path Created with Sketch." at bounding box center [392, 172] width 392 height 25
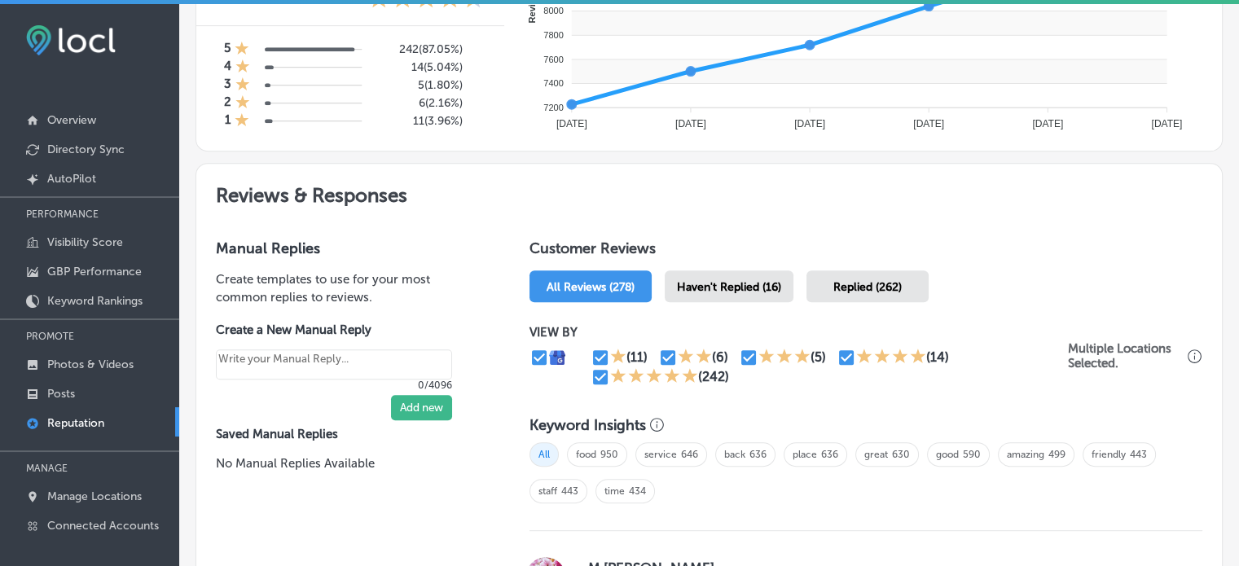
scroll to position [704, 0]
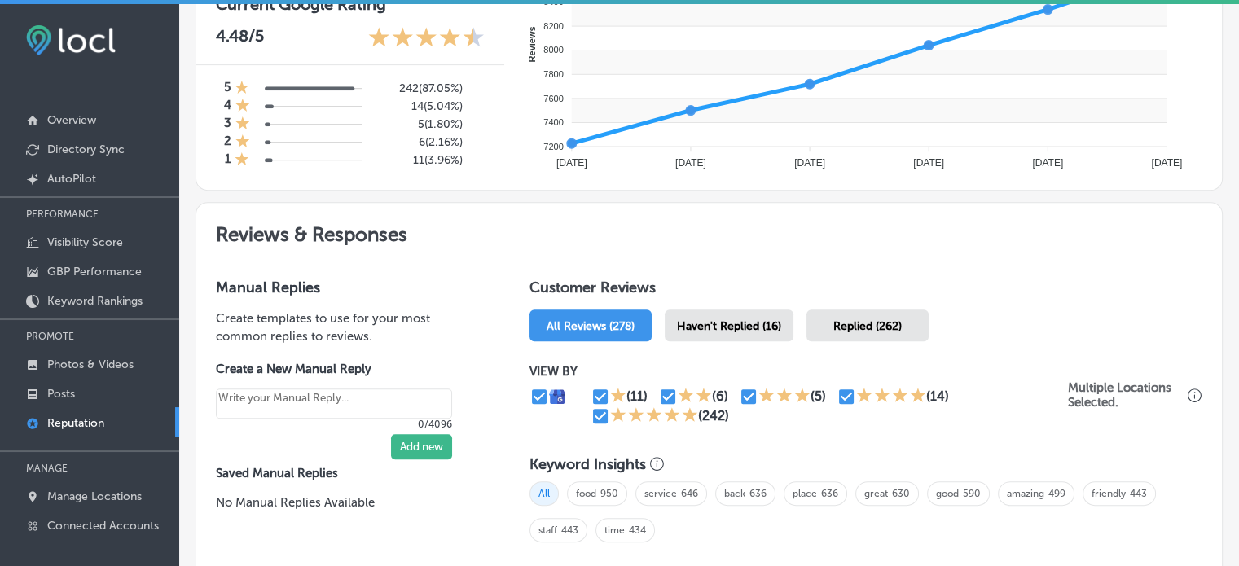
click at [766, 319] on span "Haven't Replied (16)" at bounding box center [729, 326] width 104 height 14
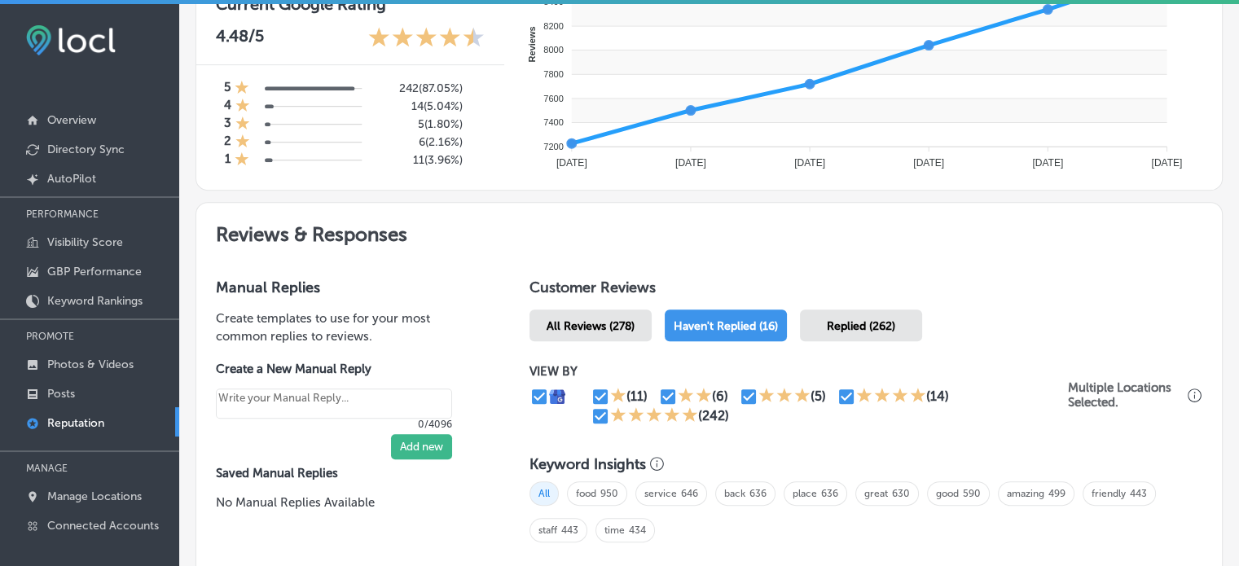
type textarea "x"
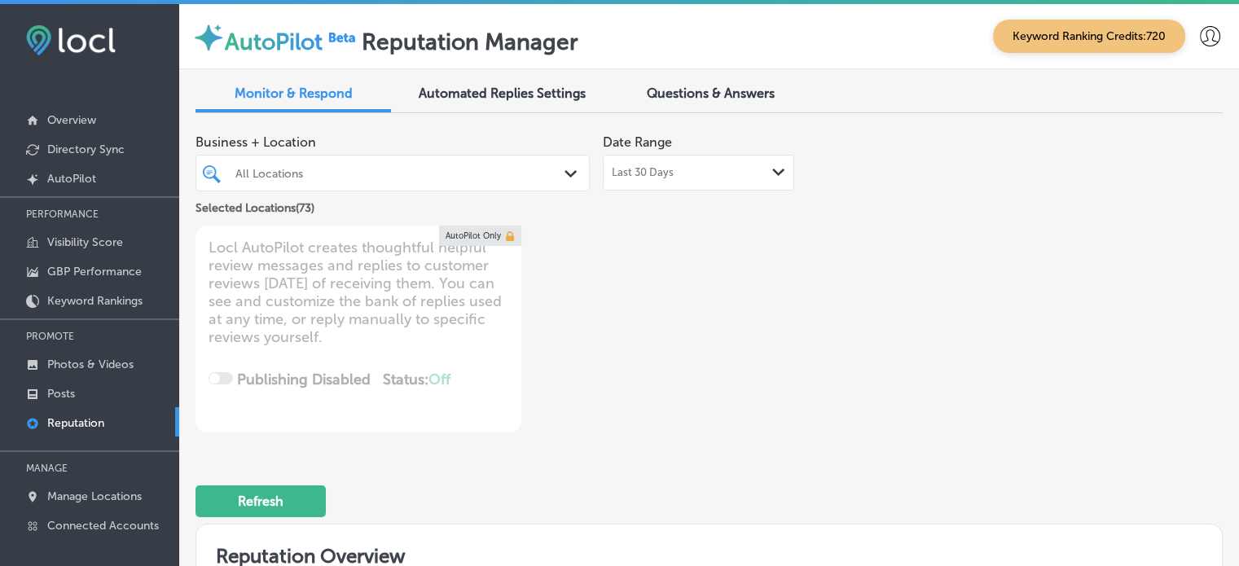
click at [314, 178] on div "All Locations" at bounding box center [400, 173] width 331 height 14
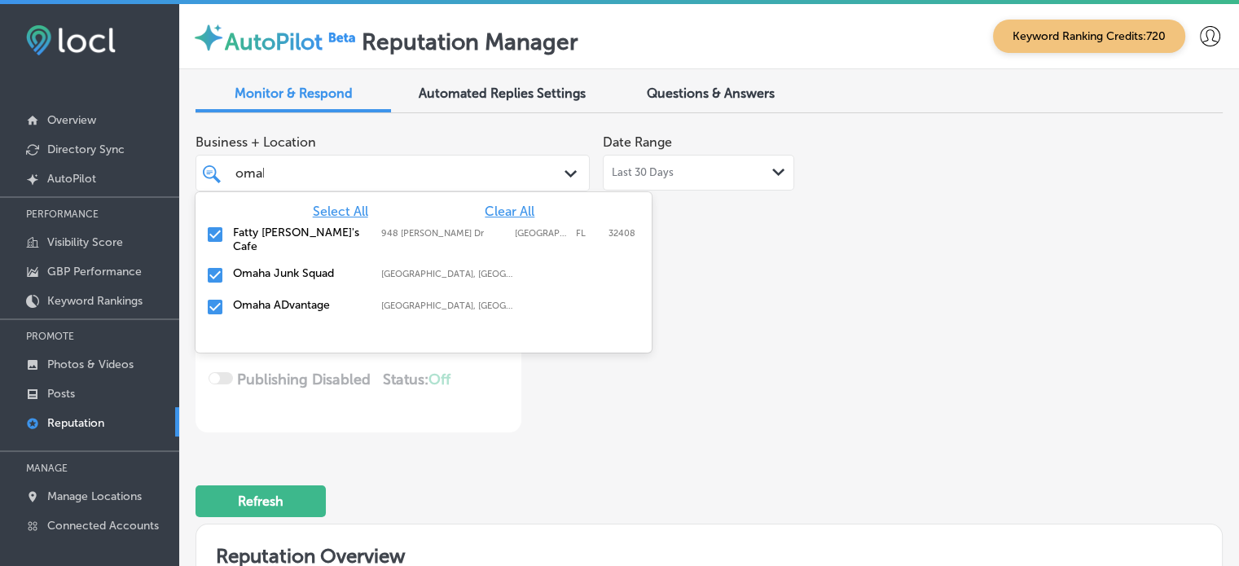
type input "omaha"
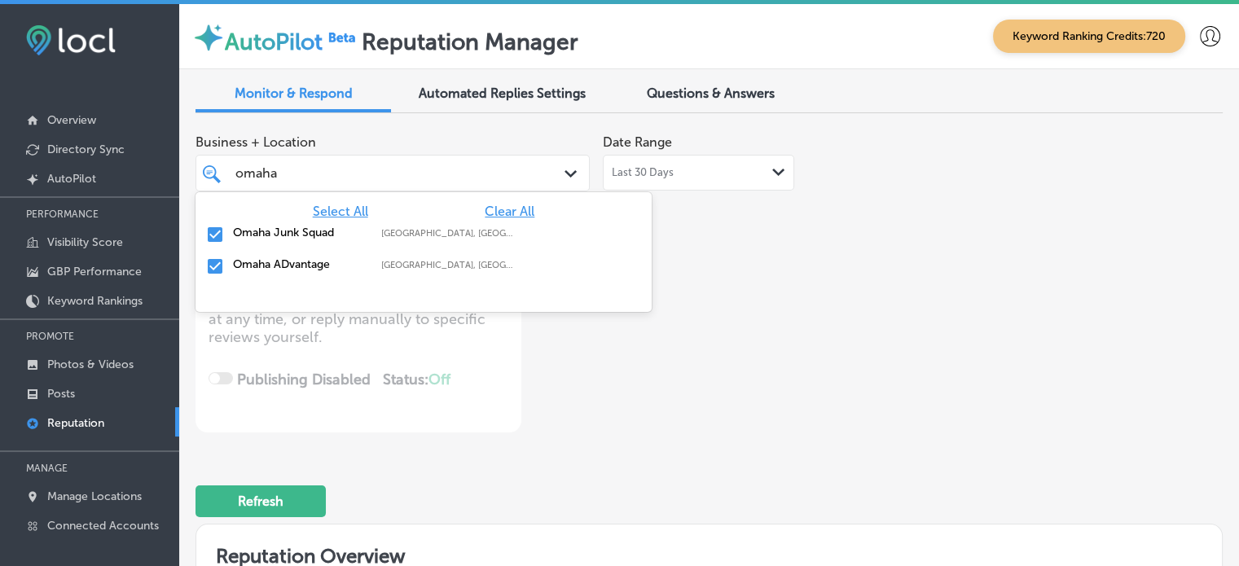
click at [219, 233] on input "checkbox" at bounding box center [215, 235] width 20 height 20
type textarea "x"
type input "o"
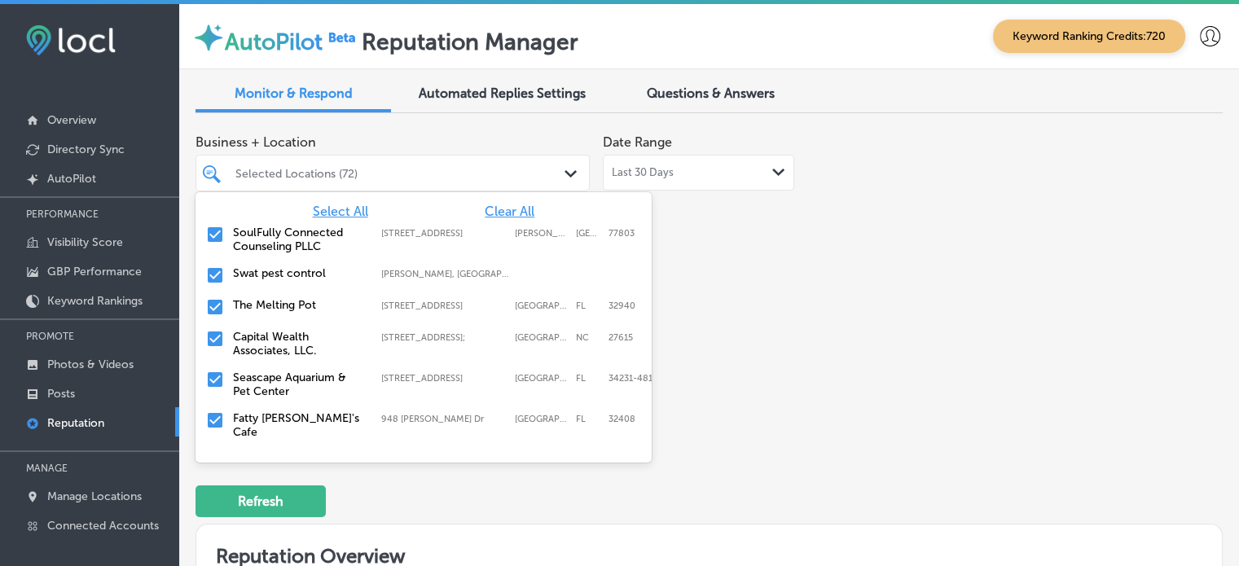
click at [851, 318] on div "Business + Location option focused, 72 of 74. 74 results available. Use Up and …" at bounding box center [708, 279] width 1027 height 306
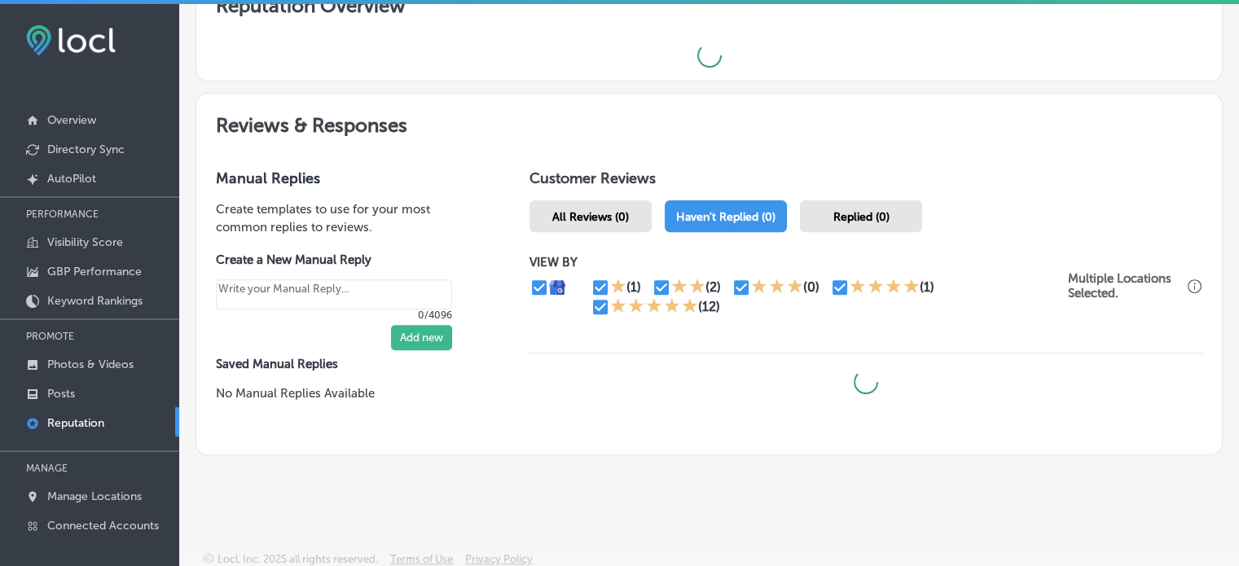
scroll to position [3, 0]
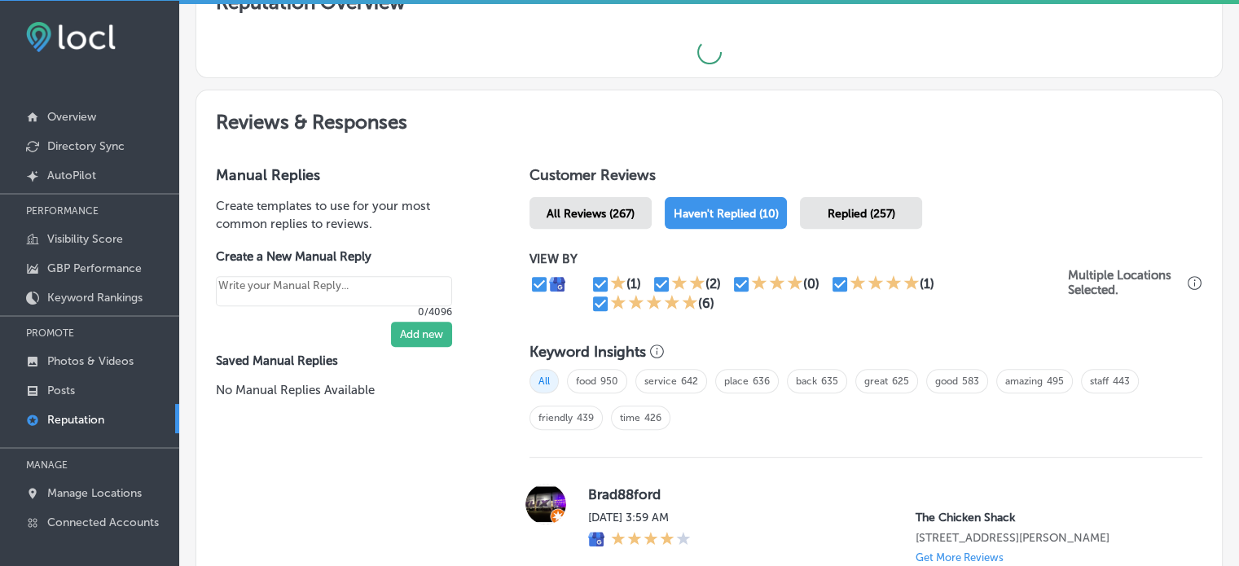
type textarea "x"
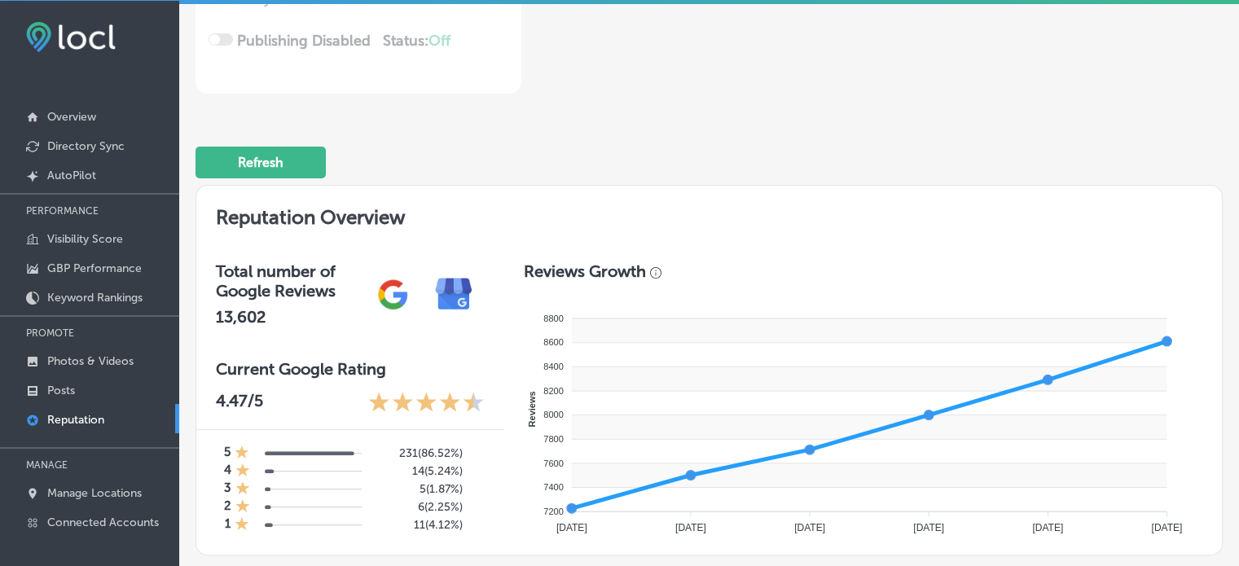
scroll to position [0, 0]
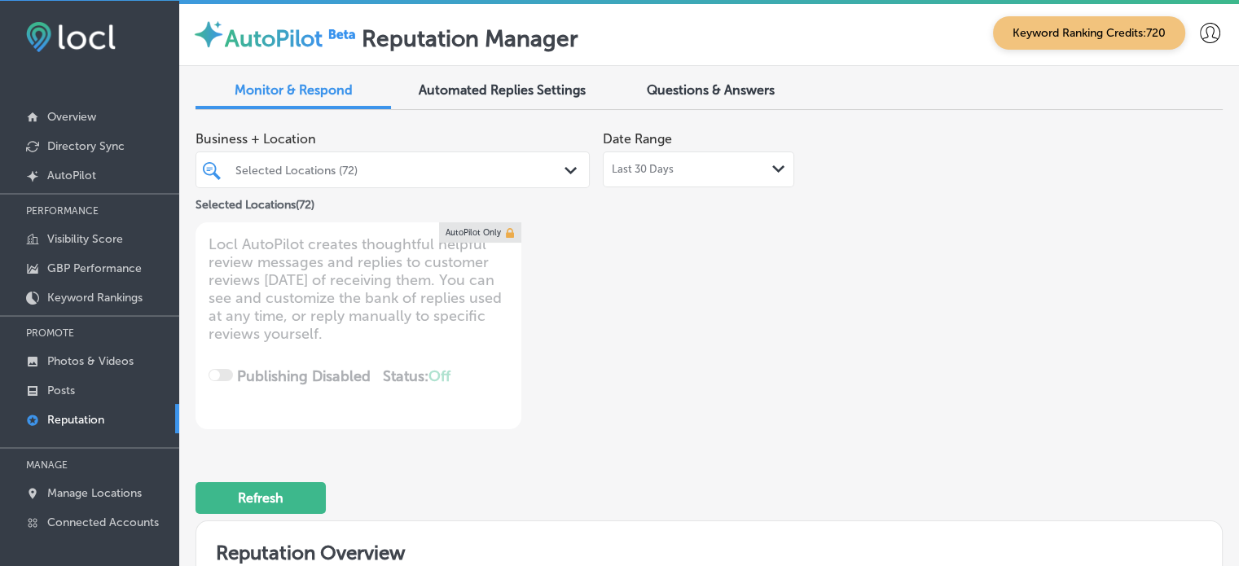
click at [371, 173] on div "Selected Locations (72)" at bounding box center [400, 170] width 331 height 14
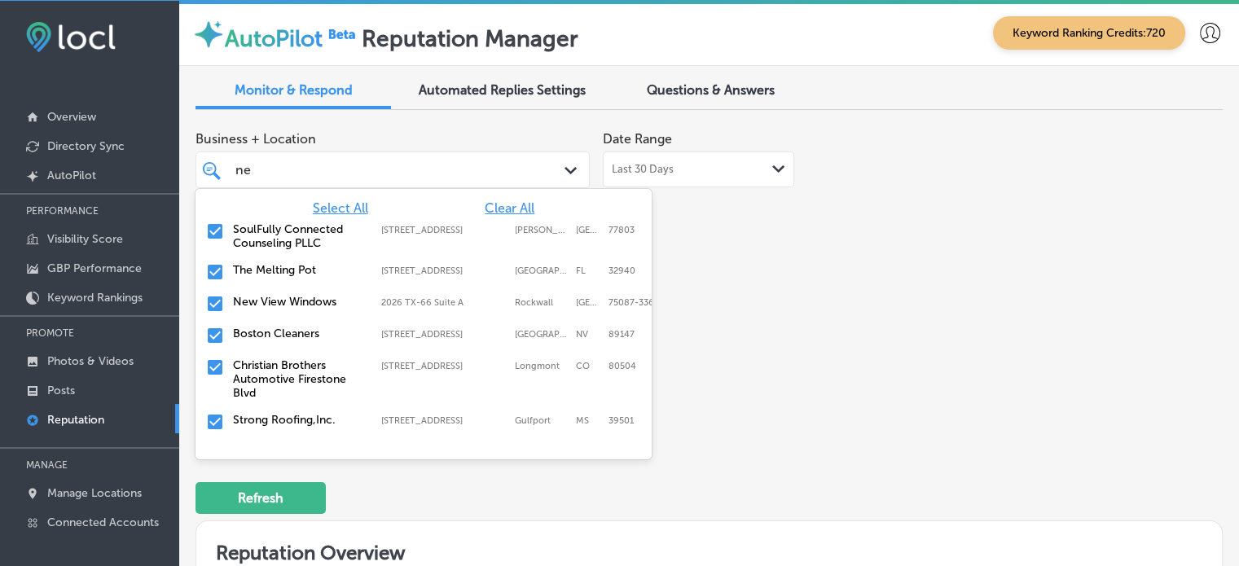
type input "new"
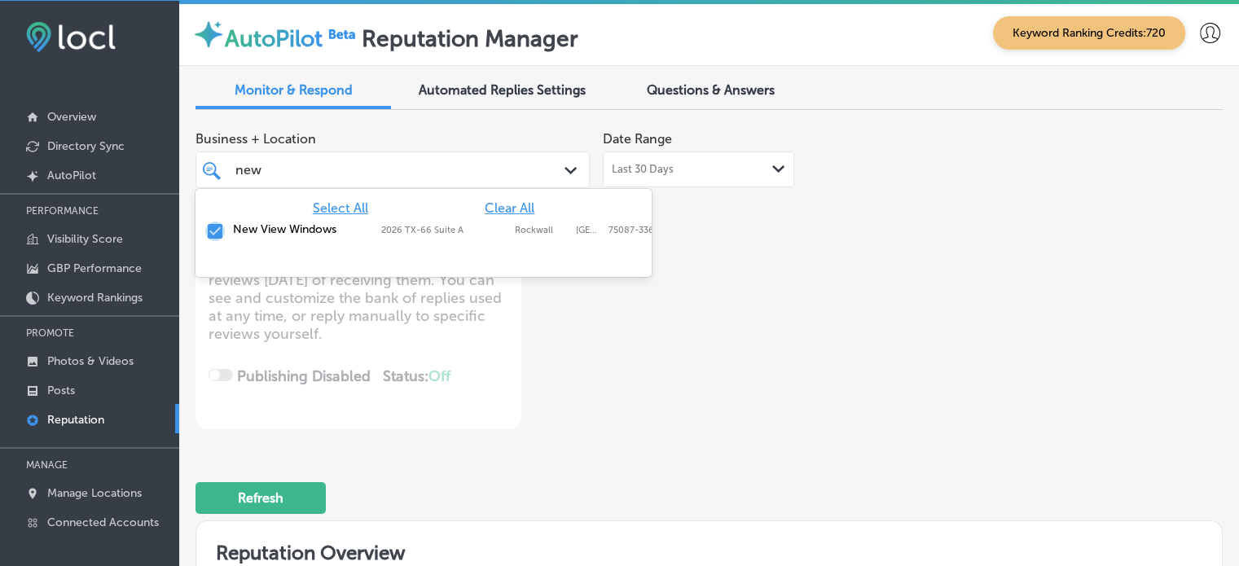
click at [211, 227] on input "checkbox" at bounding box center [215, 231] width 20 height 20
type textarea "x"
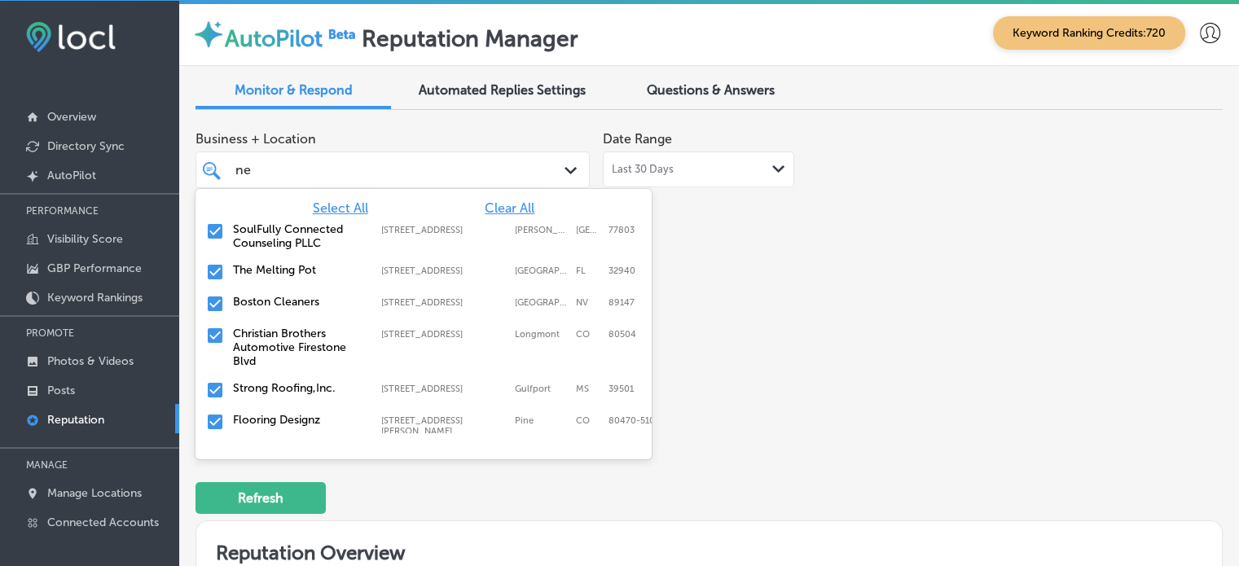
type input "n"
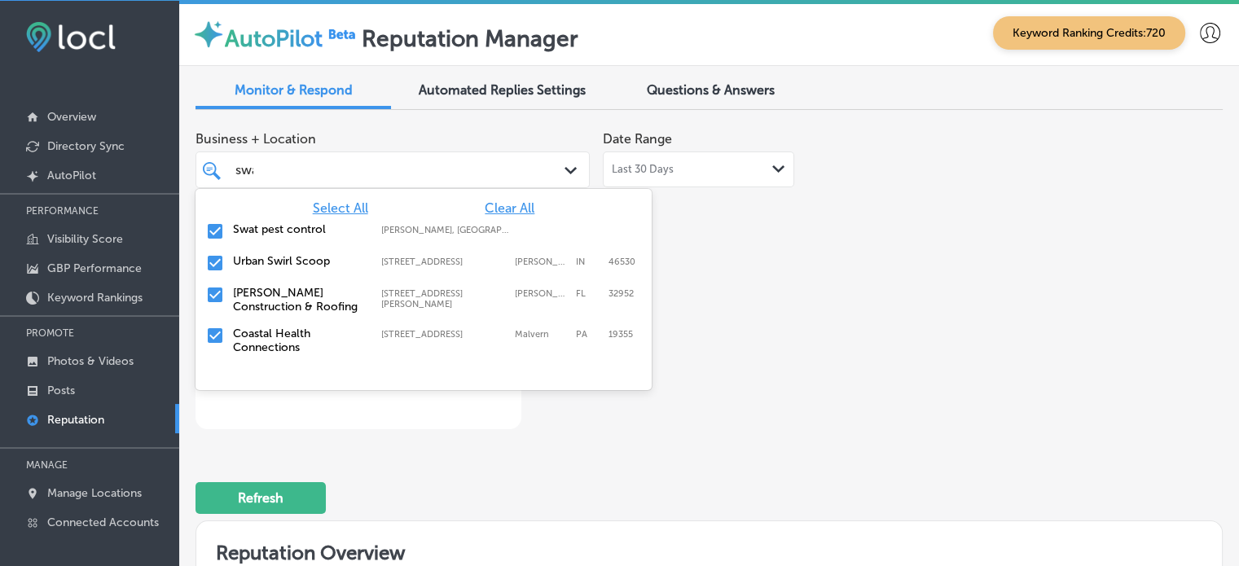
type input "swat"
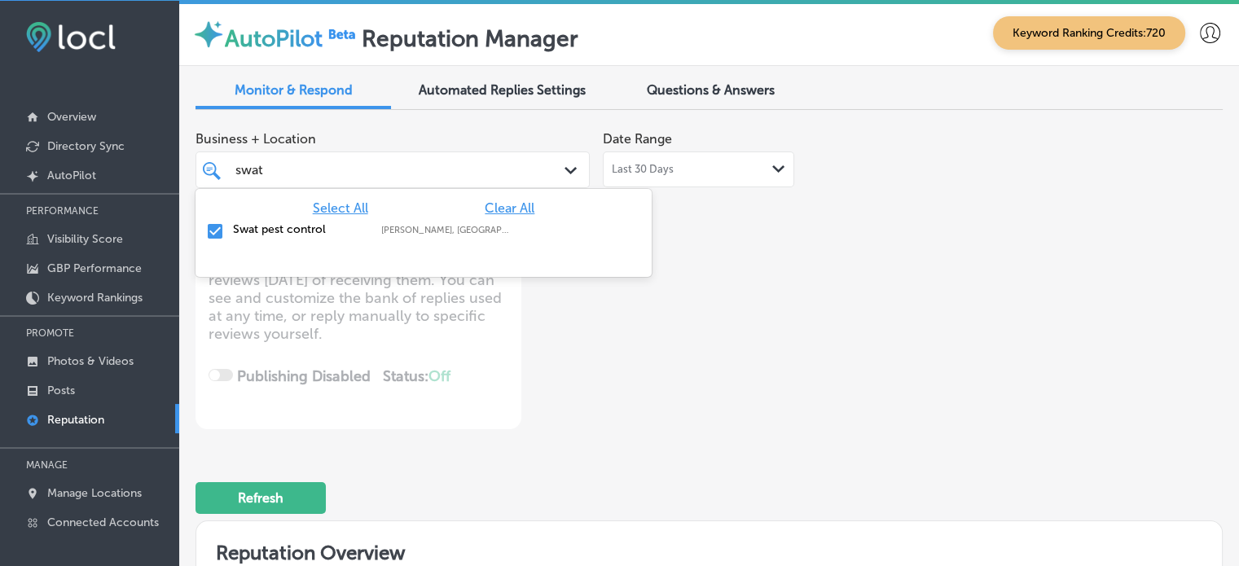
click at [218, 230] on input "checkbox" at bounding box center [215, 231] width 20 height 20
type textarea "x"
type input "swat"
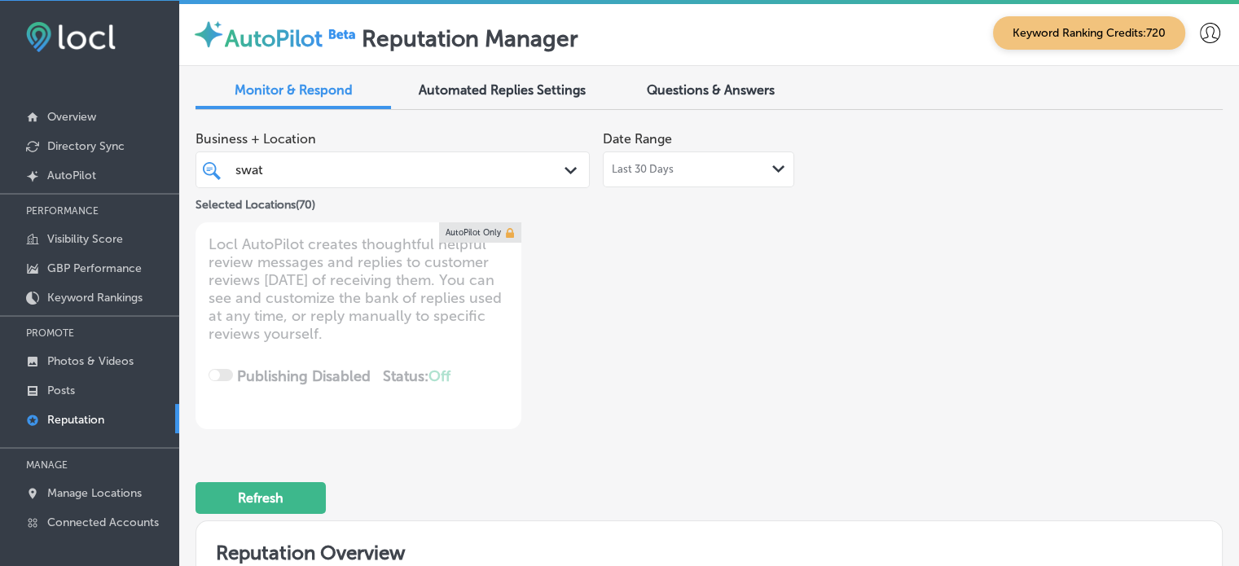
click at [718, 326] on div "Business + Location swat swat Path Created with Sketch. Selected Locations ( 70…" at bounding box center [503, 276] width 616 height 306
type textarea "x"
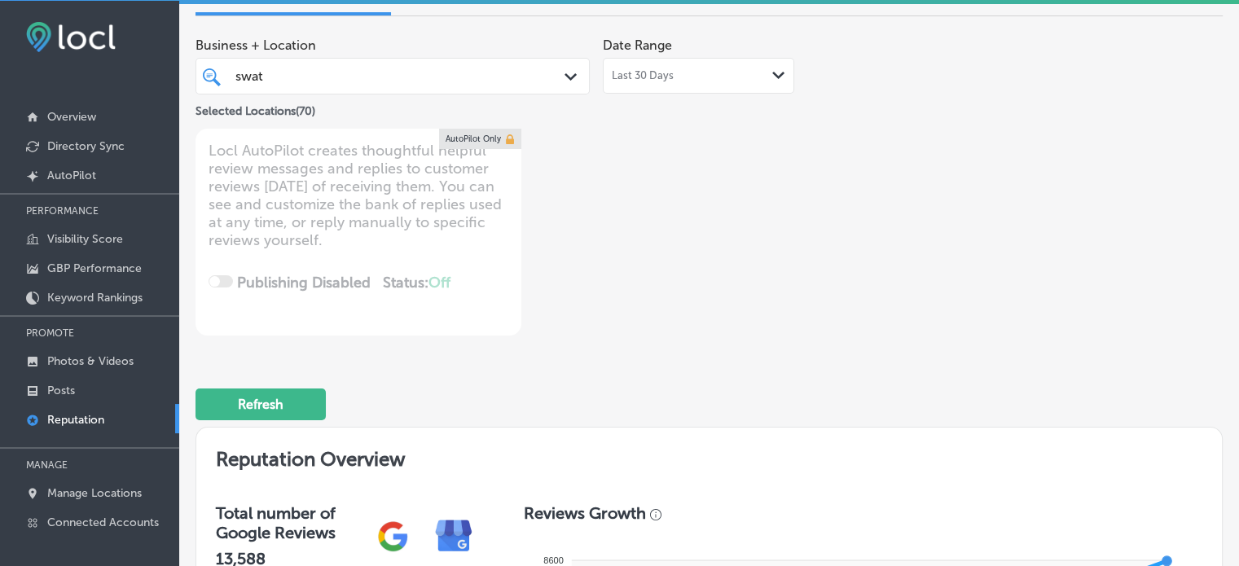
scroll to position [93, 0]
click at [359, 79] on div "swat swat" at bounding box center [377, 77] width 286 height 22
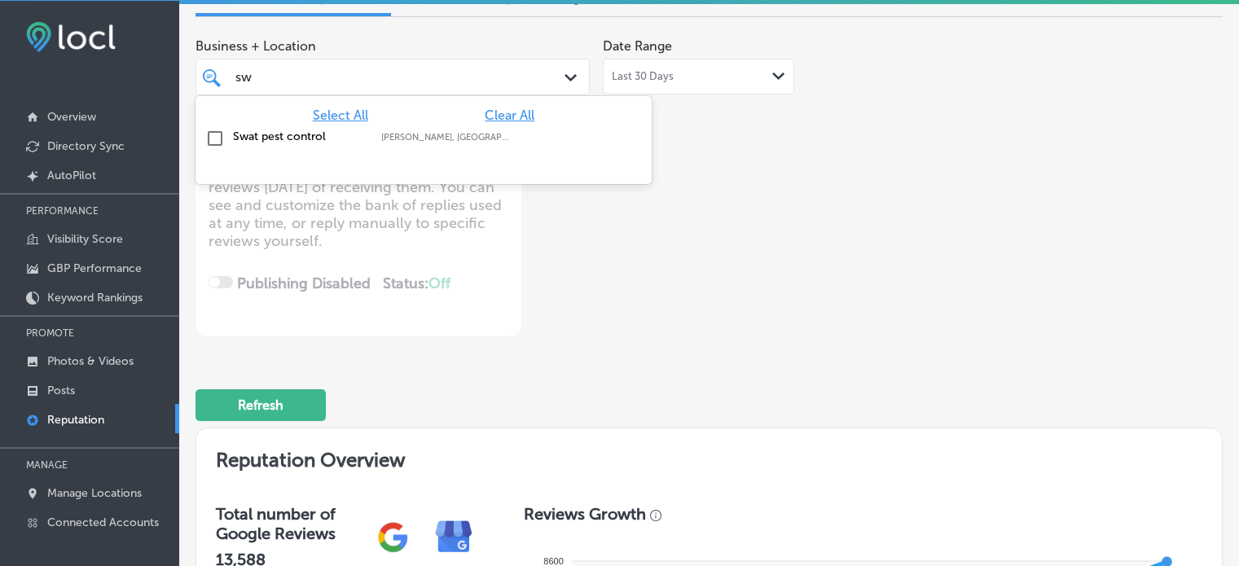
type input "s"
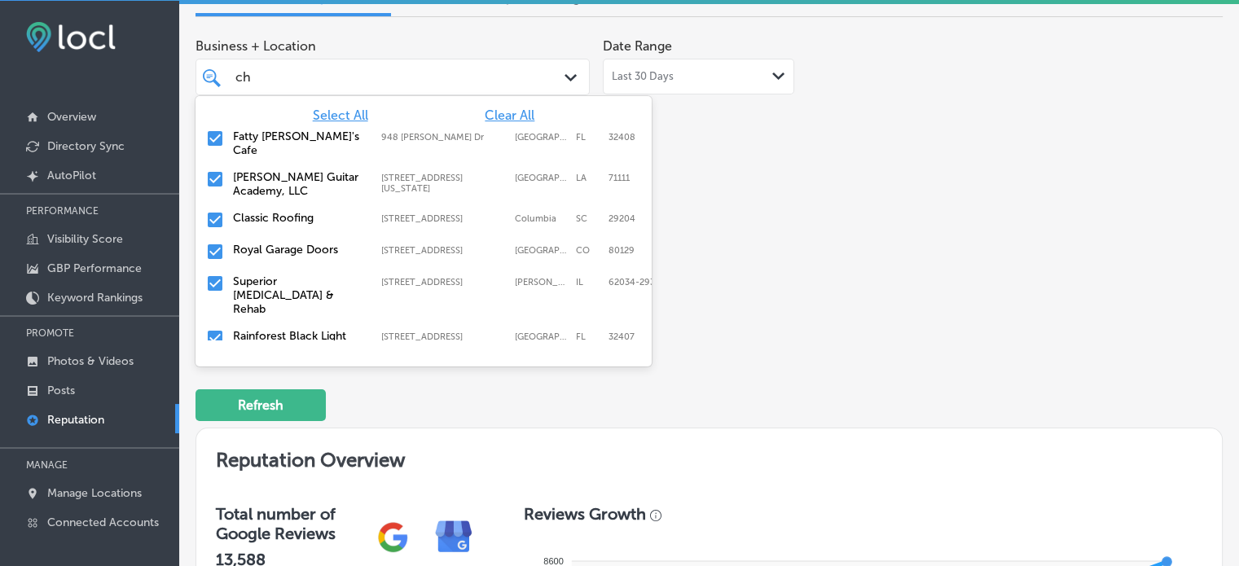
type input "[DEMOGRAPHIC_DATA]"
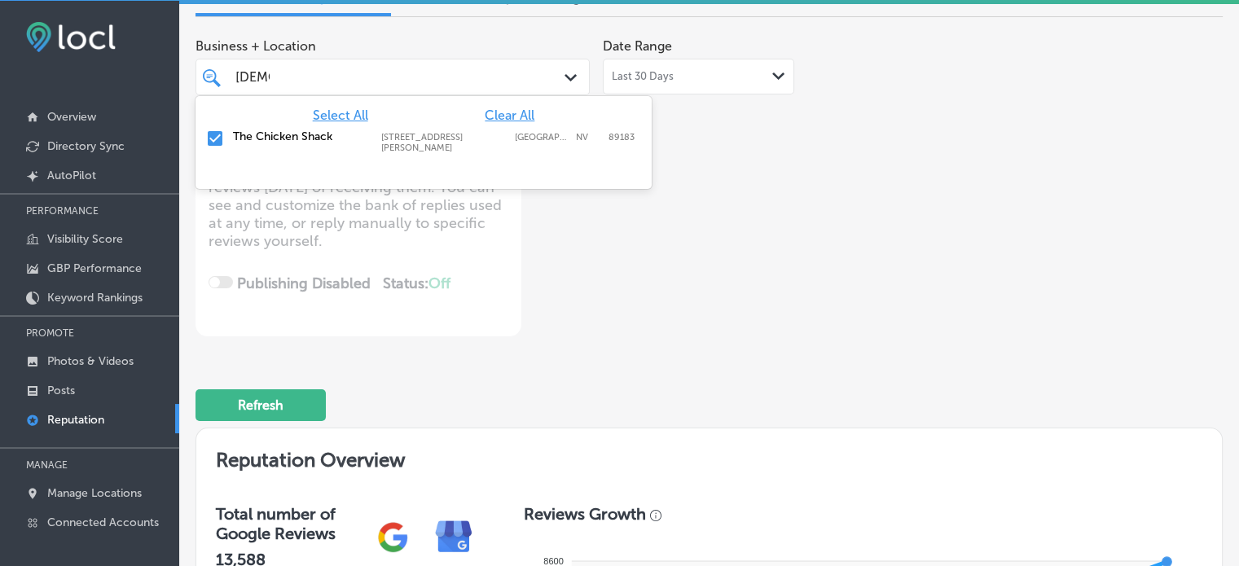
click at [206, 134] on input "checkbox" at bounding box center [215, 139] width 20 height 20
type textarea "x"
type input "[DEMOGRAPHIC_DATA]"
click at [681, 417] on div "Refresh" at bounding box center [708, 398] width 1027 height 85
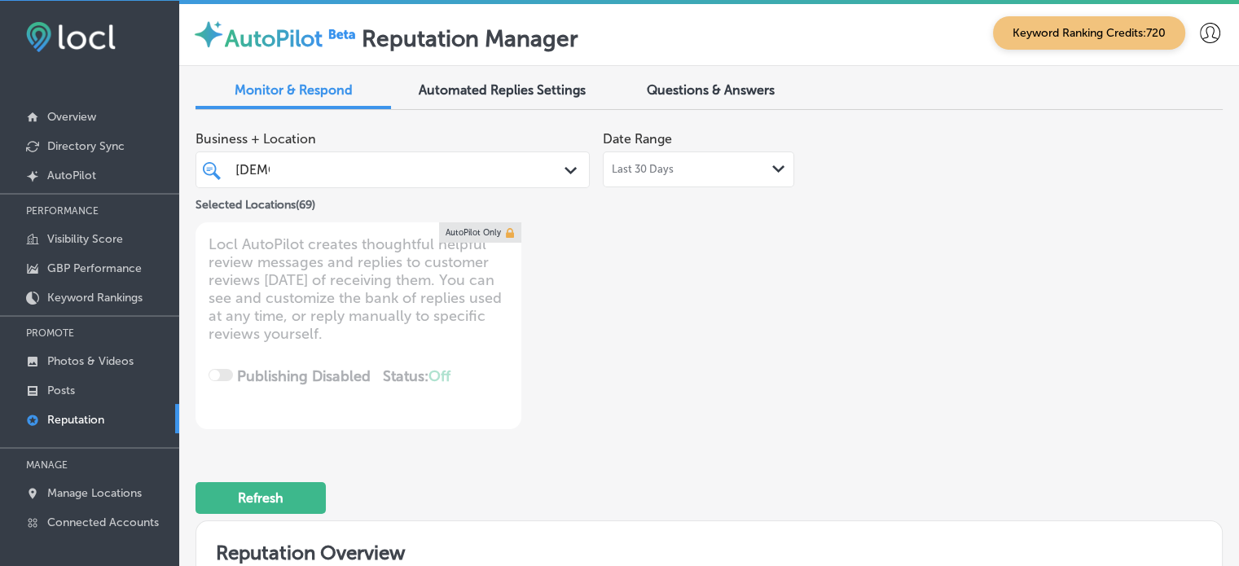
scroll to position [550, 0]
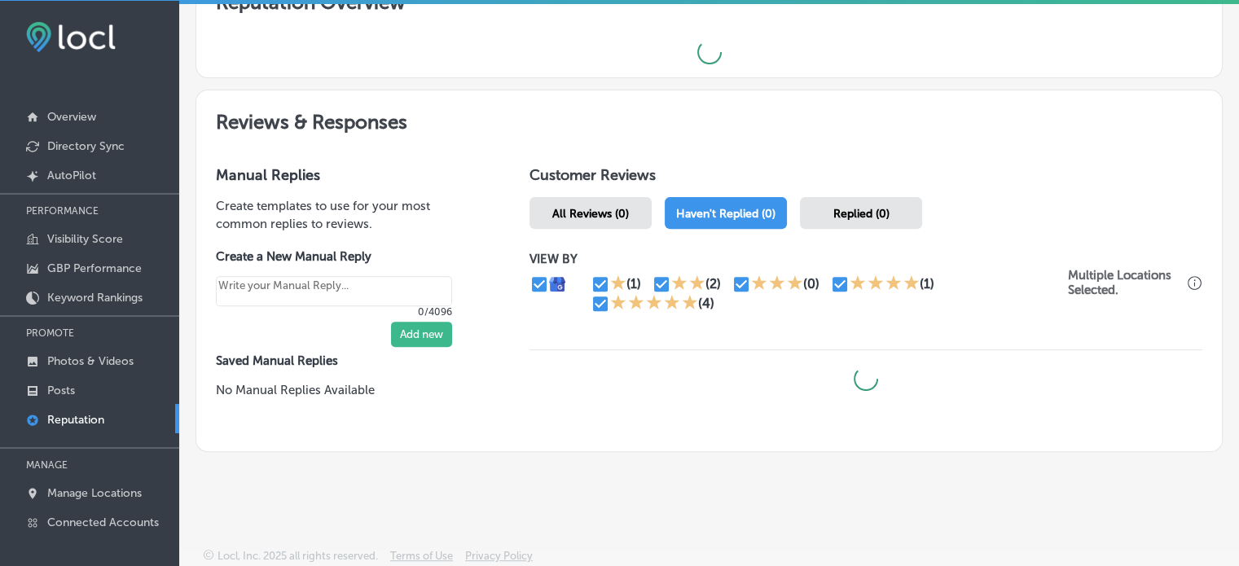
click at [853, 197] on div "Replied (0)" at bounding box center [861, 213] width 122 height 32
click at [747, 207] on span "Haven't Replied (0)" at bounding box center [726, 214] width 99 height 14
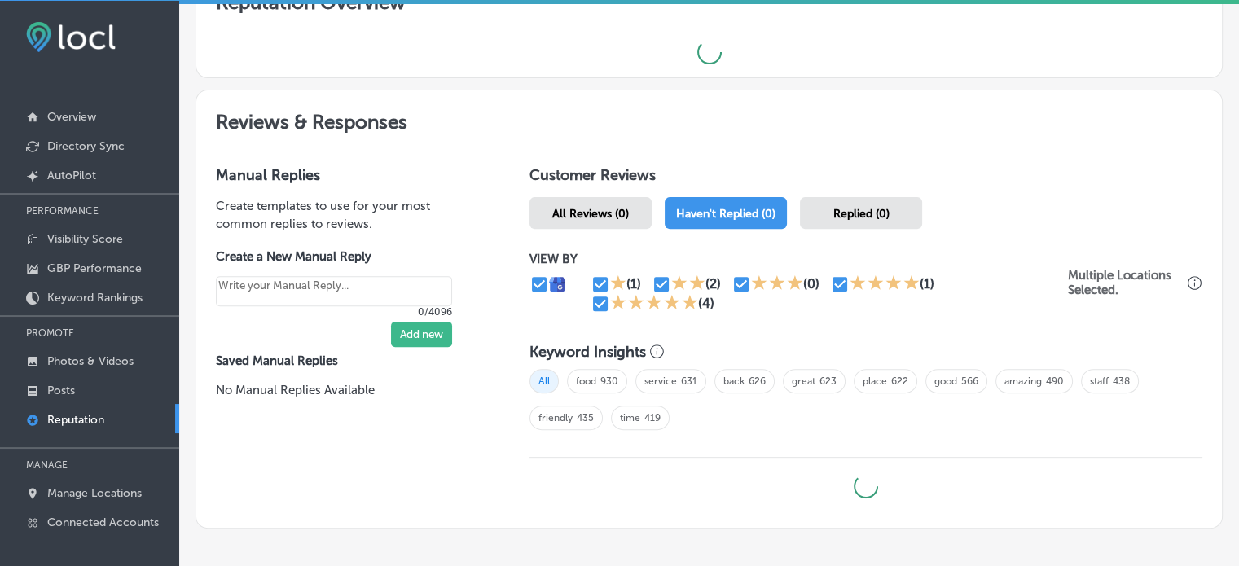
type textarea "x"
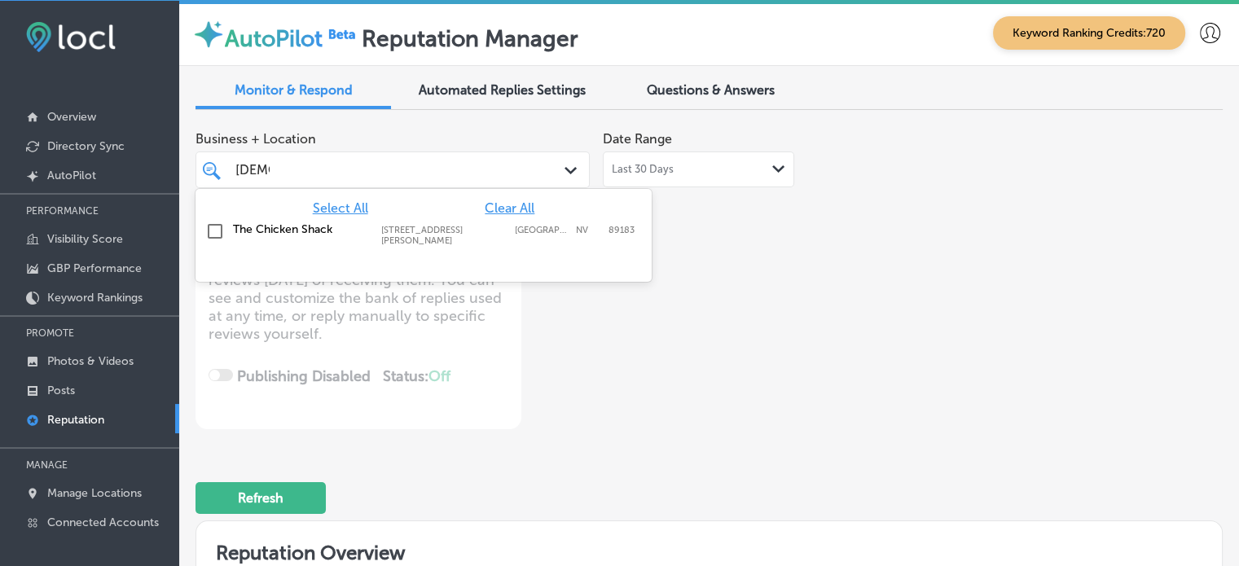
click at [373, 161] on div "[DEMOGRAPHIC_DATA] [DEMOGRAPHIC_DATA]" at bounding box center [377, 170] width 286 height 22
type input "c"
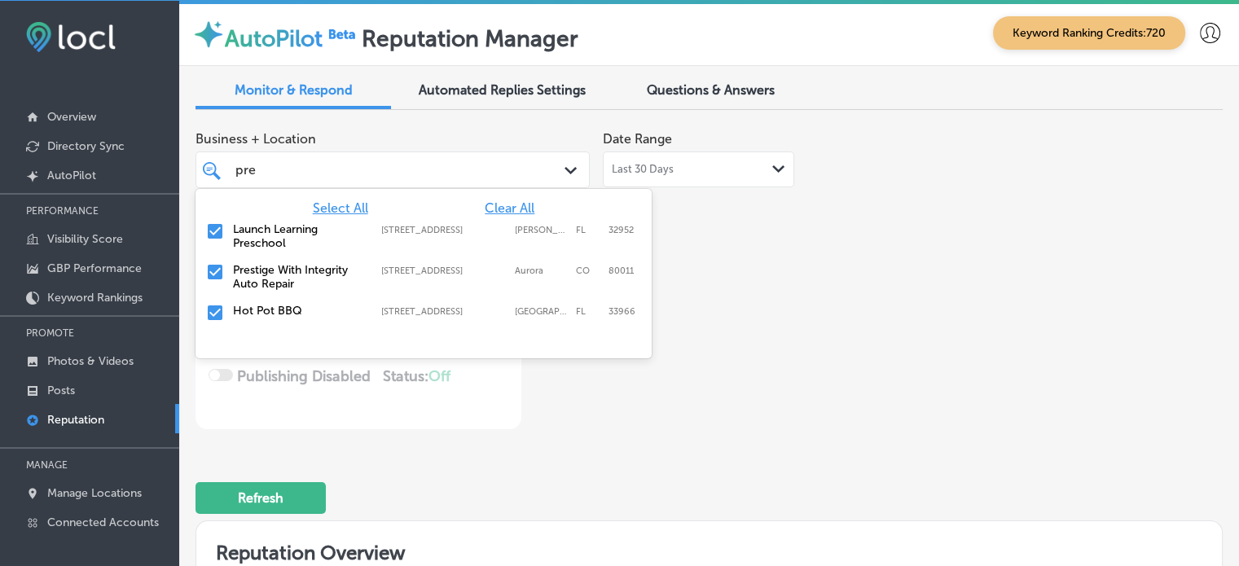
type input "pres"
click at [213, 273] on input "checkbox" at bounding box center [215, 272] width 20 height 20
type textarea "x"
type input "pres"
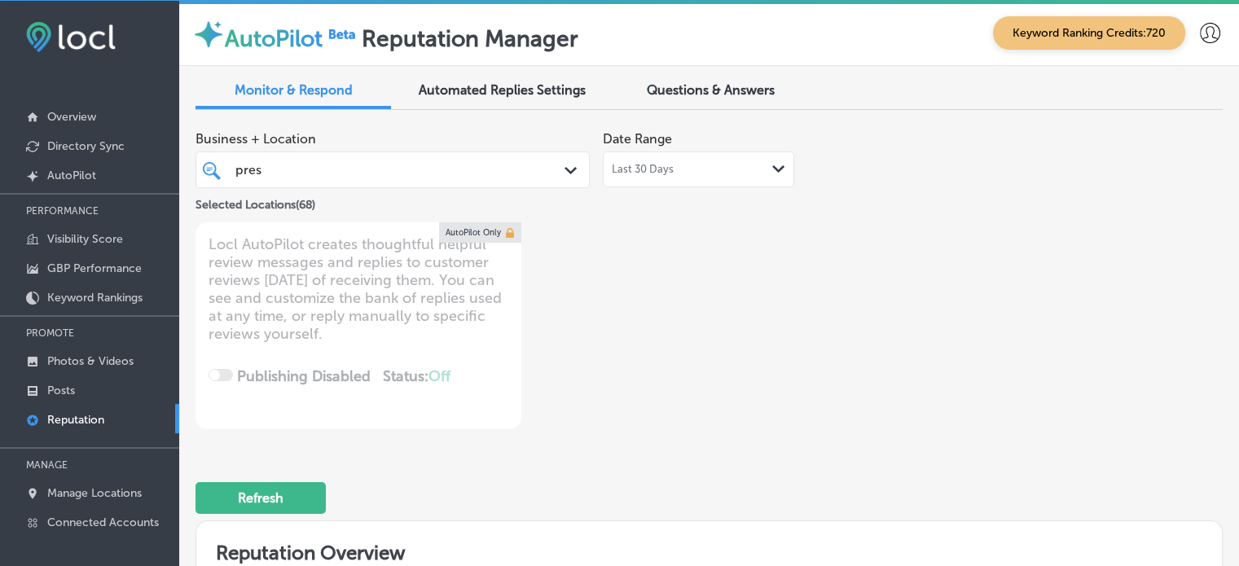
click at [488, 434] on div "Business + Location pres pres Path Created with Sketch. Selected Locations ( 68…" at bounding box center [708, 568] width 1027 height 891
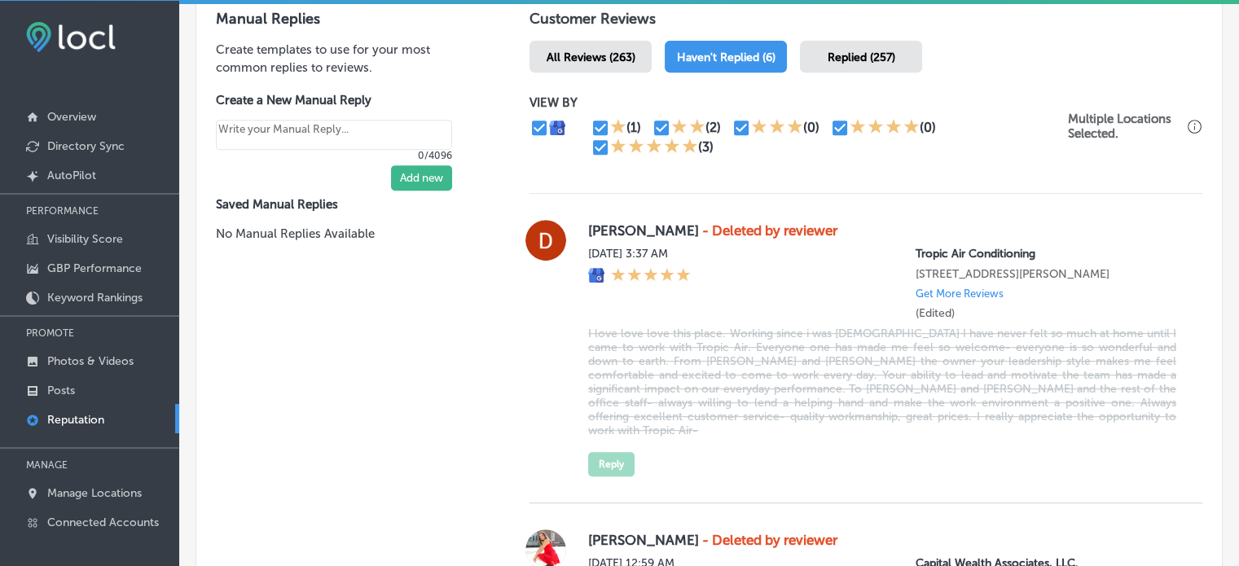
type textarea "x"
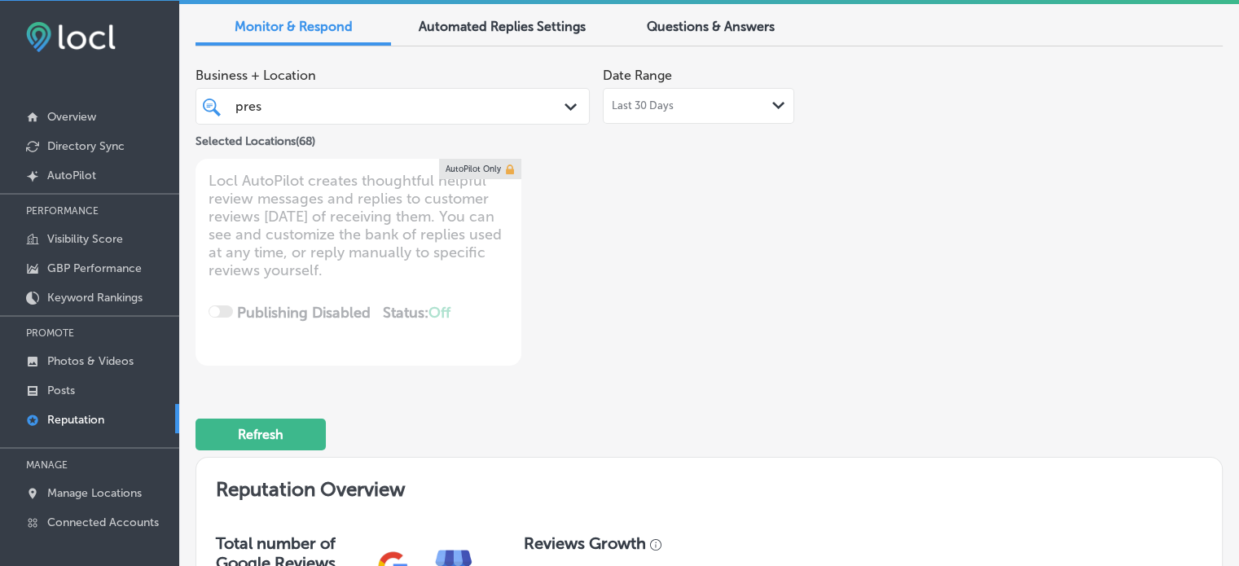
scroll to position [8, 0]
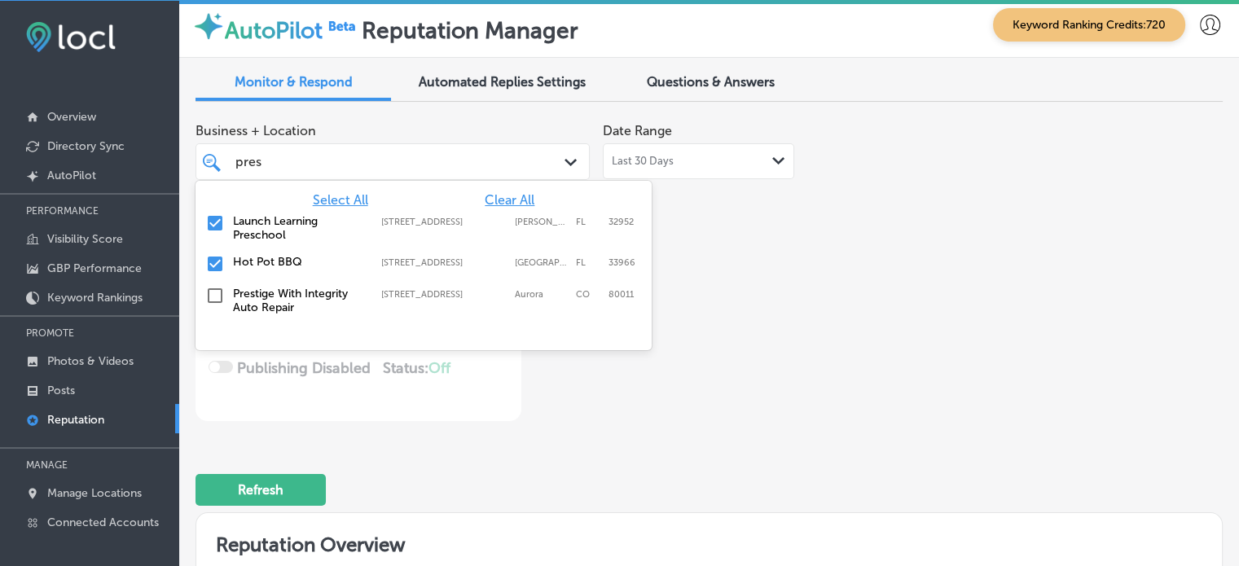
click at [339, 169] on div "pres pres" at bounding box center [377, 162] width 286 height 22
type input "p"
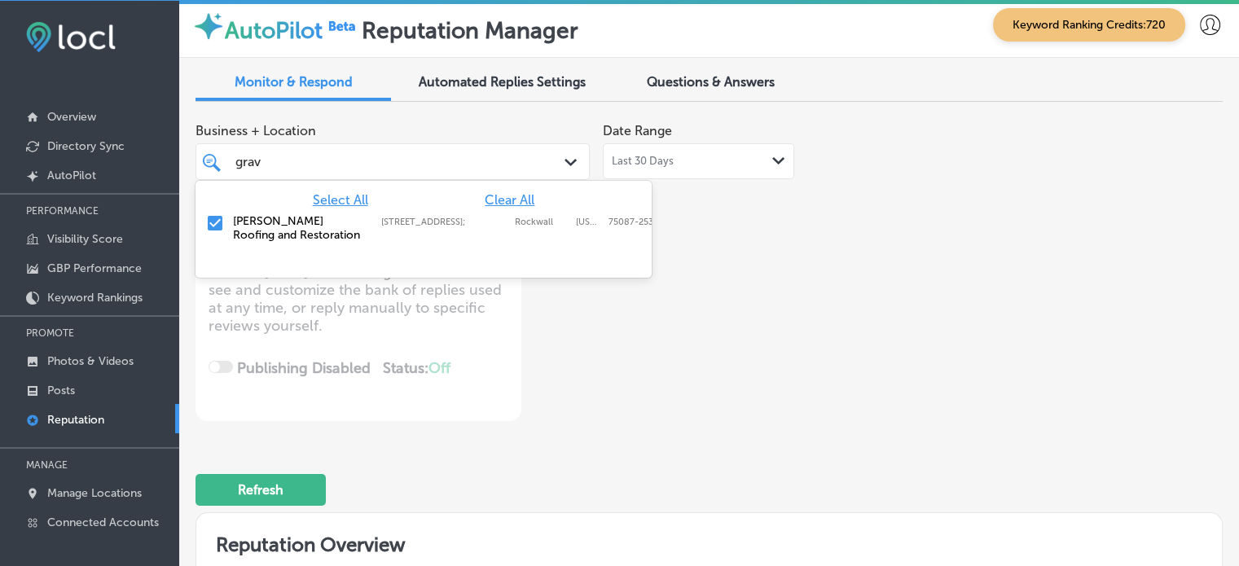
type input "grave"
click at [221, 223] on input "checkbox" at bounding box center [215, 223] width 20 height 20
type textarea "x"
type input "g"
type input "delt"
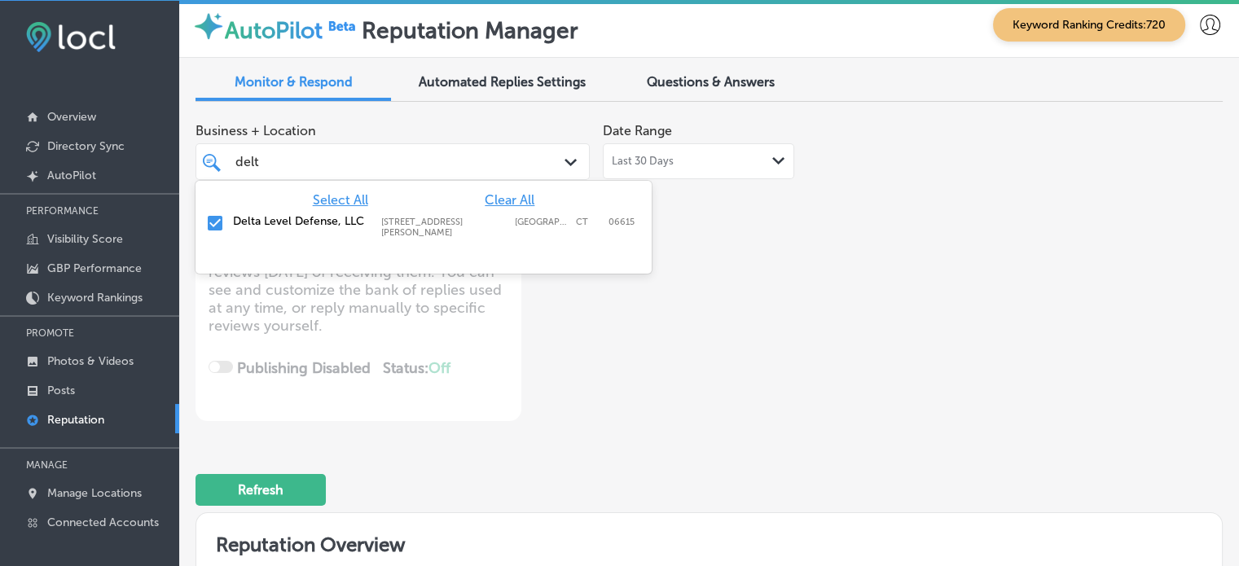
click at [211, 217] on input "checkbox" at bounding box center [215, 223] width 20 height 20
type textarea "x"
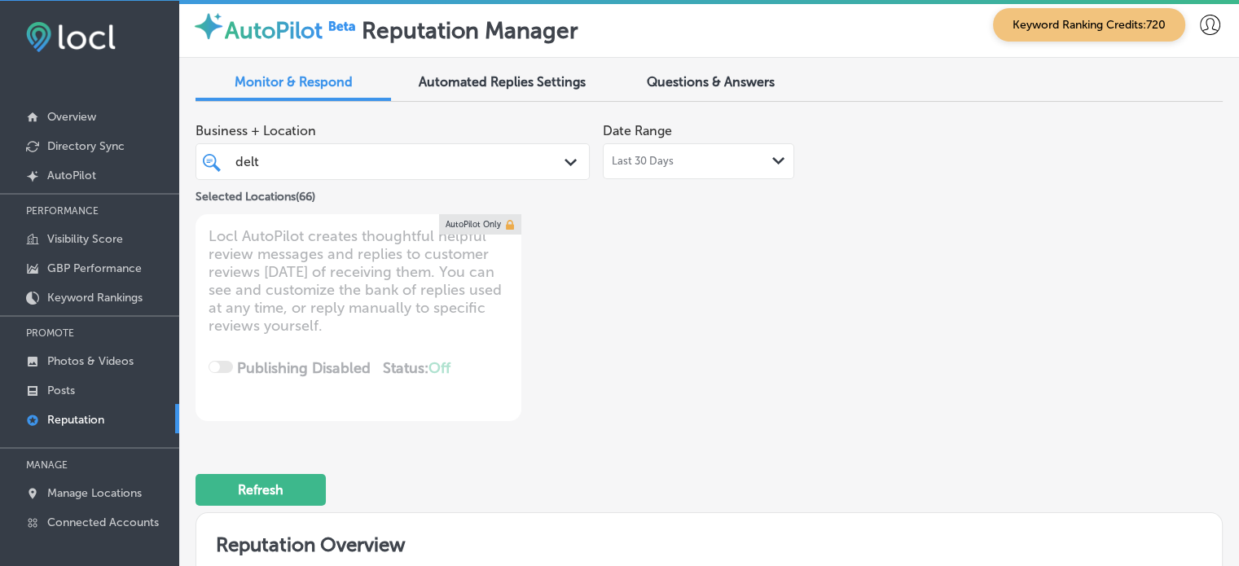
drag, startPoint x: 273, startPoint y: 165, endPoint x: 218, endPoint y: 165, distance: 54.6
click at [218, 165] on div "delt delt Path Created with Sketch." at bounding box center [392, 161] width 392 height 25
type input "del"
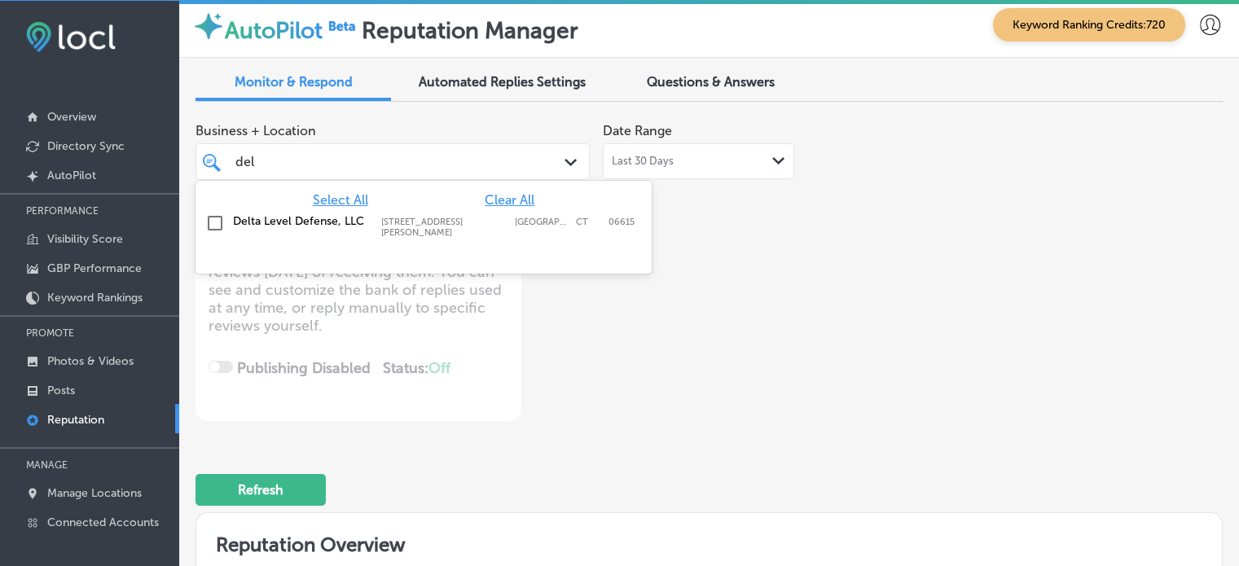
type textarea "x"
type input "d"
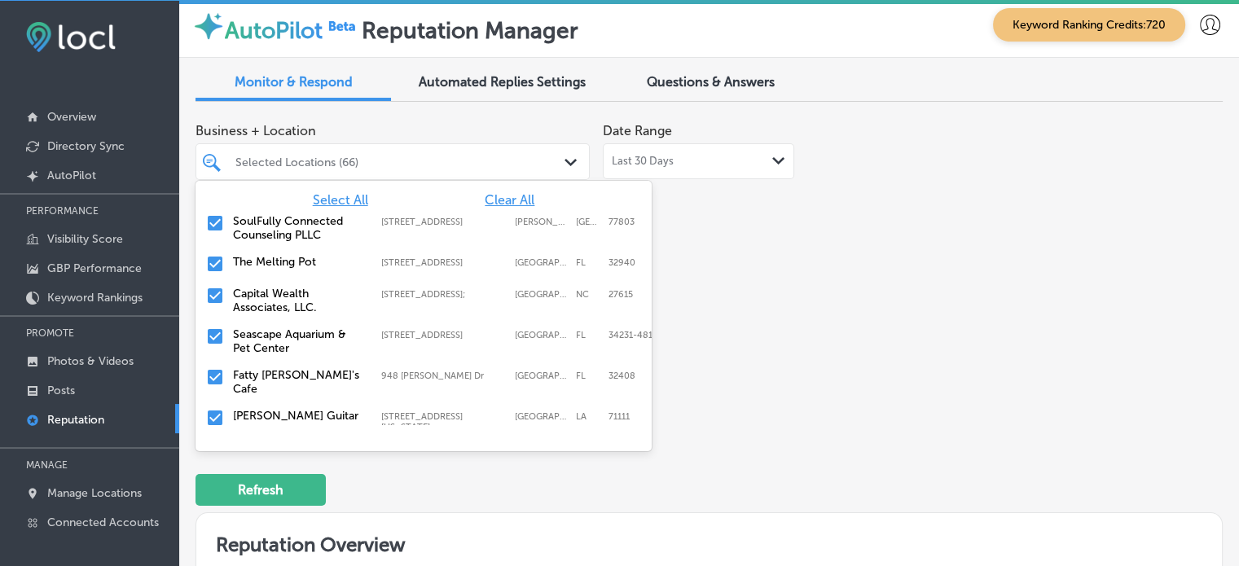
type input "e"
type textarea "x"
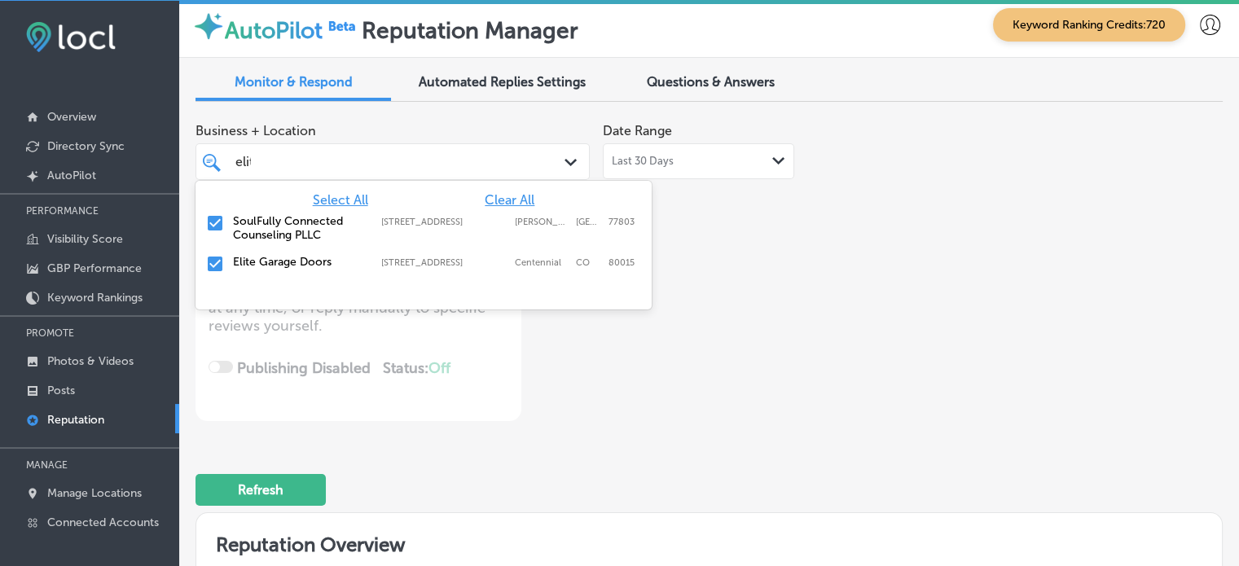
type input "elite"
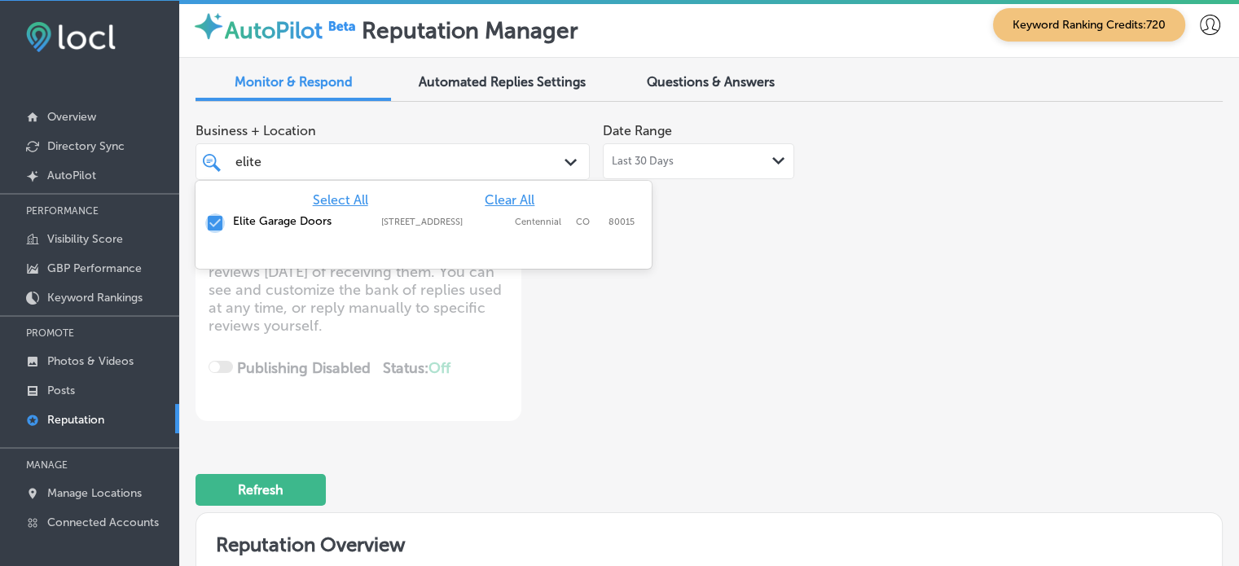
click at [205, 221] on input "checkbox" at bounding box center [215, 223] width 20 height 20
type textarea "x"
type input "elite"
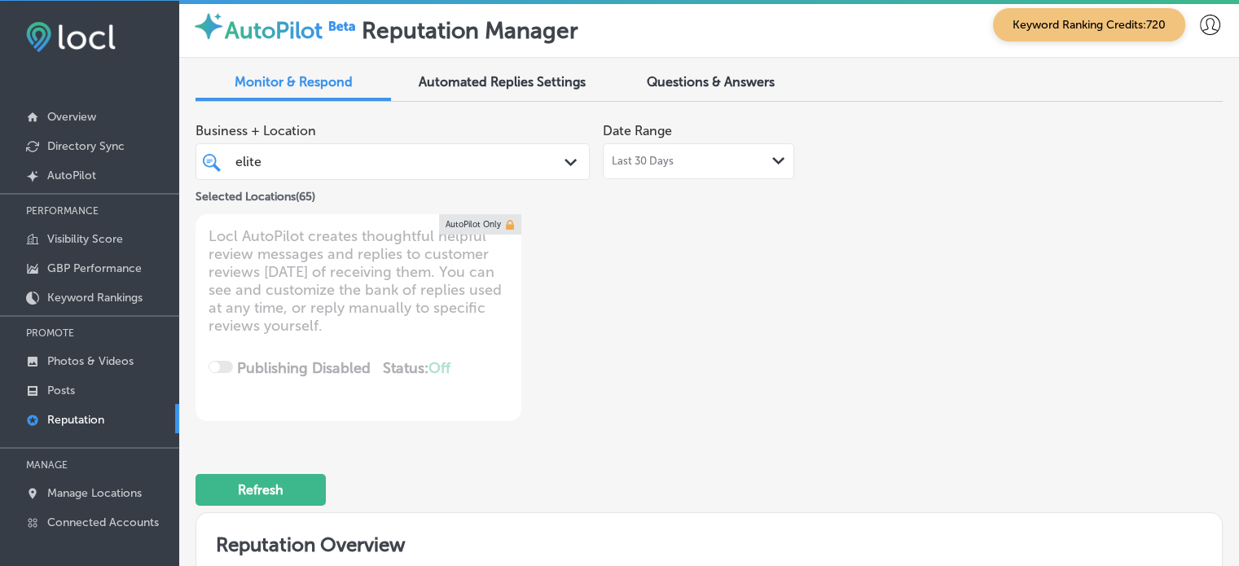
click at [624, 271] on div "Business + Location elite elite Path Created with Sketch. Selected Locations ( …" at bounding box center [503, 268] width 616 height 306
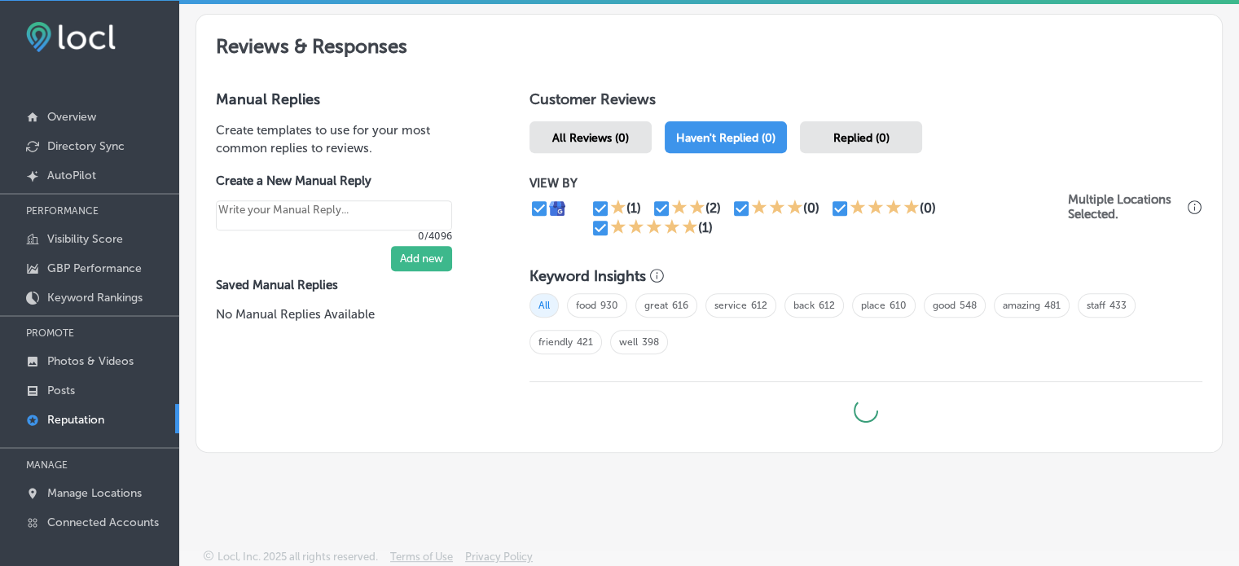
type textarea "x"
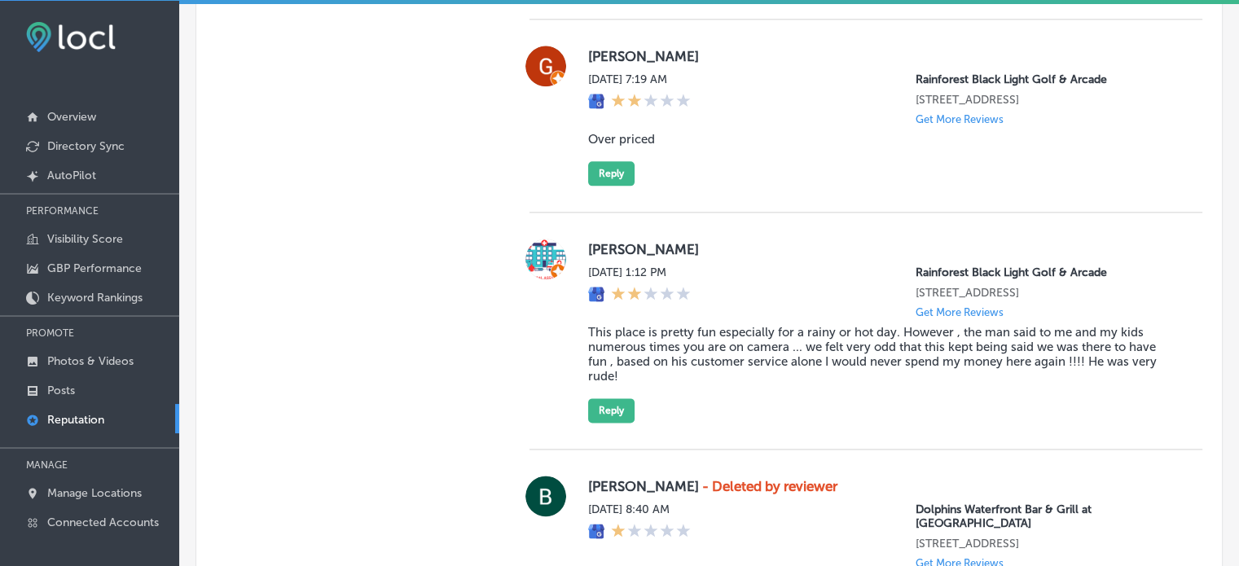
scroll to position [2076, 0]
